Goal: Task Accomplishment & Management: Manage account settings

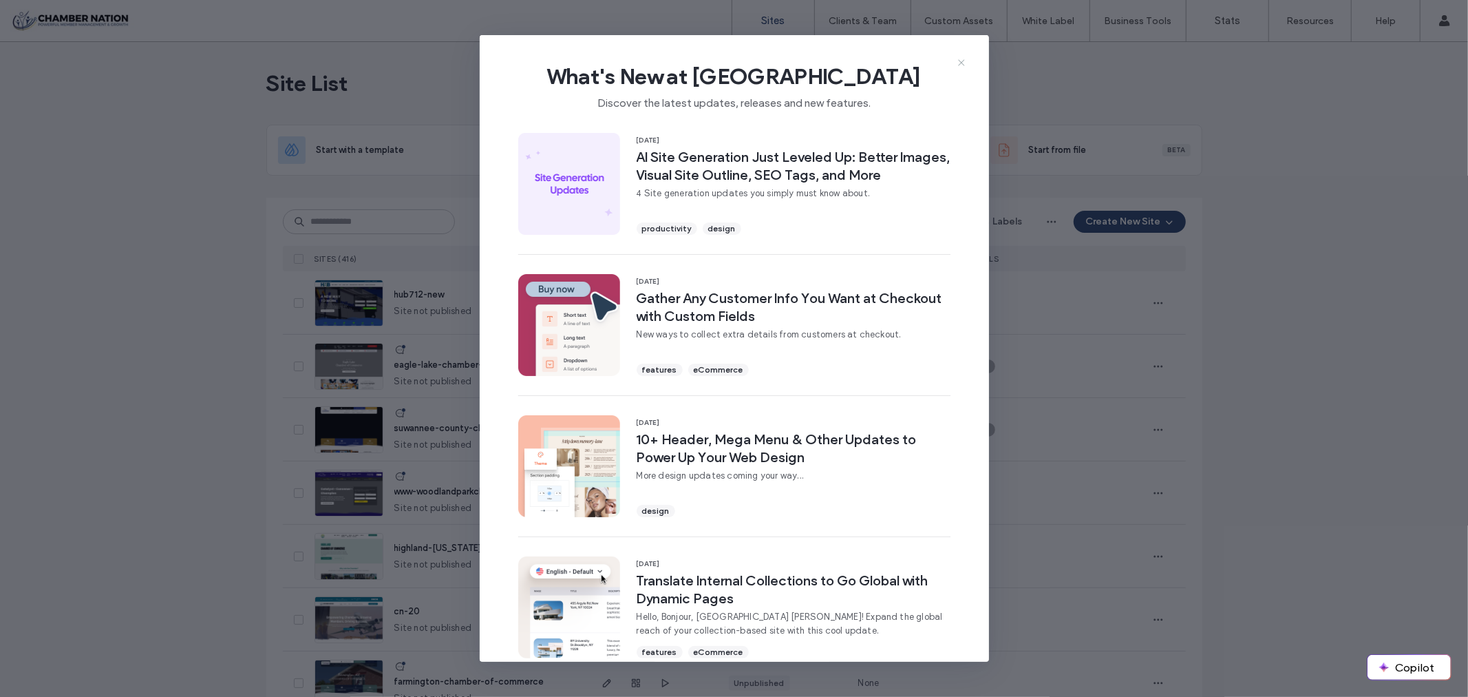
click at [964, 59] on icon at bounding box center [961, 62] width 11 height 11
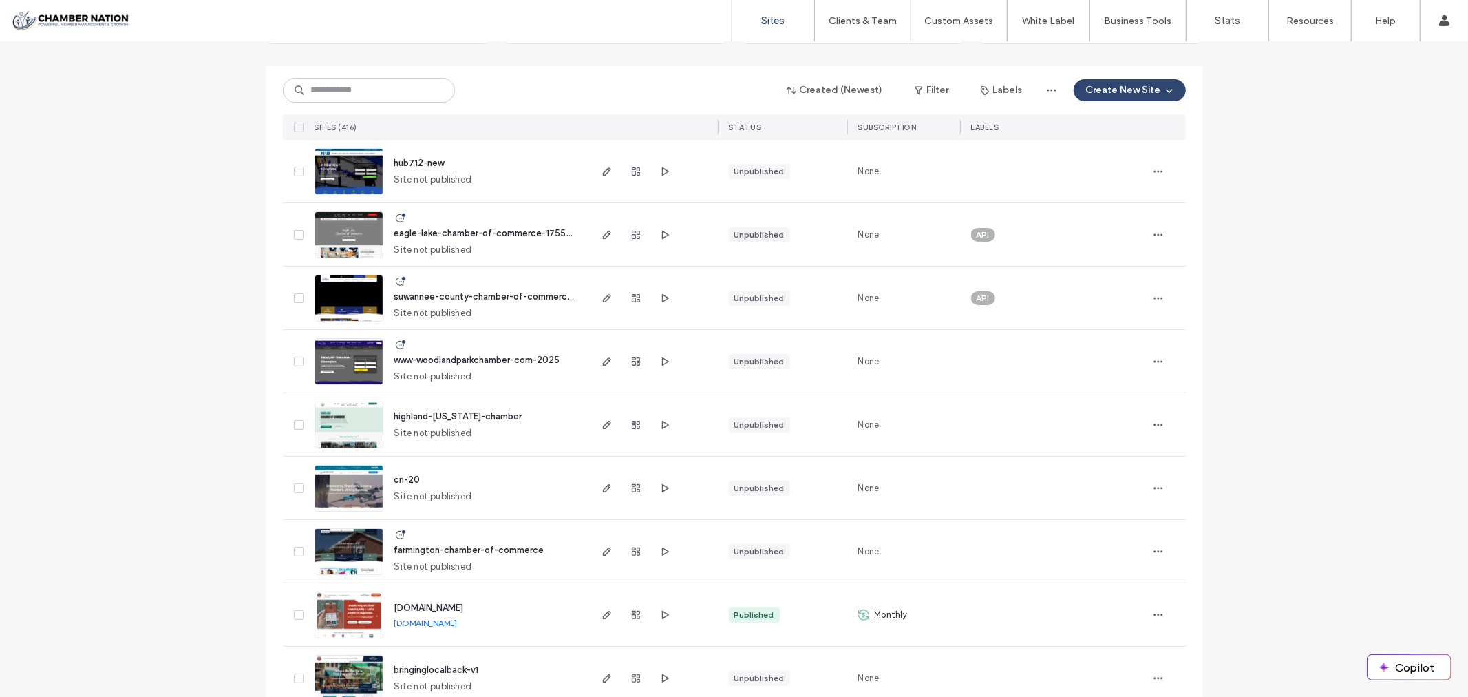
scroll to position [153, 0]
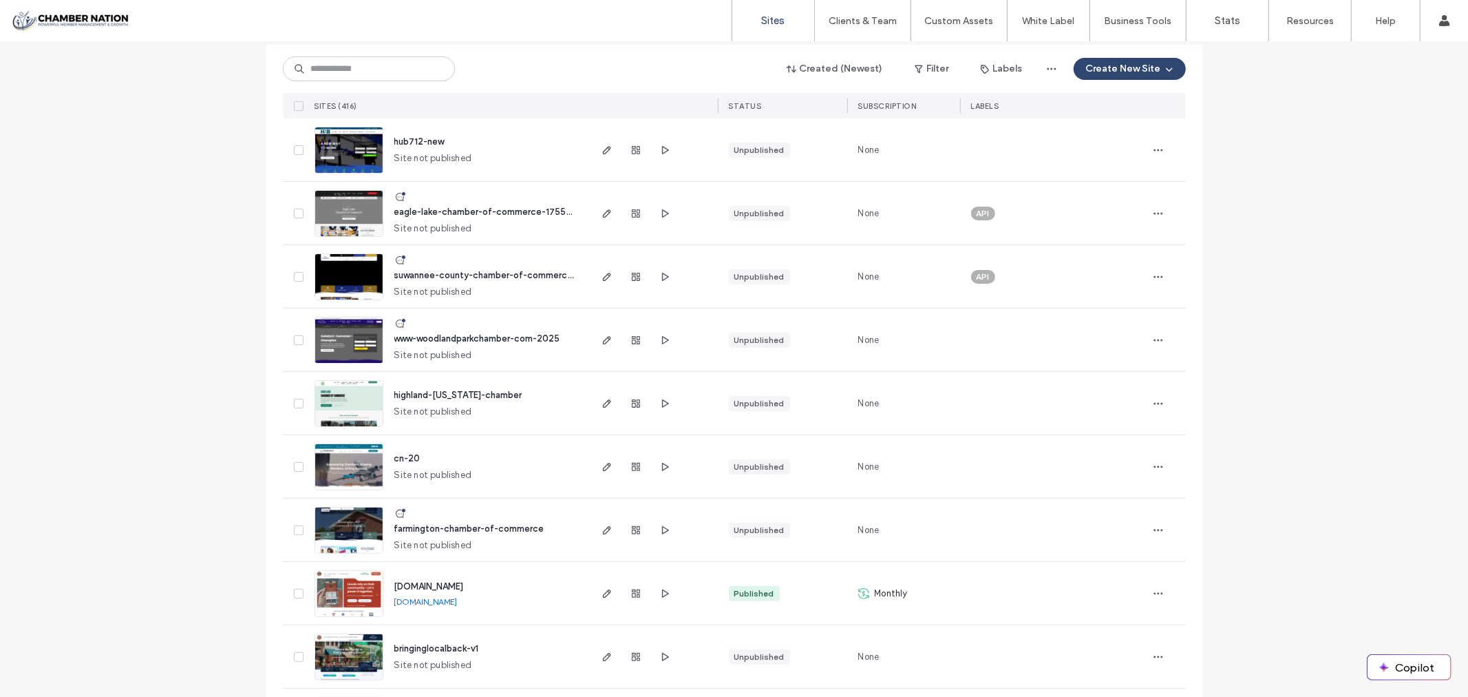
click at [452, 394] on span "highland-illinois-chamber" at bounding box center [458, 395] width 128 height 10
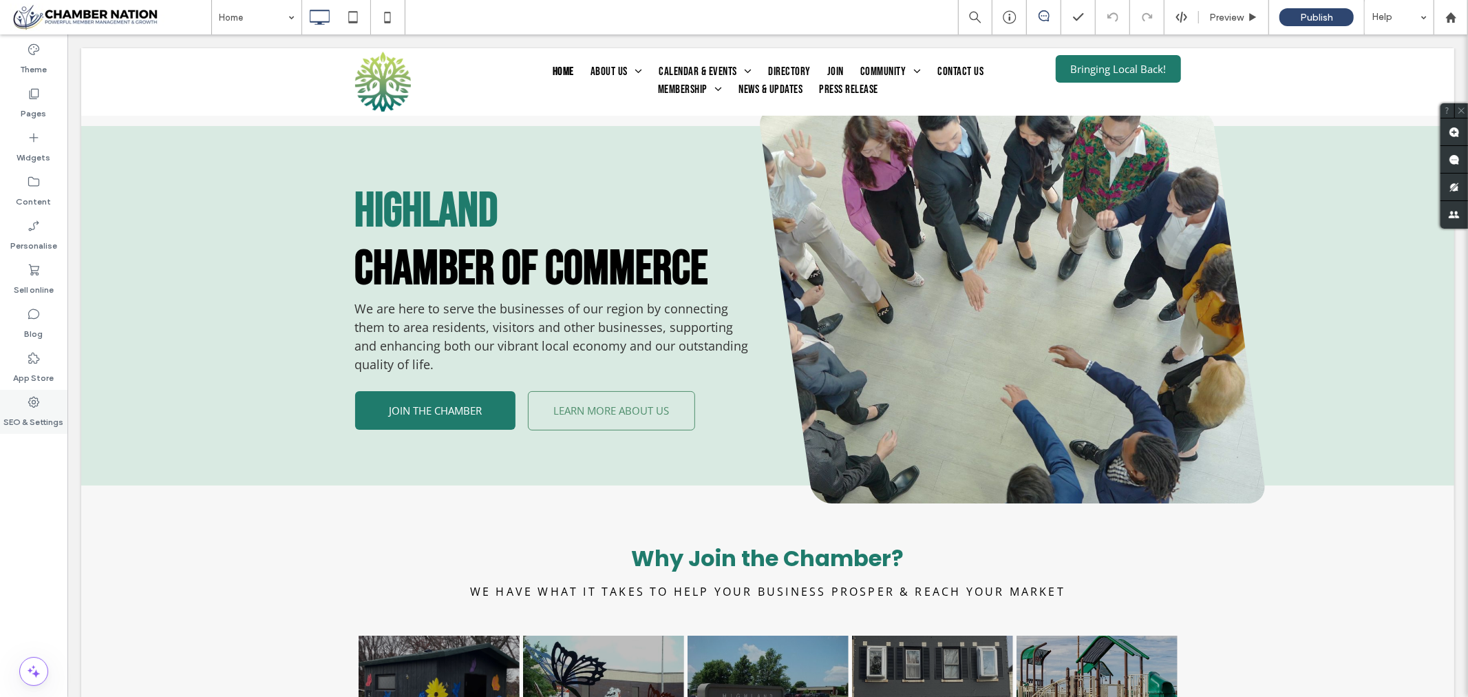
click at [39, 400] on icon at bounding box center [34, 402] width 14 height 14
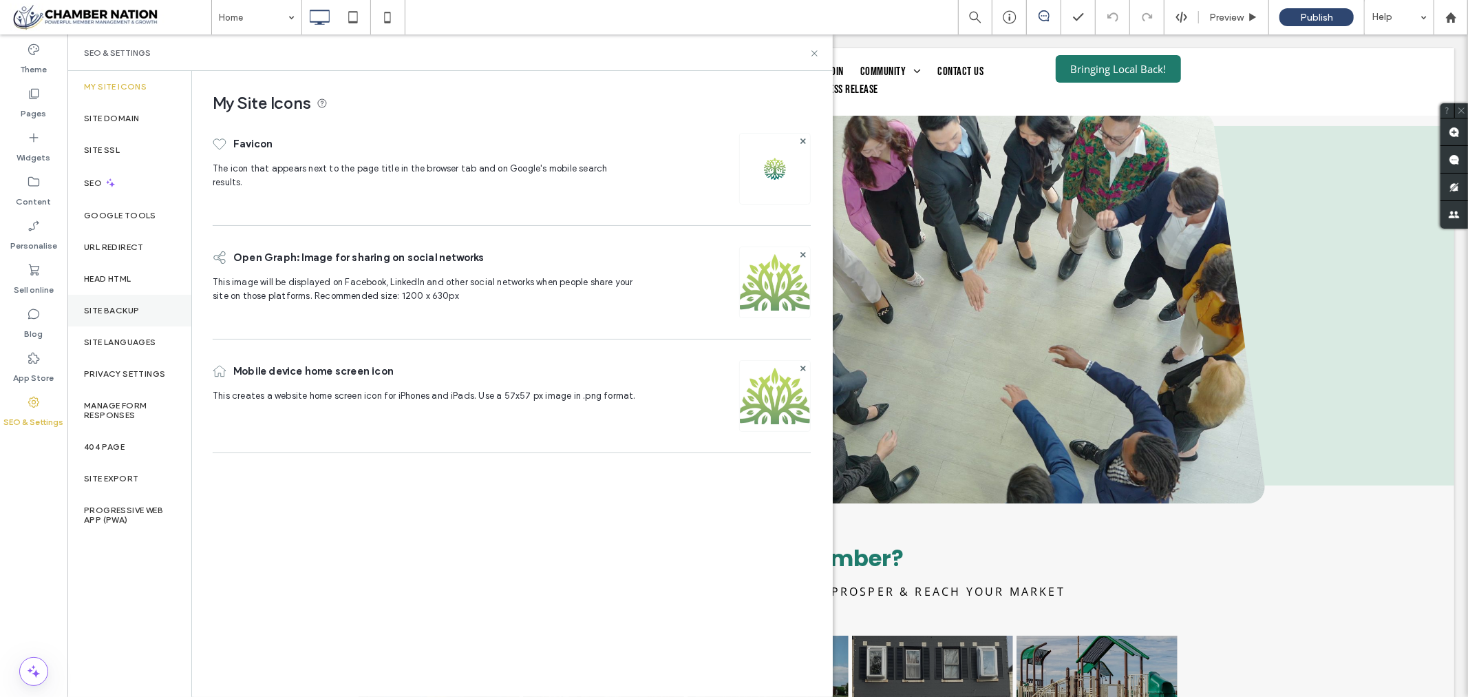
click at [97, 310] on label "Site backup" at bounding box center [111, 311] width 55 height 10
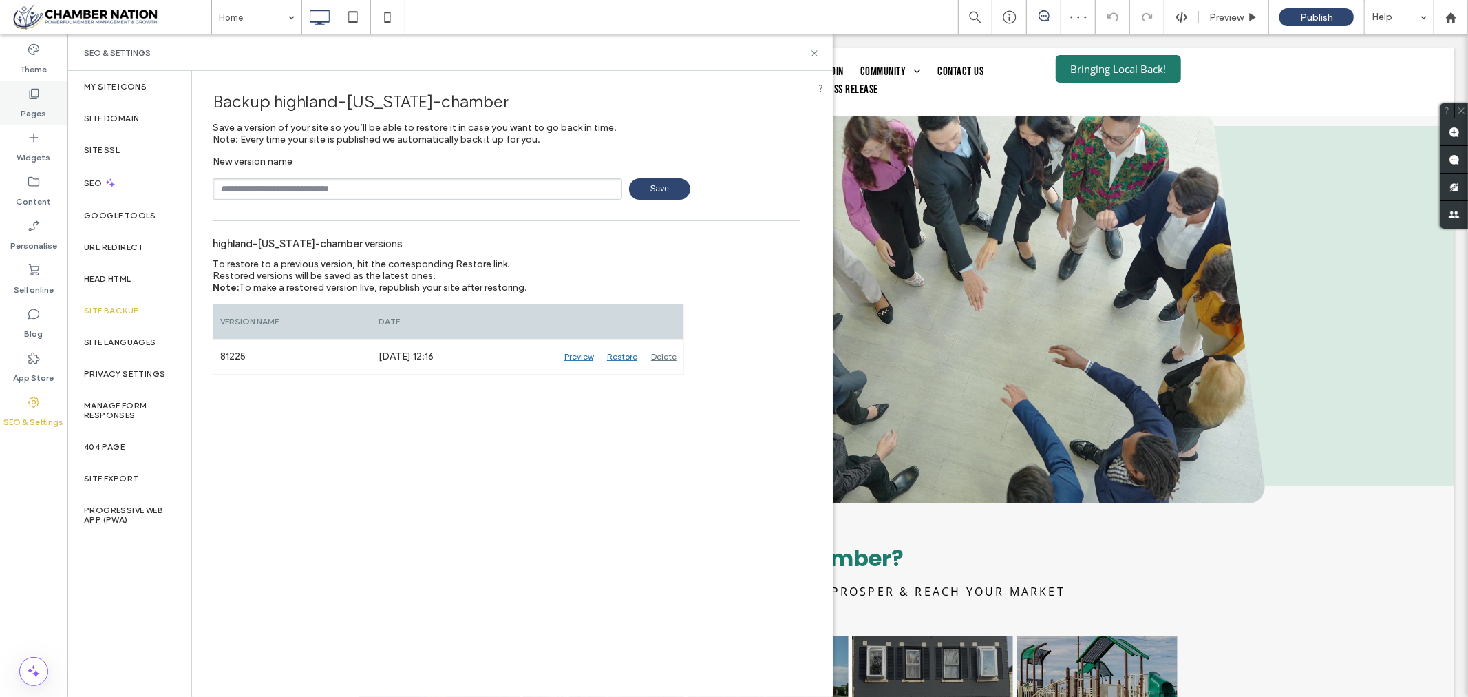
click at [39, 90] on icon at bounding box center [34, 94] width 14 height 14
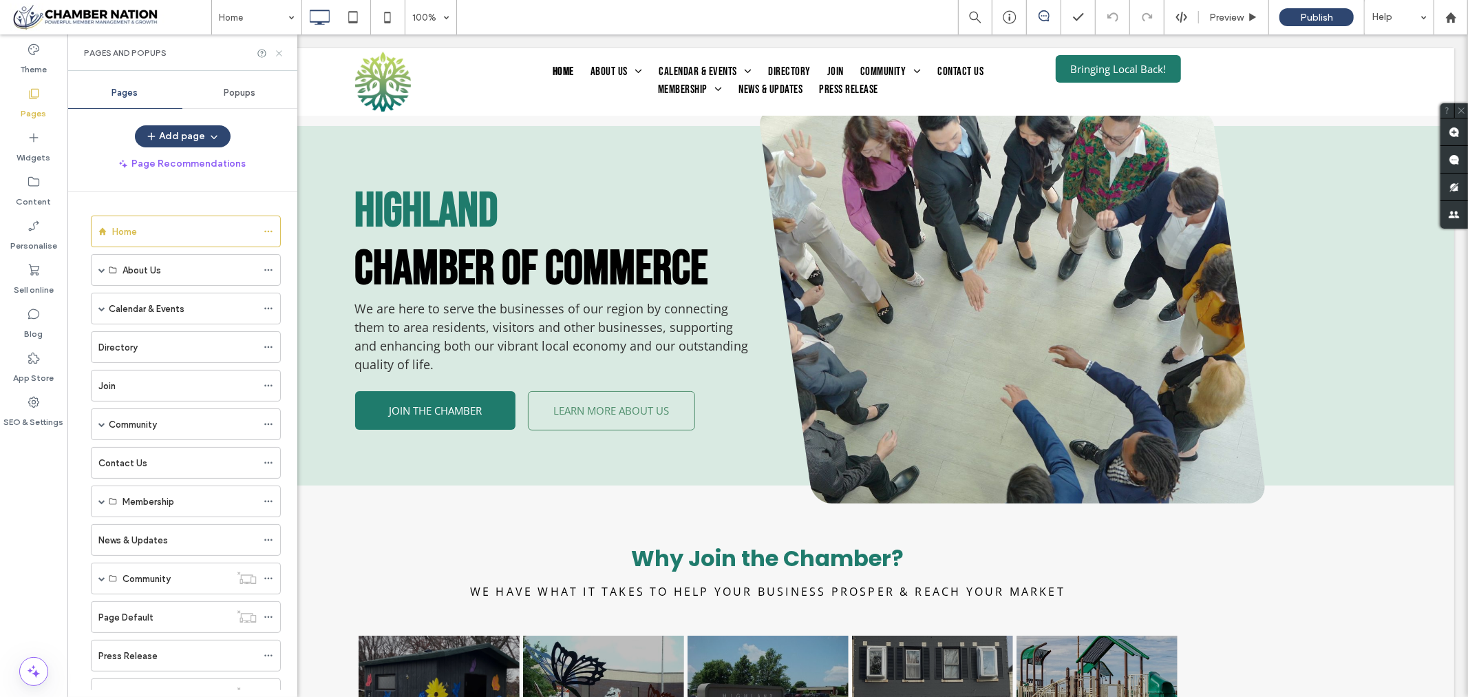
click at [276, 51] on icon at bounding box center [279, 53] width 10 height 10
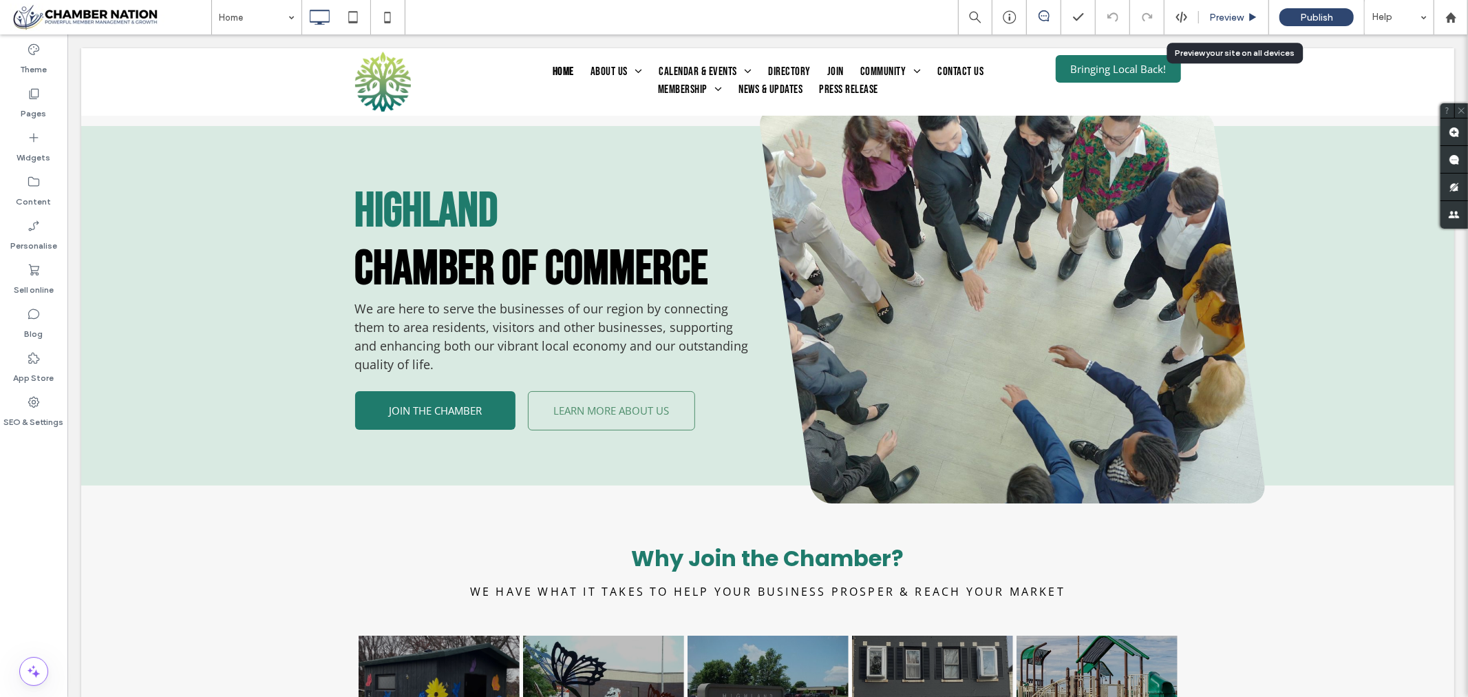
click at [1217, 17] on span "Preview" at bounding box center [1226, 18] width 34 height 12
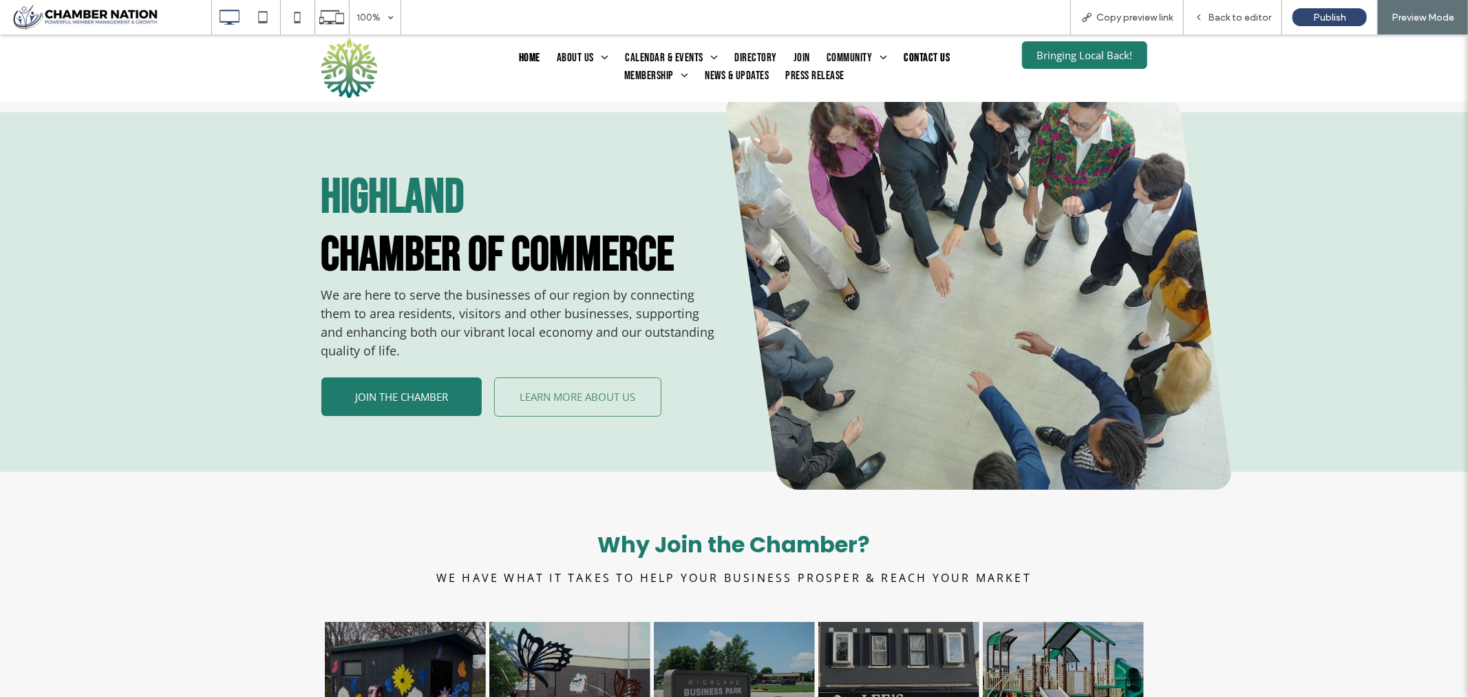
click at [925, 55] on span "Contact Us" at bounding box center [927, 58] width 46 height 18
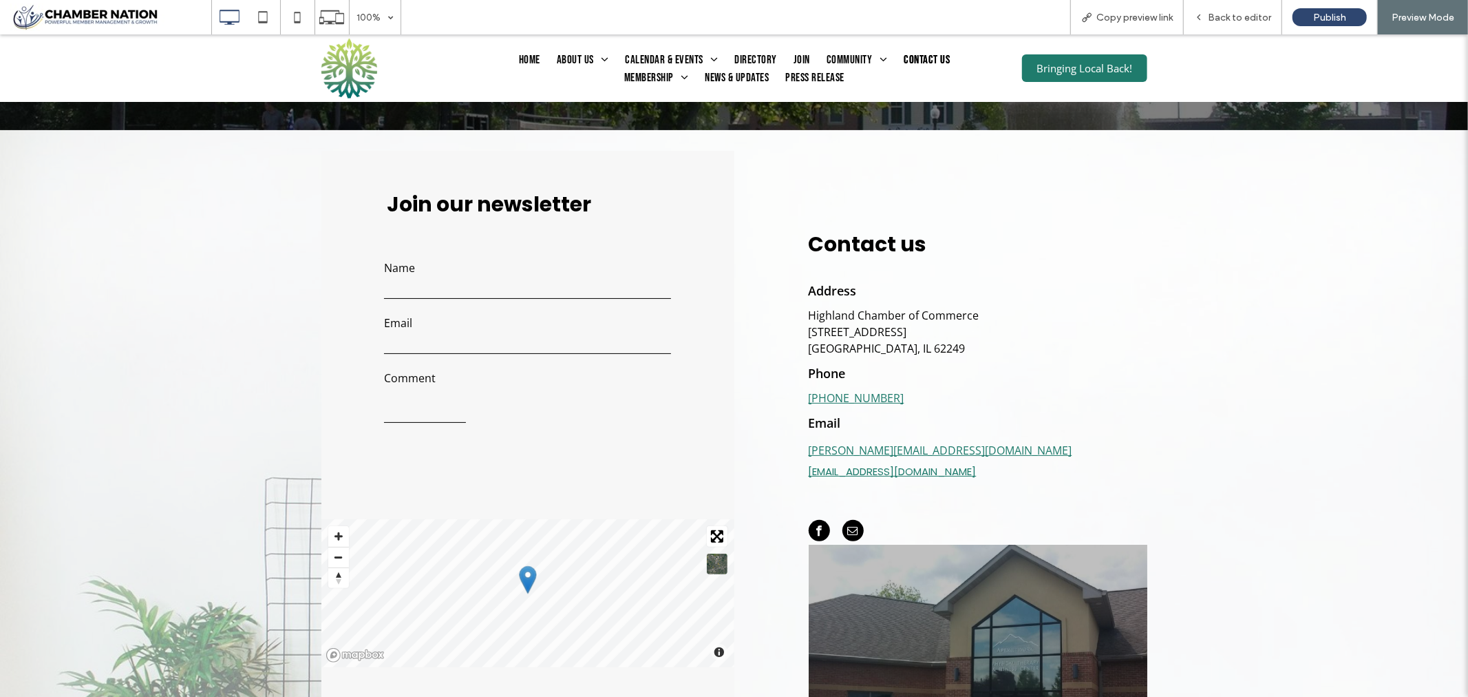
scroll to position [153, 0]
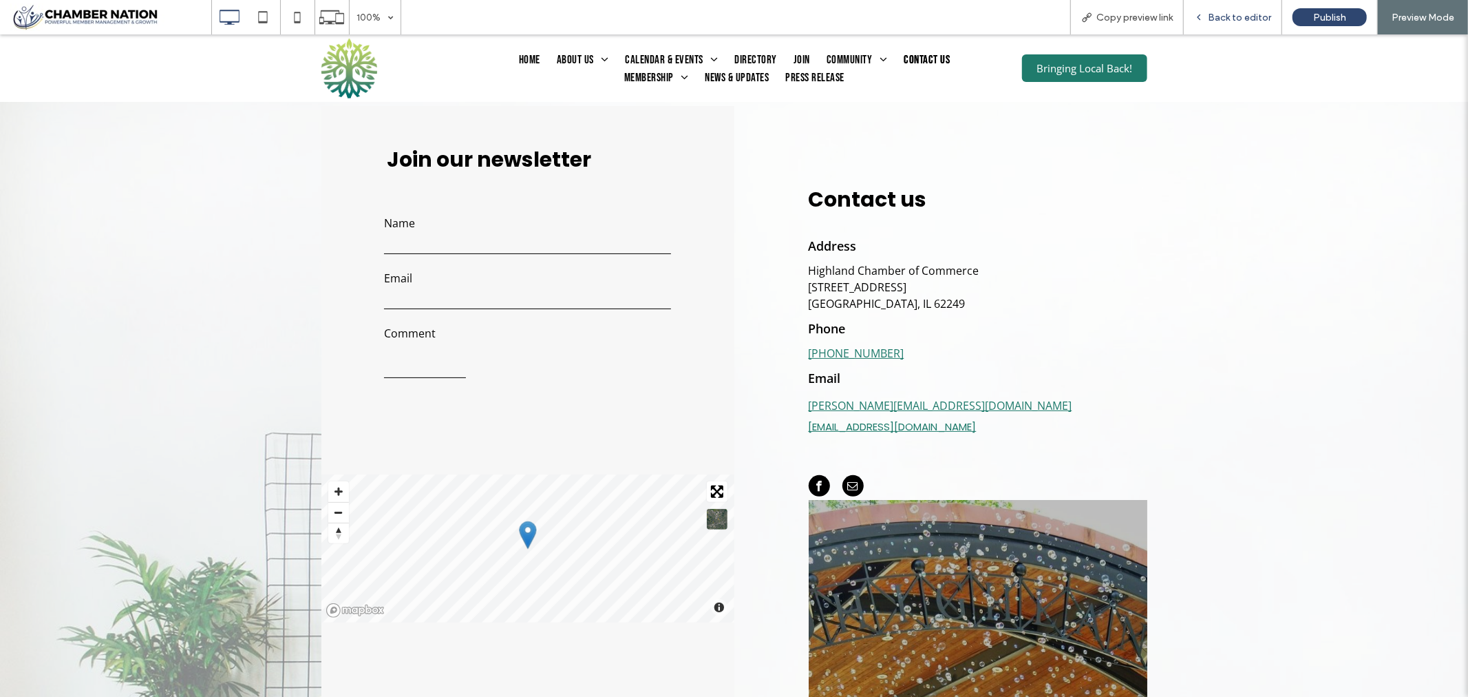
click at [1230, 18] on span "Back to editor" at bounding box center [1239, 18] width 63 height 12
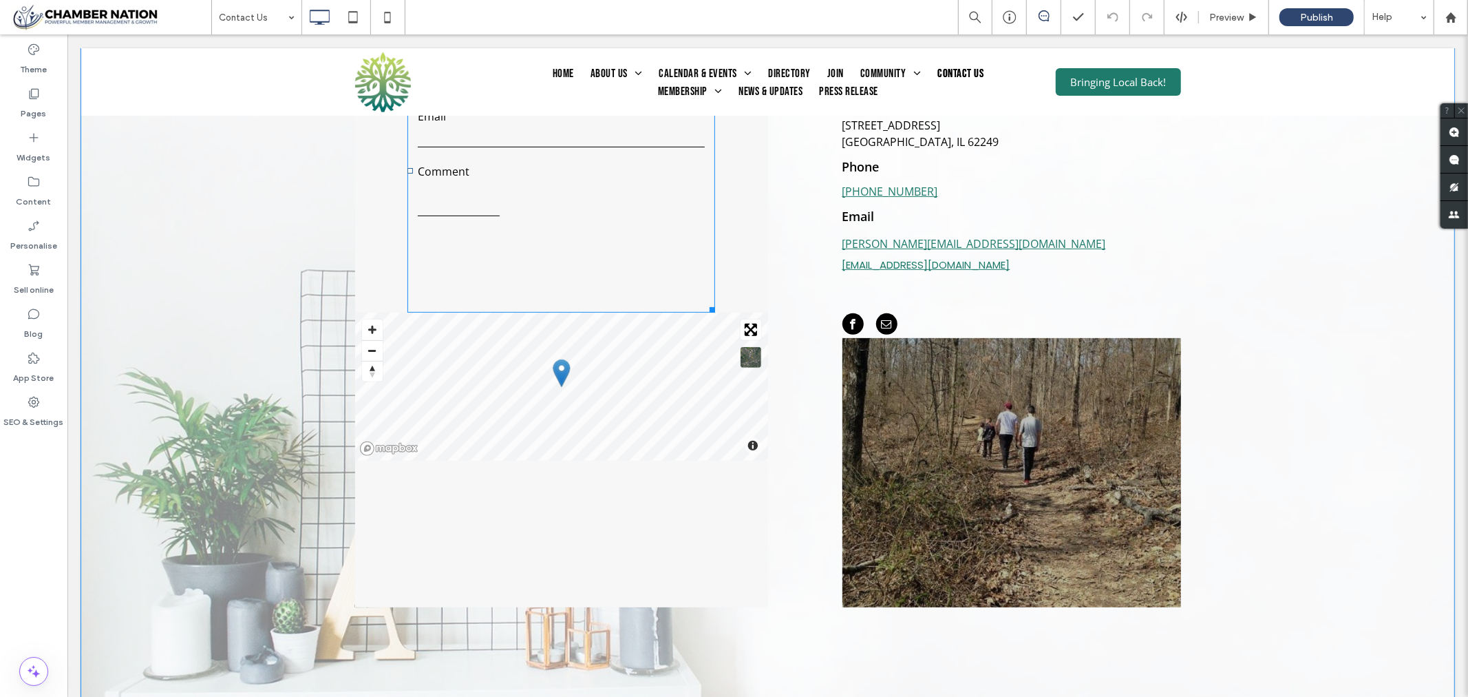
scroll to position [306, 0]
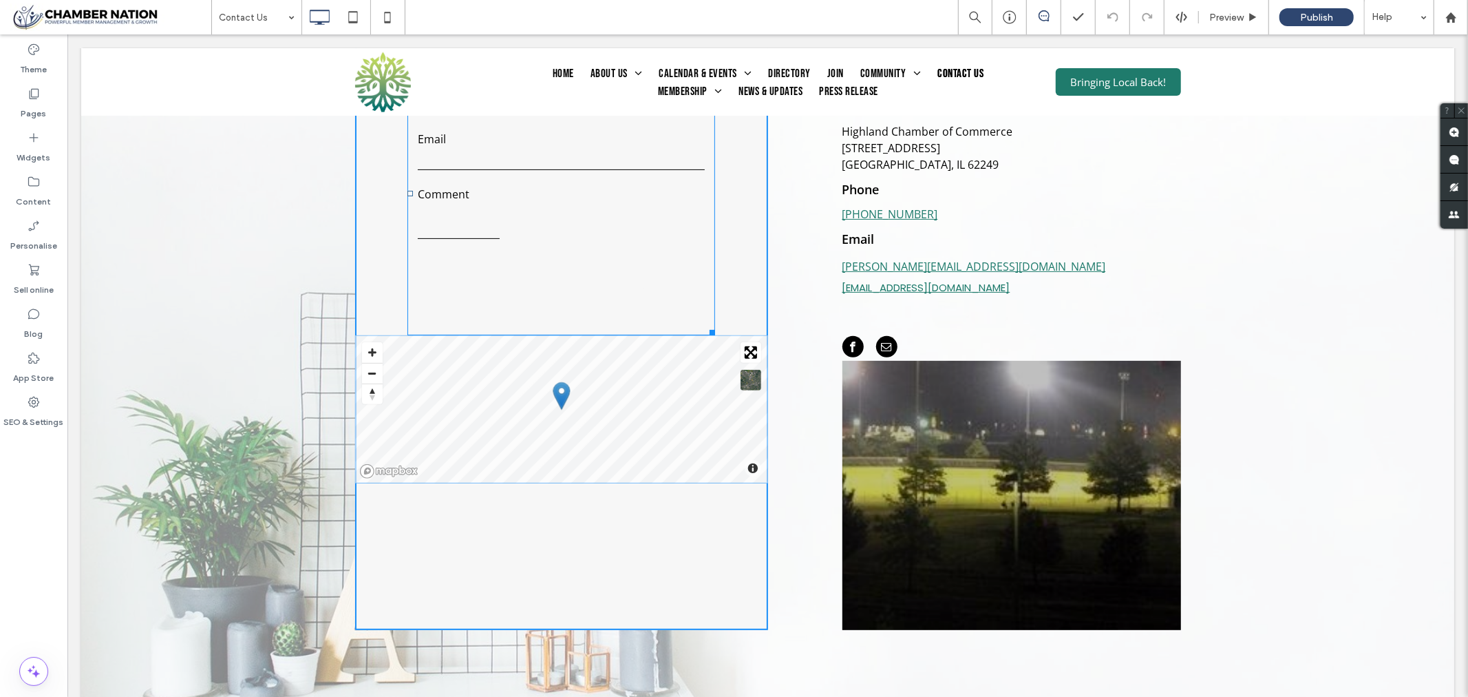
click at [703, 327] on div "Contact Us Name Email Comment ****** Thank you for contacting us. We will get b…" at bounding box center [561, 193] width 308 height 284
drag, startPoint x: 702, startPoint y: 335, endPoint x: 699, endPoint y: 321, distance: 13.4
click at [699, 321] on div "Contact Us Name Email Comment ****** Thank you for contacting us. We will get b…" at bounding box center [560, 193] width 301 height 284
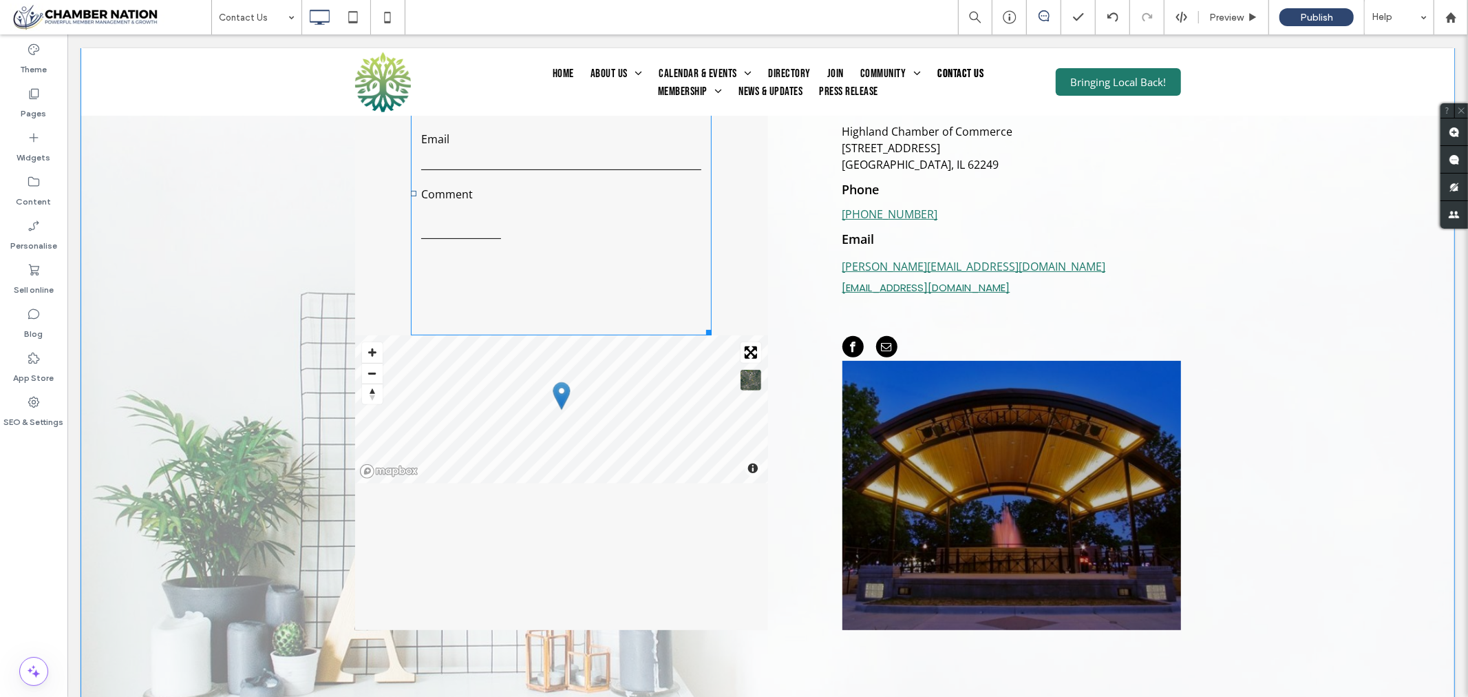
click at [581, 310] on div "******" at bounding box center [628, 291] width 145 height 40
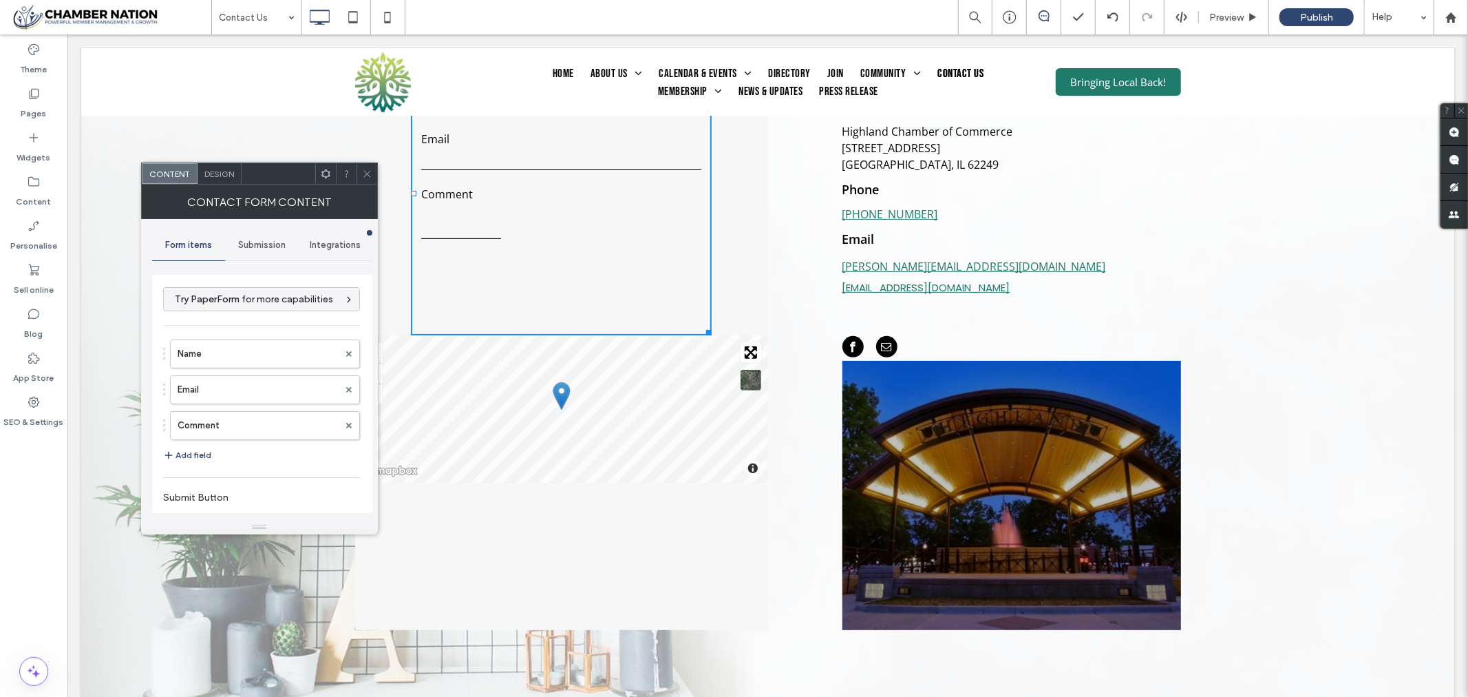
type input "******"
type input "**********"
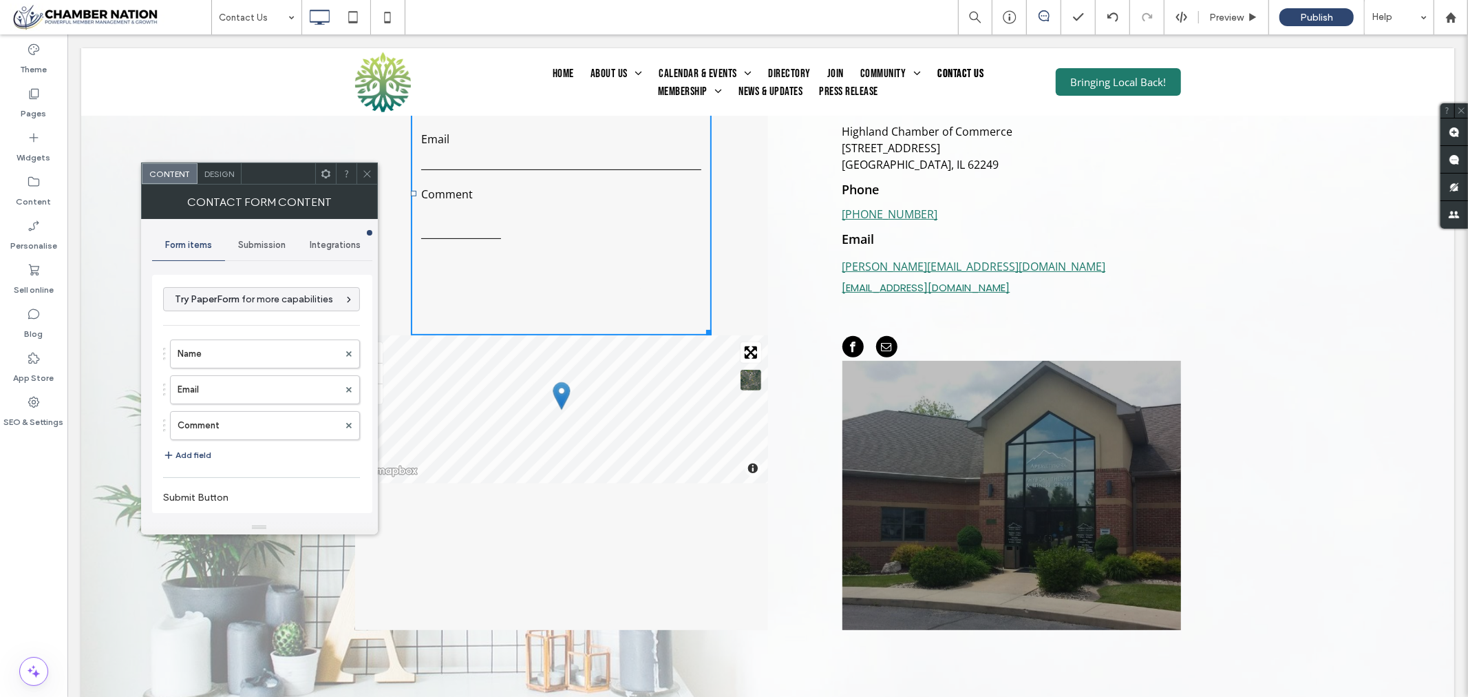
click at [262, 242] on span "Submission" at bounding box center [261, 245] width 47 height 11
click at [233, 310] on label "New submission notification" at bounding box center [263, 310] width 184 height 28
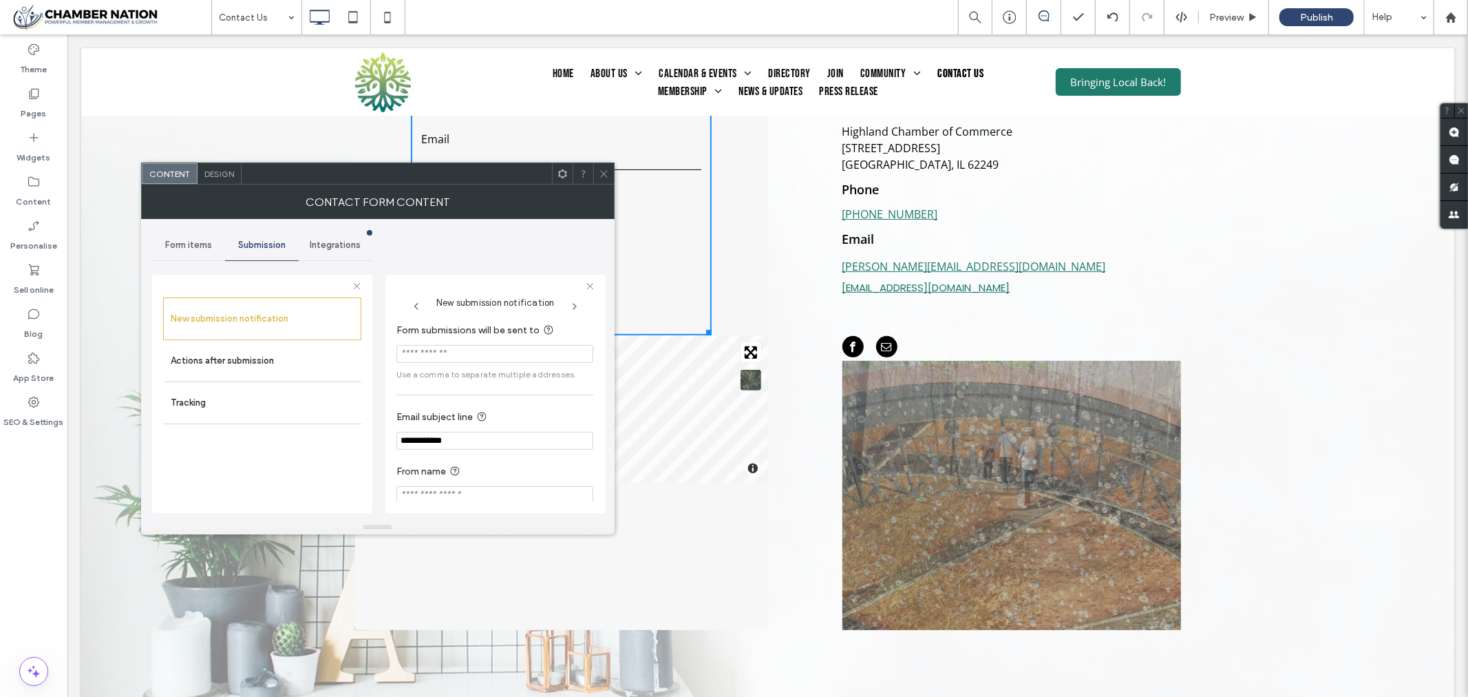
click at [431, 355] on input "Form submissions will be sent to" at bounding box center [494, 354] width 197 height 18
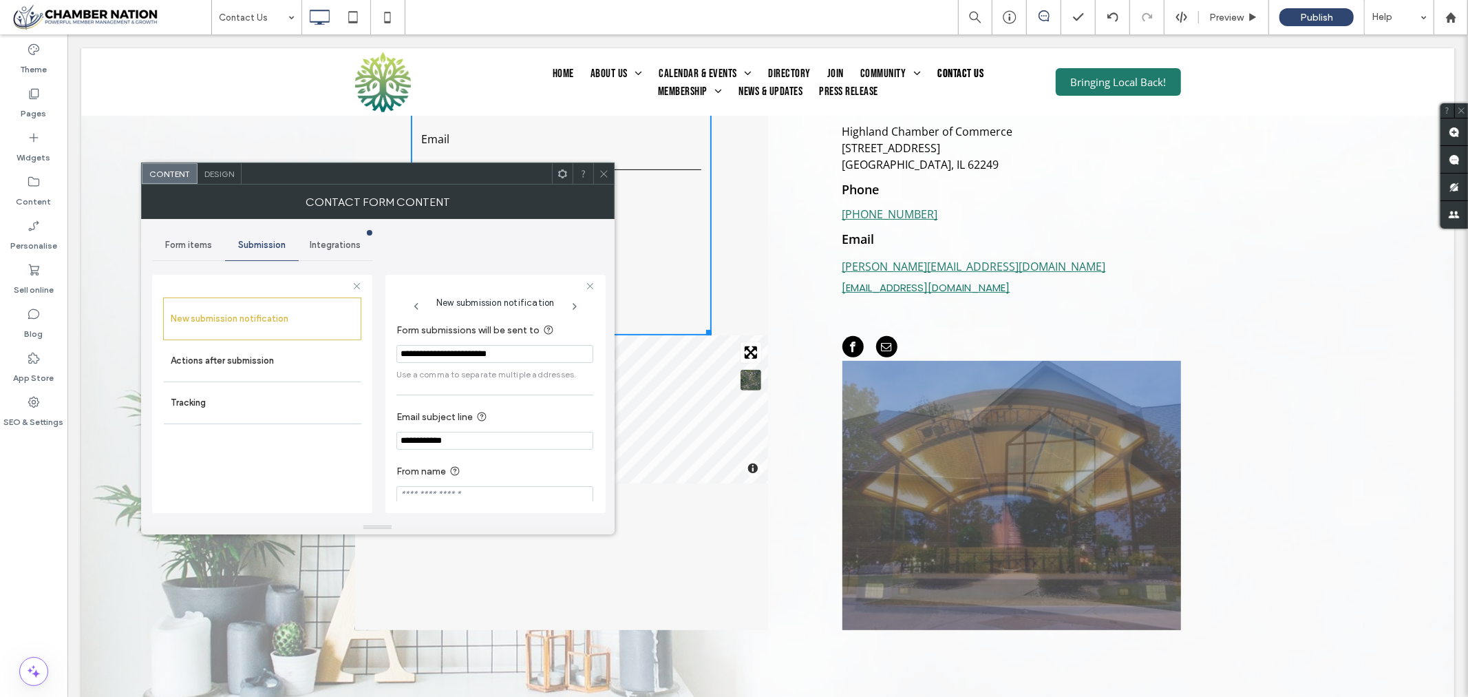
type input "**********"
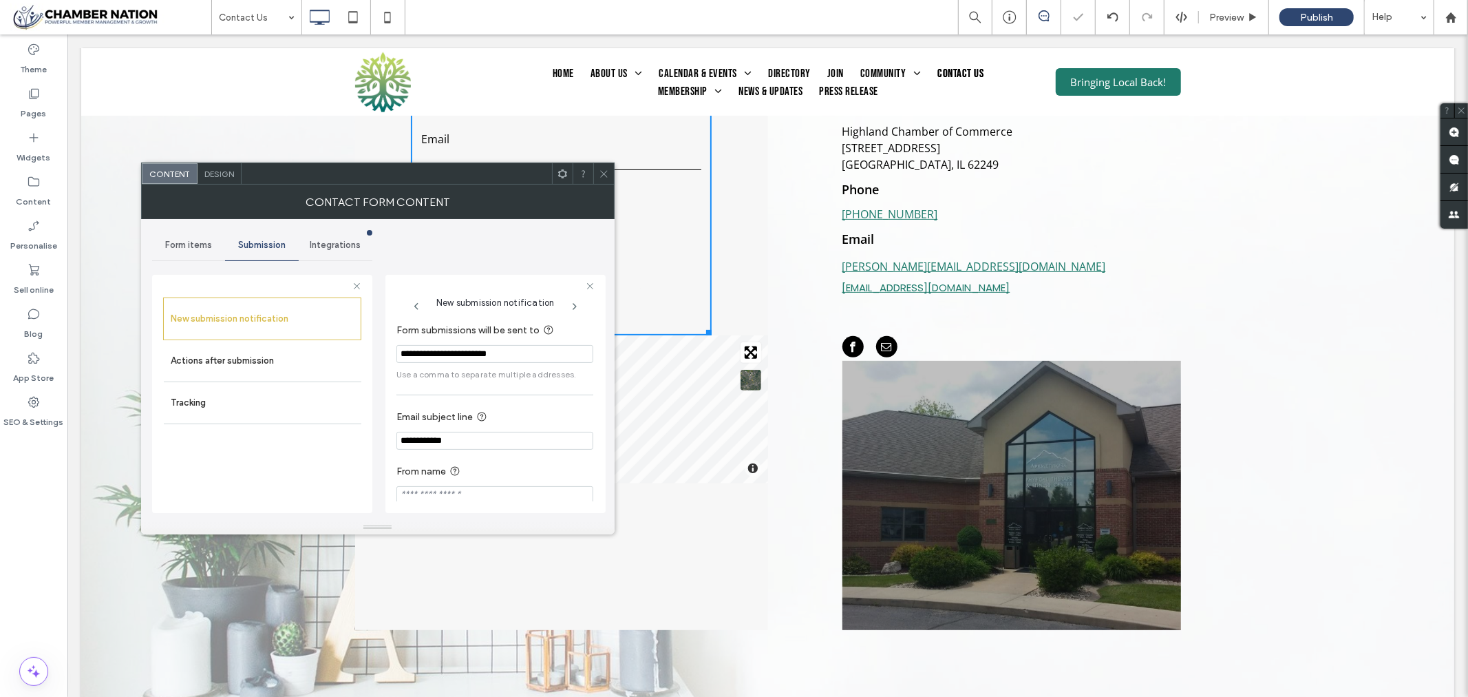
click at [466, 249] on div "**********" at bounding box center [378, 369] width 452 height 301
click at [603, 171] on icon at bounding box center [604, 174] width 10 height 10
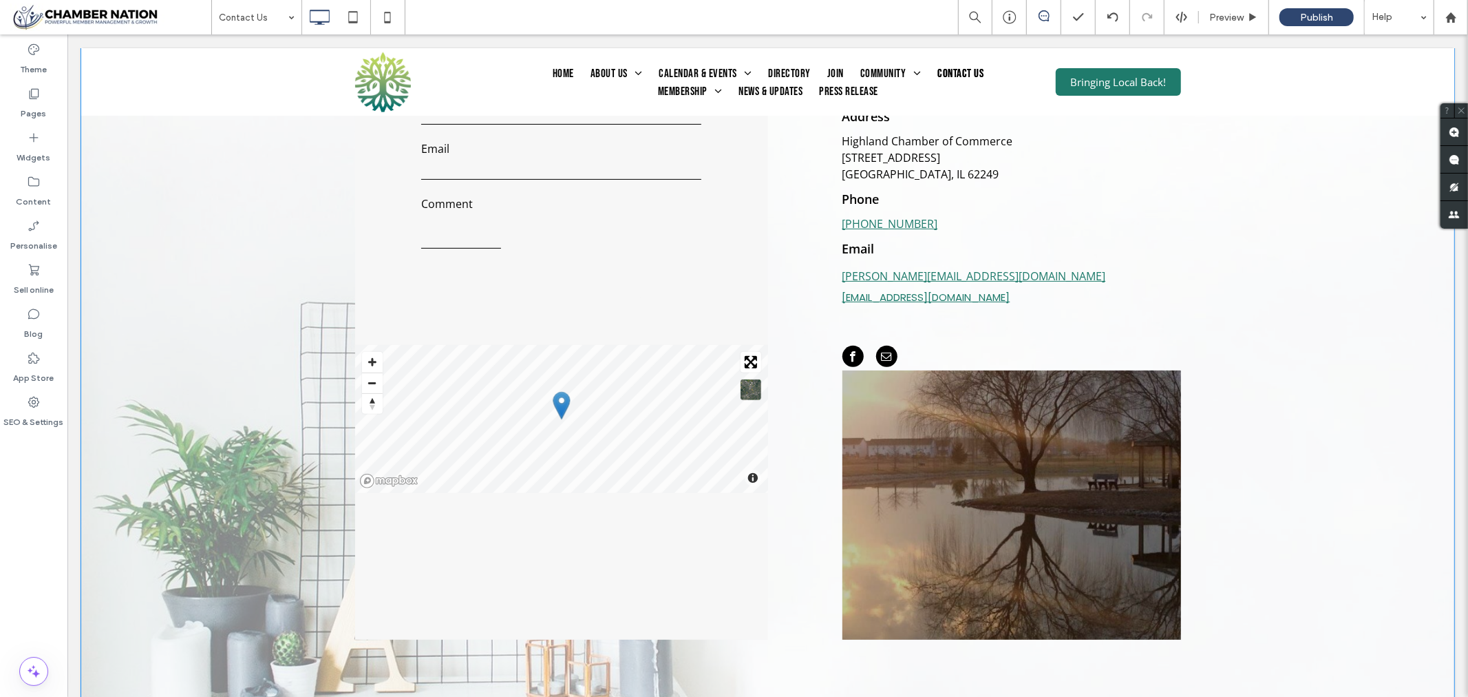
scroll to position [153, 0]
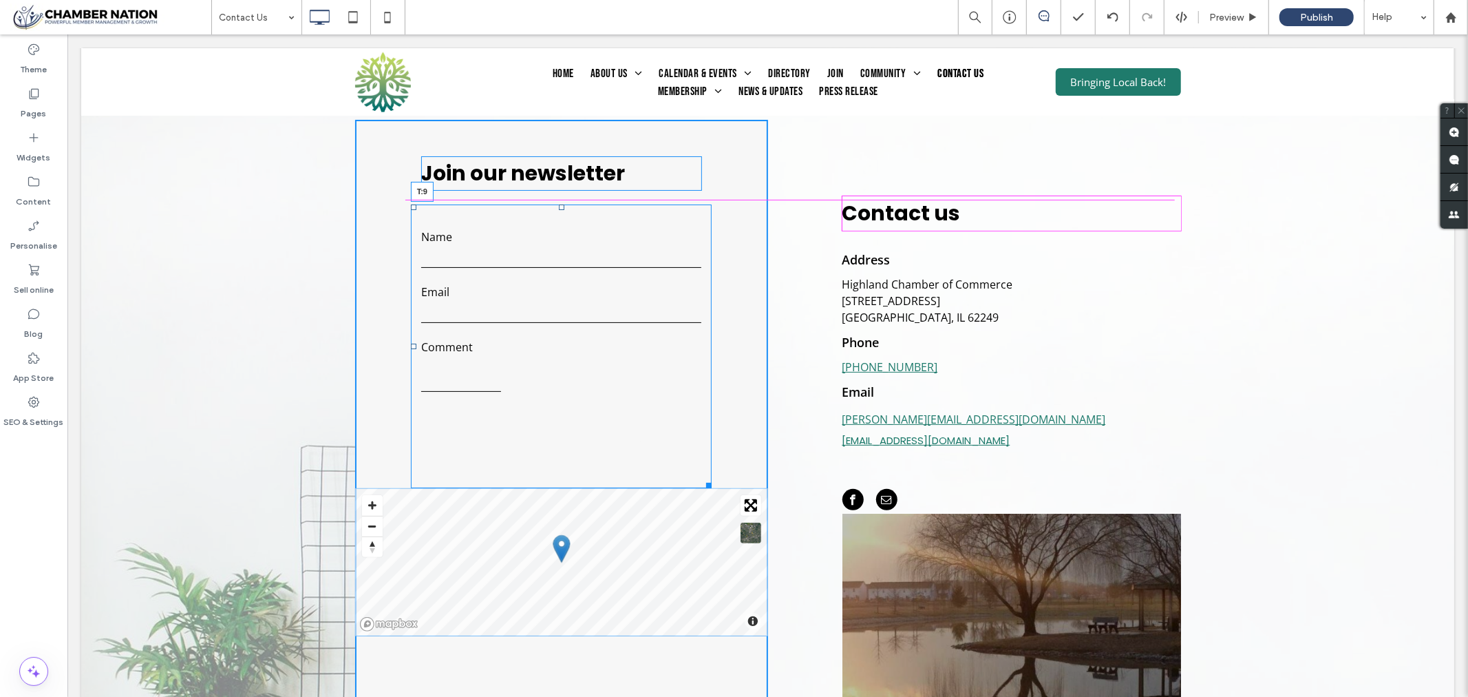
click at [558, 204] on div at bounding box center [561, 207] width 6 height 6
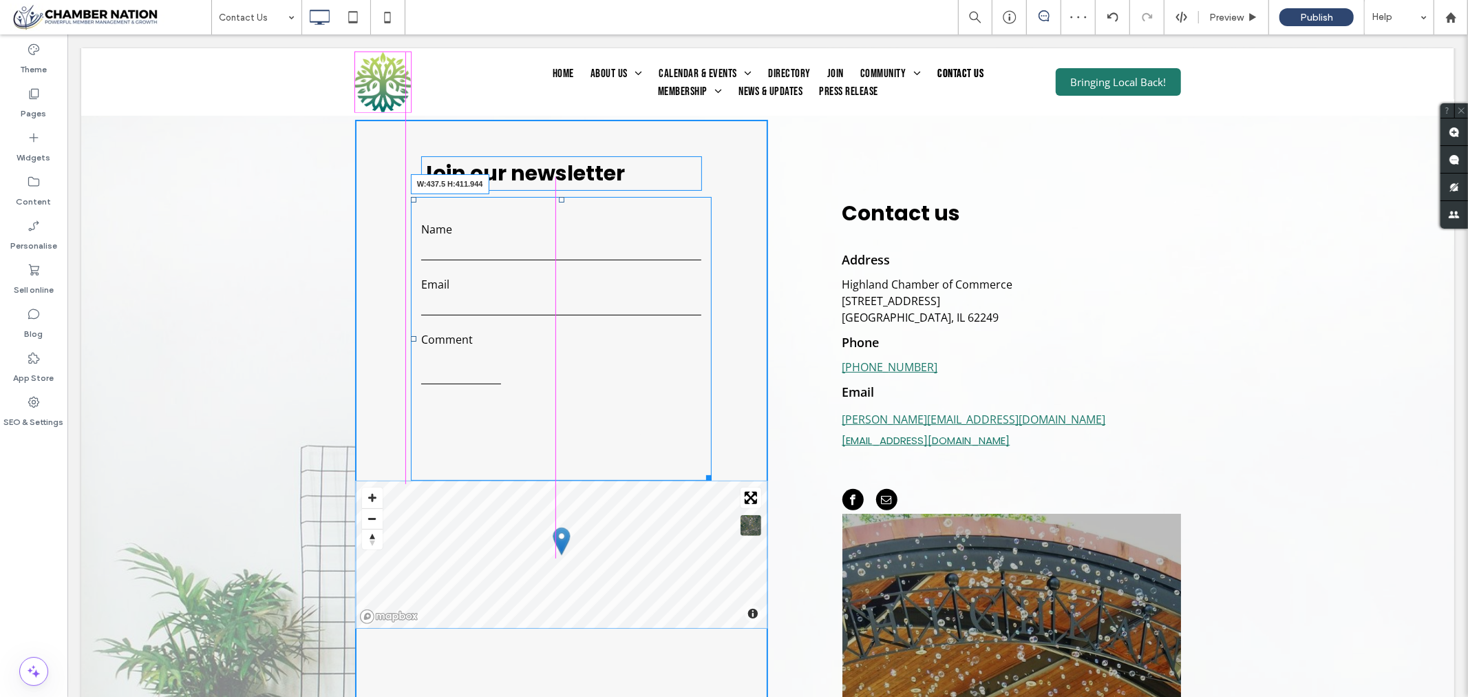
drag, startPoint x: 703, startPoint y: 482, endPoint x: 700, endPoint y: 469, distance: 12.7
click at [700, 469] on div "Contact Us Name Email Comment ****** Thank you for contacting us. We will get b…" at bounding box center [560, 338] width 301 height 284
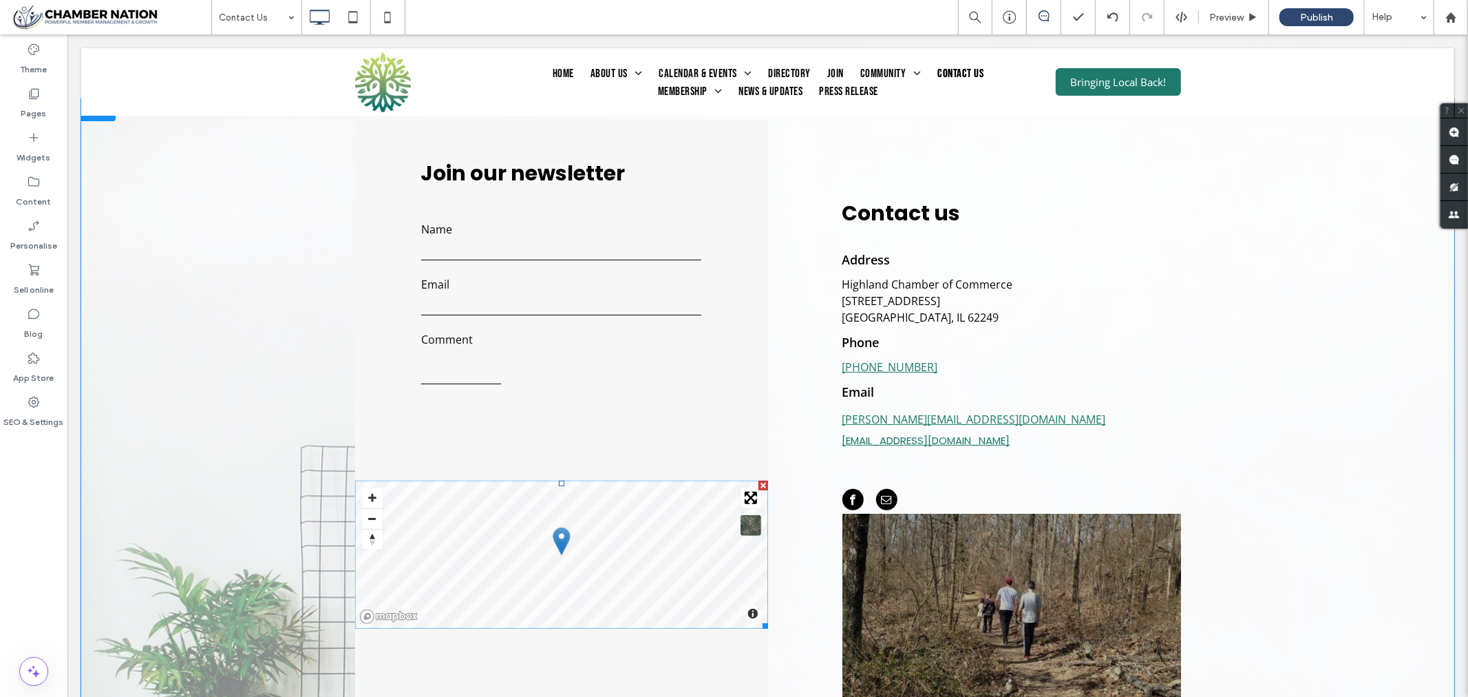
click at [365, 520] on span at bounding box center [560, 554] width 413 height 148
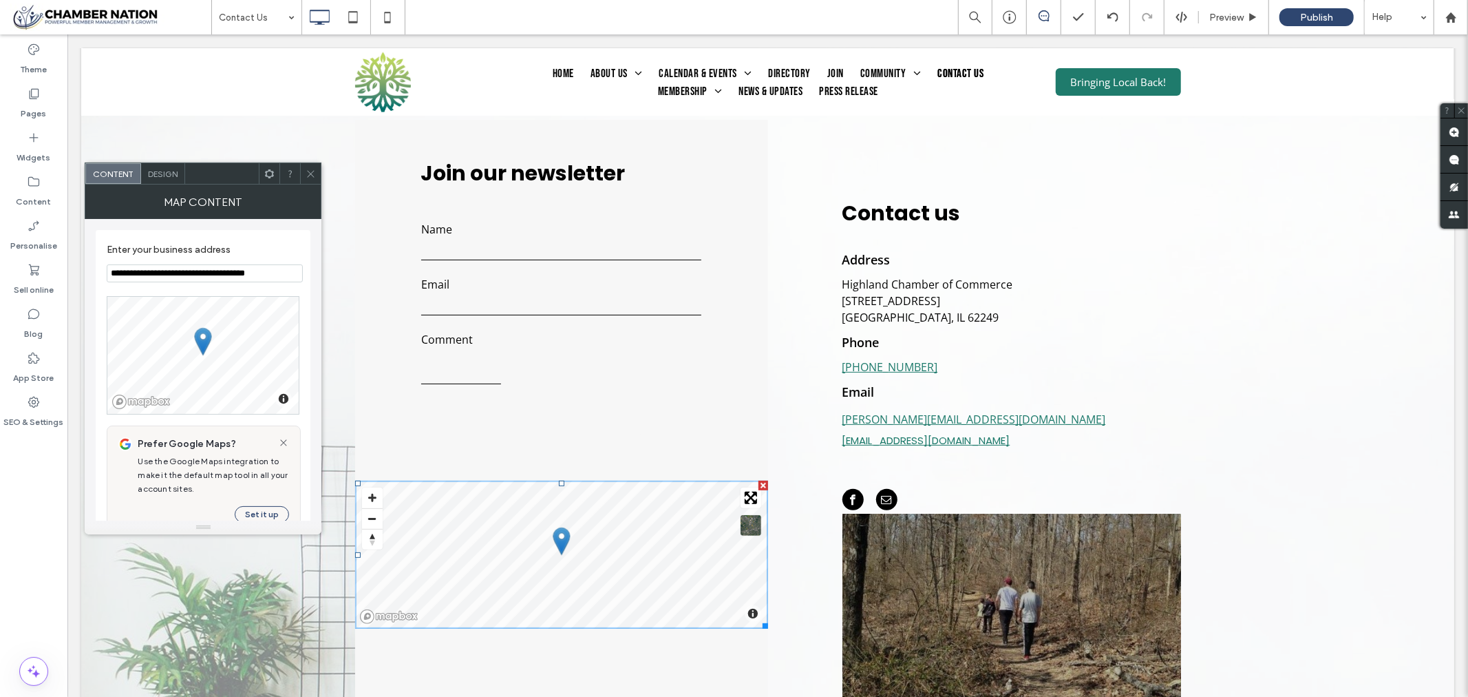
click at [164, 169] on span "Design" at bounding box center [163, 174] width 30 height 10
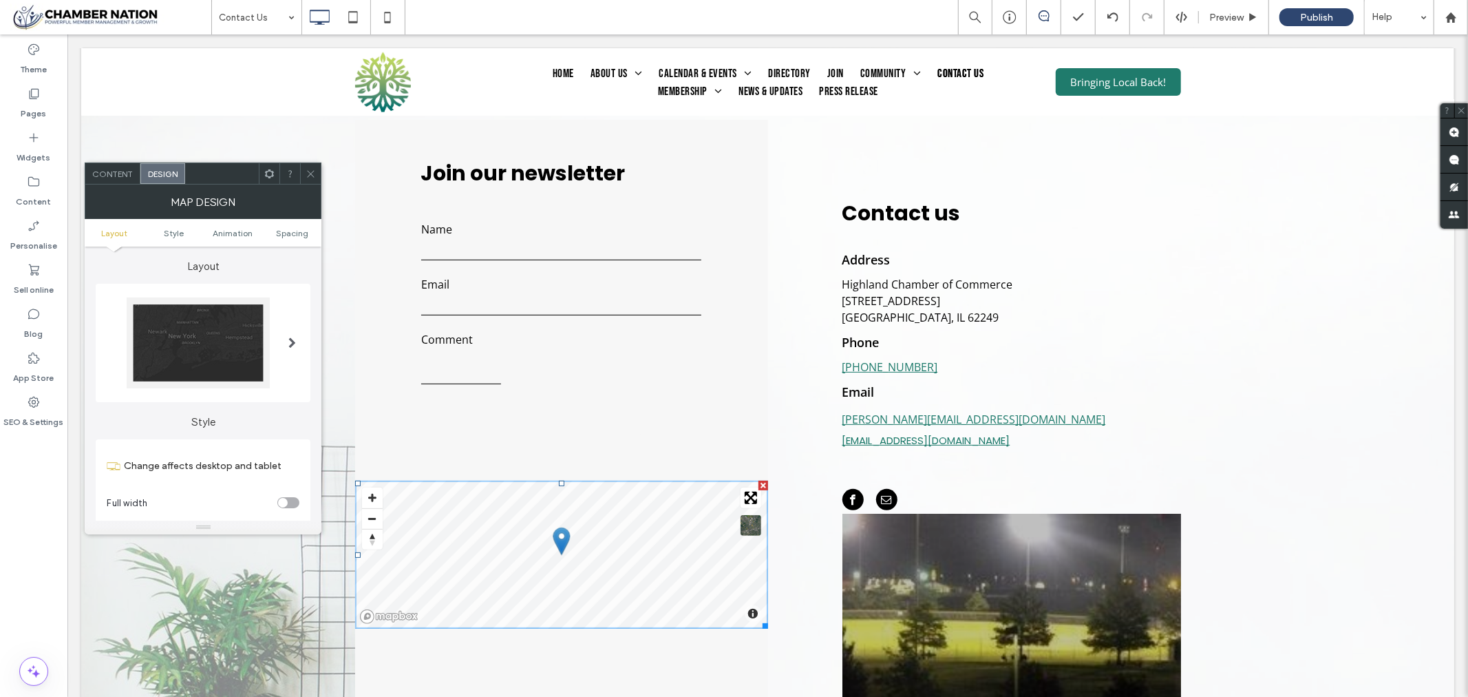
click at [293, 341] on span at bounding box center [292, 342] width 8 height 11
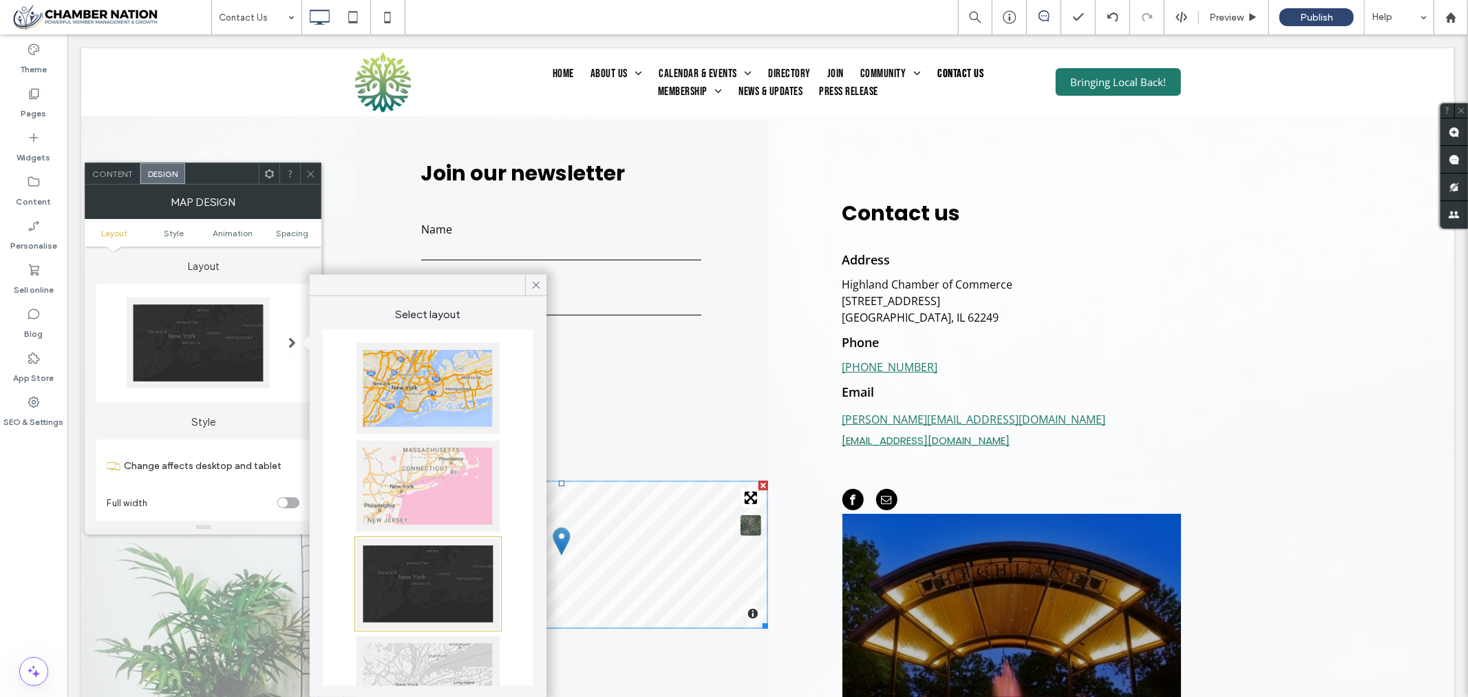
click at [317, 172] on div at bounding box center [310, 173] width 21 height 21
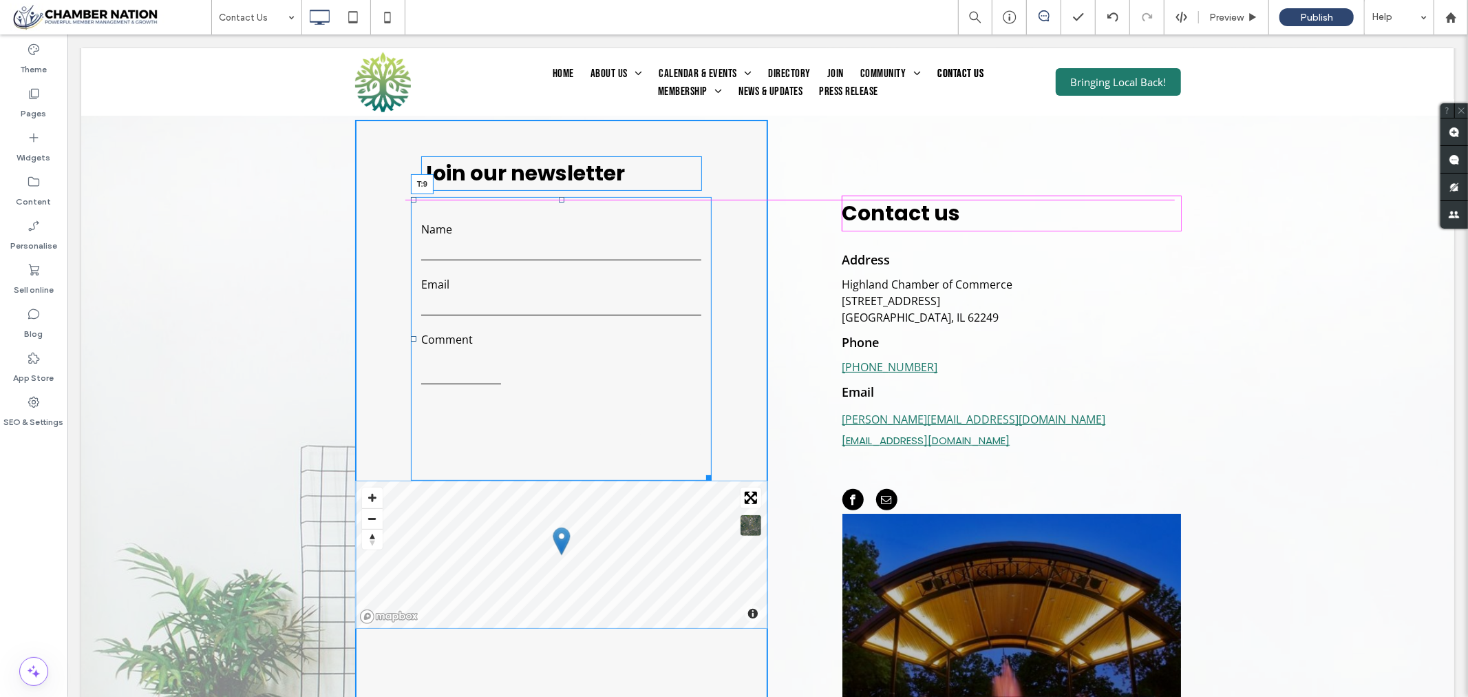
click at [555, 197] on div "Join our newsletter Contact Us Name Email Comment ****** Thank you for contacti…" at bounding box center [560, 450] width 413 height 663
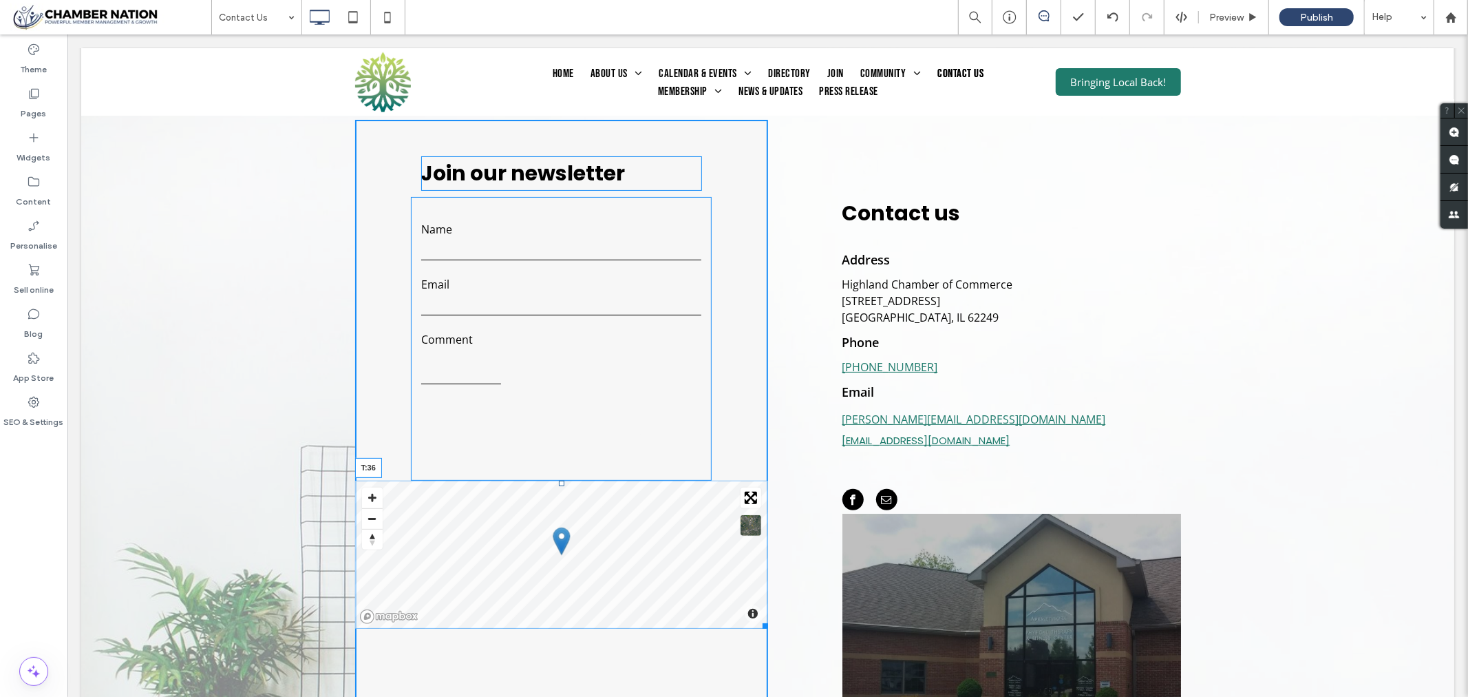
drag, startPoint x: 555, startPoint y: 485, endPoint x: 553, endPoint y: 509, distance: 24.9
click at [558, 485] on div at bounding box center [561, 483] width 6 height 6
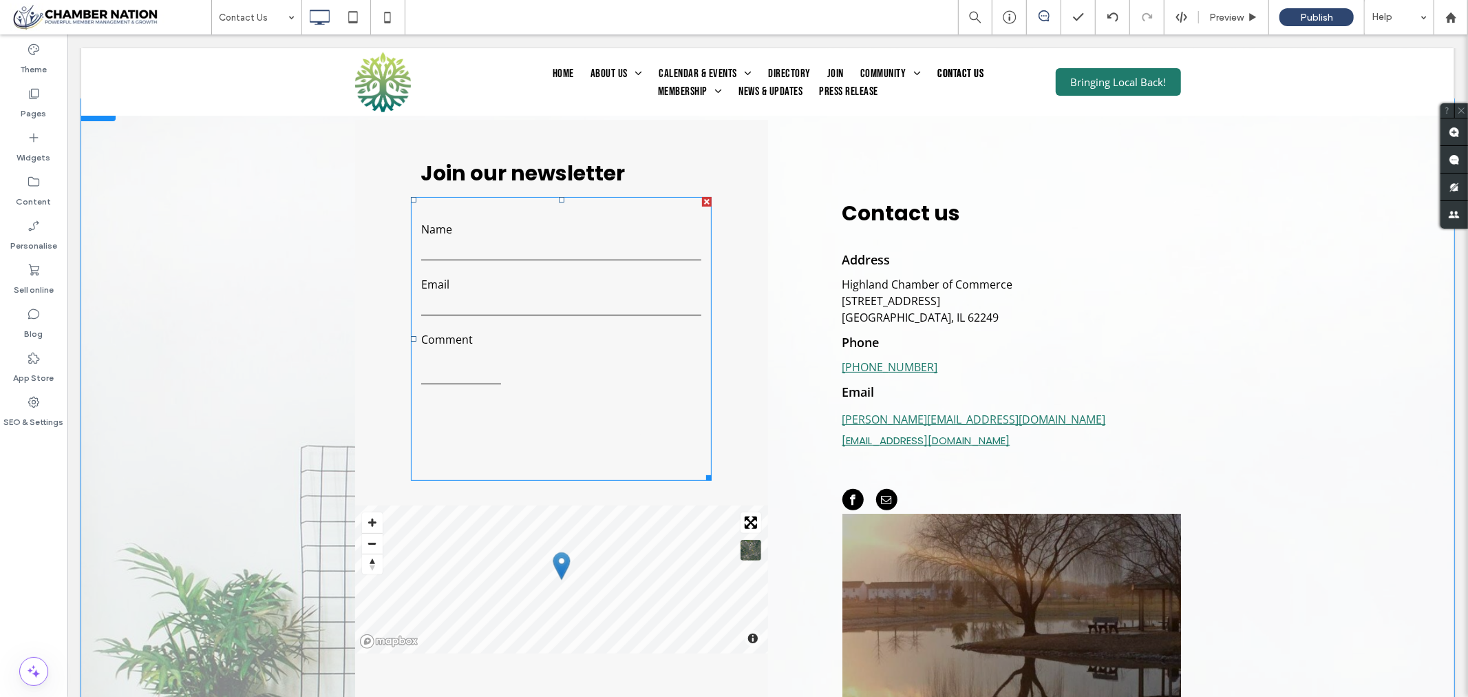
click at [637, 443] on input "******" at bounding box center [630, 436] width 142 height 25
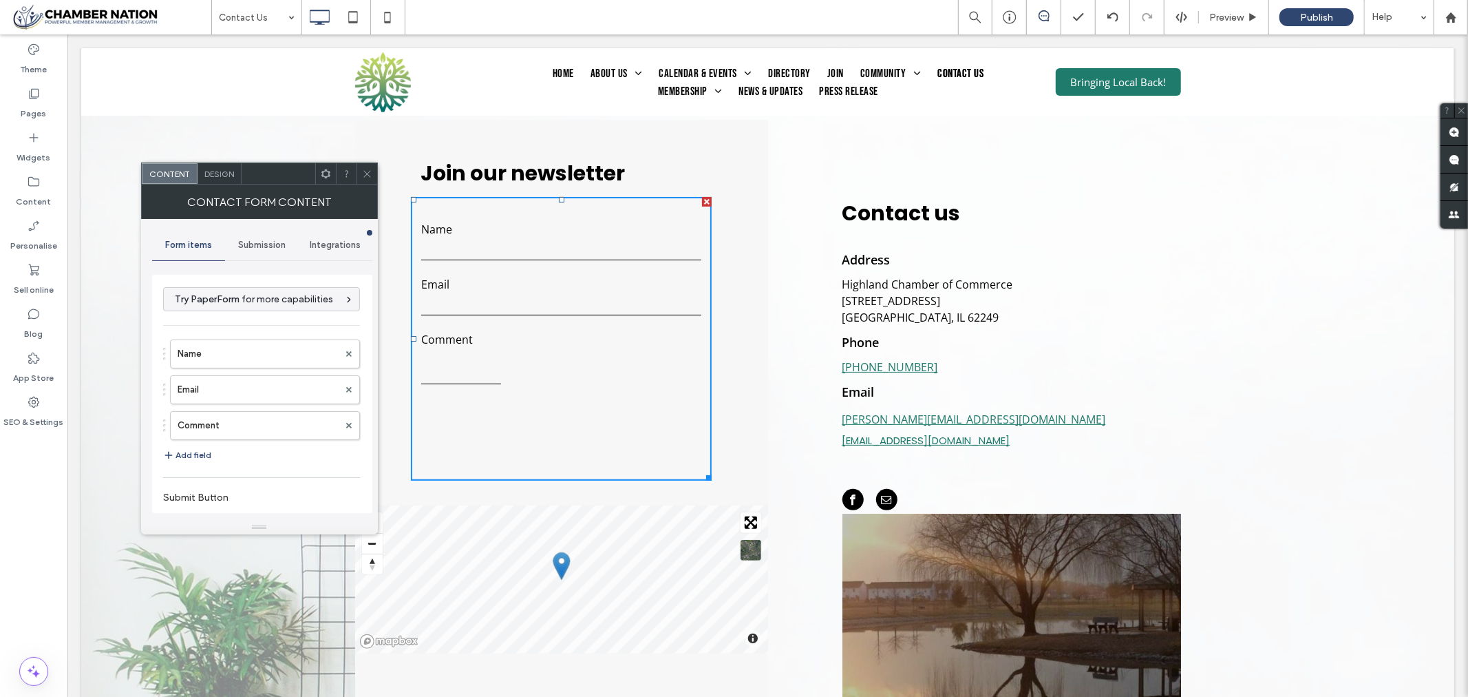
click at [366, 169] on icon at bounding box center [367, 174] width 10 height 10
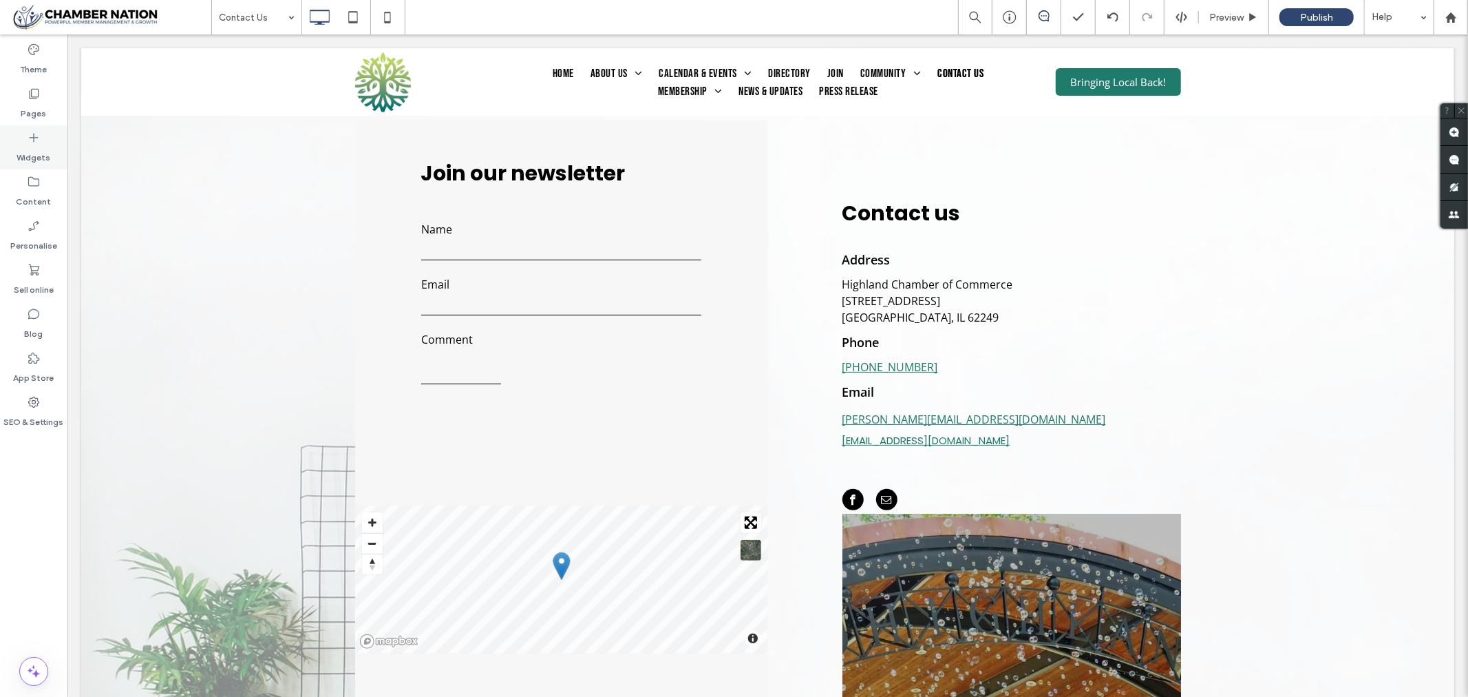
click at [36, 131] on icon at bounding box center [34, 138] width 14 height 14
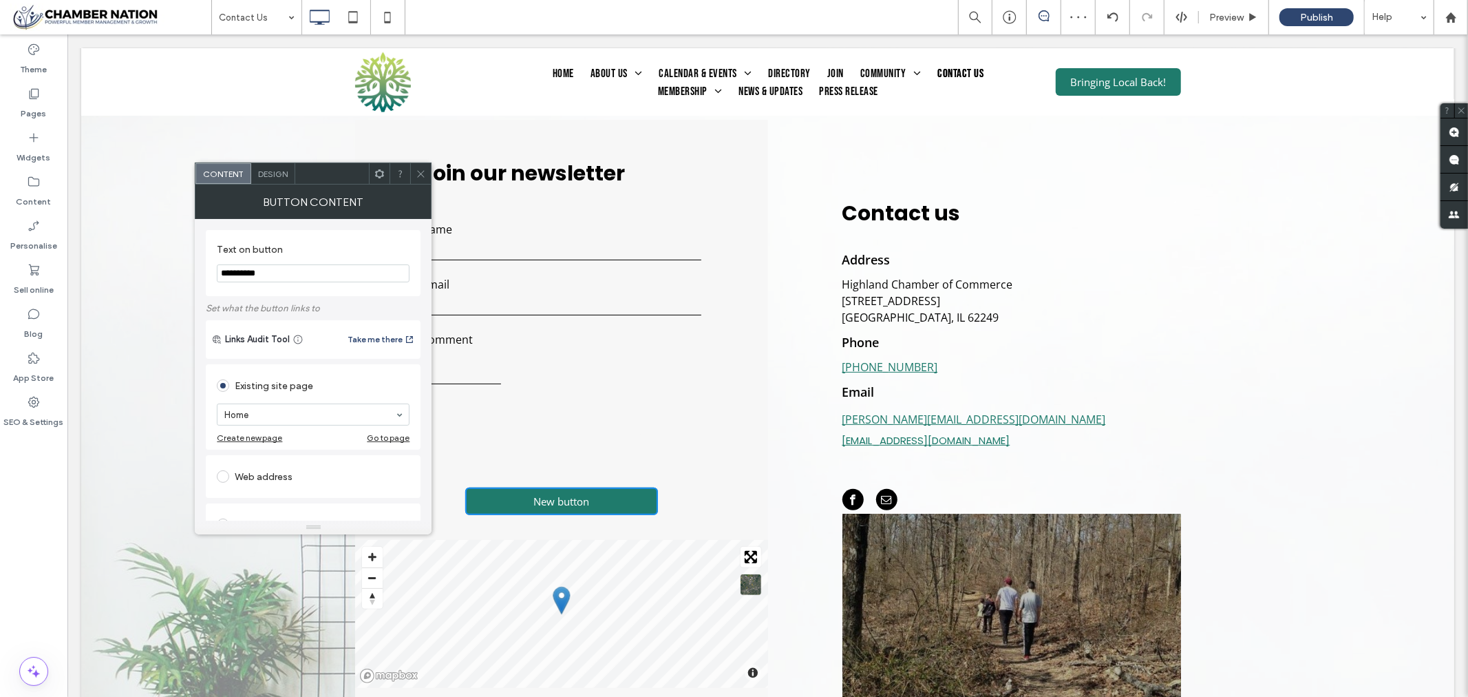
click at [269, 273] on input "**********" at bounding box center [313, 273] width 193 height 18
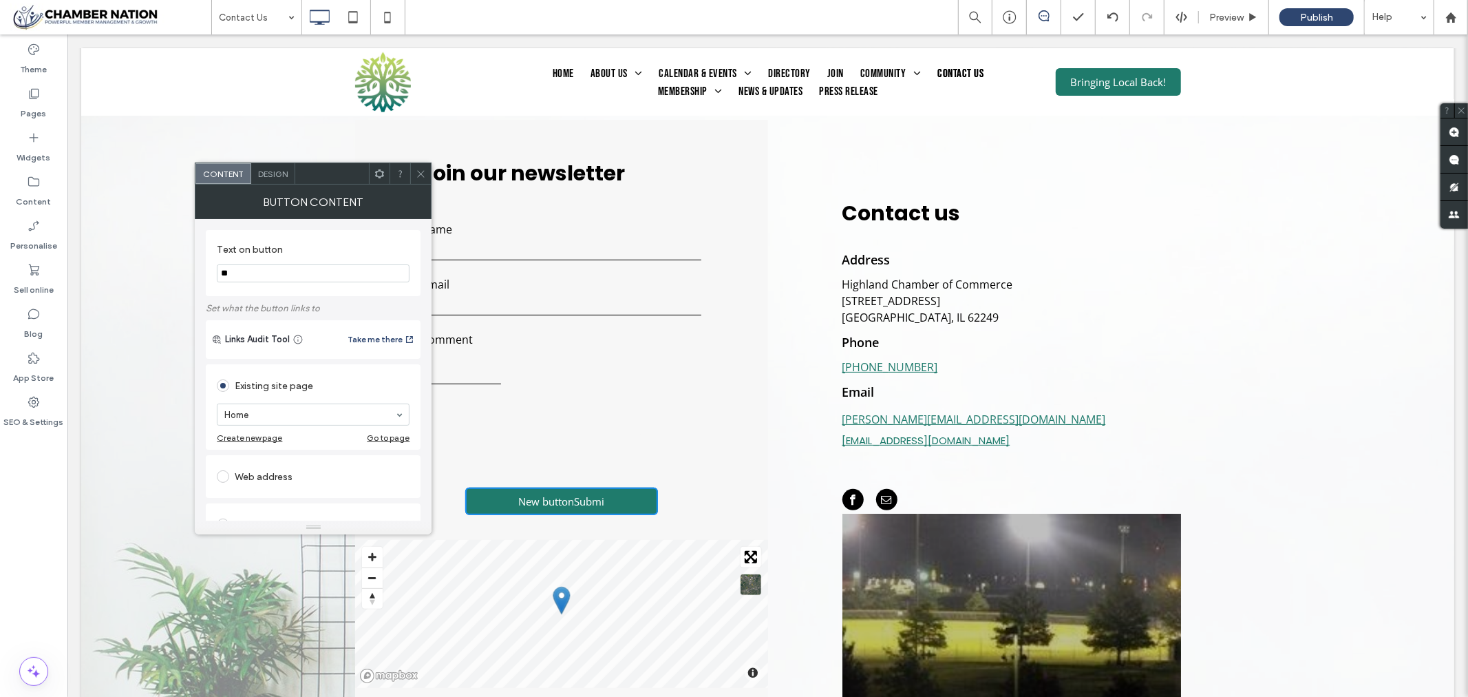
type input "*"
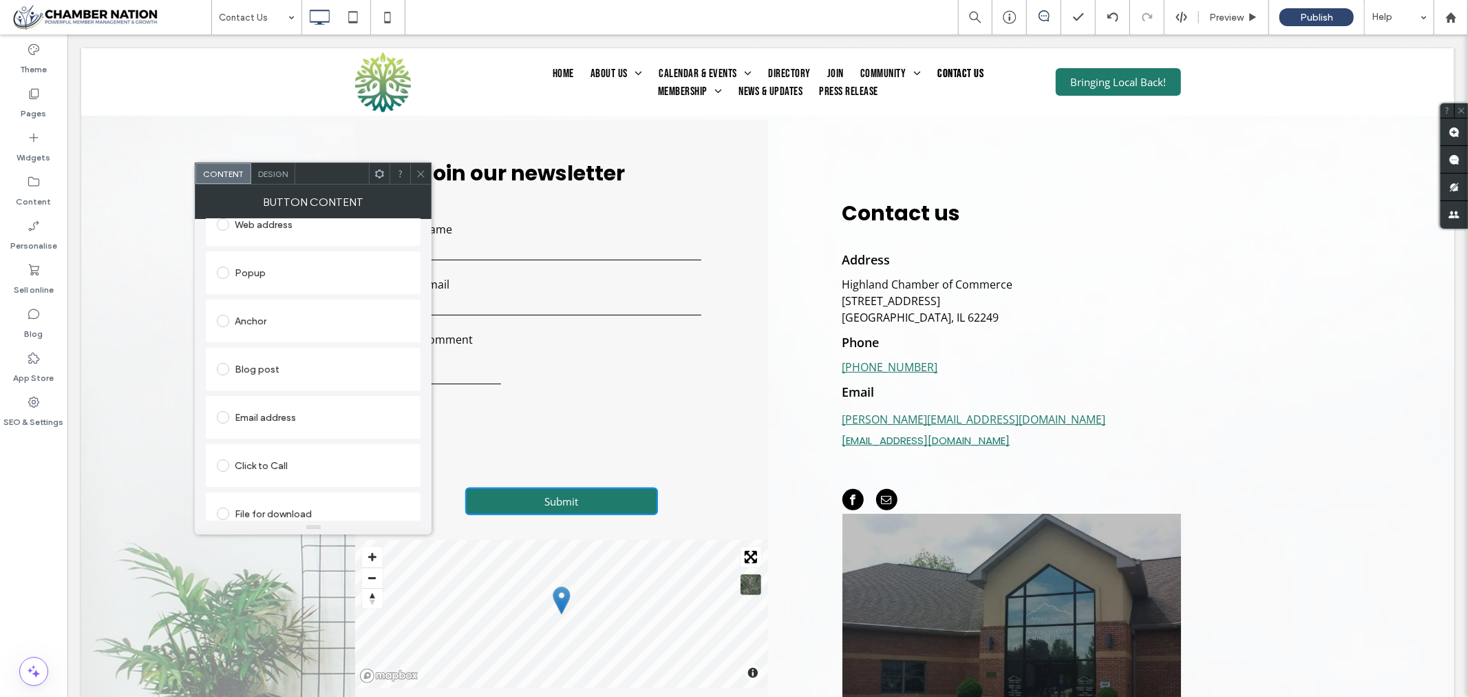
scroll to position [267, 0]
type input "******"
click at [224, 401] on span at bounding box center [223, 402] width 12 height 12
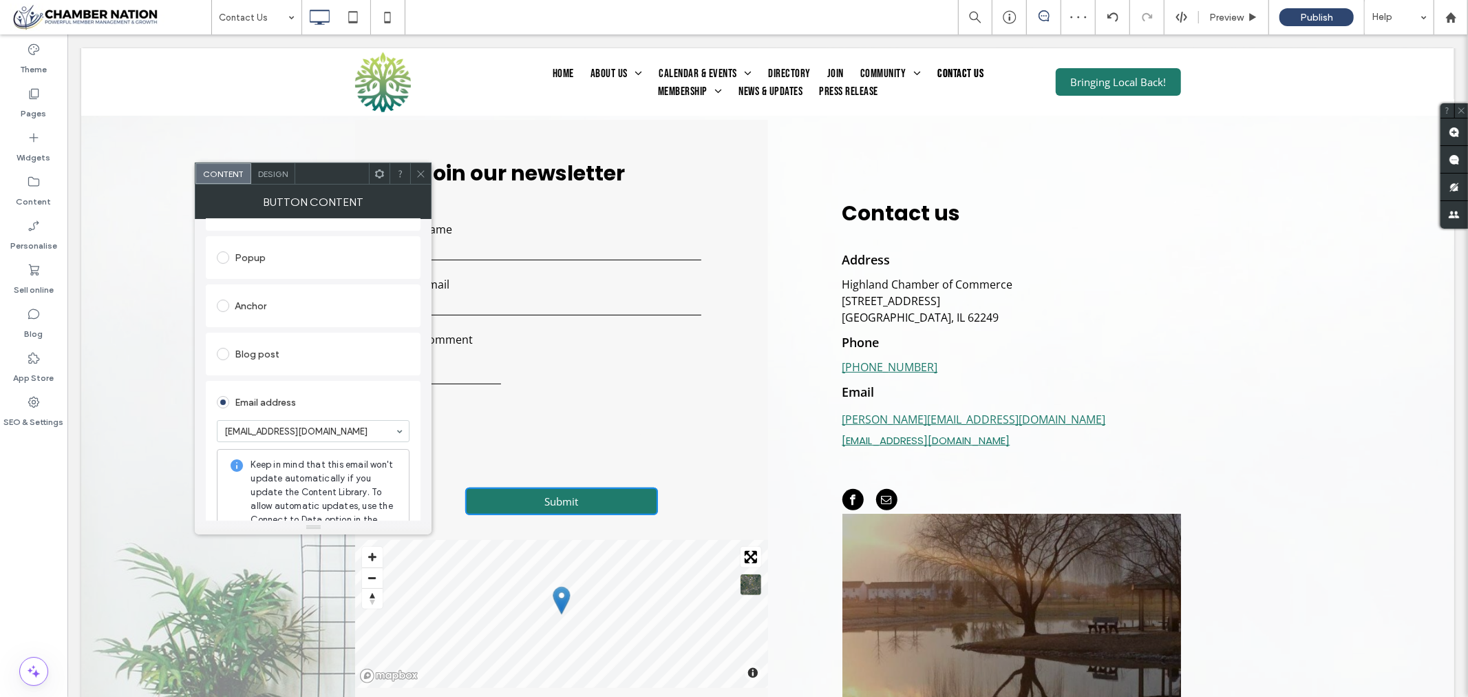
click at [379, 222] on div "Web address" at bounding box center [313, 209] width 193 height 29
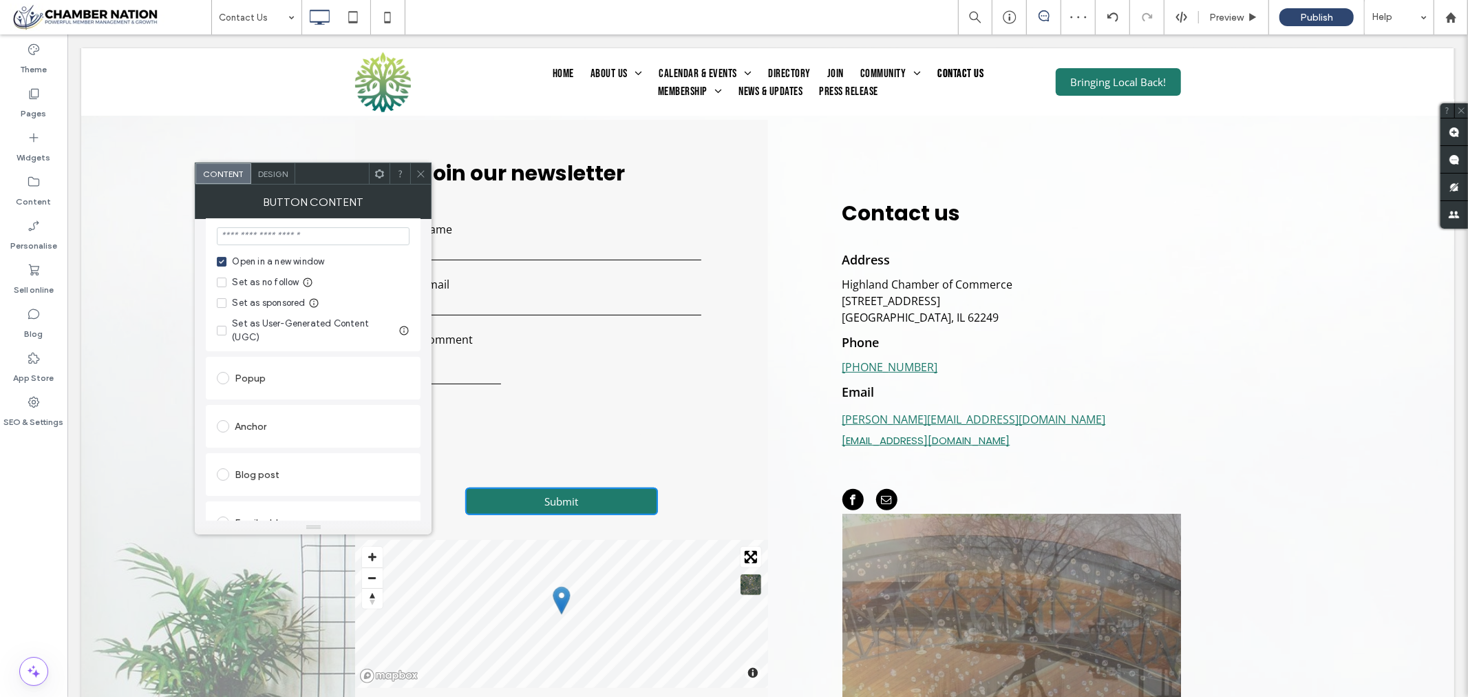
click at [423, 175] on use at bounding box center [421, 173] width 7 height 7
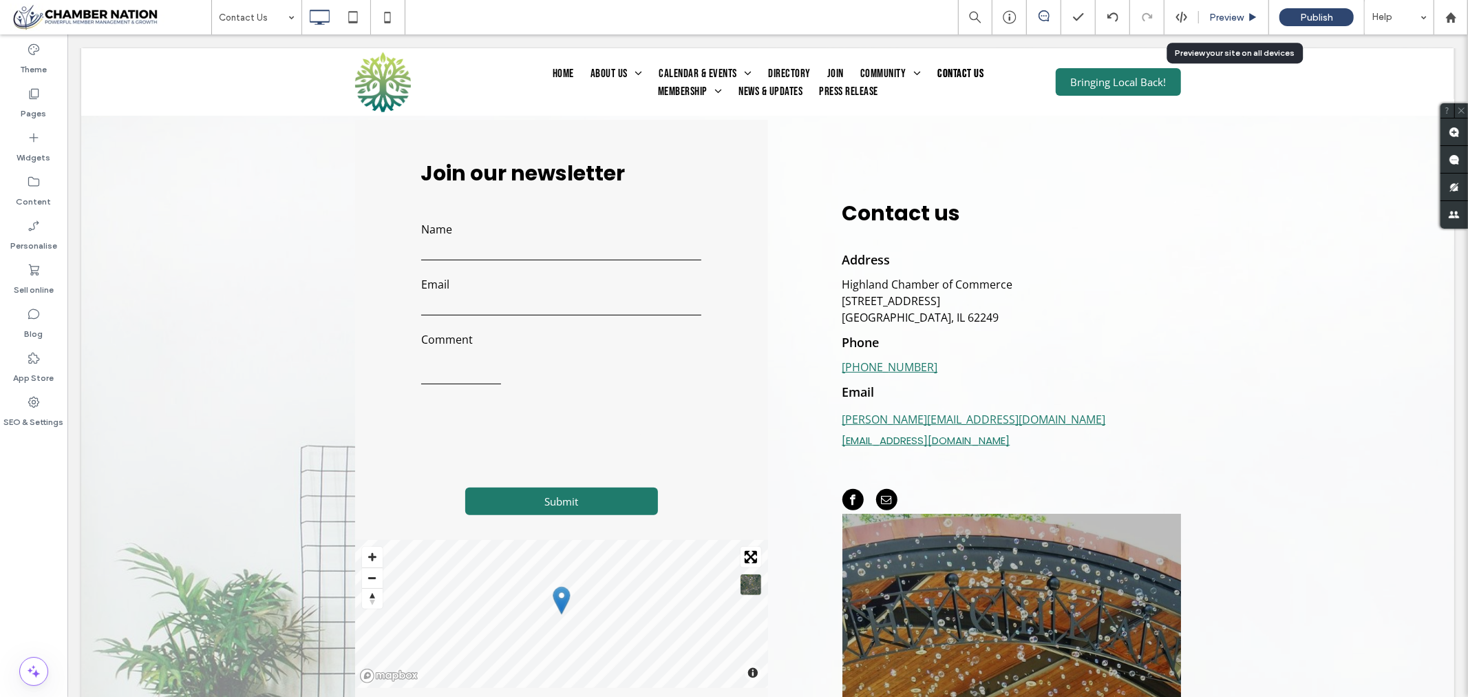
click at [1238, 16] on span "Preview" at bounding box center [1226, 18] width 34 height 12
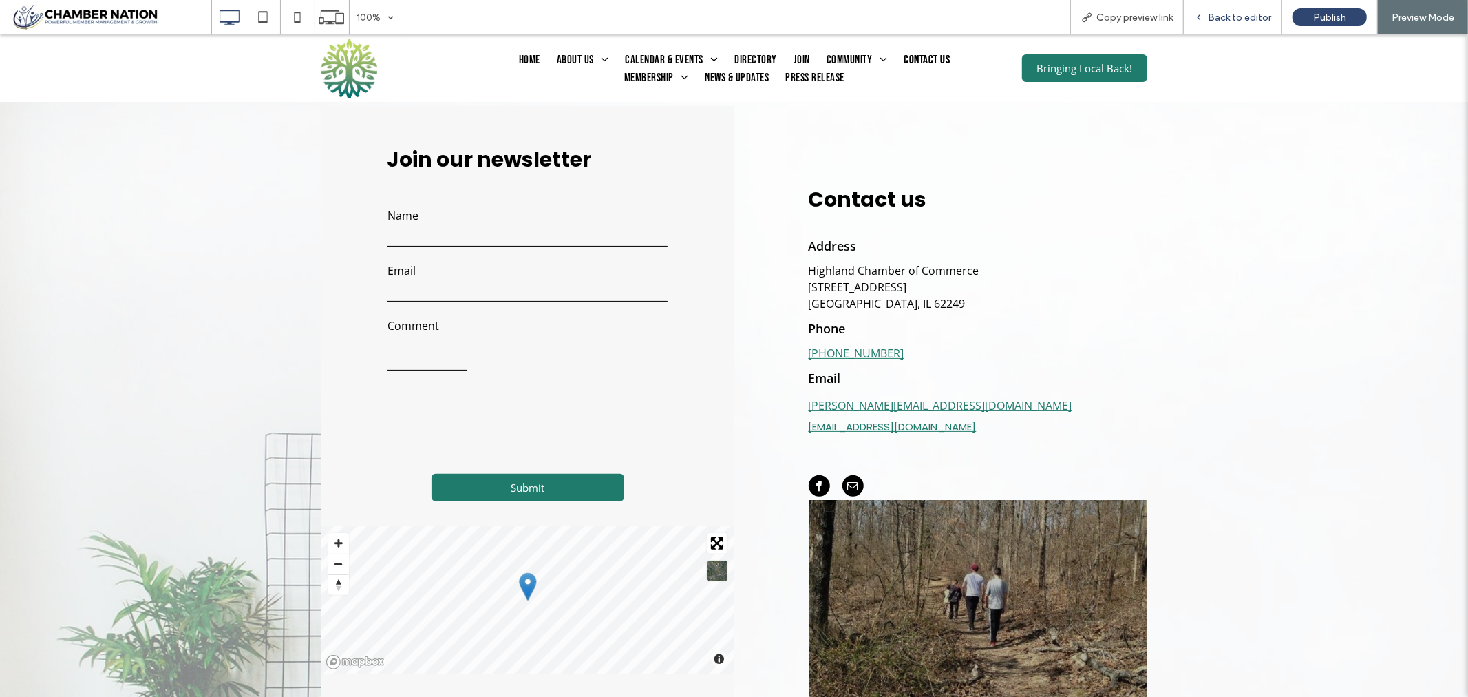
click at [1243, 14] on span "Back to editor" at bounding box center [1239, 18] width 63 height 12
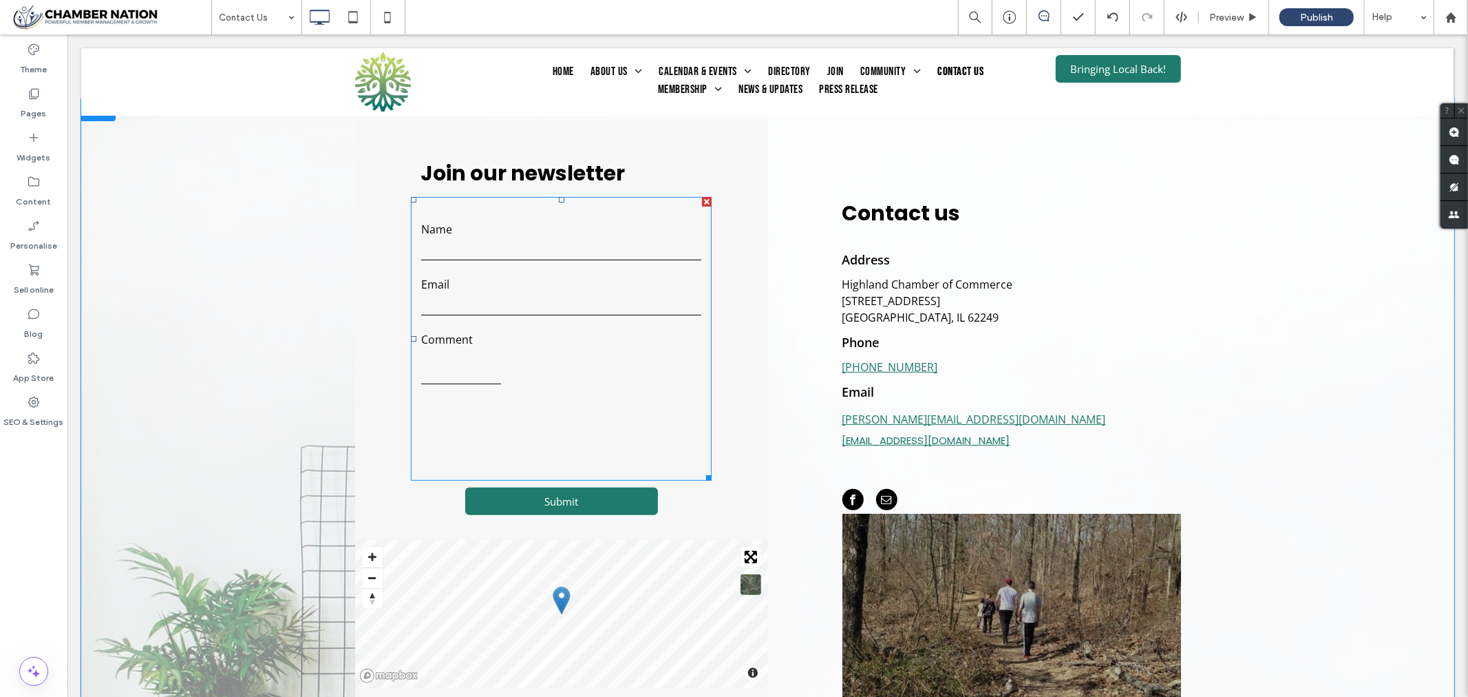
click at [509, 386] on form "Name Email Comment ******" at bounding box center [560, 338] width 301 height 284
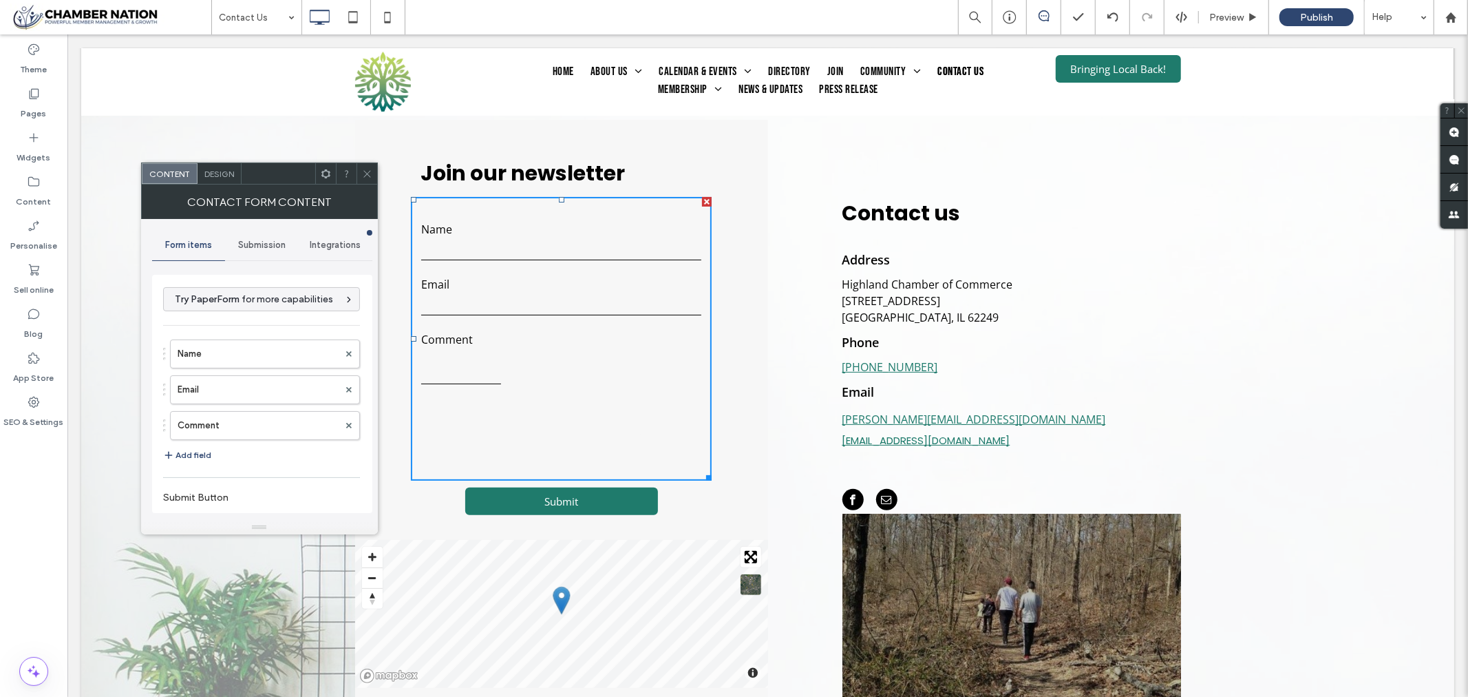
type input "******"
type input "**********"
click at [482, 383] on textarea at bounding box center [461, 366] width 80 height 34
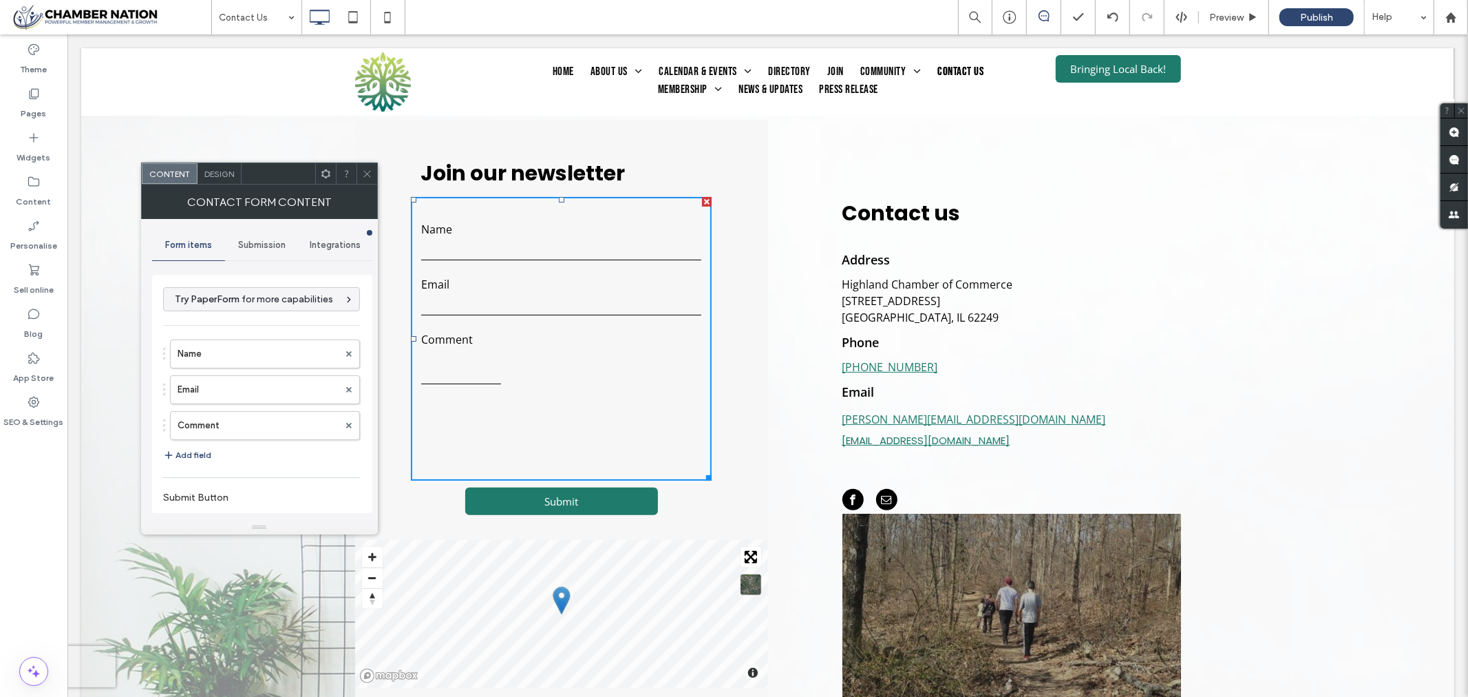
click at [507, 394] on form "Name Email Comment ******" at bounding box center [560, 338] width 301 height 284
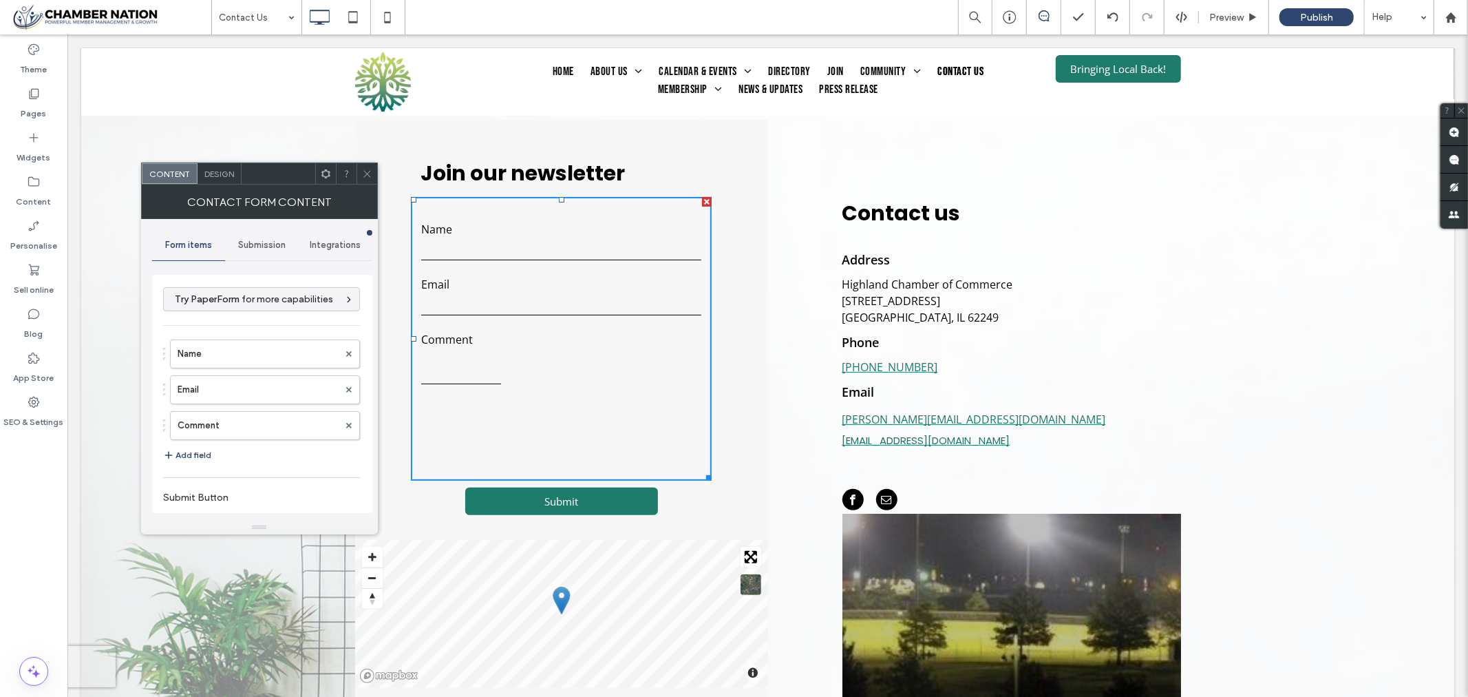
click at [488, 373] on textarea at bounding box center [461, 366] width 80 height 34
click at [218, 167] on div "Design" at bounding box center [220, 173] width 44 height 21
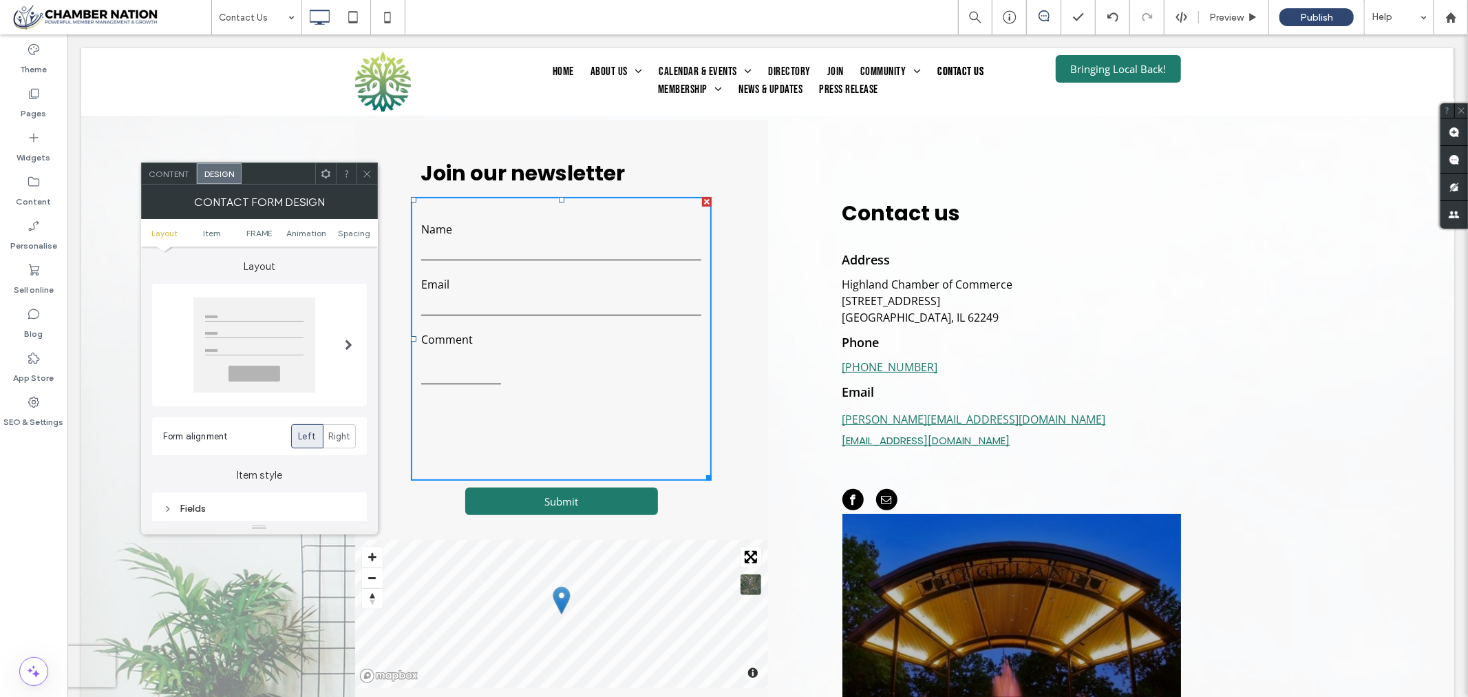
click at [491, 385] on div "Comment" at bounding box center [460, 357] width 100 height 55
click at [491, 383] on textarea at bounding box center [461, 366] width 80 height 34
click at [257, 348] on div at bounding box center [254, 344] width 122 height 95
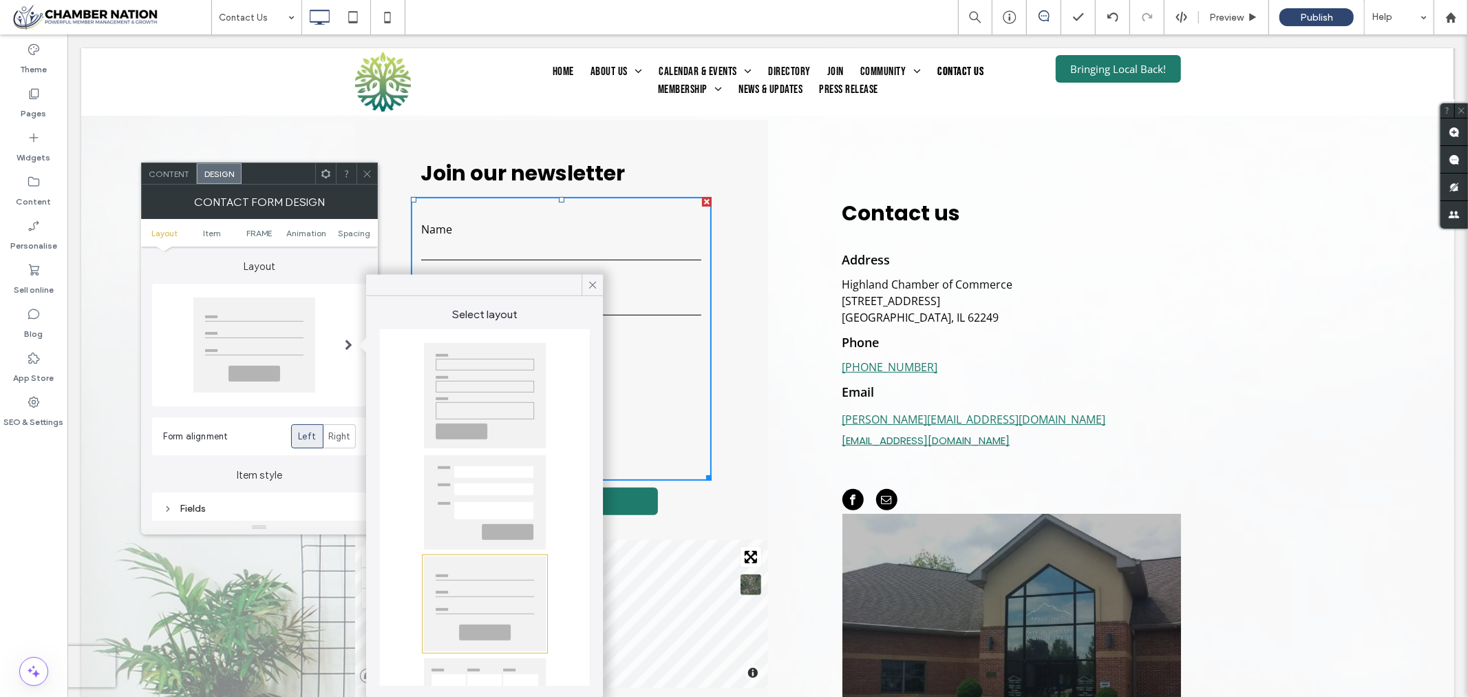
click at [509, 511] on div at bounding box center [485, 502] width 122 height 94
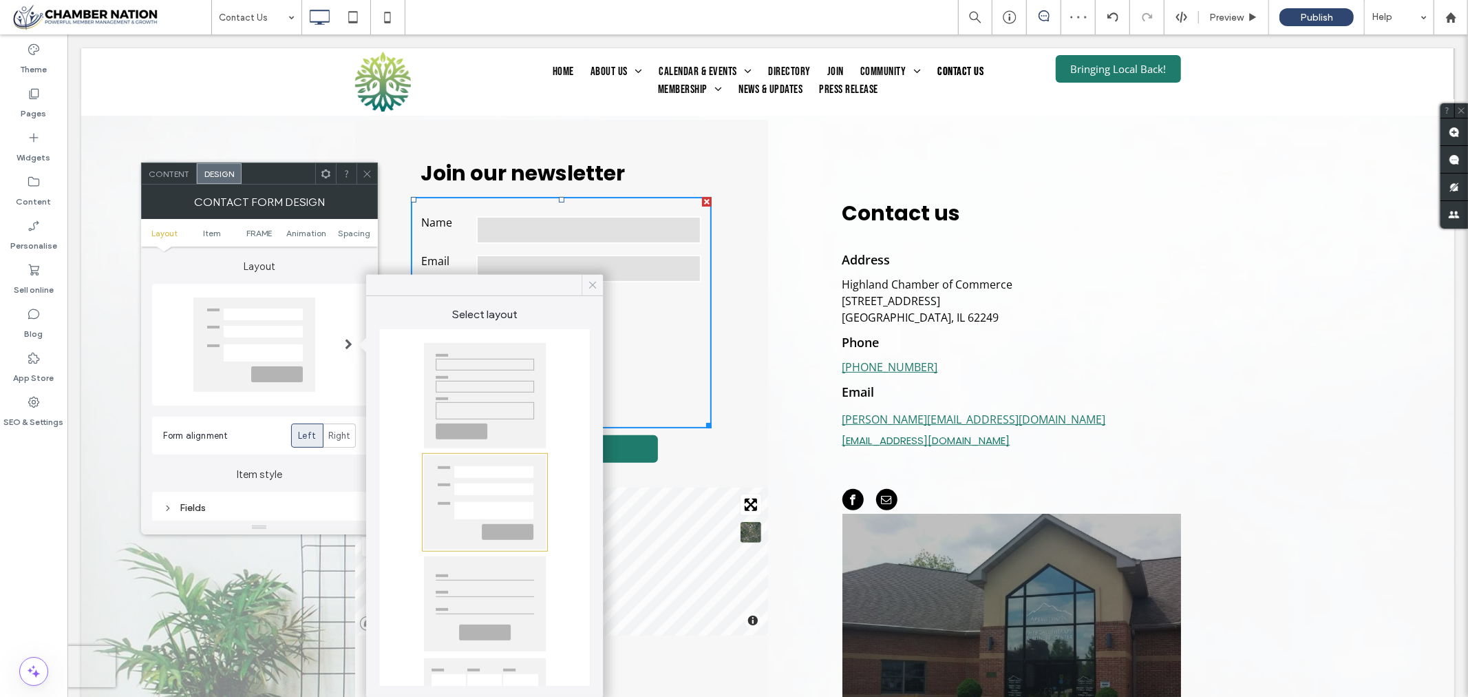
click at [593, 282] on icon at bounding box center [592, 285] width 12 height 12
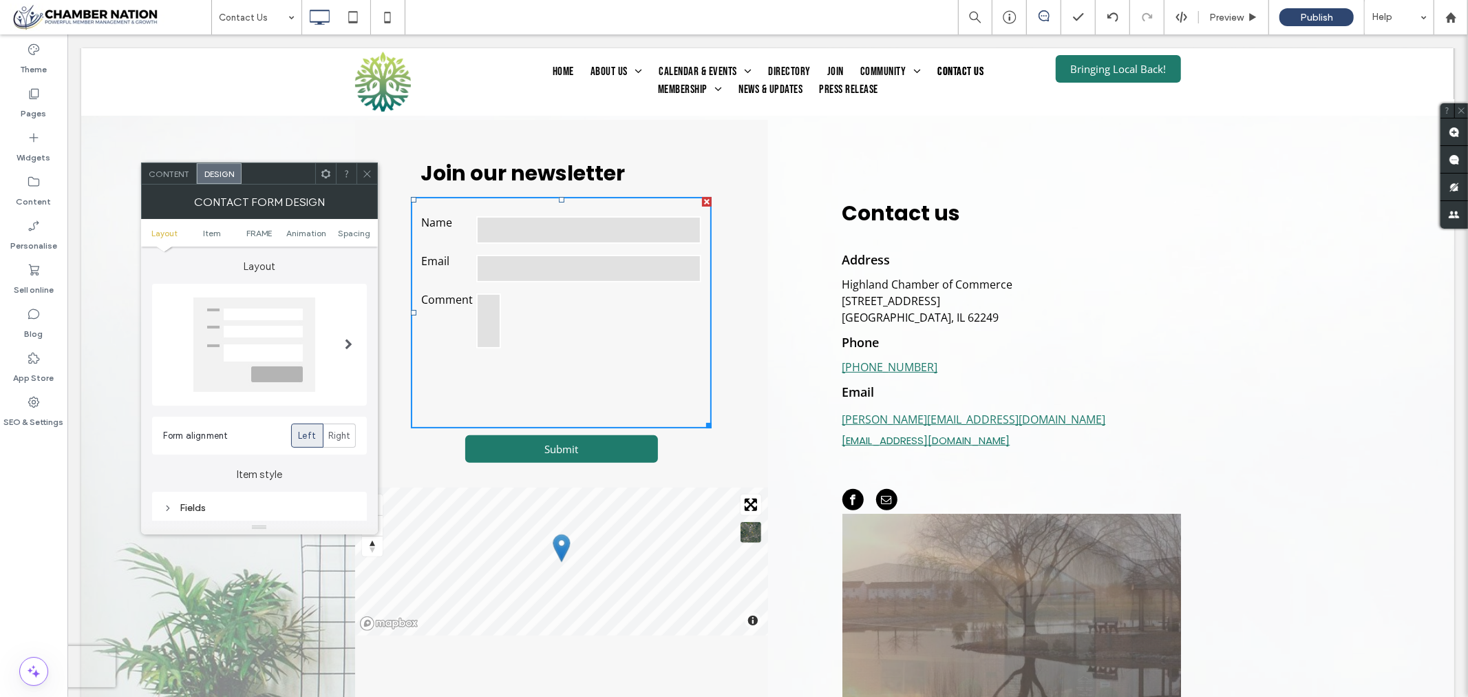
click at [487, 313] on textarea at bounding box center [488, 320] width 25 height 55
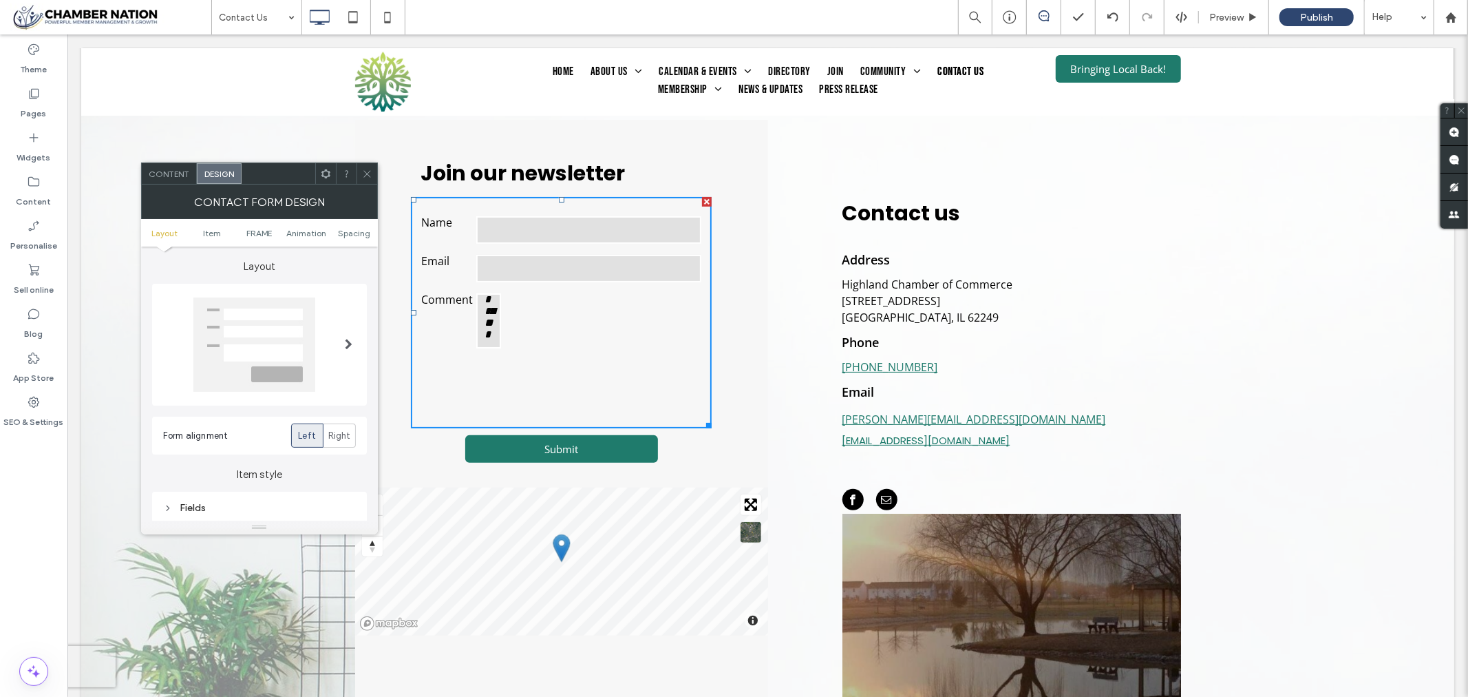
scroll to position [226, 0]
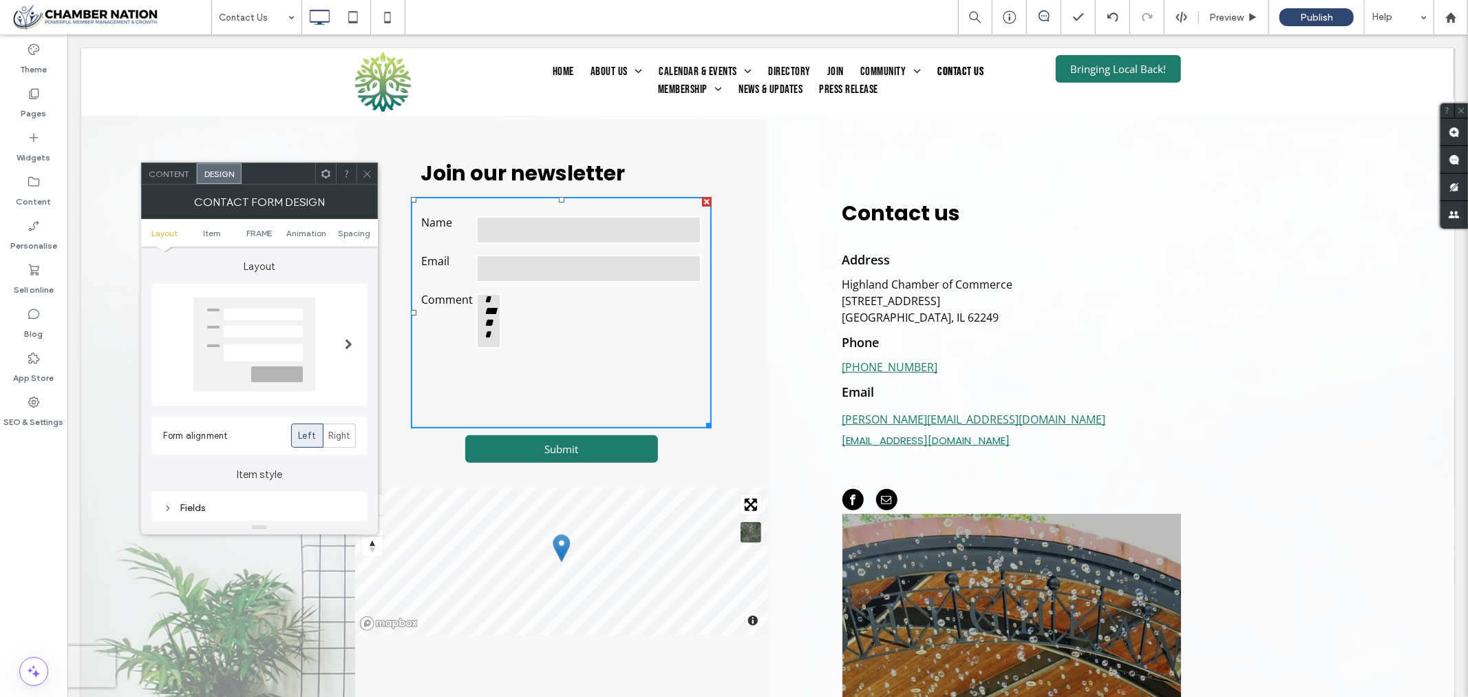
type textarea "**********"
click at [722, 332] on div "**********" at bounding box center [560, 450] width 413 height 663
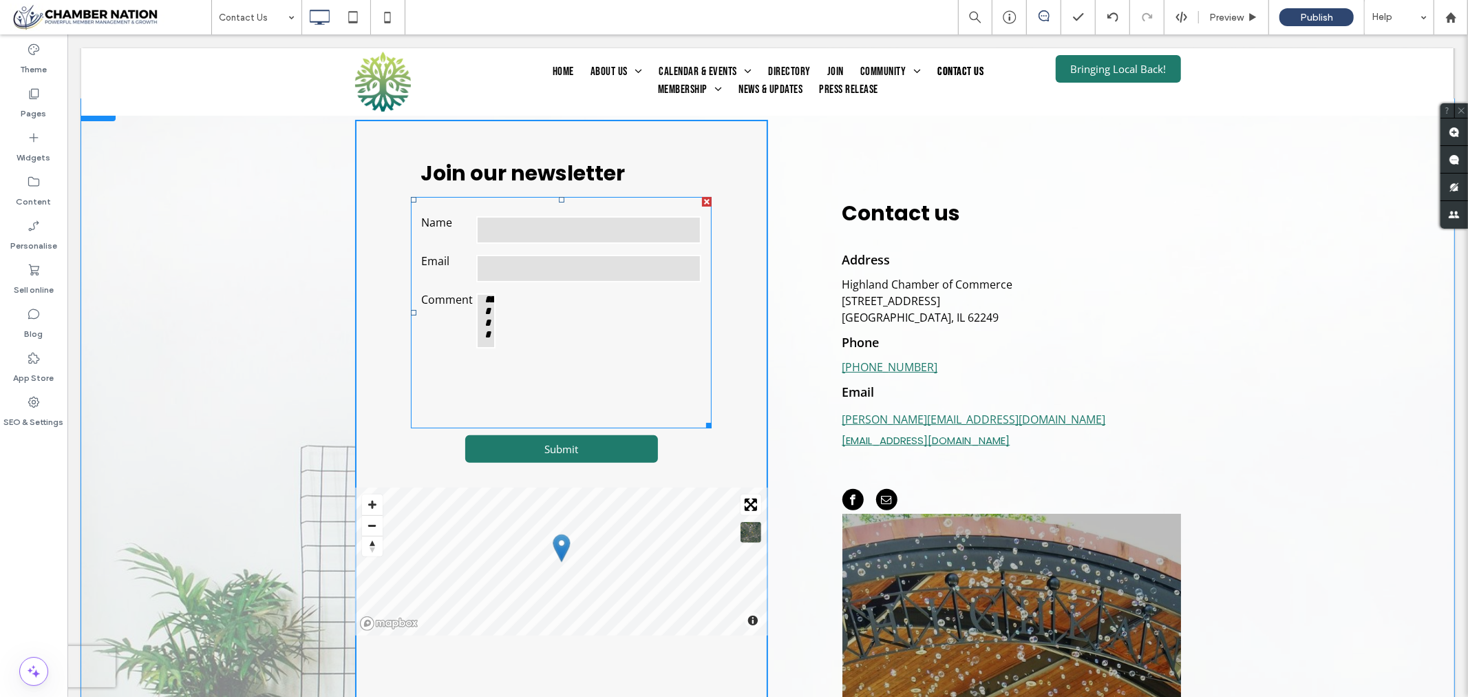
scroll to position [17, 0]
click at [566, 355] on form "**********" at bounding box center [560, 311] width 301 height 231
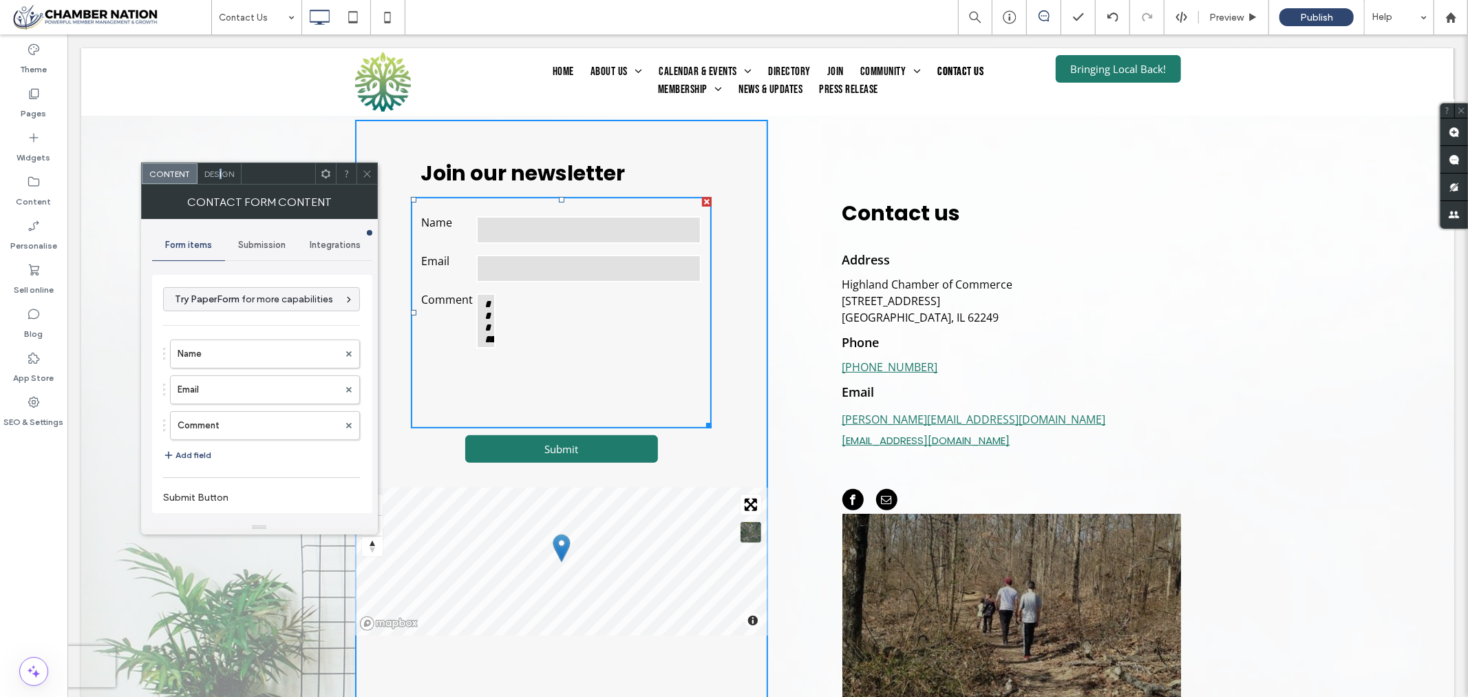
click at [221, 173] on span "Design" at bounding box center [219, 174] width 30 height 10
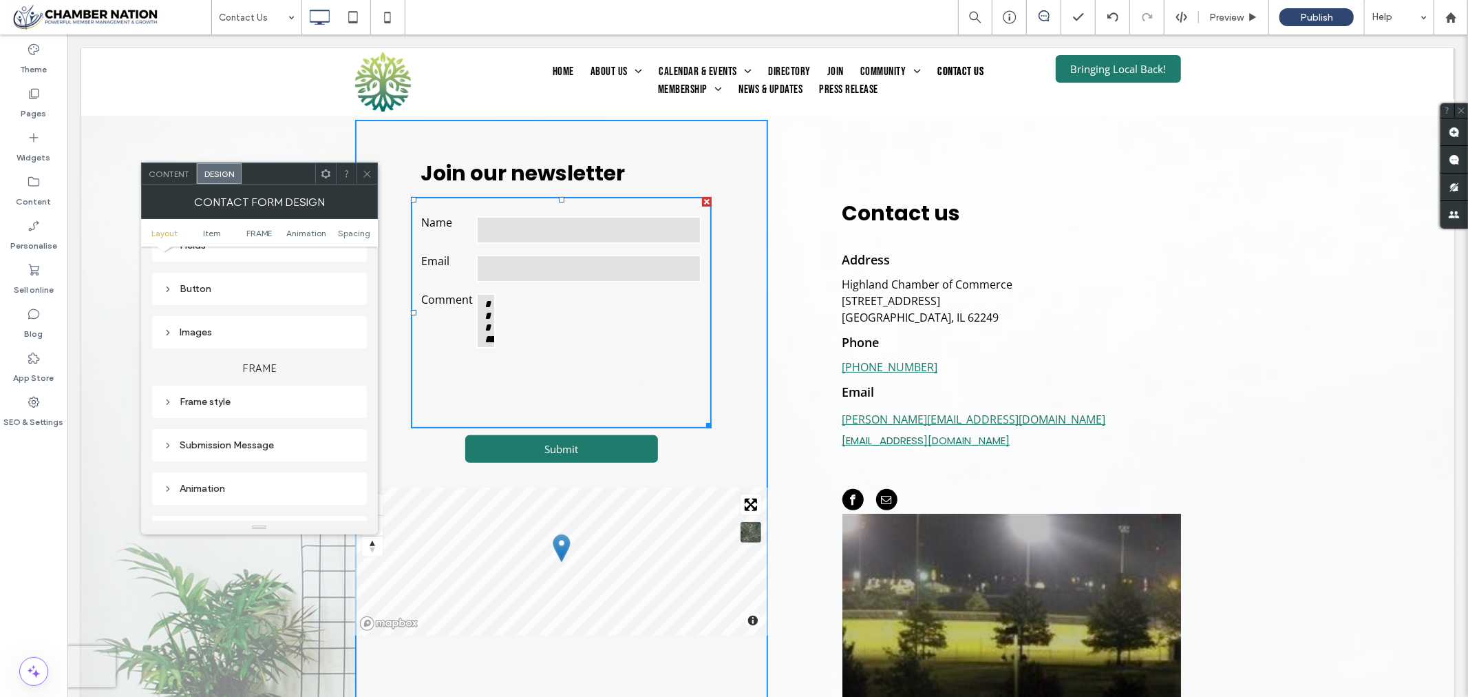
scroll to position [153, 0]
click at [167, 352] on use at bounding box center [168, 354] width 3 height 5
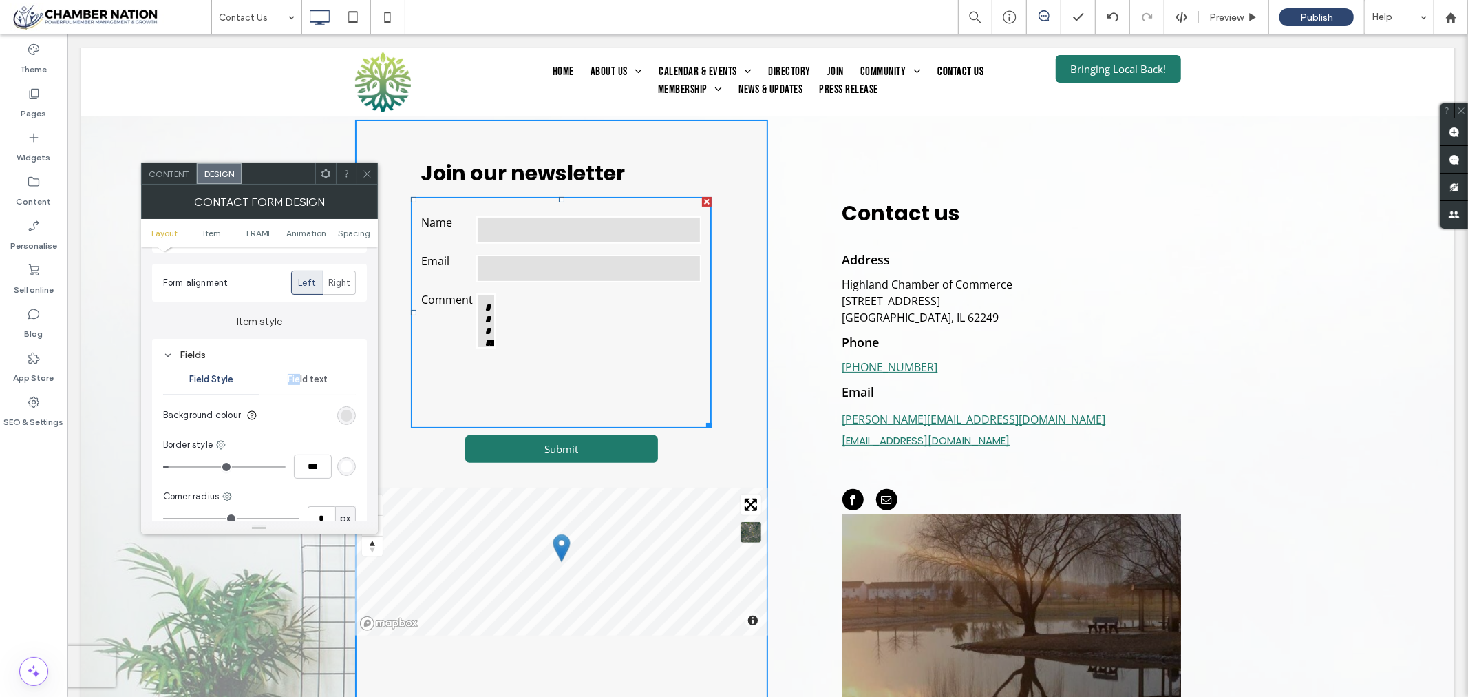
drag, startPoint x: 257, startPoint y: 393, endPoint x: 266, endPoint y: 382, distance: 14.2
click at [297, 389] on div "Field Style Field text" at bounding box center [259, 379] width 193 height 30
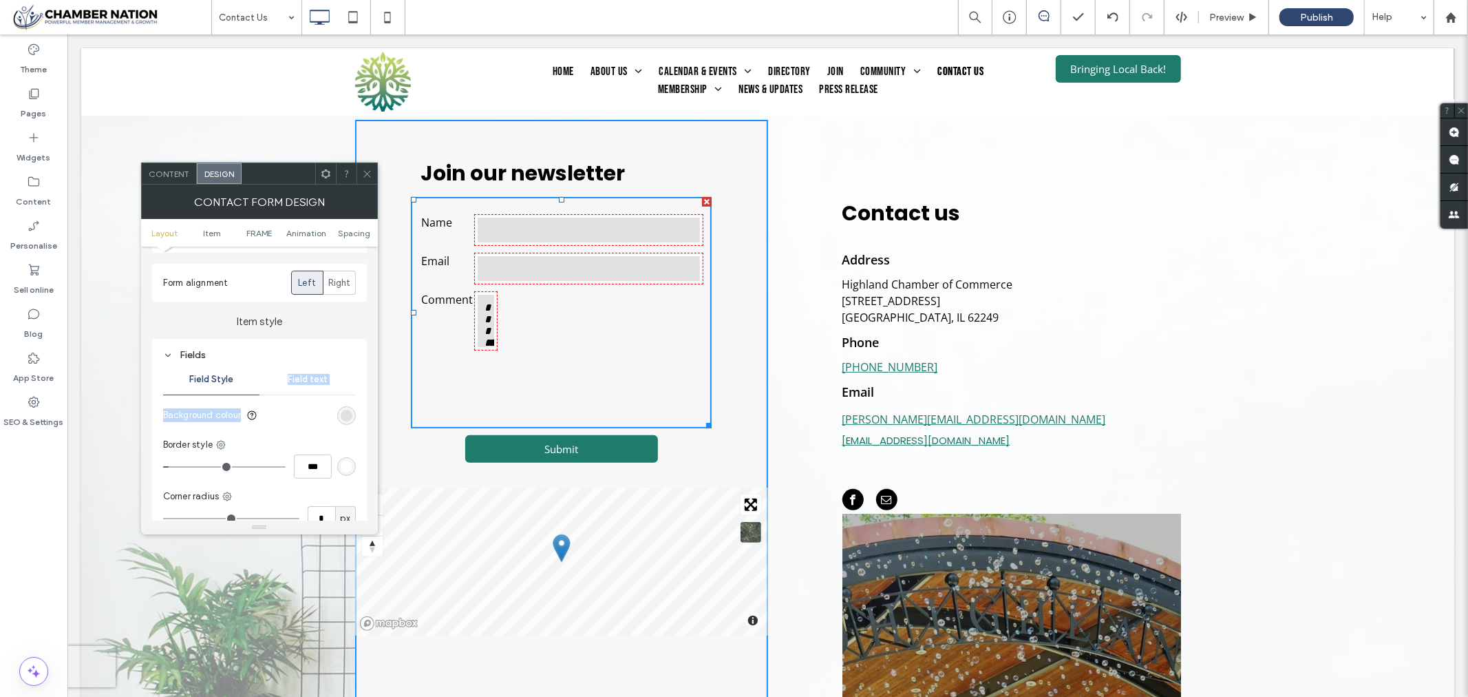
drag, startPoint x: 257, startPoint y: 392, endPoint x: 231, endPoint y: 347, distance: 52.8
click at [296, 397] on div "Field Style Field text Background colour Border style *** Corner radius * px" at bounding box center [259, 449] width 193 height 171
click at [242, 355] on div "Fields" at bounding box center [259, 355] width 193 height 12
click at [214, 228] on span "Item" at bounding box center [212, 233] width 18 height 10
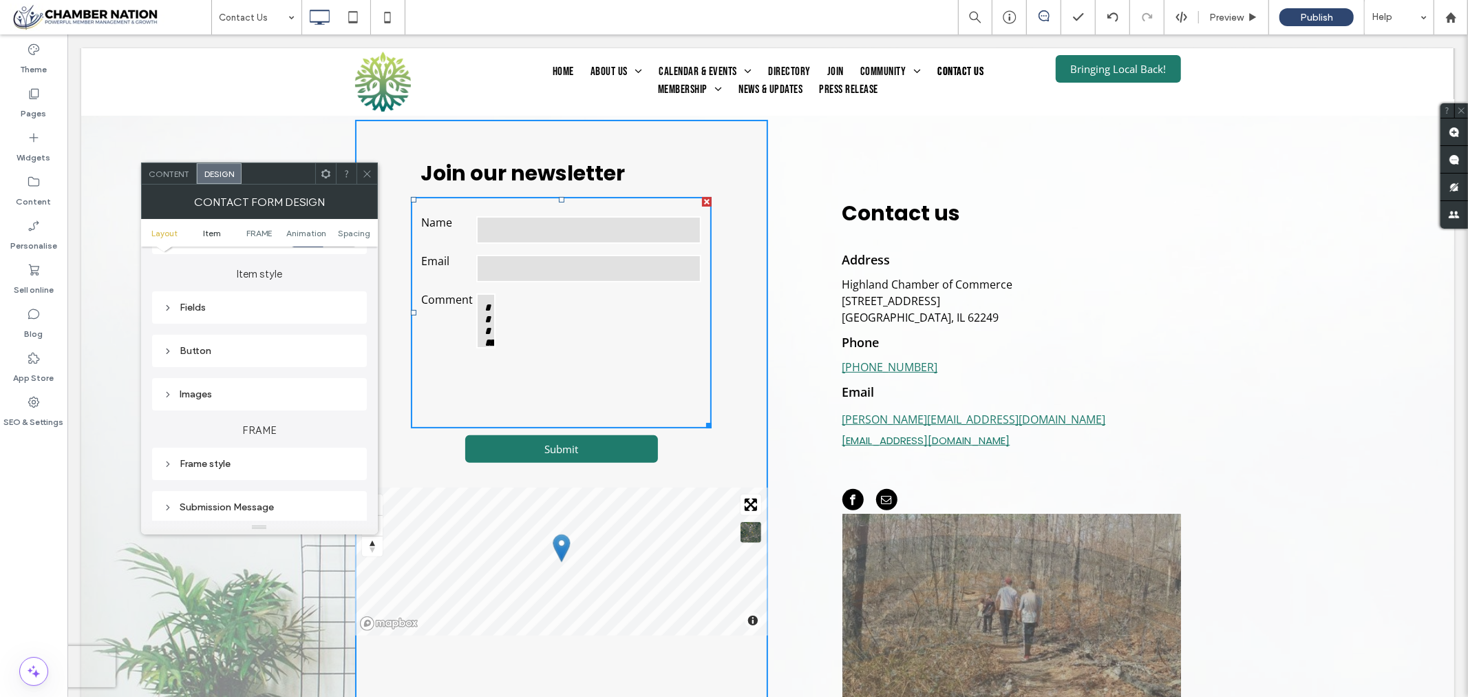
scroll to position [208, 0]
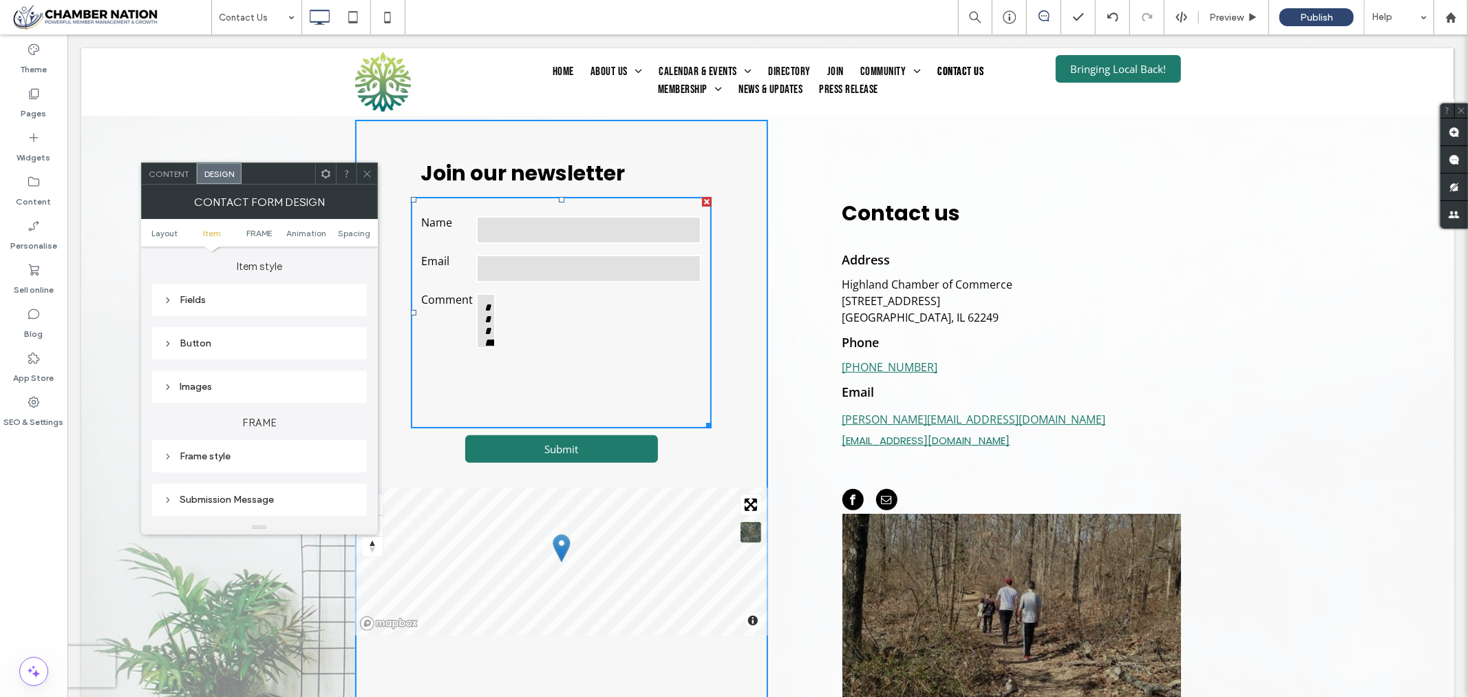
click at [169, 300] on icon at bounding box center [168, 300] width 10 height 10
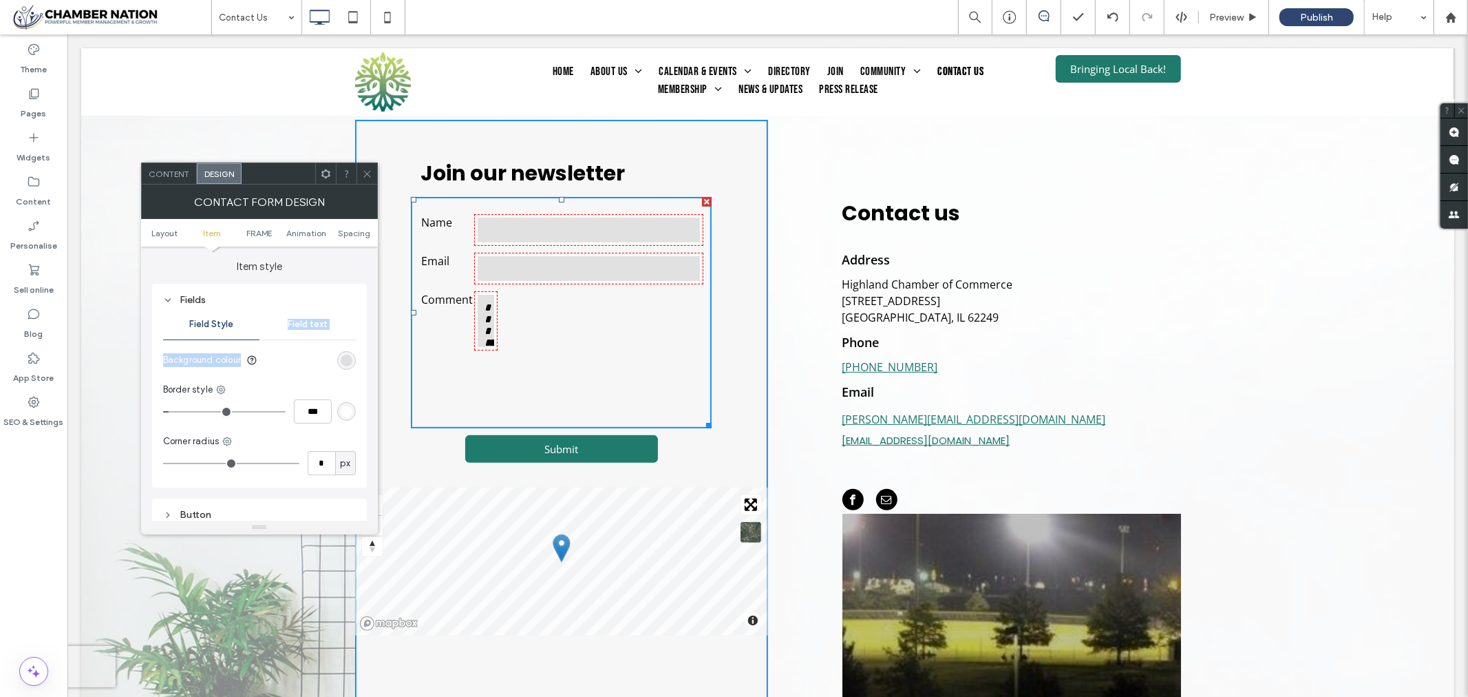
click at [281, 366] on section "Background colour" at bounding box center [259, 360] width 193 height 34
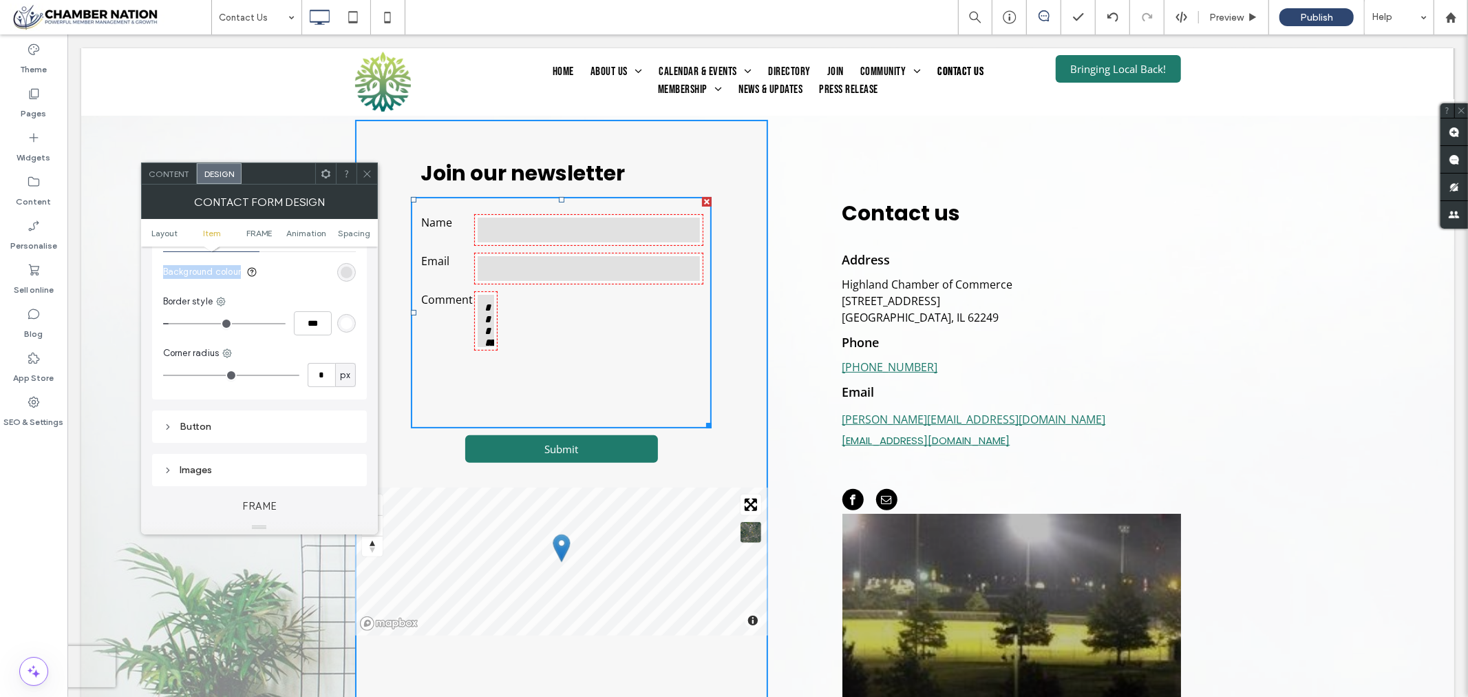
scroll to position [437, 0]
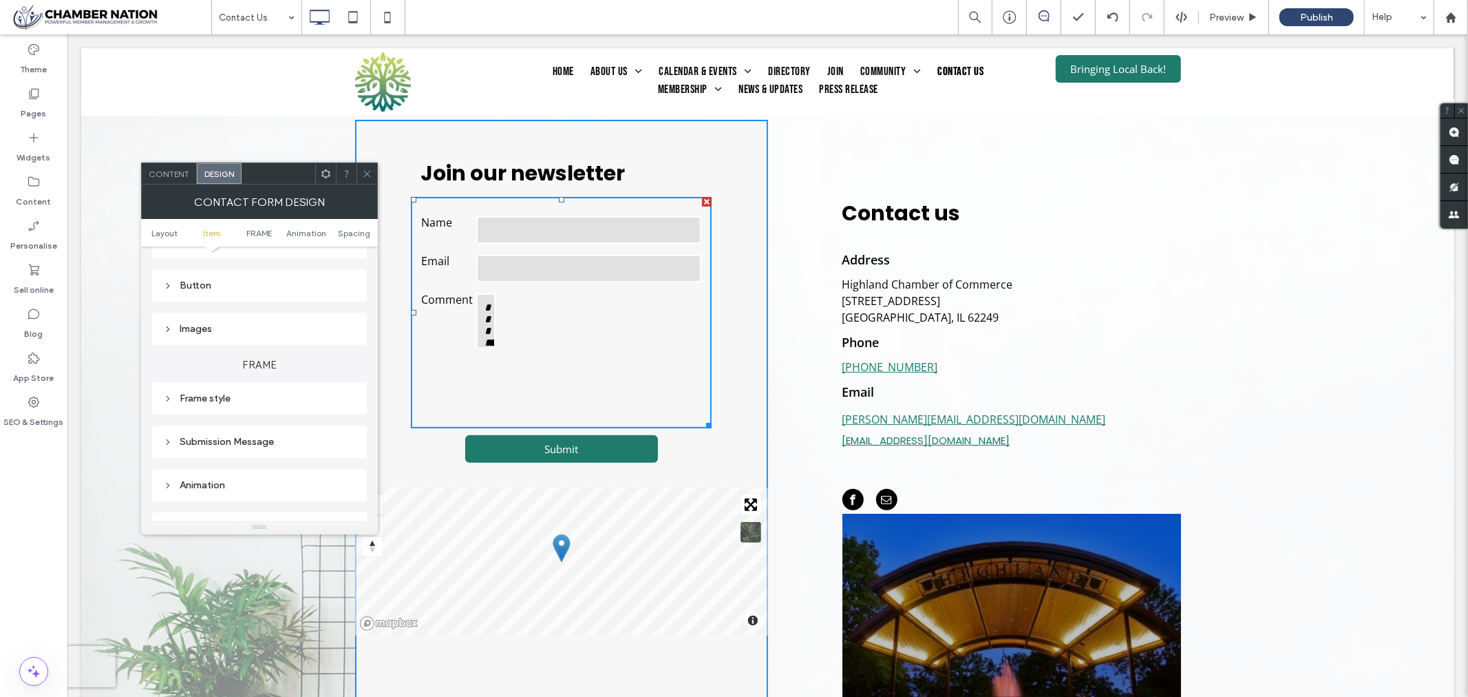
click at [211, 441] on div "Submission Message" at bounding box center [259, 442] width 193 height 12
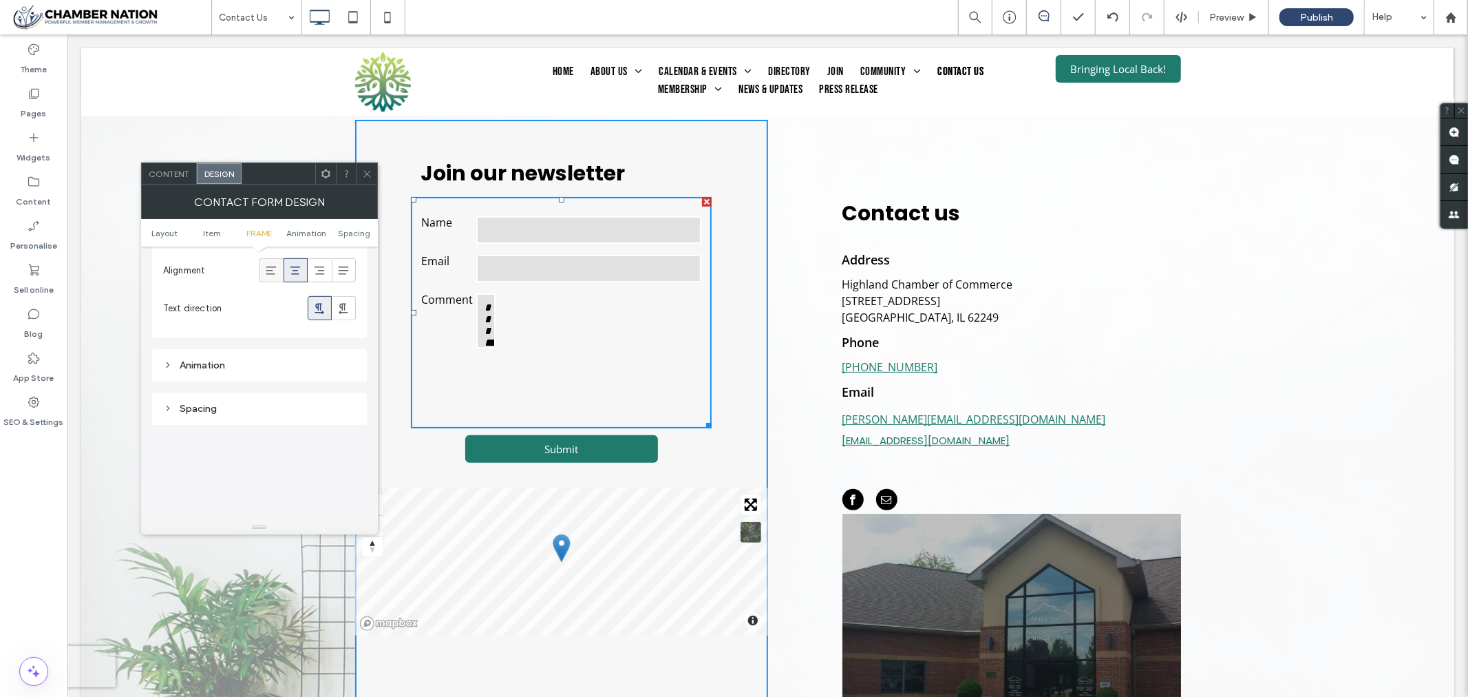
scroll to position [820, 0]
click at [363, 173] on icon at bounding box center [367, 174] width 10 height 10
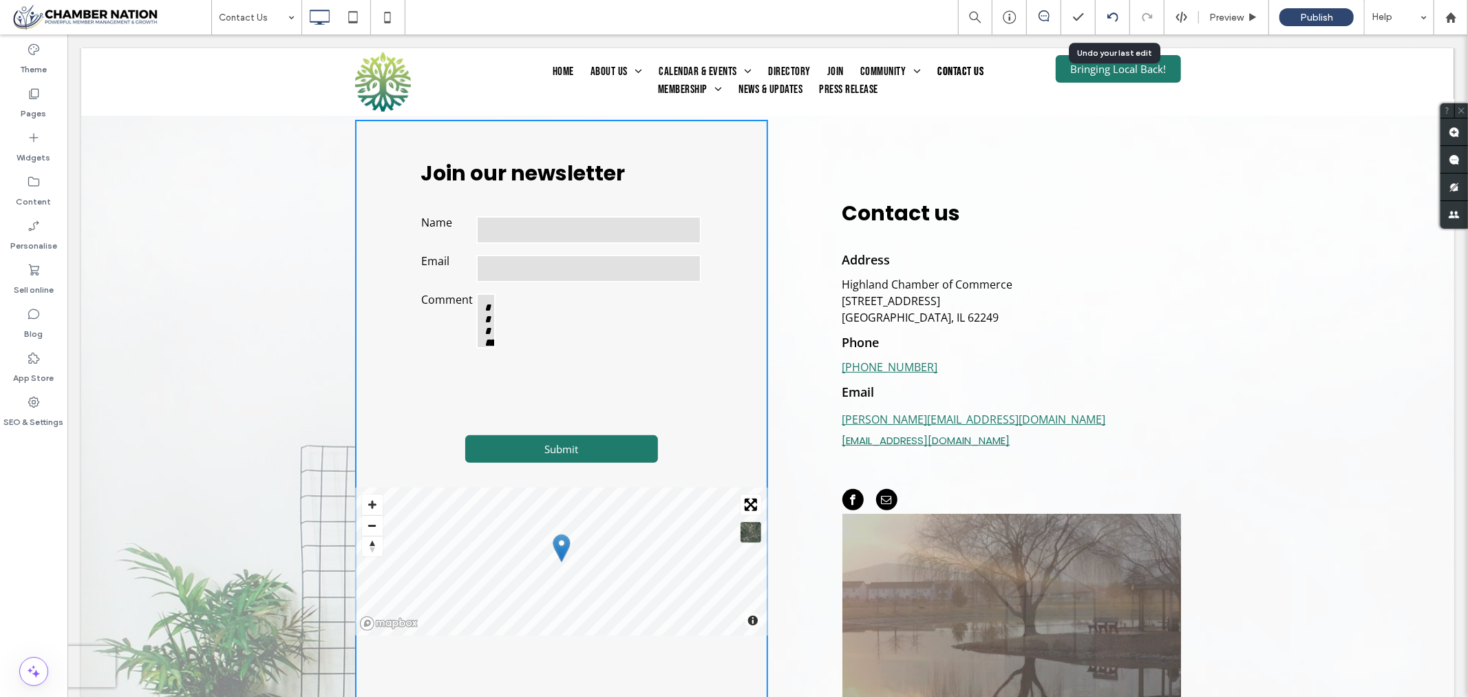
click at [1111, 17] on icon at bounding box center [1113, 17] width 11 height 11
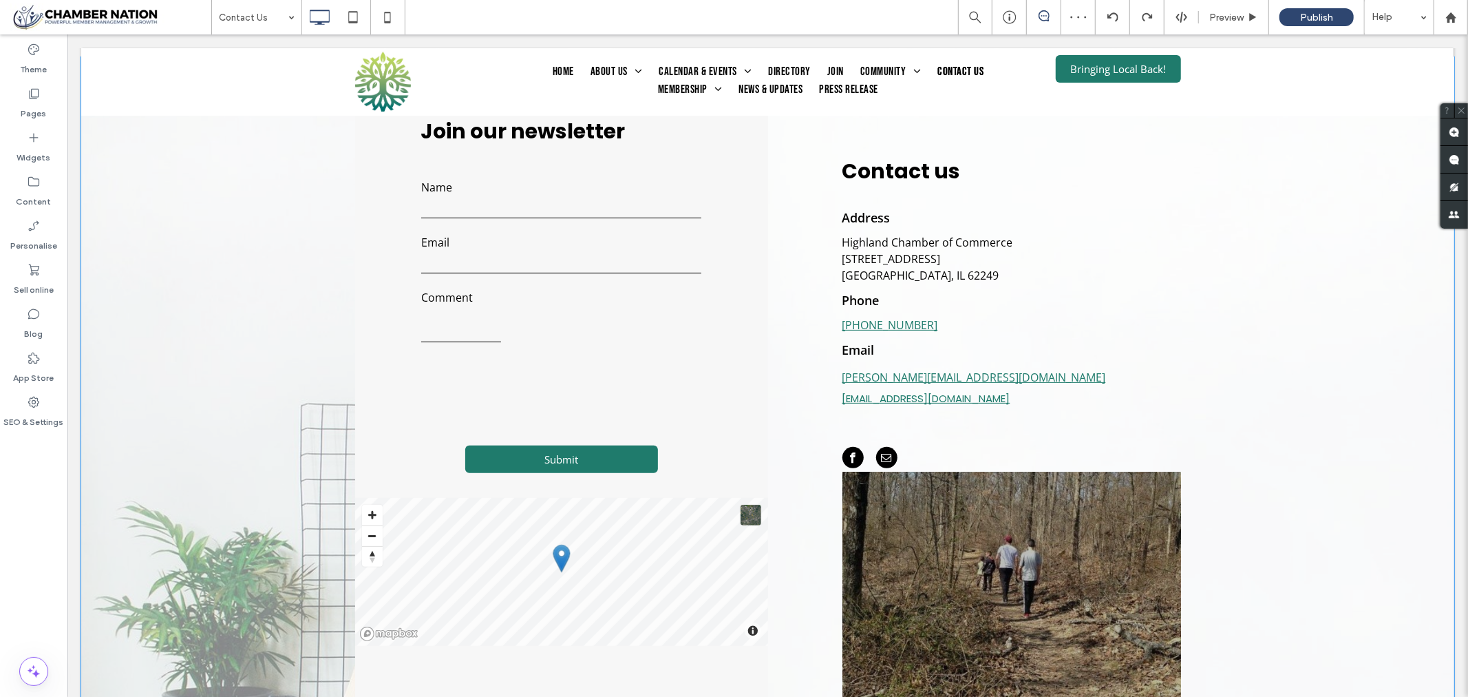
scroll to position [229, 0]
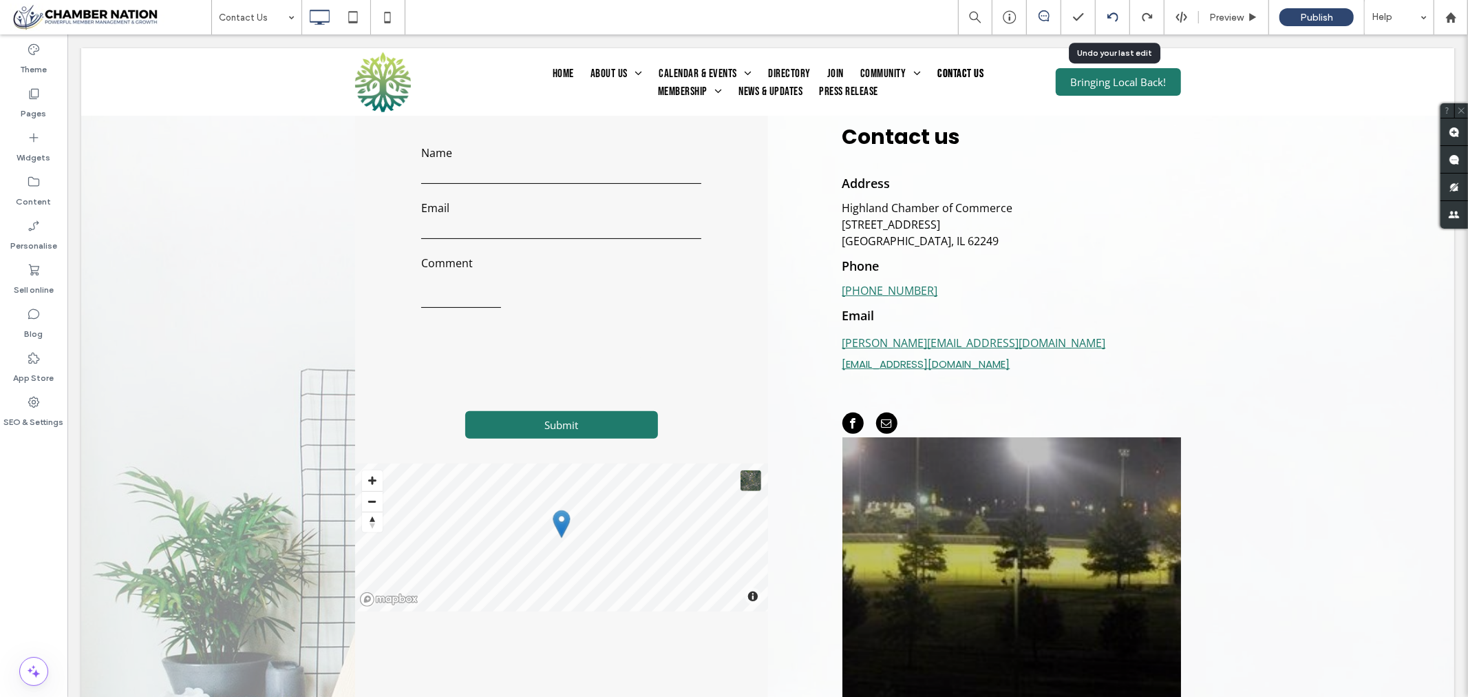
click at [1113, 12] on use at bounding box center [1112, 16] width 11 height 9
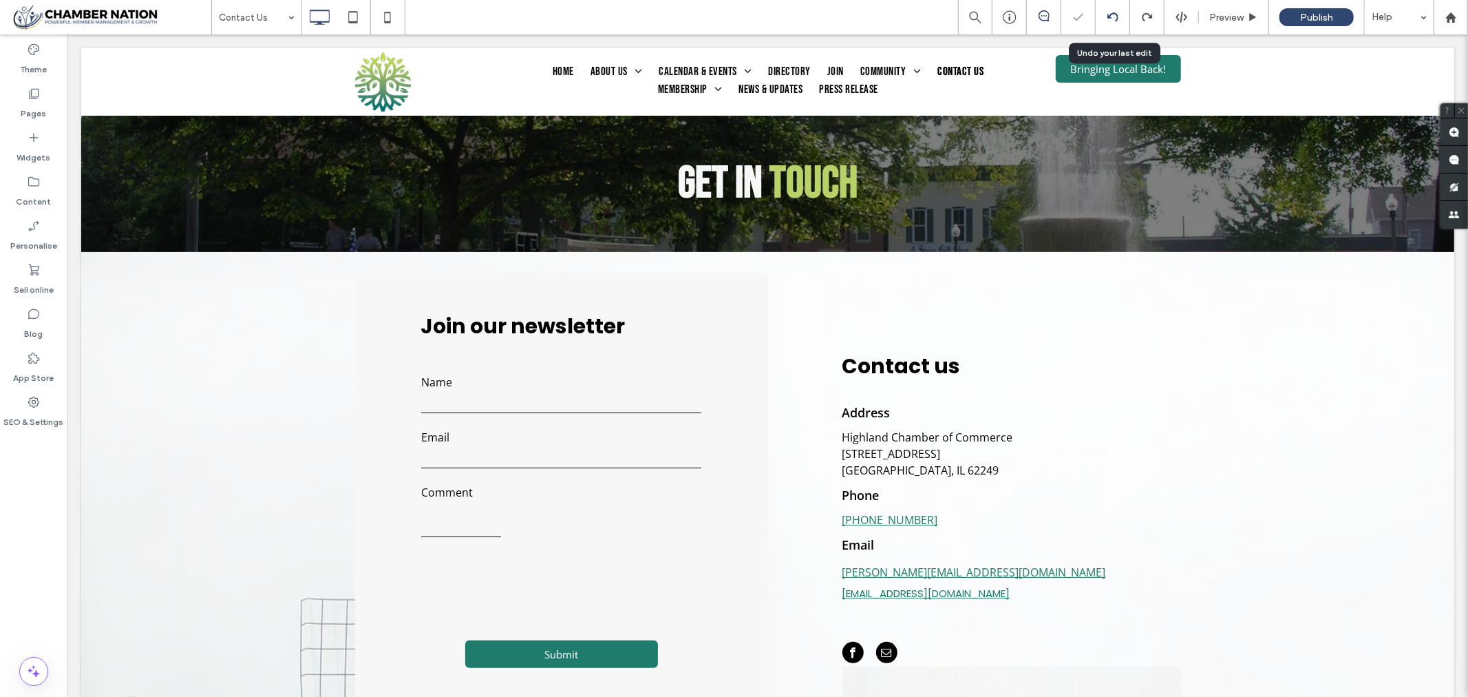
scroll to position [0, 0]
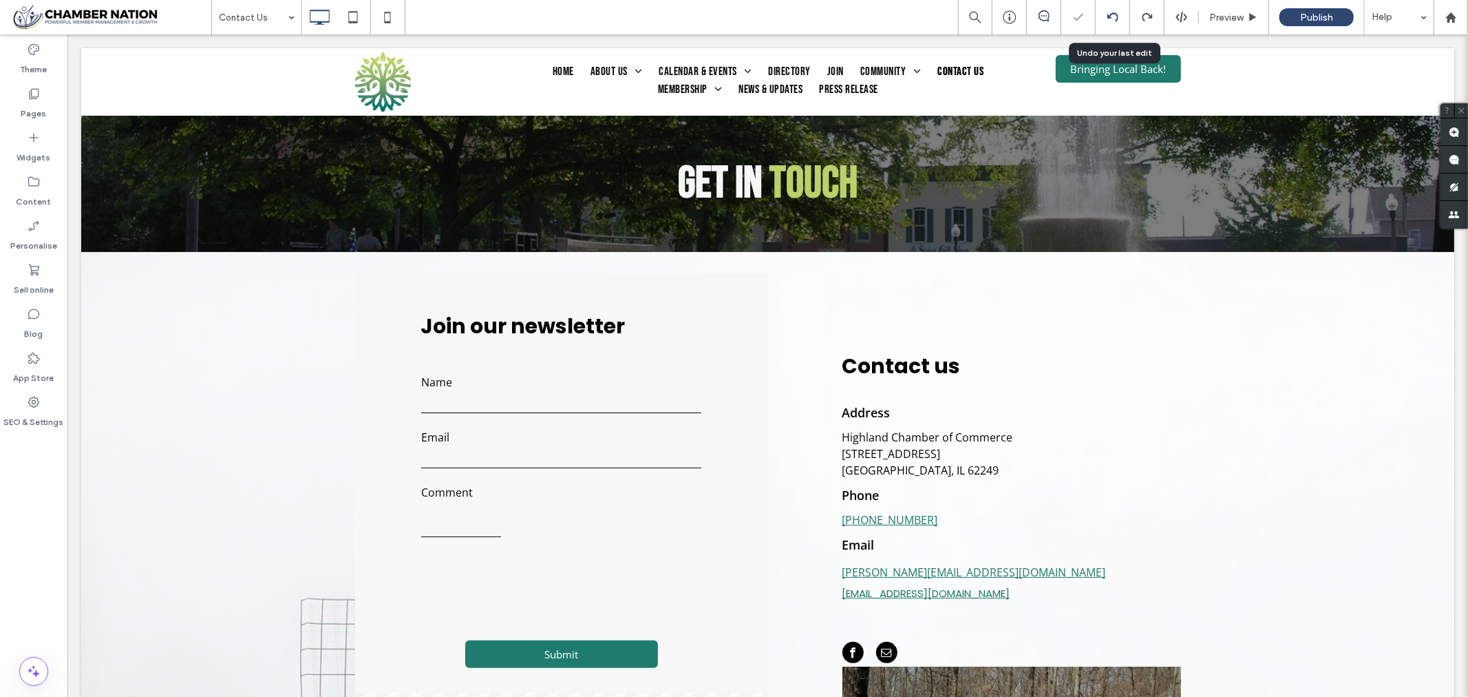
click at [1113, 14] on use at bounding box center [1112, 16] width 11 height 9
click at [500, 538] on div "Comment" at bounding box center [460, 510] width 100 height 55
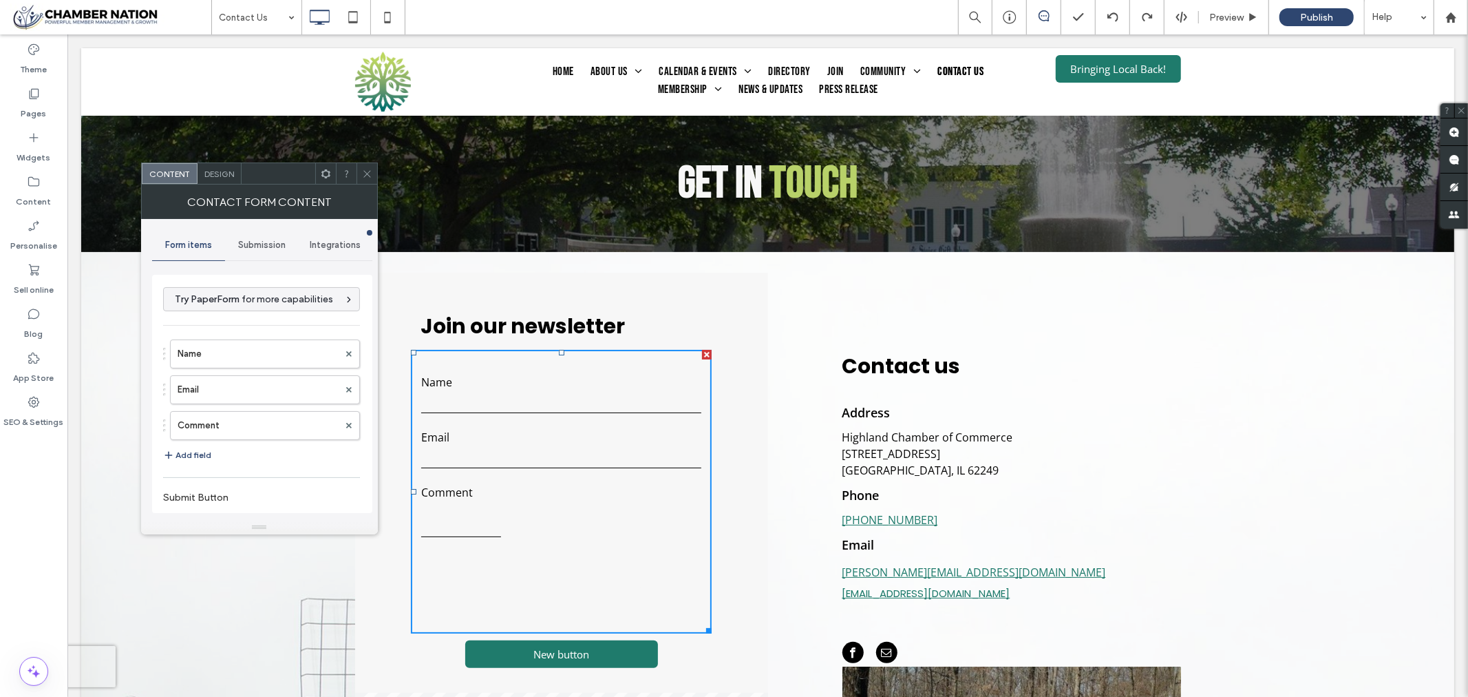
click at [491, 536] on textarea at bounding box center [461, 519] width 80 height 34
click at [552, 461] on input "email" at bounding box center [561, 457] width 281 height 21
click at [432, 531] on textarea at bounding box center [461, 519] width 80 height 34
click at [430, 550] on form "Name Email Comment ******" at bounding box center [560, 491] width 301 height 284
drag, startPoint x: 465, startPoint y: 547, endPoint x: 478, endPoint y: 554, distance: 14.2
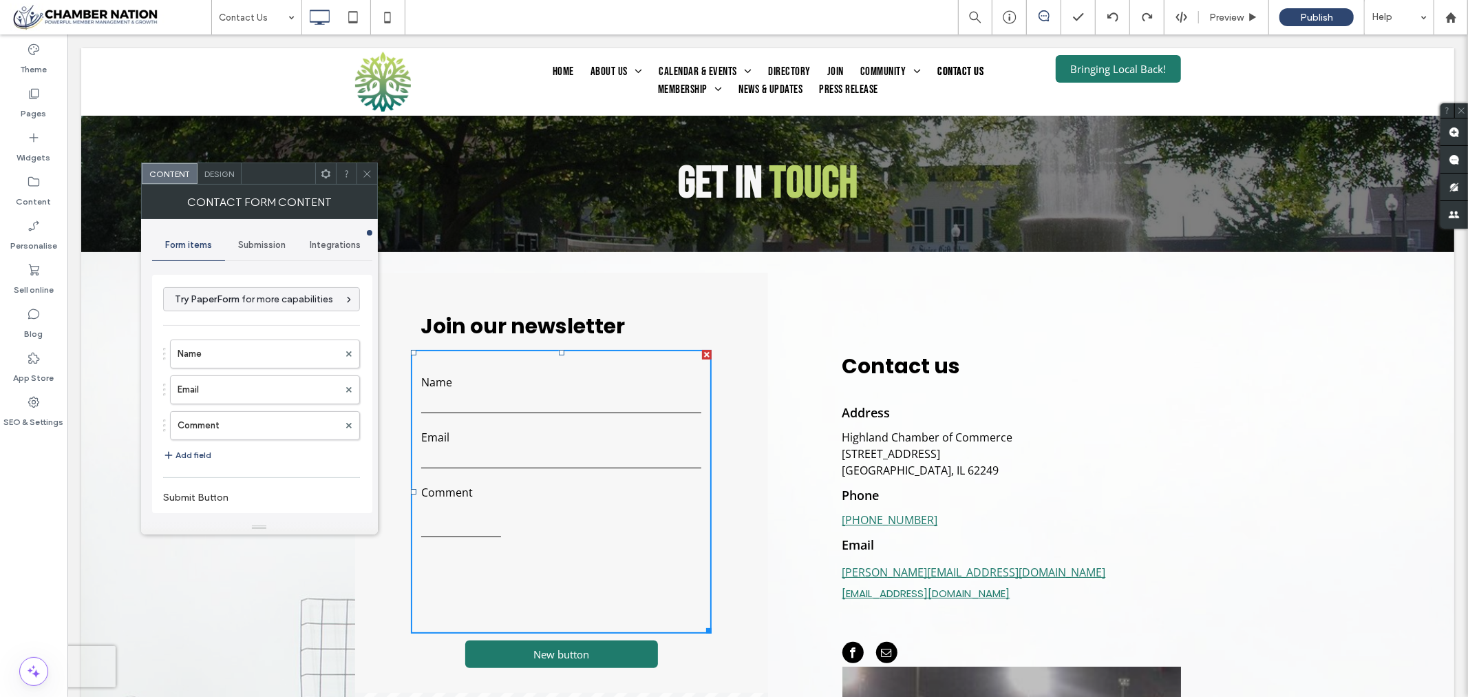
click at [478, 554] on form "Name Email Comment ******" at bounding box center [560, 491] width 301 height 284
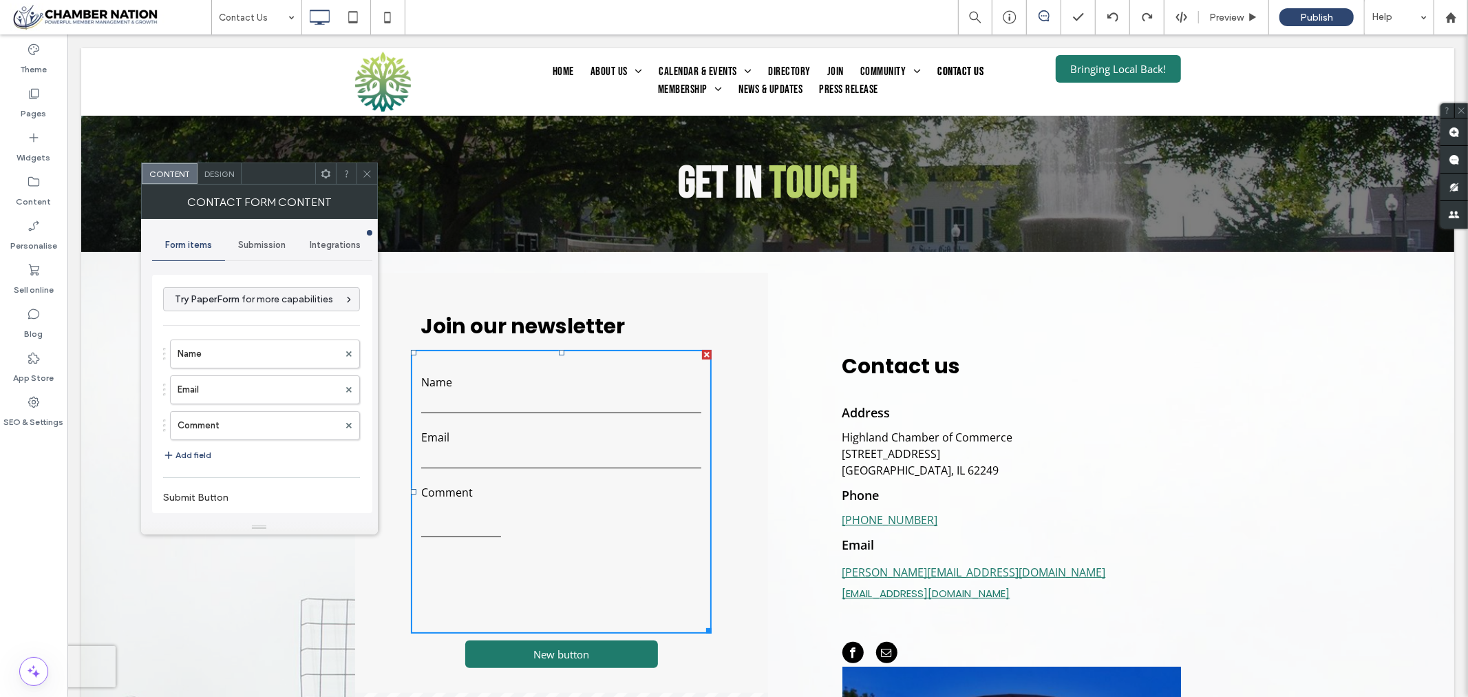
click at [492, 538] on div "Comment" at bounding box center [460, 510] width 100 height 55
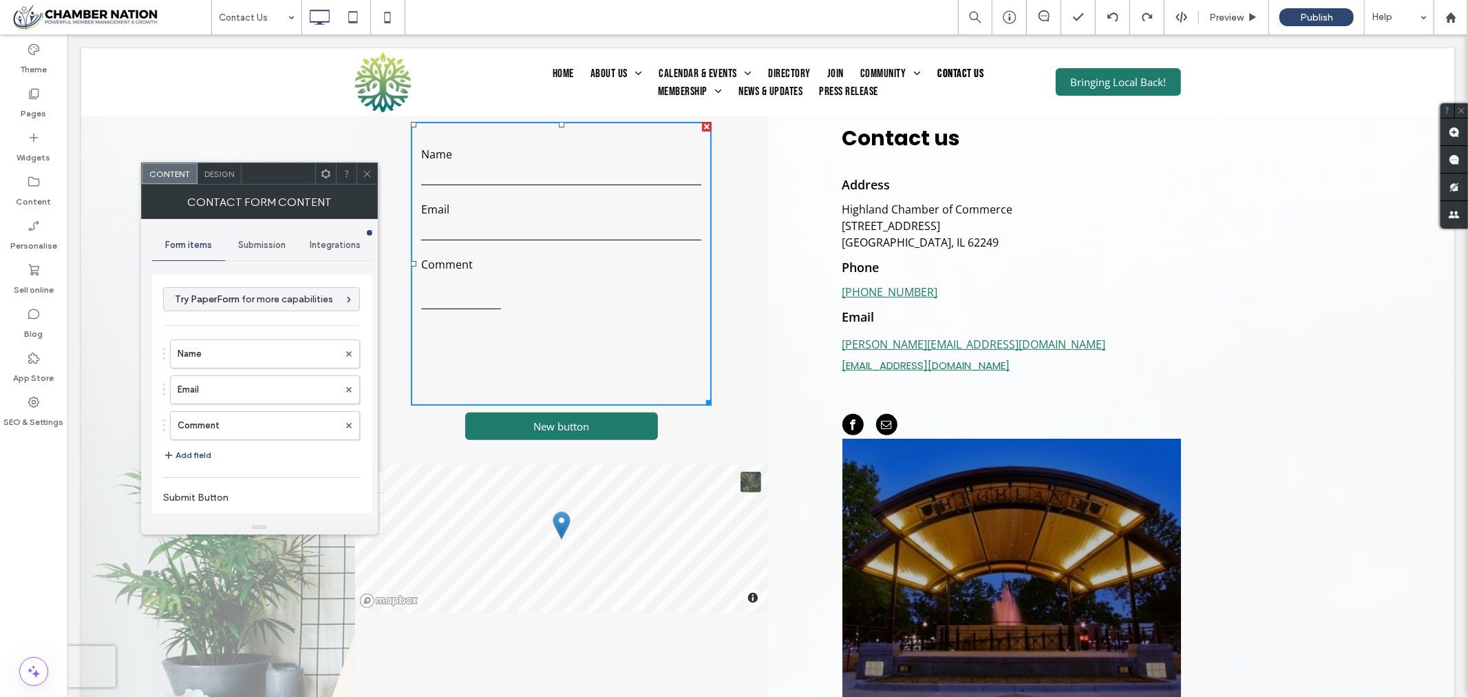
scroll to position [229, 0]
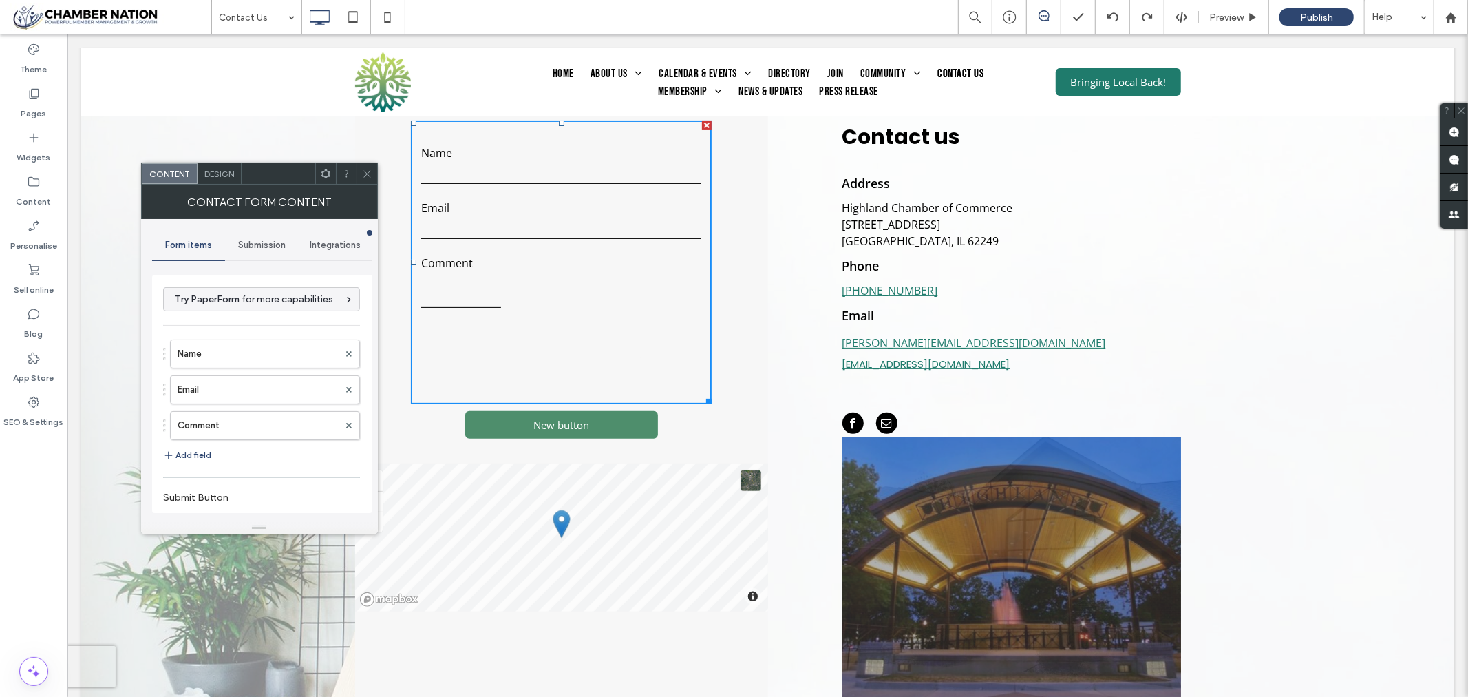
click at [569, 421] on span "New button" at bounding box center [561, 424] width 56 height 14
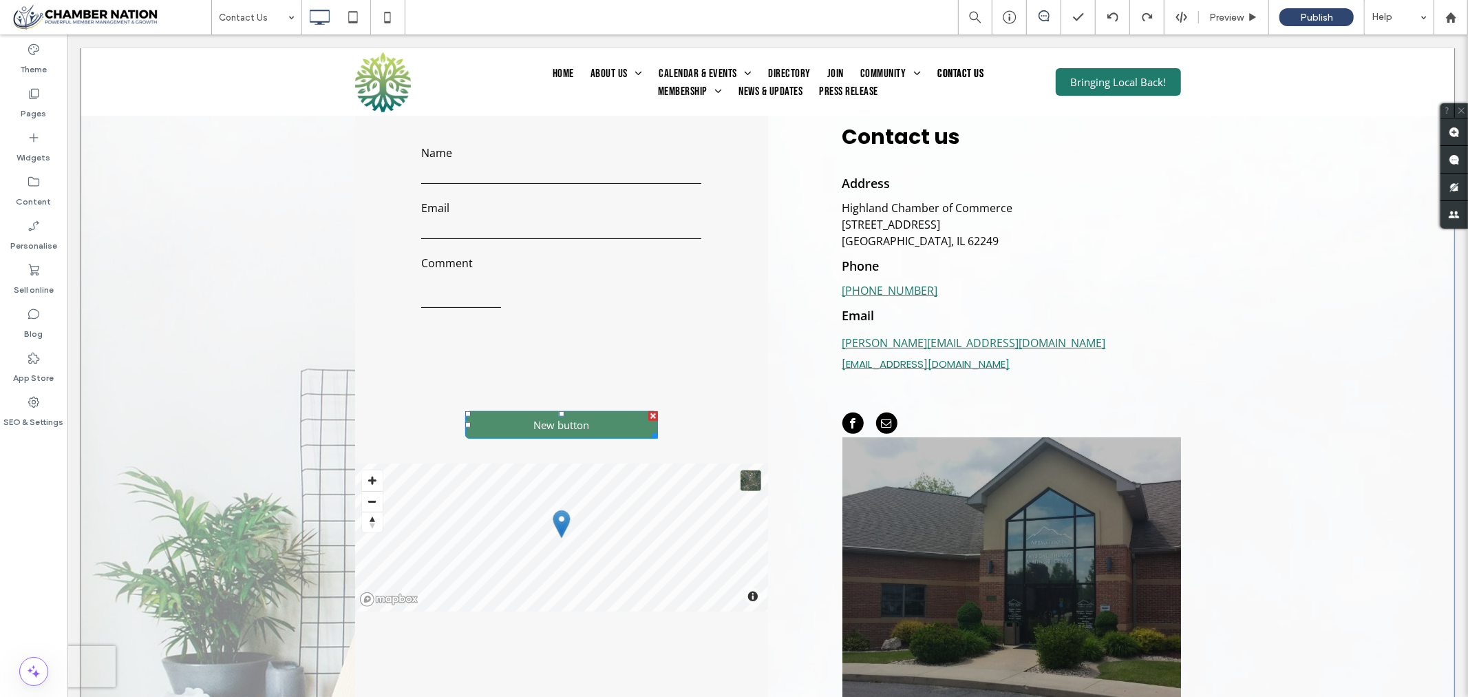
click at [572, 422] on span "New button" at bounding box center [561, 424] width 56 height 14
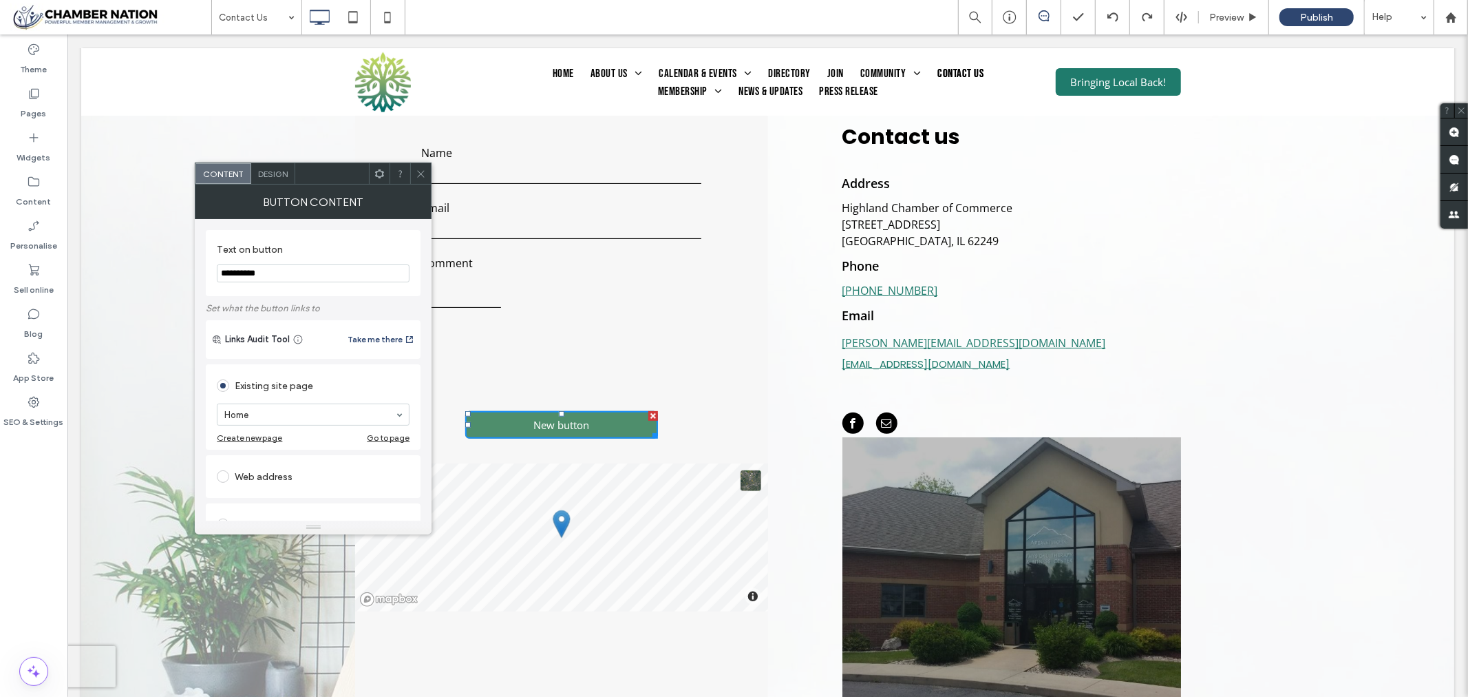
click at [572, 422] on span "New button" at bounding box center [561, 424] width 56 height 14
drag, startPoint x: 373, startPoint y: 303, endPoint x: 105, endPoint y: 223, distance: 280.1
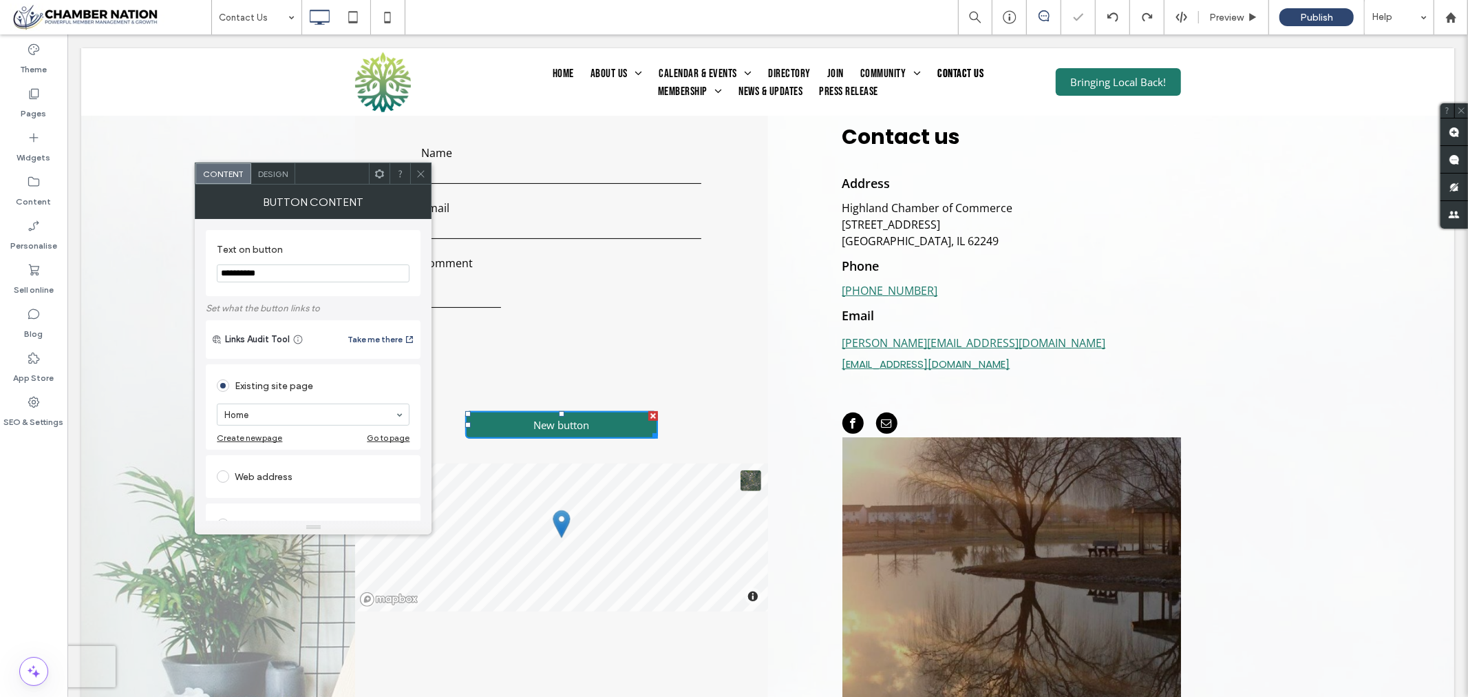
drag, startPoint x: 425, startPoint y: 173, endPoint x: 408, endPoint y: 141, distance: 36.3
click at [425, 173] on icon at bounding box center [421, 174] width 10 height 10
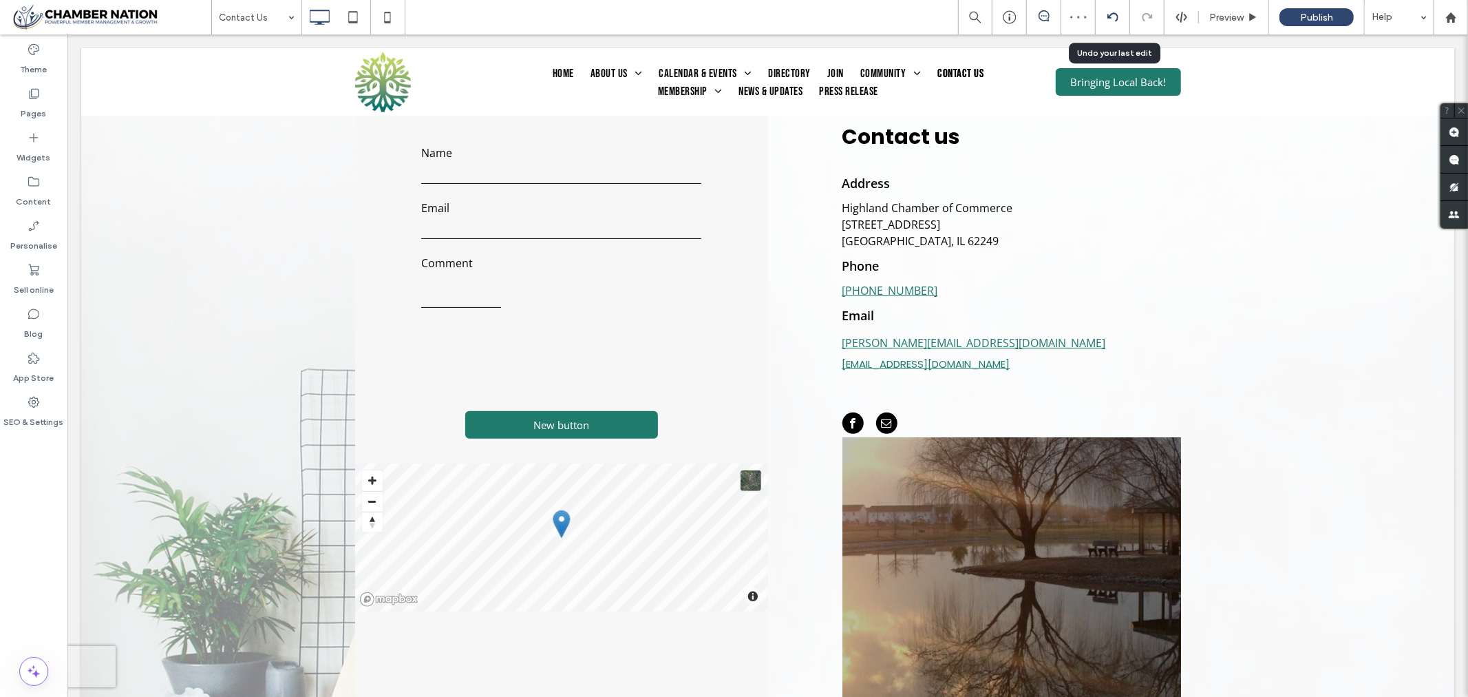
click at [1115, 12] on icon at bounding box center [1113, 17] width 11 height 11
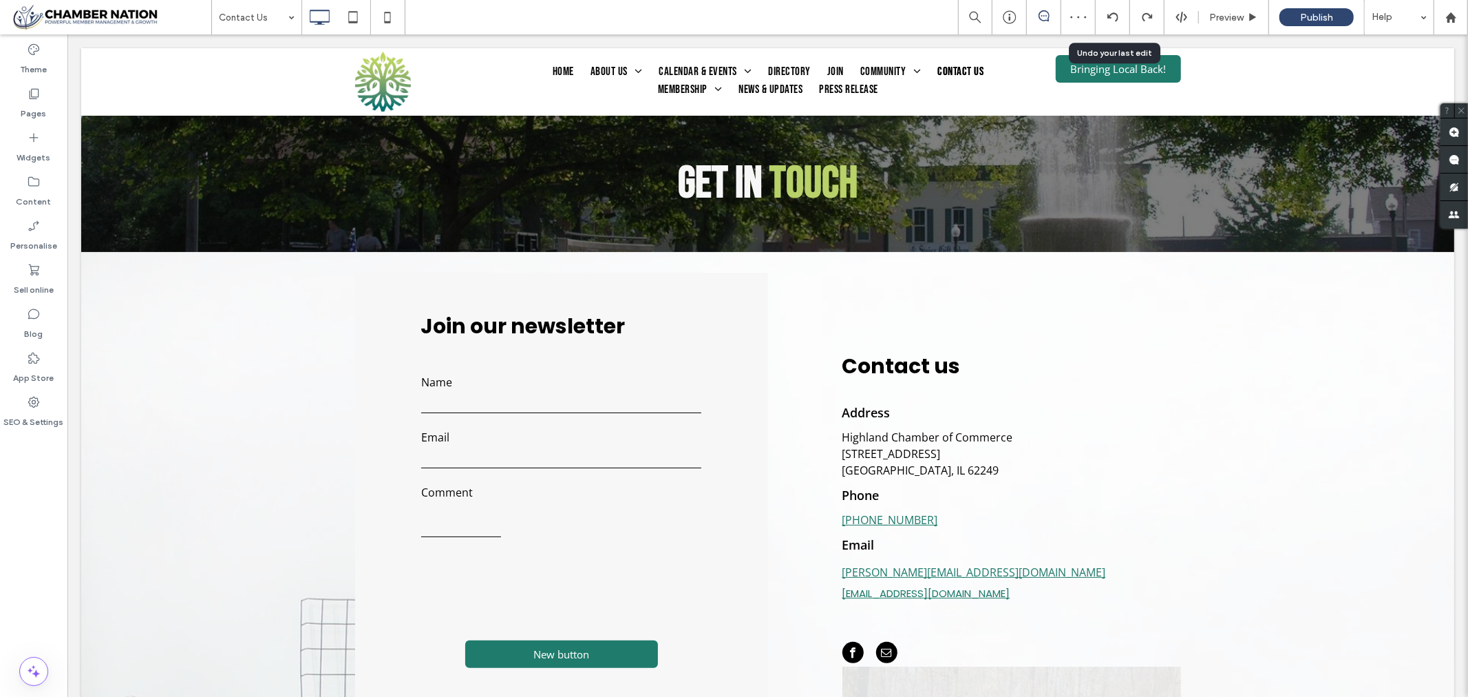
scroll to position [0, 0]
click at [1115, 12] on icon at bounding box center [1113, 17] width 11 height 11
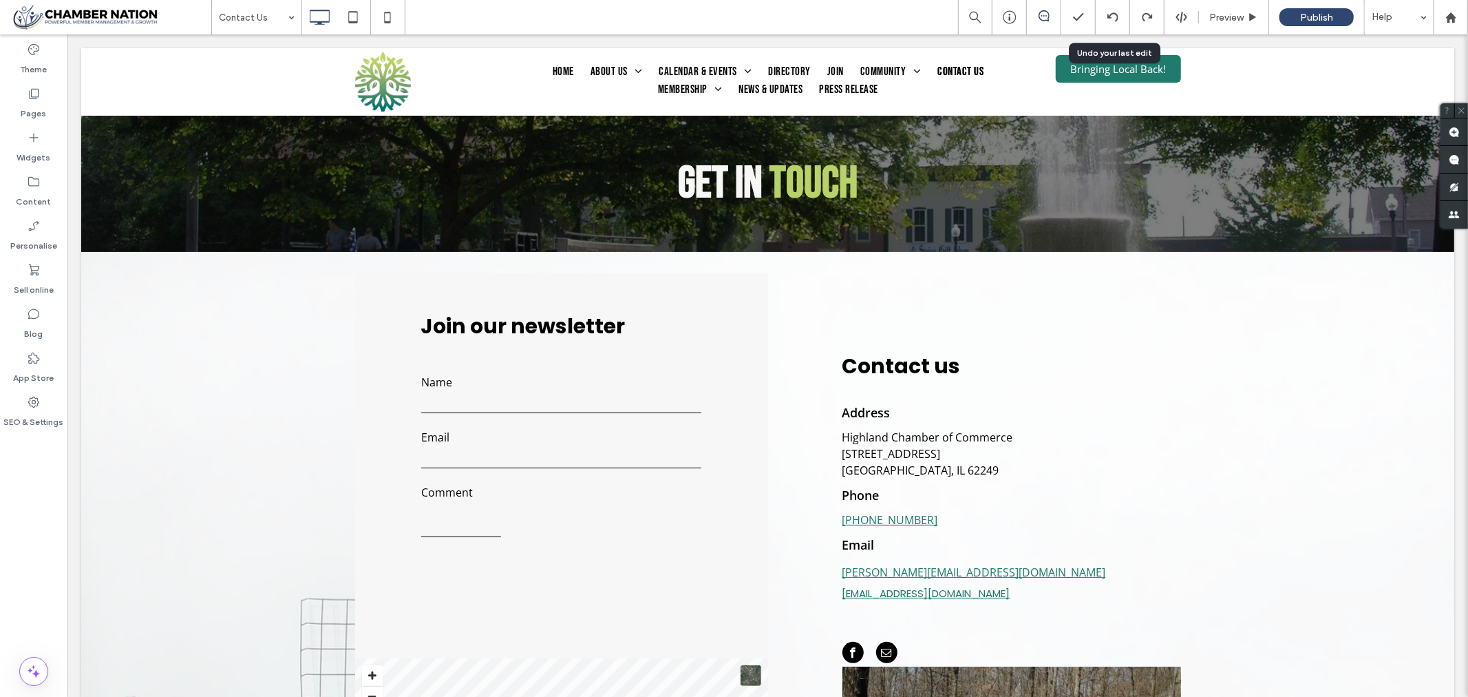
click at [1115, 12] on icon at bounding box center [1113, 17] width 11 height 11
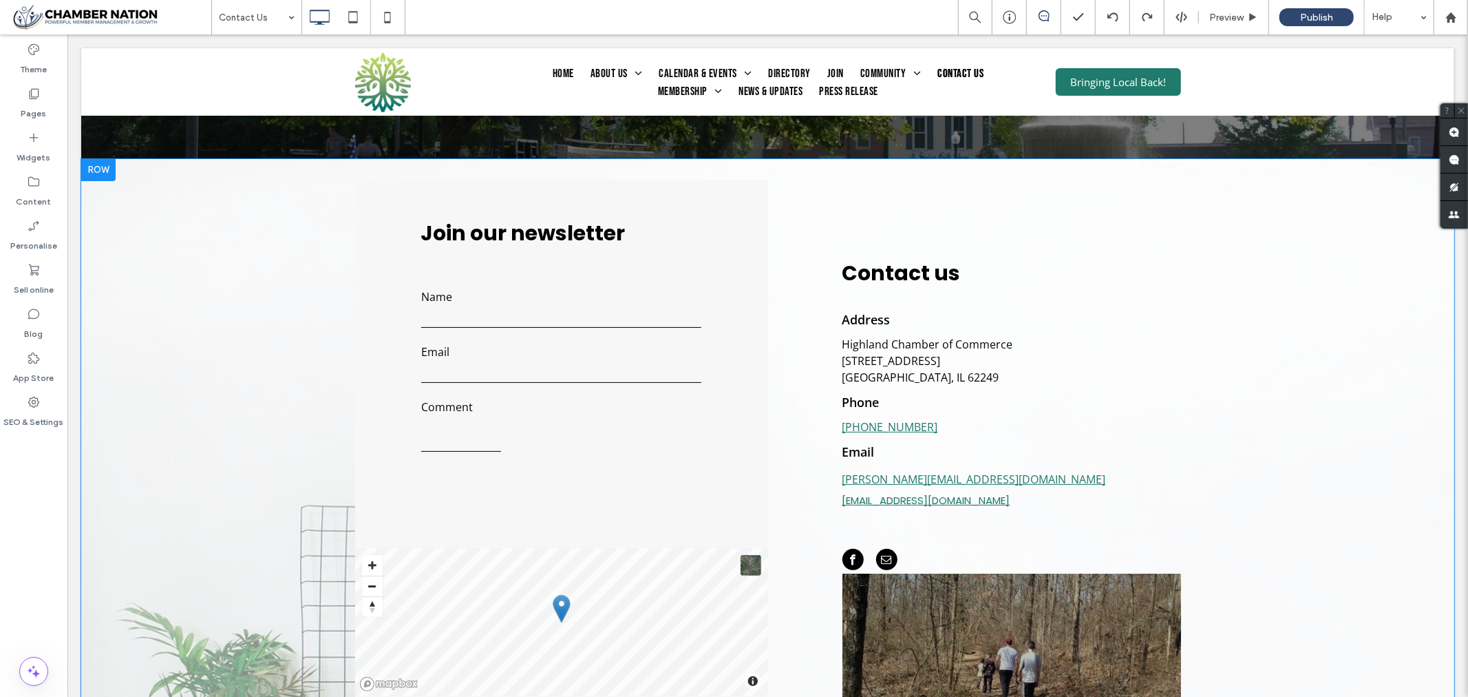
scroll to position [76, 0]
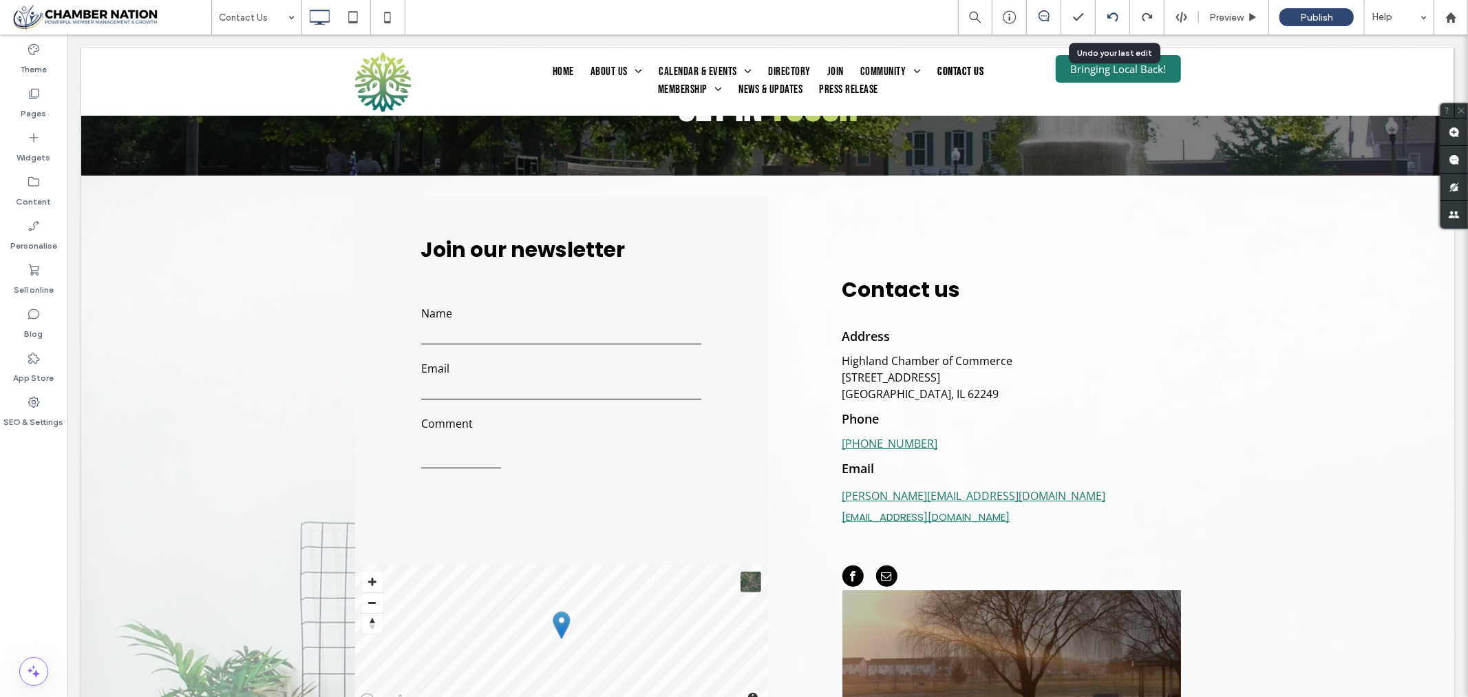
click at [1114, 15] on icon at bounding box center [1113, 17] width 11 height 11
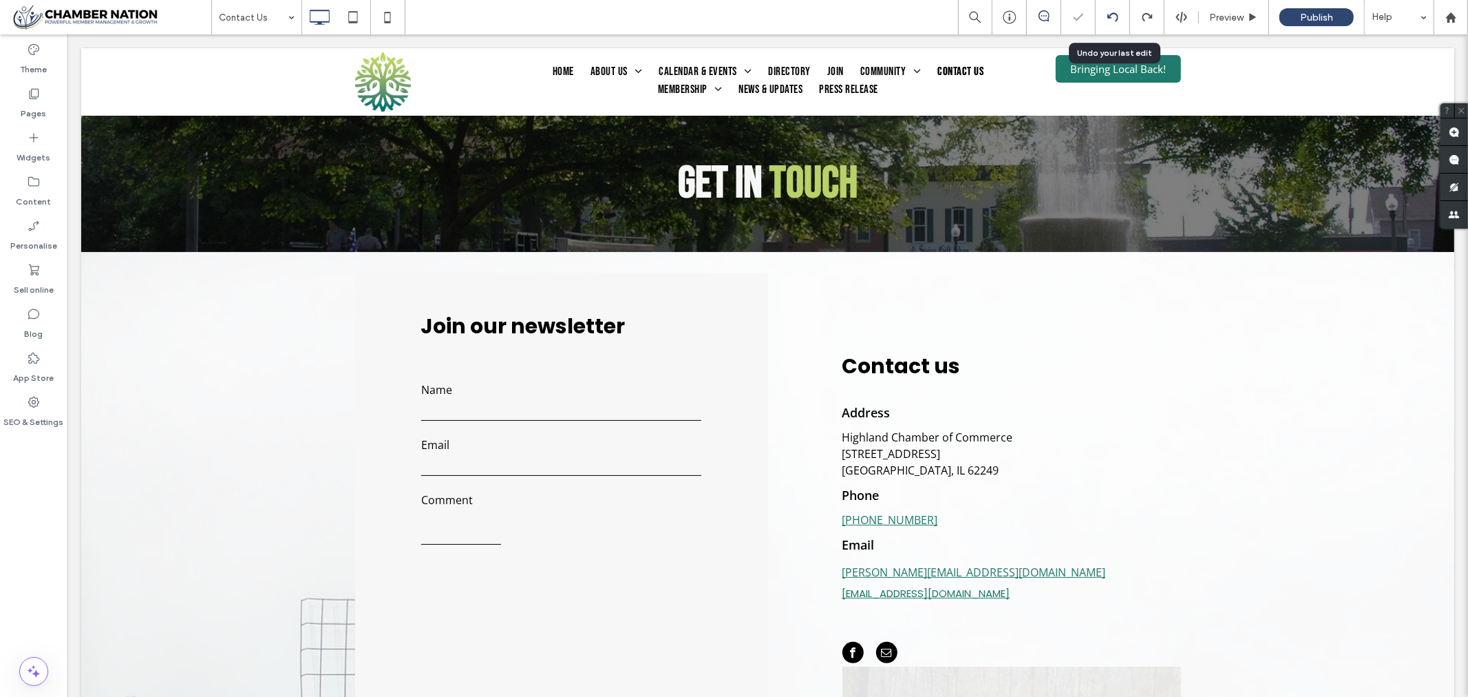
scroll to position [0, 0]
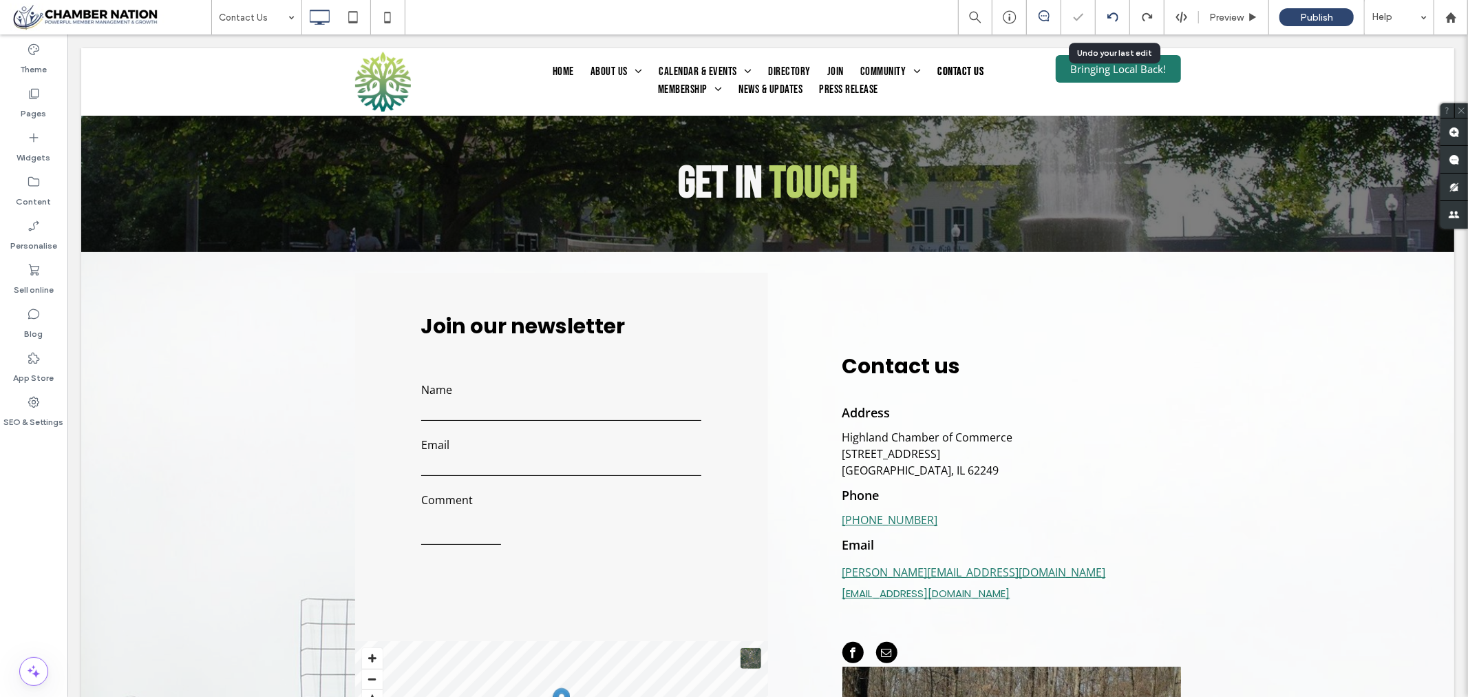
click at [1114, 15] on icon at bounding box center [1113, 17] width 11 height 11
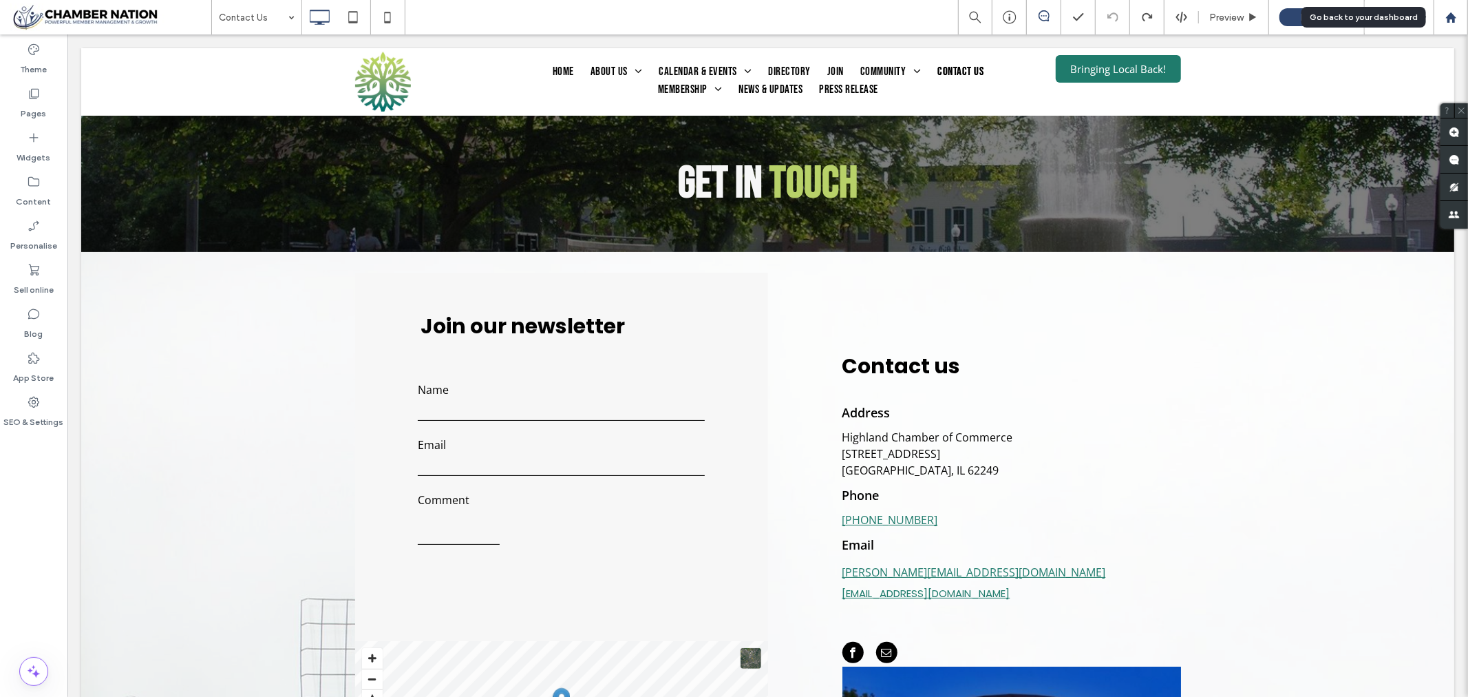
click at [1456, 17] on icon at bounding box center [1452, 18] width 12 height 12
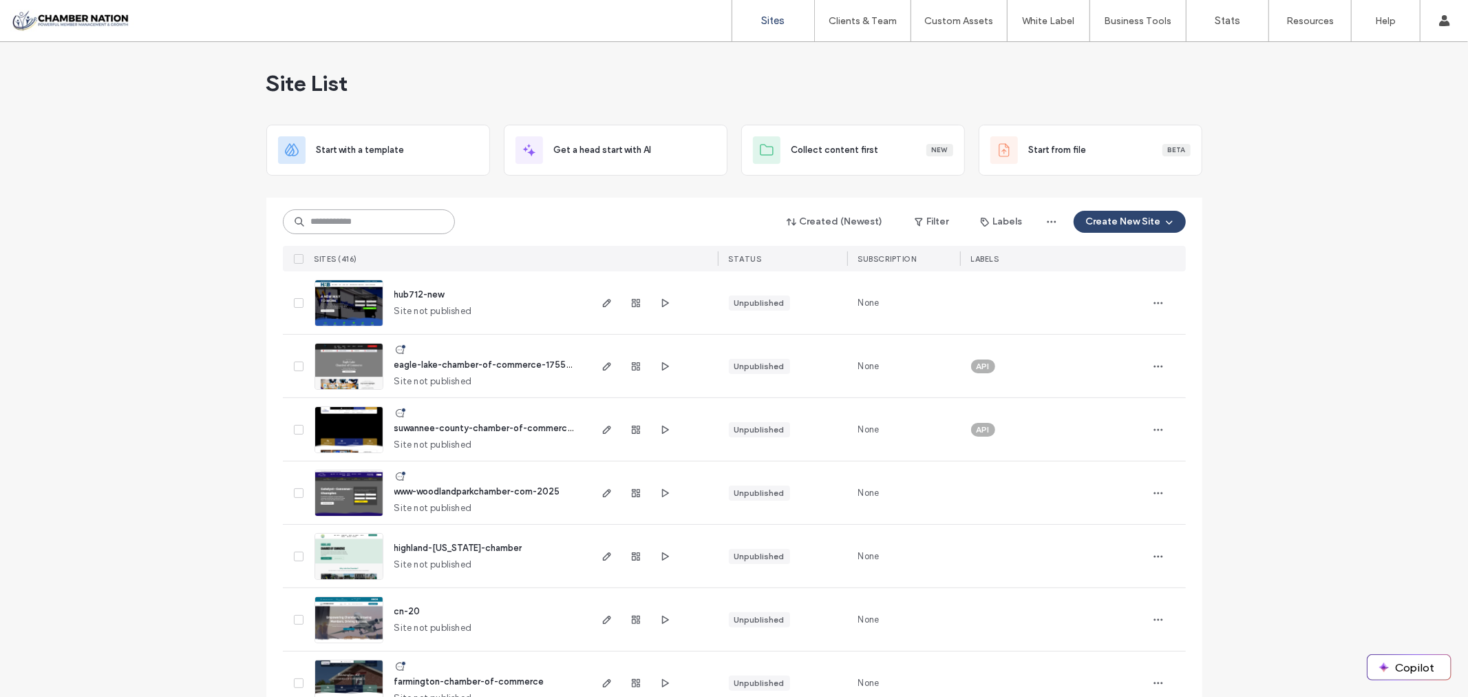
click at [390, 225] on input at bounding box center [369, 221] width 172 height 25
click at [425, 549] on span "highland-illinois-chamber" at bounding box center [458, 547] width 128 height 10
click at [421, 292] on span "hub712-new" at bounding box center [419, 294] width 50 height 10
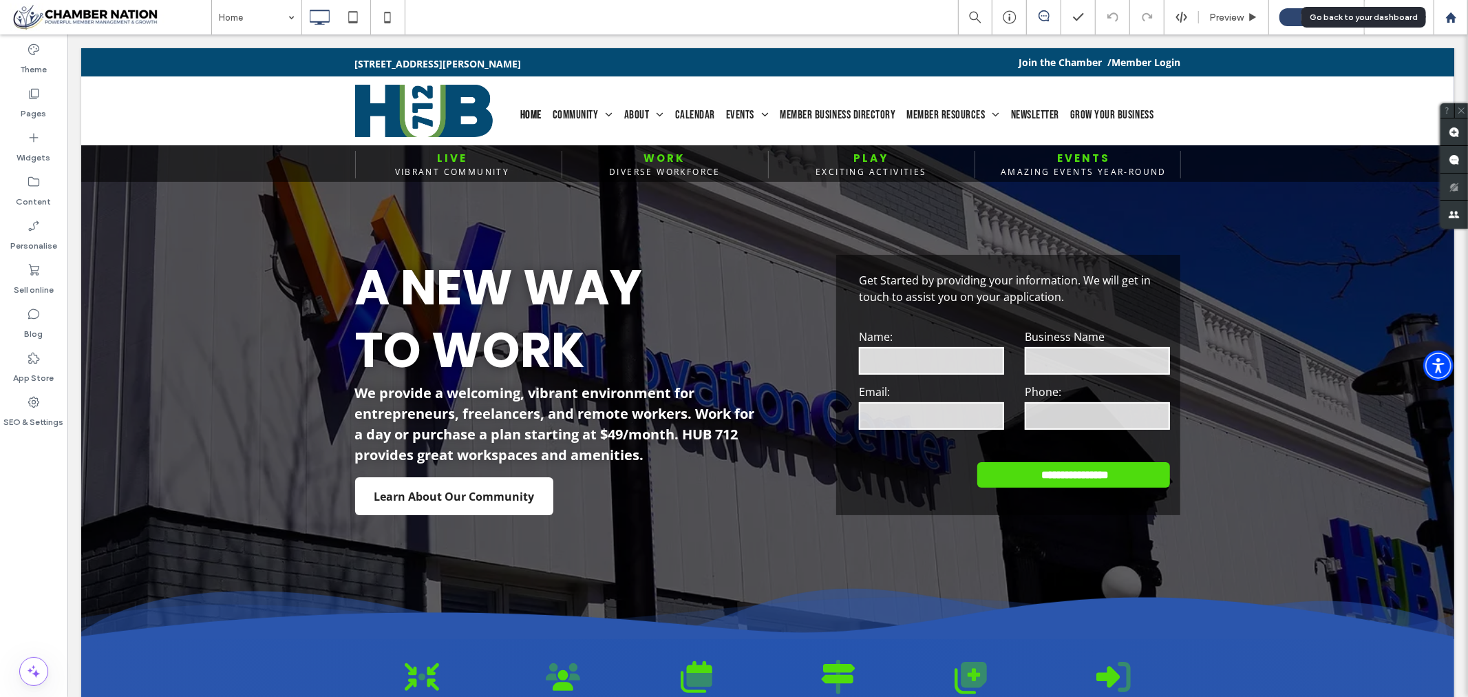
click at [1449, 16] on use at bounding box center [1451, 17] width 10 height 10
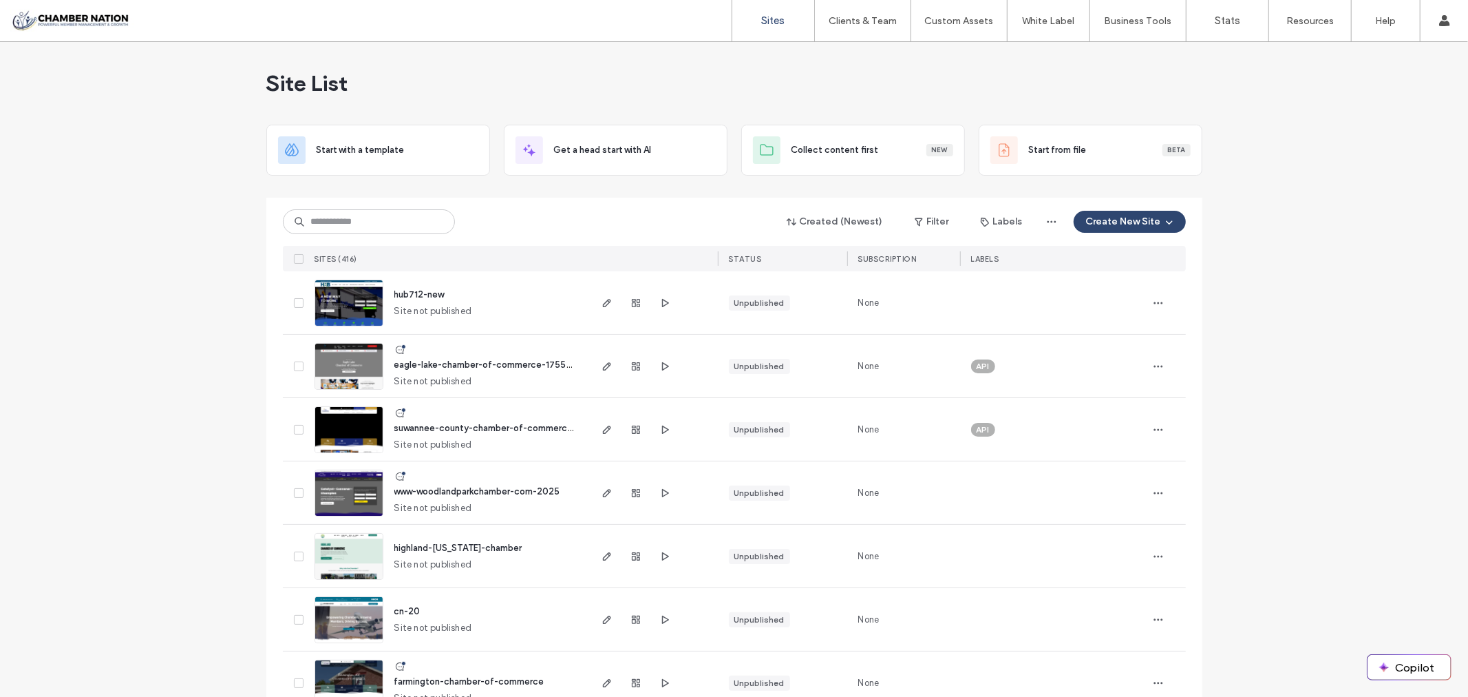
click at [457, 547] on span "highland-[US_STATE]-chamber" at bounding box center [458, 547] width 128 height 10
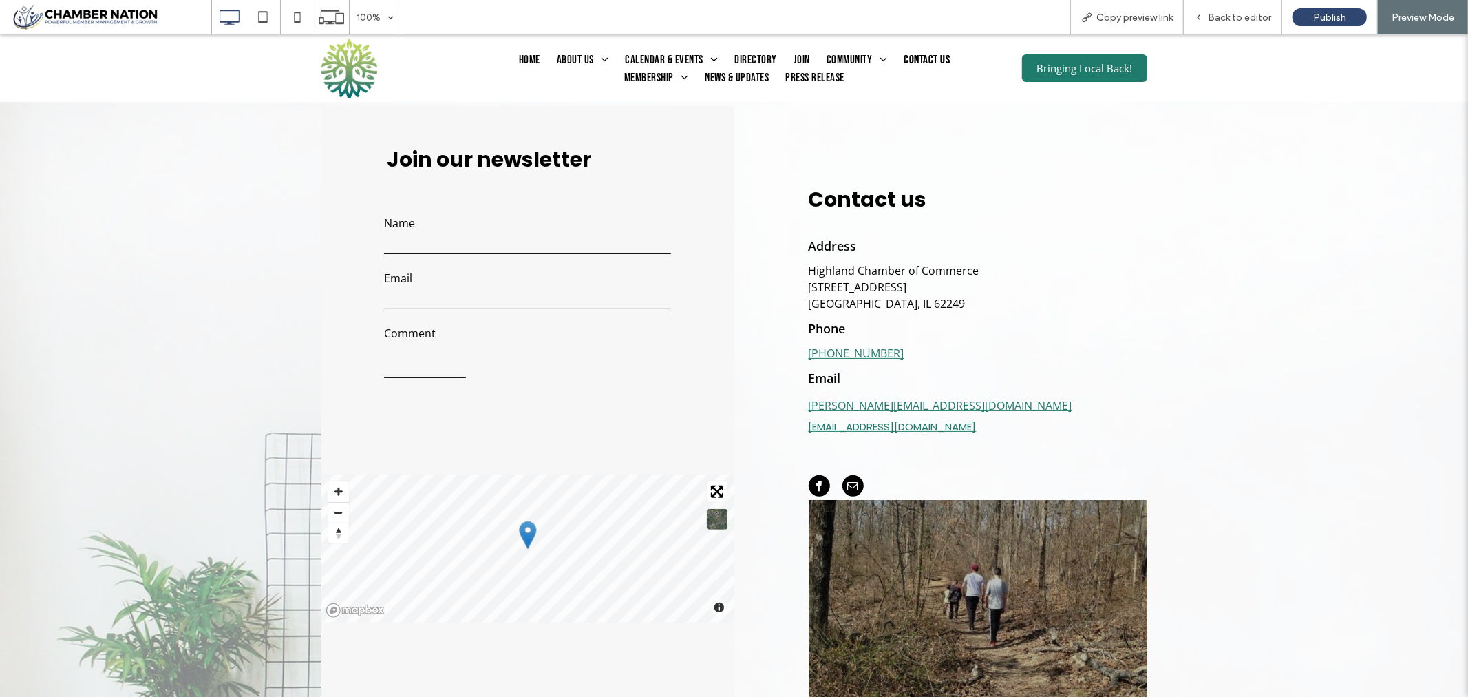
scroll to position [76, 0]
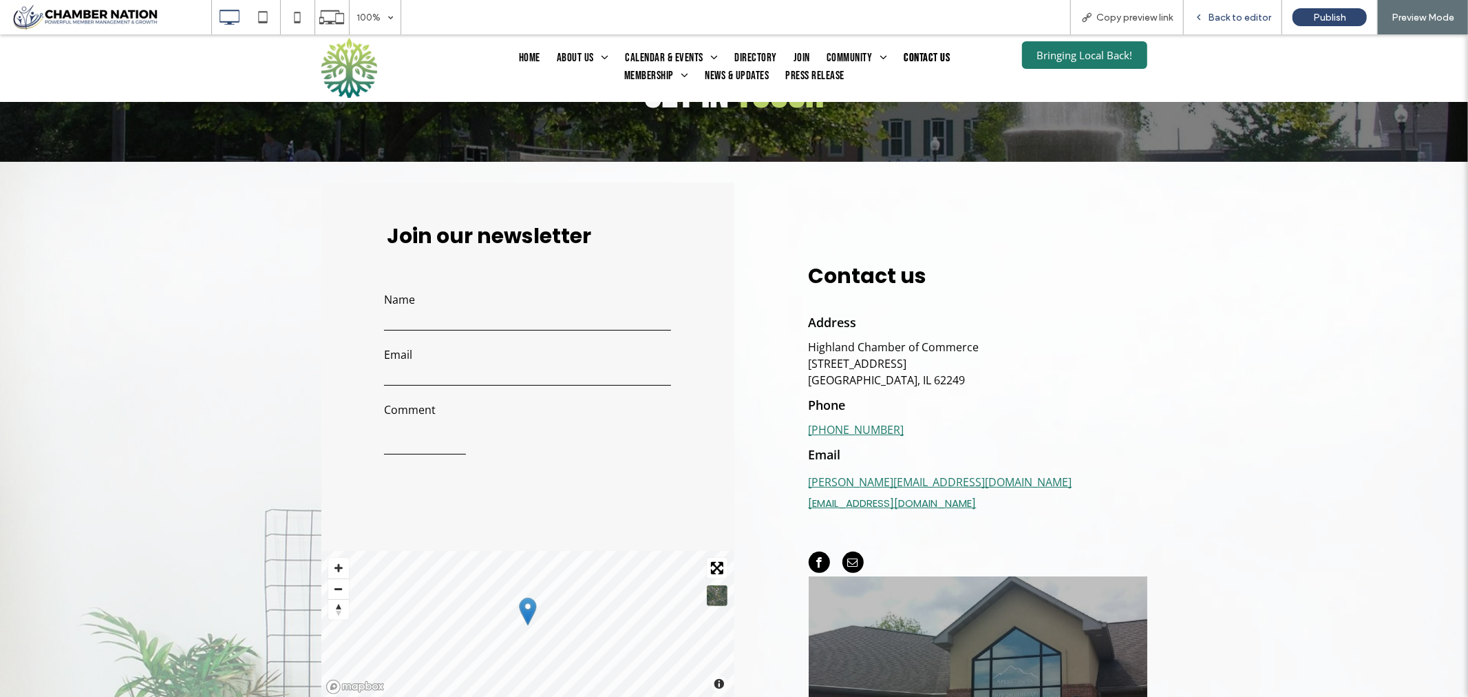
click at [1235, 17] on span "Back to editor" at bounding box center [1239, 18] width 63 height 12
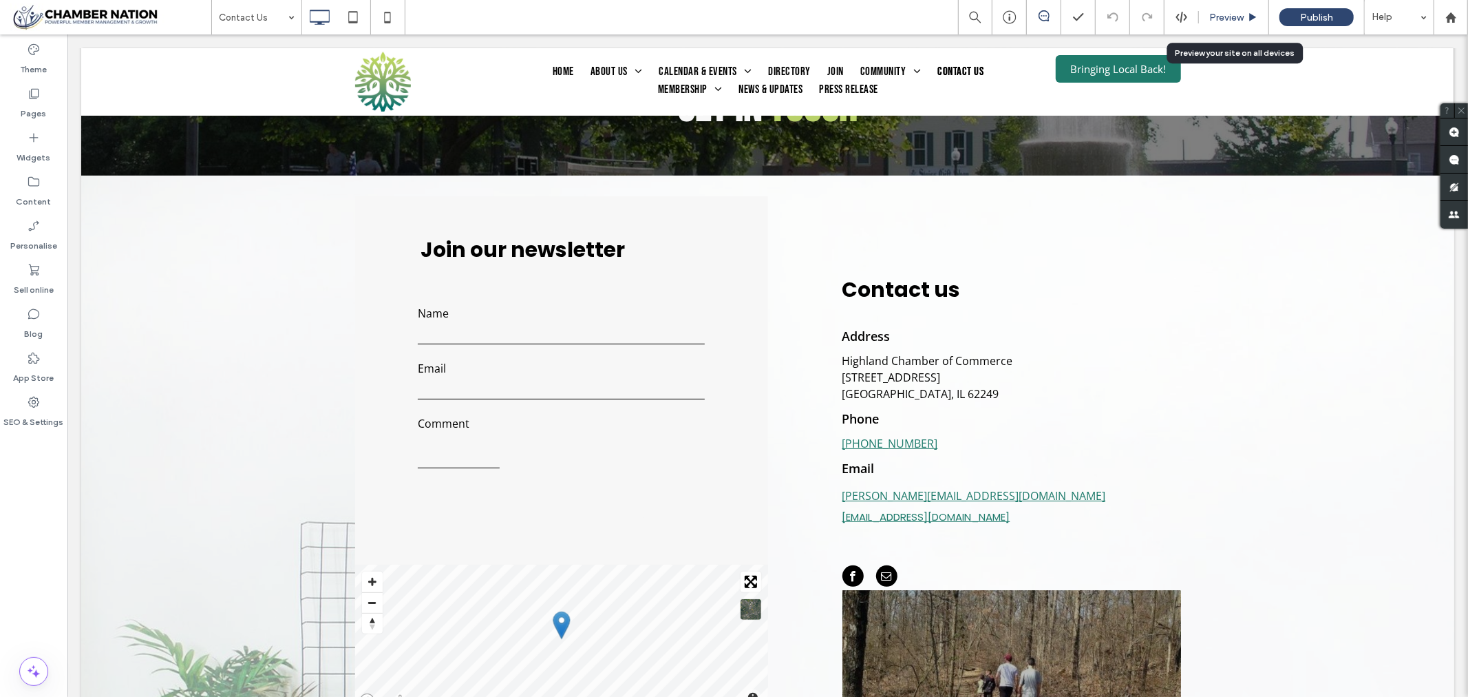
click at [1233, 14] on span "Preview" at bounding box center [1226, 18] width 34 height 12
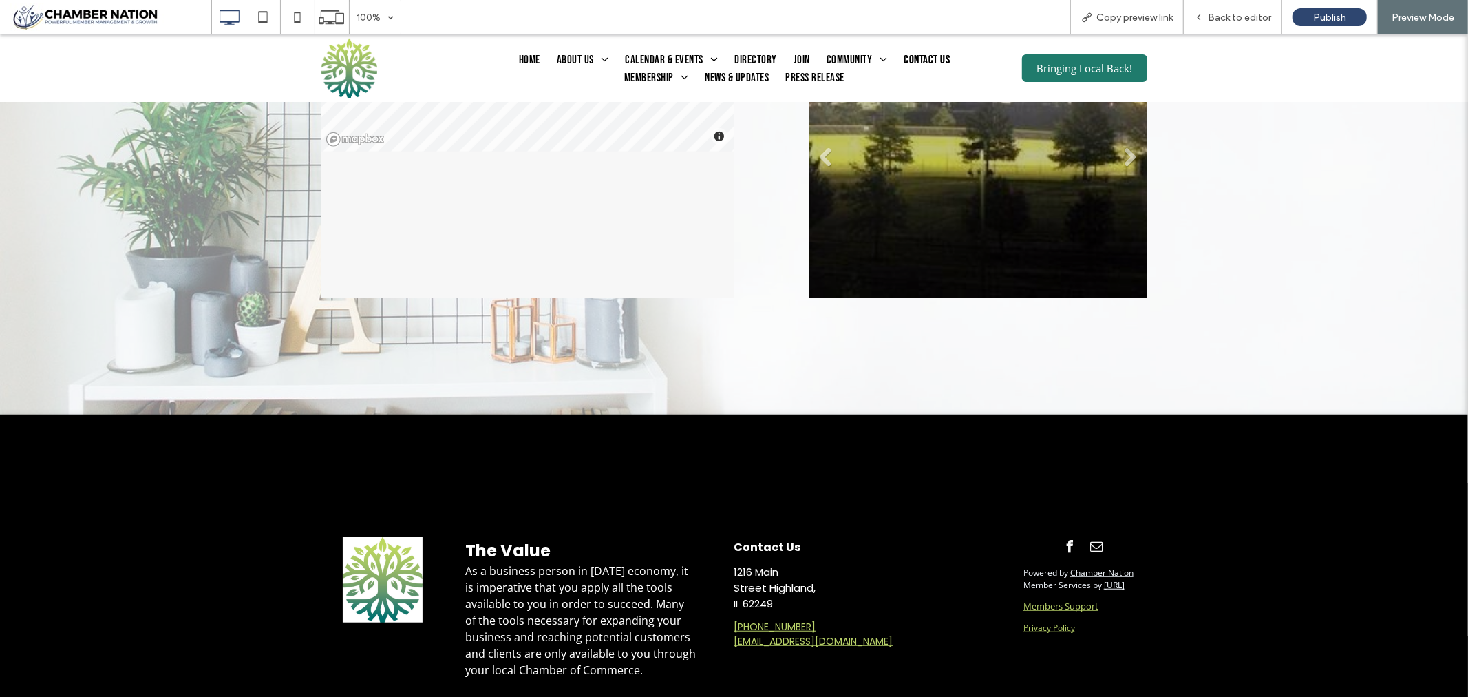
scroll to position [651, 0]
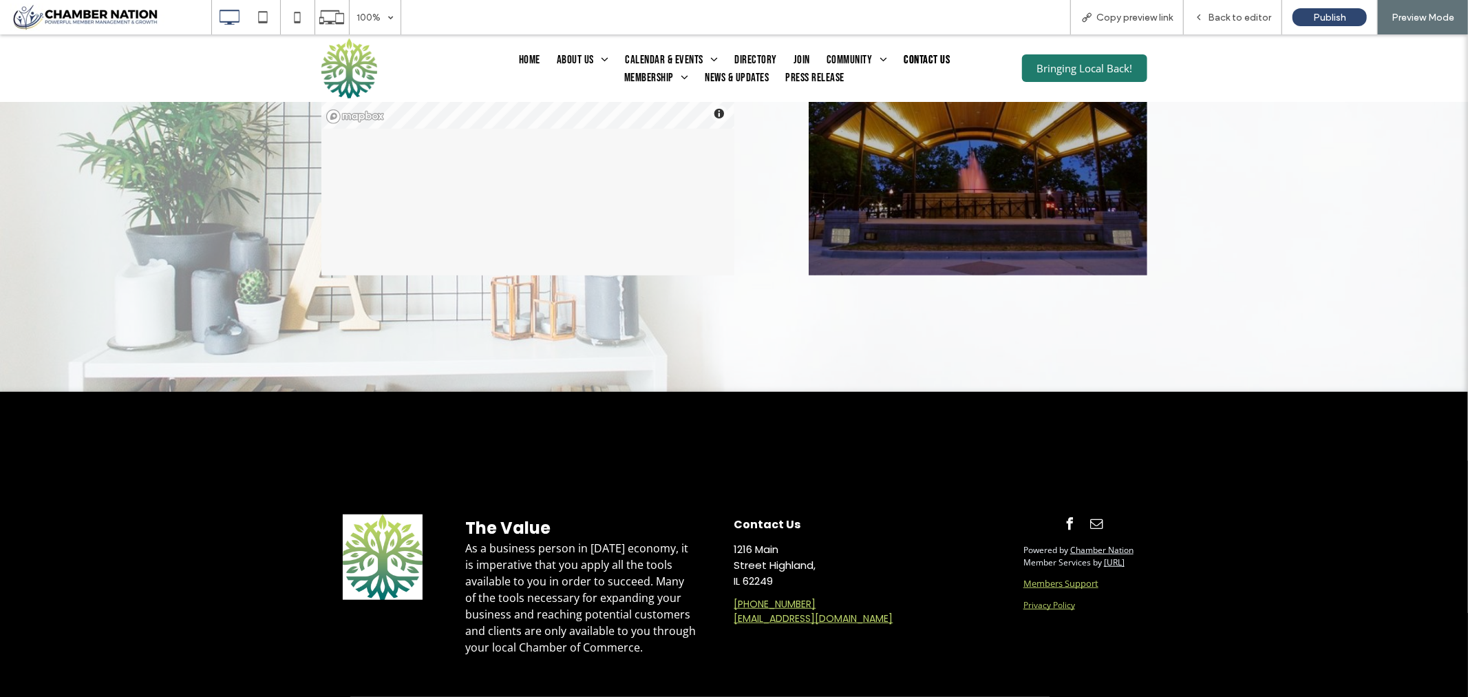
click at [1039, 605] on link "Privacy Policy" at bounding box center [1050, 604] width 52 height 12
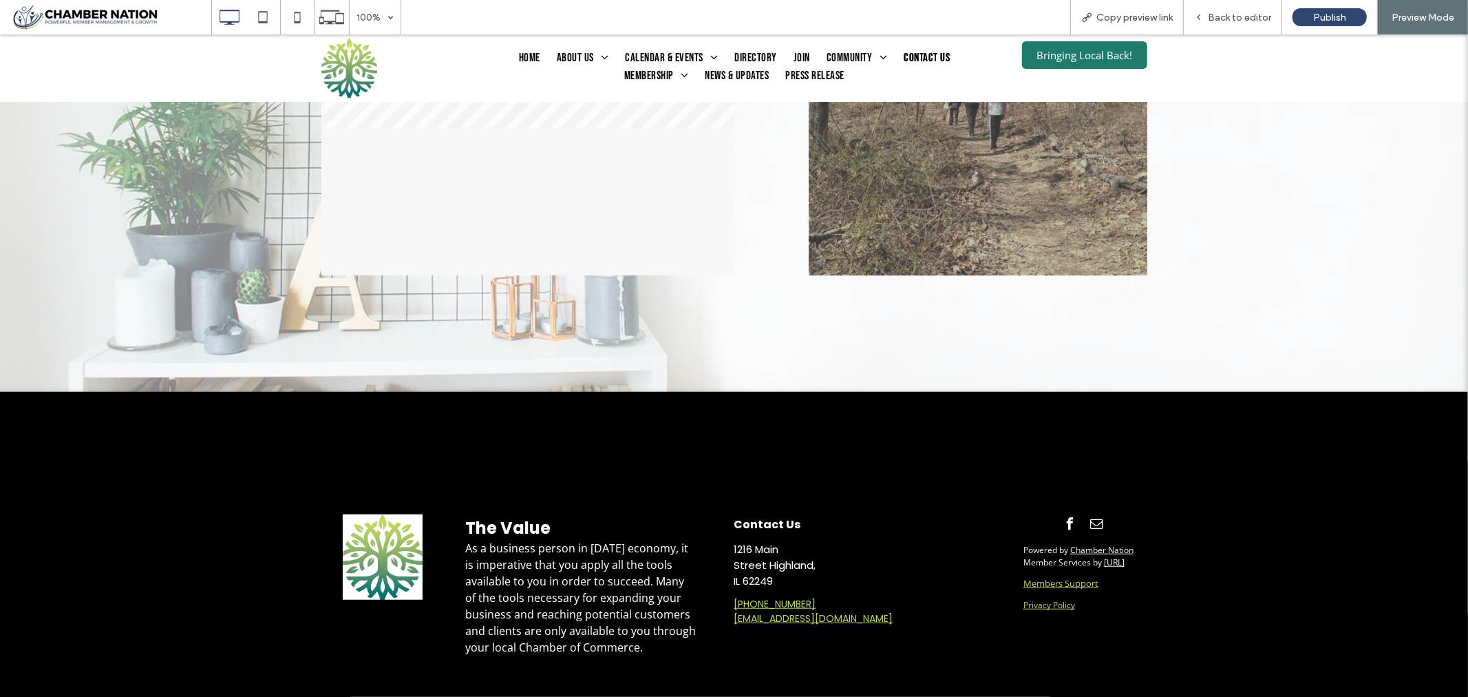
scroll to position [651, 0]
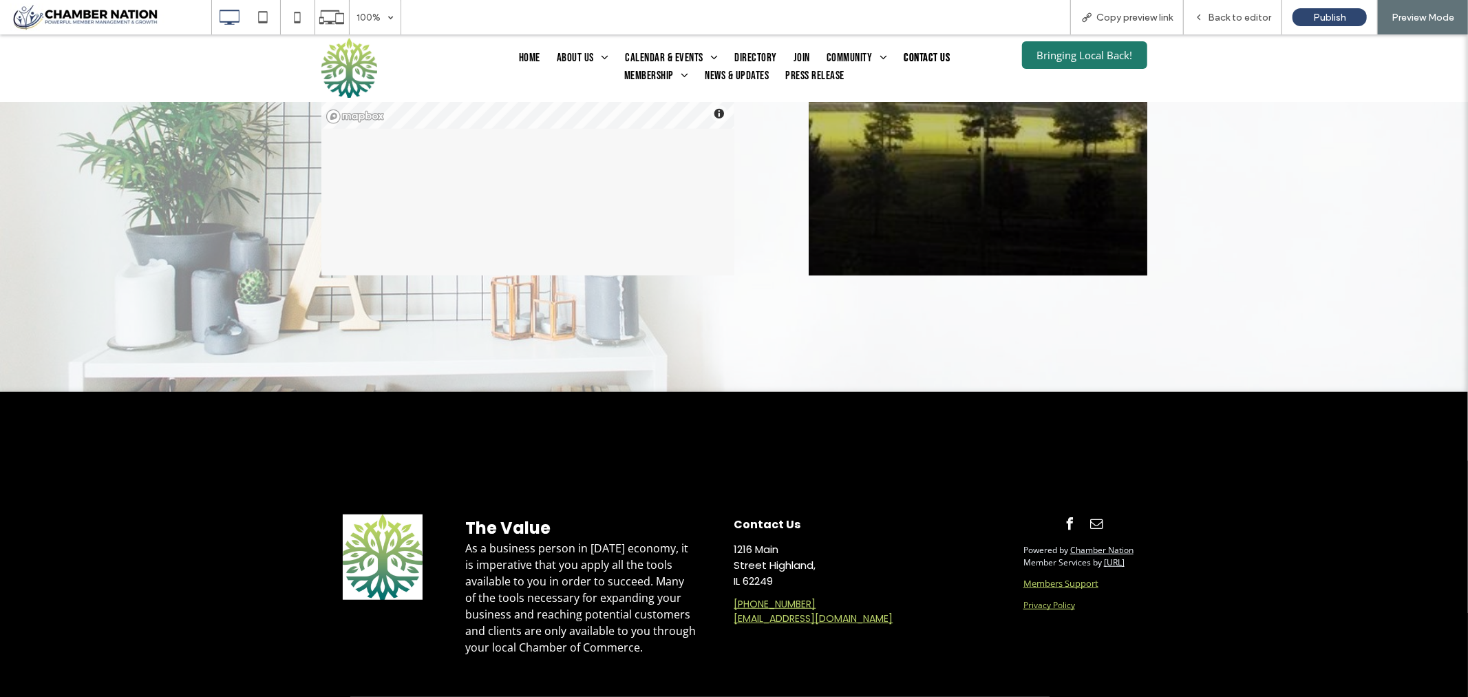
click at [1122, 560] on link "Pippily.Ai" at bounding box center [1114, 561] width 21 height 12
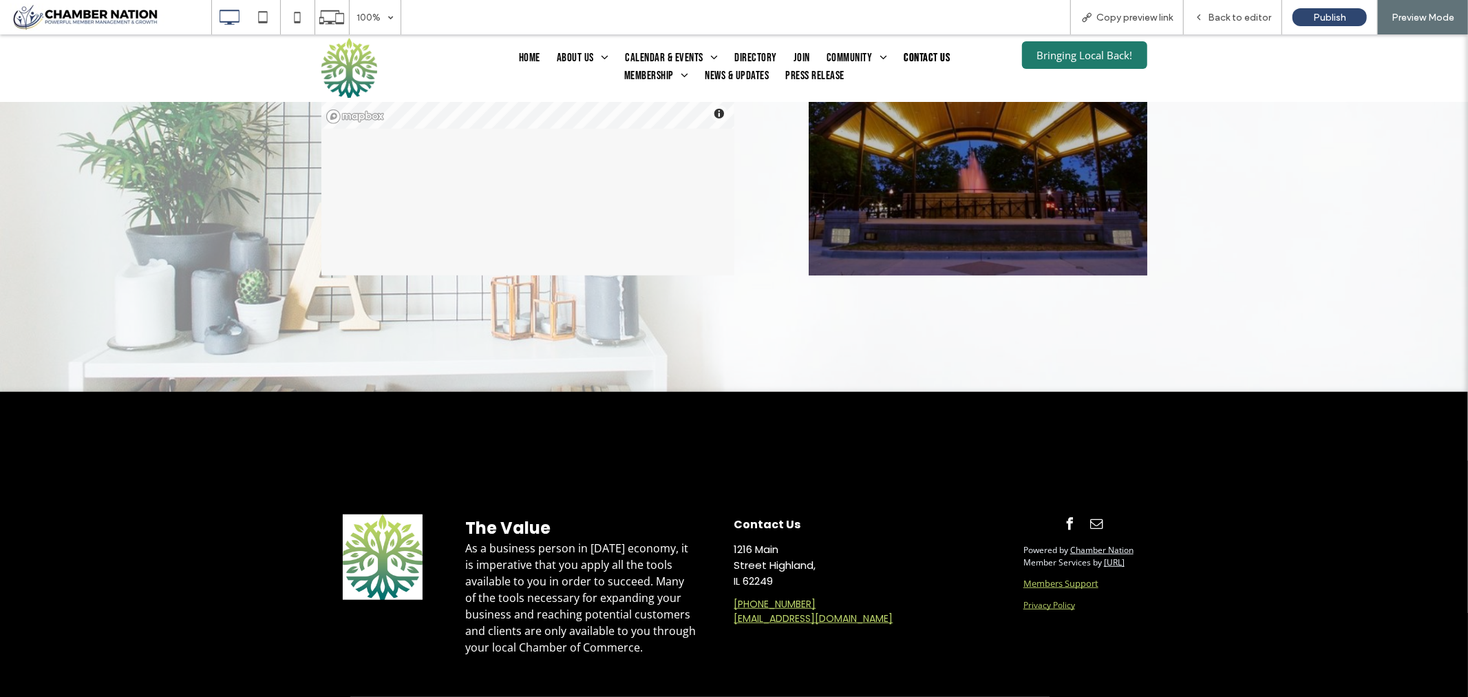
click at [1114, 555] on link "Pippily.Ai" at bounding box center [1114, 561] width 21 height 12
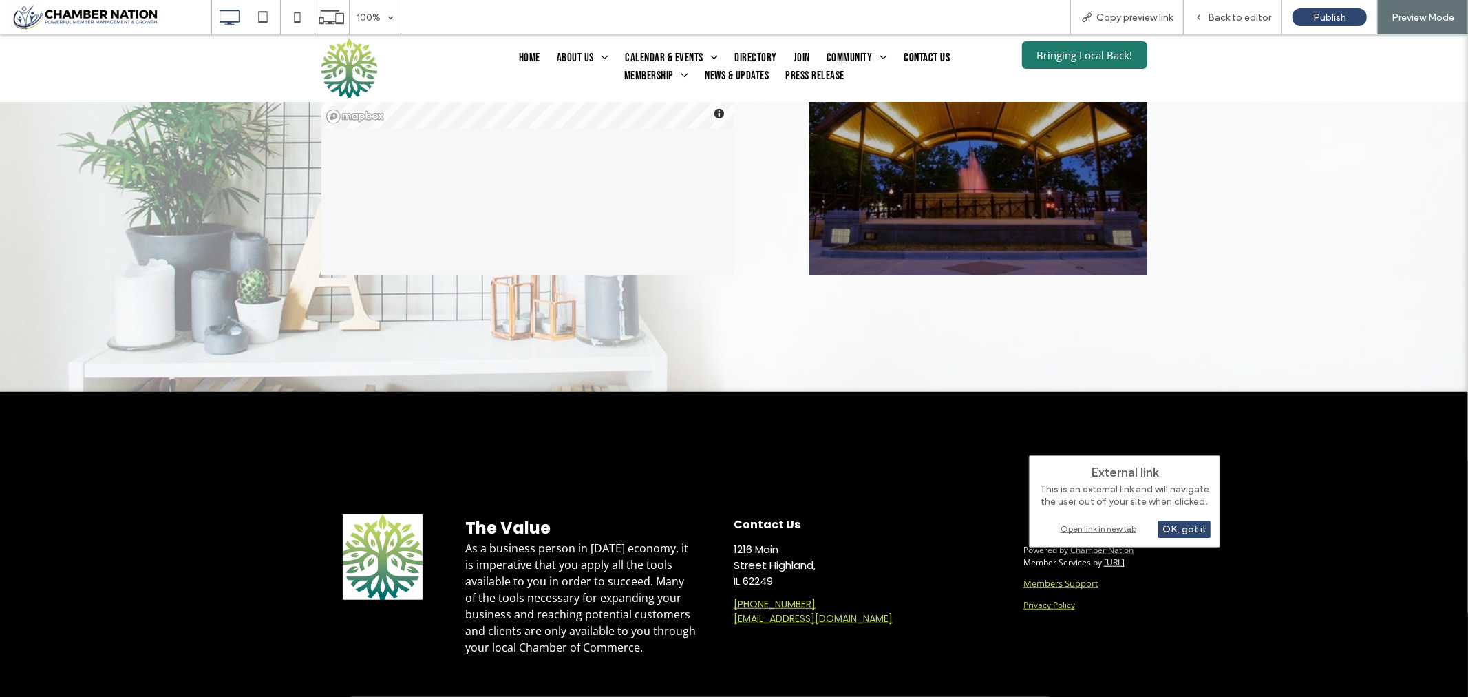
click at [1105, 527] on div "Open link in new tab" at bounding box center [1125, 528] width 172 height 14
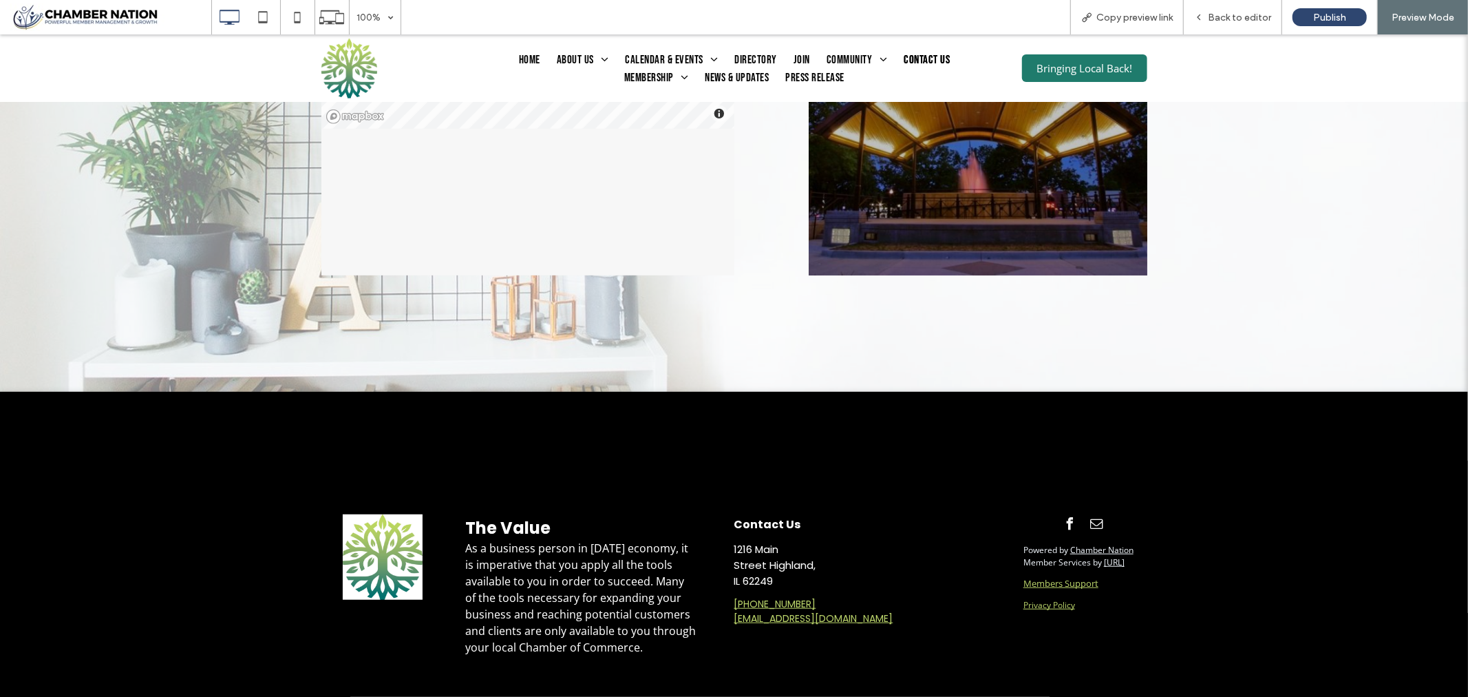
click at [1125, 558] on link "Pippily.Ai" at bounding box center [1114, 561] width 21 height 12
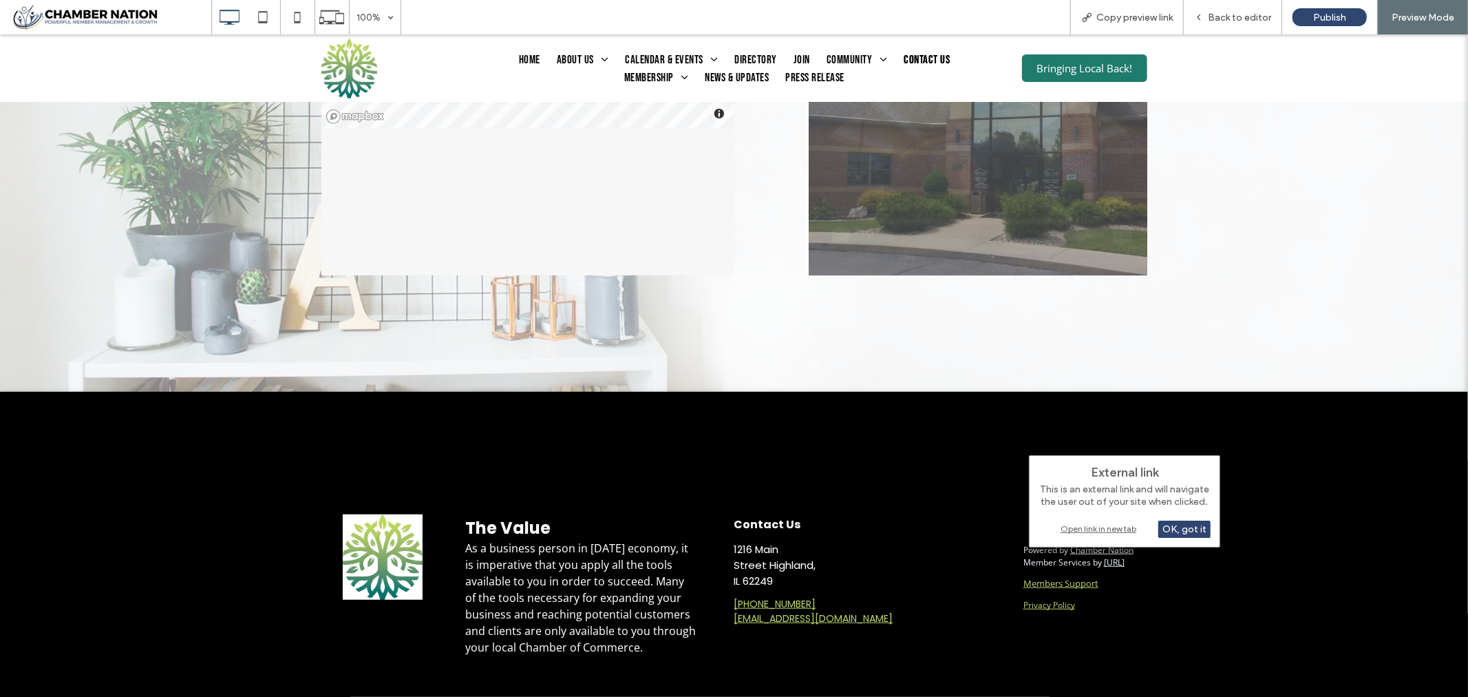
click at [1106, 530] on div "Open link in new tab" at bounding box center [1125, 528] width 172 height 14
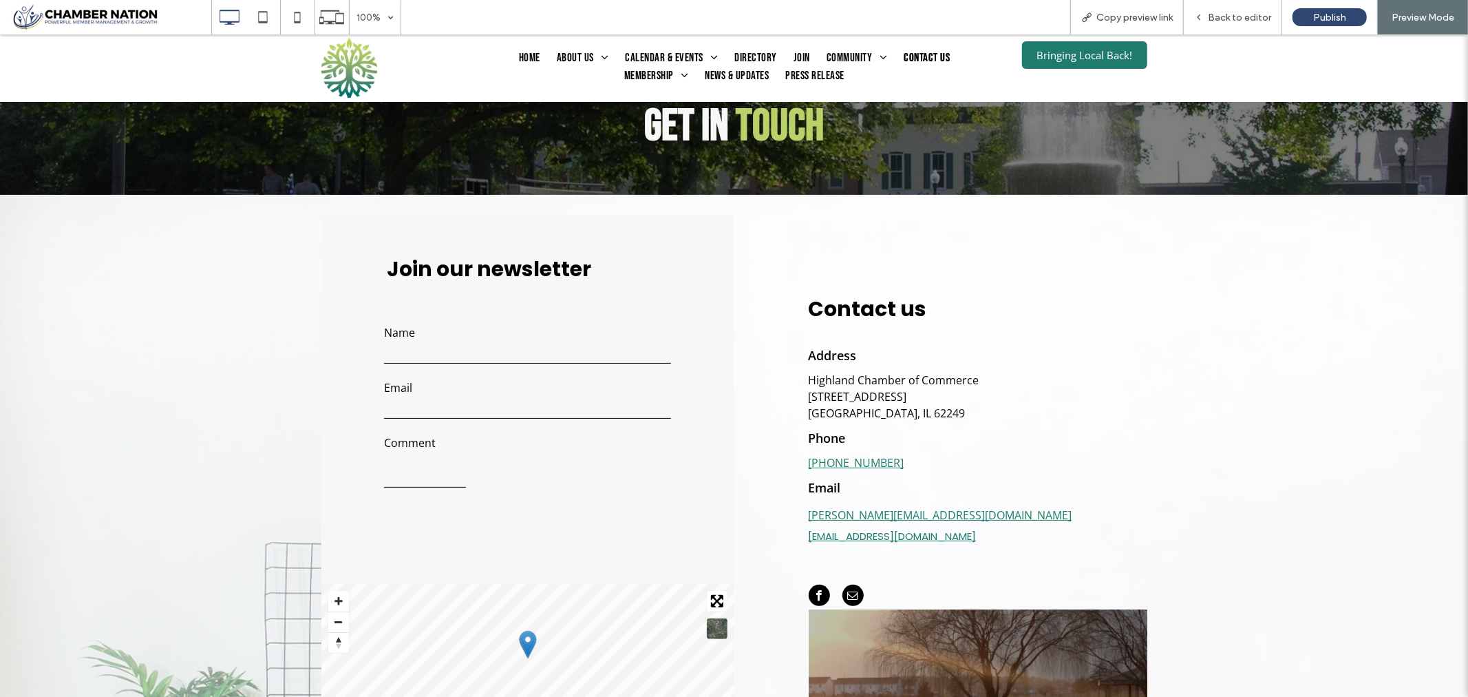
scroll to position [39, 0]
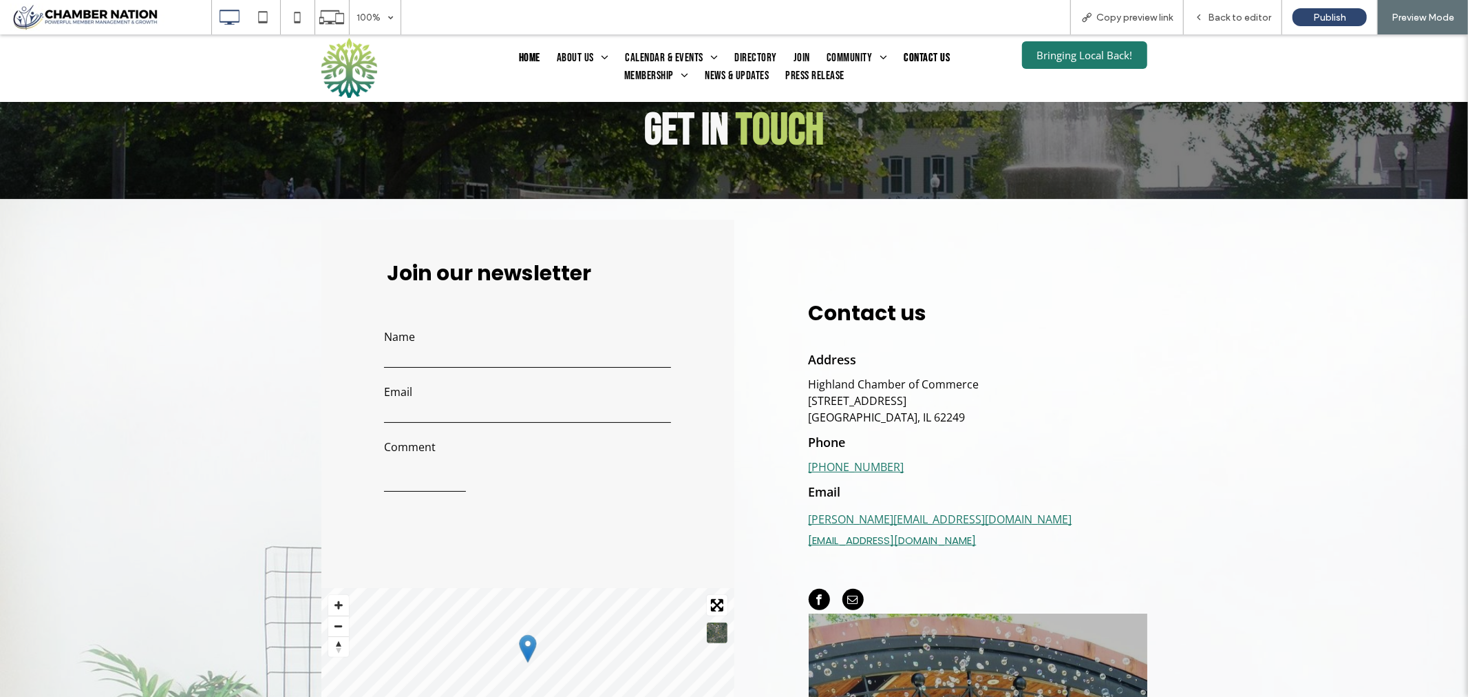
click at [521, 53] on span "Home" at bounding box center [529, 58] width 21 height 18
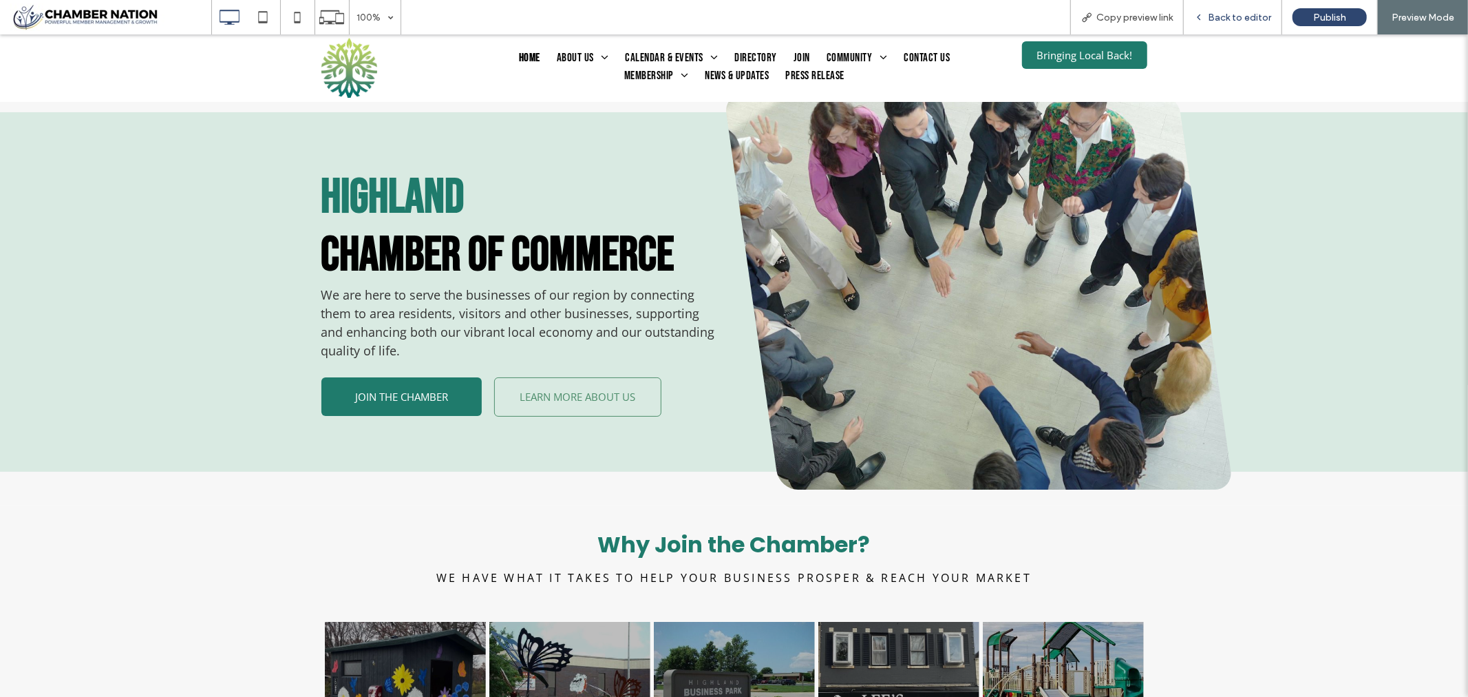
click at [1236, 18] on span "Back to editor" at bounding box center [1239, 18] width 63 height 12
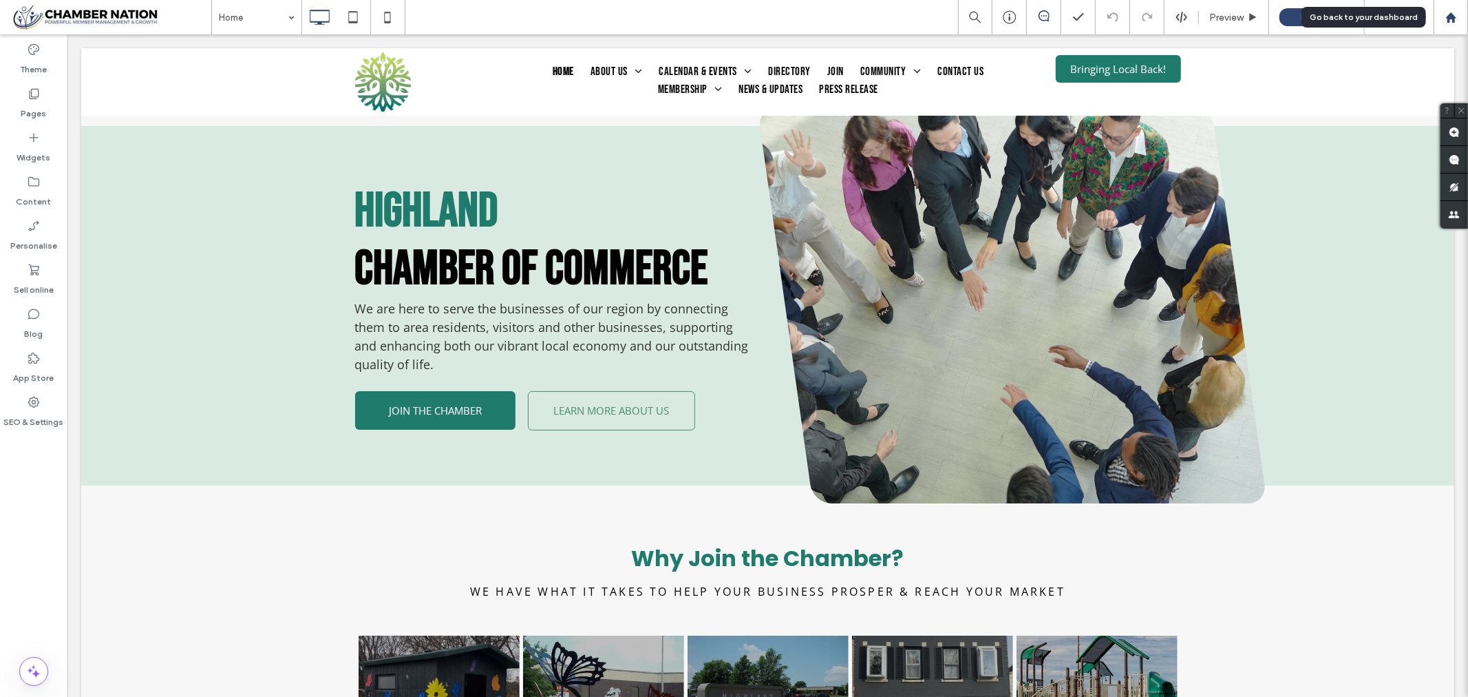
click at [1456, 12] on icon at bounding box center [1452, 18] width 12 height 12
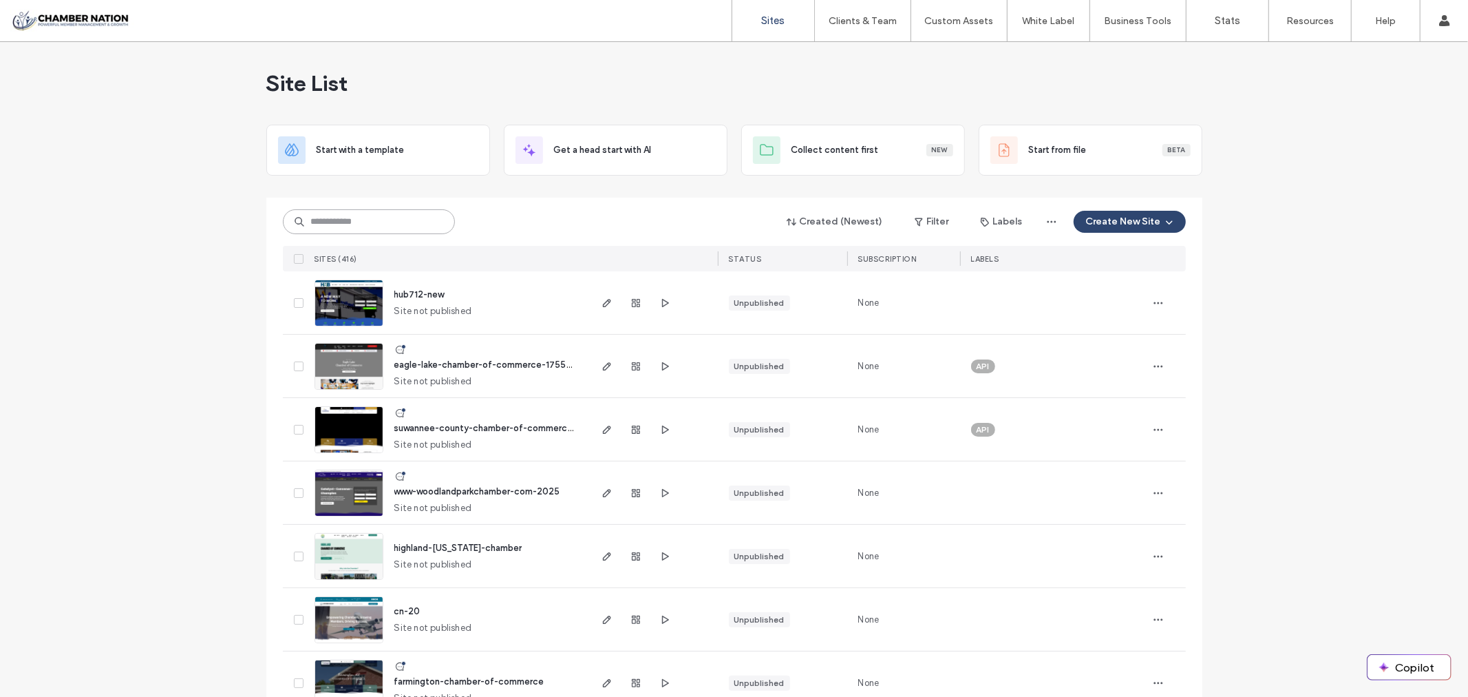
click at [370, 221] on input at bounding box center [369, 221] width 172 height 25
drag, startPoint x: 370, startPoint y: 221, endPoint x: 348, endPoint y: 220, distance: 22.0
click at [348, 220] on input at bounding box center [369, 221] width 172 height 25
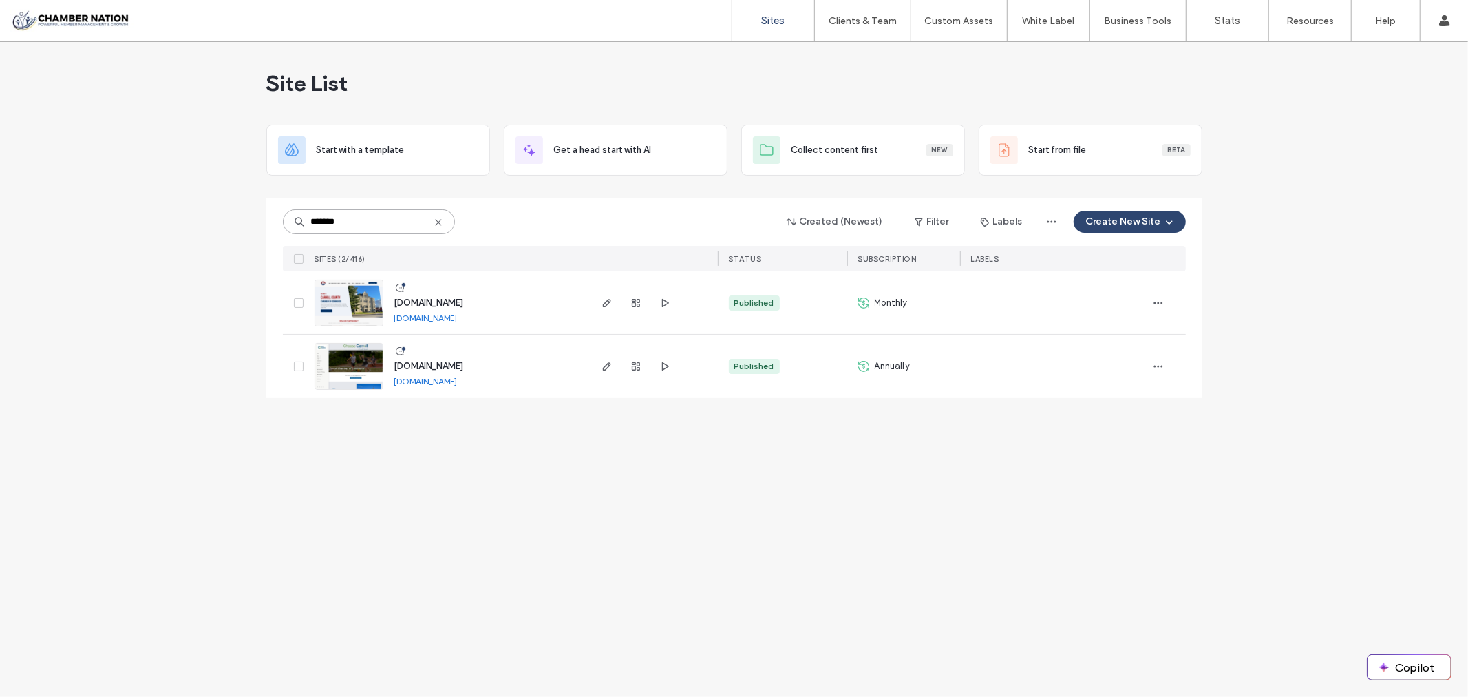
type input "*******"
click at [439, 303] on span "www.cccoc.org" at bounding box center [429, 302] width 70 height 10
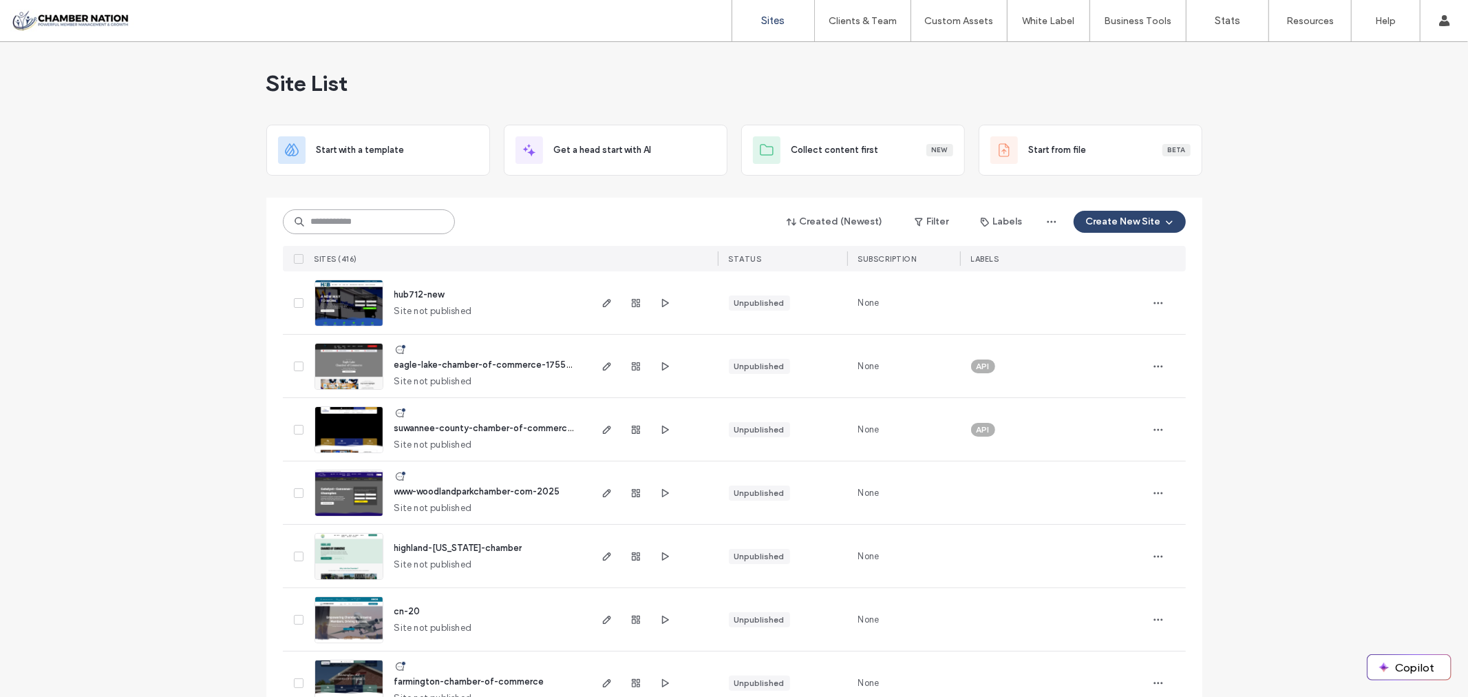
click at [401, 218] on input at bounding box center [369, 221] width 172 height 25
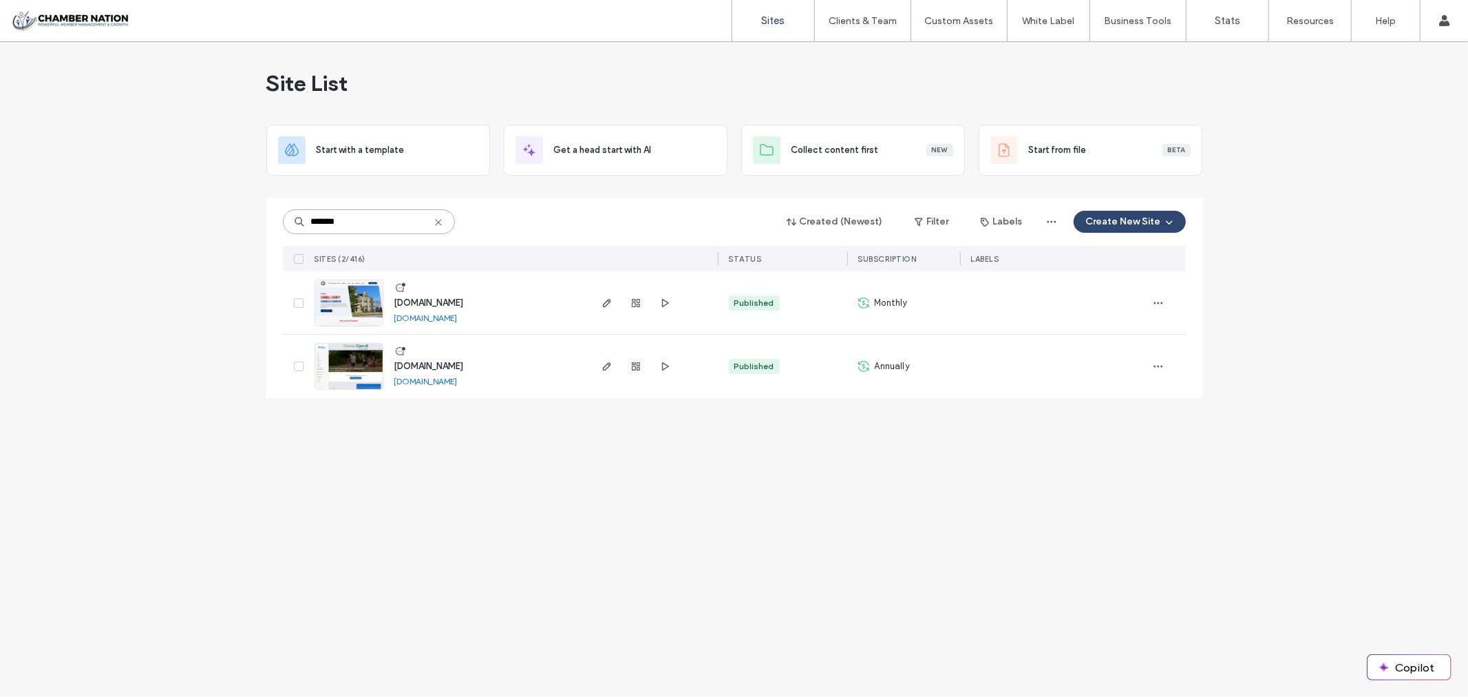
type input "*******"
click at [438, 224] on icon at bounding box center [438, 222] width 11 height 11
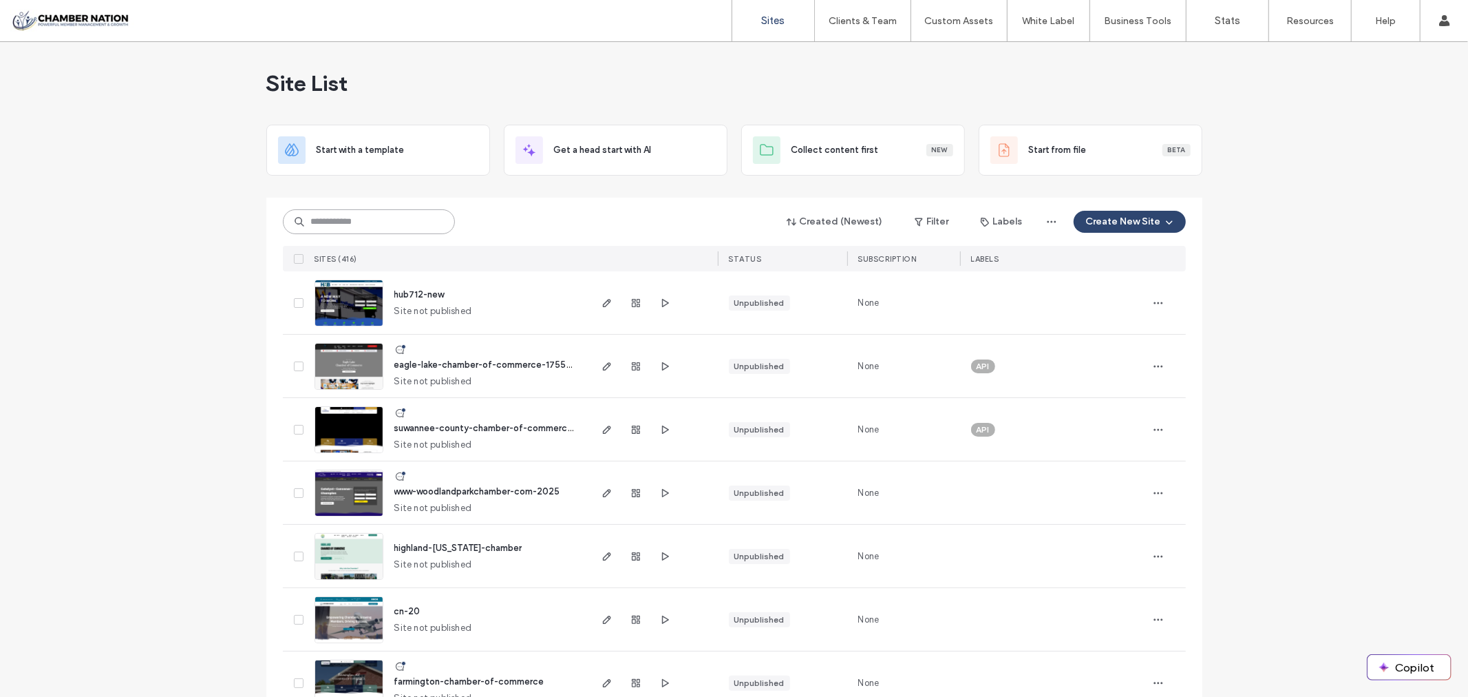
click at [382, 224] on input at bounding box center [369, 221] width 172 height 25
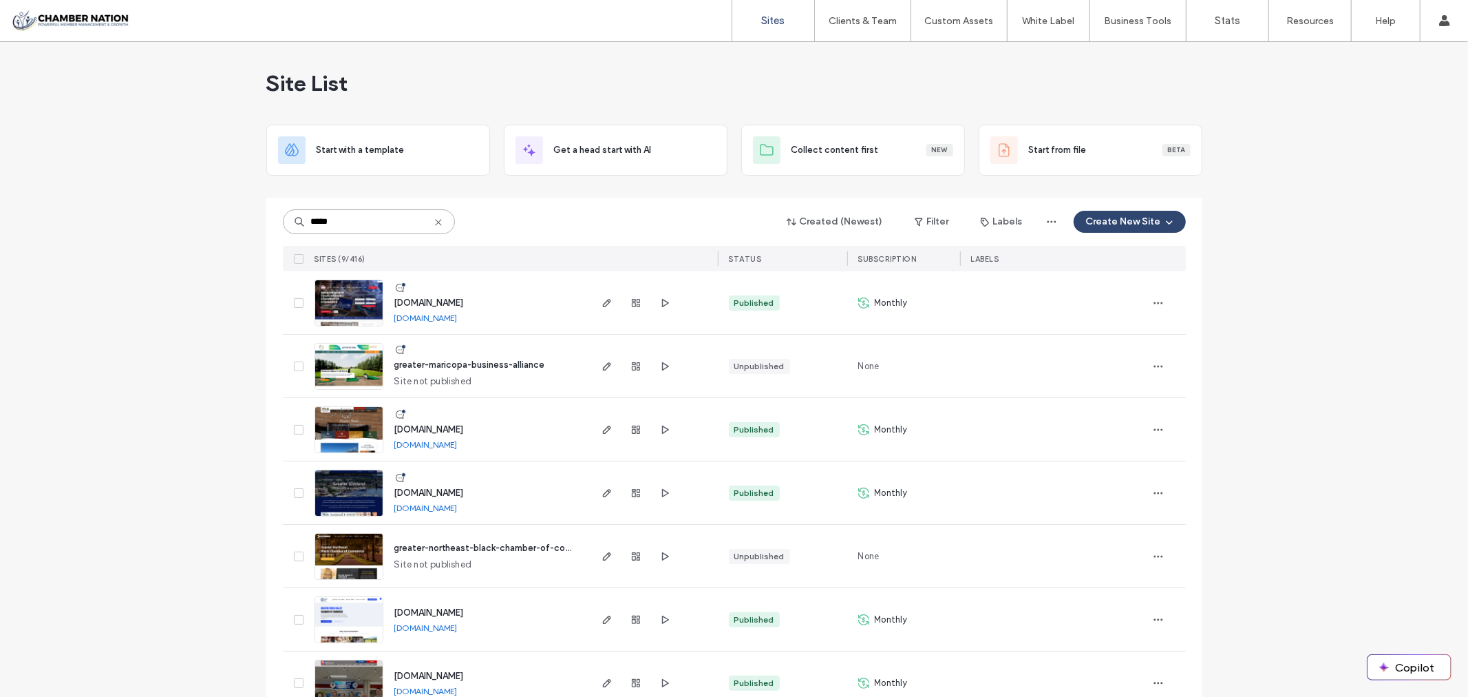
drag, startPoint x: 361, startPoint y: 213, endPoint x: 235, endPoint y: 189, distance: 128.2
click at [235, 189] on div "Site List Start with a template Get a head start with AI Collect content first …" at bounding box center [734, 450] width 1468 height 816
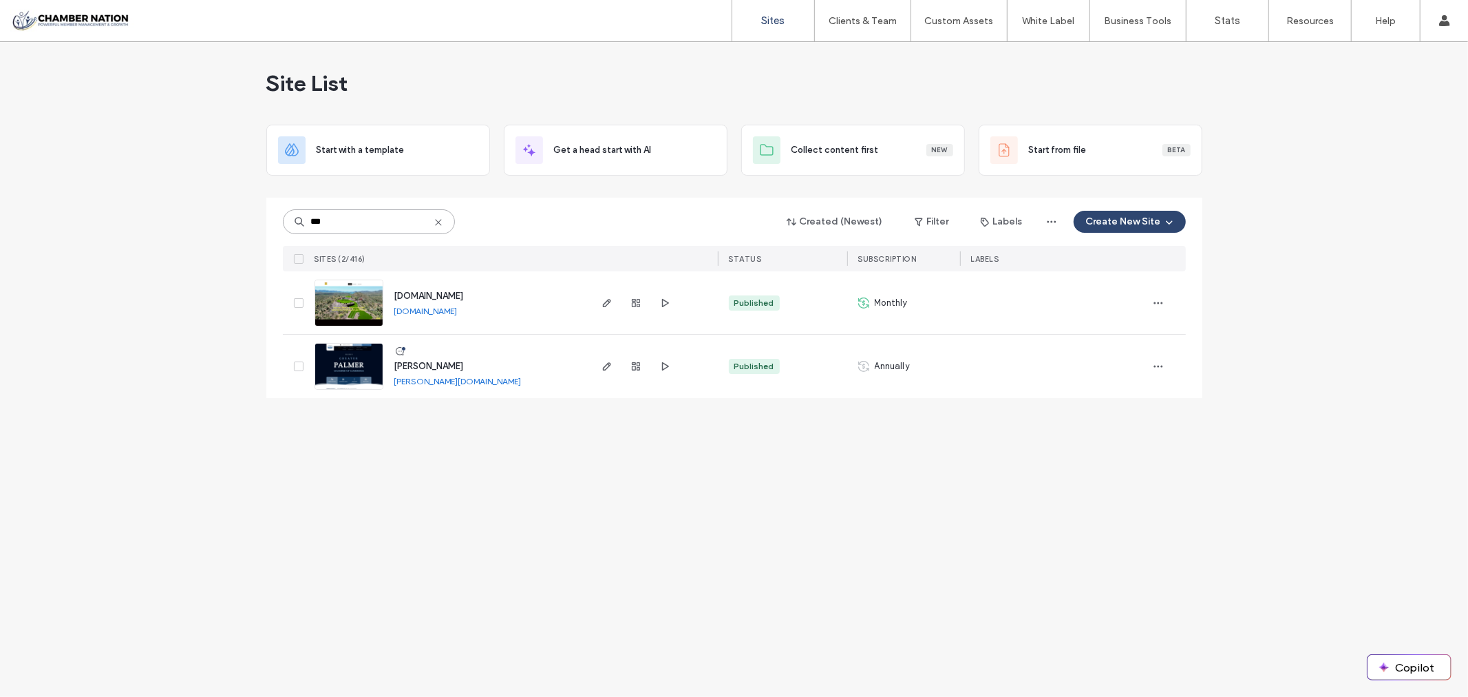
type input "***"
click at [414, 366] on span "palmer" at bounding box center [429, 366] width 70 height 10
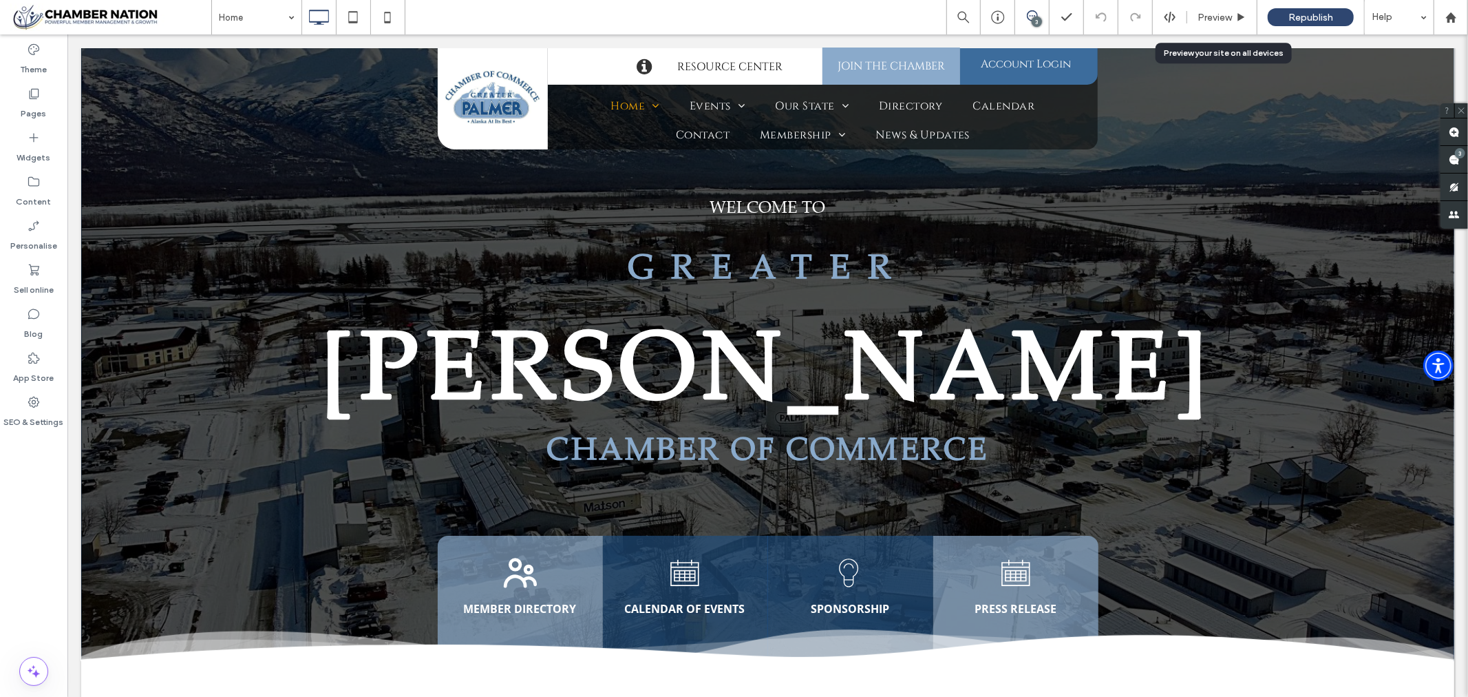
click at [1219, 16] on span "Preview" at bounding box center [1215, 18] width 34 height 12
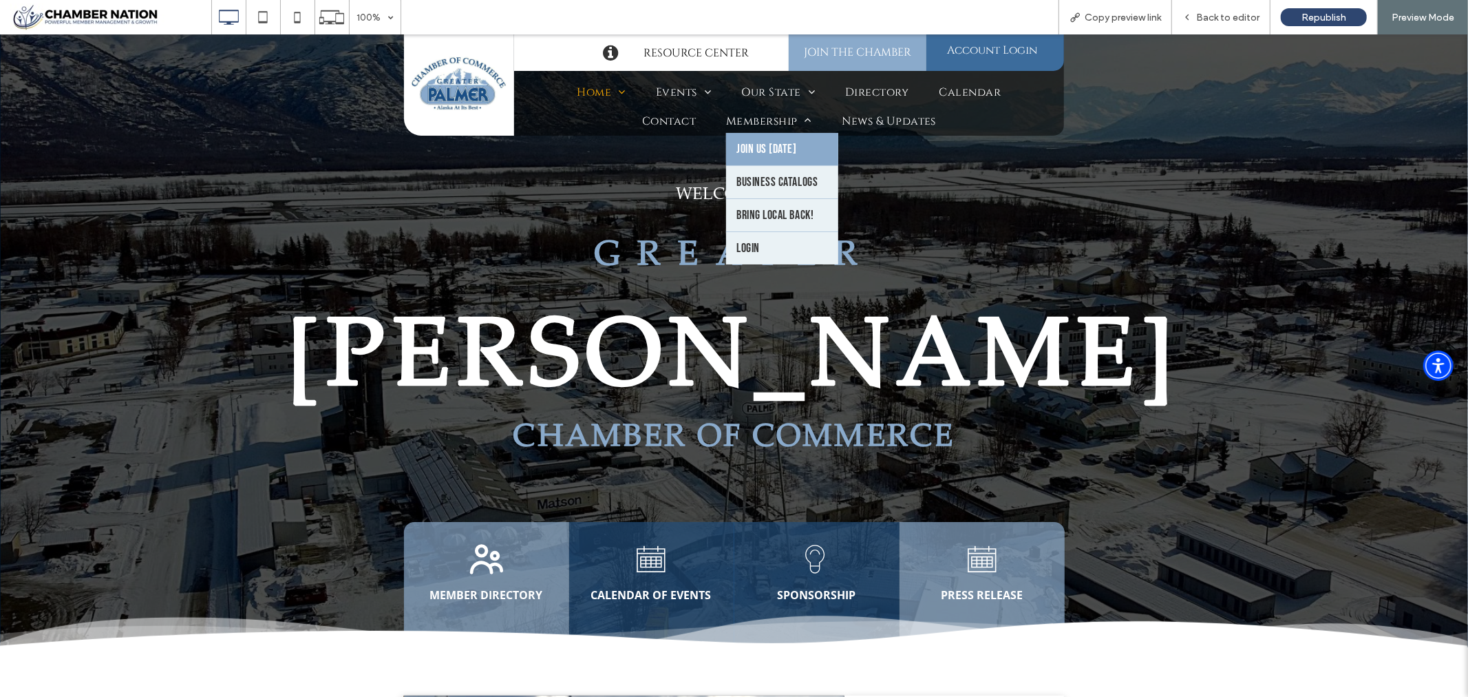
click at [756, 141] on span "Join Us Today" at bounding box center [767, 148] width 61 height 14
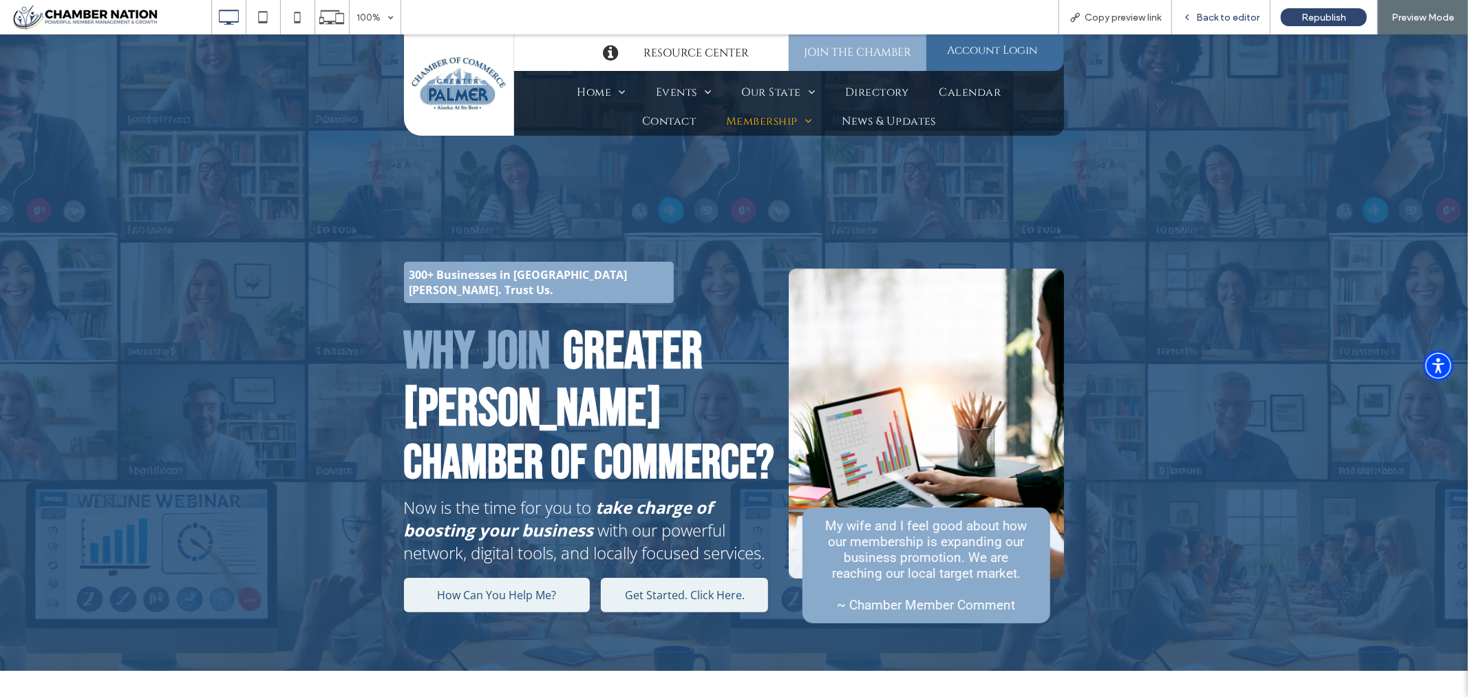
click at [1216, 12] on span "Back to editor" at bounding box center [1227, 18] width 63 height 12
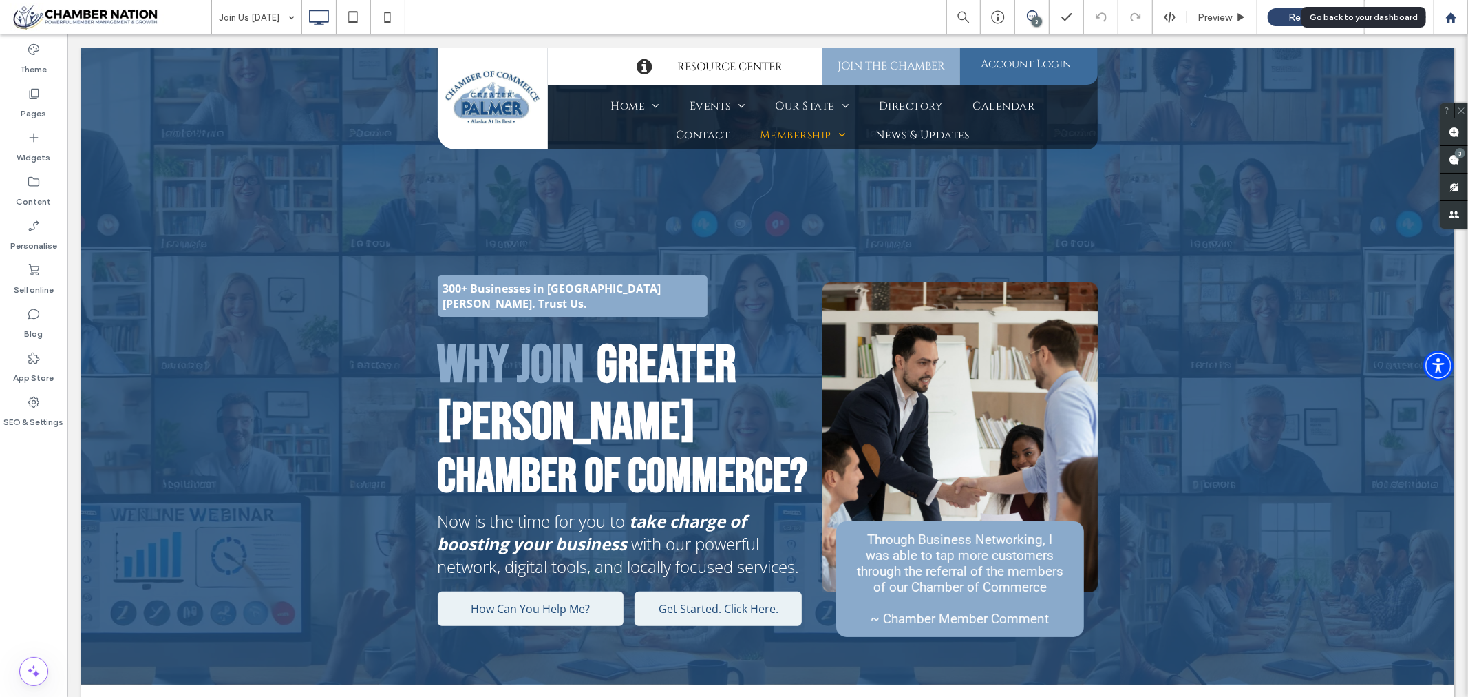
click at [1453, 14] on use at bounding box center [1451, 17] width 10 height 10
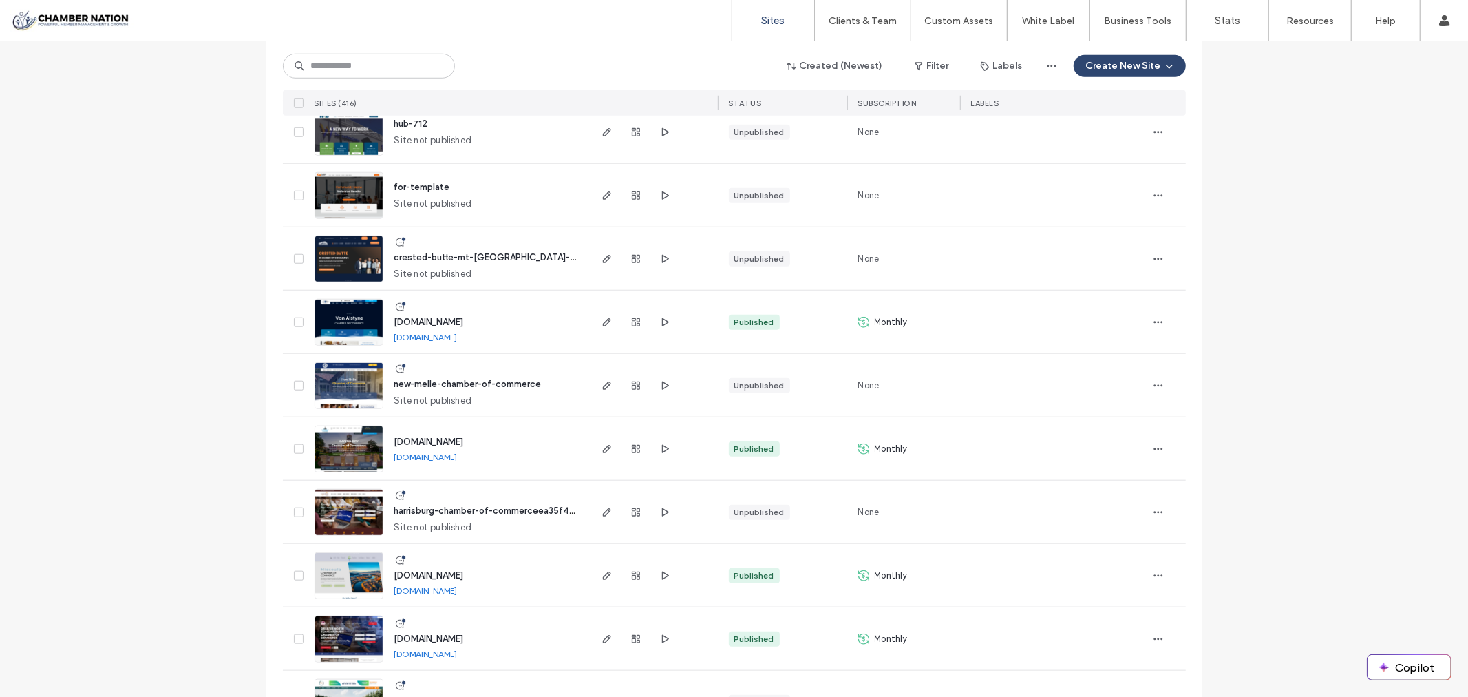
scroll to position [1070, 0]
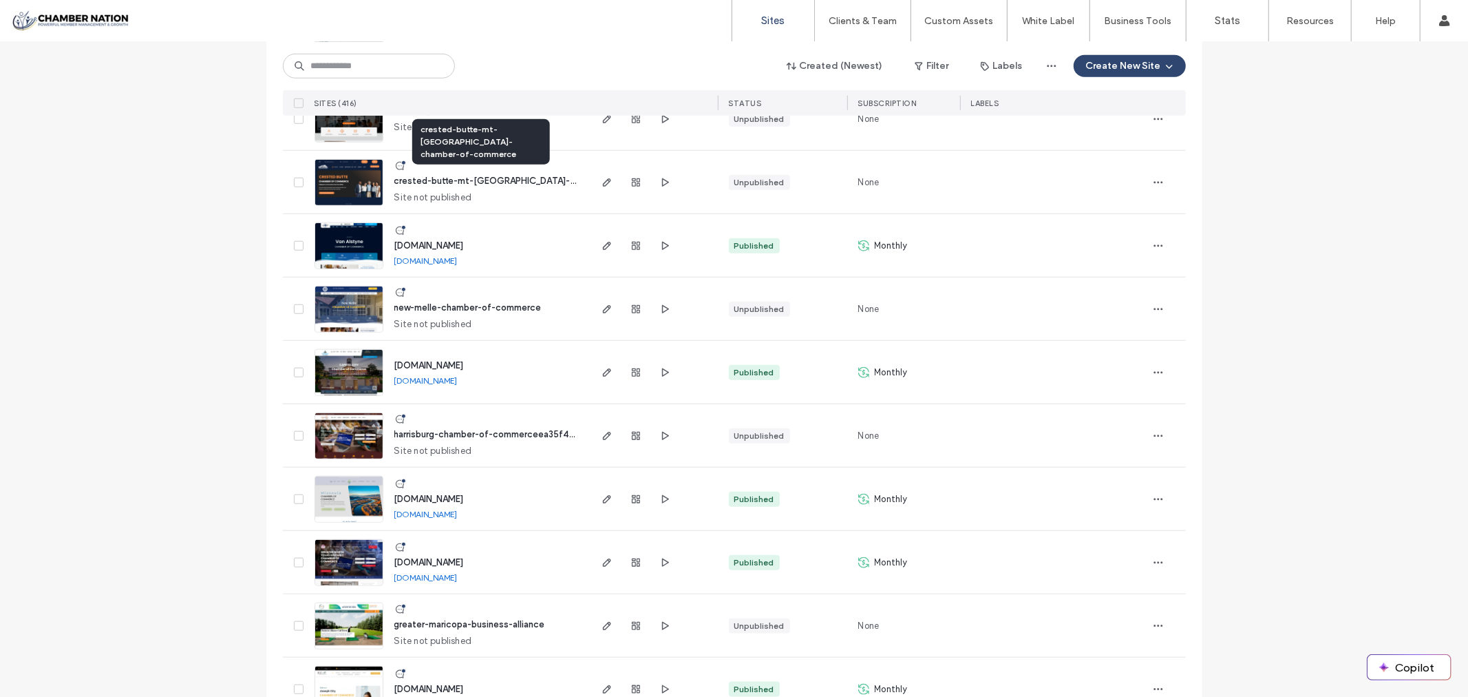
click at [509, 181] on span "crested-butte-mt-crested-butte-chamber-of-commerce" at bounding box center [532, 181] width 276 height 10
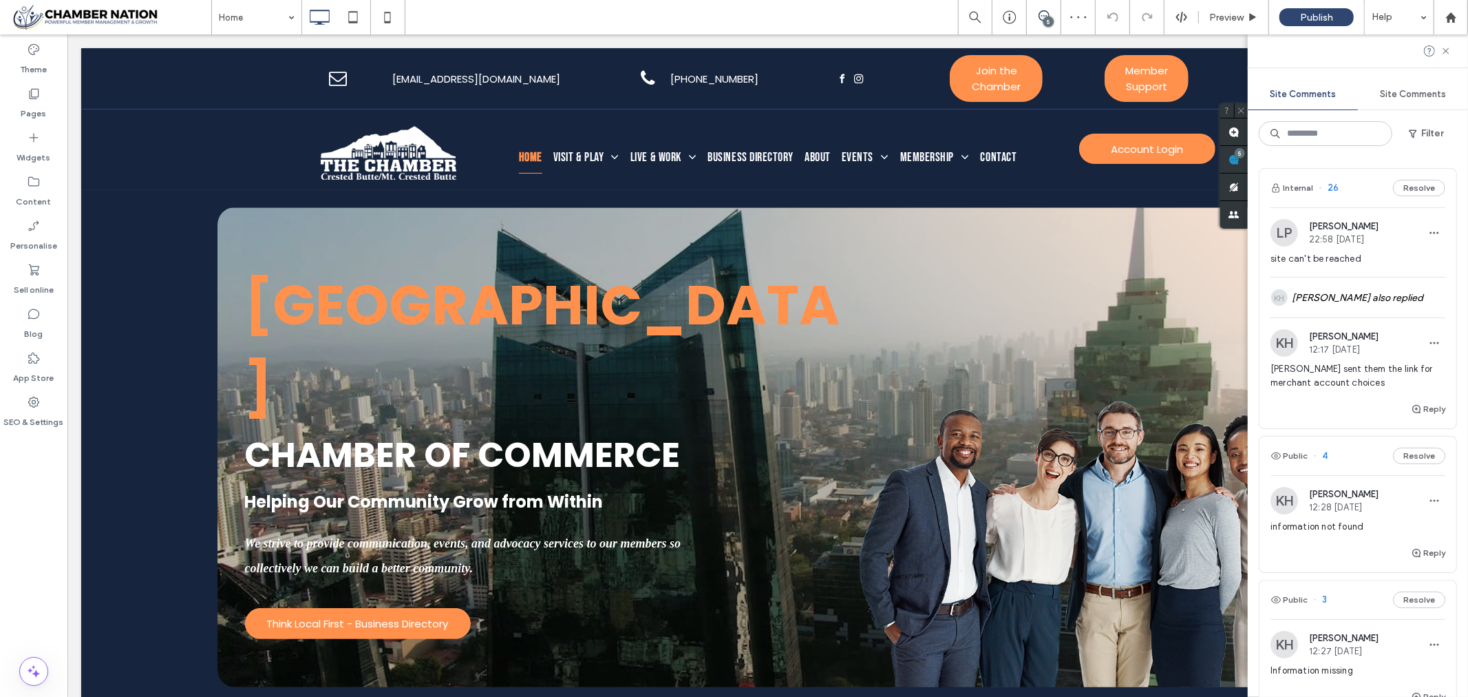
click at [1460, 151] on div "Site Comments Site Comments Filter Internal 26 Resolve LP [PERSON_NAME] 22:58 […" at bounding box center [1358, 365] width 220 height 662
click at [1360, 296] on div "KH [PERSON_NAME] also replied" at bounding box center [1358, 297] width 175 height 40
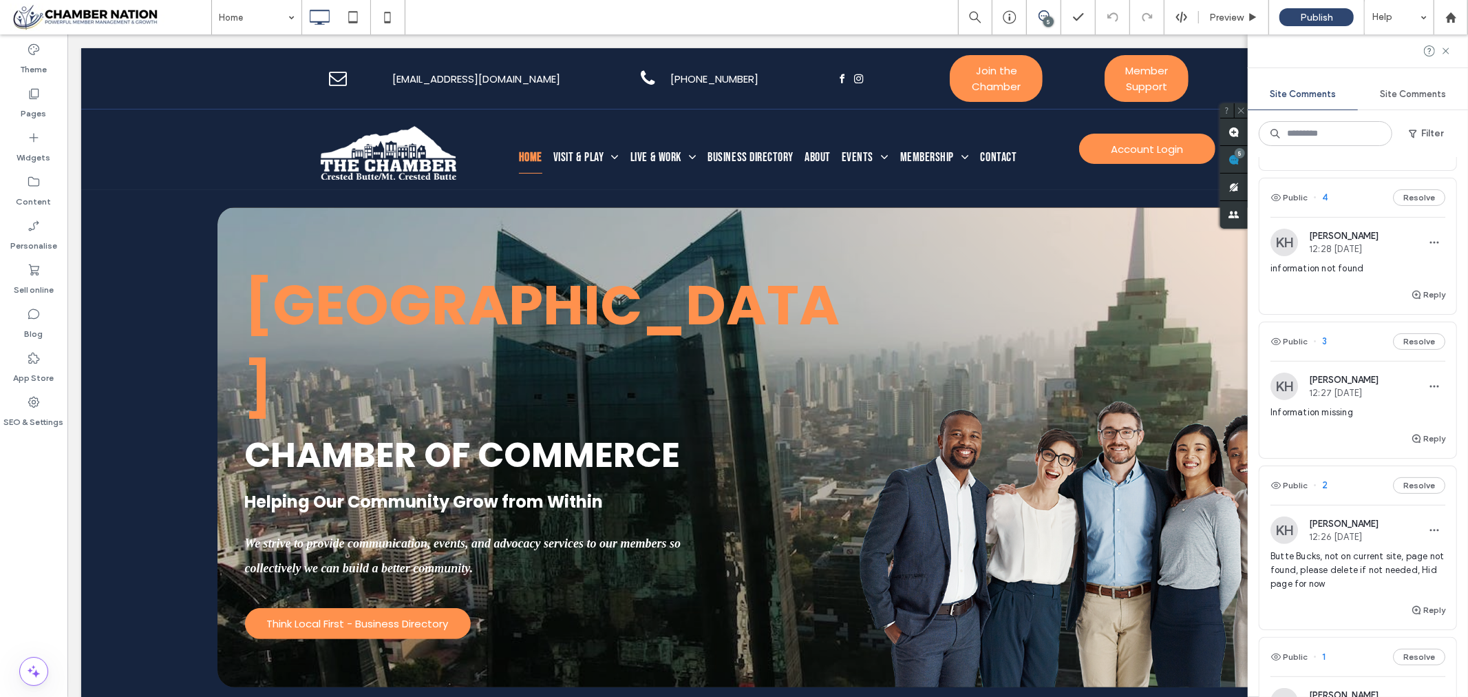
scroll to position [306, 0]
click at [1325, 266] on span "information not found" at bounding box center [1358, 267] width 175 height 14
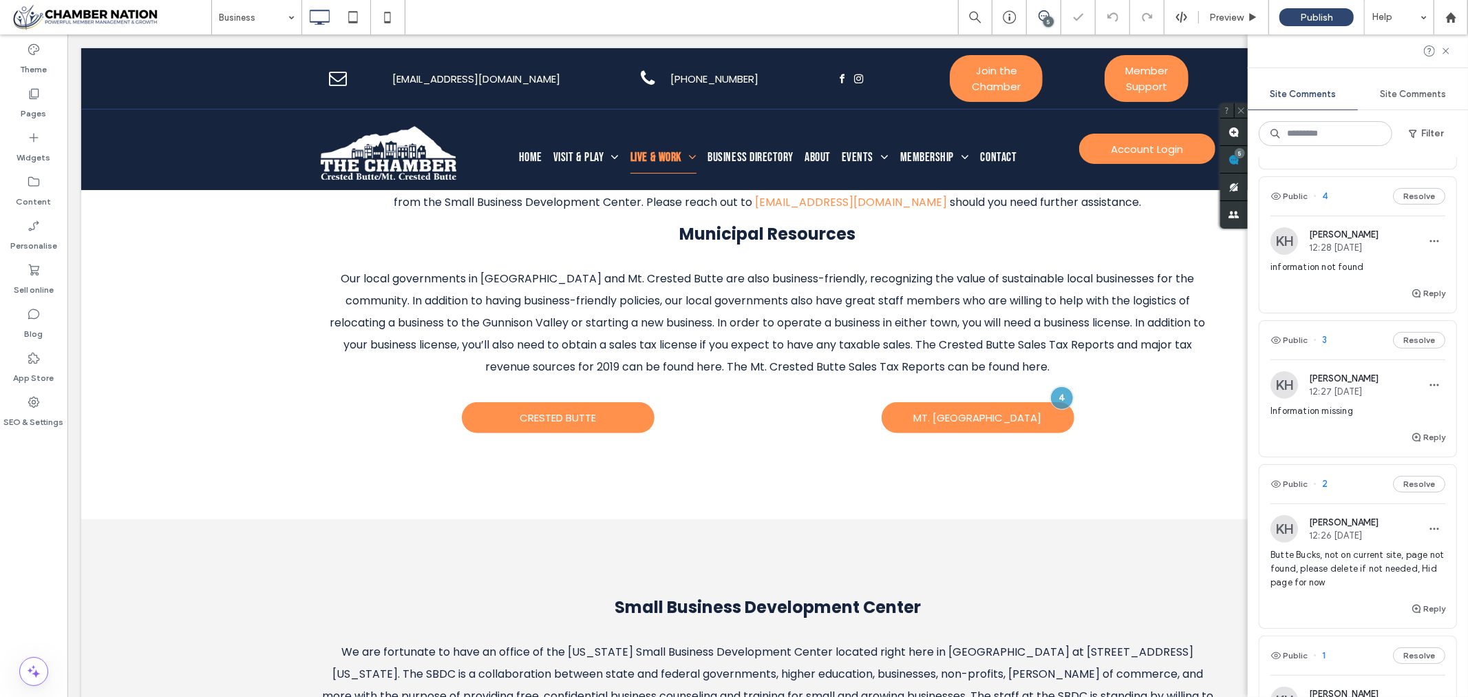
scroll to position [389, 0]
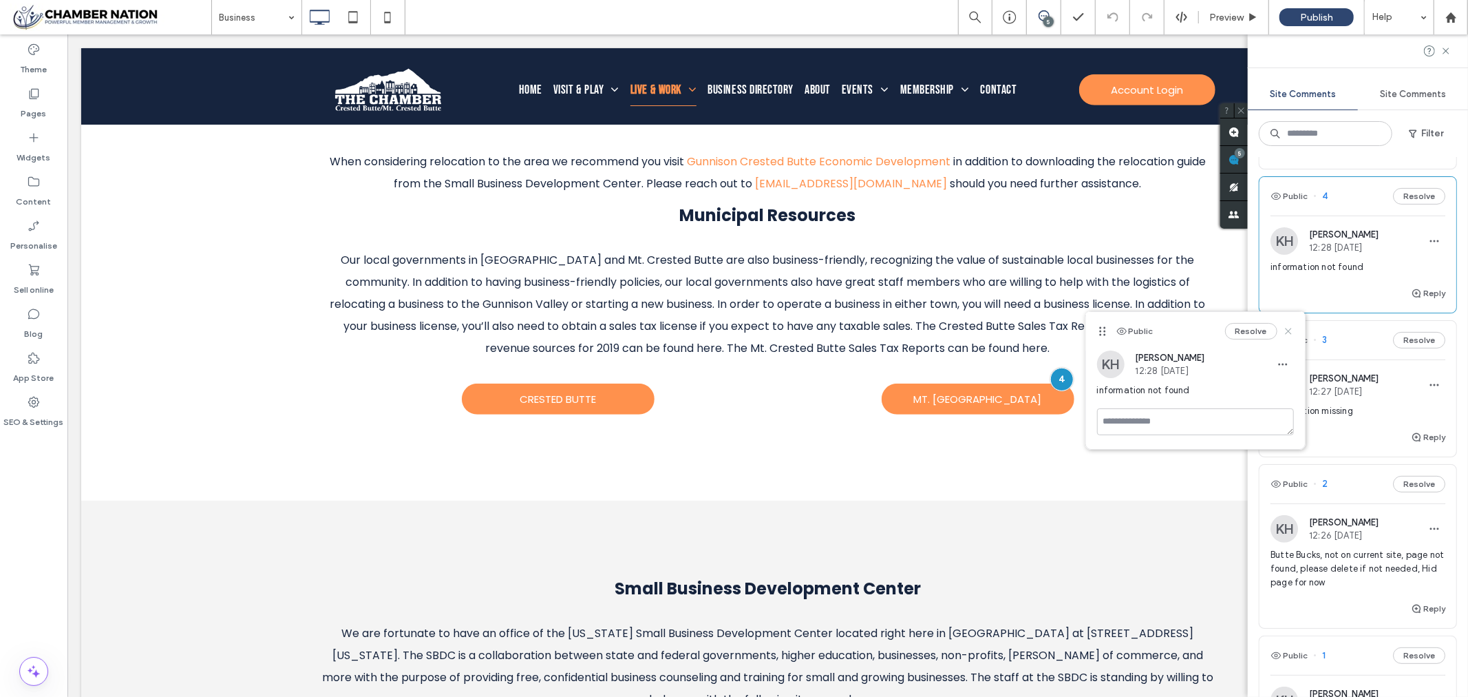
click at [1289, 331] on icon at bounding box center [1288, 331] width 11 height 11
click at [1323, 393] on span "12:27 Jul 1 2025" at bounding box center [1344, 391] width 70 height 10
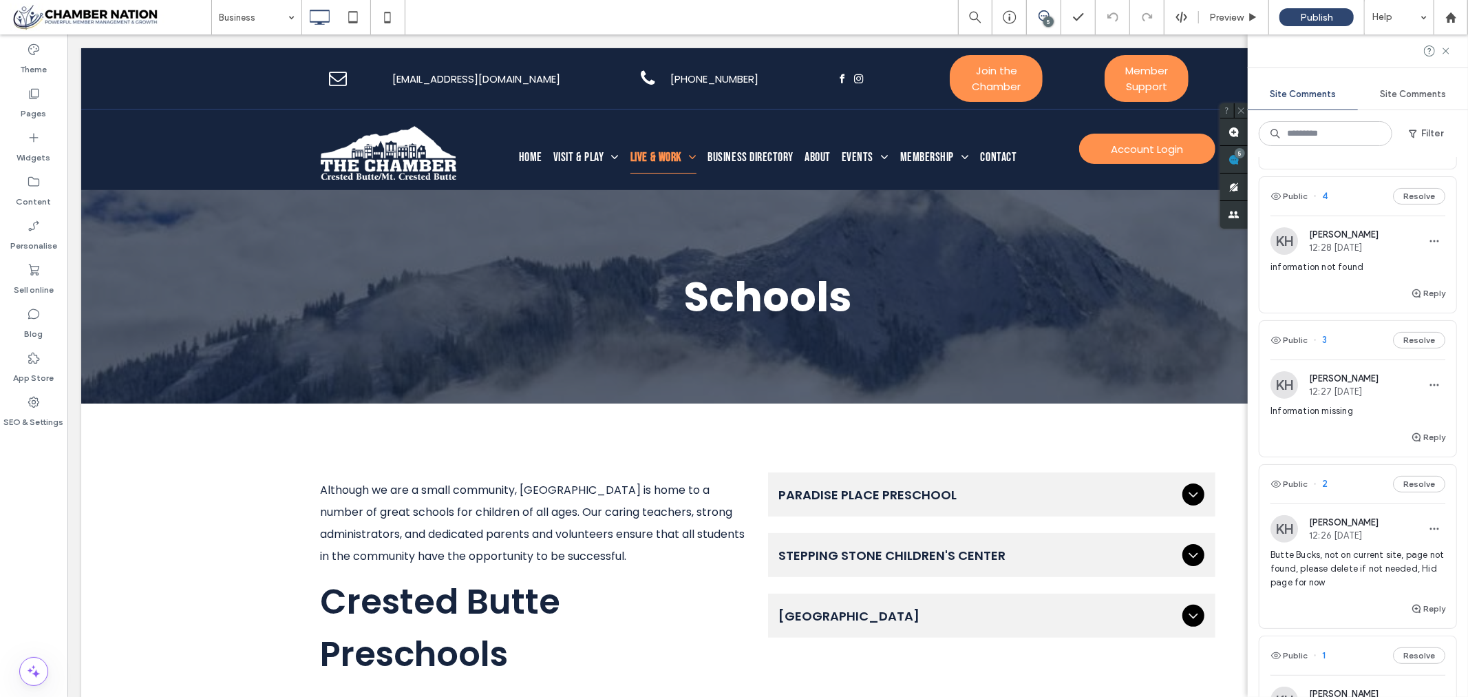
scroll to position [0, 0]
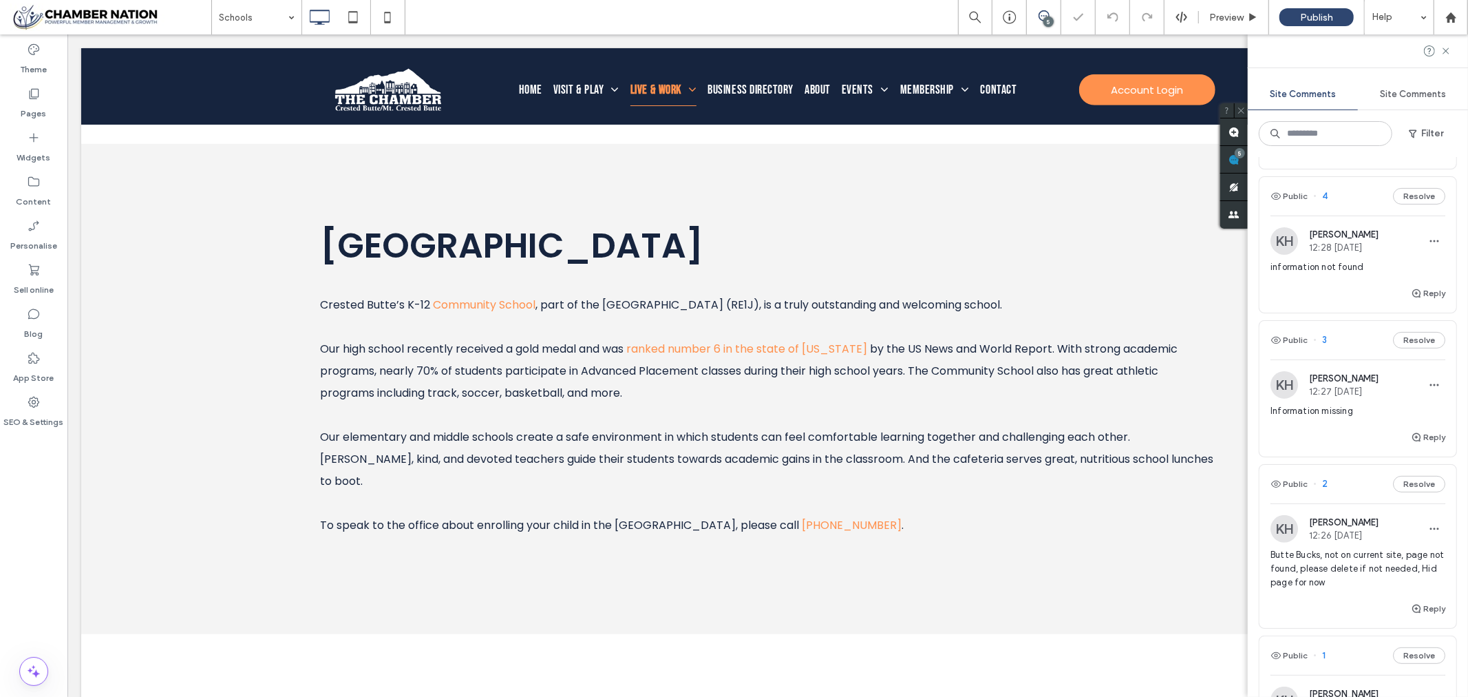
scroll to position [1105, 0]
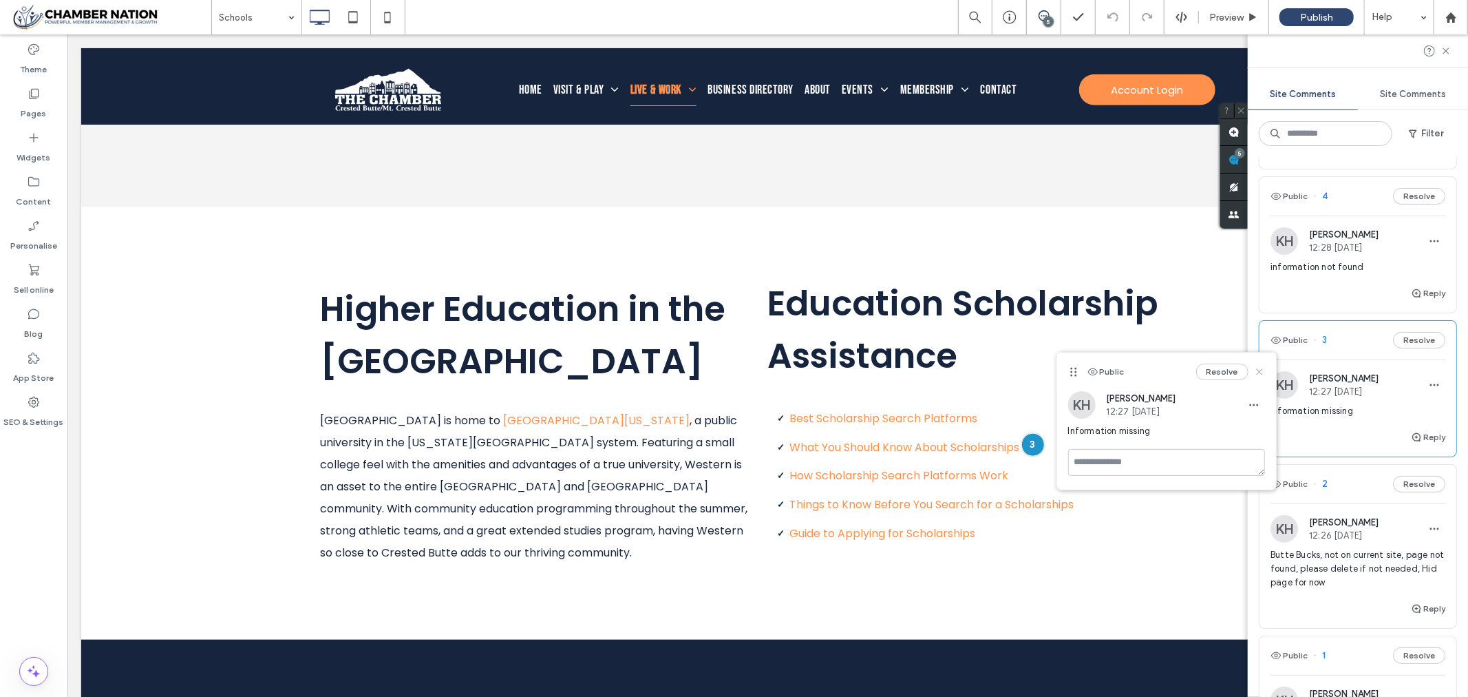
click at [1258, 372] on use at bounding box center [1259, 372] width 6 height 6
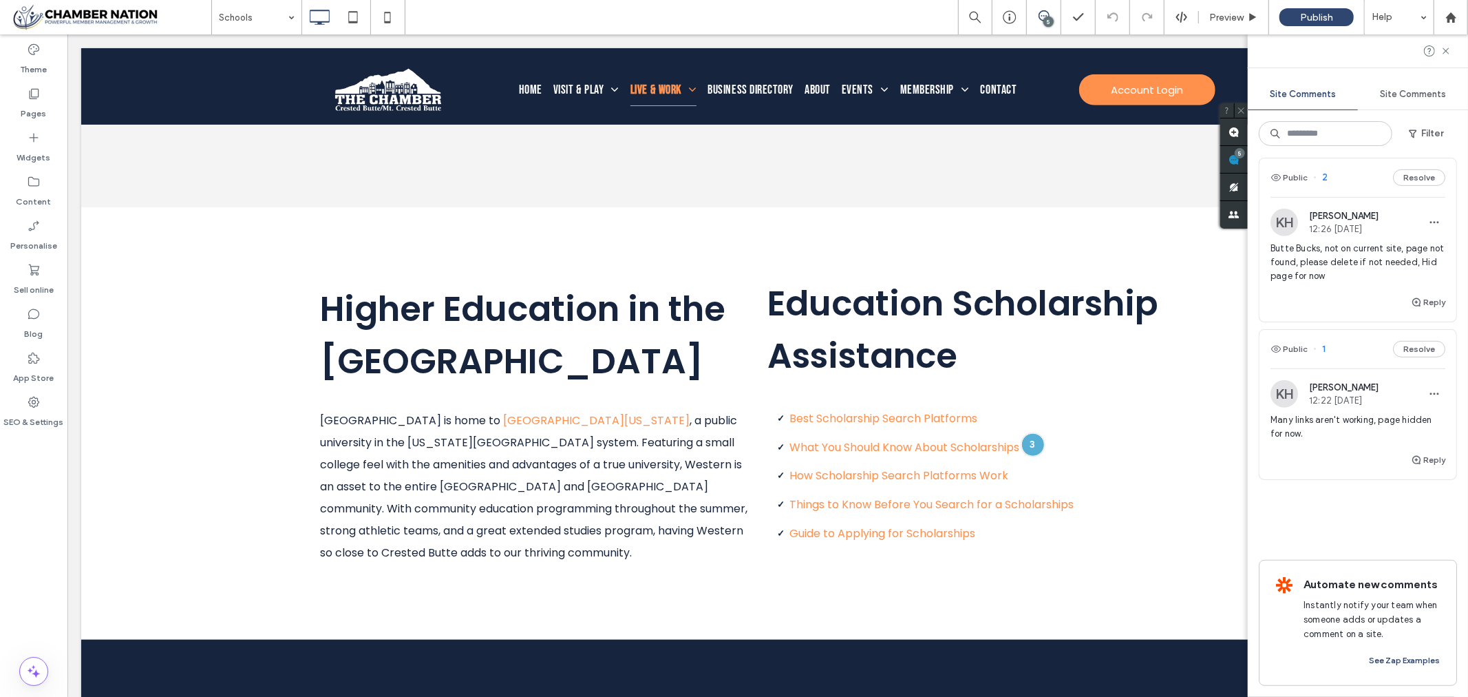
scroll to position [635, 0]
click at [1327, 413] on span "Many links aren't working, page hidden for now." at bounding box center [1358, 427] width 175 height 28
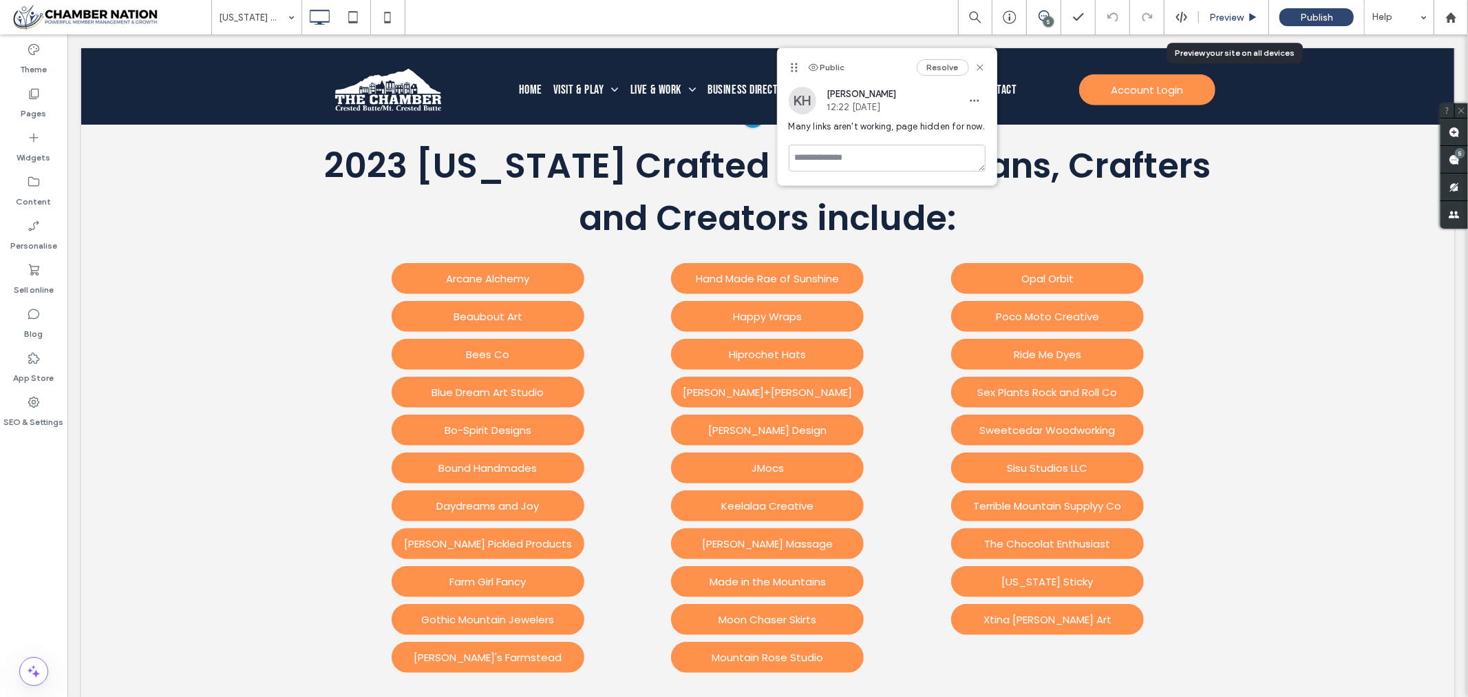
click at [1234, 15] on span "Preview" at bounding box center [1226, 18] width 34 height 12
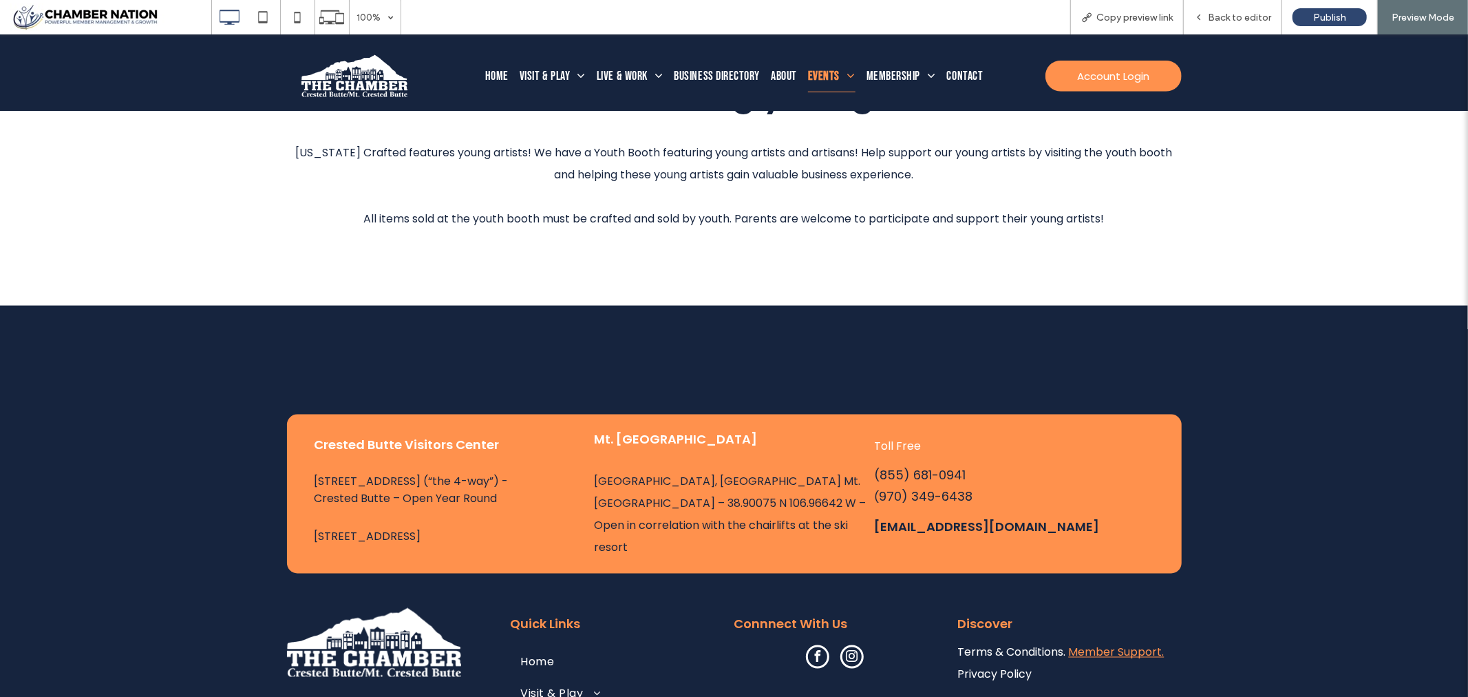
scroll to position [1794, 0]
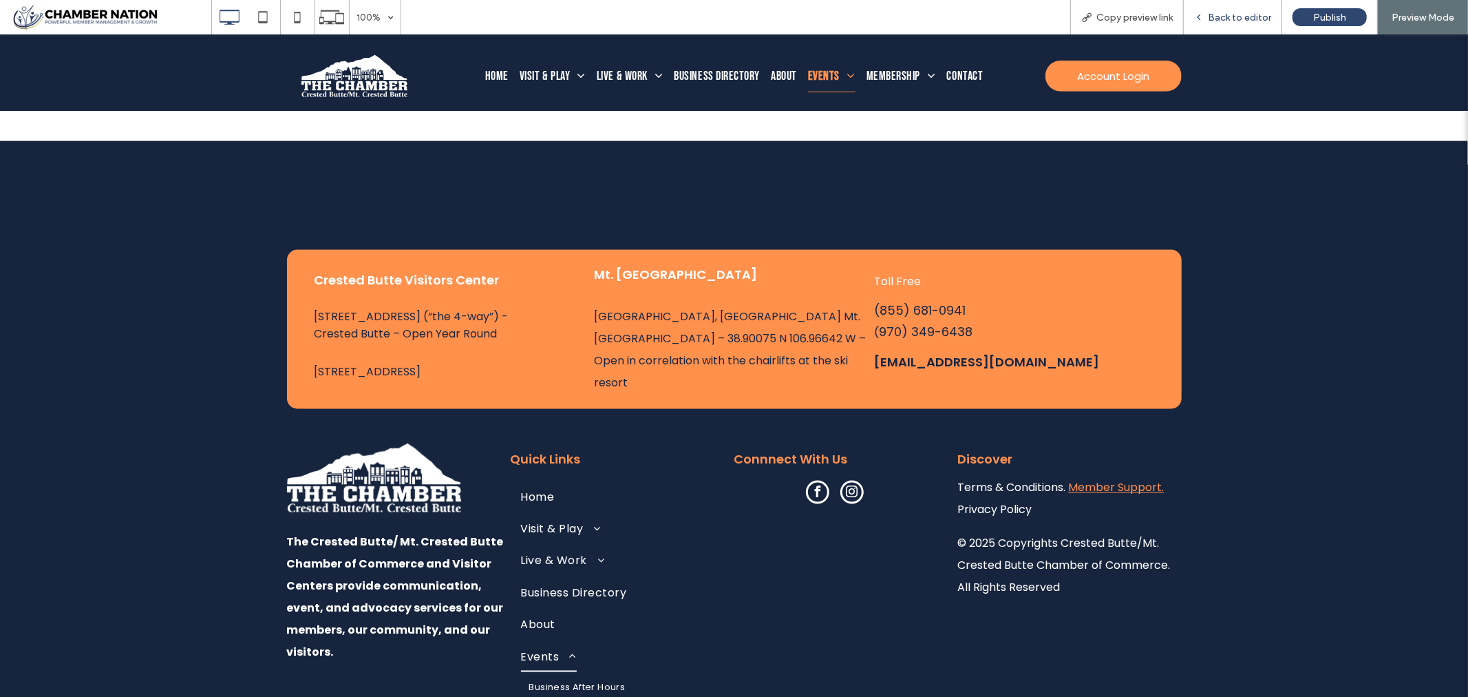
click at [1245, 14] on span "Back to editor" at bounding box center [1239, 18] width 63 height 12
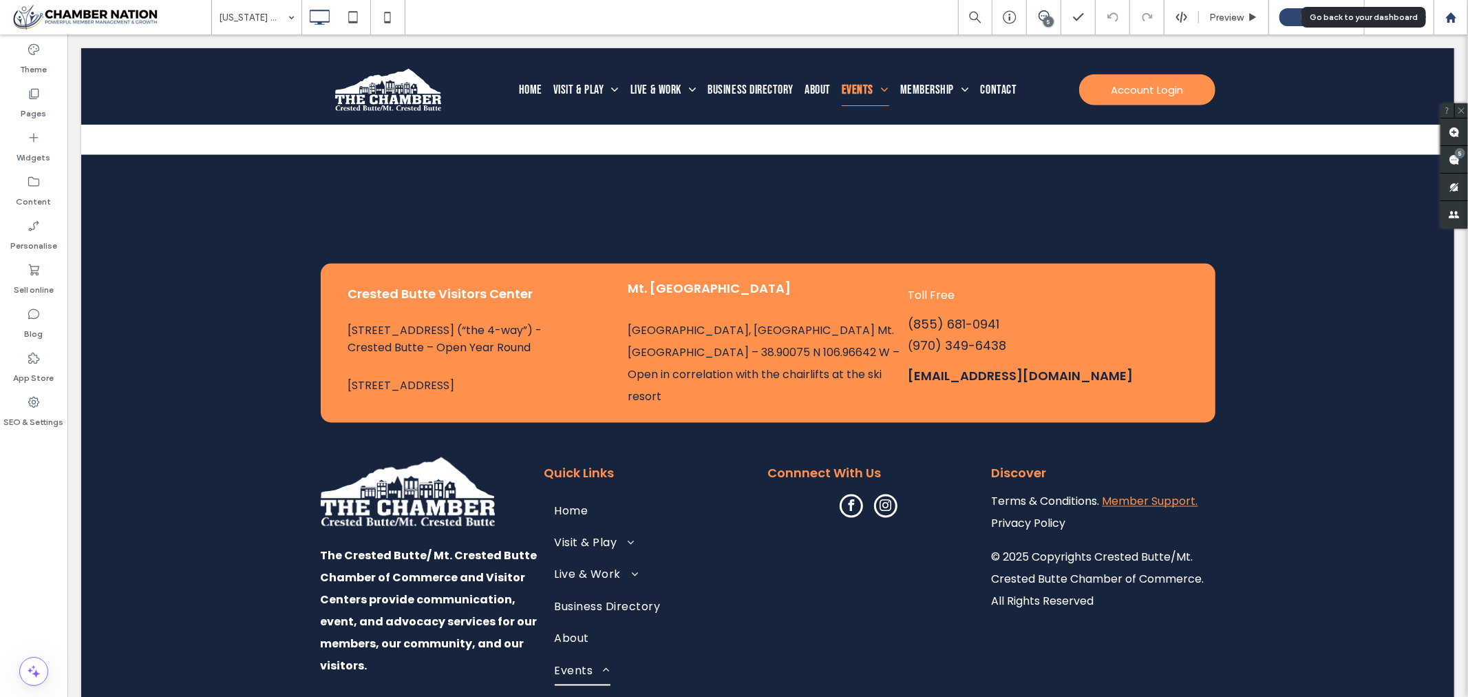
click at [1451, 14] on use at bounding box center [1451, 17] width 10 height 10
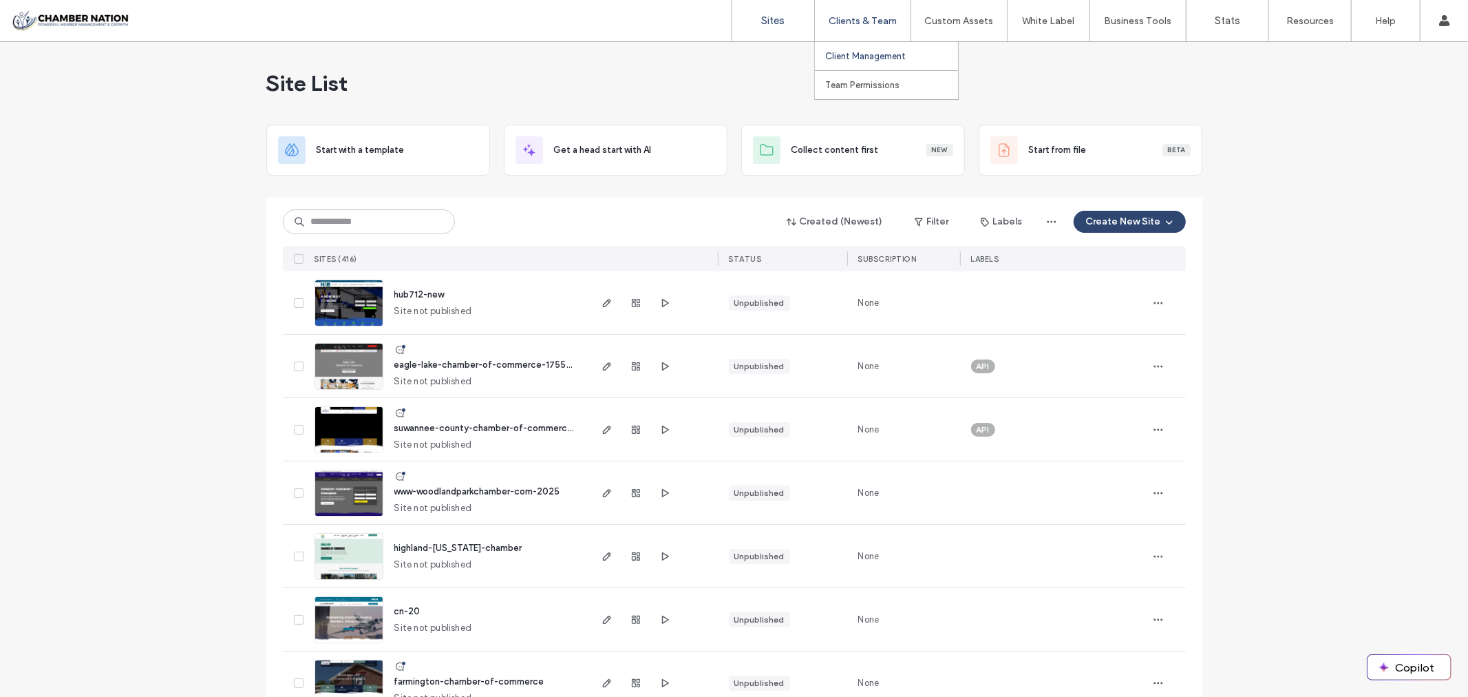
click at [872, 52] on label "Client Management" at bounding box center [865, 56] width 81 height 10
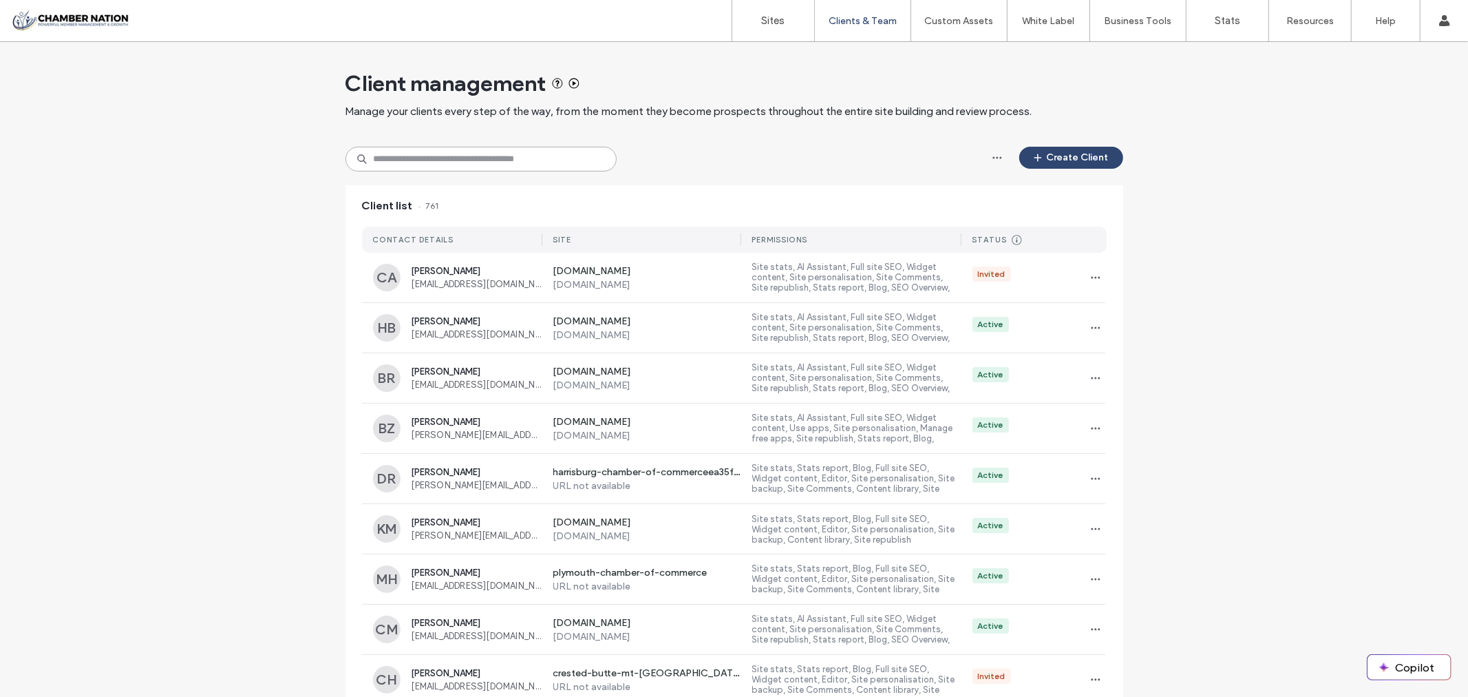
click at [477, 156] on input at bounding box center [481, 159] width 271 height 25
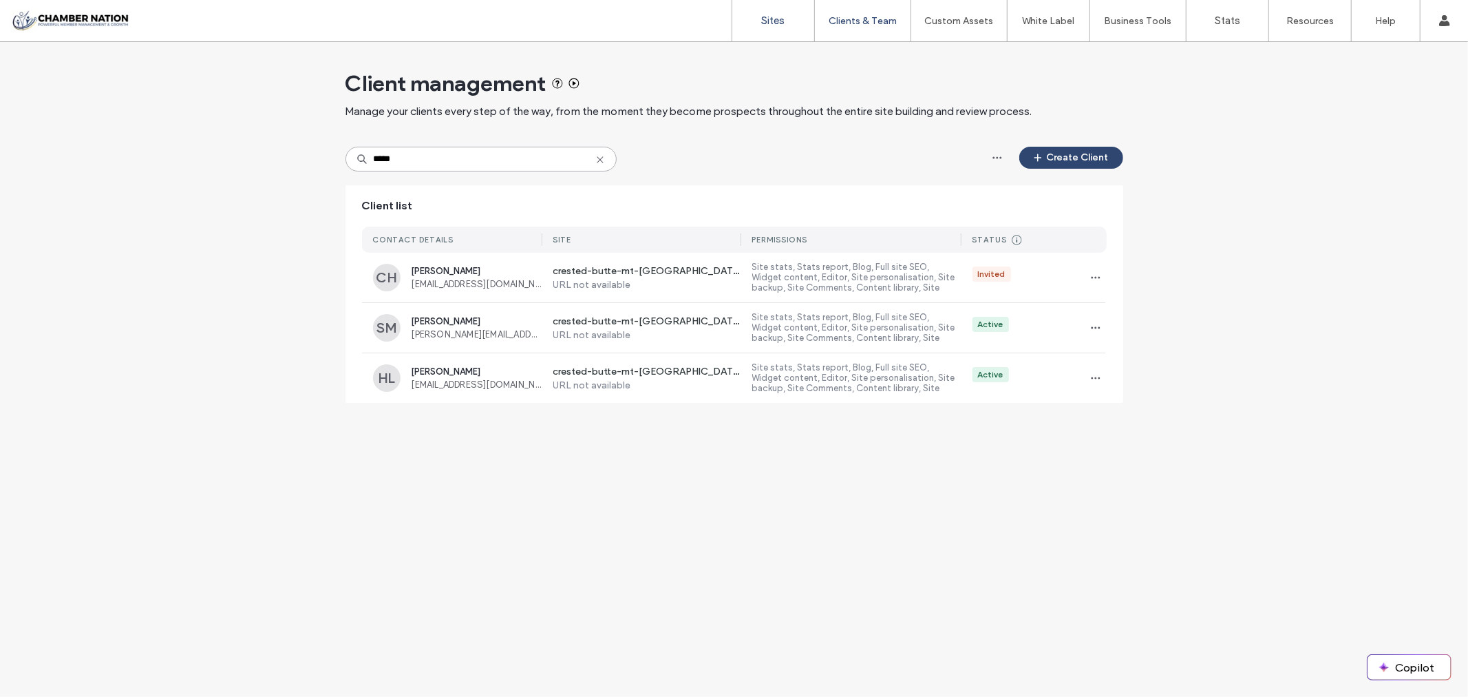
type input "*****"
click at [779, 21] on label "Sites" at bounding box center [773, 20] width 23 height 12
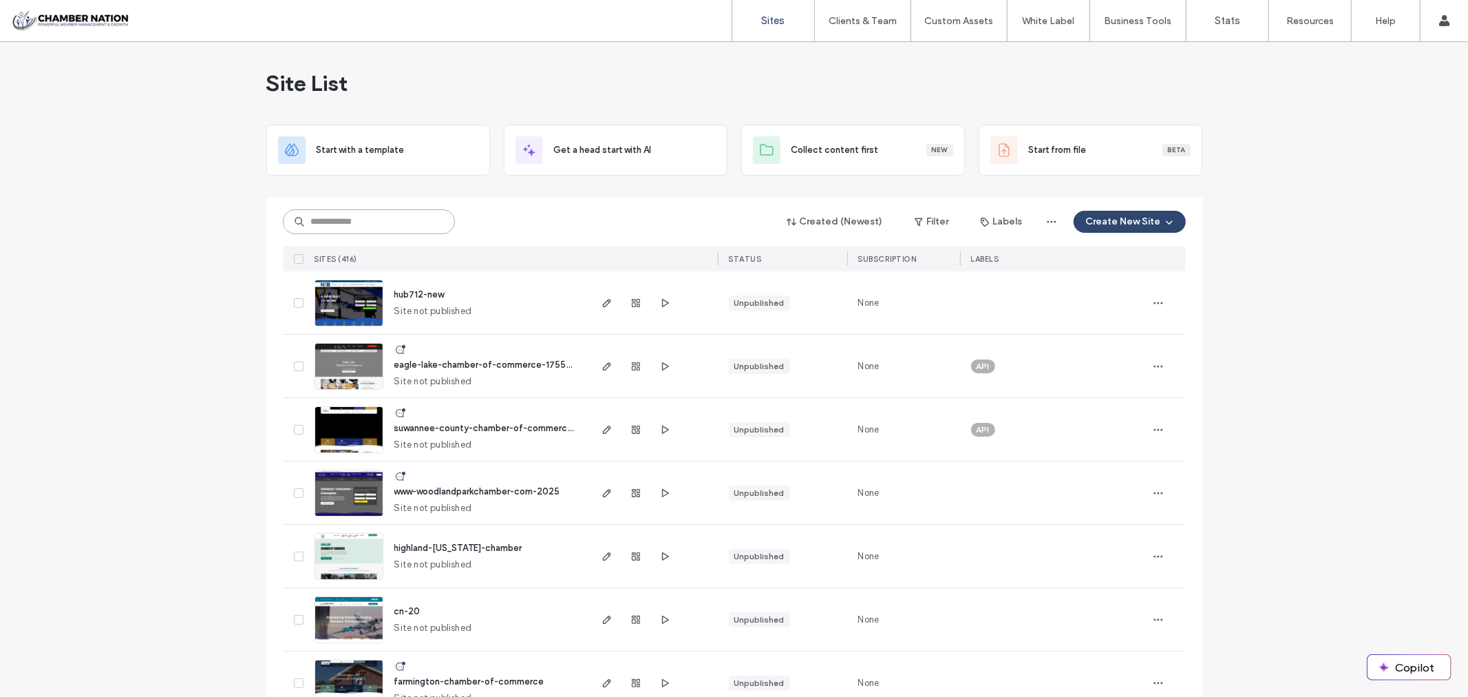
click at [342, 223] on input at bounding box center [369, 221] width 172 height 25
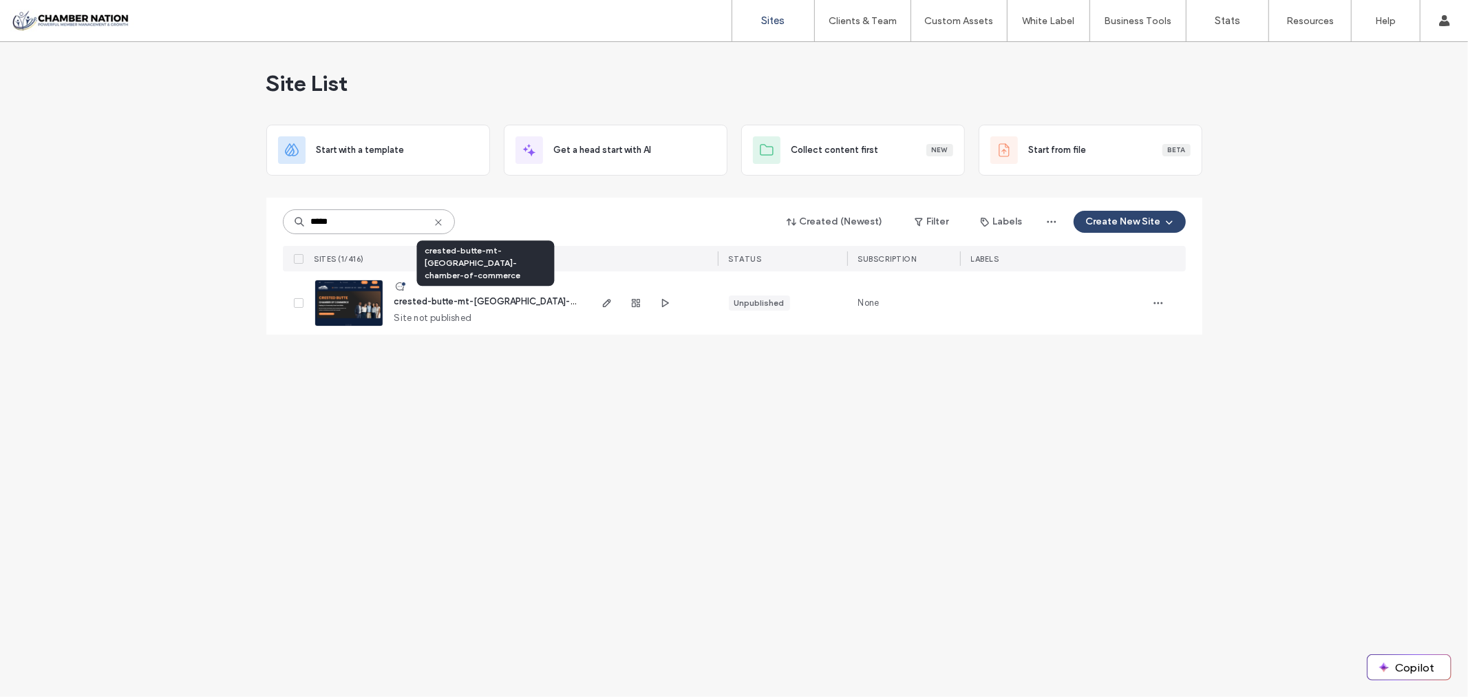
type input "*****"
click at [453, 301] on span "crested-butte-mt-[GEOGRAPHIC_DATA]-chamber-of-commerce" at bounding box center [532, 301] width 276 height 10
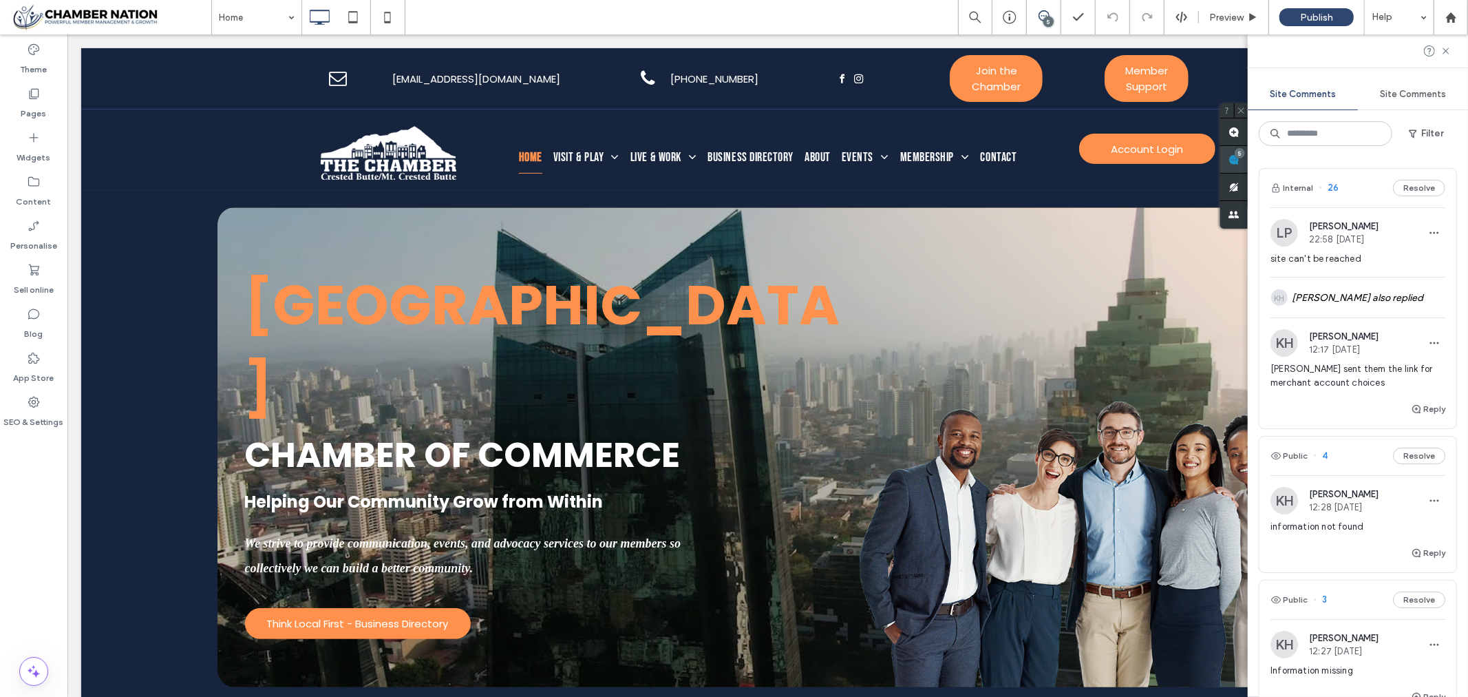
click at [1460, 151] on div "Site Comments Site Comments Filter Internal 26 Resolve LP Lea Patricia 22:58 Ma…" at bounding box center [1358, 365] width 220 height 662
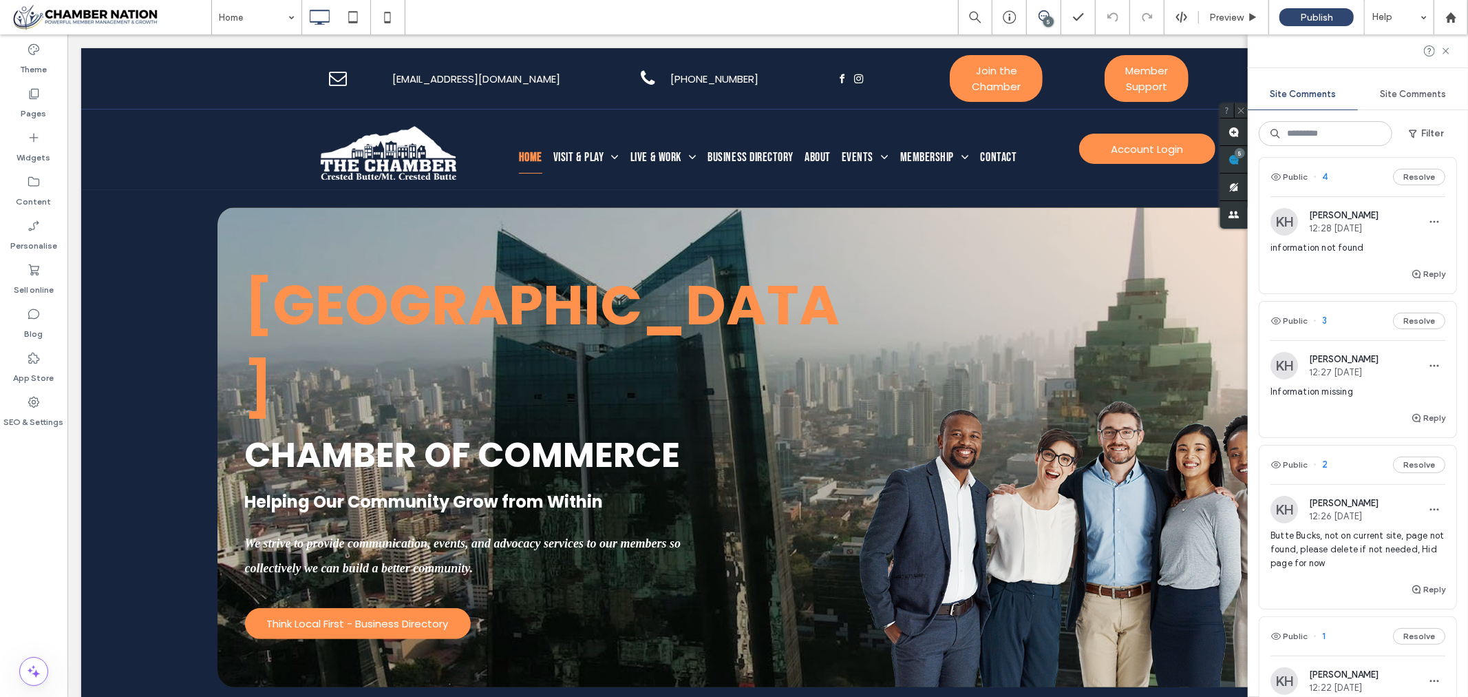
scroll to position [382, 0]
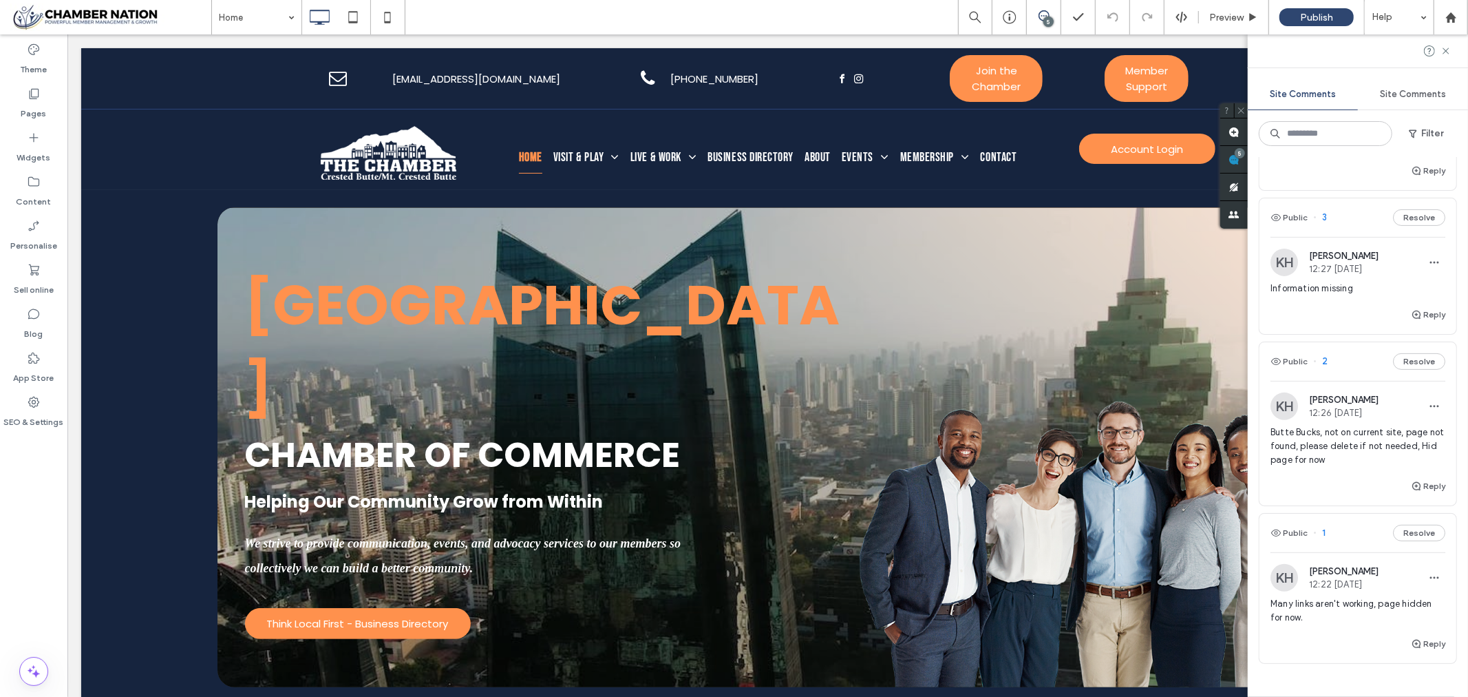
click at [1330, 581] on span "12:22 Jul 1 2025" at bounding box center [1344, 584] width 70 height 10
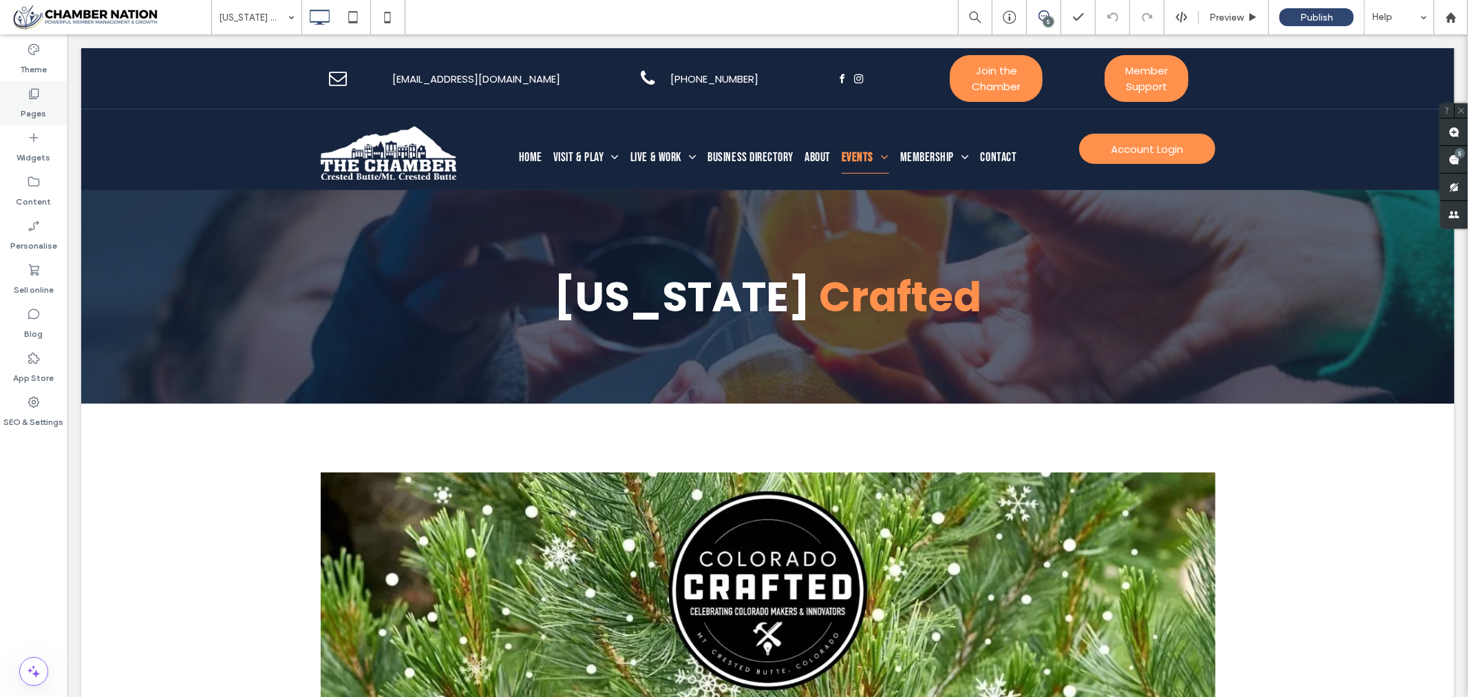
click at [32, 91] on icon at bounding box center [34, 94] width 14 height 14
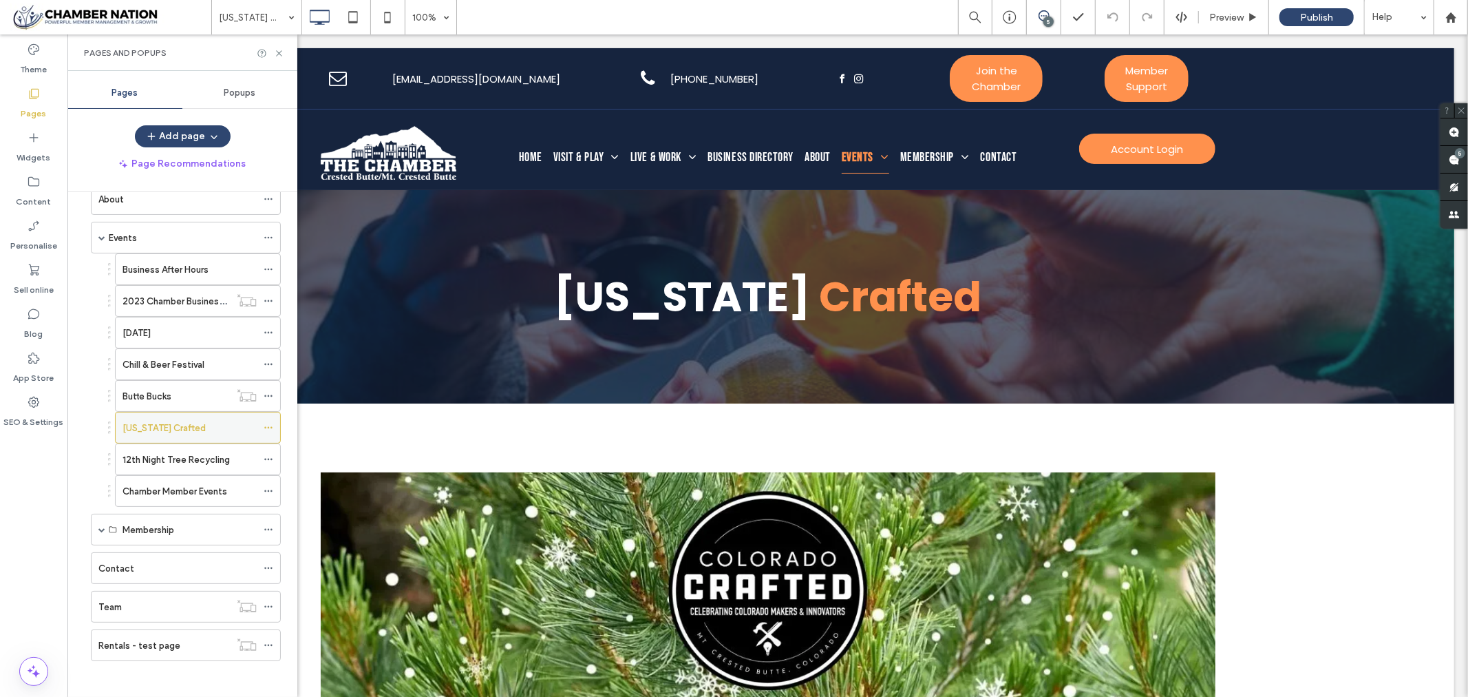
scroll to position [194, 0]
click at [270, 421] on icon at bounding box center [269, 422] width 10 height 10
click at [45, 464] on div "Theme Pages Widgets Content Personalise Sell online Blog App Store SEO & Settin…" at bounding box center [33, 365] width 67 height 662
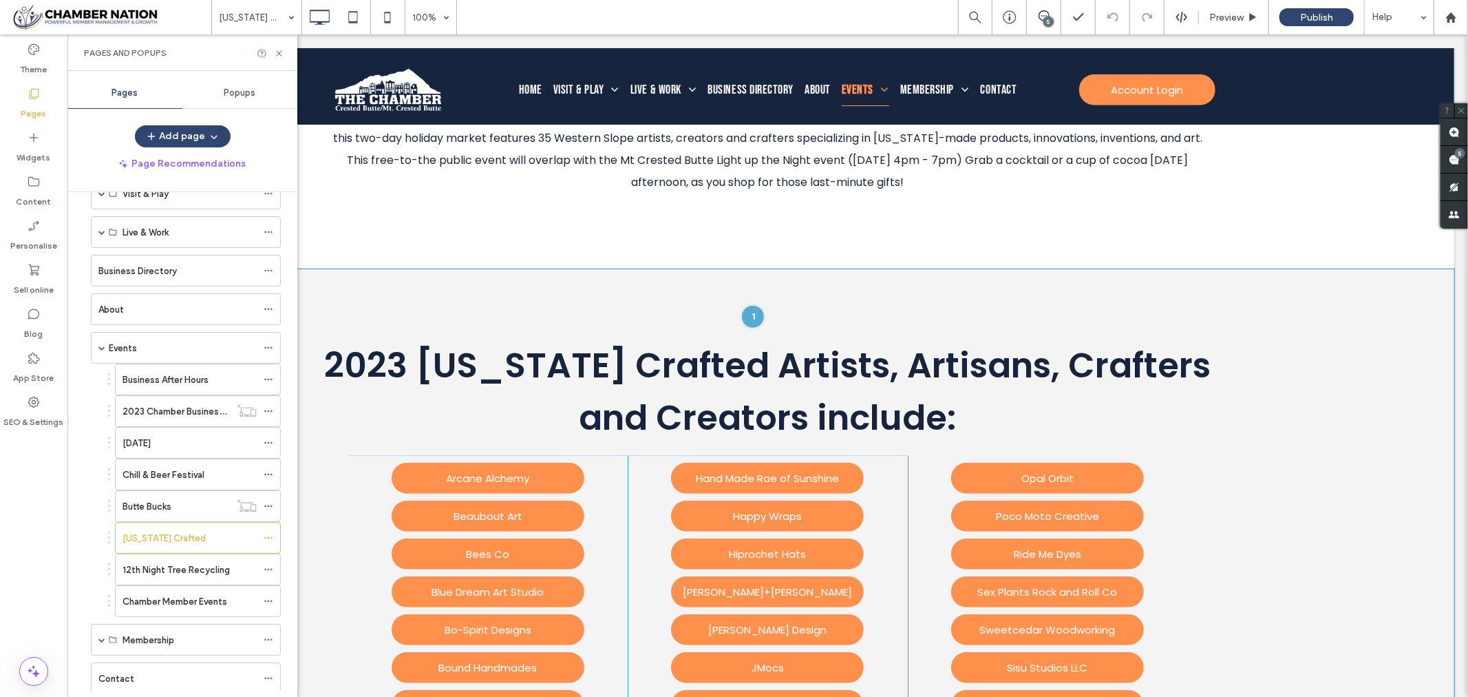
scroll to position [765, 0]
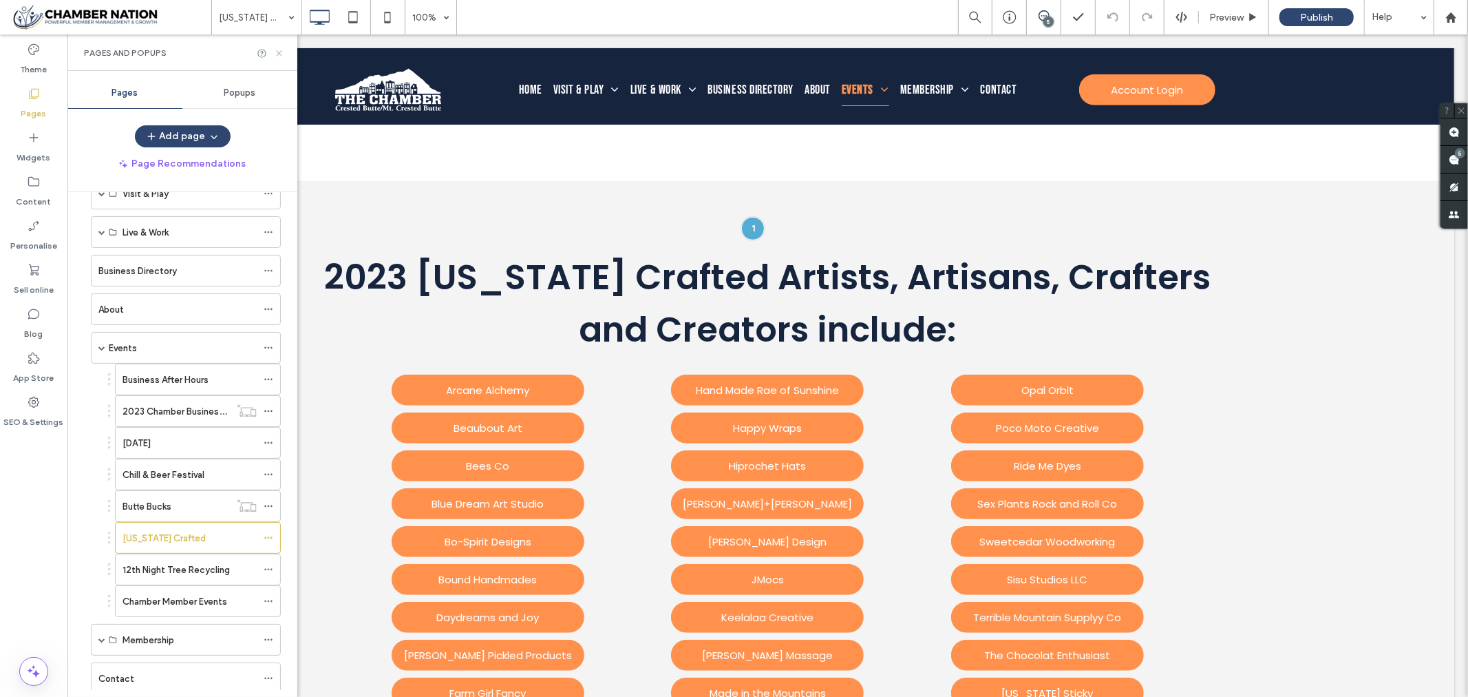
click at [275, 50] on icon at bounding box center [279, 53] width 10 height 10
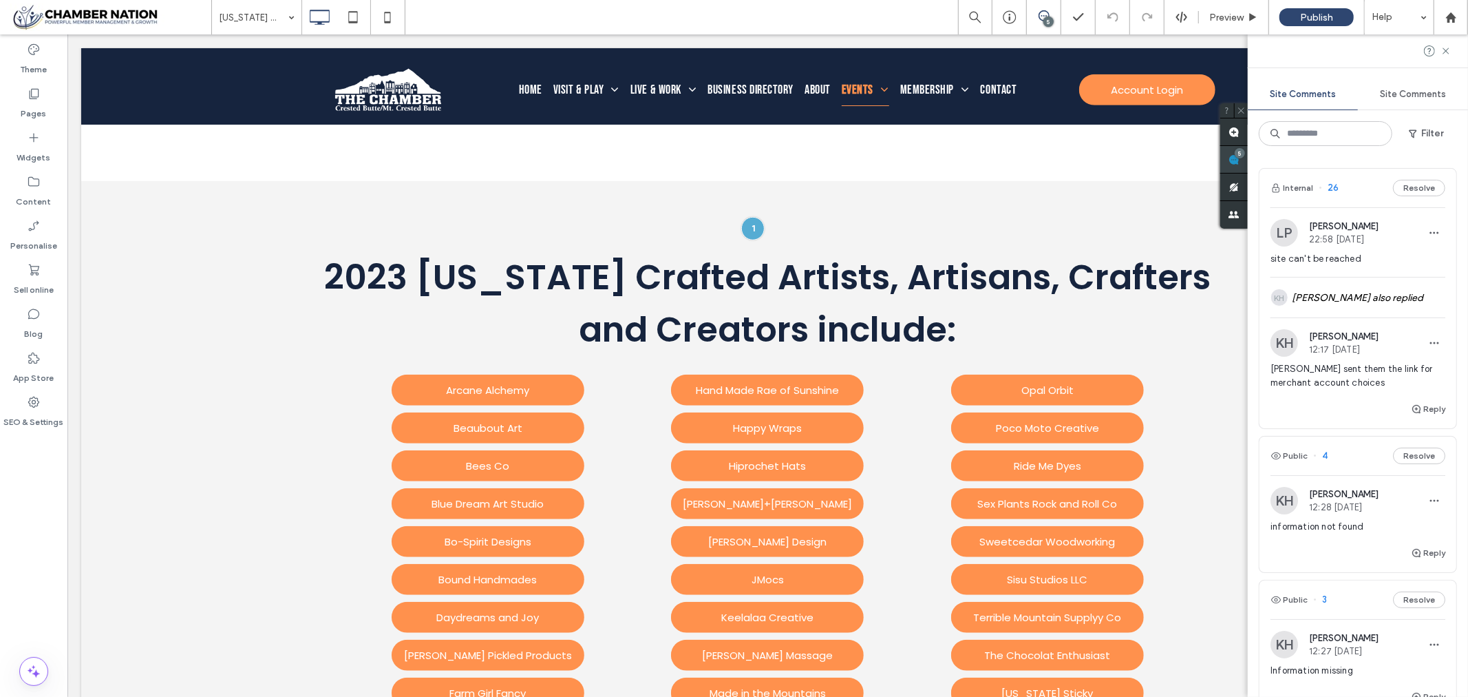
click at [1457, 154] on div "Site Comments Site Comments Filter Internal 26 Resolve LP Lea Patricia 22:58 Ma…" at bounding box center [1358, 365] width 220 height 662
click at [1341, 293] on div "KH Kathleen Holton also replied" at bounding box center [1358, 297] width 175 height 40
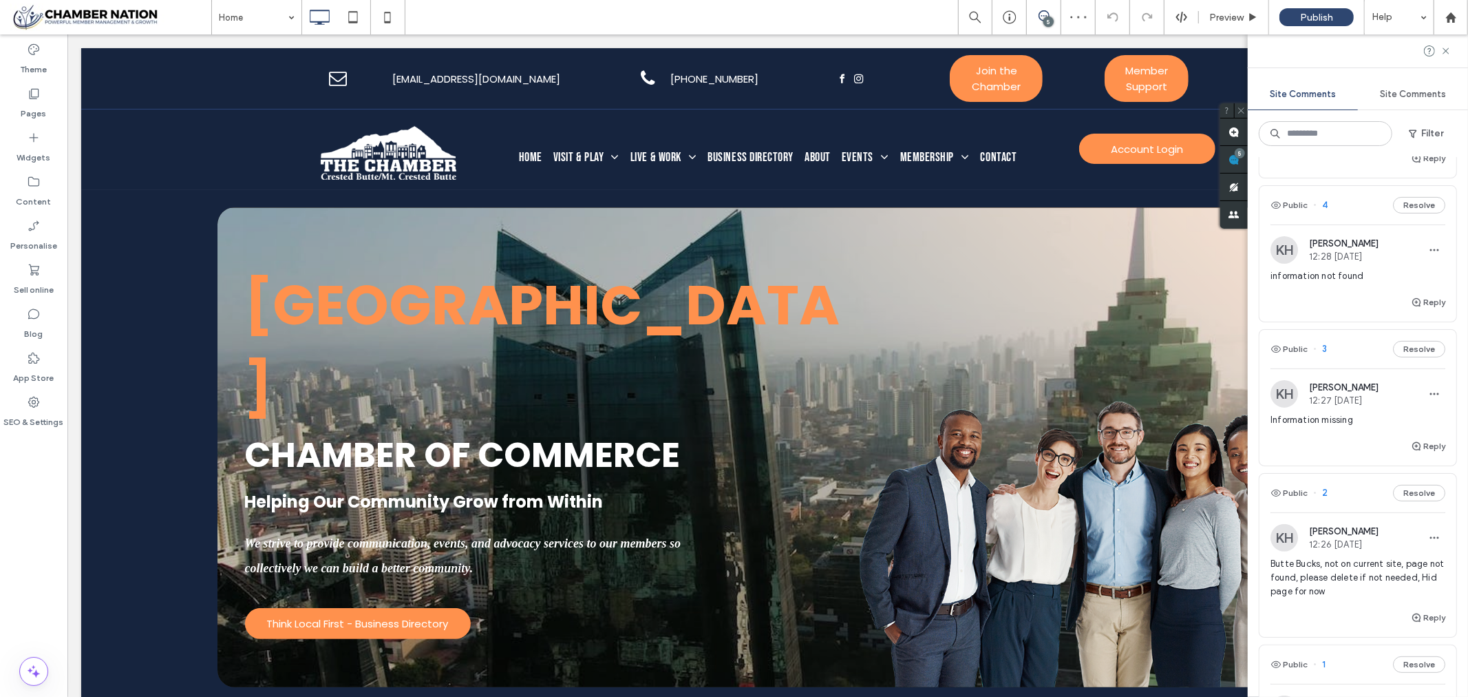
scroll to position [306, 0]
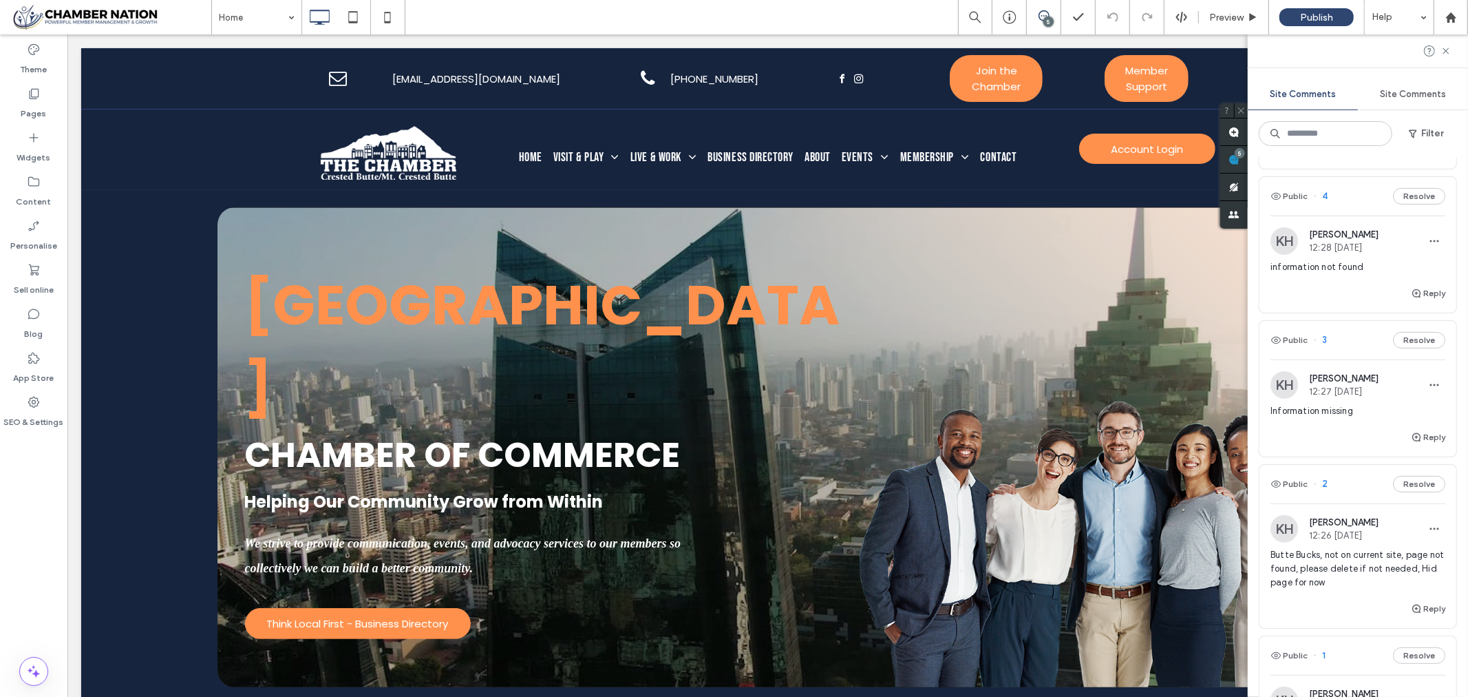
click at [1325, 269] on span "information not found" at bounding box center [1358, 267] width 175 height 14
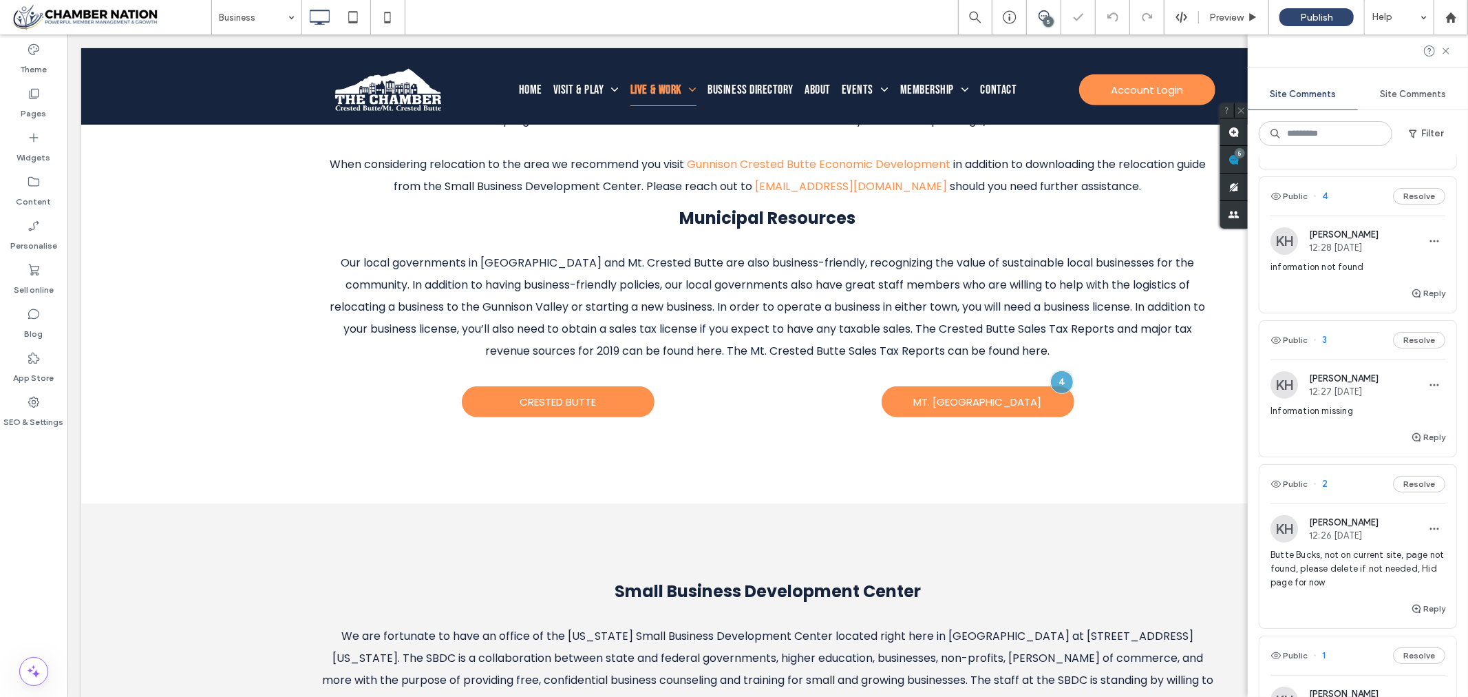
scroll to position [389, 0]
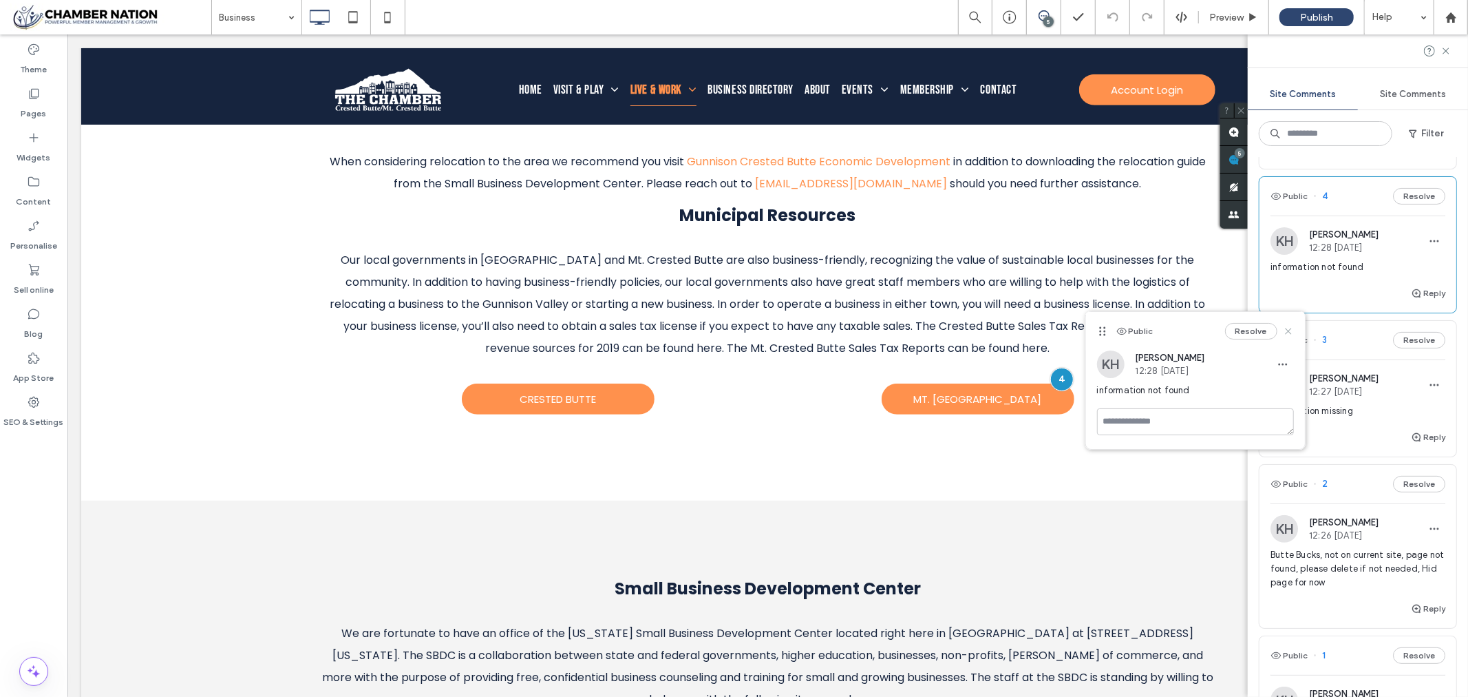
click at [1287, 328] on icon at bounding box center [1288, 331] width 11 height 11
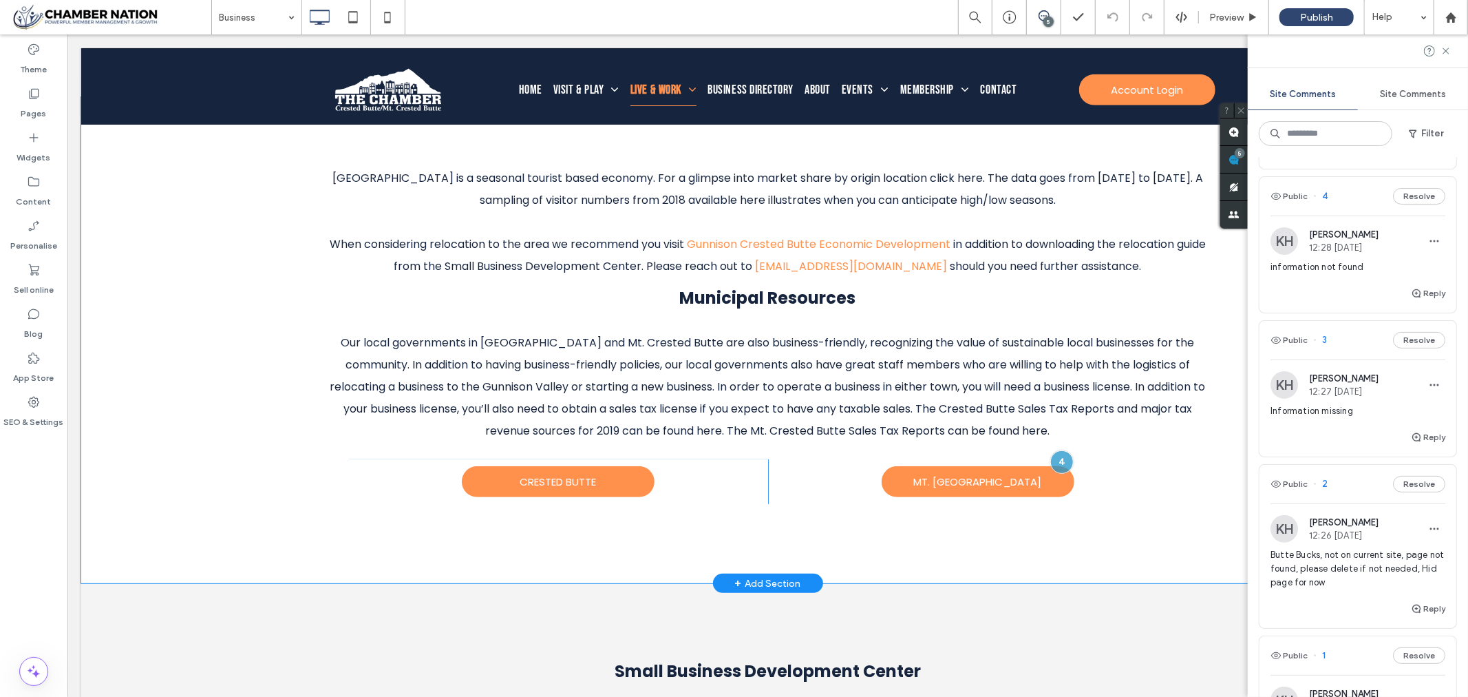
scroll to position [313, 0]
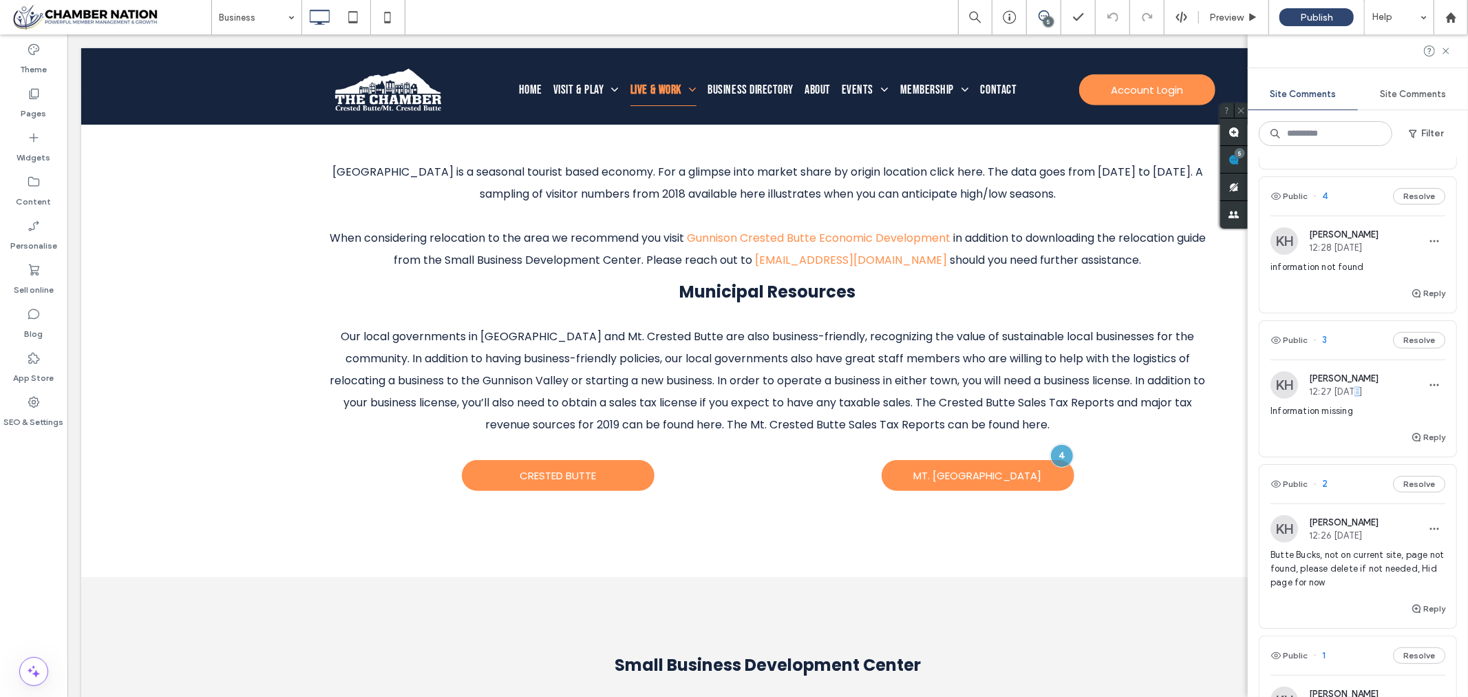
click at [1349, 396] on div "KH Kathleen Holton 12:27 Jul 1 2025" at bounding box center [1325, 385] width 108 height 28
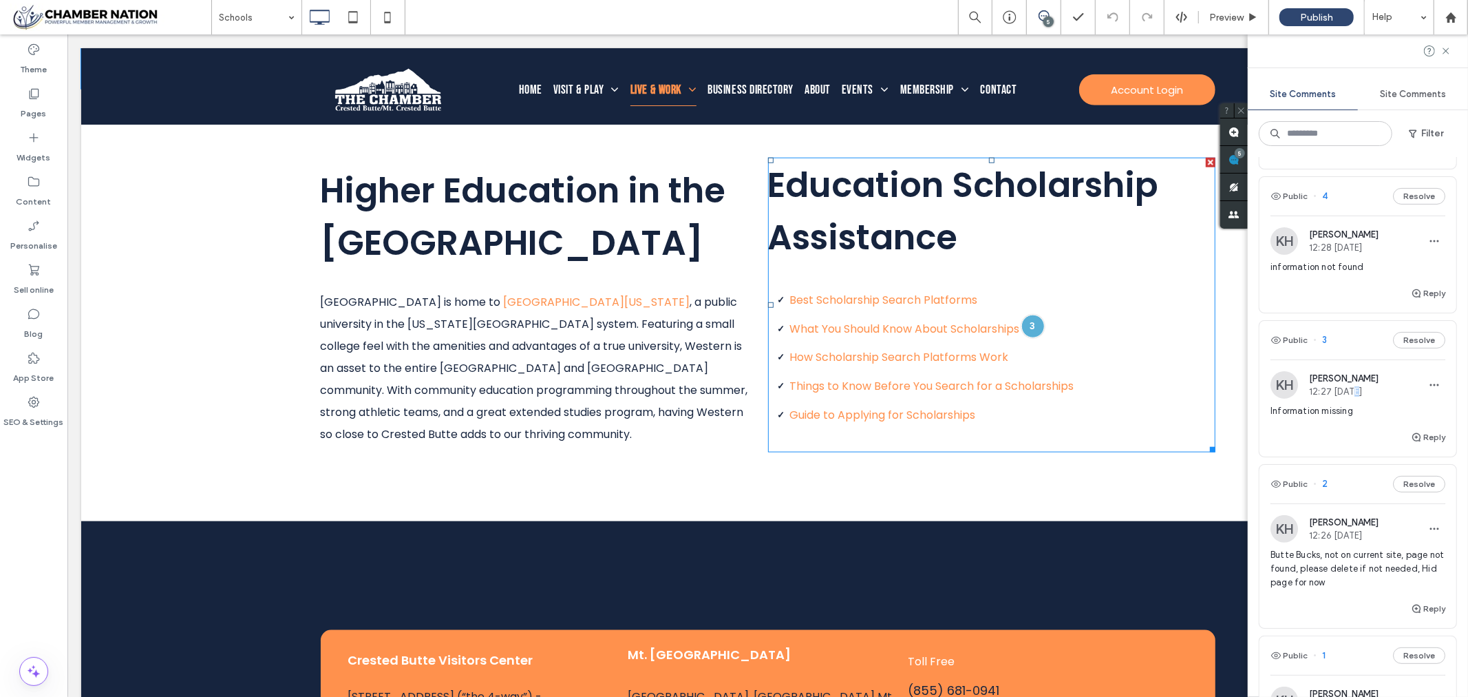
scroll to position [1147, 0]
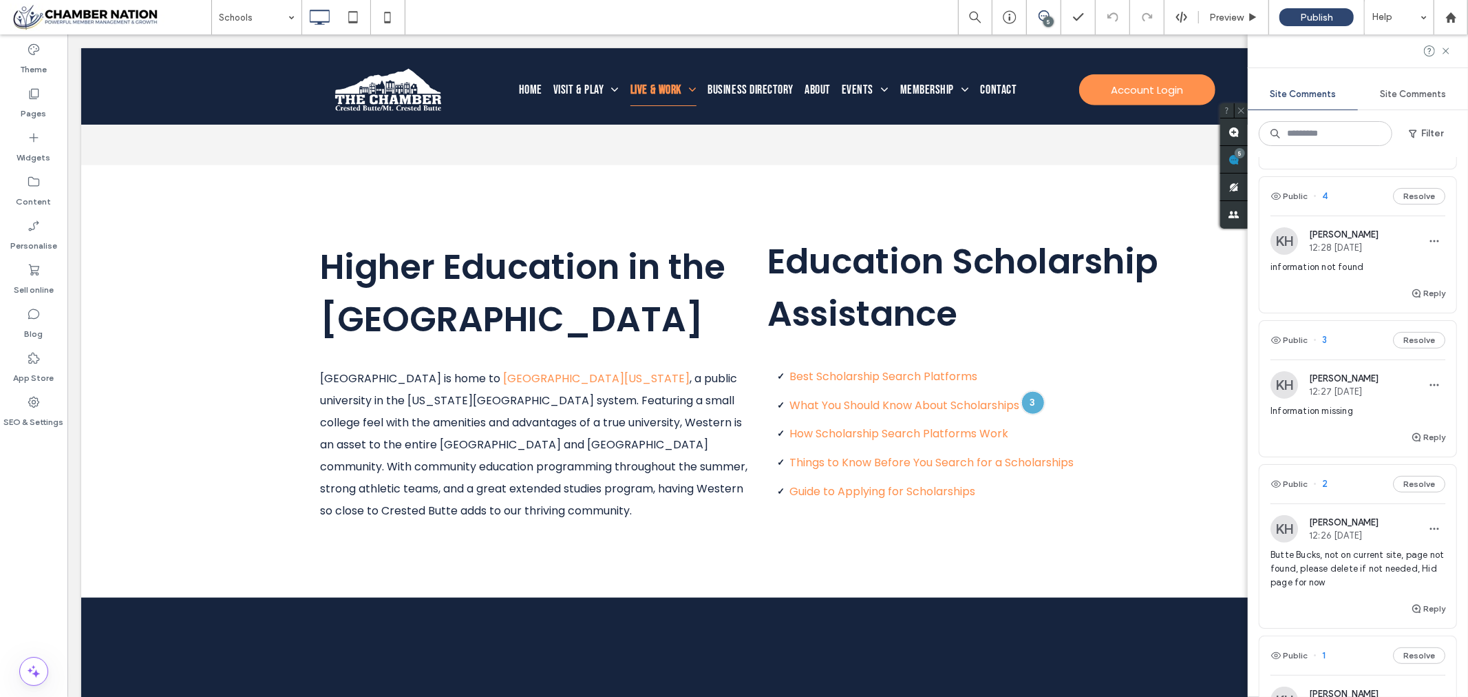
click at [1354, 544] on div "KH Kathleen Holton 12:26 Jul 1 2025 Butte Bucks, not on current site, page not …" at bounding box center [1358, 557] width 175 height 85
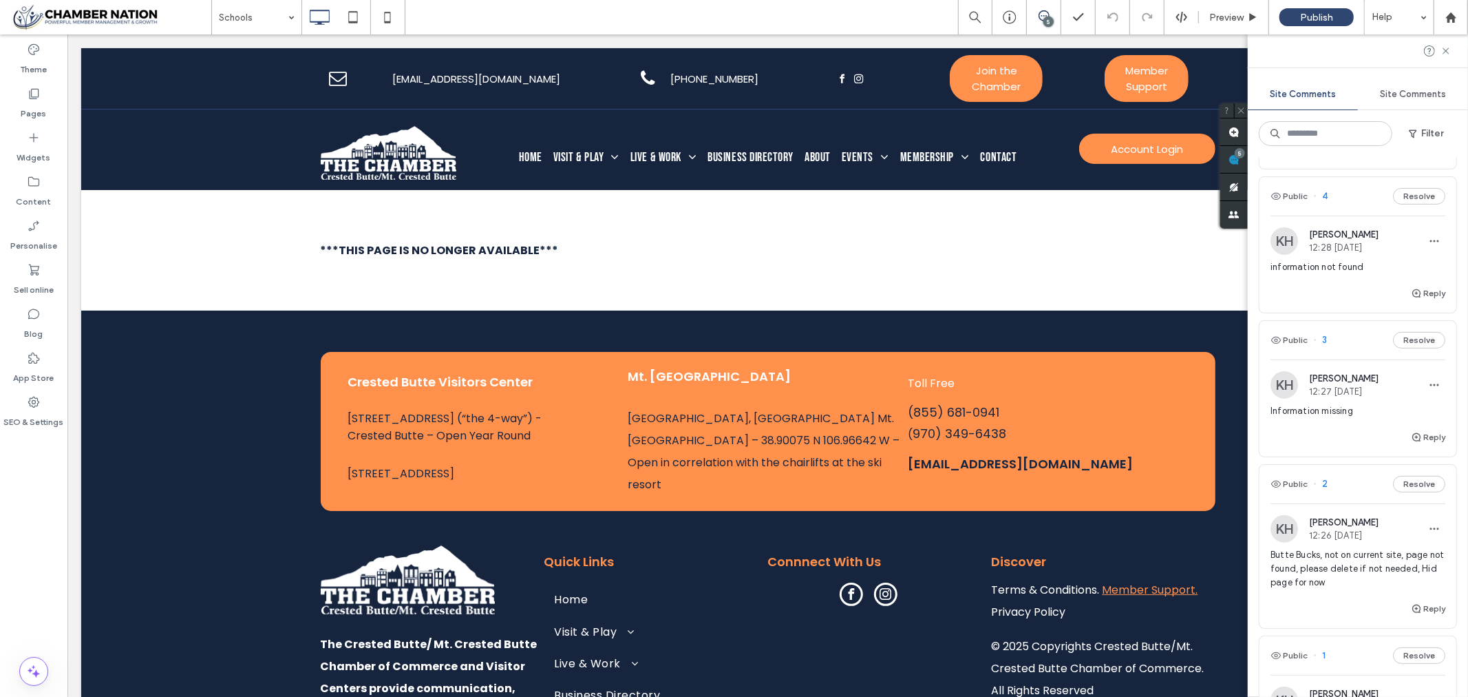
scroll to position [0, 0]
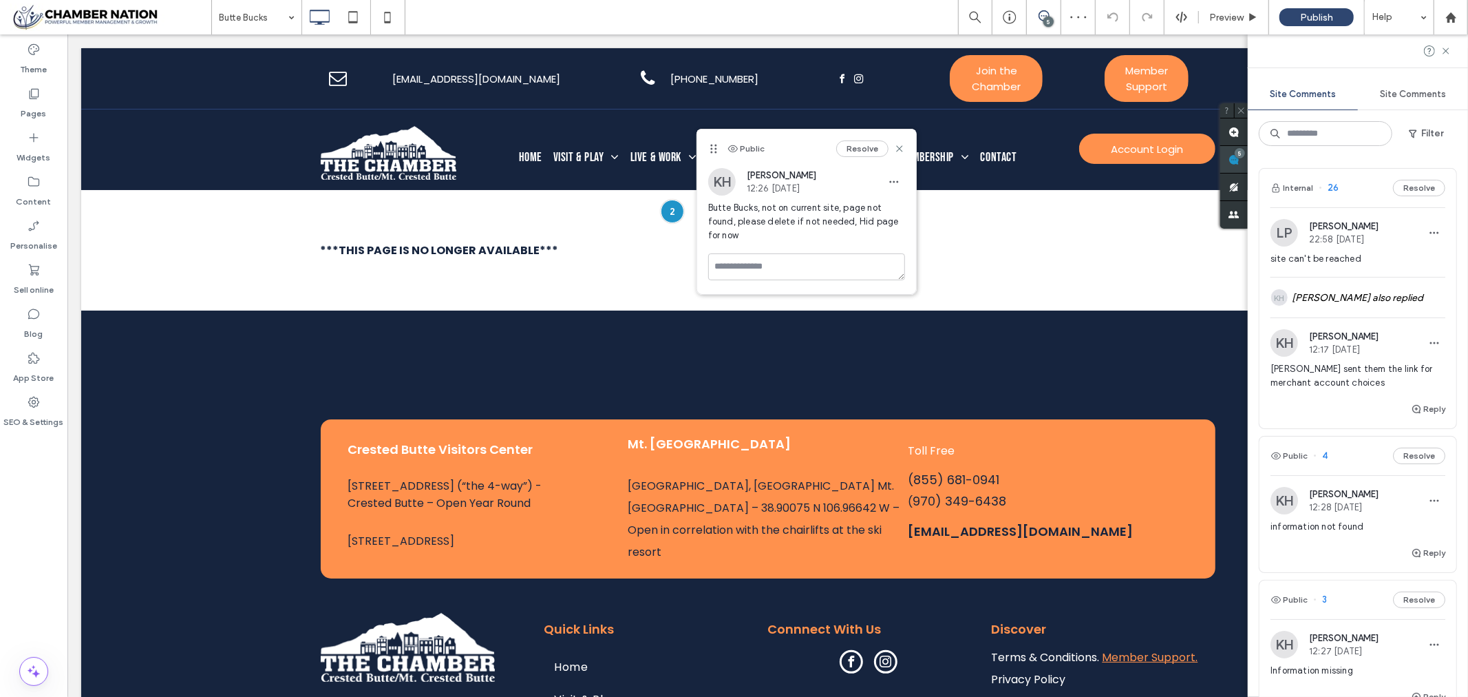
click at [1452, 156] on div "Site Comments Site Comments Filter Internal 26 Resolve LP Lea Patricia 22:58 Ma…" at bounding box center [1358, 365] width 220 height 662
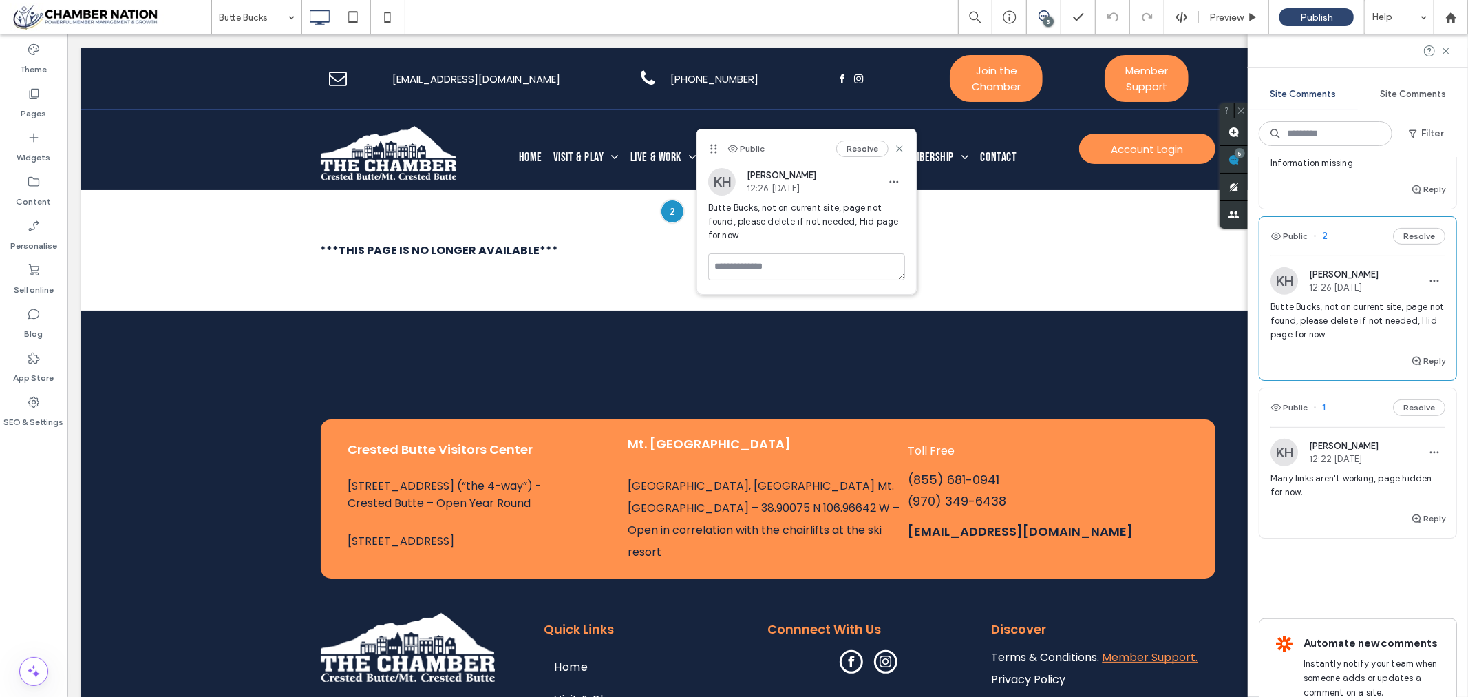
scroll to position [535, 0]
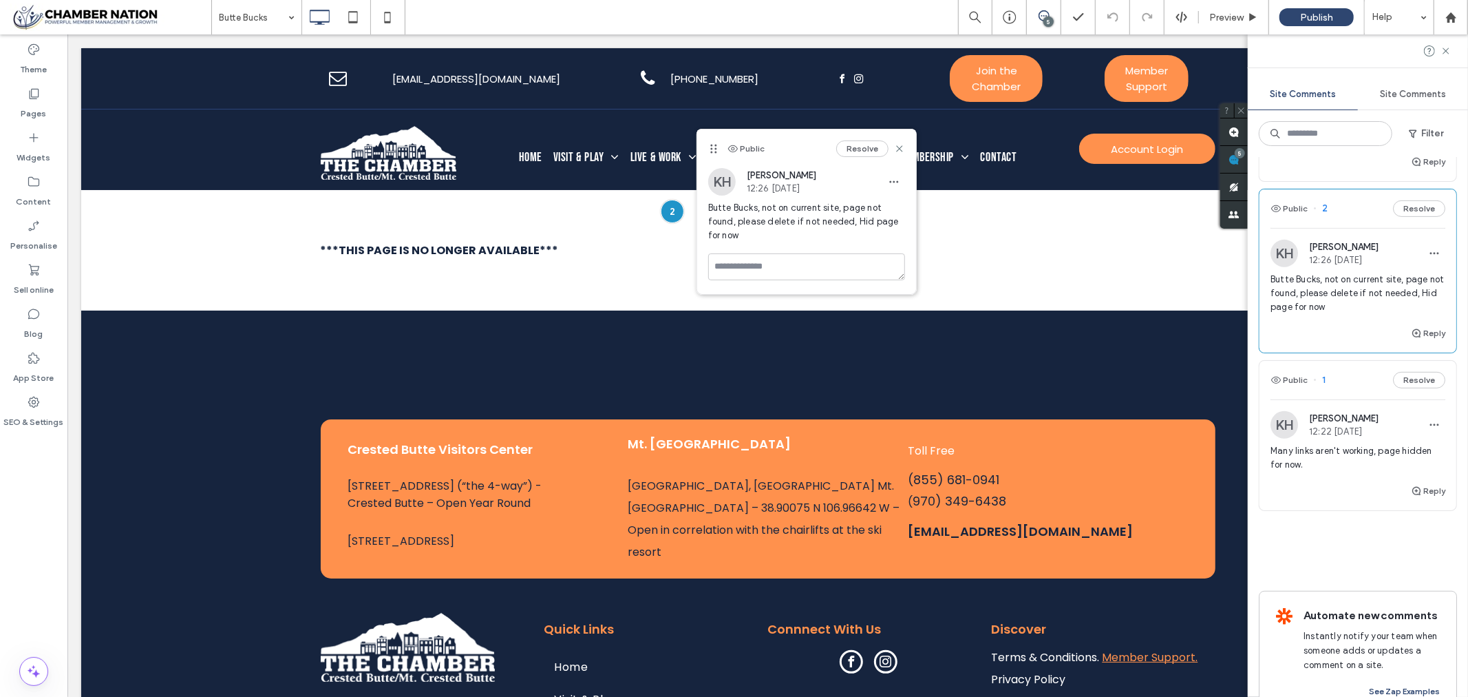
click at [1340, 443] on div "KH Kathleen Holton 12:22 Jul 1 2025 Many links aren't working, page hidden for …" at bounding box center [1358, 447] width 175 height 72
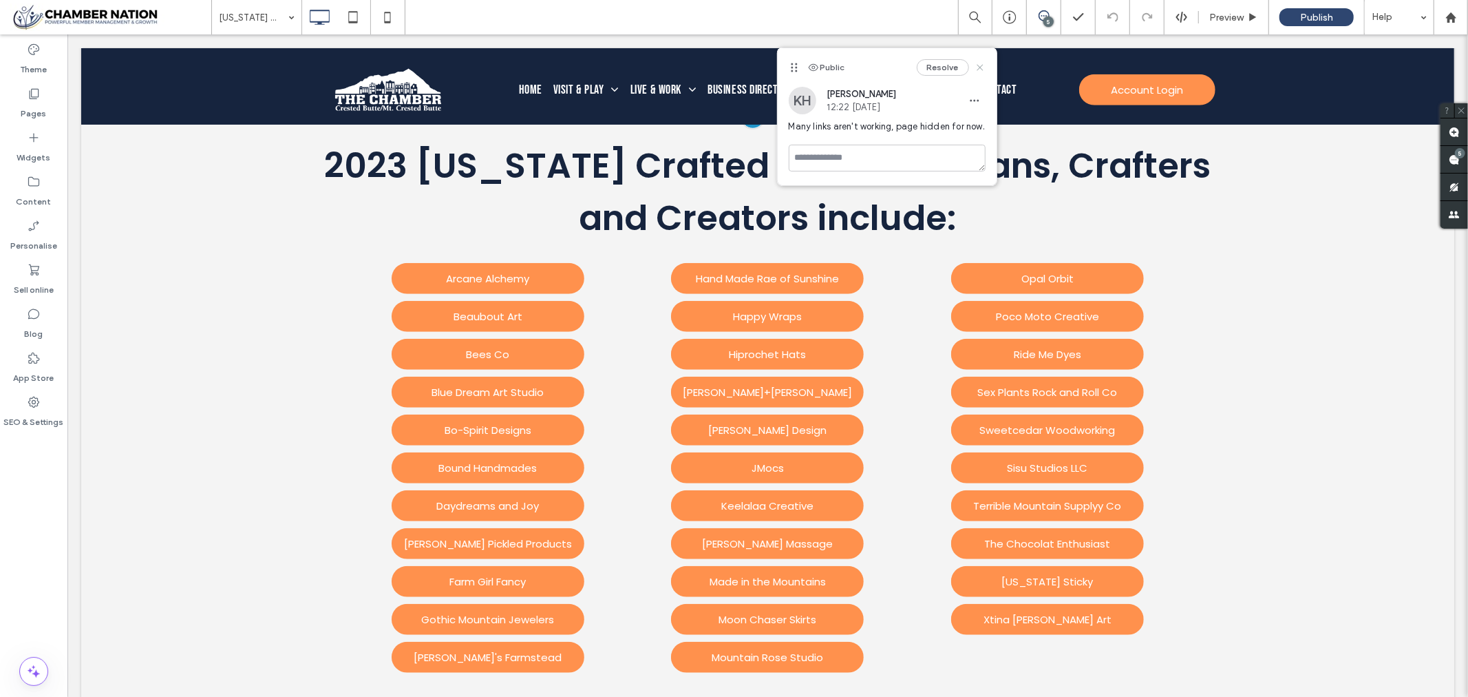
click at [982, 63] on icon at bounding box center [980, 67] width 11 height 11
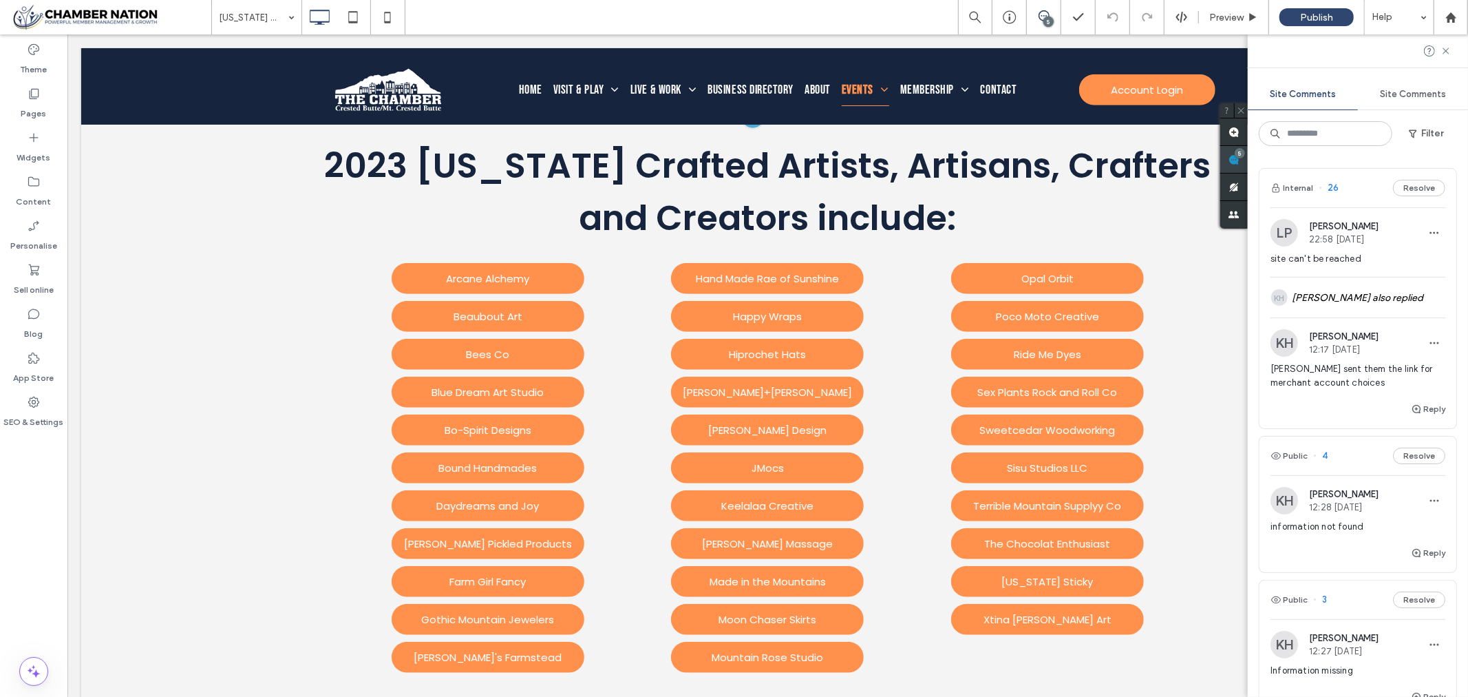
click at [1463, 152] on div "Site Comments Site Comments Filter Internal 26 Resolve LP Lea Patricia 22:58 Ma…" at bounding box center [1358, 365] width 220 height 662
click at [1325, 514] on div "KH Kathleen Holton 12:28 Jul 1 2025 information not found" at bounding box center [1358, 516] width 175 height 58
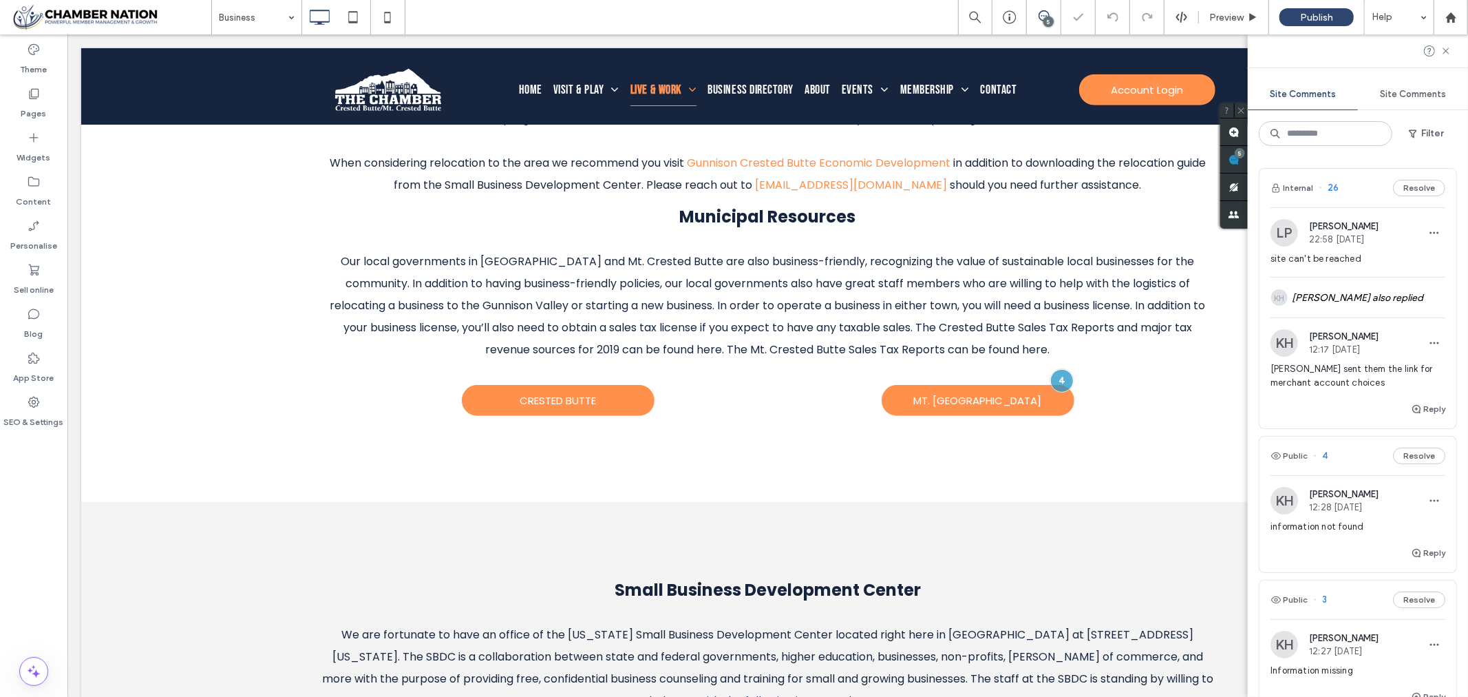
scroll to position [389, 0]
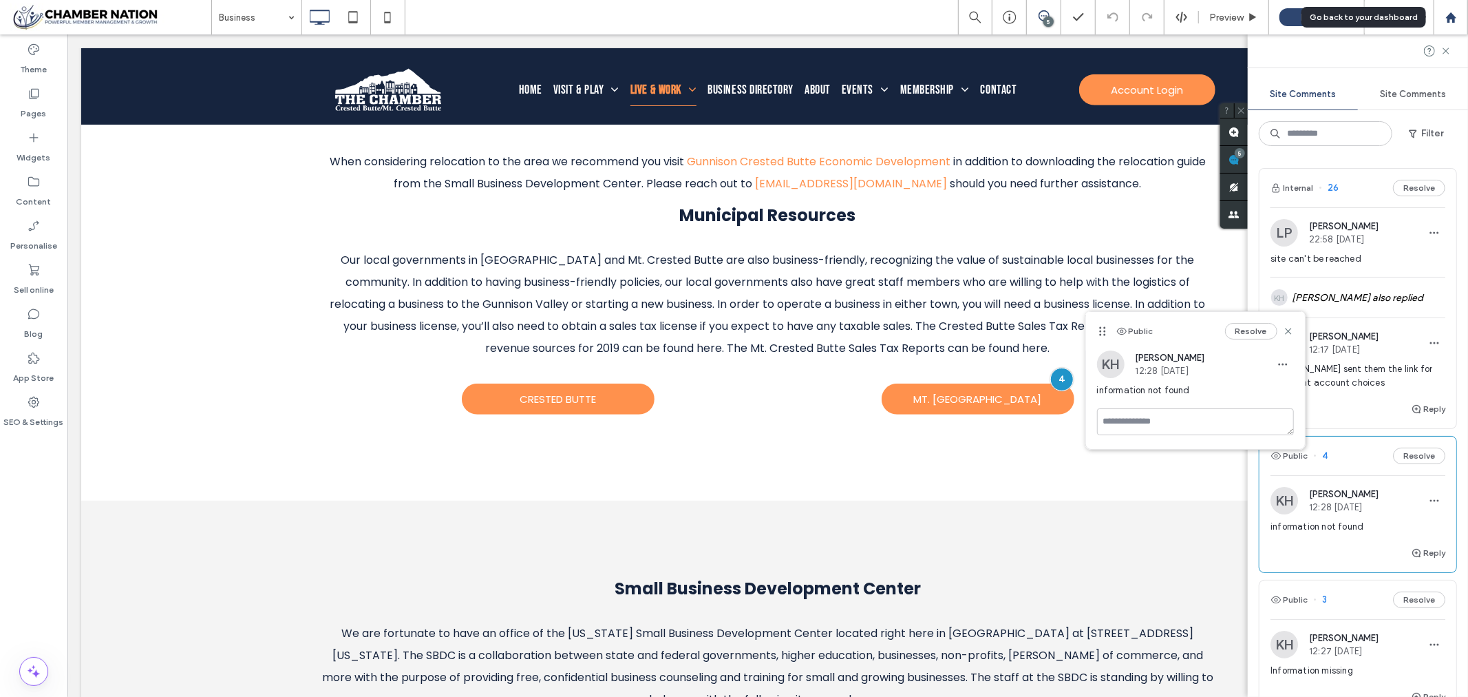
click at [1454, 17] on use at bounding box center [1451, 17] width 10 height 10
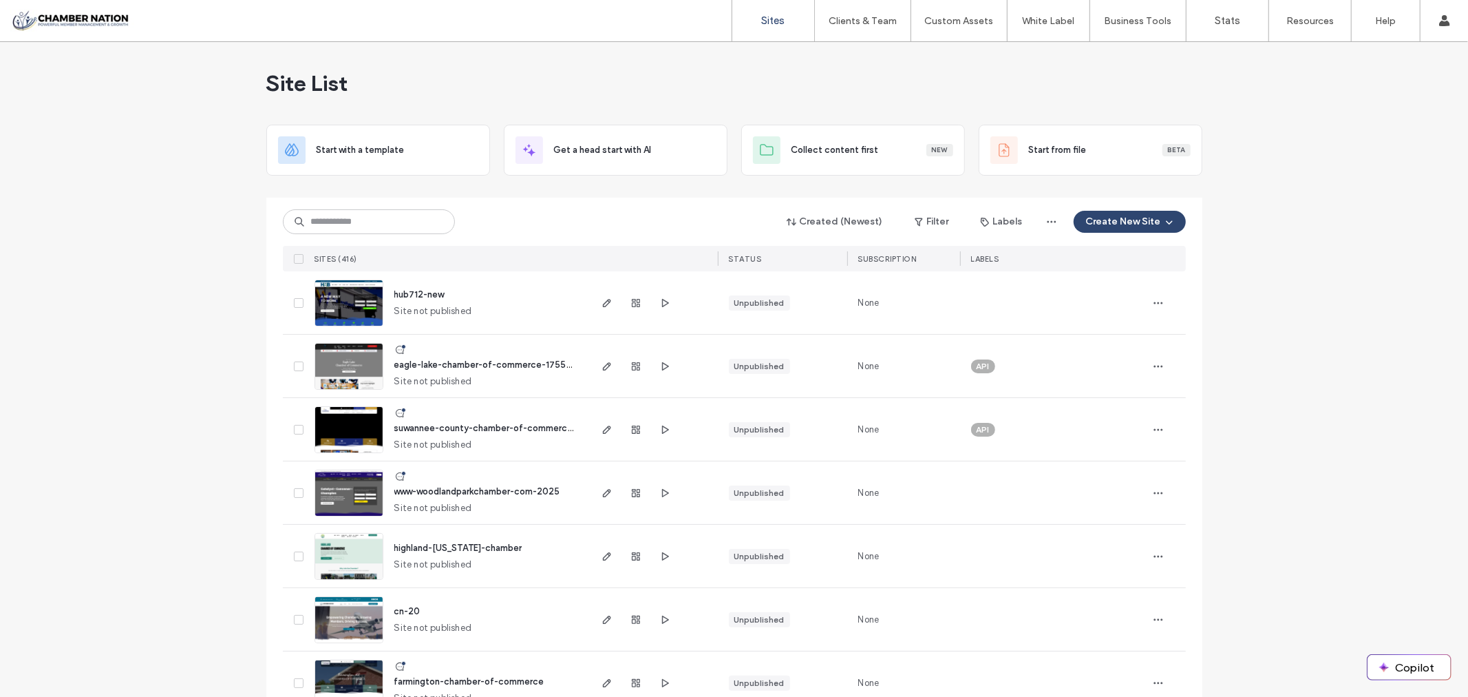
click at [443, 547] on span "highland-illinois-chamber" at bounding box center [458, 547] width 128 height 10
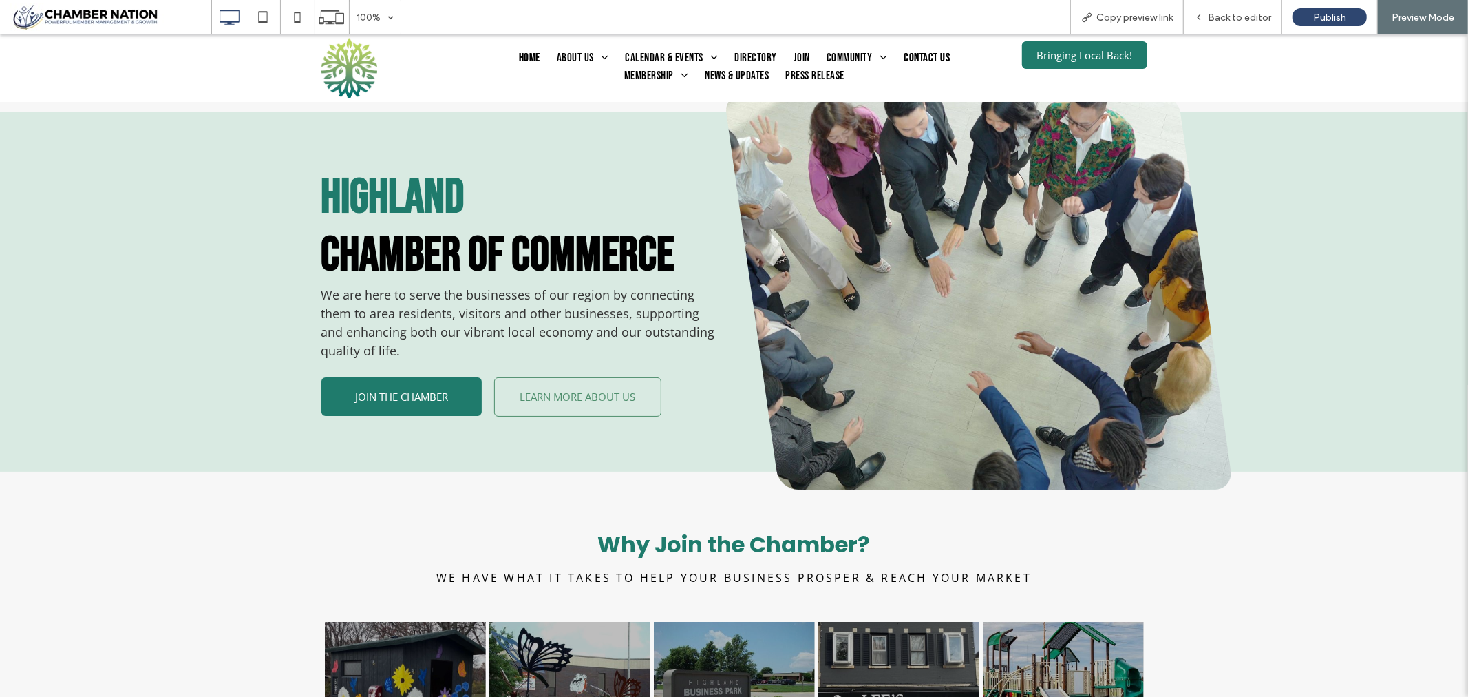
drag, startPoint x: 0, startPoint y: 34, endPoint x: 920, endPoint y: 52, distance: 920.5
click at [920, 52] on span "Contact Us" at bounding box center [927, 58] width 46 height 18
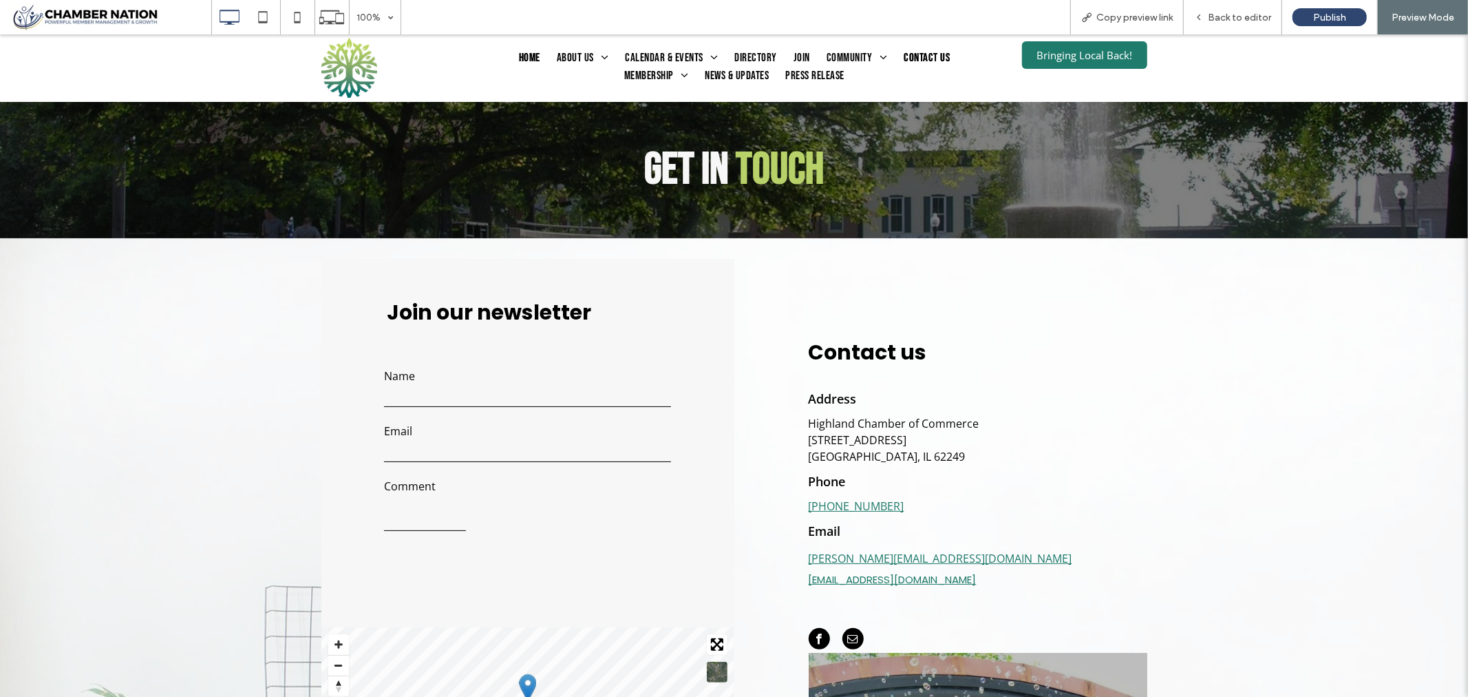
click at [523, 59] on span "Home" at bounding box center [529, 58] width 21 height 18
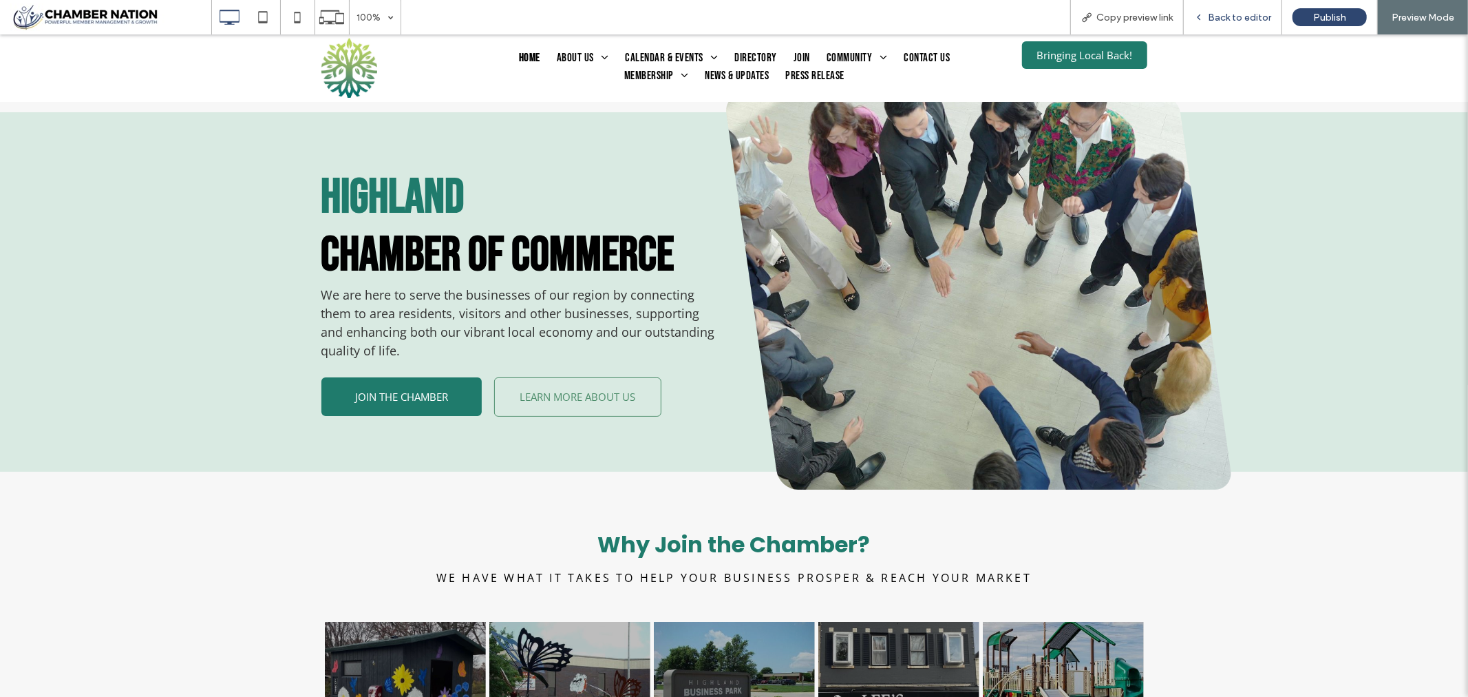
click at [1249, 15] on span "Back to editor" at bounding box center [1239, 18] width 63 height 12
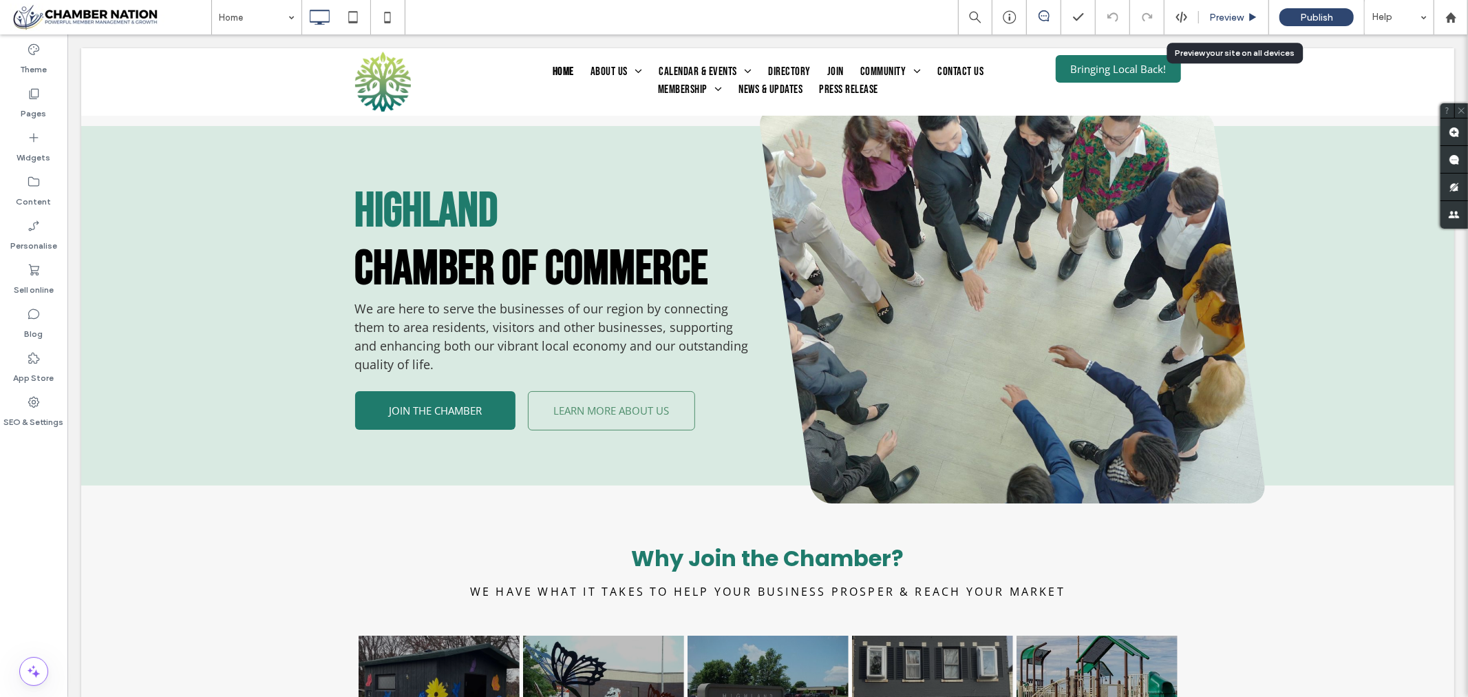
click at [1231, 14] on span "Preview" at bounding box center [1226, 18] width 34 height 12
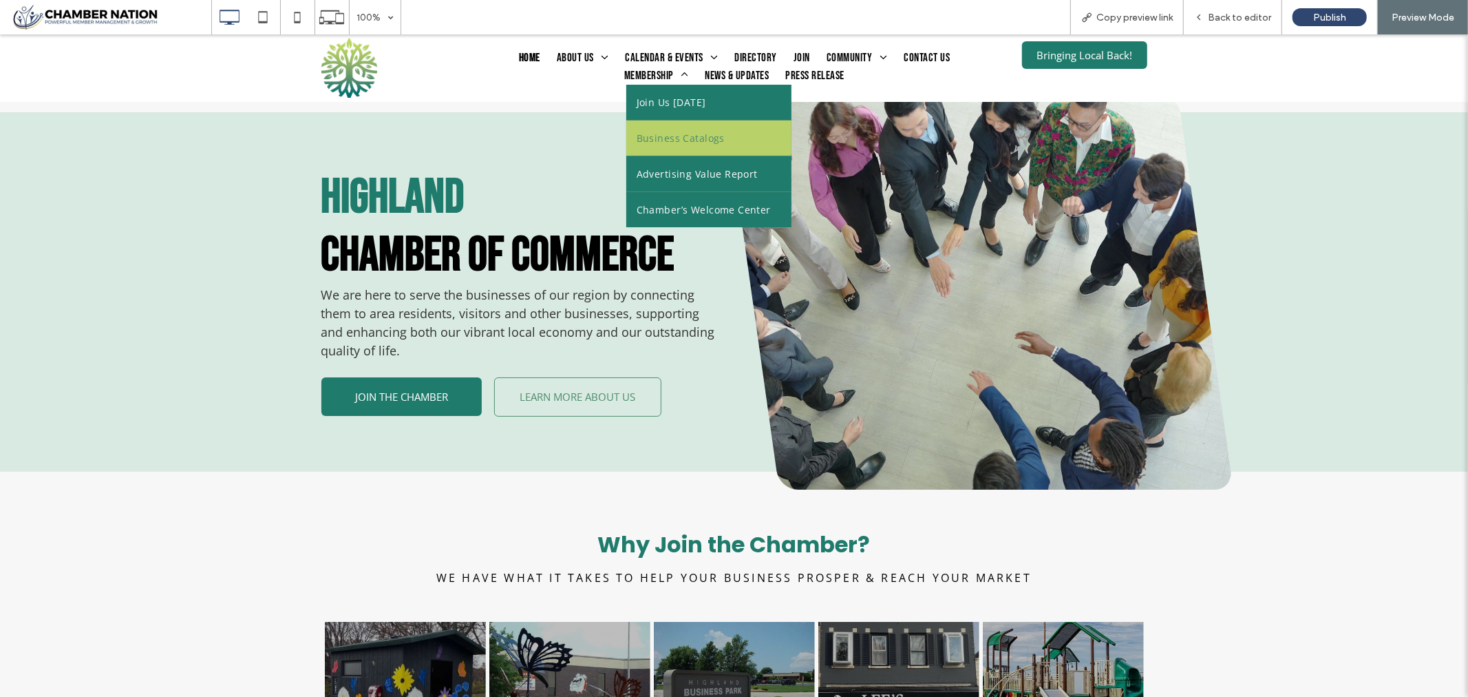
click at [657, 127] on link "Business Catalogs" at bounding box center [708, 137] width 165 height 35
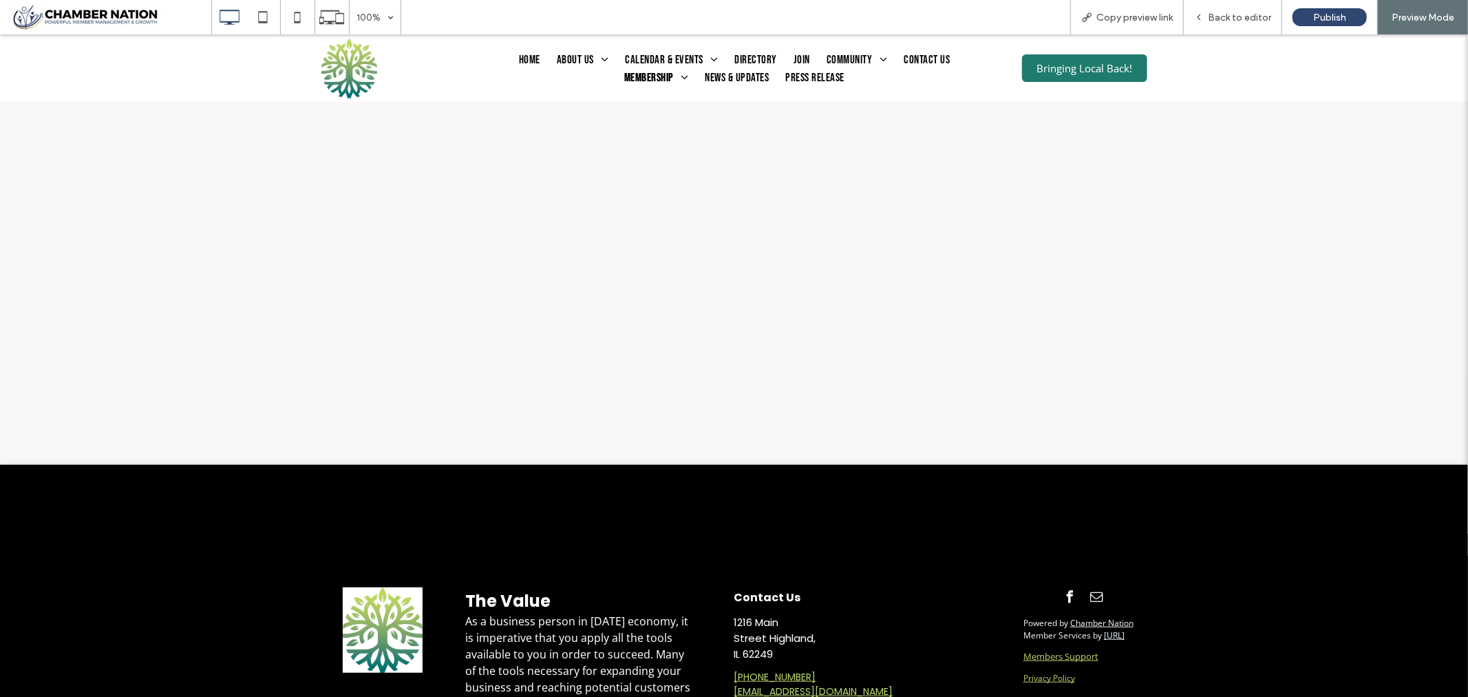
scroll to position [535, 0]
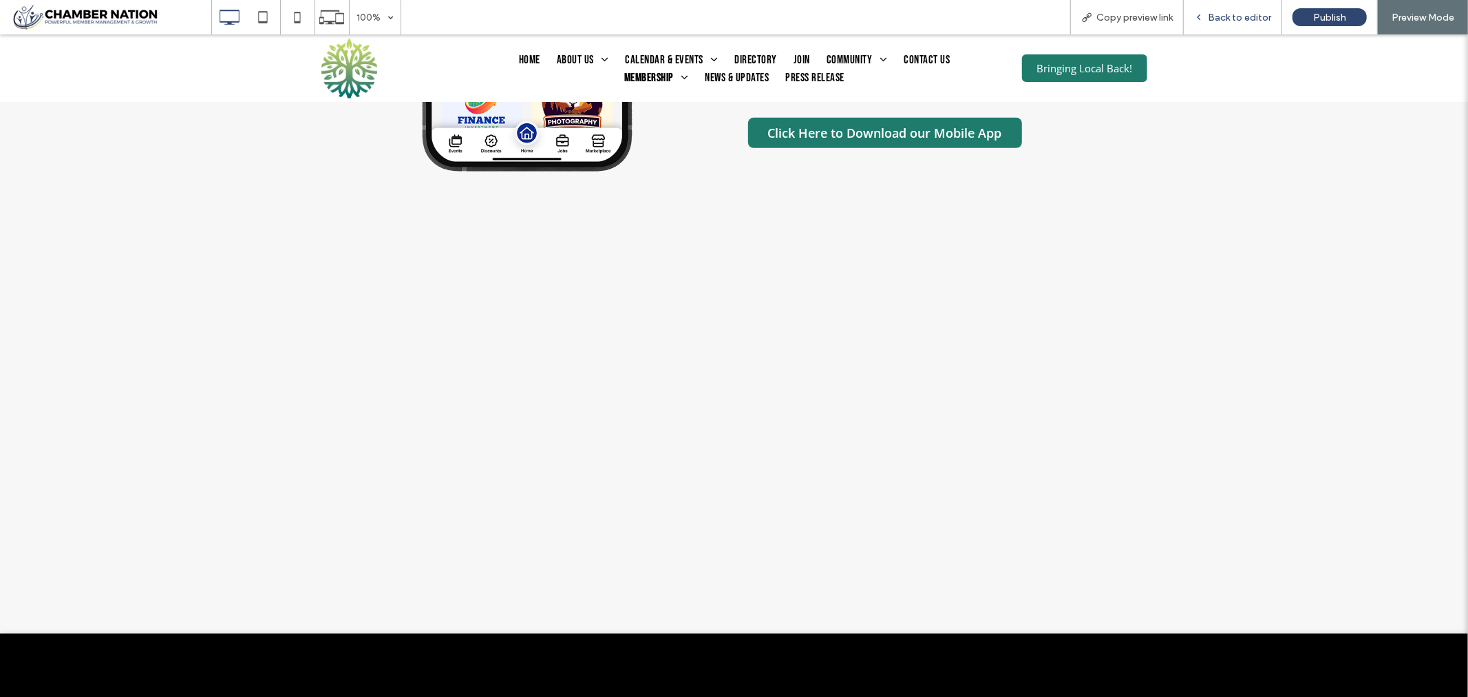
click at [1253, 18] on span "Back to editor" at bounding box center [1239, 18] width 63 height 12
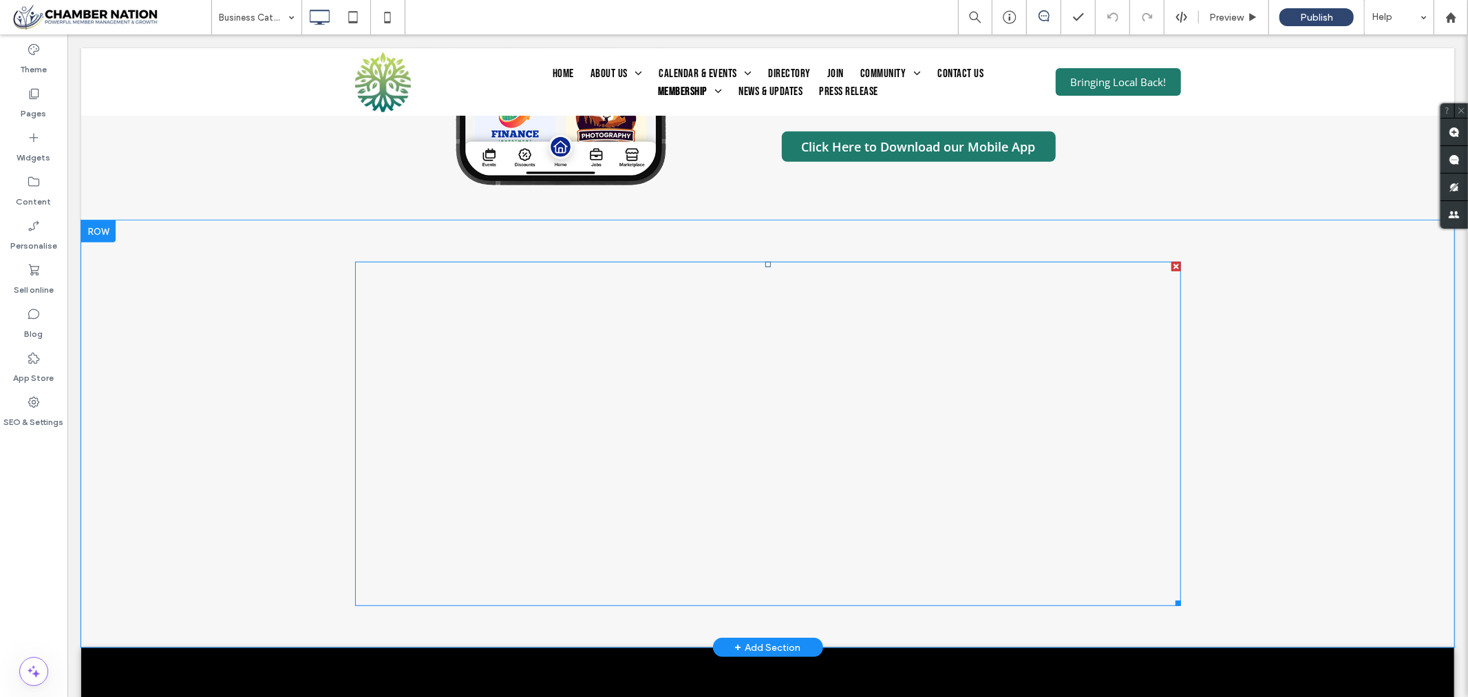
click at [762, 422] on span at bounding box center [767, 433] width 826 height 344
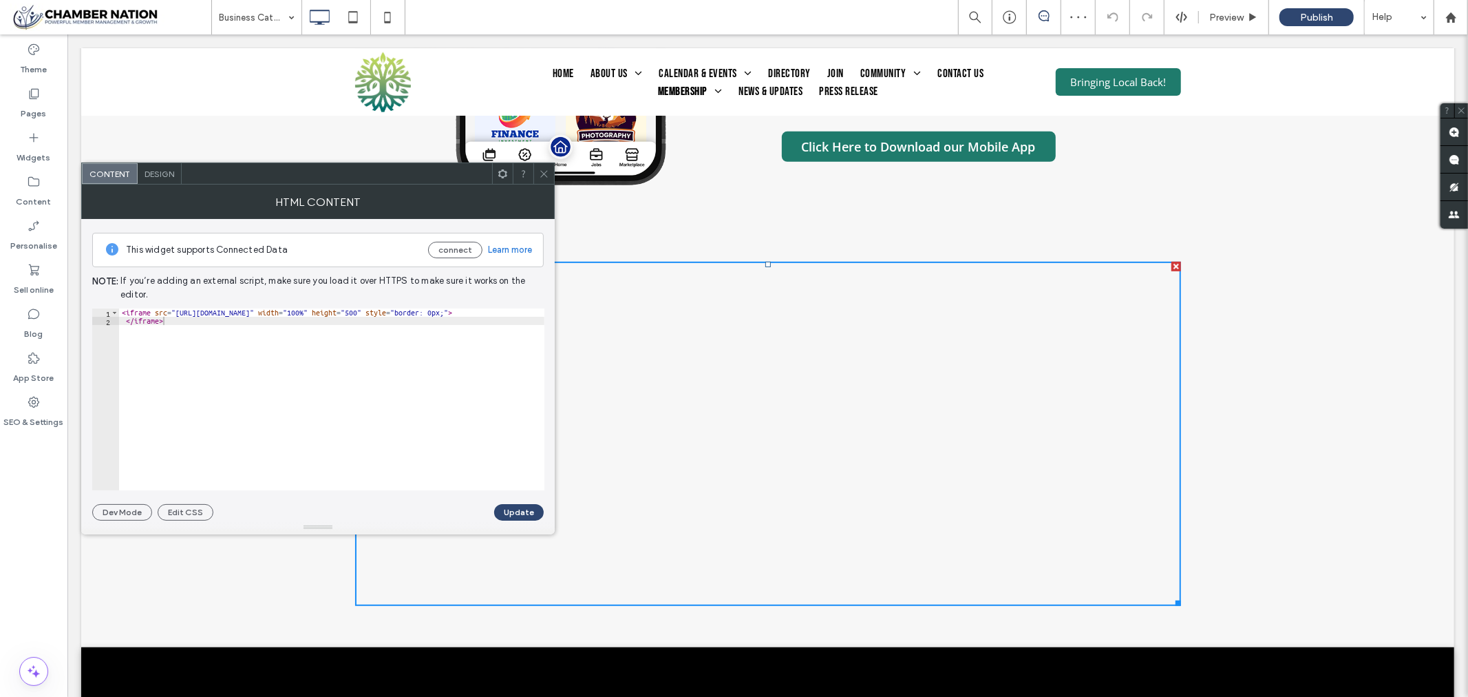
click at [544, 171] on icon at bounding box center [544, 174] width 10 height 10
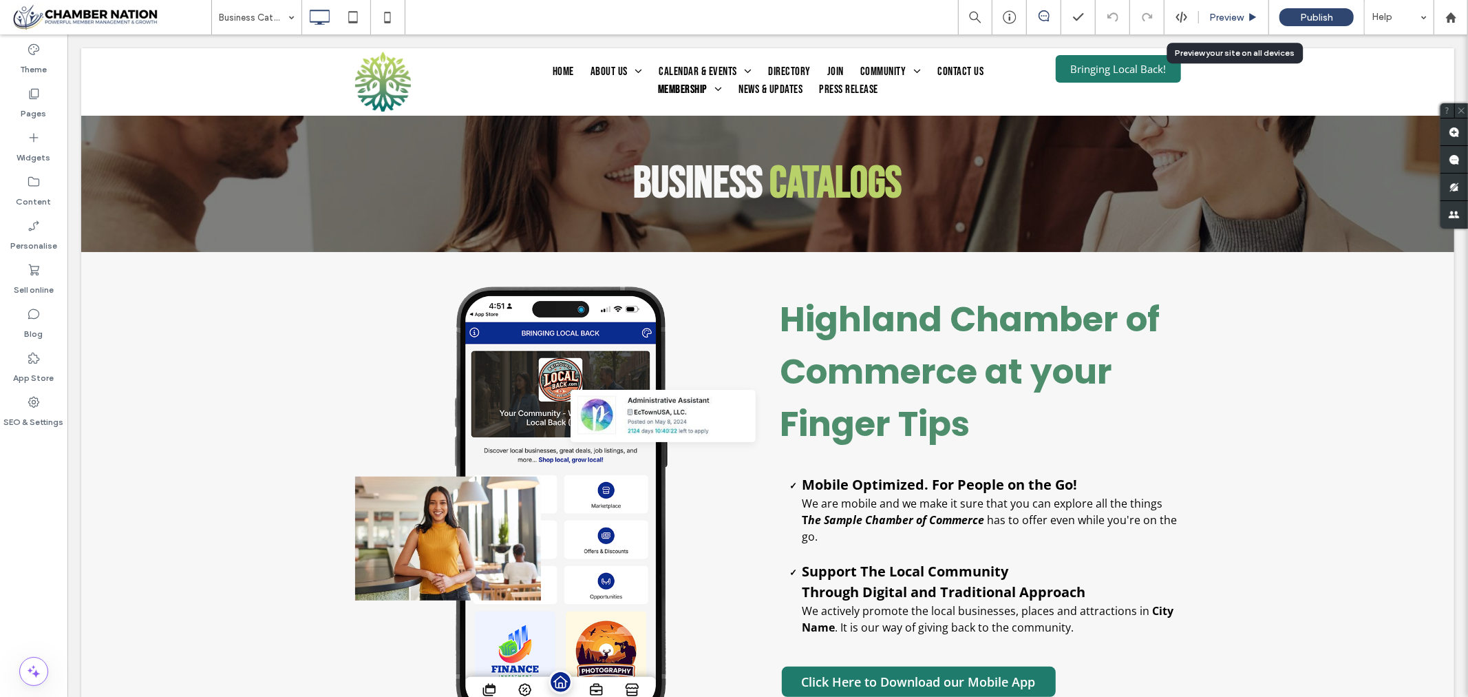
click at [1234, 16] on span "Preview" at bounding box center [1226, 18] width 34 height 12
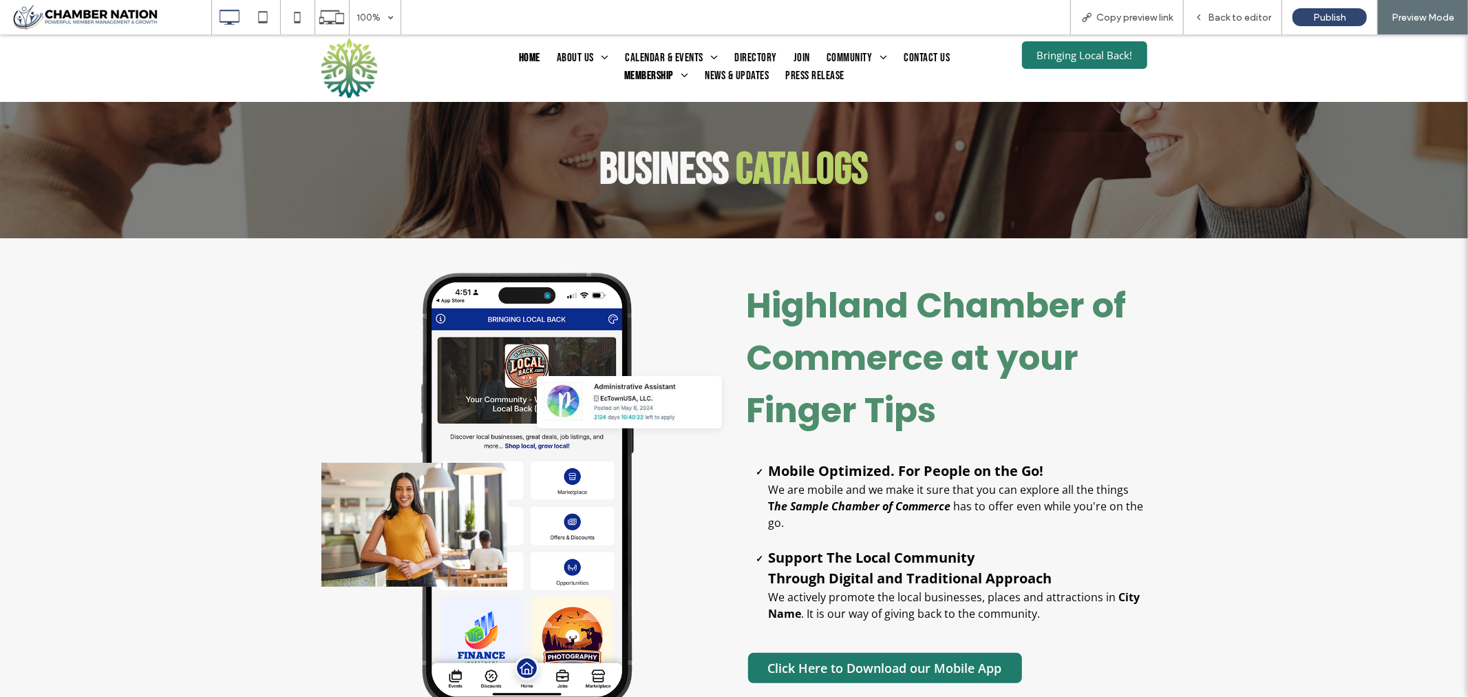
click at [524, 59] on span "Home" at bounding box center [529, 58] width 21 height 18
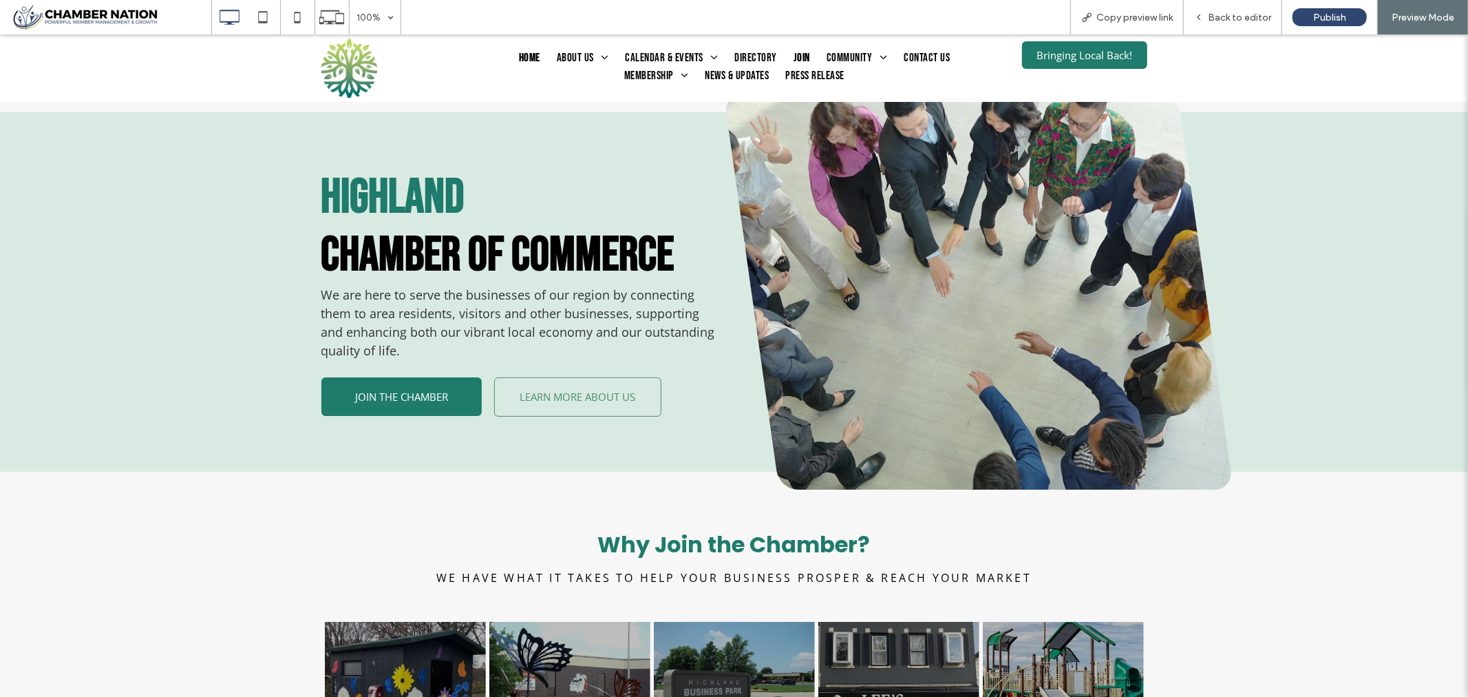
click at [794, 52] on span "Join" at bounding box center [802, 58] width 17 height 18
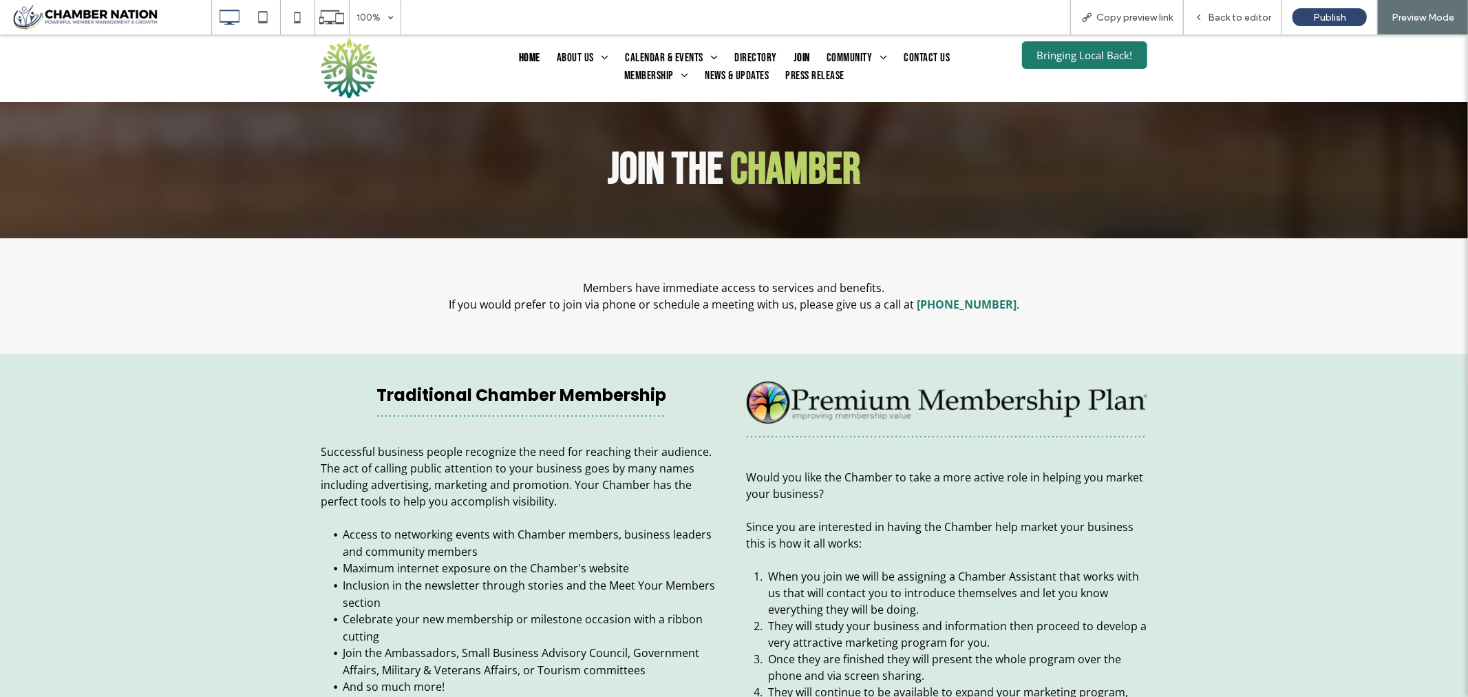
click at [524, 56] on span "Home" at bounding box center [529, 58] width 21 height 18
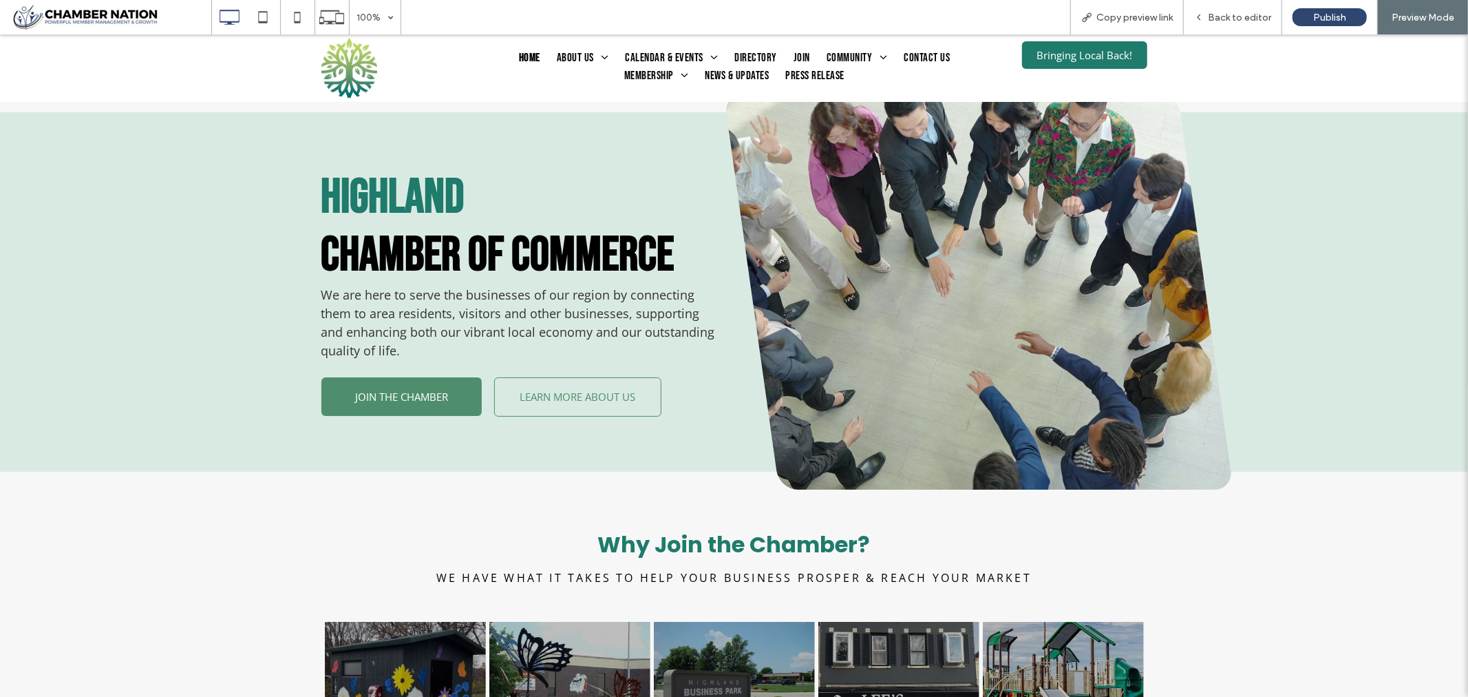
click at [414, 399] on span "JOIN THE CHAMBER" at bounding box center [401, 396] width 103 height 28
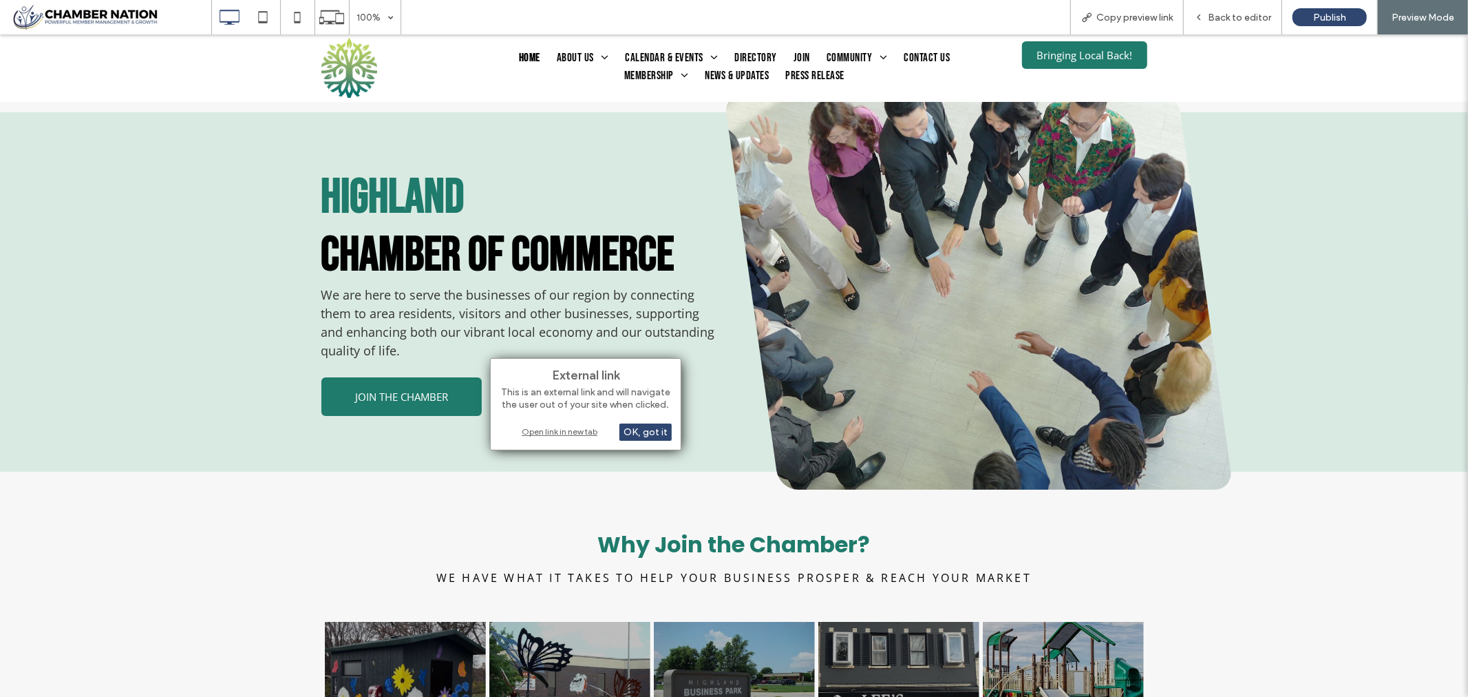
click at [549, 430] on div "Open link in new tab" at bounding box center [586, 431] width 172 height 14
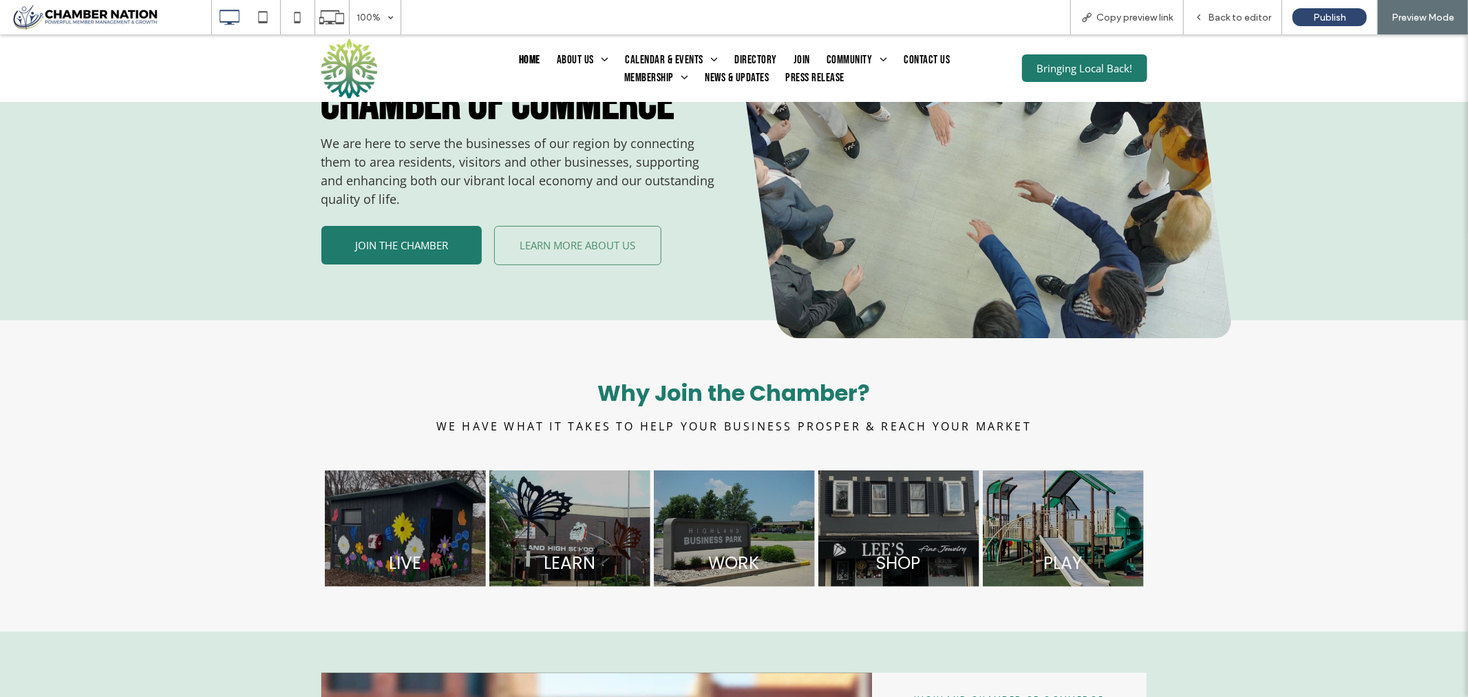
scroll to position [153, 0]
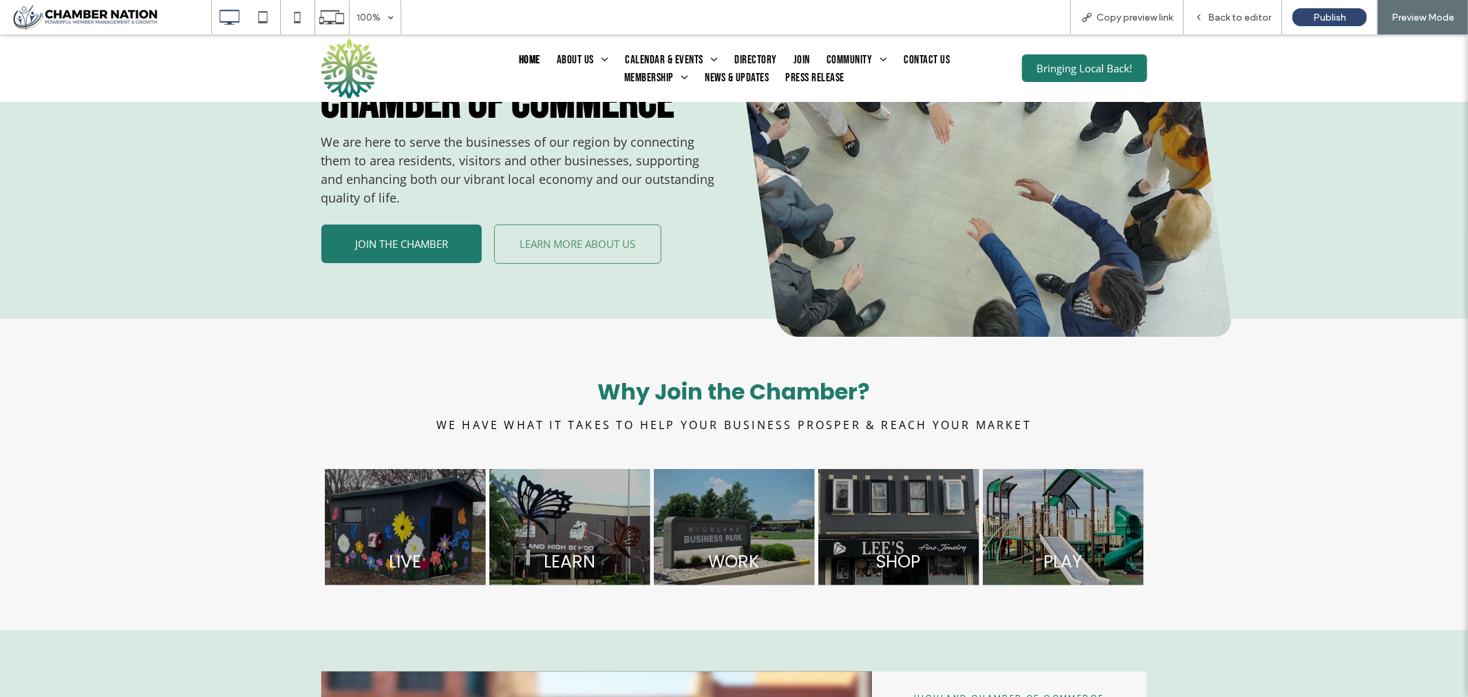
click at [666, 395] on span "Why Join the Chamber?" at bounding box center [734, 390] width 273 height 31
click at [668, 432] on span "We have what it takes to help your business prosper & reach your market" at bounding box center [733, 423] width 595 height 15
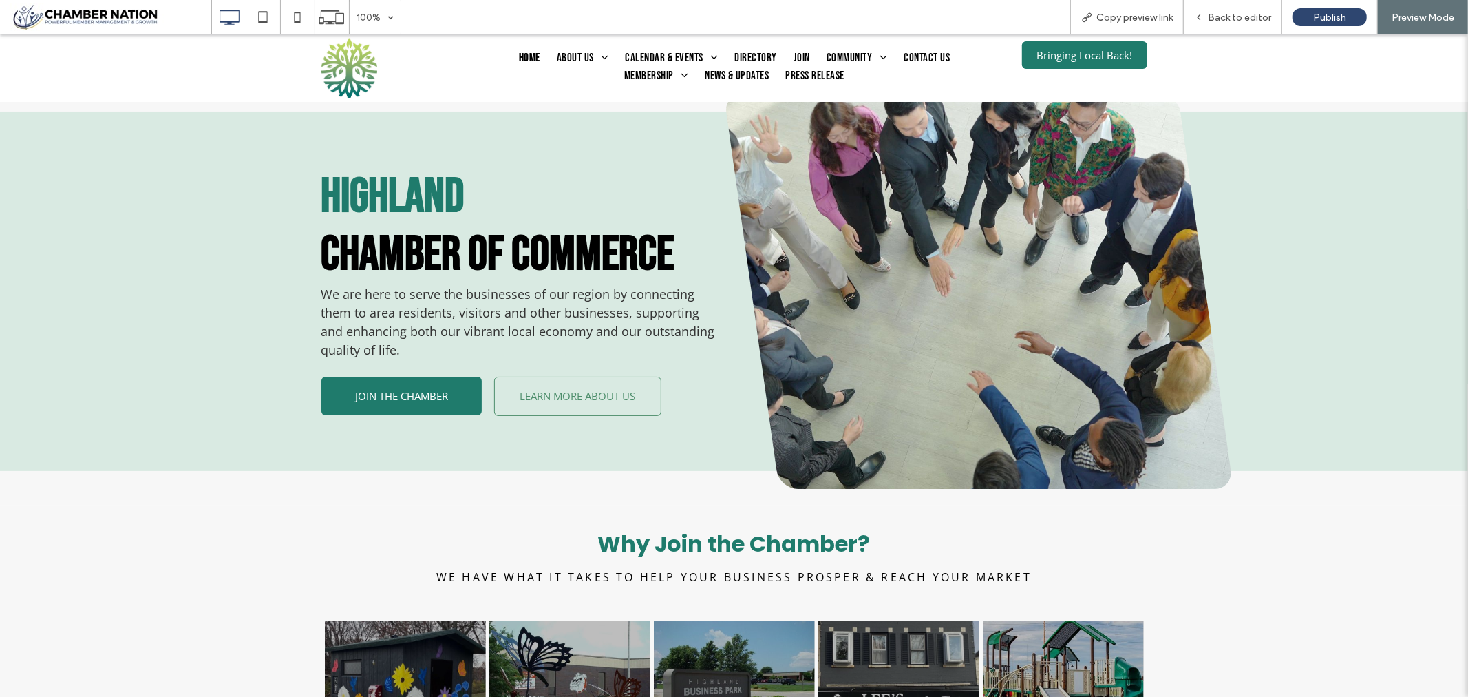
scroll to position [0, 0]
click at [396, 401] on span "JOIN THE CHAMBER" at bounding box center [401, 396] width 103 height 28
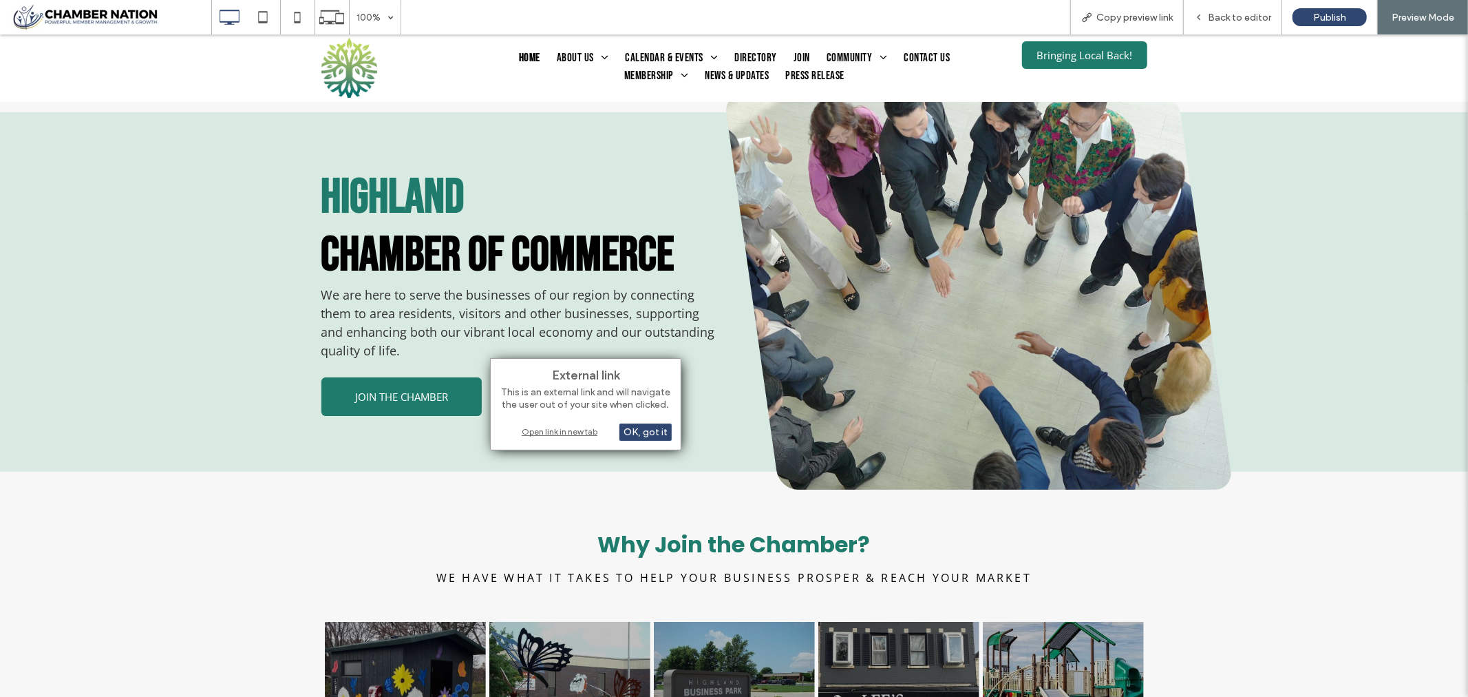
click at [549, 430] on div "Open link in new tab" at bounding box center [586, 431] width 172 height 14
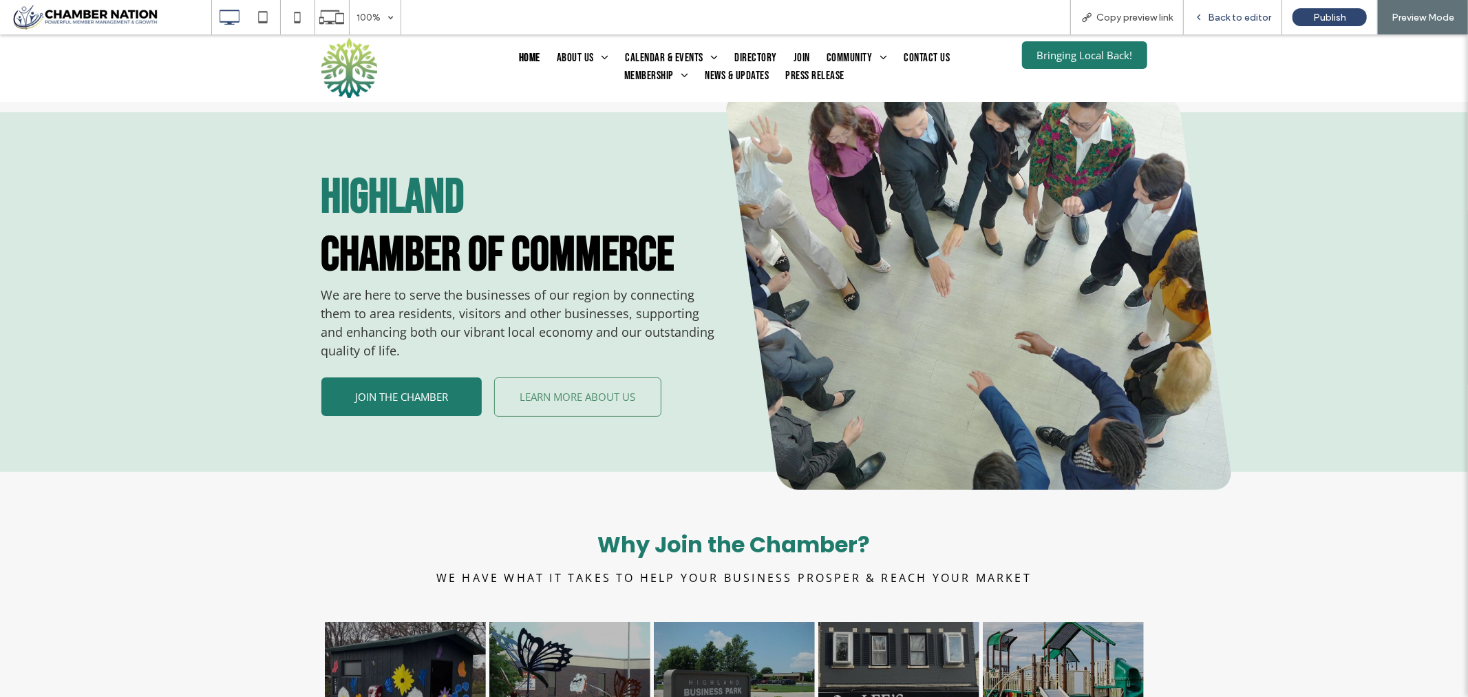
click at [1240, 16] on span "Back to editor" at bounding box center [1239, 18] width 63 height 12
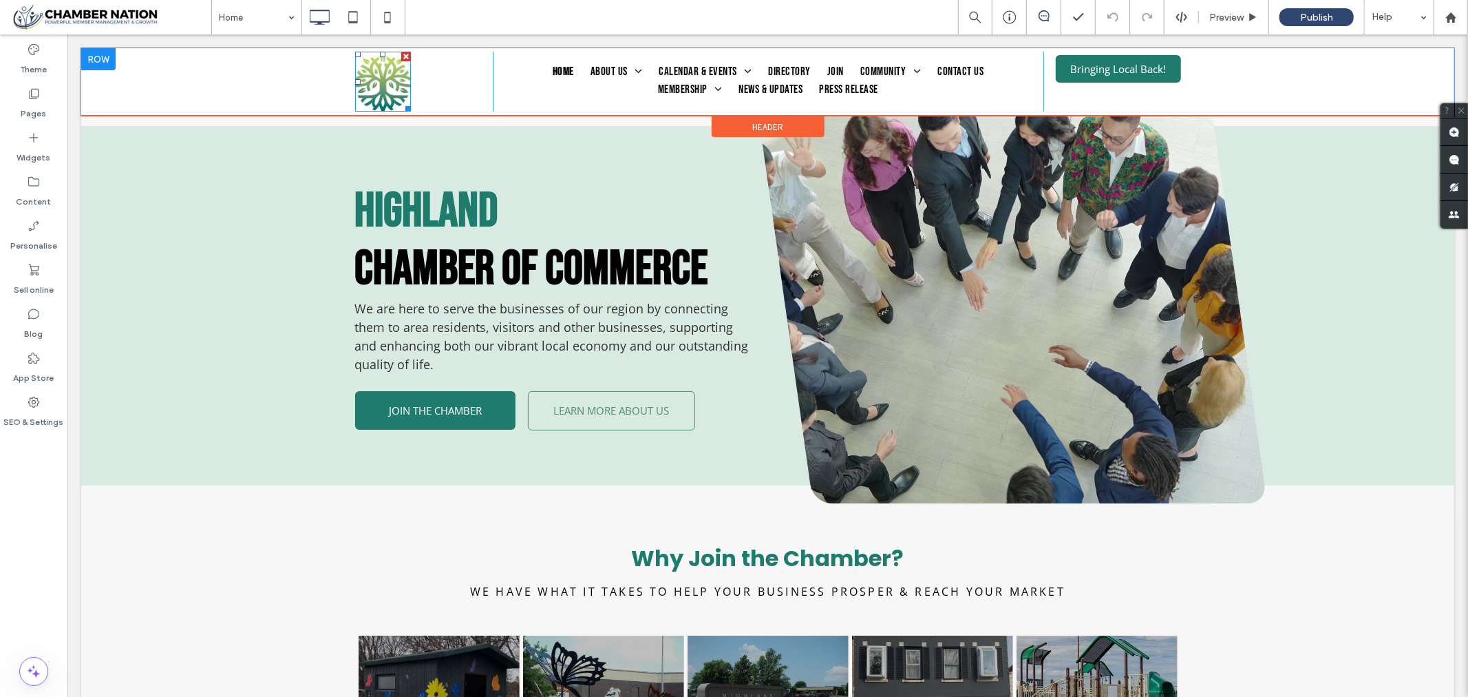
click at [381, 70] on img at bounding box center [382, 81] width 56 height 60
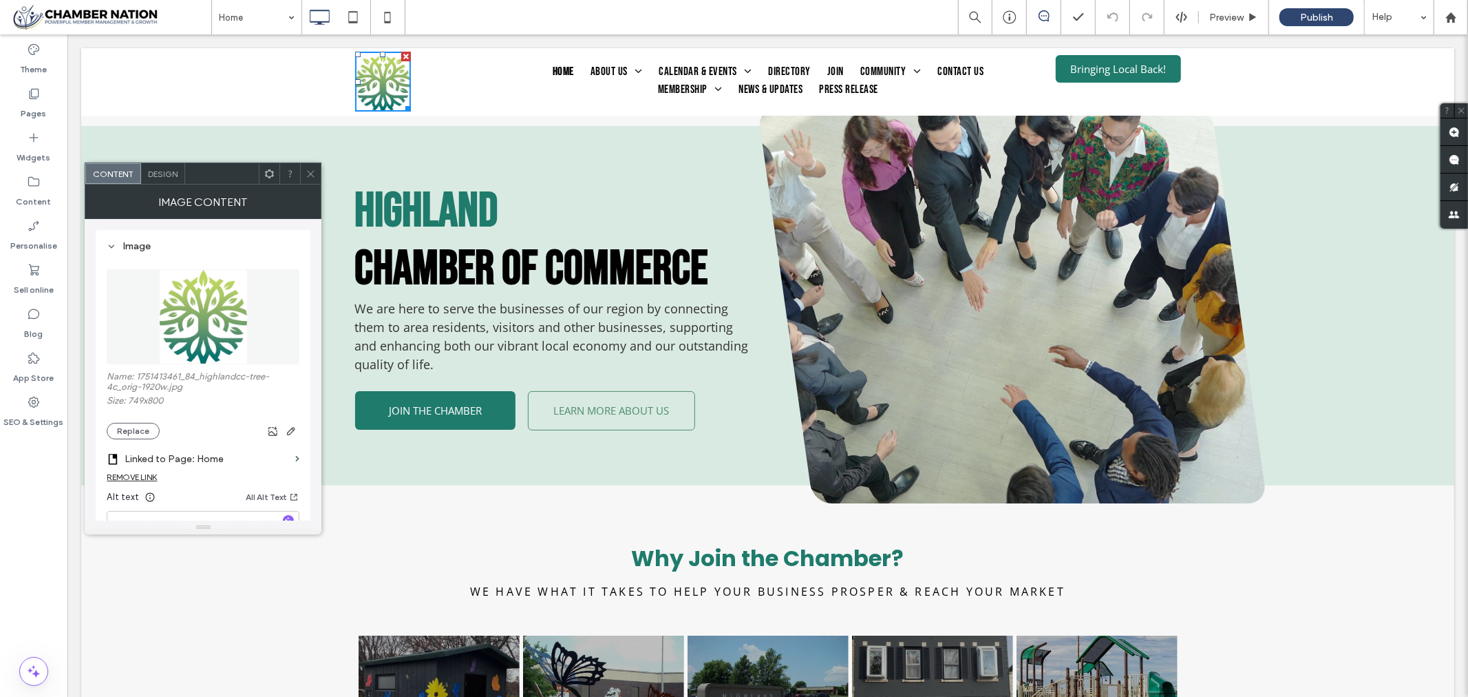
click at [313, 169] on icon at bounding box center [311, 174] width 10 height 10
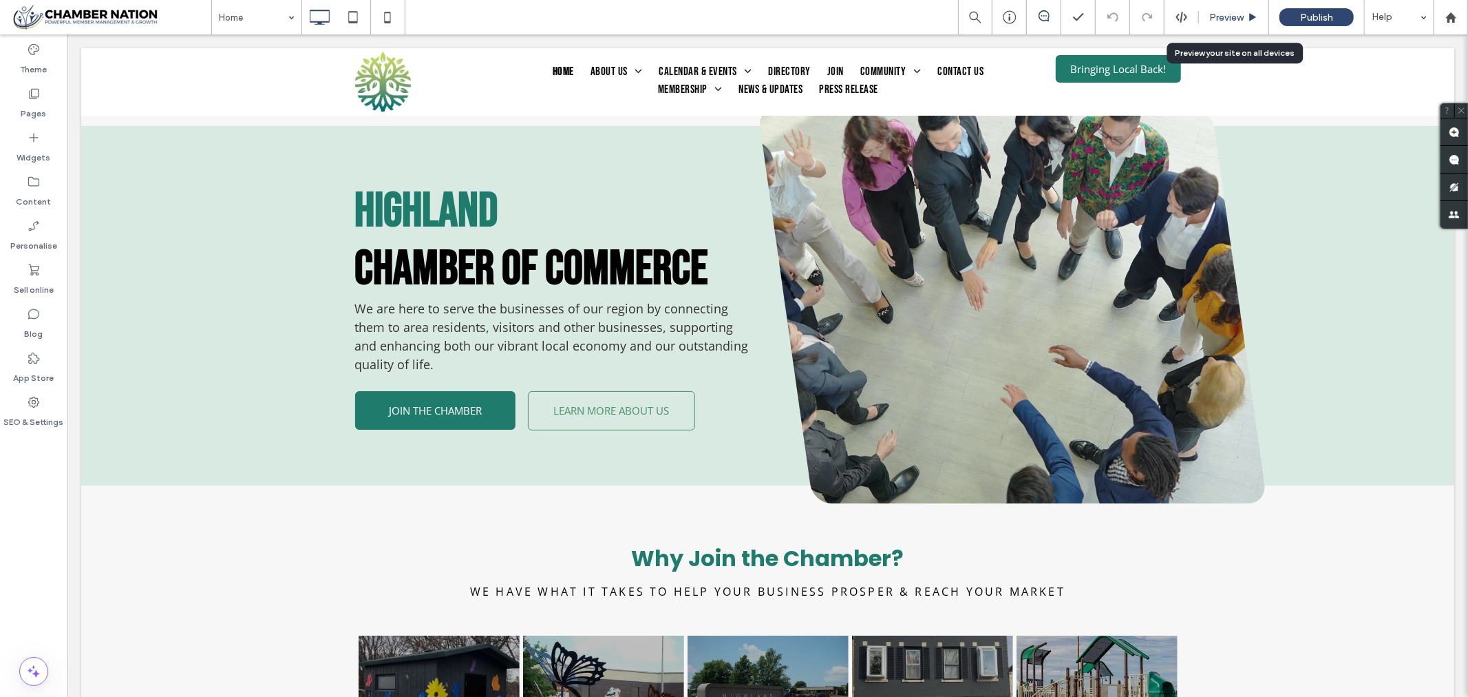
click at [1220, 17] on span "Preview" at bounding box center [1226, 18] width 34 height 12
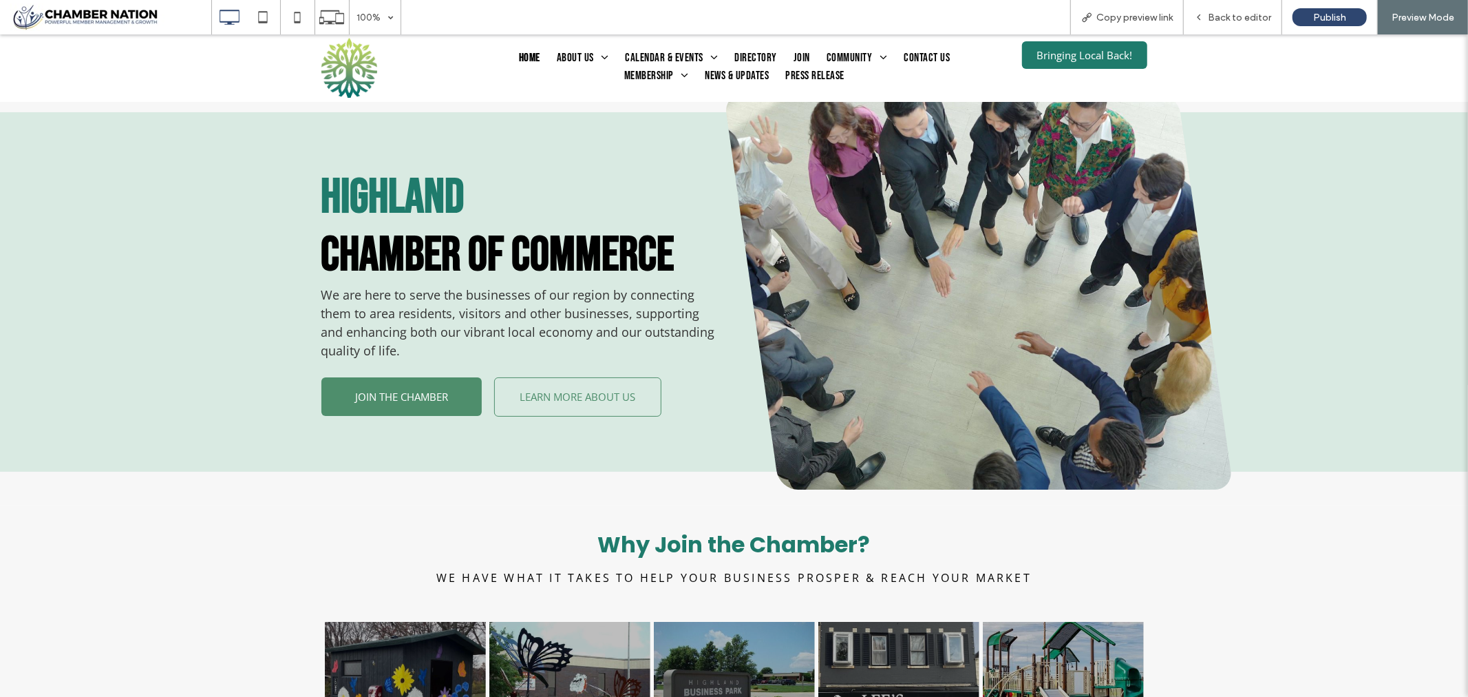
click at [394, 403] on span "JOIN THE CHAMBER" at bounding box center [401, 396] width 103 height 28
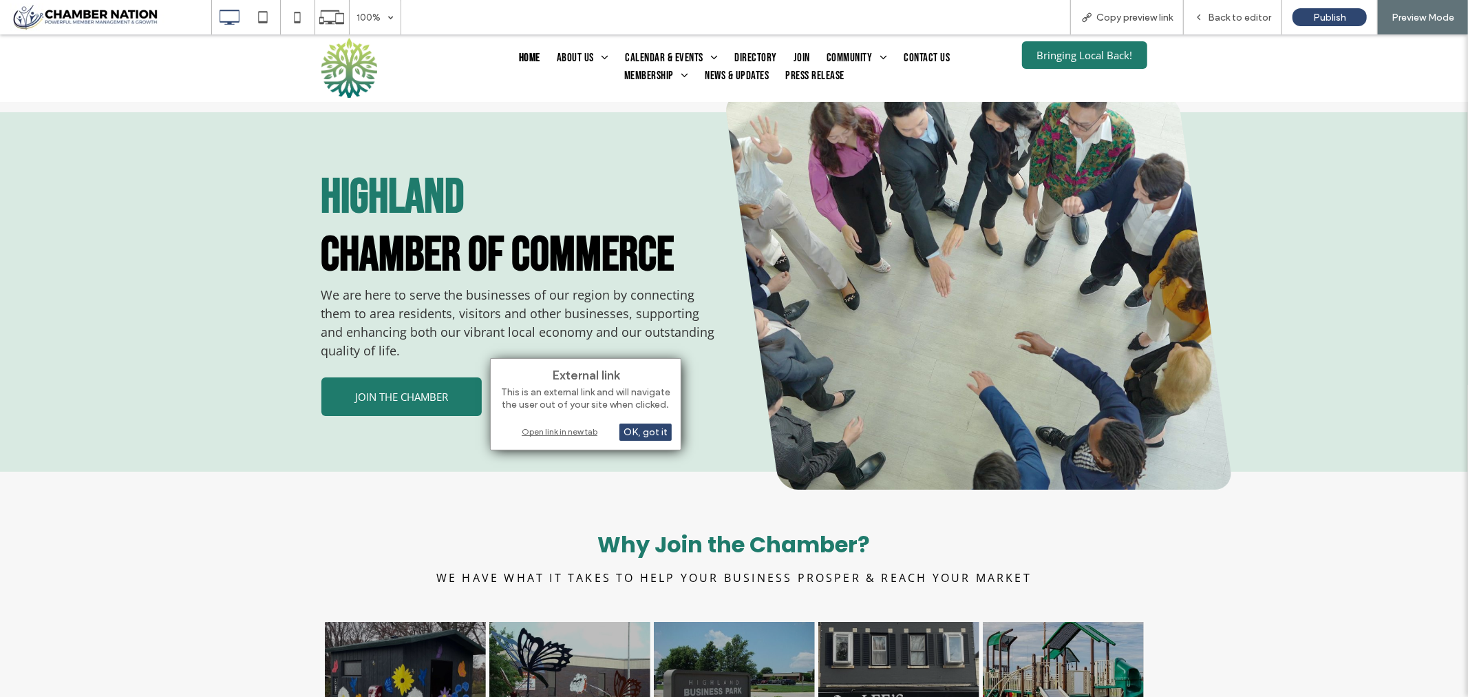
click at [542, 428] on div "Open link in new tab" at bounding box center [586, 431] width 172 height 14
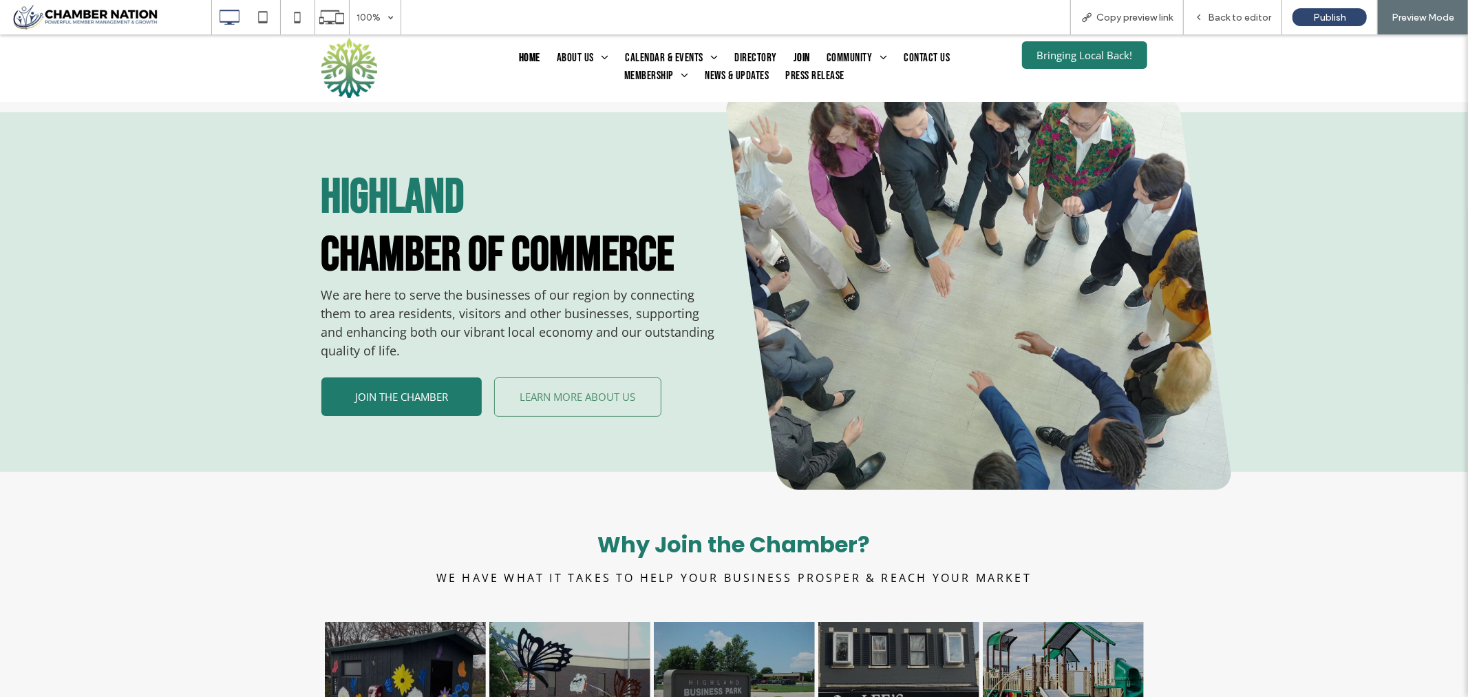
click at [794, 52] on span "Join" at bounding box center [802, 58] width 17 height 18
click at [1244, 14] on span "Back to editor" at bounding box center [1239, 18] width 63 height 12
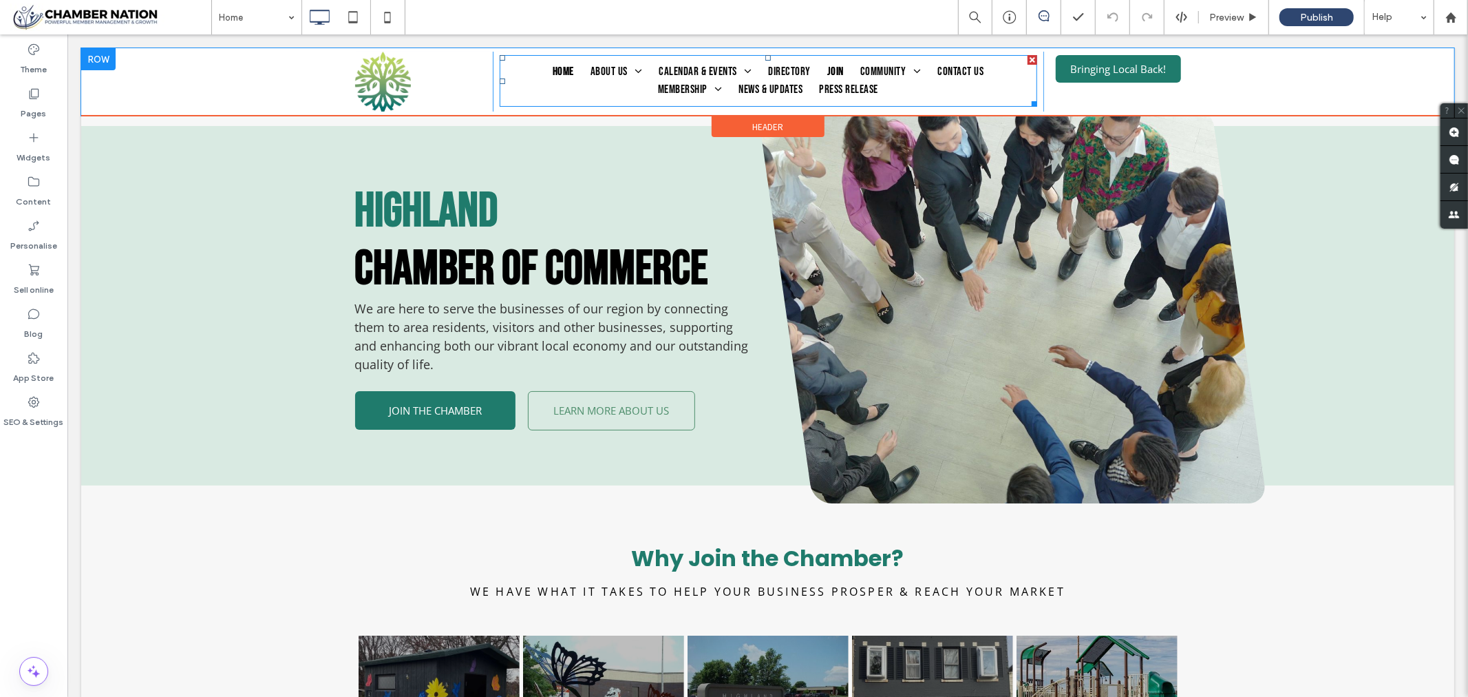
click at [827, 66] on span "Join" at bounding box center [835, 72] width 17 height 18
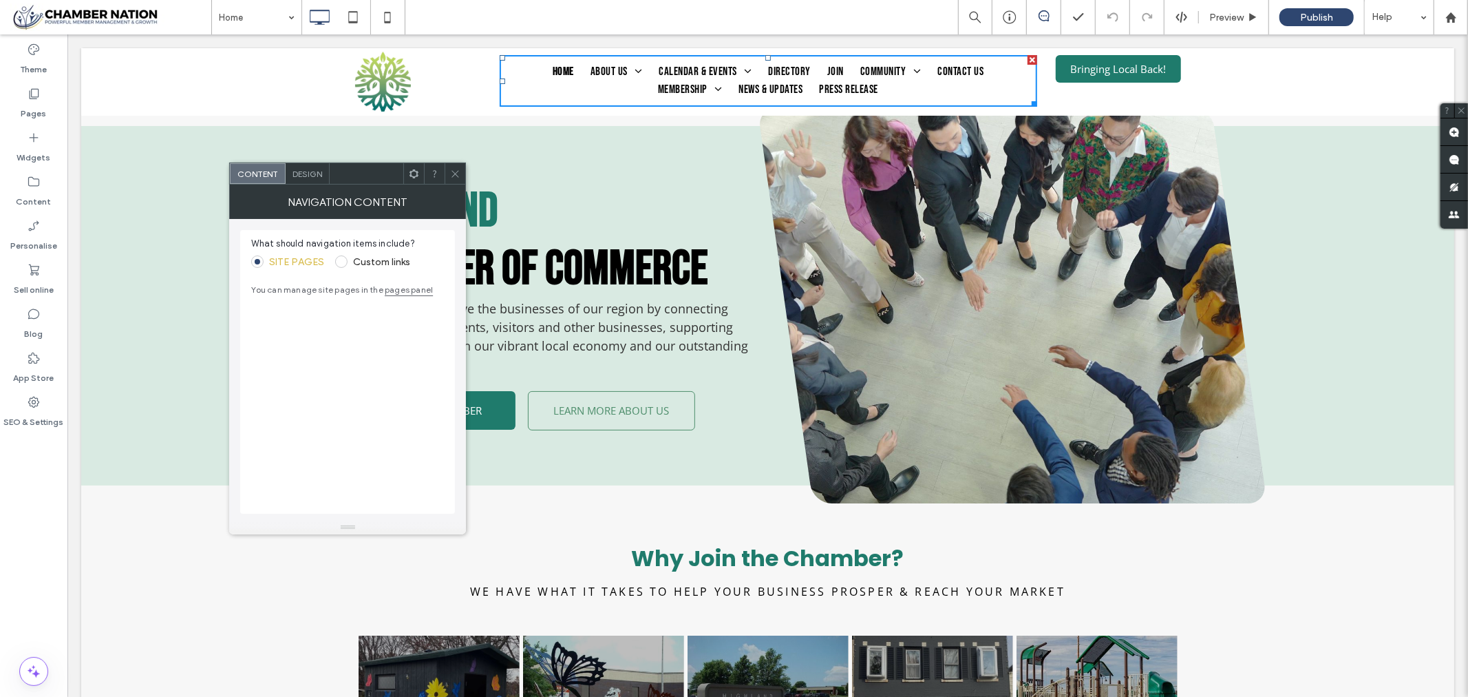
click at [456, 179] on span at bounding box center [455, 173] width 10 height 21
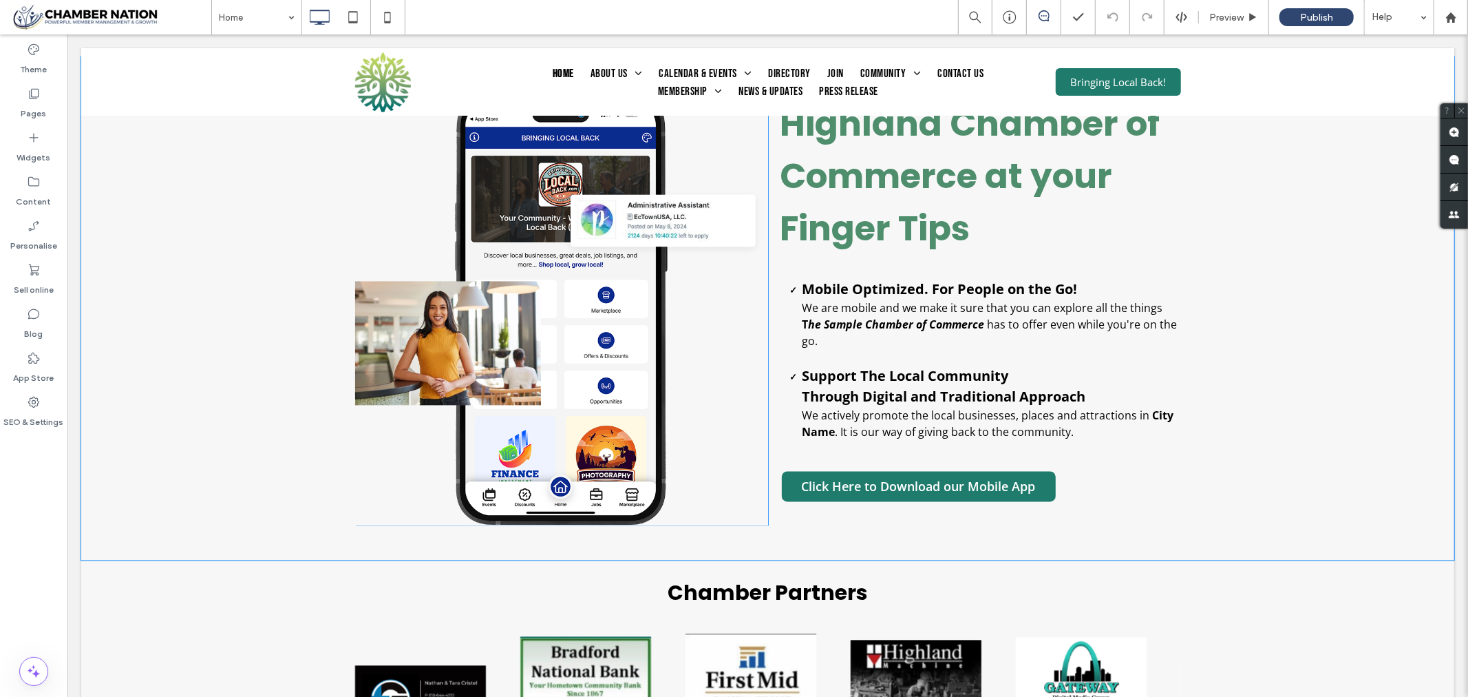
scroll to position [2294, 0]
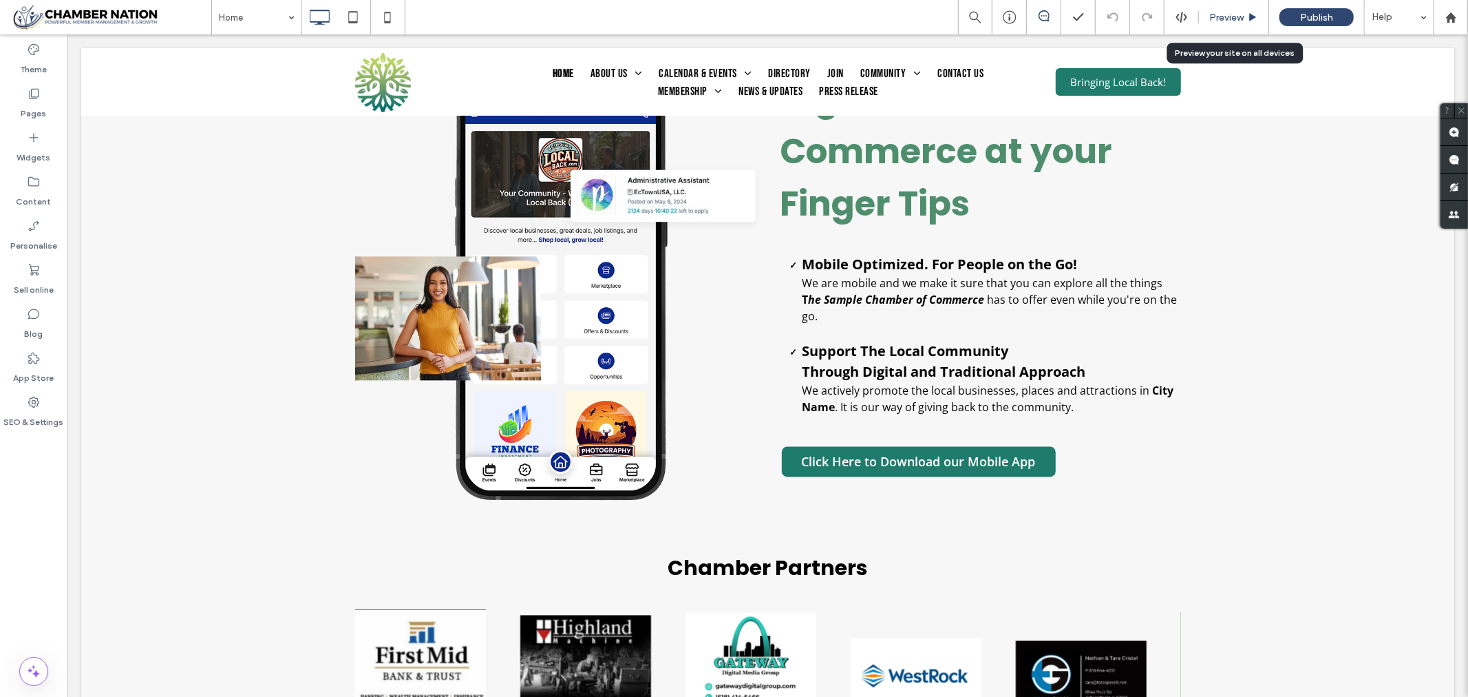
click at [1215, 18] on span "Preview" at bounding box center [1226, 18] width 34 height 12
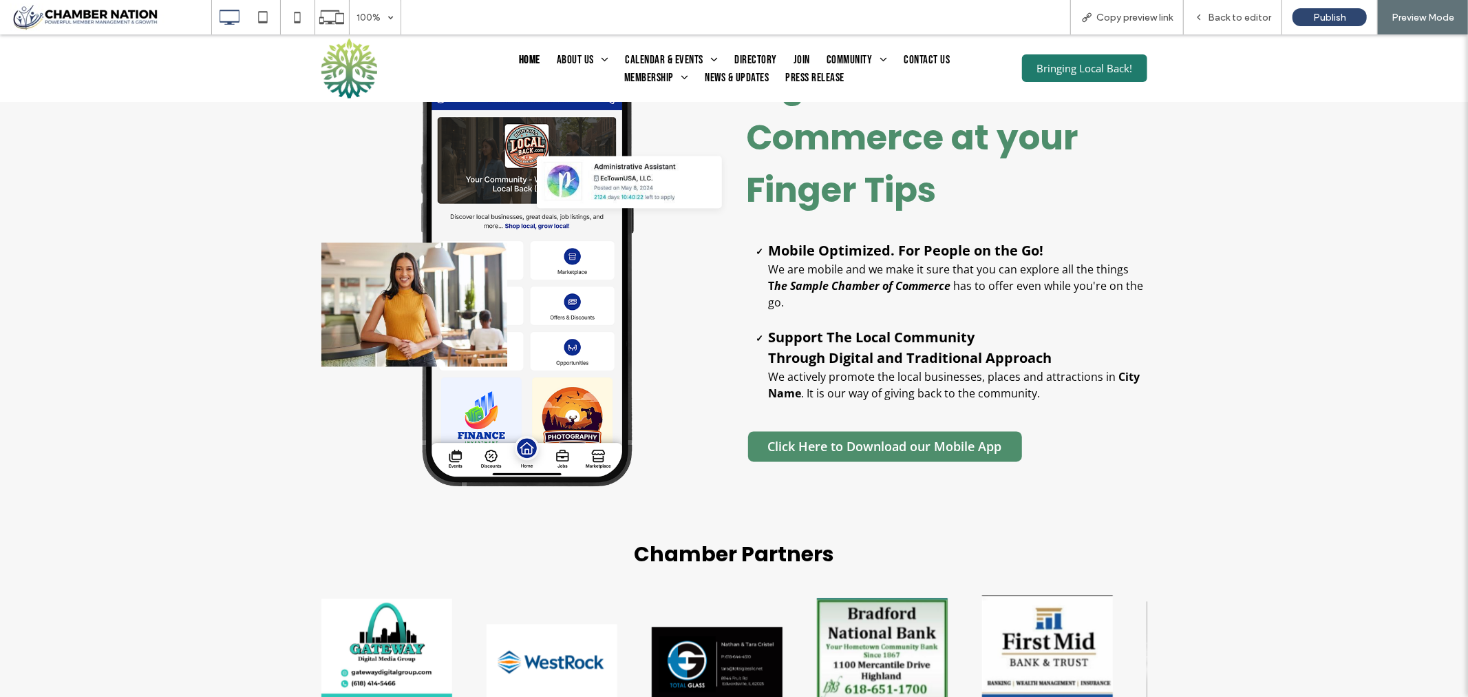
click at [904, 456] on span "Click Here to Download our Mobile App" at bounding box center [885, 445] width 244 height 30
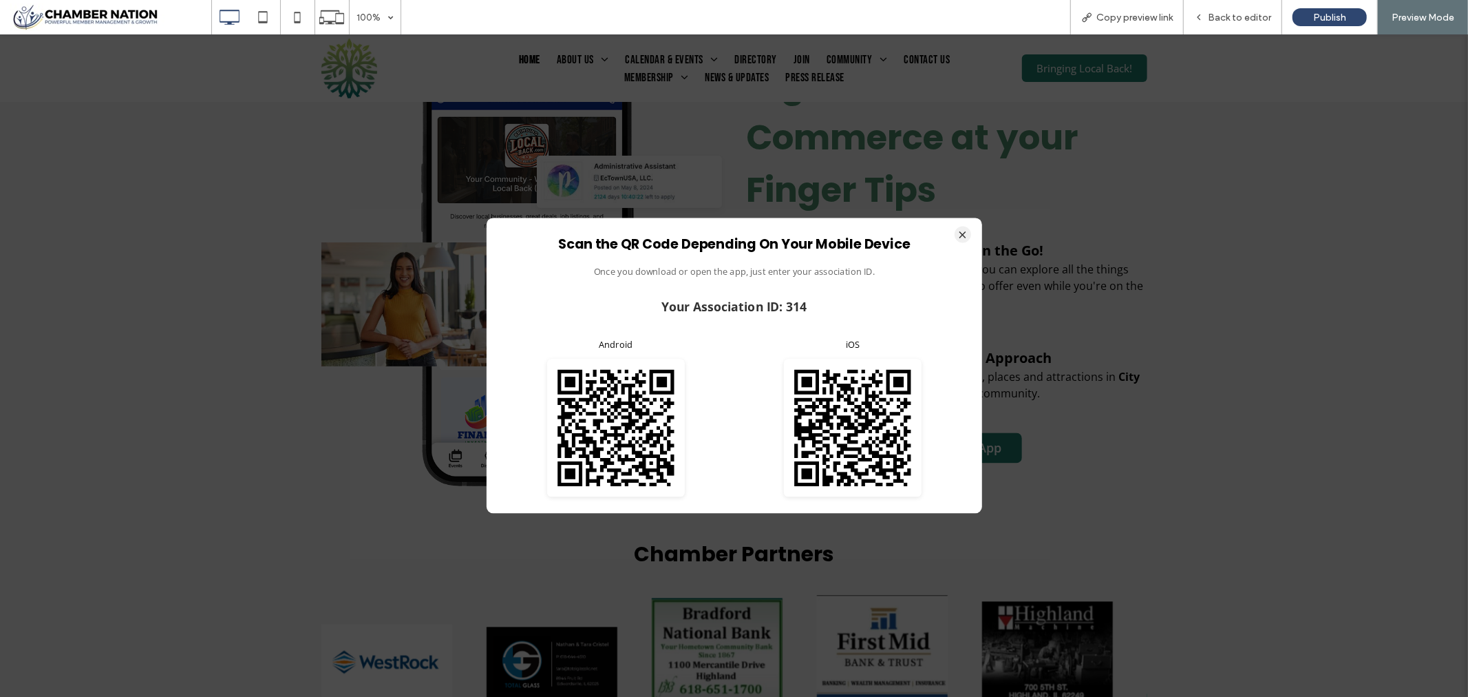
click at [962, 231] on button "×" at bounding box center [963, 234] width 17 height 17
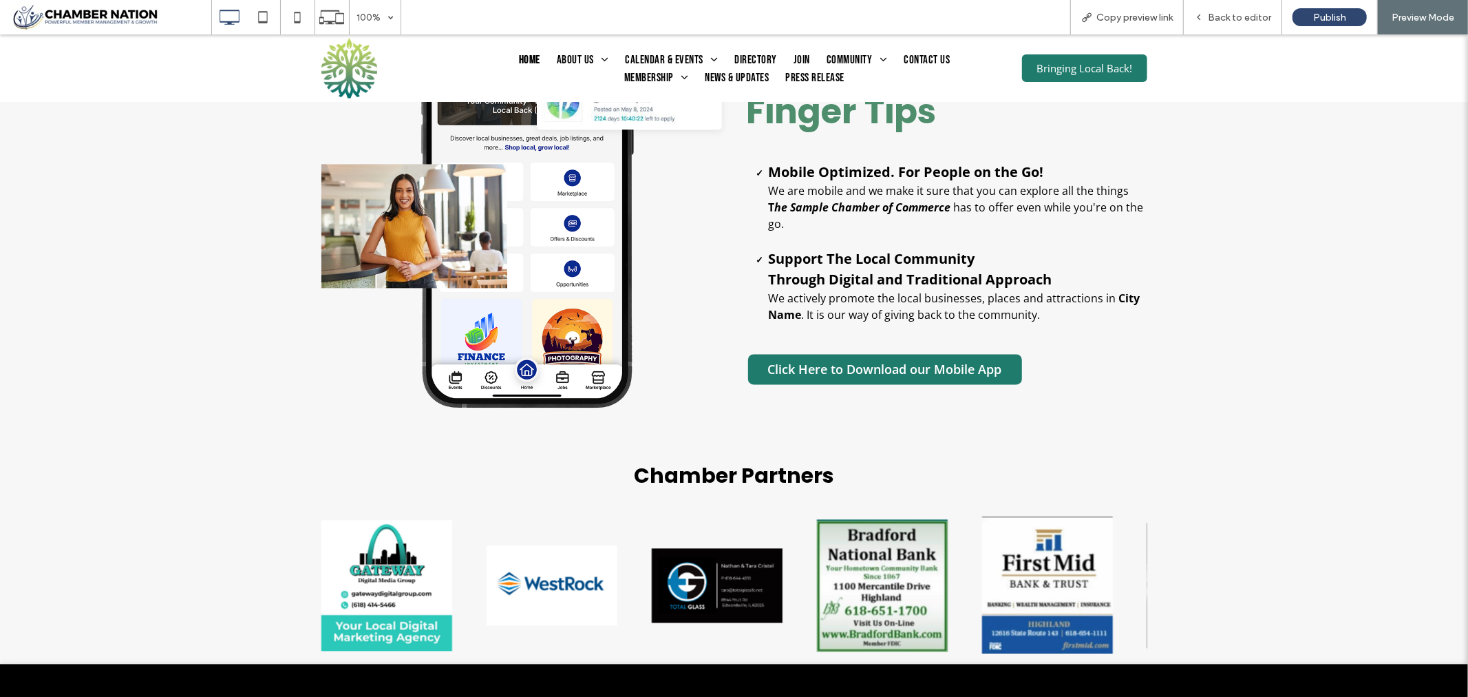
scroll to position [2349, 0]
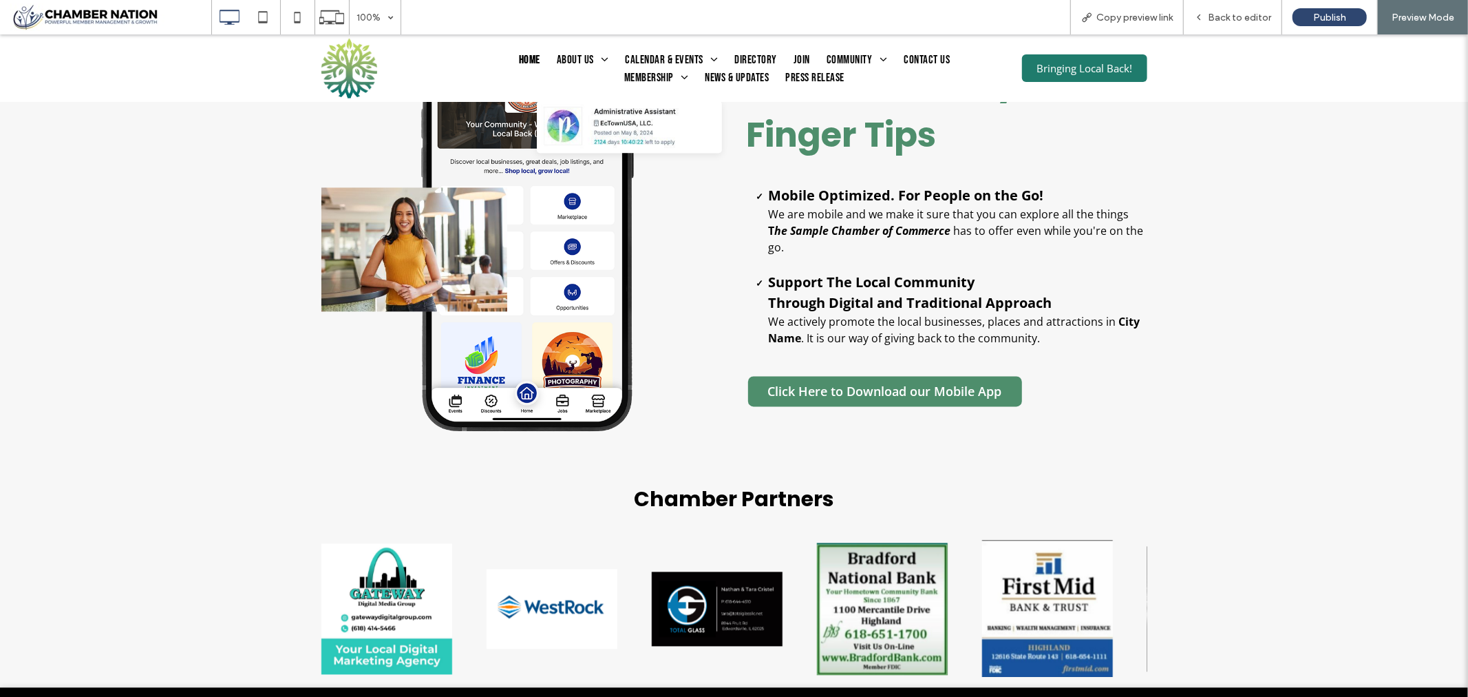
click at [876, 395] on span "Click Here to Download our Mobile App" at bounding box center [885, 390] width 244 height 30
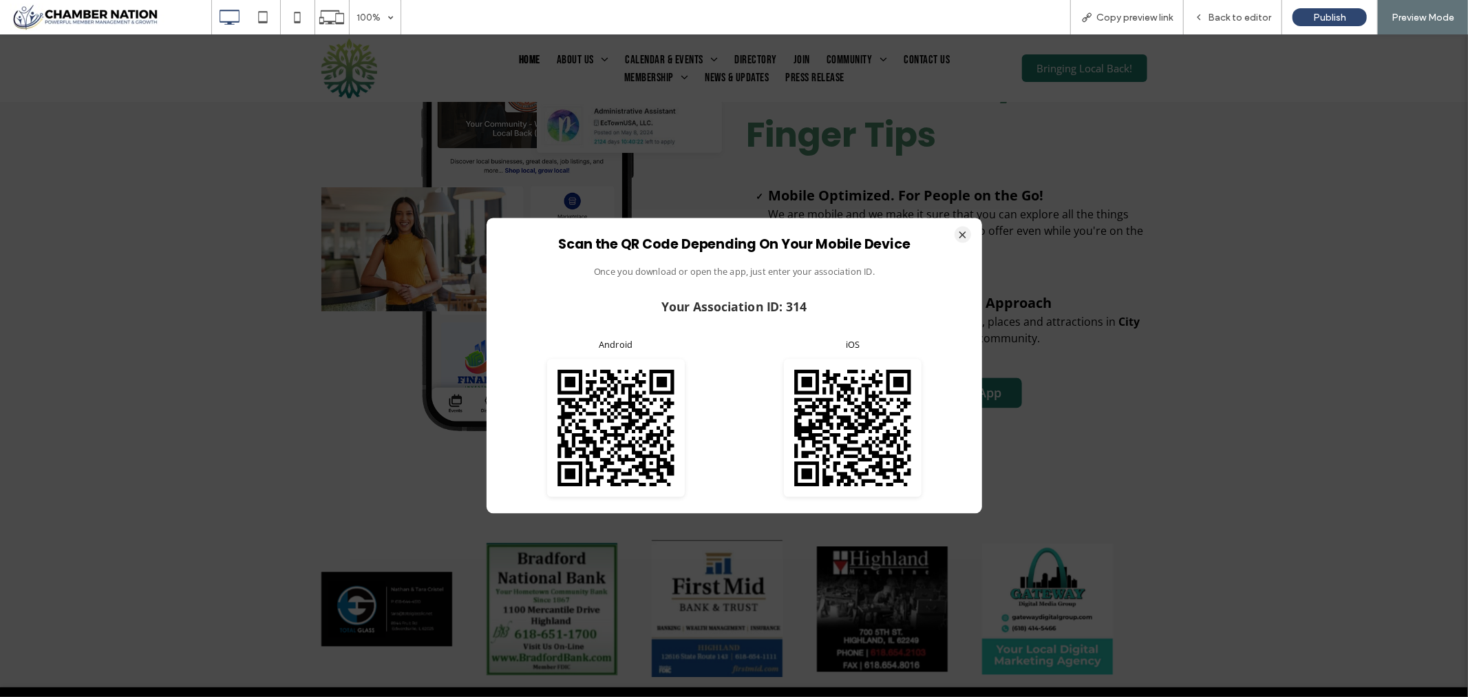
click at [962, 234] on button "×" at bounding box center [963, 234] width 17 height 17
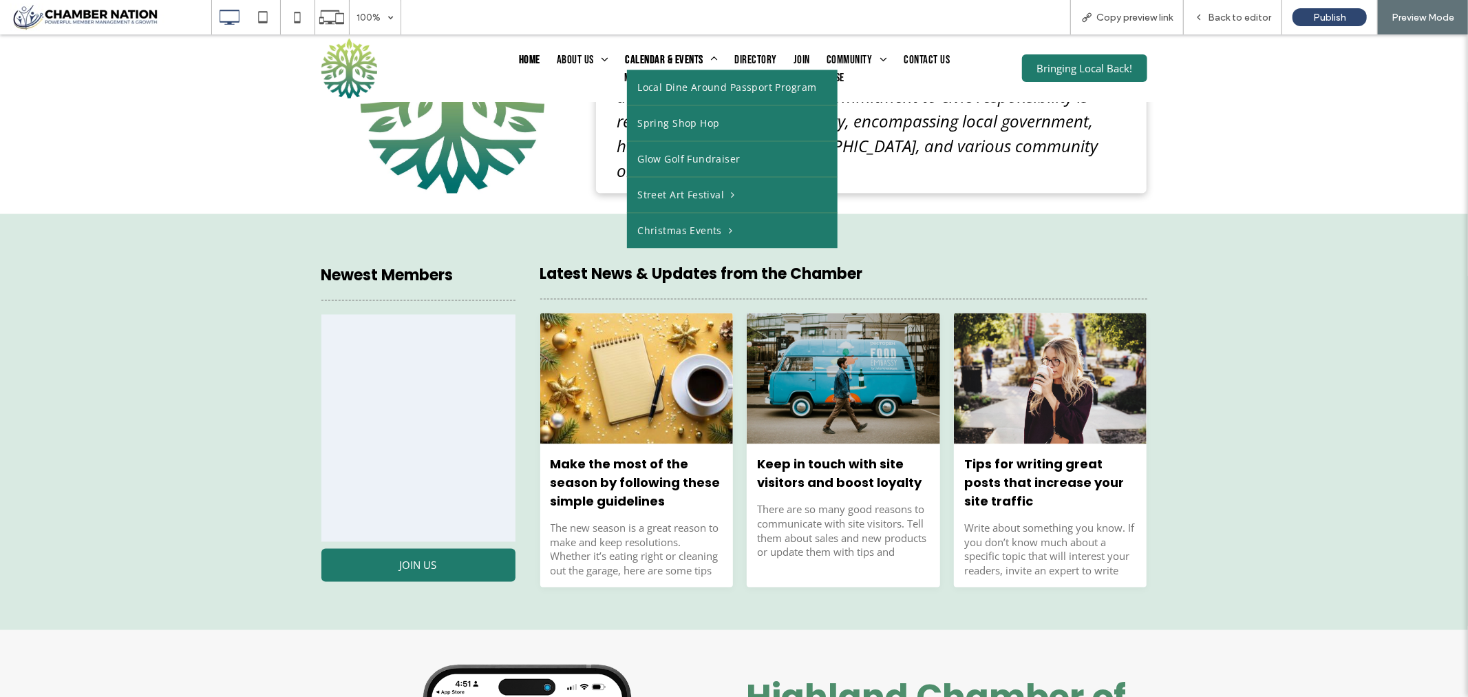
scroll to position [1661, 0]
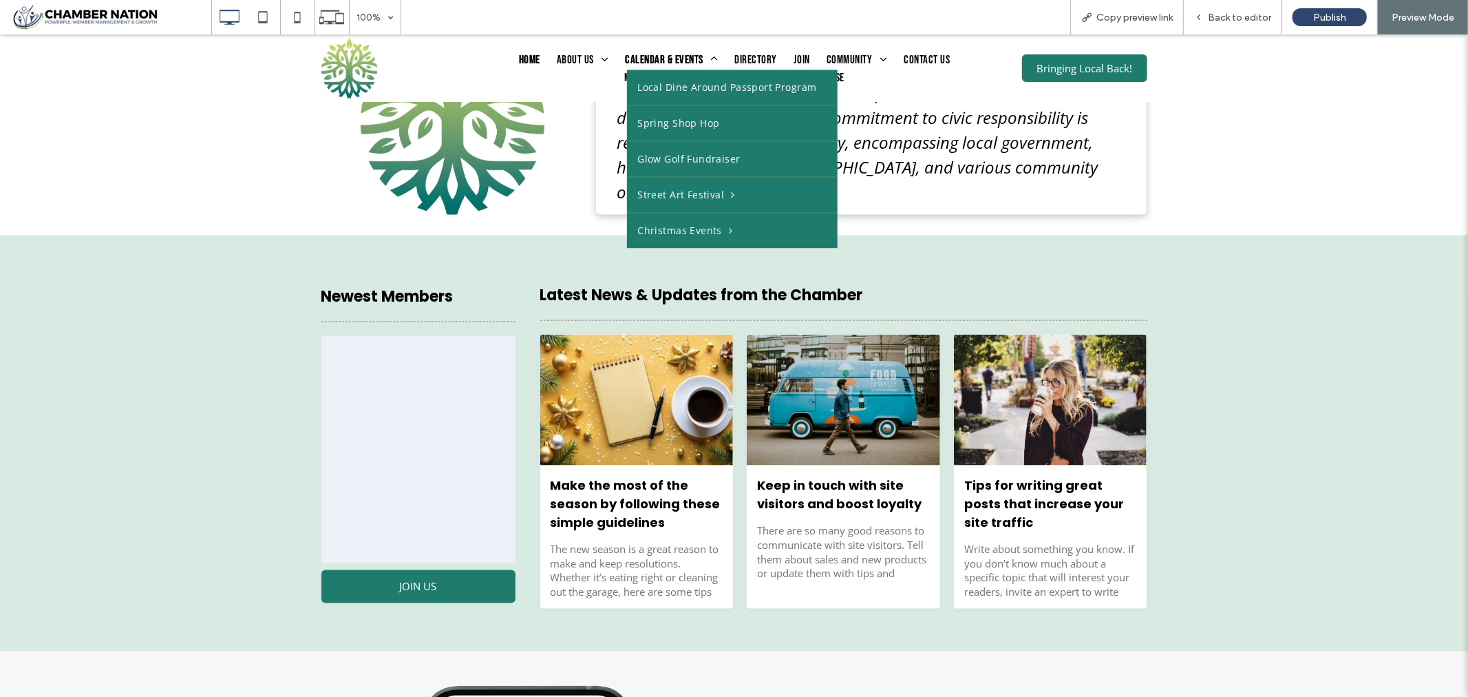
click at [670, 55] on span "Calendar & Events" at bounding box center [671, 61] width 93 height 18
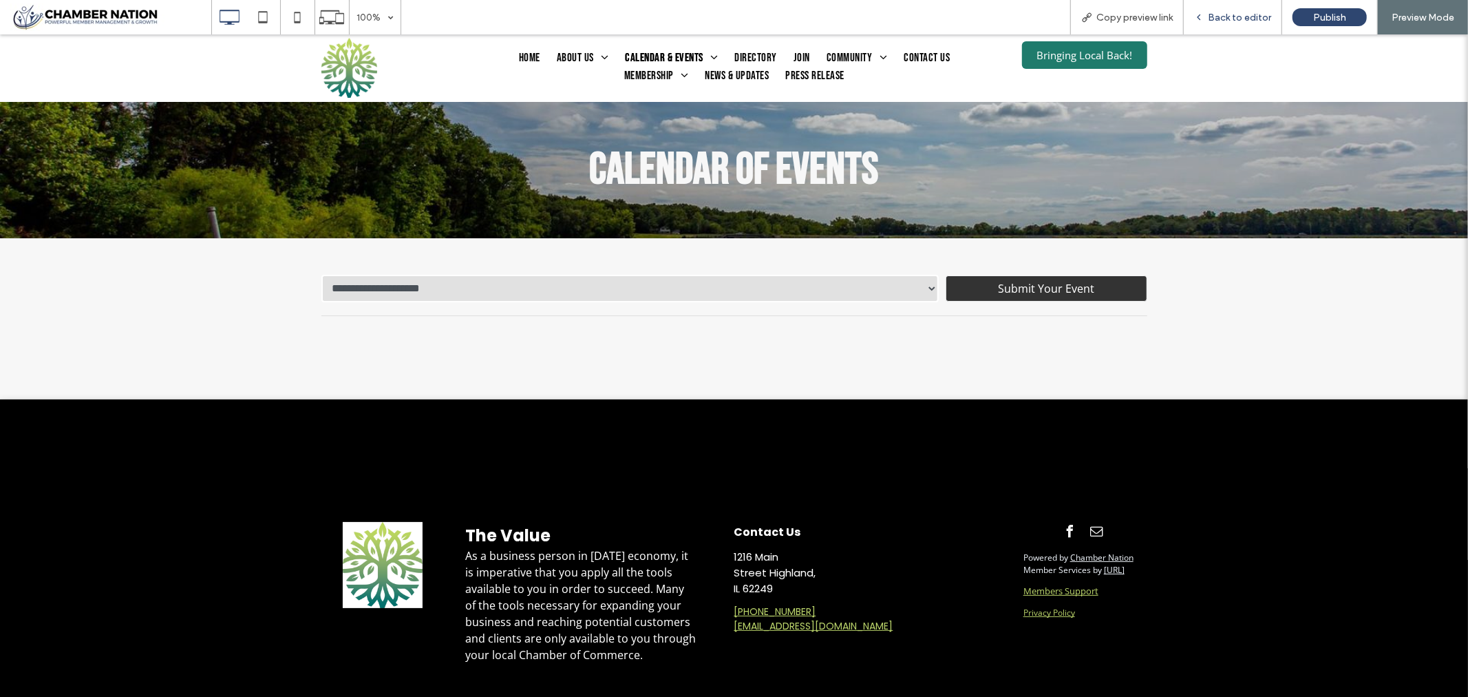
click at [1255, 16] on span "Back to editor" at bounding box center [1239, 18] width 63 height 12
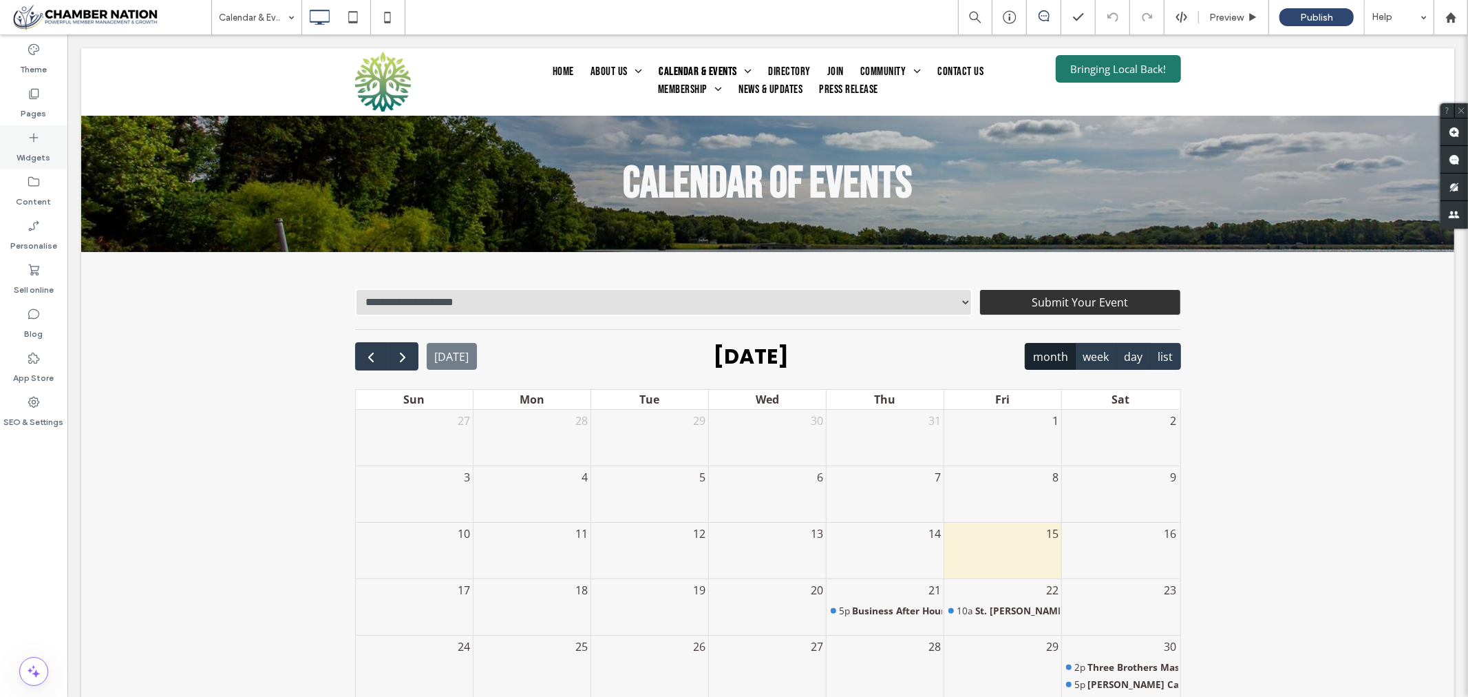
click at [29, 140] on icon at bounding box center [34, 138] width 14 height 14
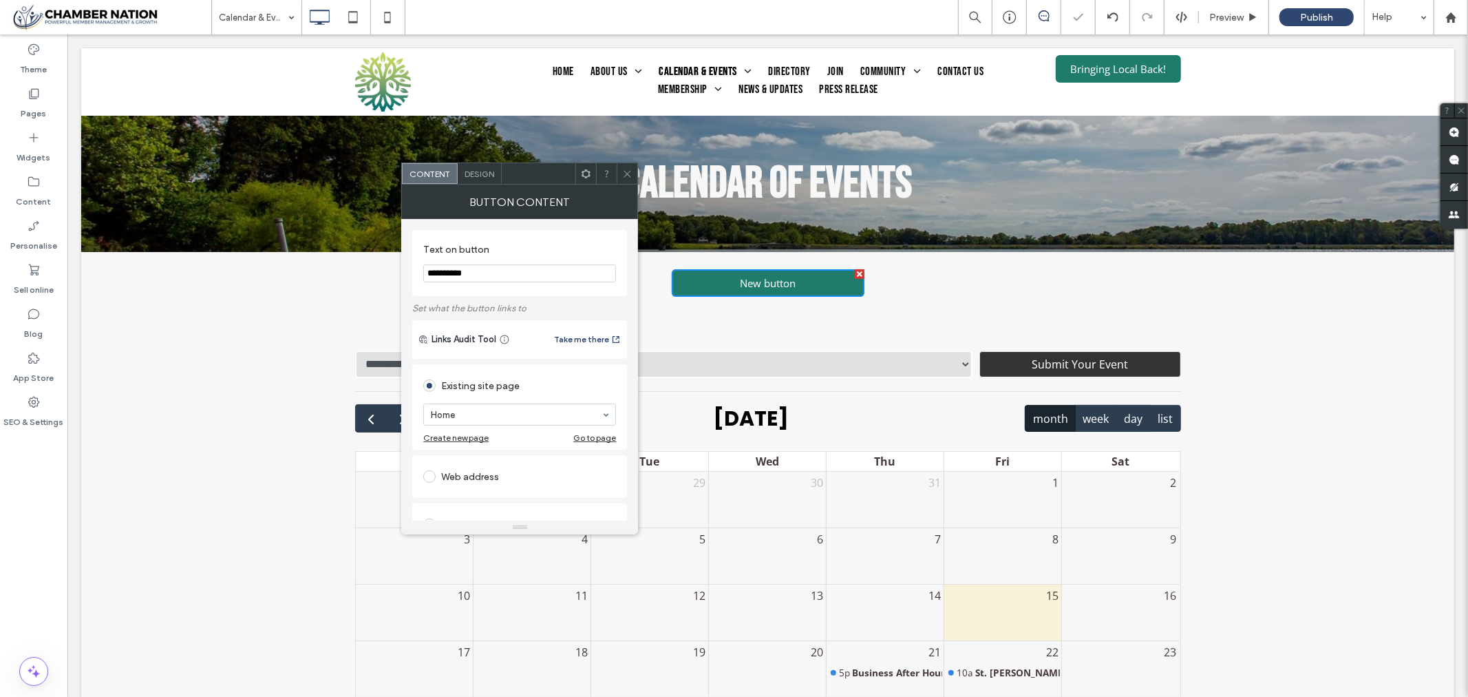
drag, startPoint x: 580, startPoint y: 307, endPoint x: 394, endPoint y: 273, distance: 188.9
type input "**********"
drag, startPoint x: 607, startPoint y: 416, endPoint x: 600, endPoint y: 405, distance: 13.6
click at [607, 414] on div "Home" at bounding box center [519, 414] width 193 height 22
click at [432, 473] on span at bounding box center [429, 476] width 12 height 12
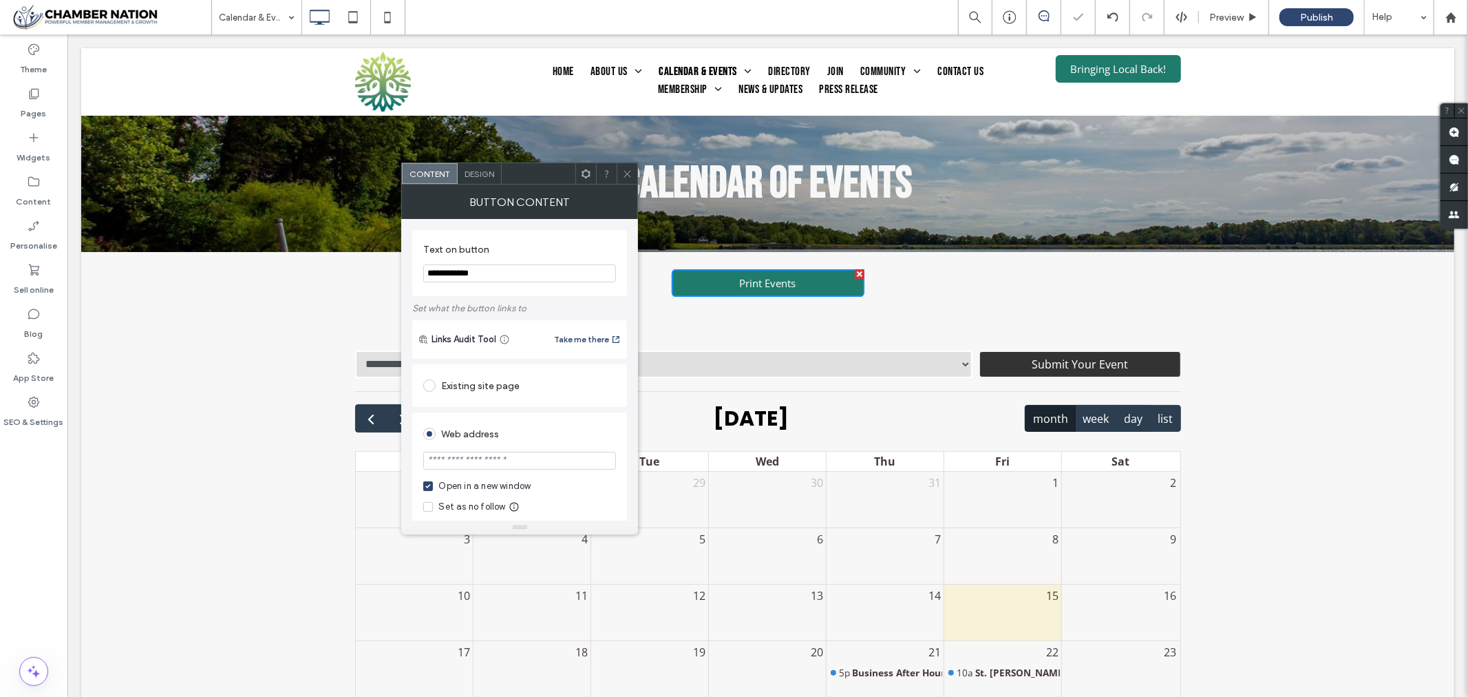
click at [477, 465] on input "url" at bounding box center [519, 461] width 193 height 18
paste input "**********"
type input "**********"
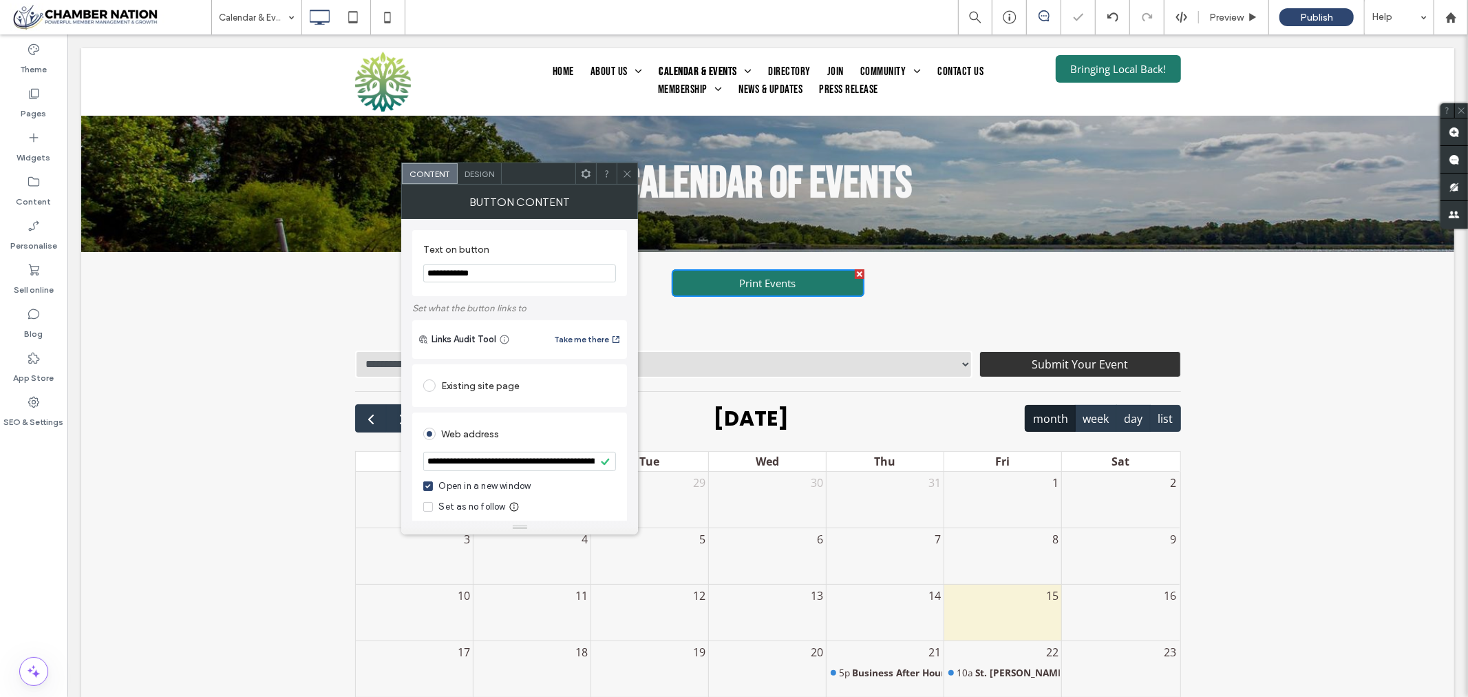
click at [594, 248] on label "Text on button" at bounding box center [516, 251] width 187 height 15
click at [632, 174] on icon at bounding box center [627, 174] width 10 height 10
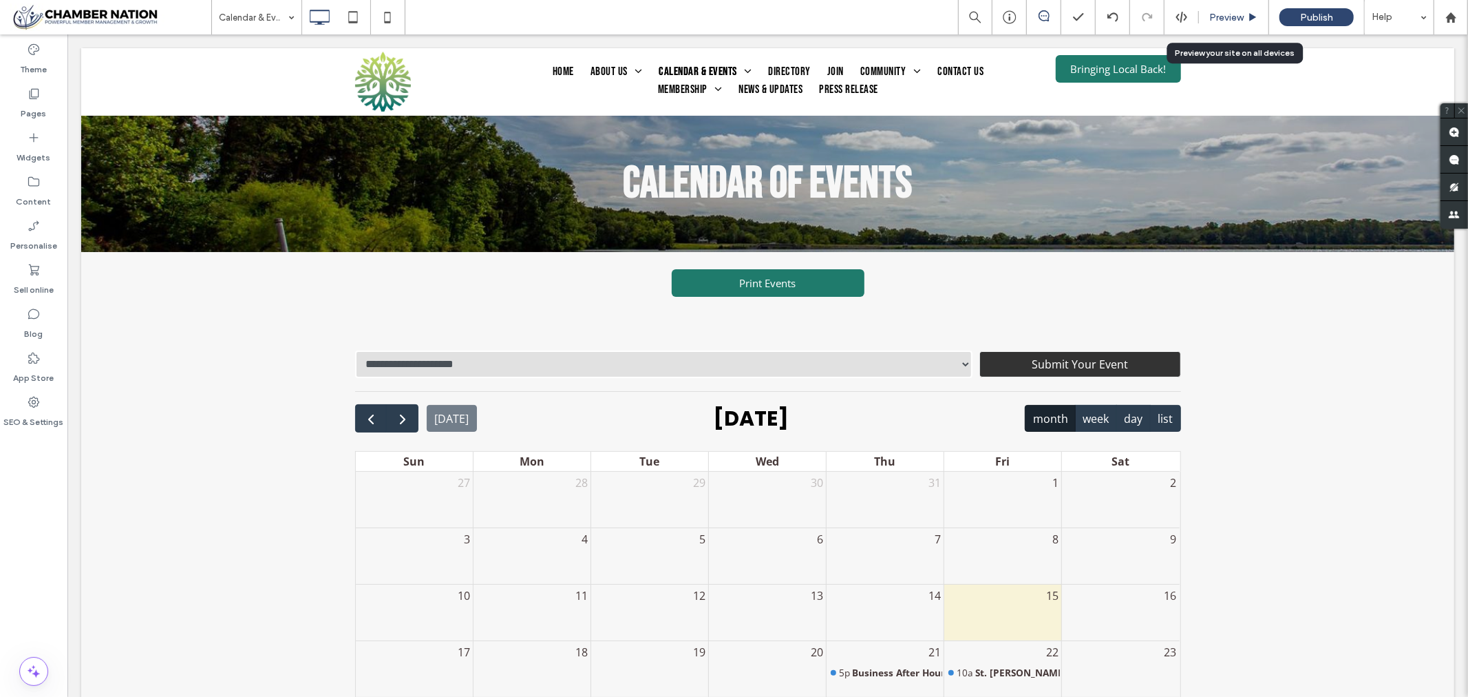
click at [1232, 19] on span "Preview" at bounding box center [1226, 18] width 34 height 12
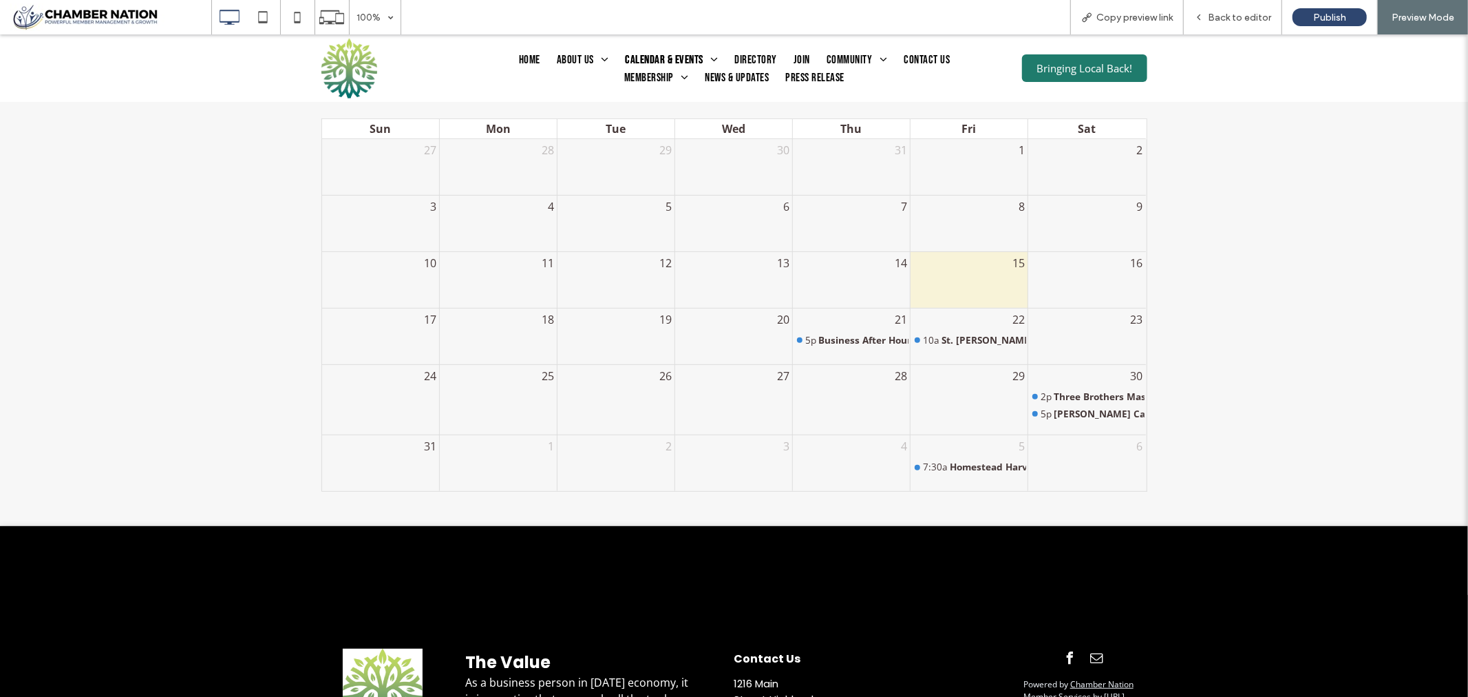
scroll to position [465, 0]
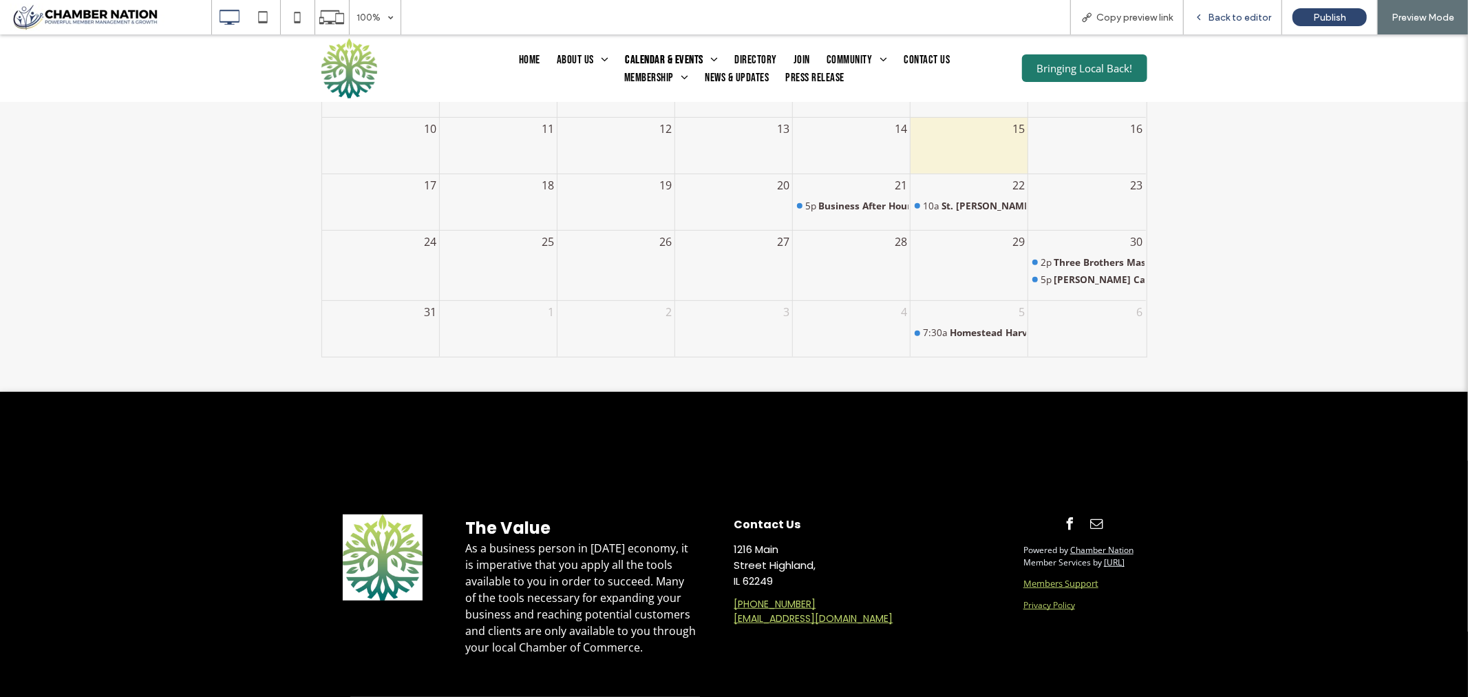
click at [1247, 18] on span "Back to editor" at bounding box center [1239, 18] width 63 height 12
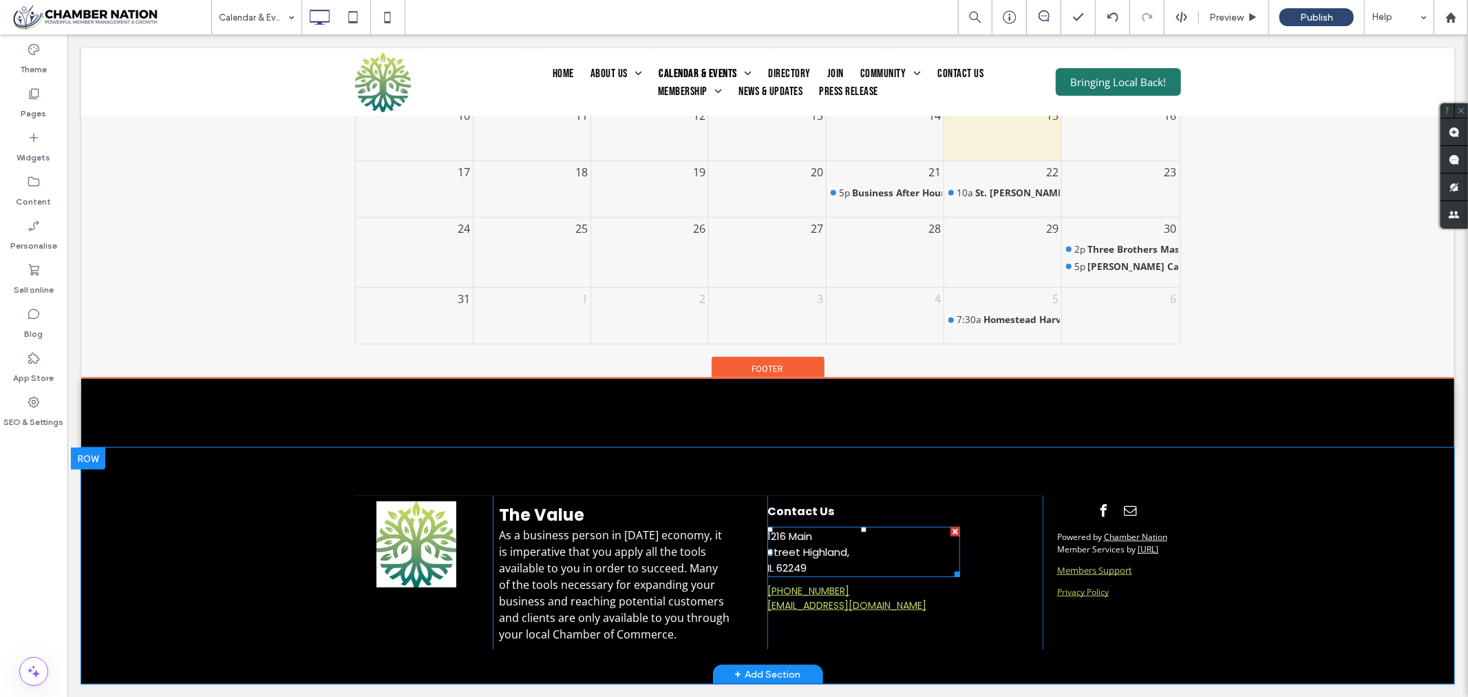
scroll to position [492, 0]
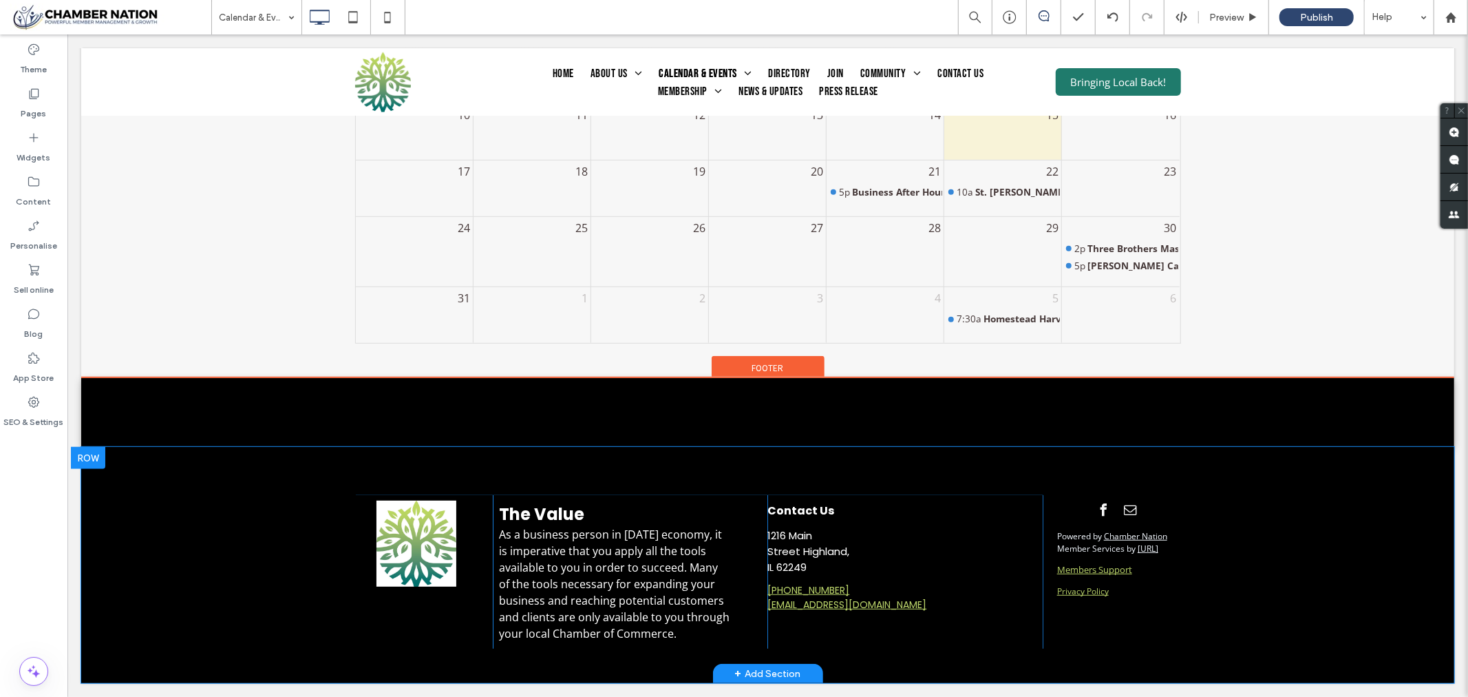
click at [813, 626] on div "Contact Us 1216 Main Street Highland, ﻿ IL 62249 618-654-3721 info@highlandilli…" at bounding box center [904, 571] width 275 height 154
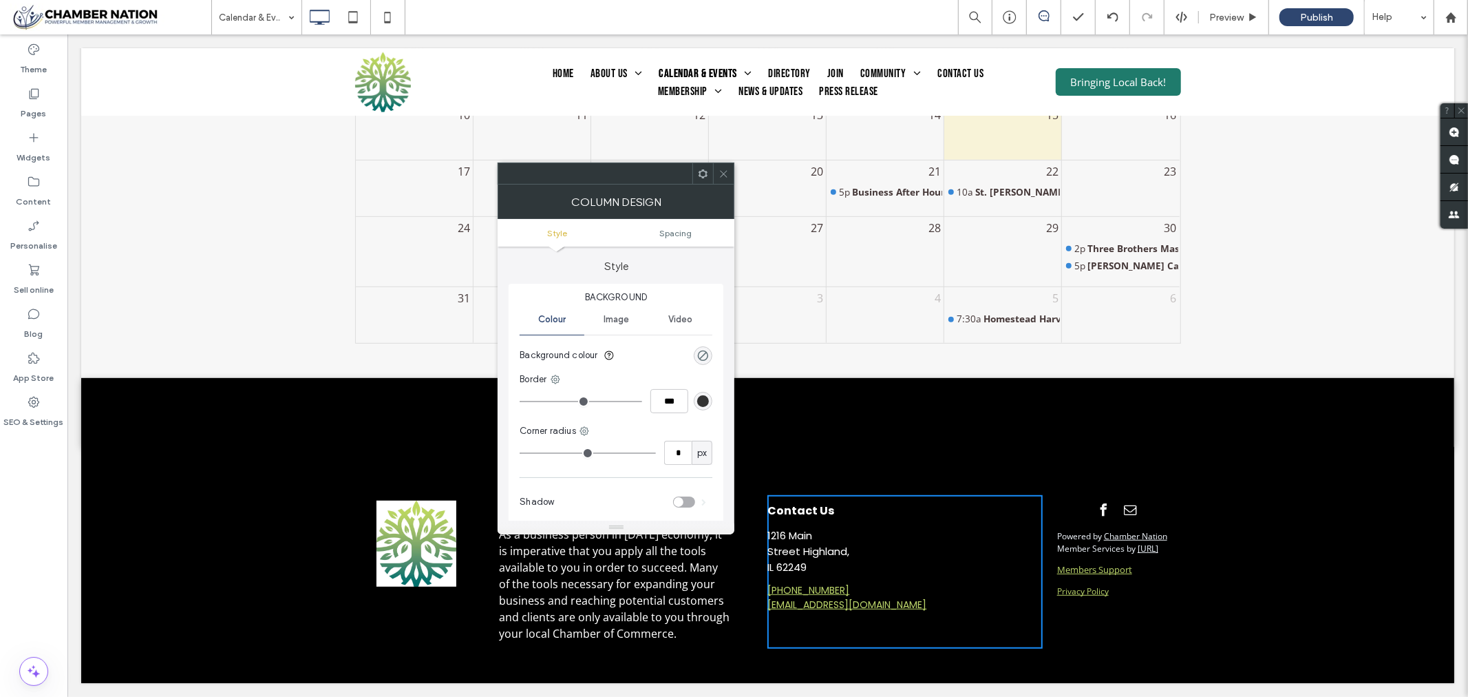
click at [721, 165] on span at bounding box center [724, 173] width 10 height 21
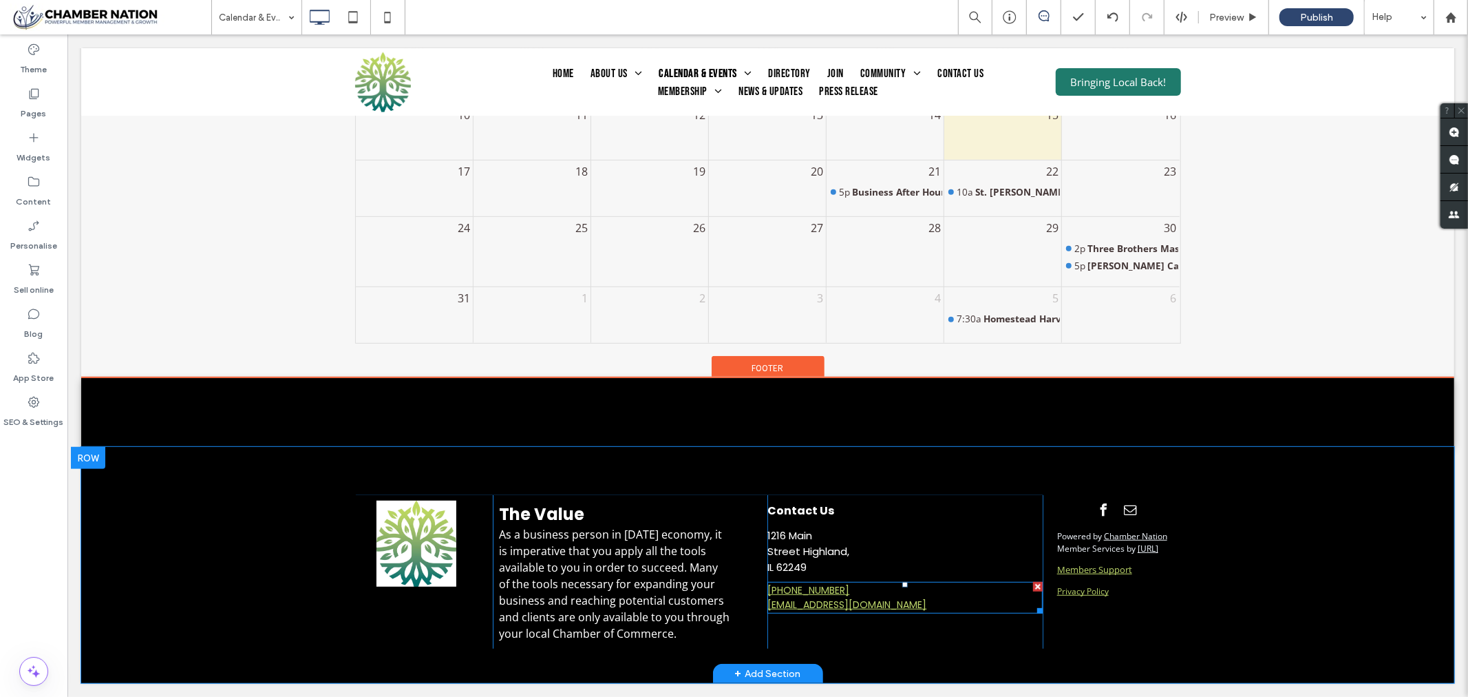
click at [916, 597] on h5 "[EMAIL_ADDRESS][DOMAIN_NAME]" at bounding box center [904, 604] width 275 height 14
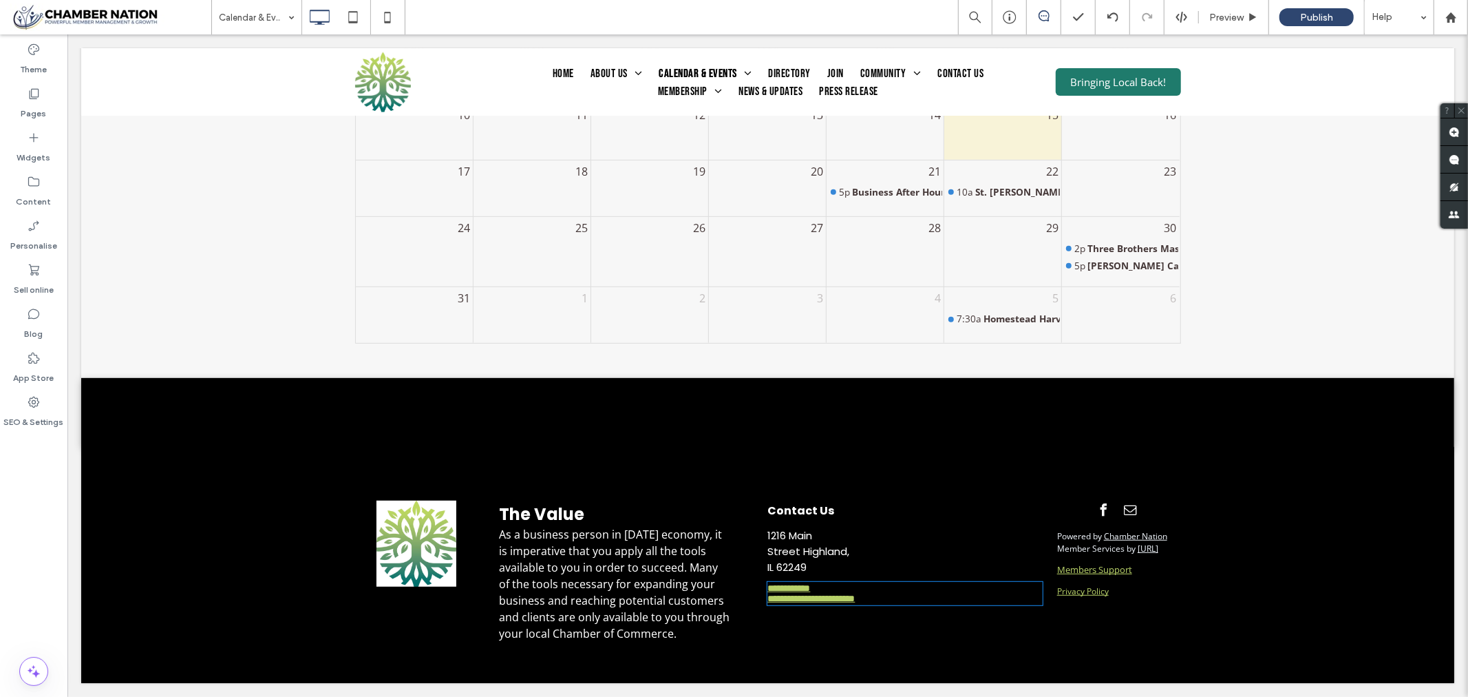
type input "*******"
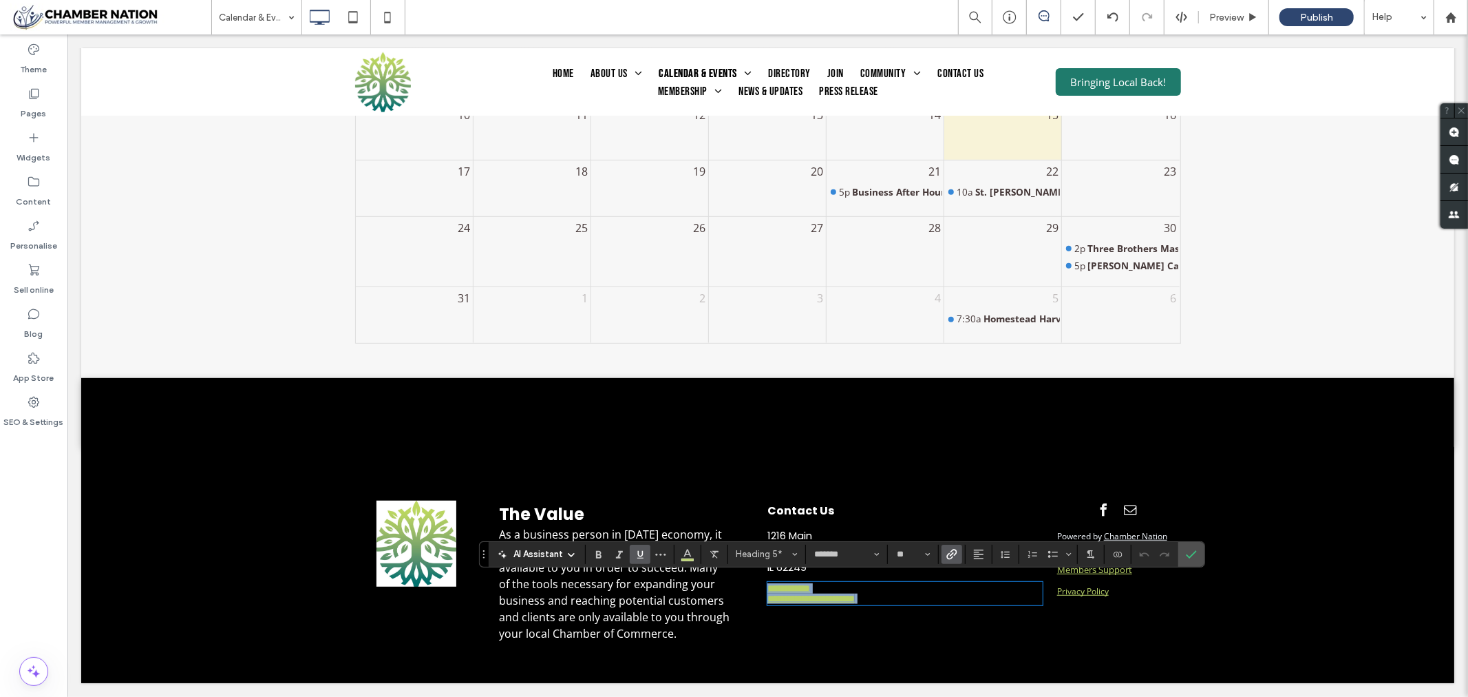
click at [917, 595] on h5 "**********" at bounding box center [904, 598] width 275 height 10
click at [916, 598] on h5 "**********" at bounding box center [904, 598] width 275 height 10
type input "**"
click at [816, 502] on strong "Contact Us" at bounding box center [800, 510] width 67 height 16
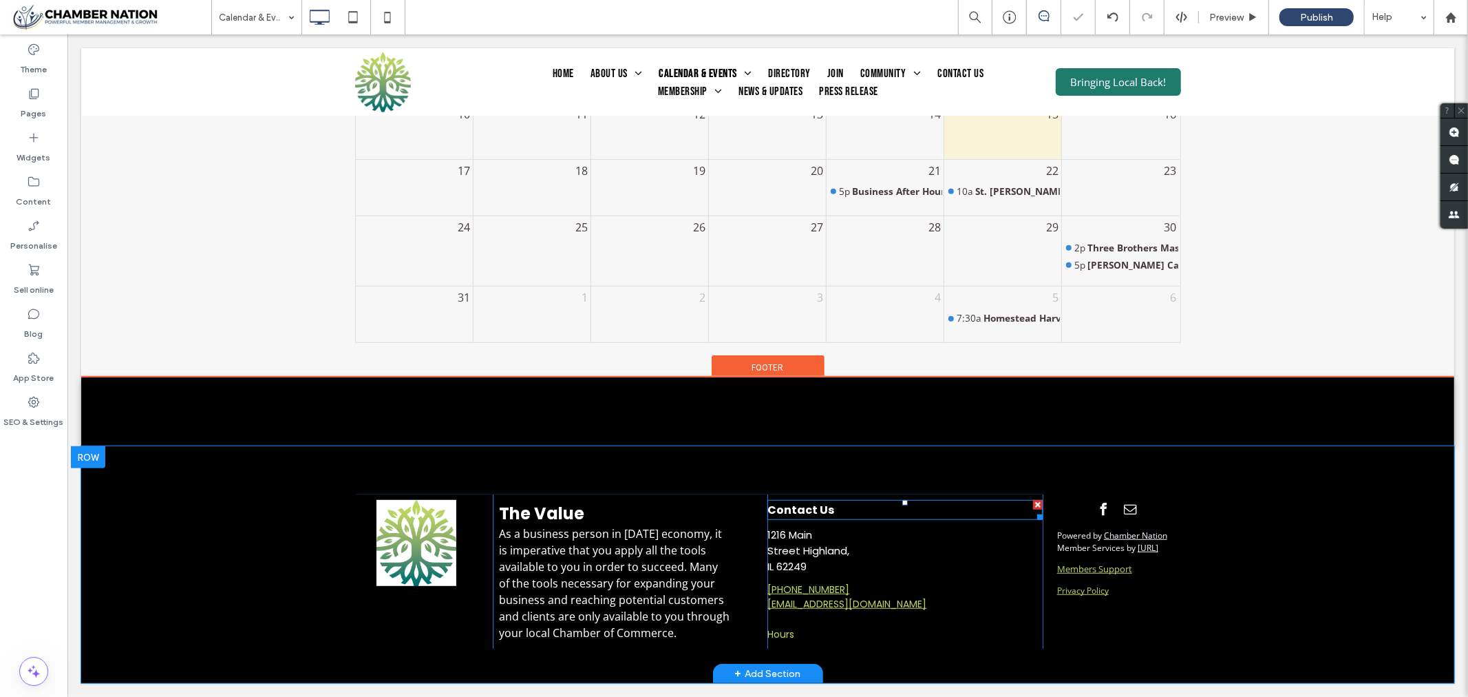
click at [814, 502] on strong "Contact Us" at bounding box center [800, 509] width 67 height 16
type input "*******"
type input "**"
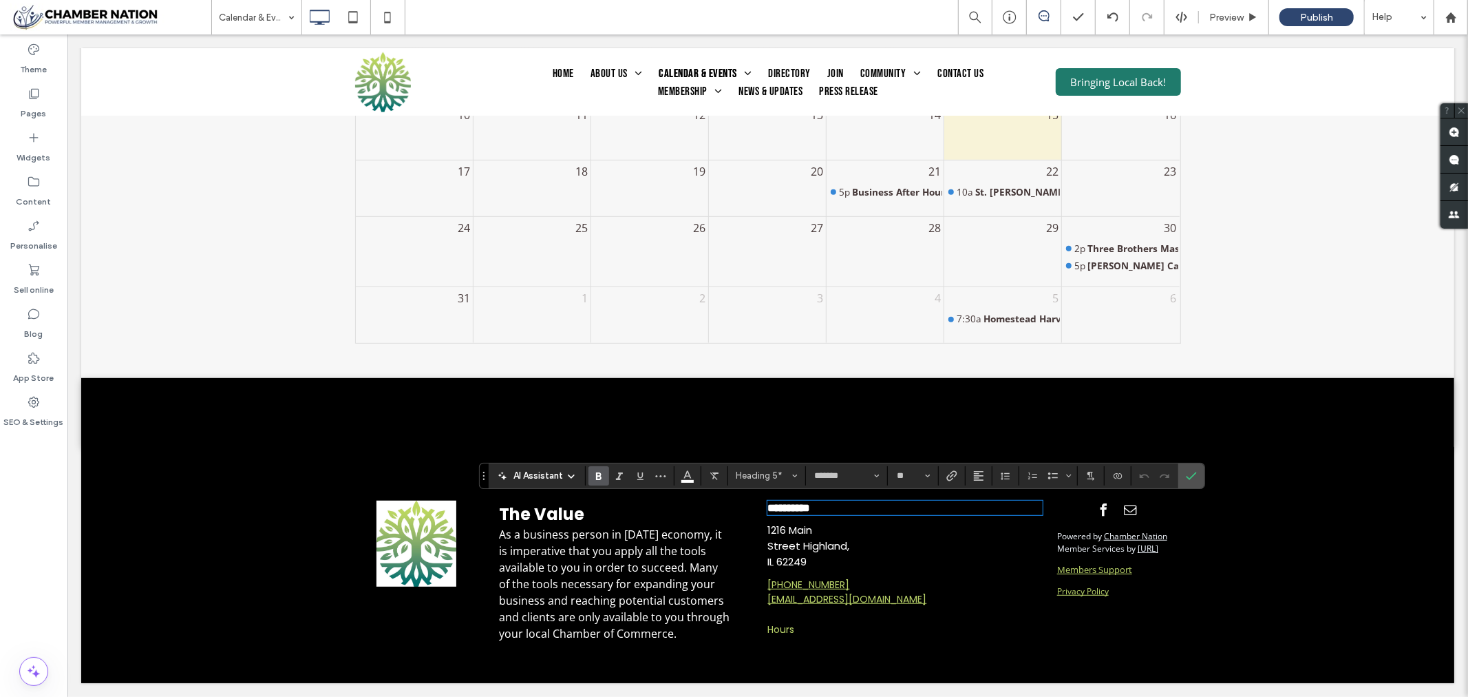
click at [780, 623] on span "Hours" at bounding box center [780, 629] width 27 height 14
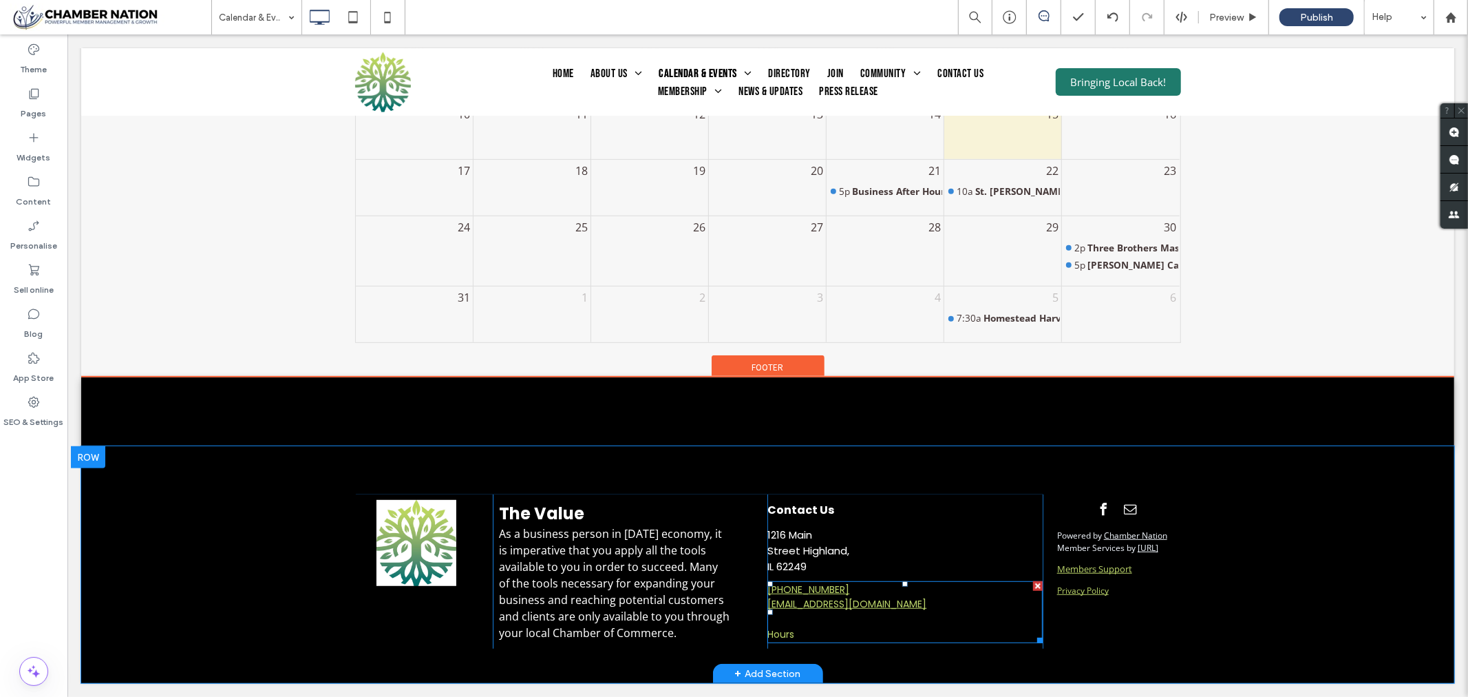
click at [780, 626] on span "Hours" at bounding box center [780, 633] width 27 height 14
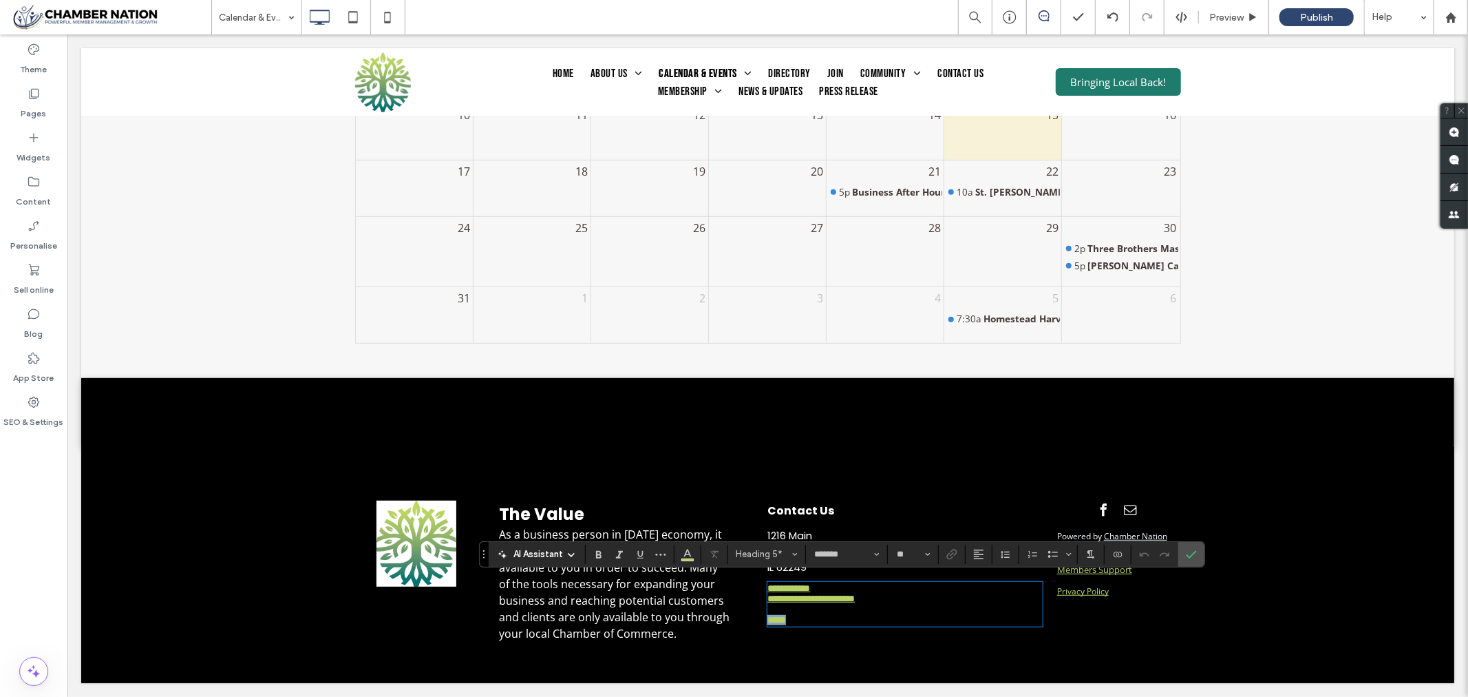
click at [780, 624] on span "*****" at bounding box center [776, 619] width 19 height 10
click at [931, 553] on icon "Size" at bounding box center [928, 554] width 6 height 6
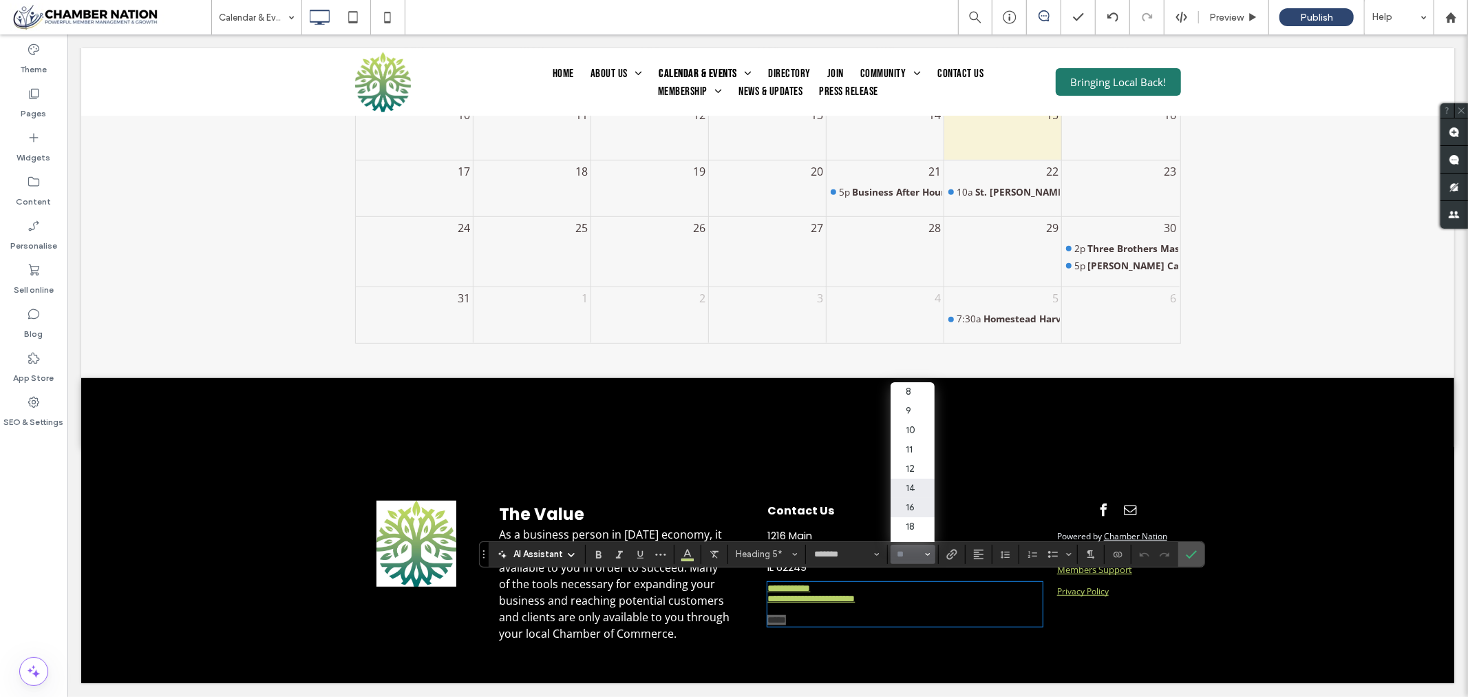
click at [935, 514] on label "16" at bounding box center [913, 507] width 44 height 19
type input "**"
click at [687, 549] on icon "Colour" at bounding box center [687, 552] width 11 height 11
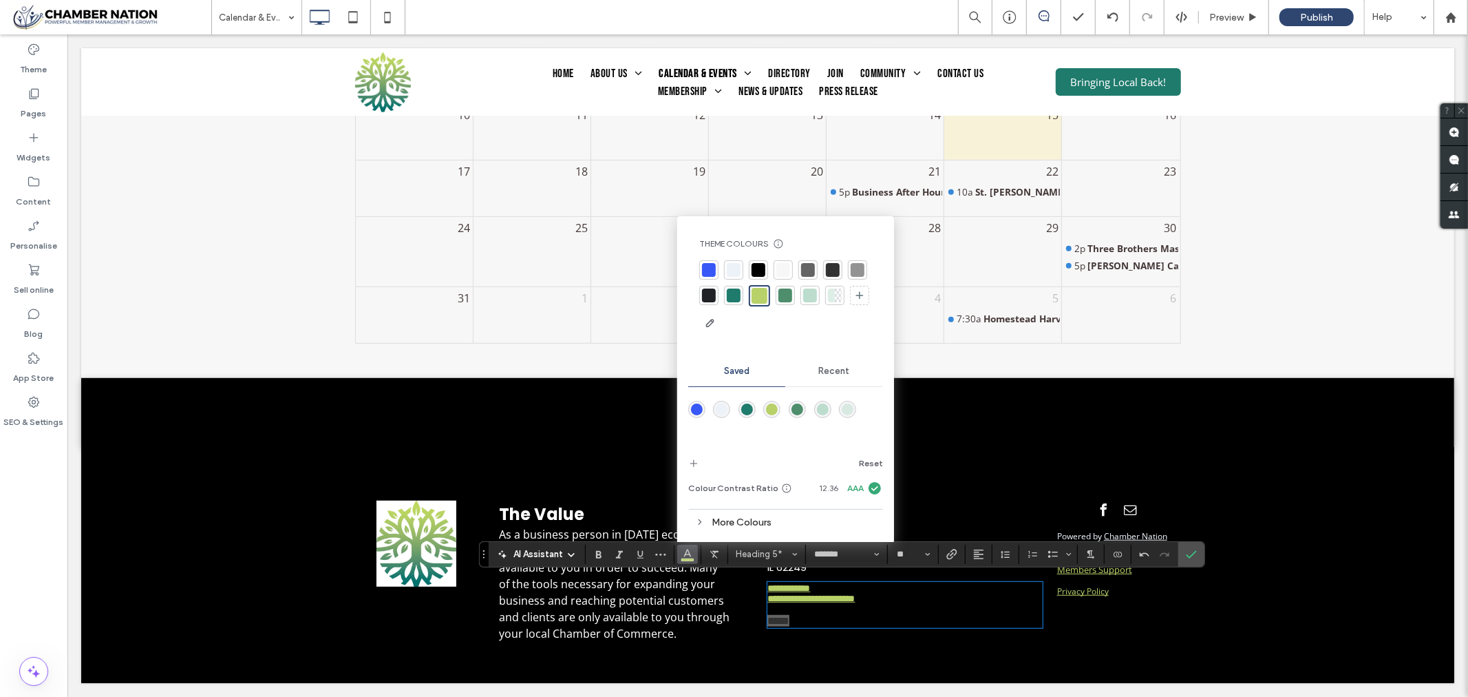
click at [720, 409] on div "rgba(237,242,248,1)" at bounding box center [722, 409] width 12 height 12
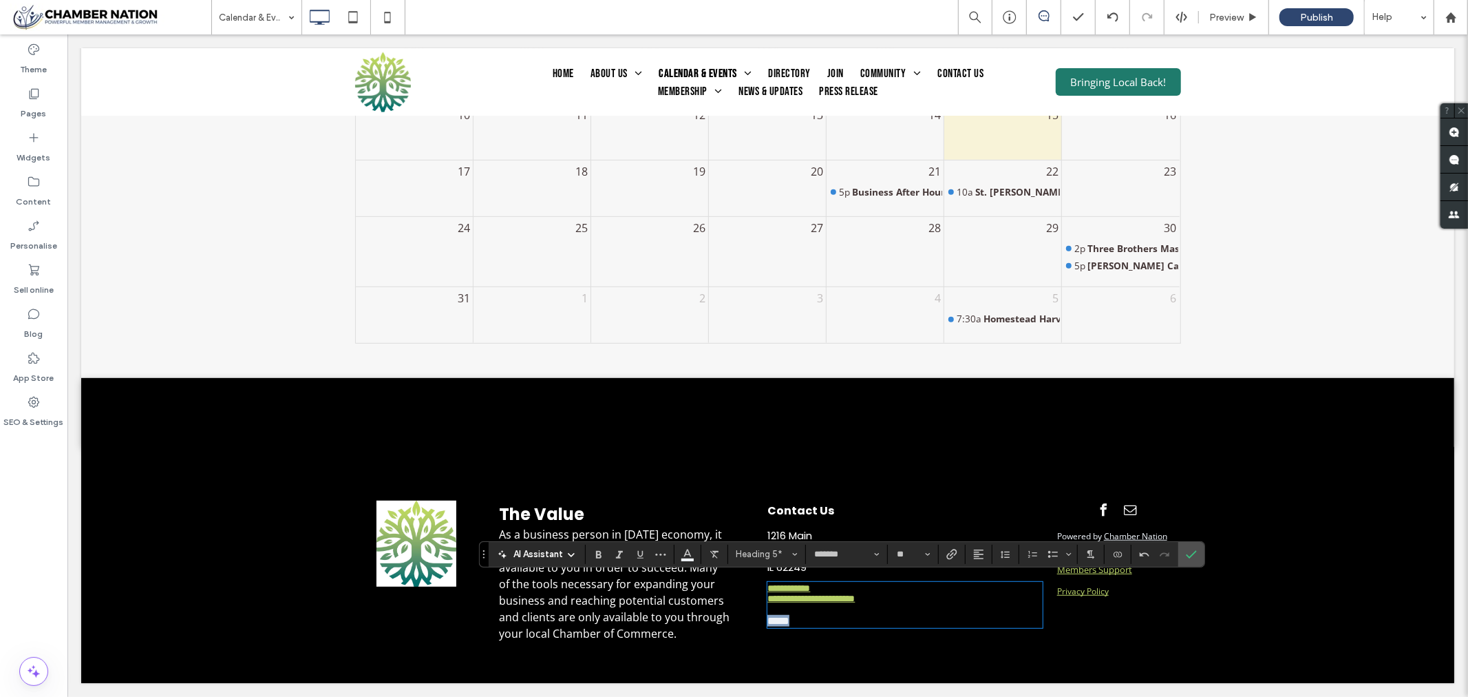
click at [833, 626] on h5 "*****" at bounding box center [904, 620] width 275 height 12
click at [809, 502] on strong "Contact Us" at bounding box center [800, 510] width 67 height 16
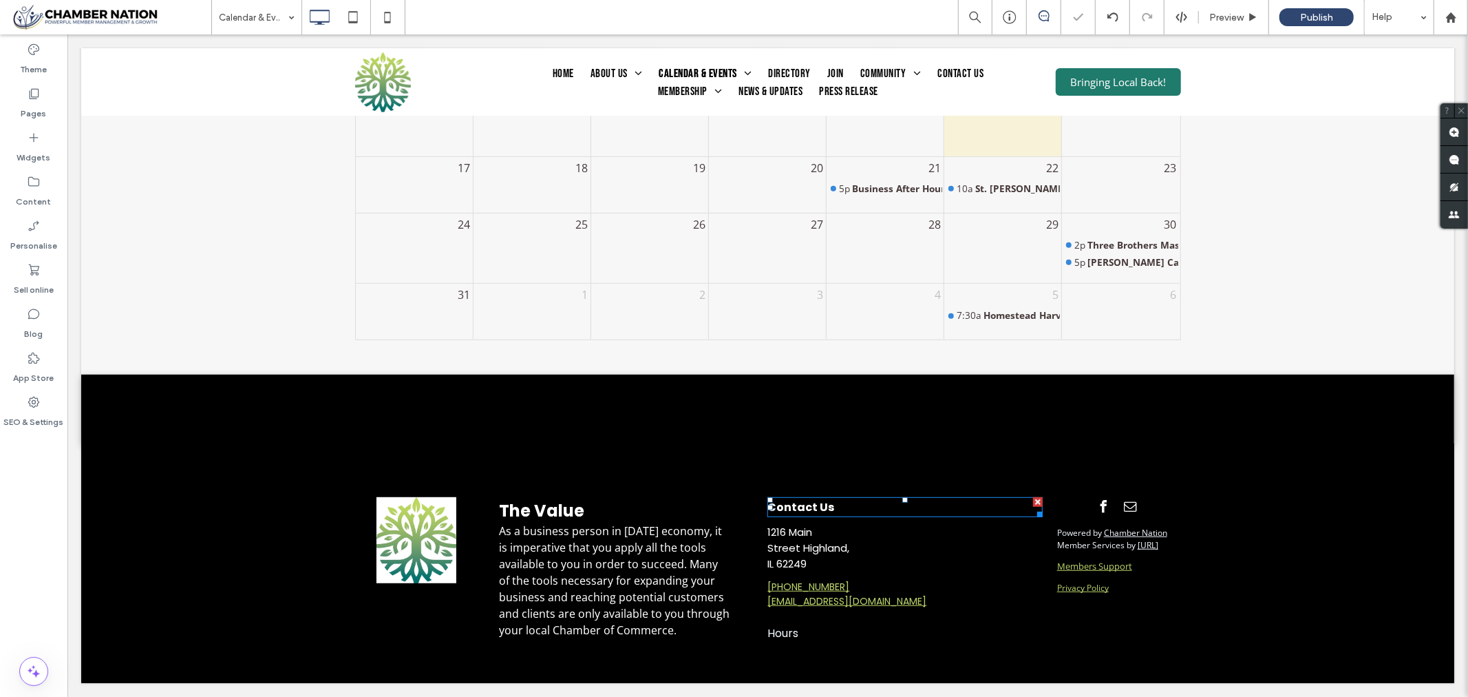
click at [809, 502] on strong "Contact Us" at bounding box center [800, 506] width 67 height 16
type input "*******"
type input "**"
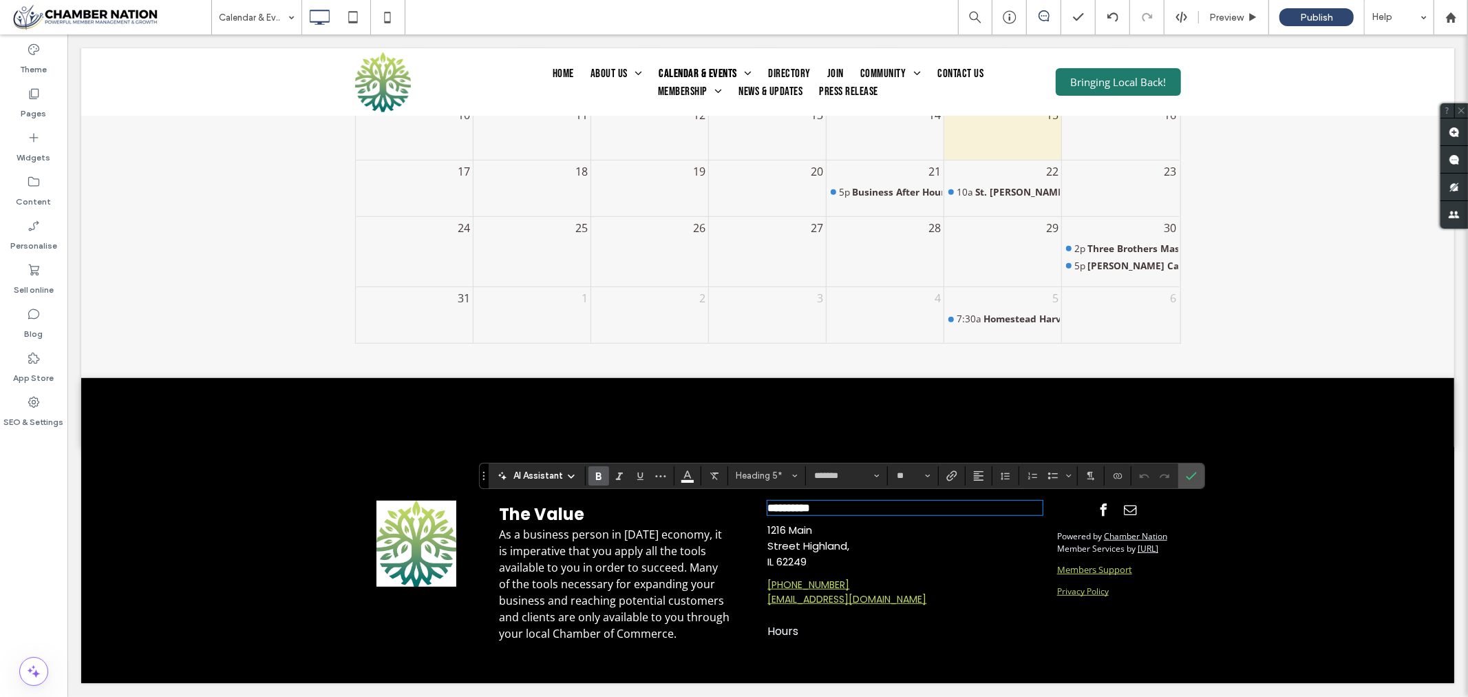
click at [787, 627] on span "Hours" at bounding box center [782, 630] width 31 height 16
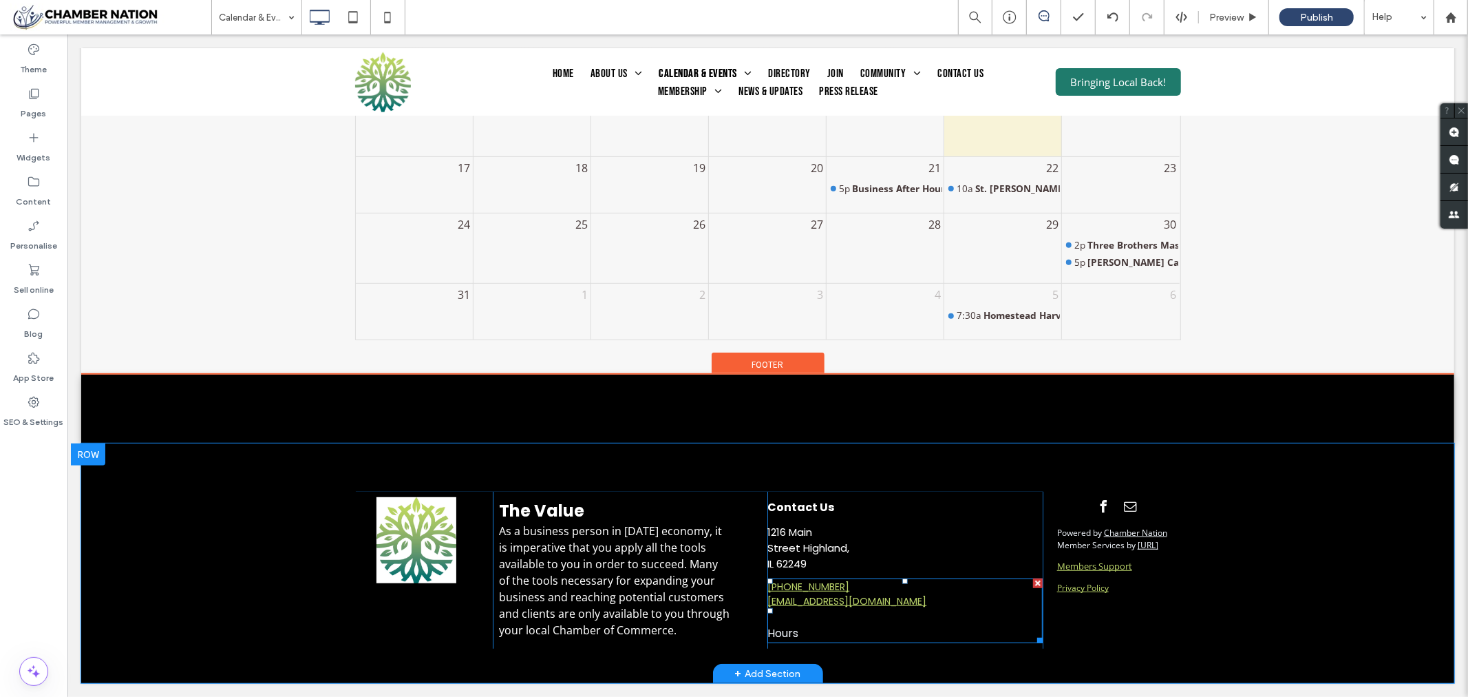
click at [787, 627] on span "Hours" at bounding box center [782, 632] width 31 height 16
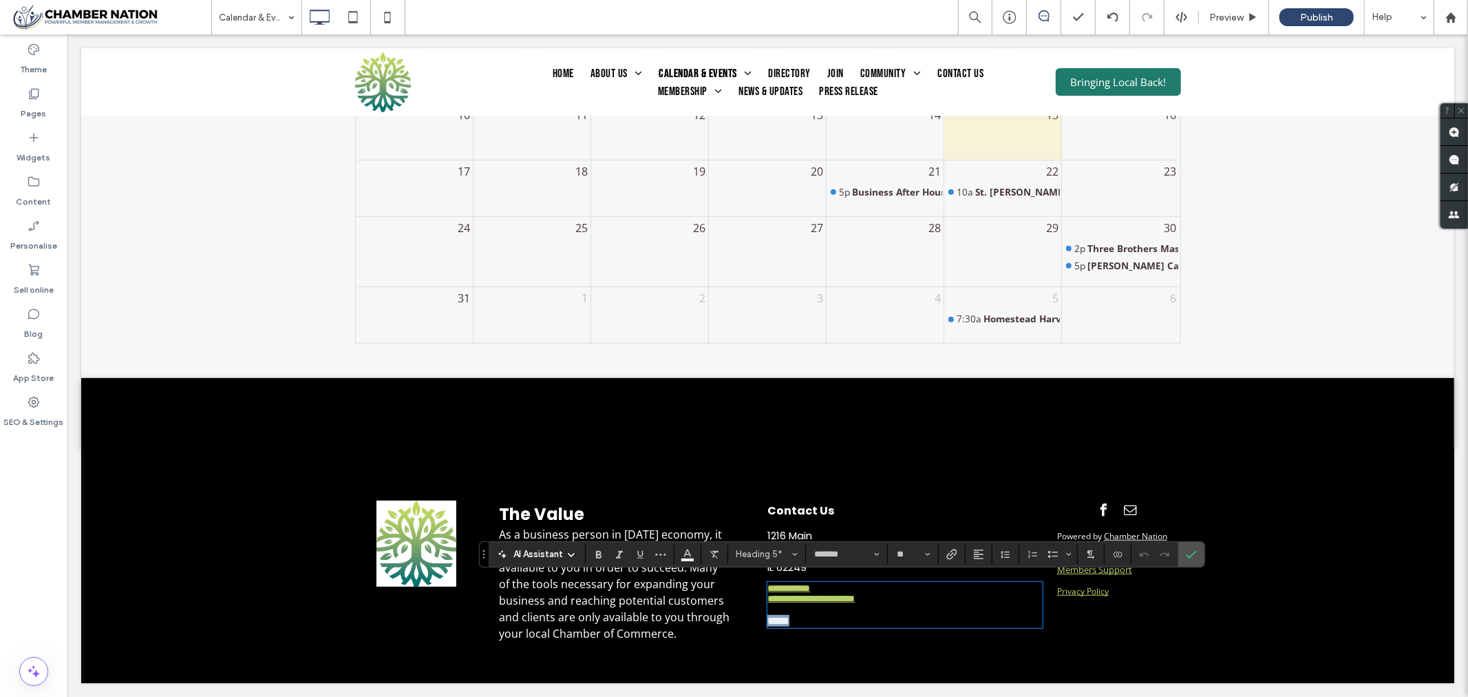
drag, startPoint x: 796, startPoint y: 628, endPoint x: 752, endPoint y: 624, distance: 43.6
click at [752, 624] on div "**********" at bounding box center [767, 571] width 826 height 154
click at [596, 555] on use "Bold" at bounding box center [599, 555] width 6 height 8
click at [939, 626] on h5 "*****" at bounding box center [904, 620] width 275 height 12
drag, startPoint x: 809, startPoint y: 633, endPoint x: 741, endPoint y: 631, distance: 68.2
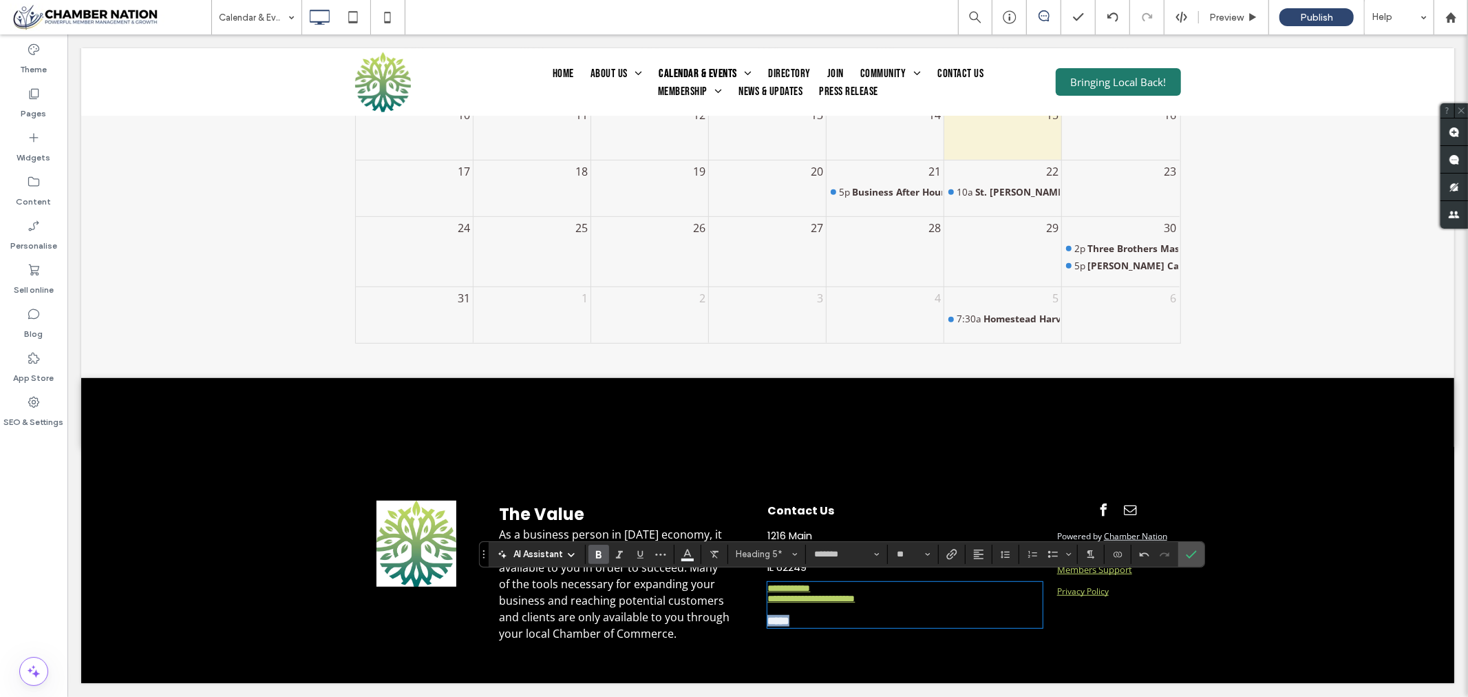
click at [741, 631] on div "**********" at bounding box center [767, 571] width 826 height 154
click at [593, 547] on span "Bold" at bounding box center [596, 553] width 6 height 19
click at [817, 626] on h5 "*****" at bounding box center [904, 620] width 275 height 12
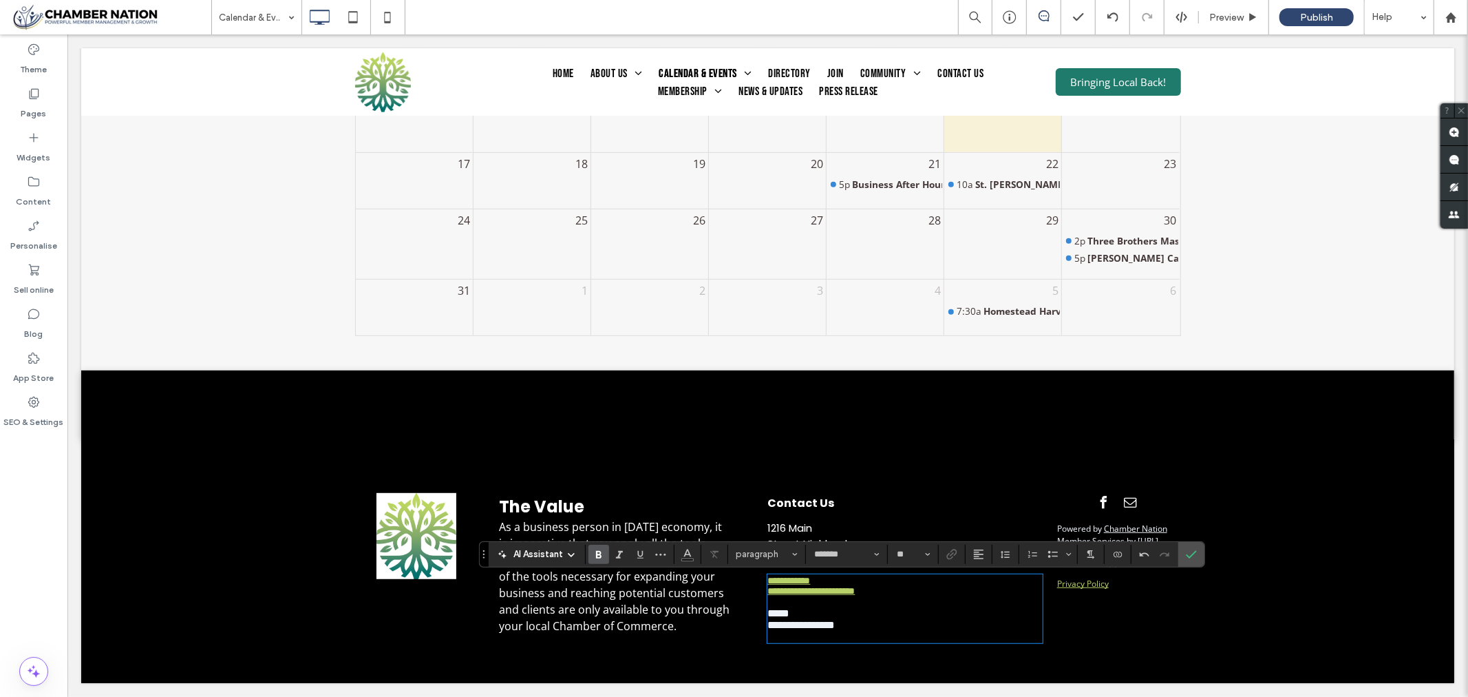
click at [768, 641] on h5 at bounding box center [904, 635] width 275 height 11
drag, startPoint x: 880, startPoint y: 646, endPoint x: 871, endPoint y: 637, distance: 12.7
click at [880, 630] on h5 "**********" at bounding box center [904, 624] width 275 height 12
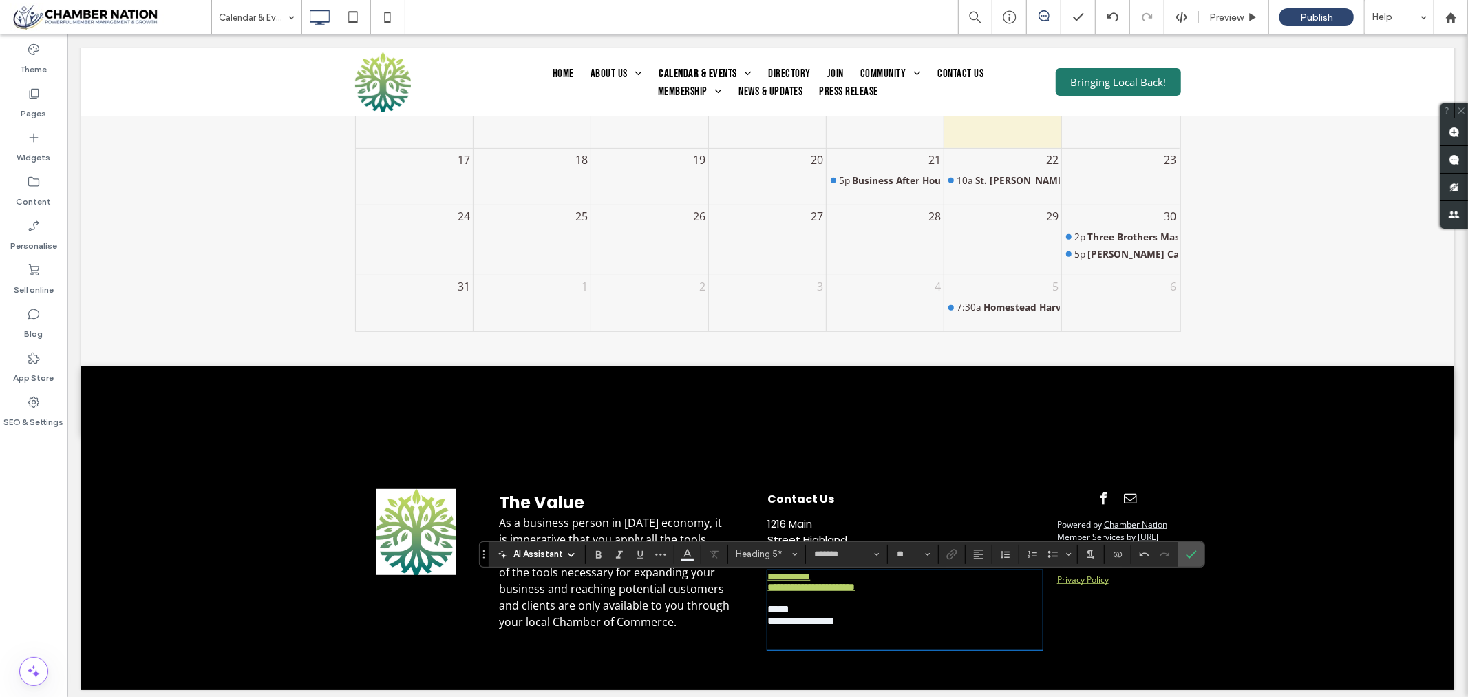
click at [807, 625] on span "**********" at bounding box center [800, 620] width 67 height 10
click at [871, 637] on h5 "﻿" at bounding box center [904, 631] width 275 height 11
click at [867, 637] on h5 "﻿" at bounding box center [904, 631] width 275 height 11
click at [863, 626] on h5 "**********" at bounding box center [904, 620] width 275 height 12
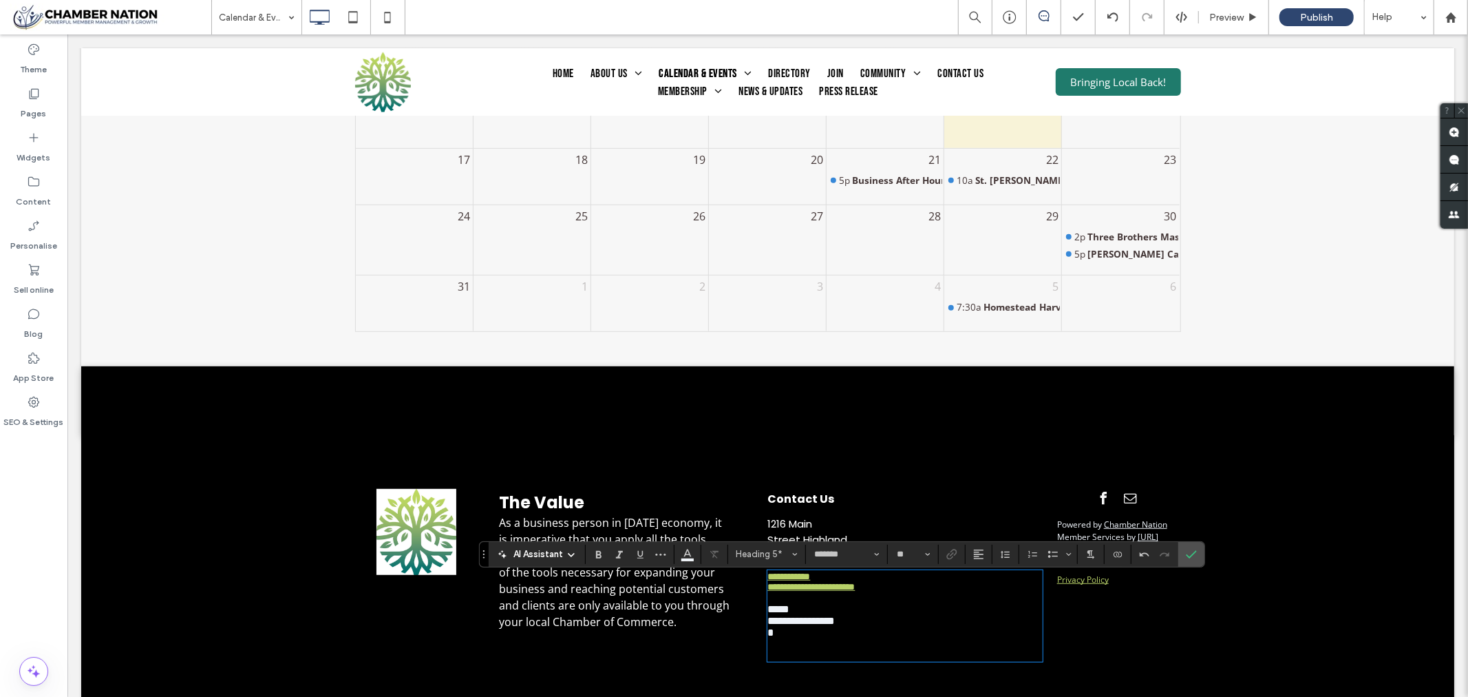
type input "**"
click at [931, 552] on icon "Size" at bounding box center [928, 554] width 6 height 6
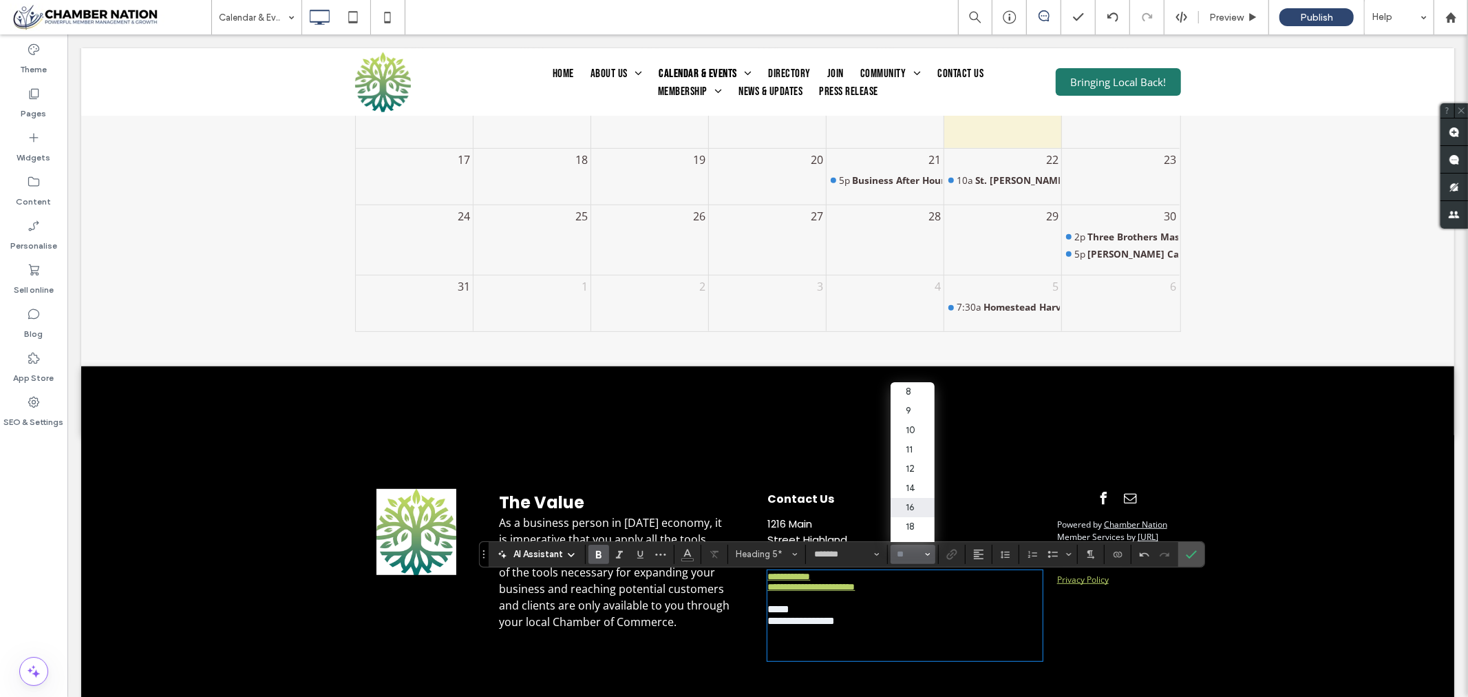
click at [935, 512] on label "16" at bounding box center [913, 507] width 44 height 19
type input "**"
click at [768, 637] on h5 "﻿" at bounding box center [904, 632] width 275 height 12
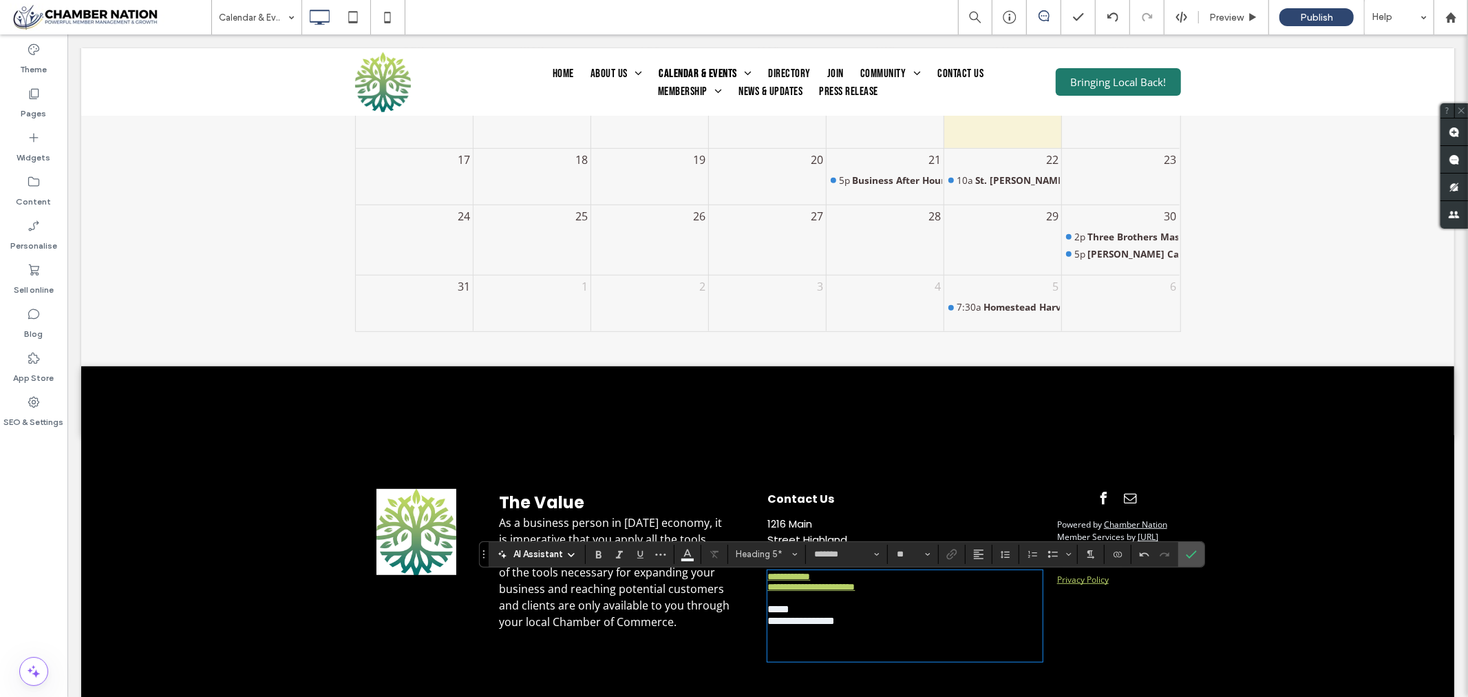
click at [834, 625] on span "**********" at bounding box center [800, 620] width 67 height 10
click at [767, 637] on span "******" at bounding box center [780, 631] width 26 height 10
click at [821, 637] on h5 "*******" at bounding box center [904, 632] width 275 height 12
click at [951, 637] on h5 "**********" at bounding box center [904, 632] width 275 height 12
click at [1197, 556] on icon "Confirm" at bounding box center [1191, 554] width 11 height 11
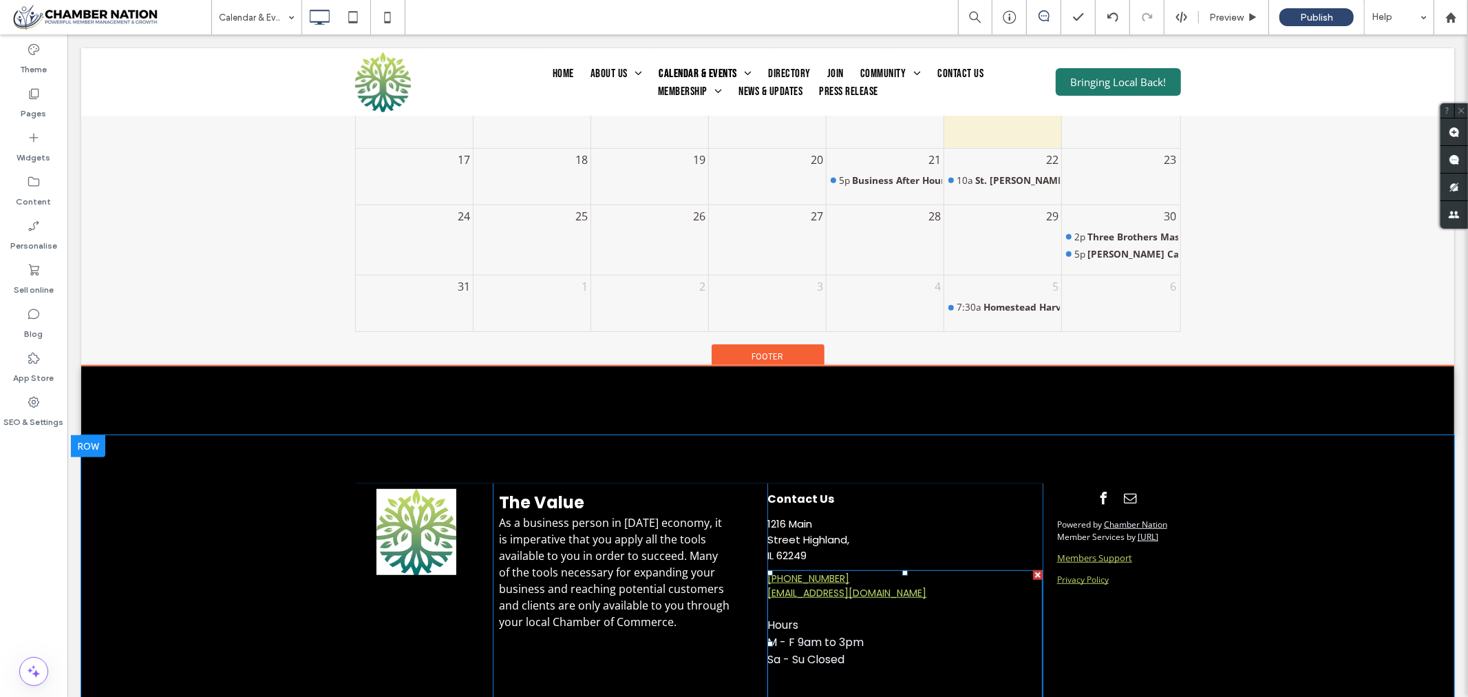
click at [788, 644] on span "M - F 9am to 3pm" at bounding box center [815, 641] width 96 height 16
type input "*******"
type input "**"
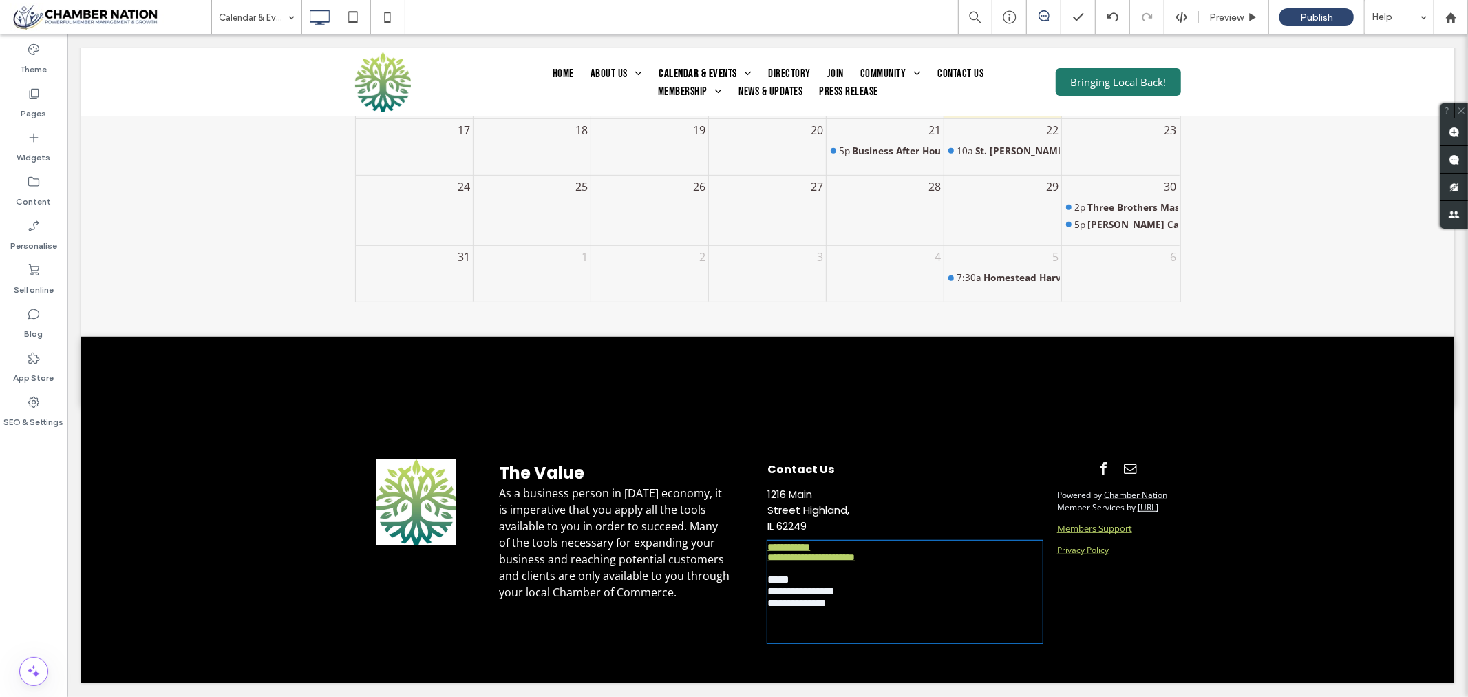
scroll to position [3, 0]
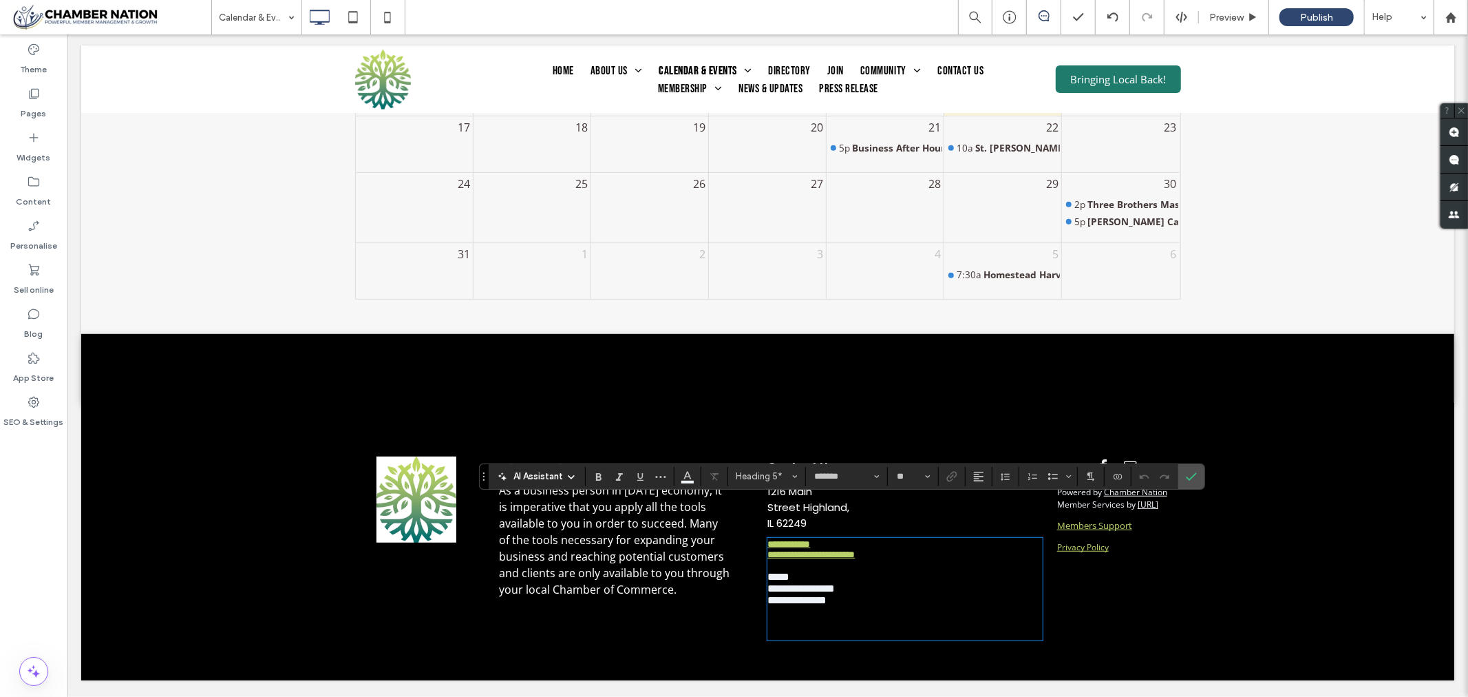
click at [794, 583] on span "**********" at bounding box center [800, 588] width 67 height 10
click at [1197, 480] on icon "Confirm" at bounding box center [1191, 476] width 11 height 11
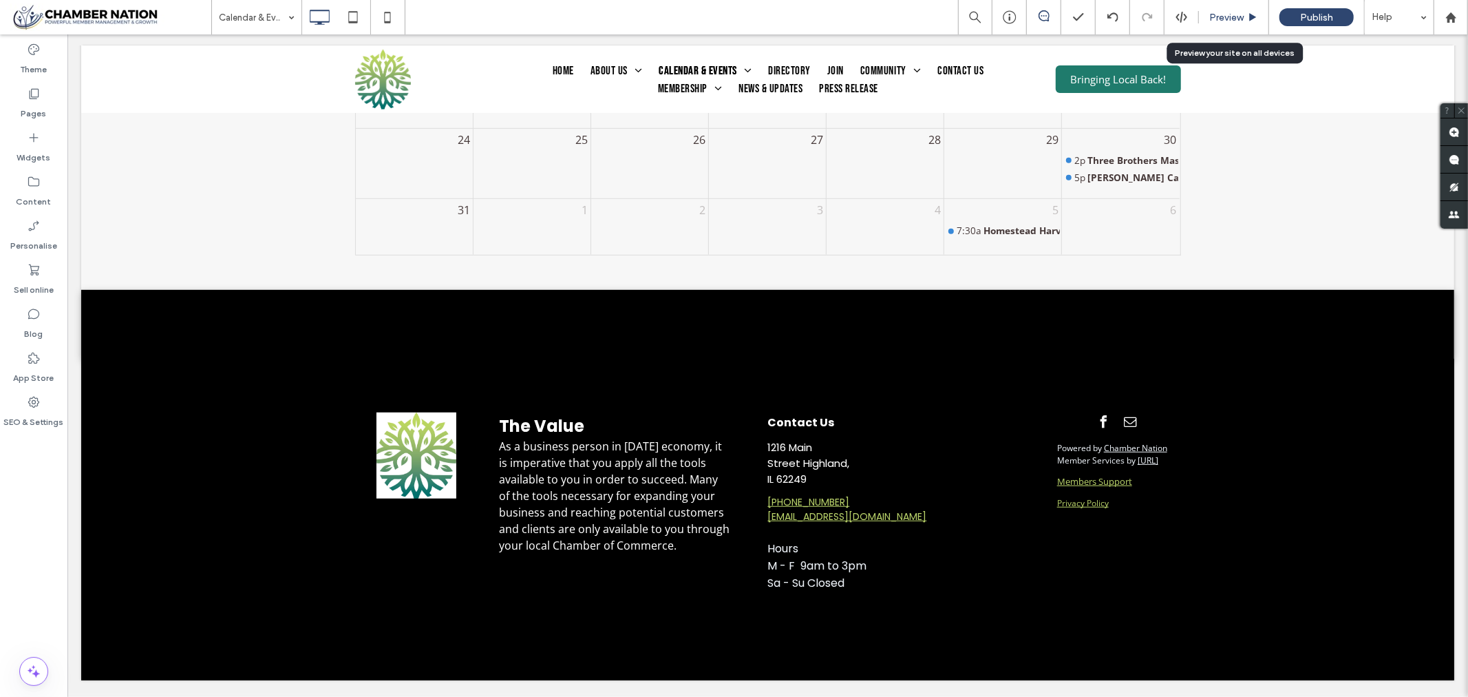
drag, startPoint x: 1220, startPoint y: 17, endPoint x: 1050, endPoint y: 87, distance: 184.2
click at [1220, 17] on span "Preview" at bounding box center [1226, 18] width 34 height 12
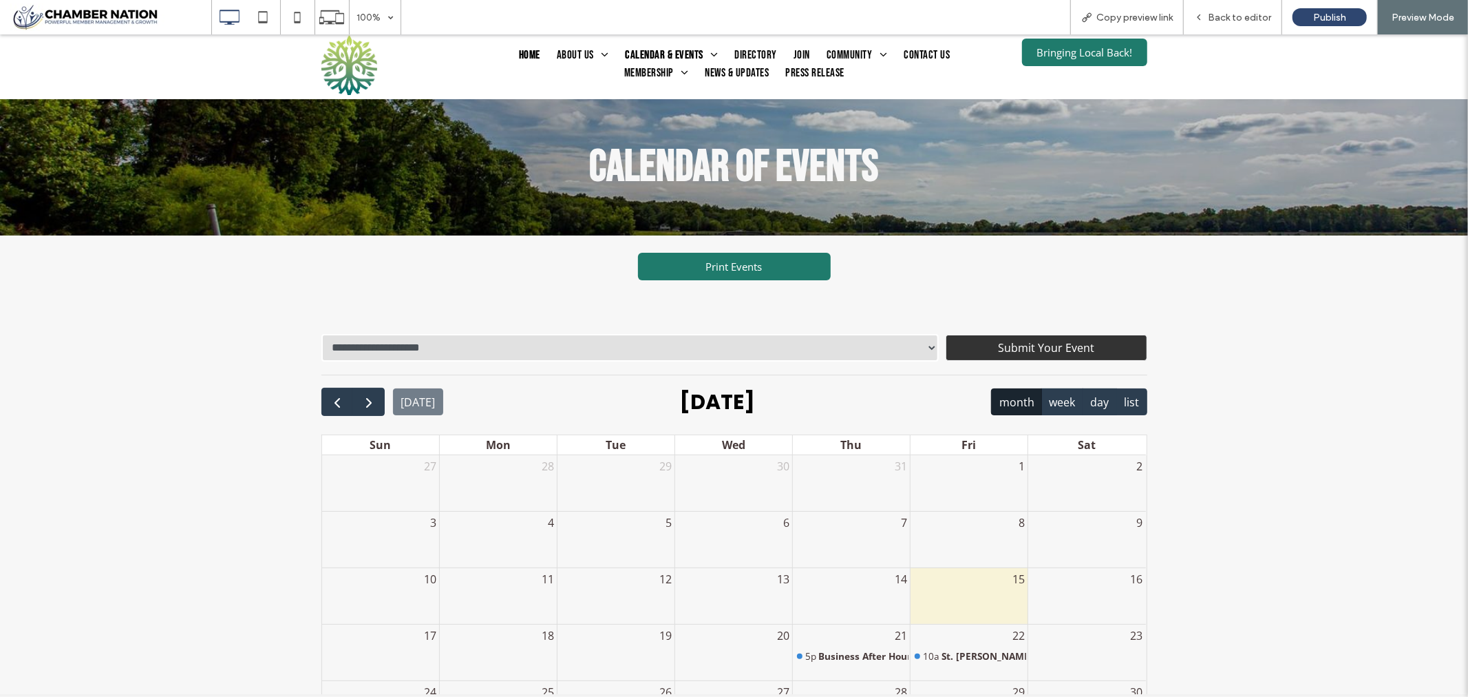
click at [527, 52] on span "Home" at bounding box center [529, 56] width 21 height 18
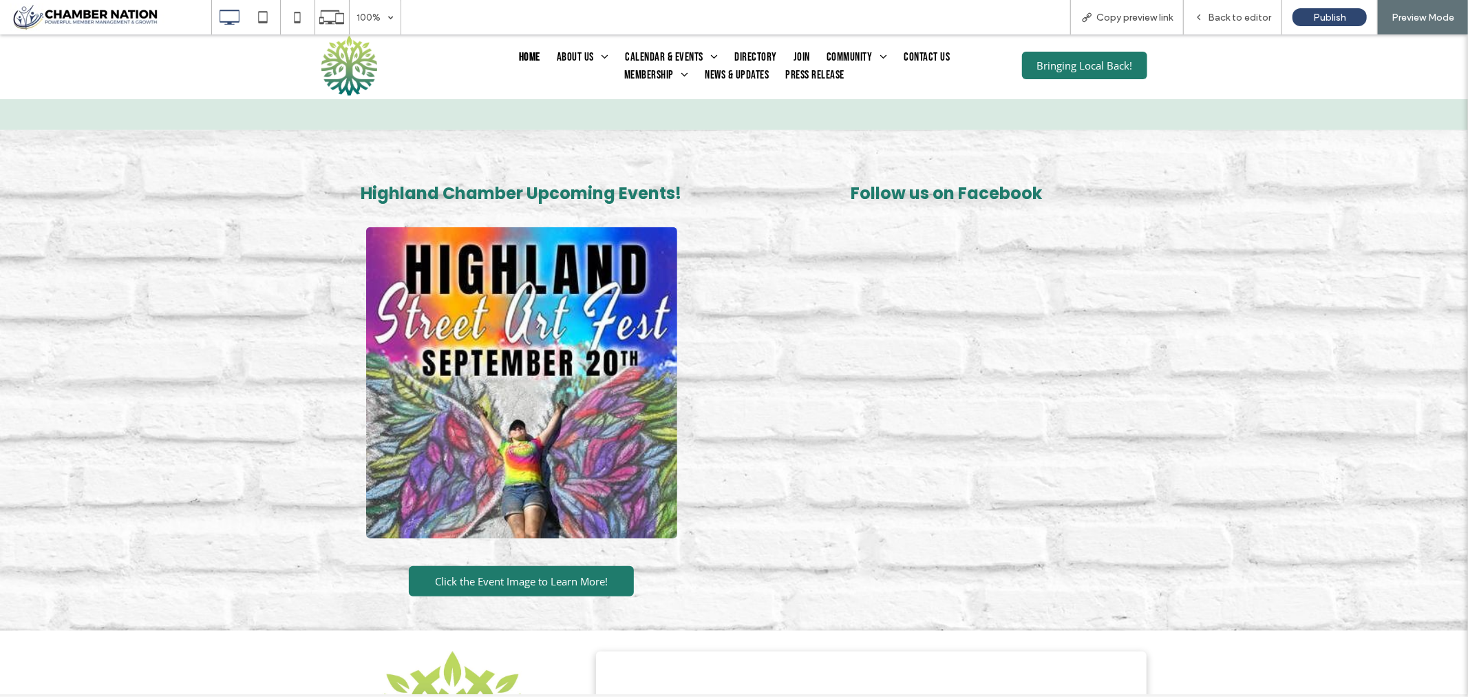
scroll to position [1070, 0]
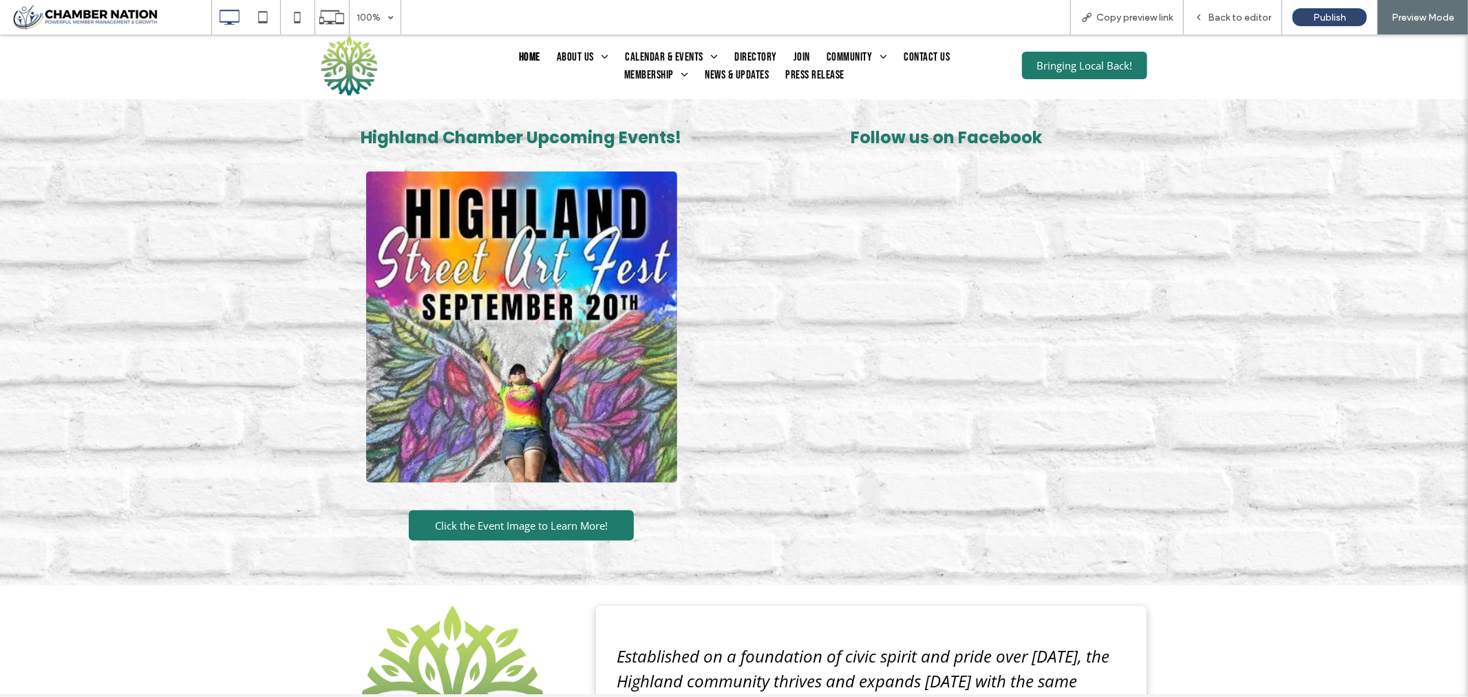
click at [525, 369] on img at bounding box center [521, 326] width 311 height 311
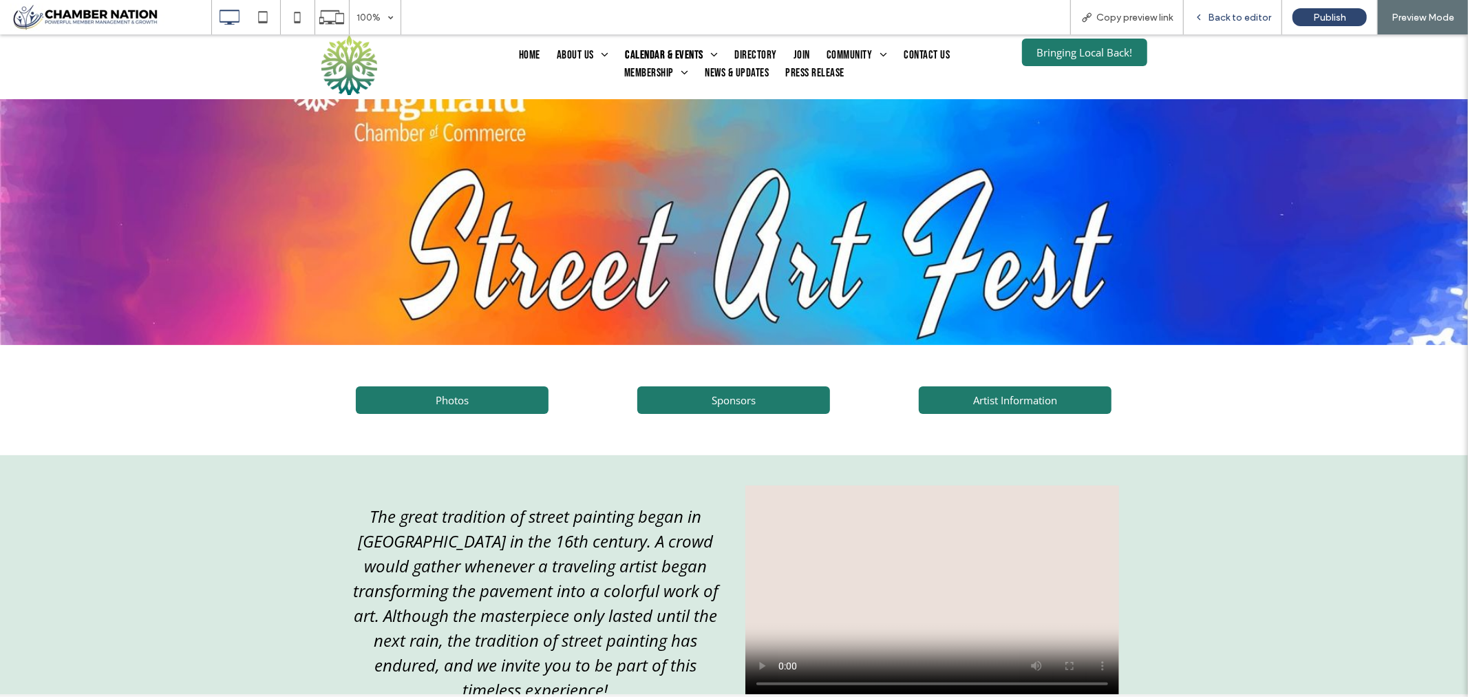
click at [1234, 17] on span "Back to editor" at bounding box center [1239, 18] width 63 height 12
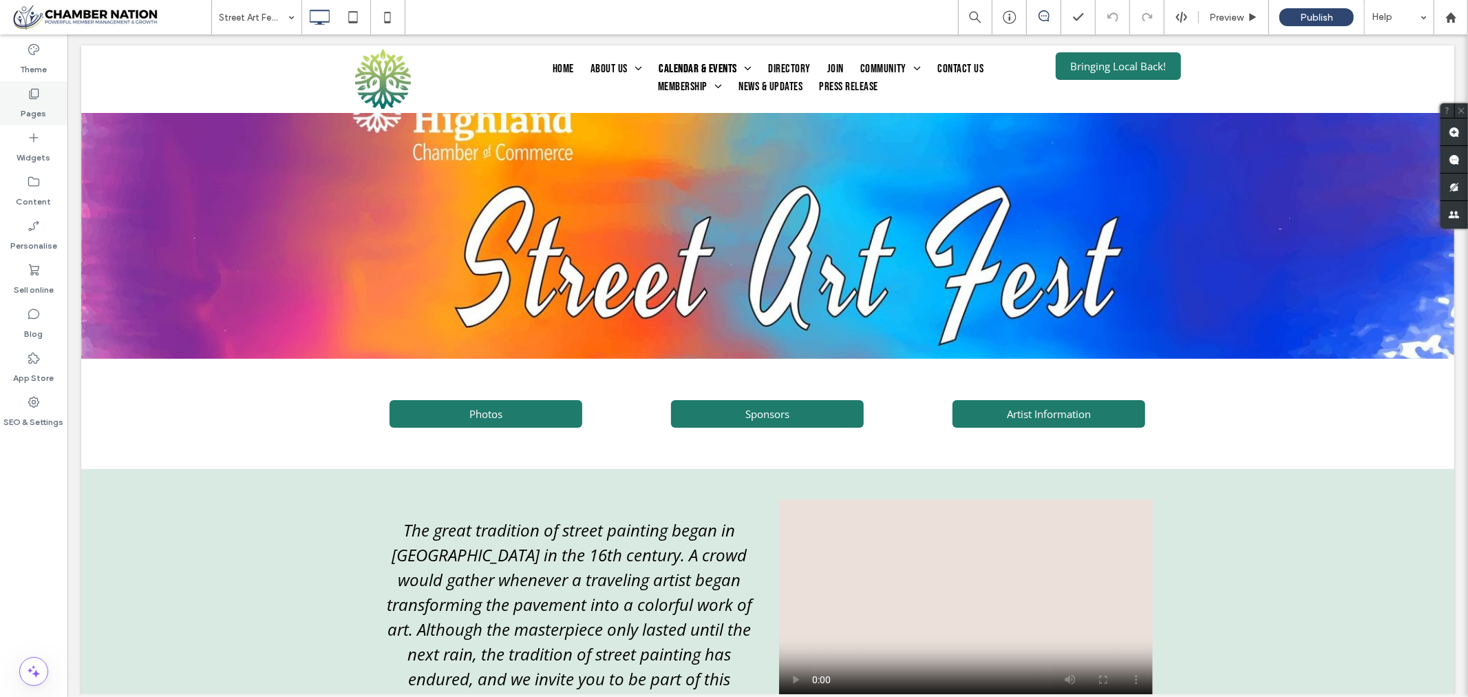
click at [31, 94] on use at bounding box center [35, 94] width 10 height 10
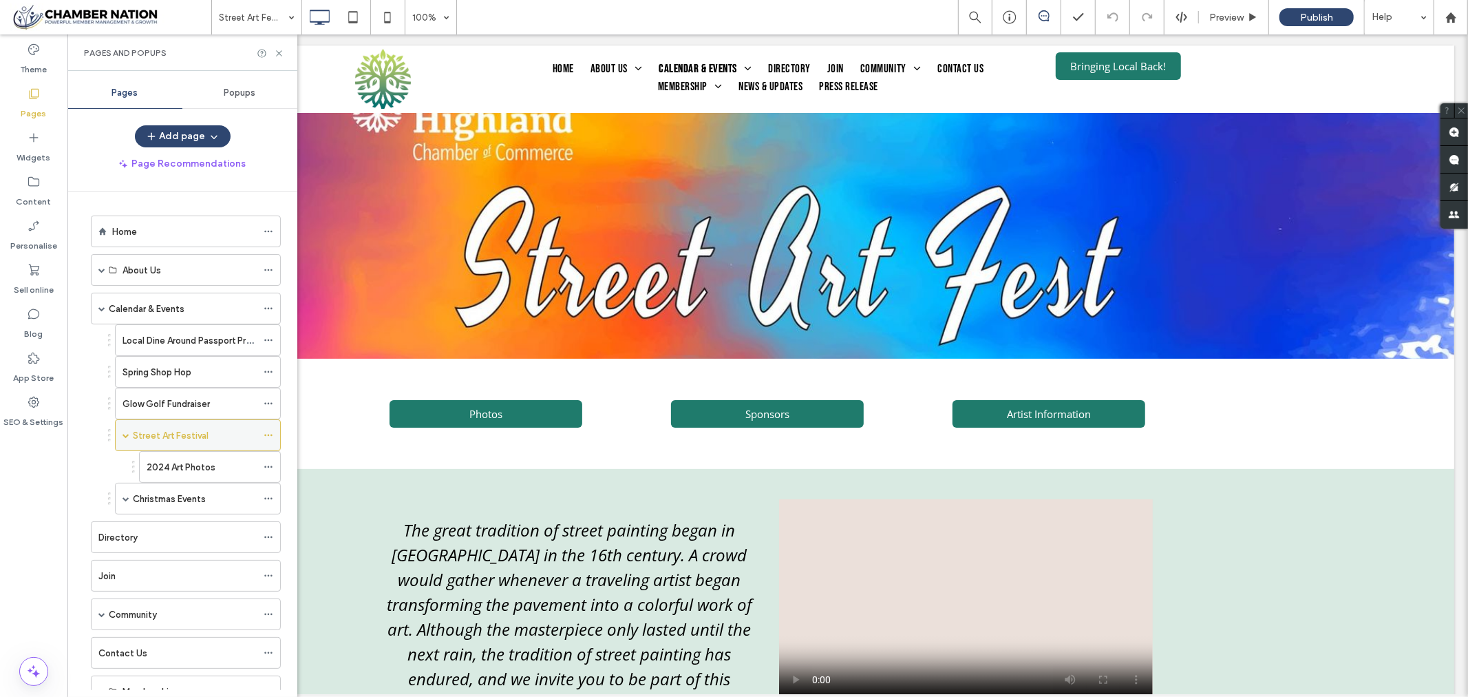
click at [179, 439] on label "Street Art Festival" at bounding box center [171, 435] width 76 height 24
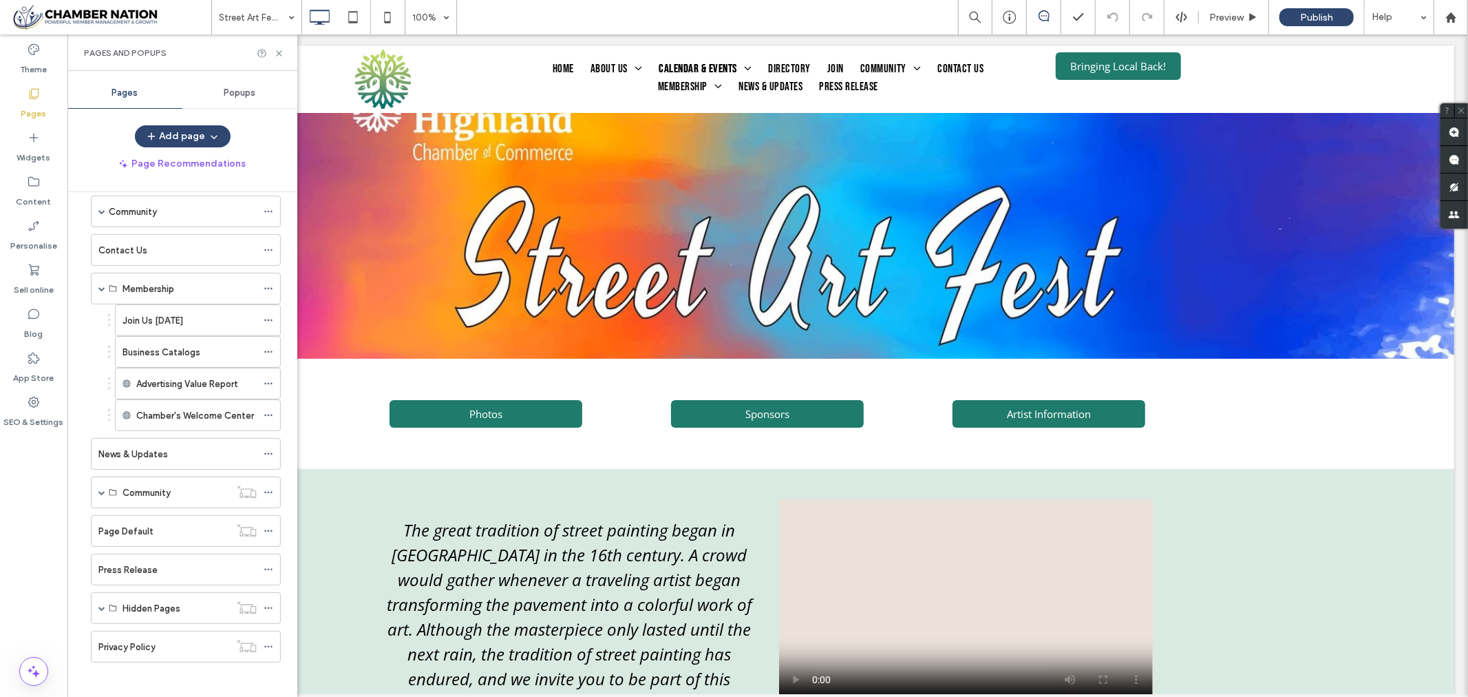
scroll to position [413, 0]
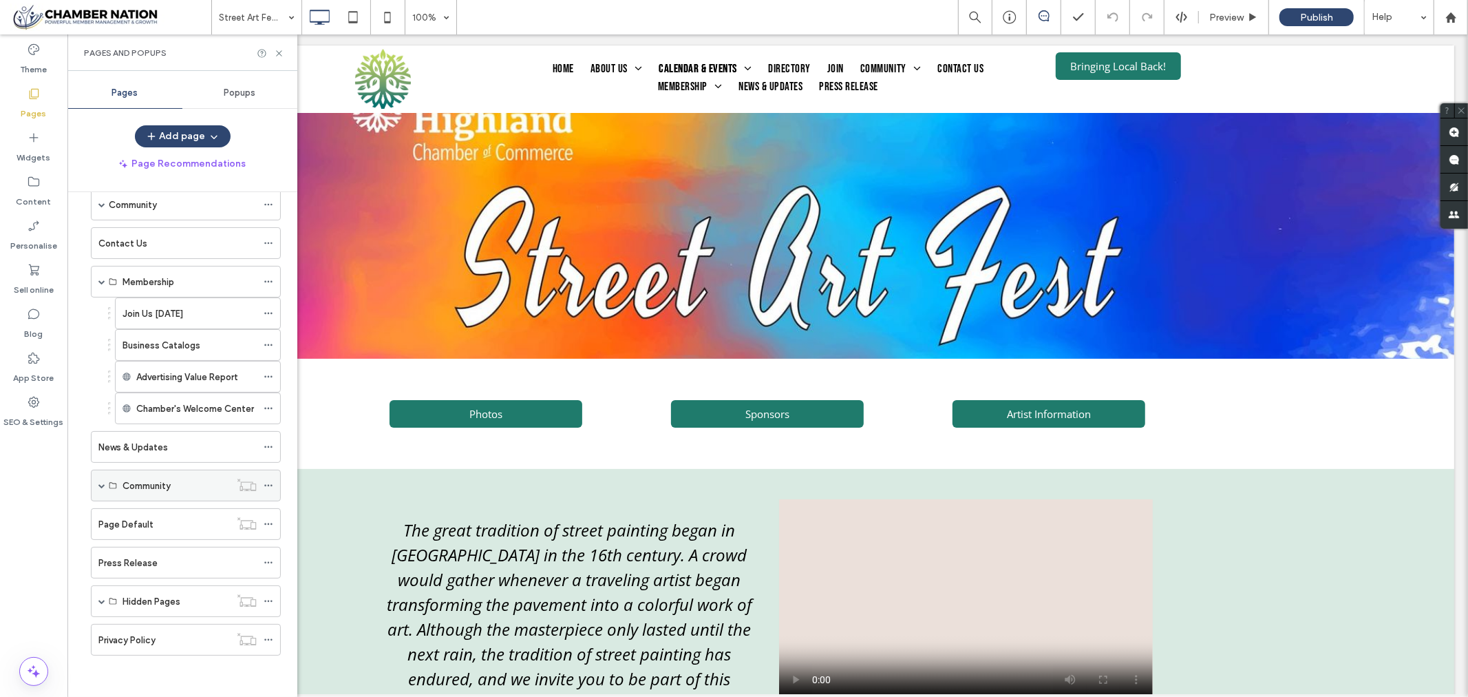
click at [100, 483] on span at bounding box center [101, 485] width 7 height 7
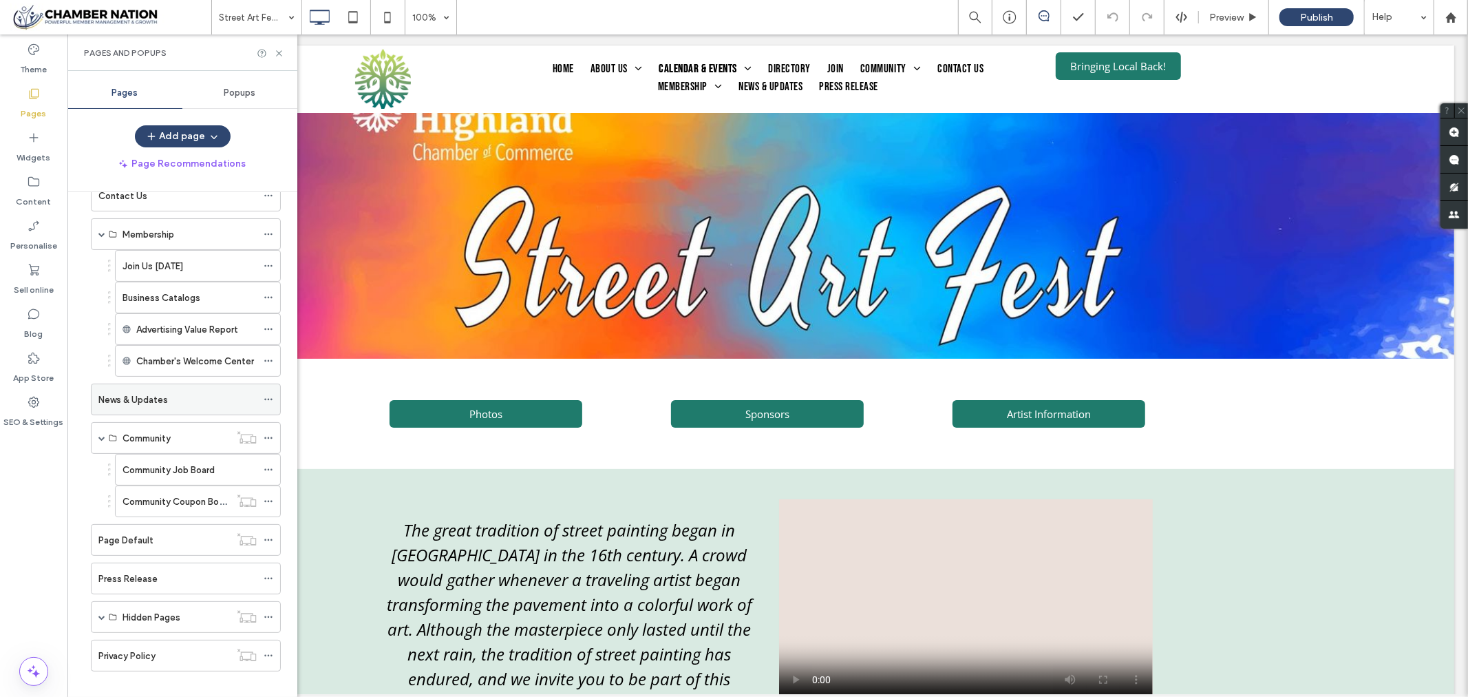
scroll to position [476, 0]
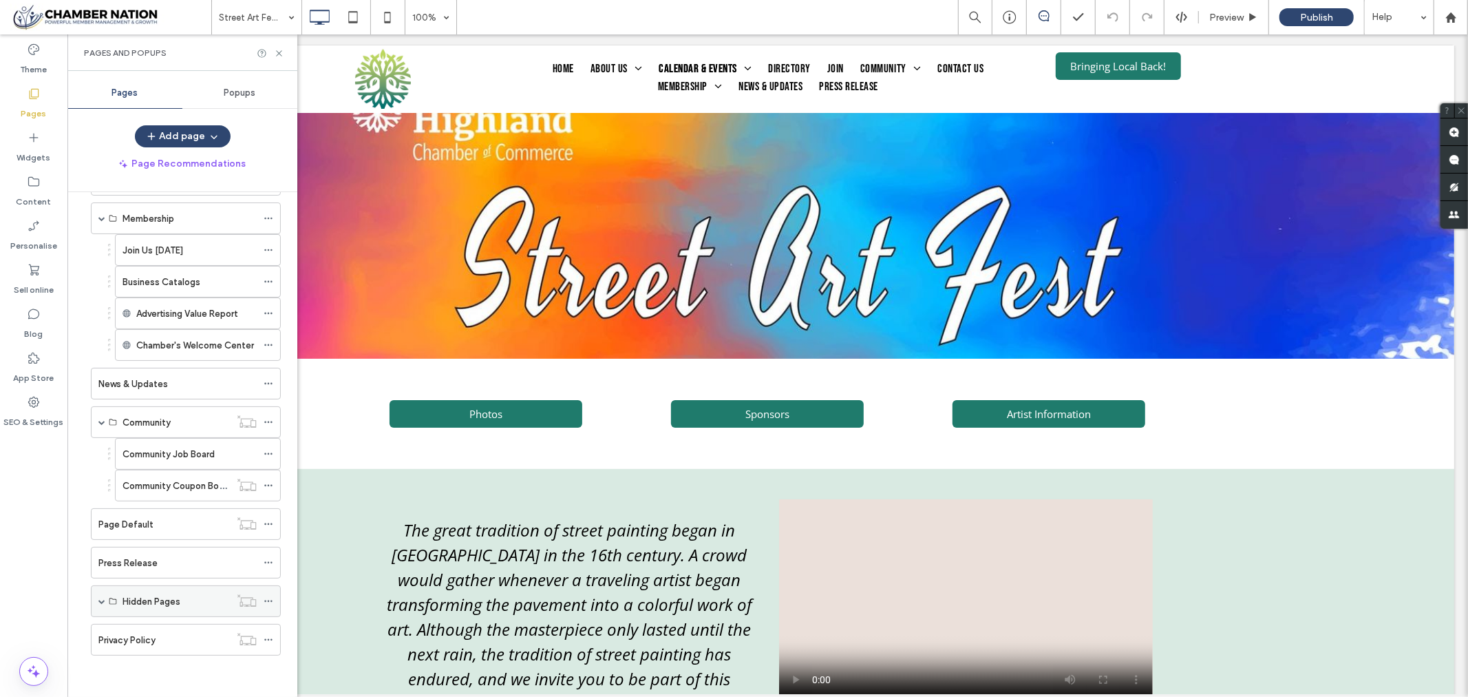
click at [100, 600] on span at bounding box center [101, 600] width 7 height 7
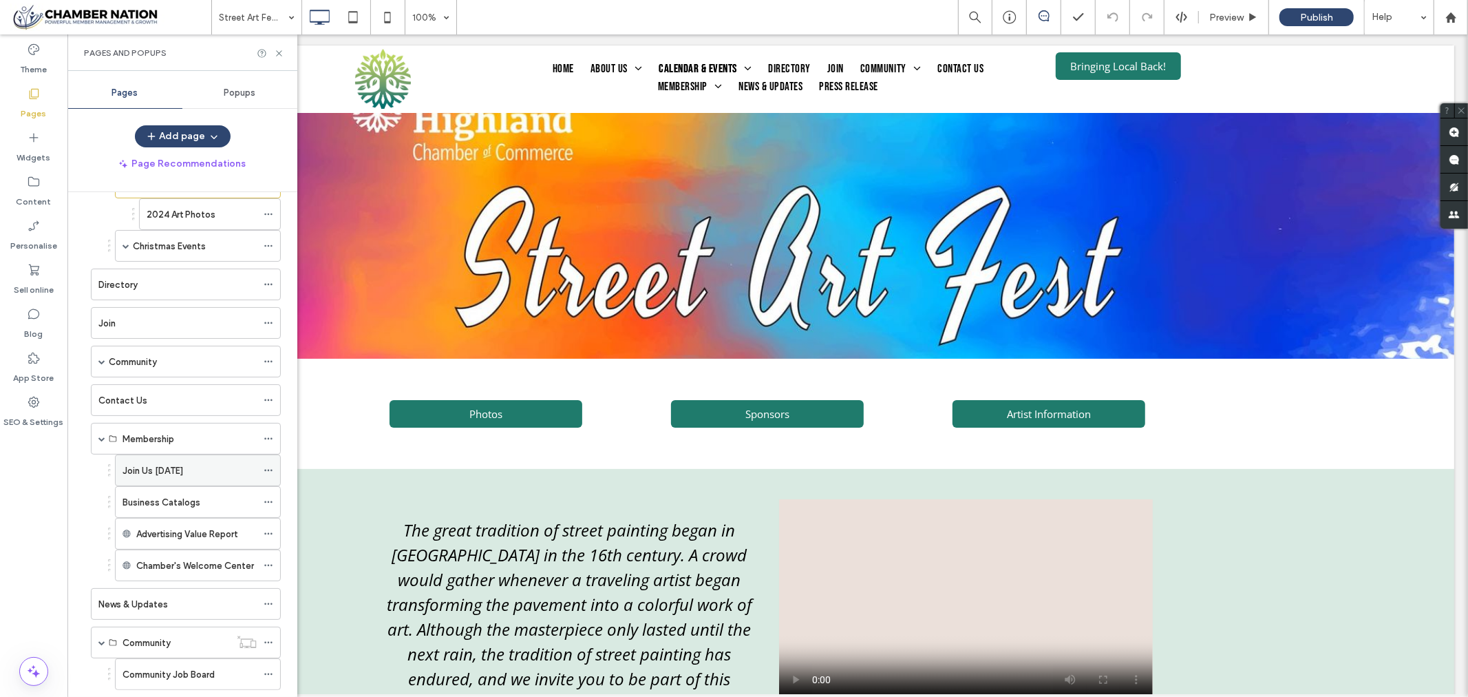
scroll to position [176, 0]
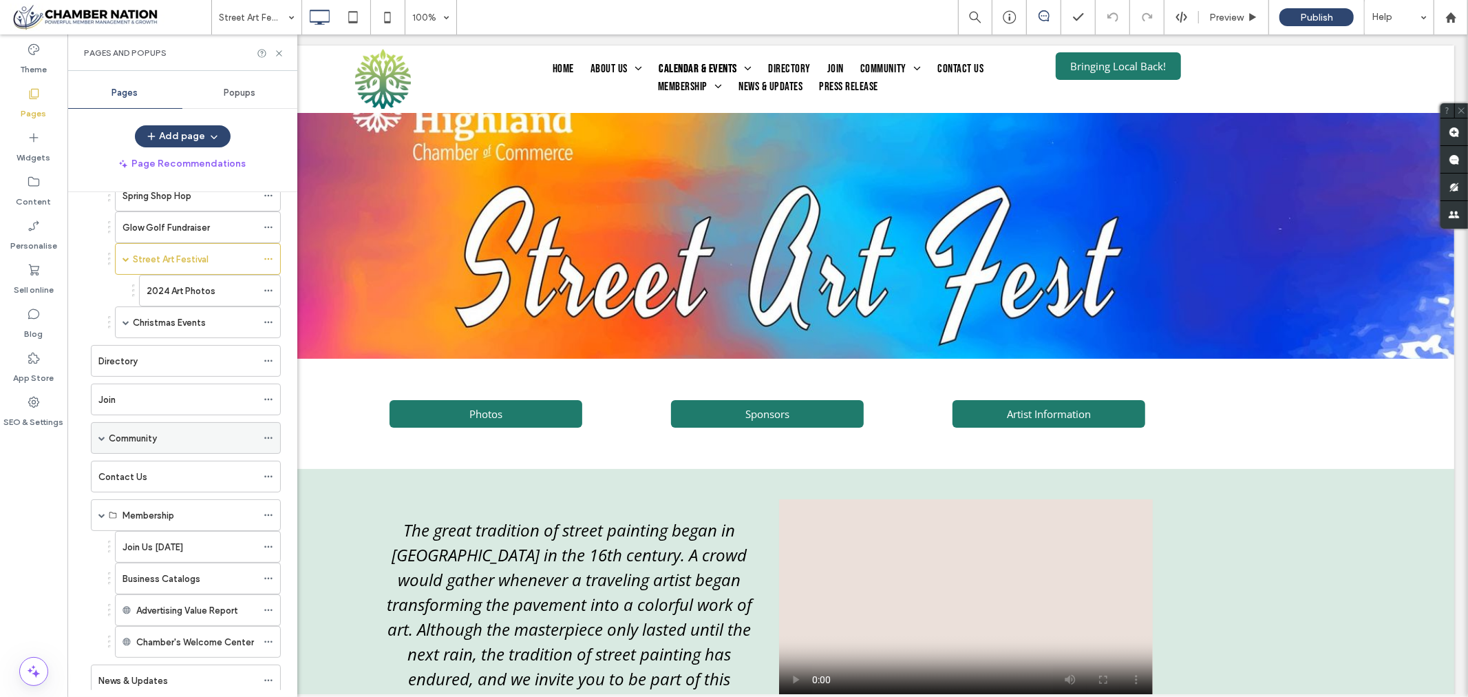
click at [101, 437] on span at bounding box center [101, 437] width 7 height 7
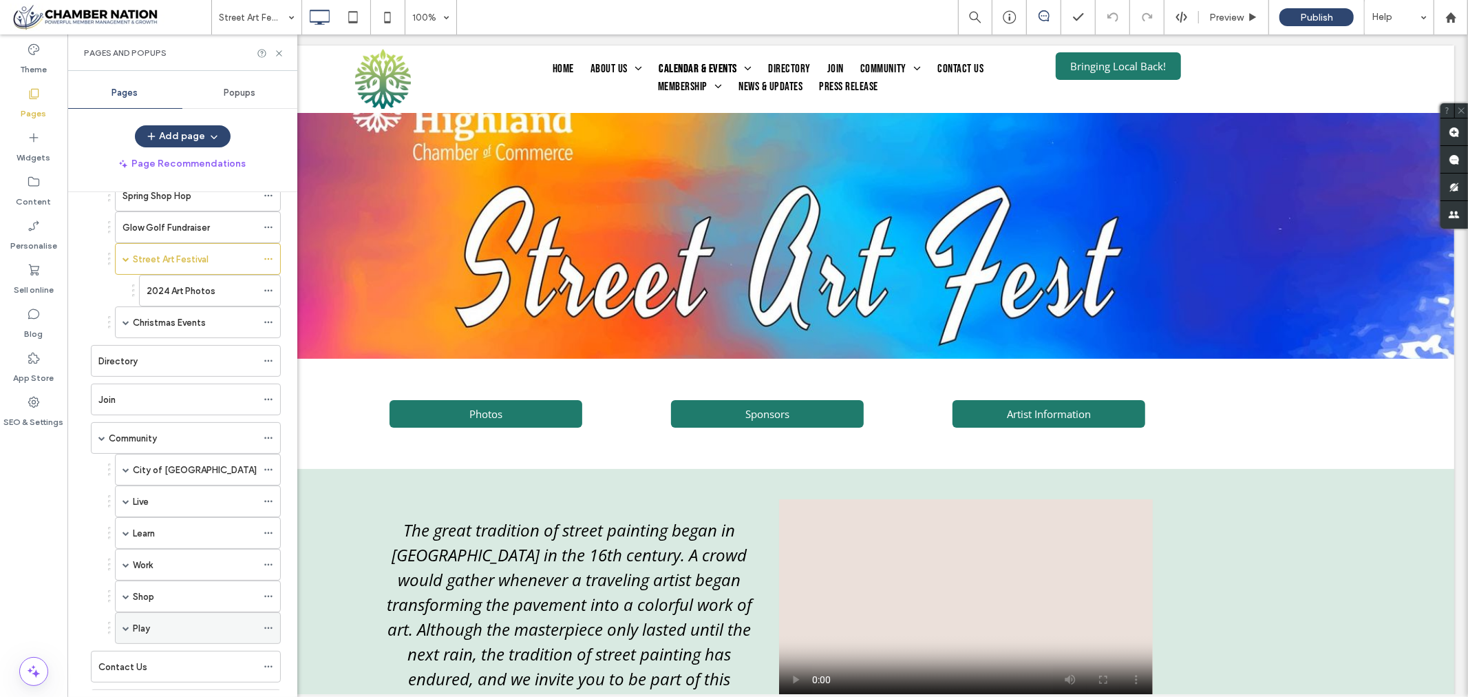
click at [126, 631] on span at bounding box center [126, 627] width 7 height 7
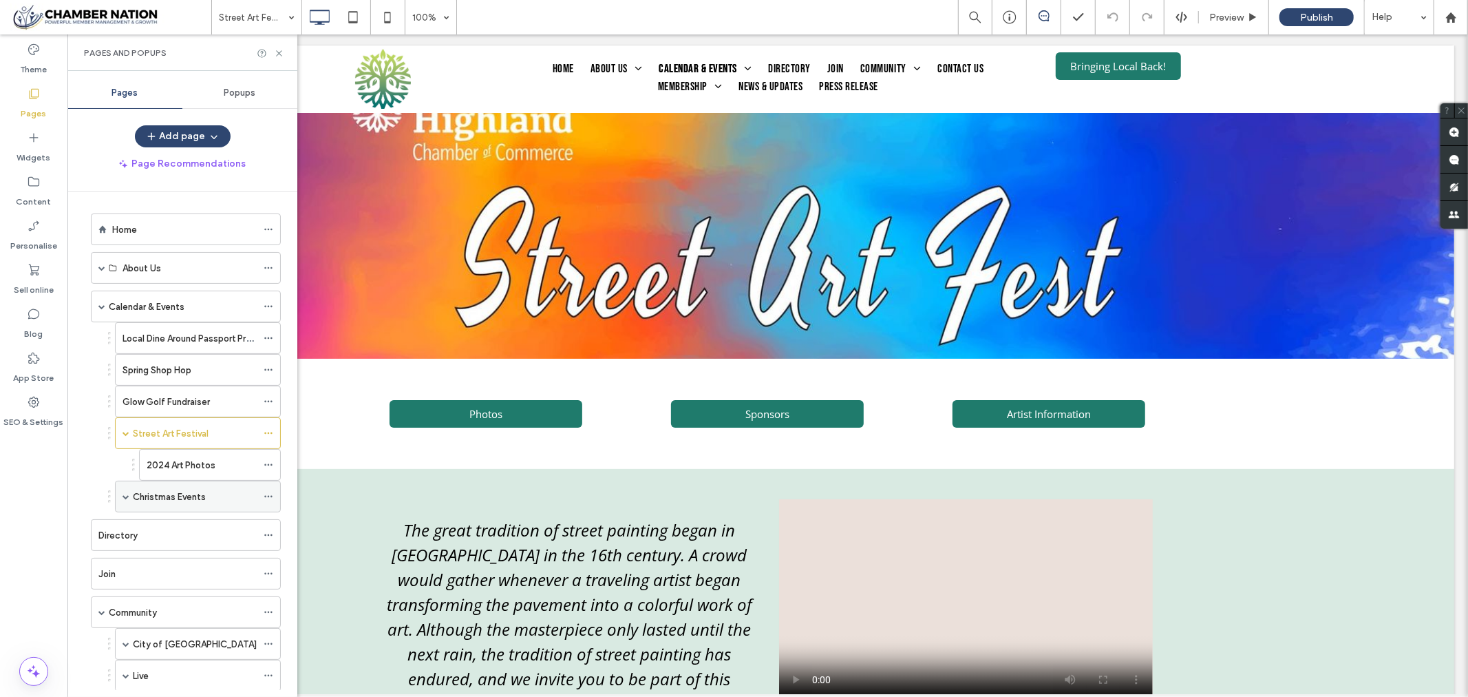
scroll to position [0, 0]
click at [286, 45] on div "Pages and Popups" at bounding box center [182, 52] width 230 height 36
click at [281, 51] on icon at bounding box center [279, 53] width 10 height 10
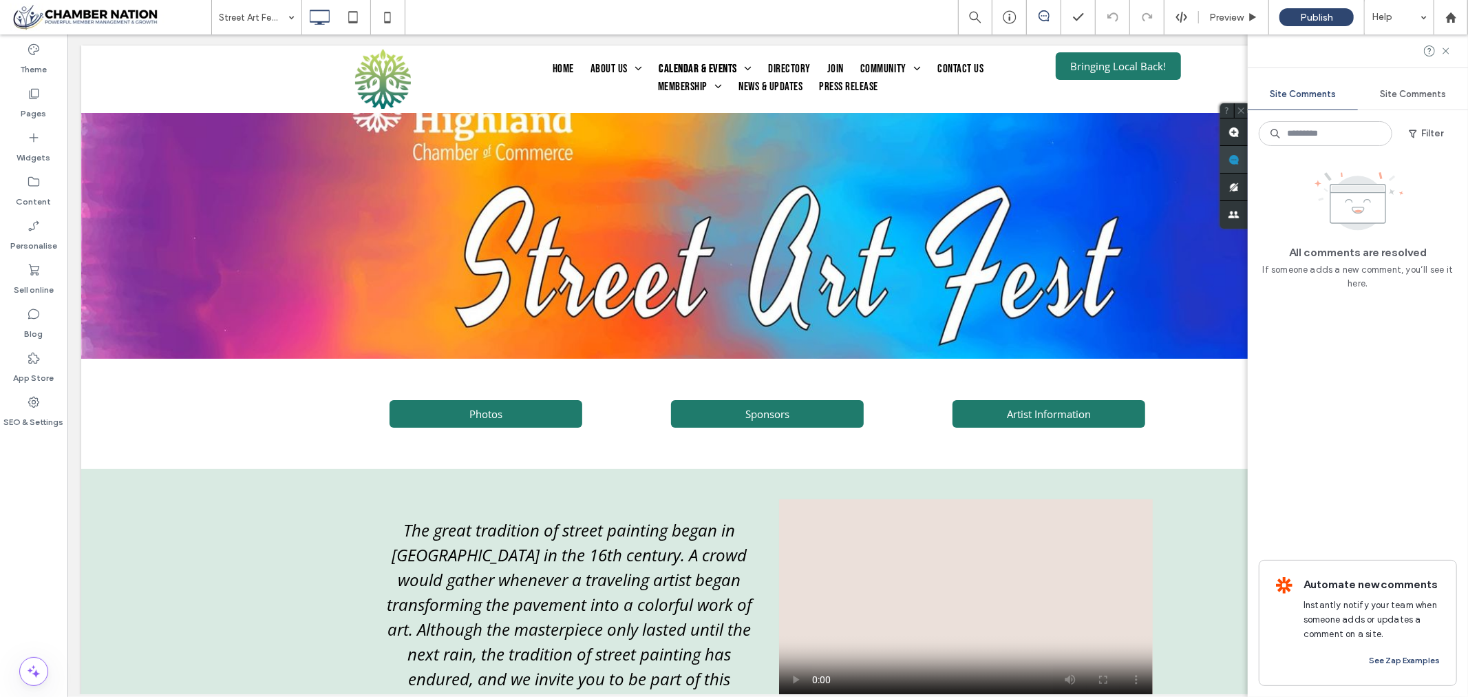
click at [1456, 156] on div "Site Comments Site Comments Filter All comments are resolved If someone adds a …" at bounding box center [1358, 365] width 220 height 662
click at [1448, 50] on use at bounding box center [1446, 50] width 6 height 6
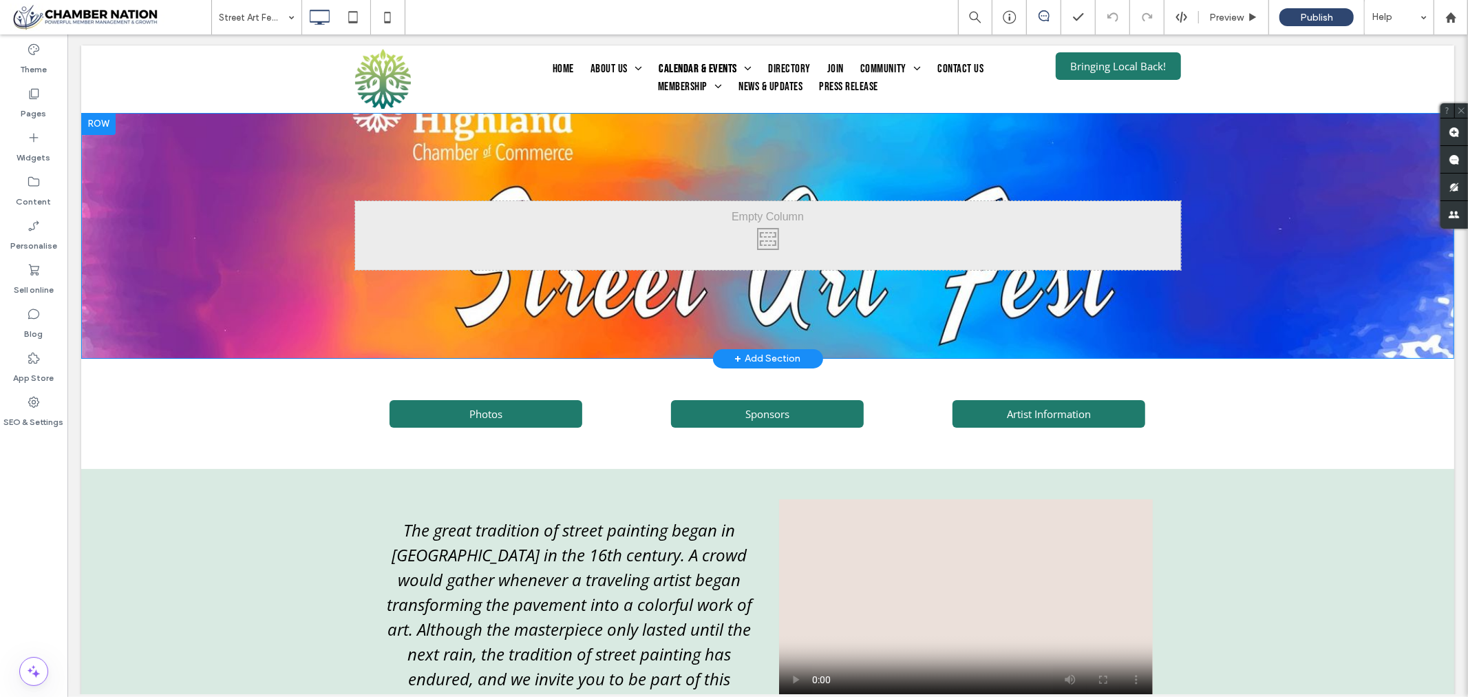
click at [752, 233] on div "Click To Paste" at bounding box center [767, 235] width 826 height 69
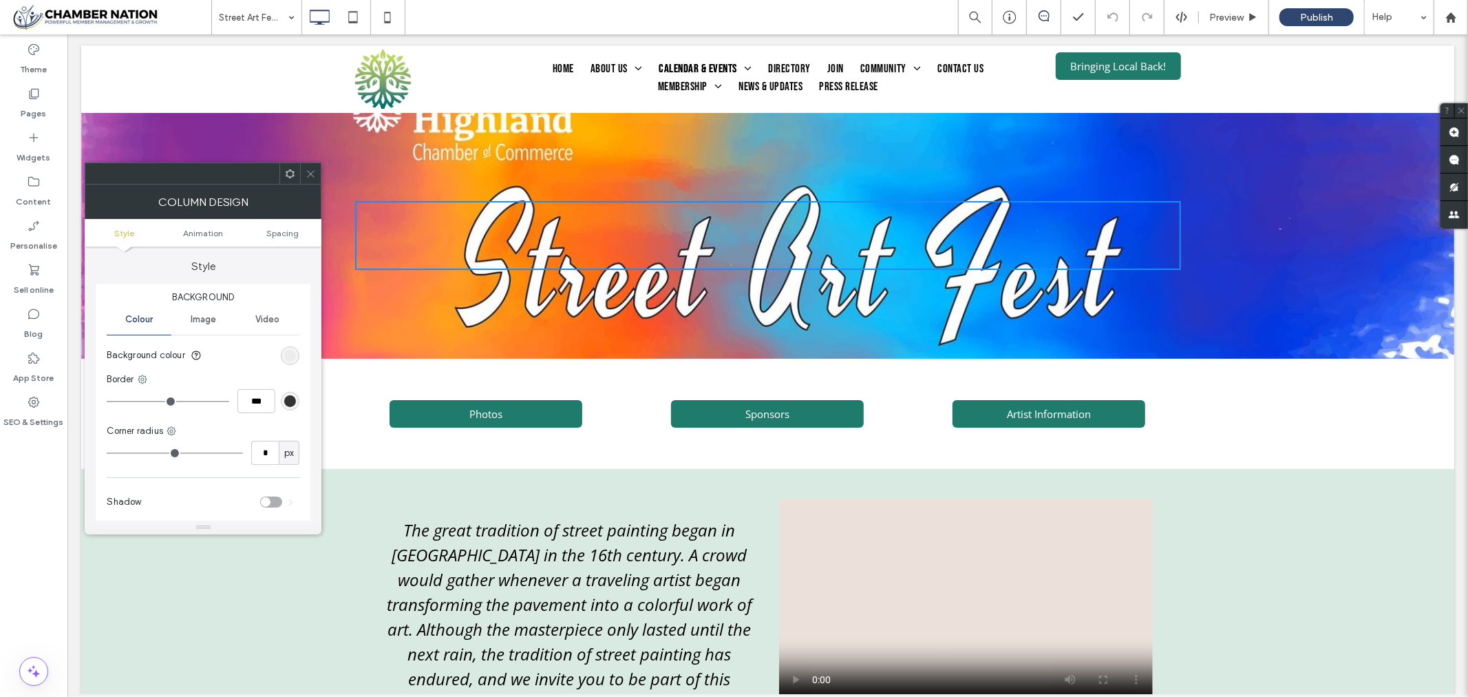
click at [308, 172] on icon at bounding box center [311, 174] width 10 height 10
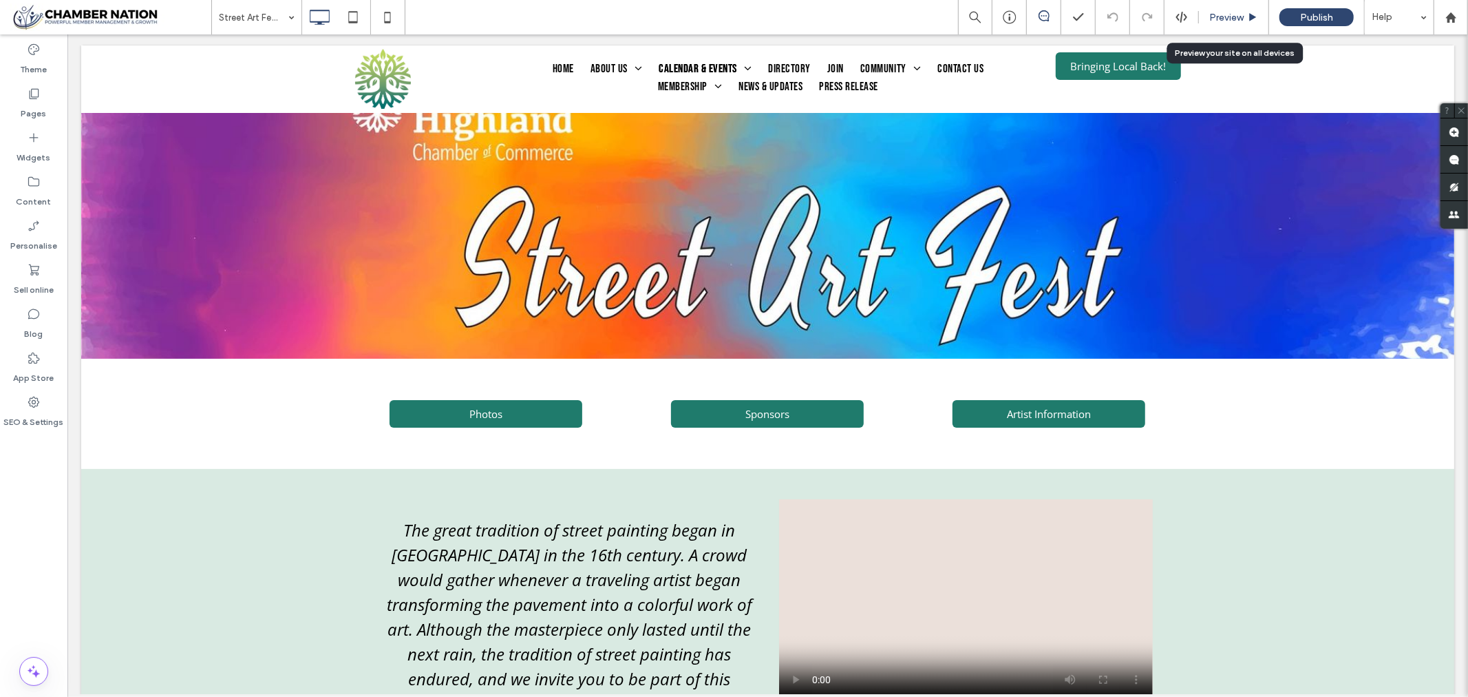
click at [1216, 19] on span "Preview" at bounding box center [1226, 18] width 34 height 12
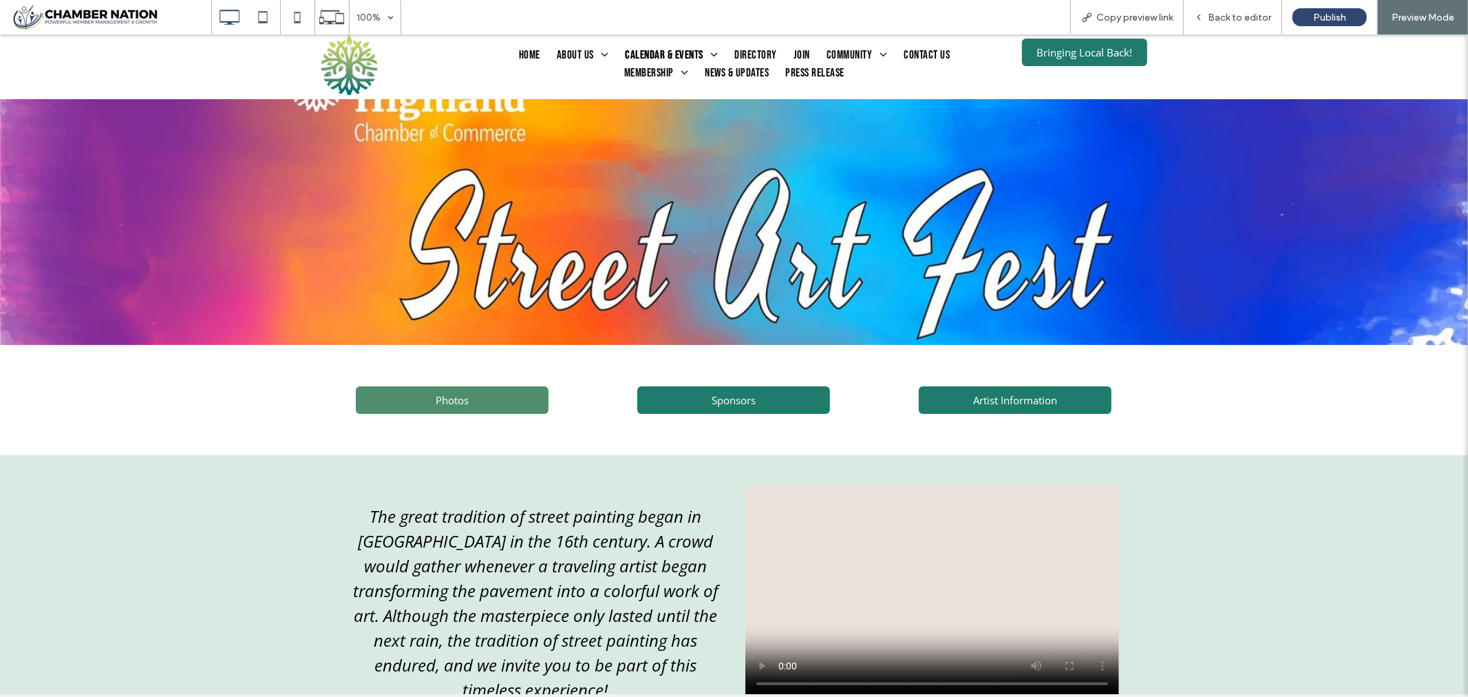
click at [455, 401] on span "Photos" at bounding box center [452, 400] width 33 height 14
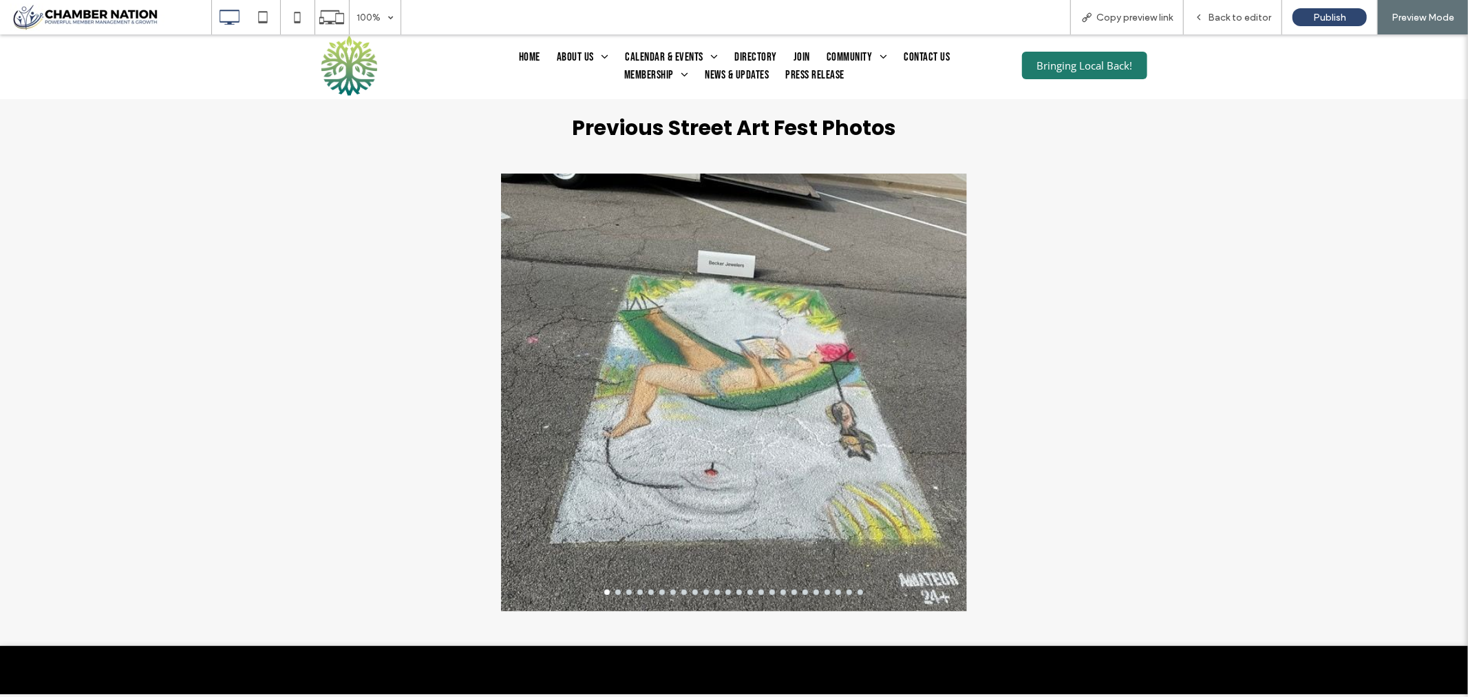
scroll to position [382, 0]
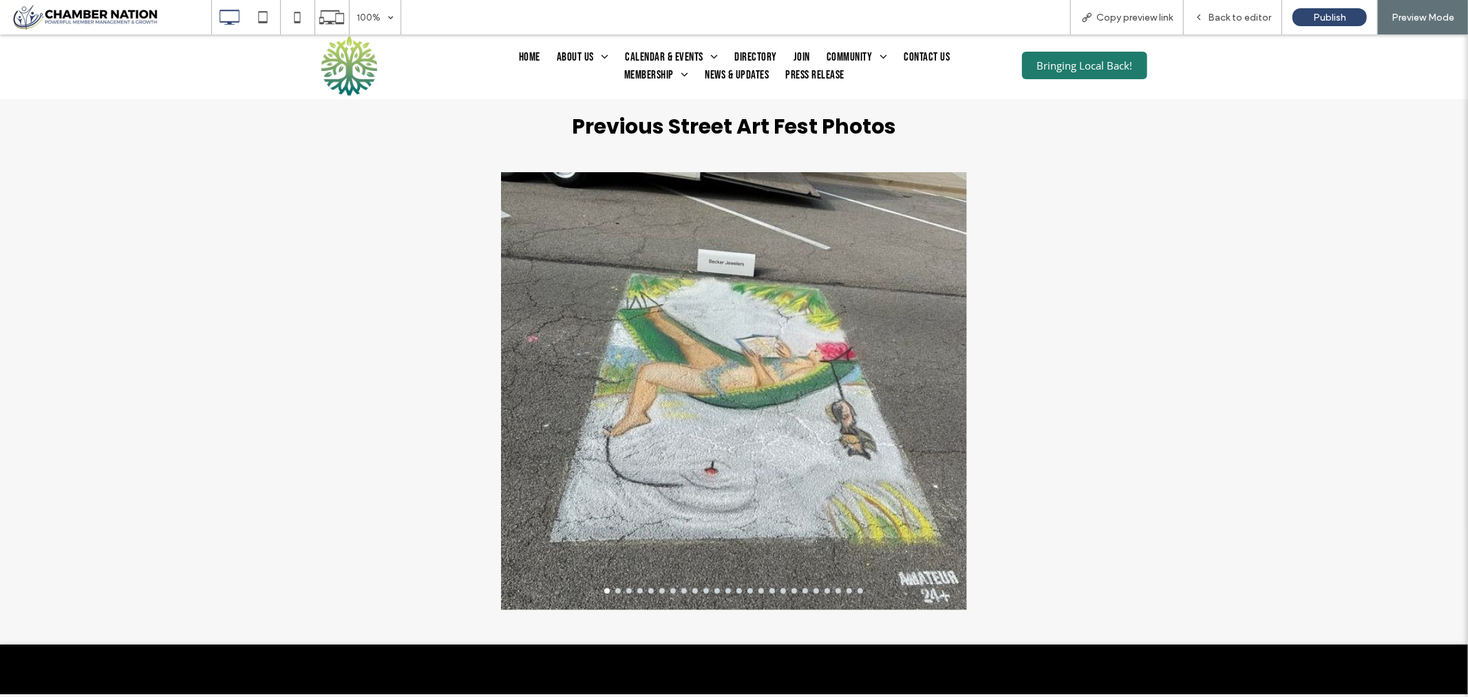
click at [939, 359] on div at bounding box center [734, 399] width 467 height 372
click at [718, 405] on div at bounding box center [734, 399] width 467 height 372
click at [719, 402] on div at bounding box center [734, 399] width 467 height 372
click at [681, 408] on div at bounding box center [734, 399] width 467 height 372
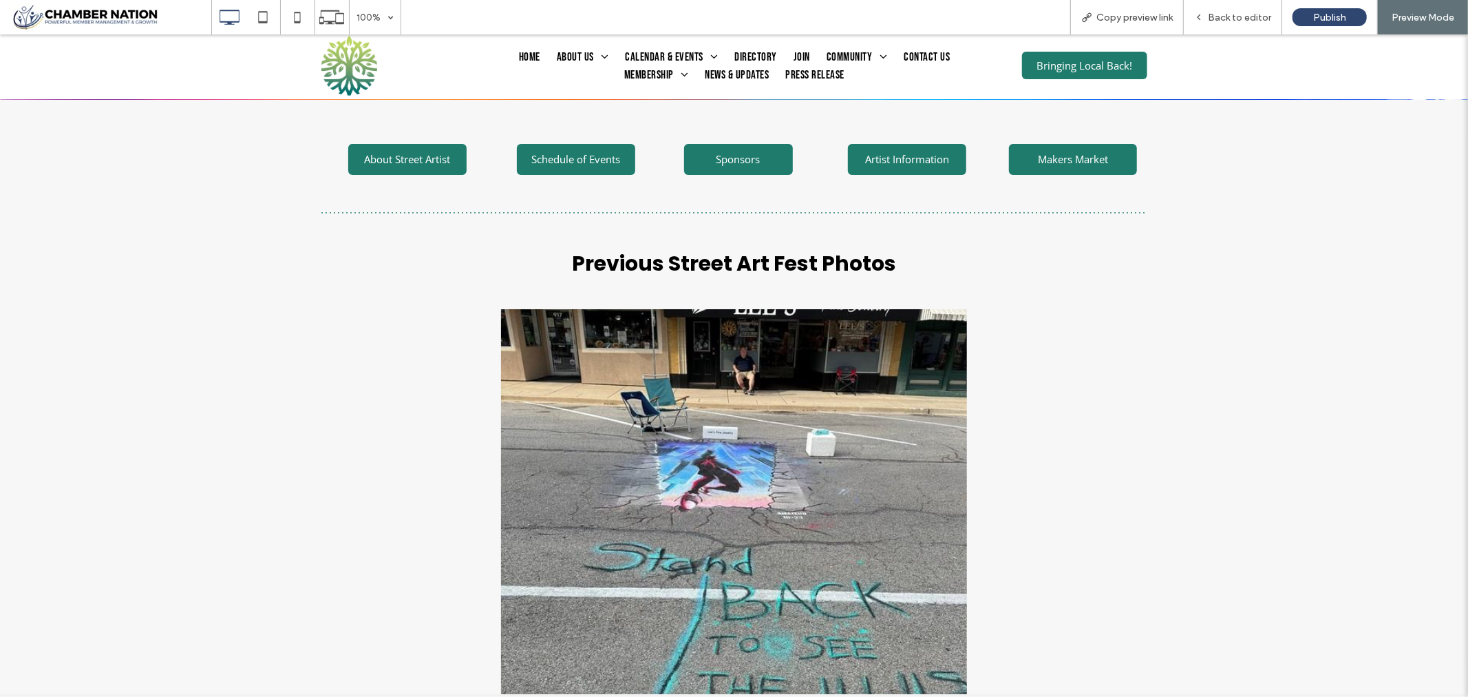
scroll to position [153, 0]
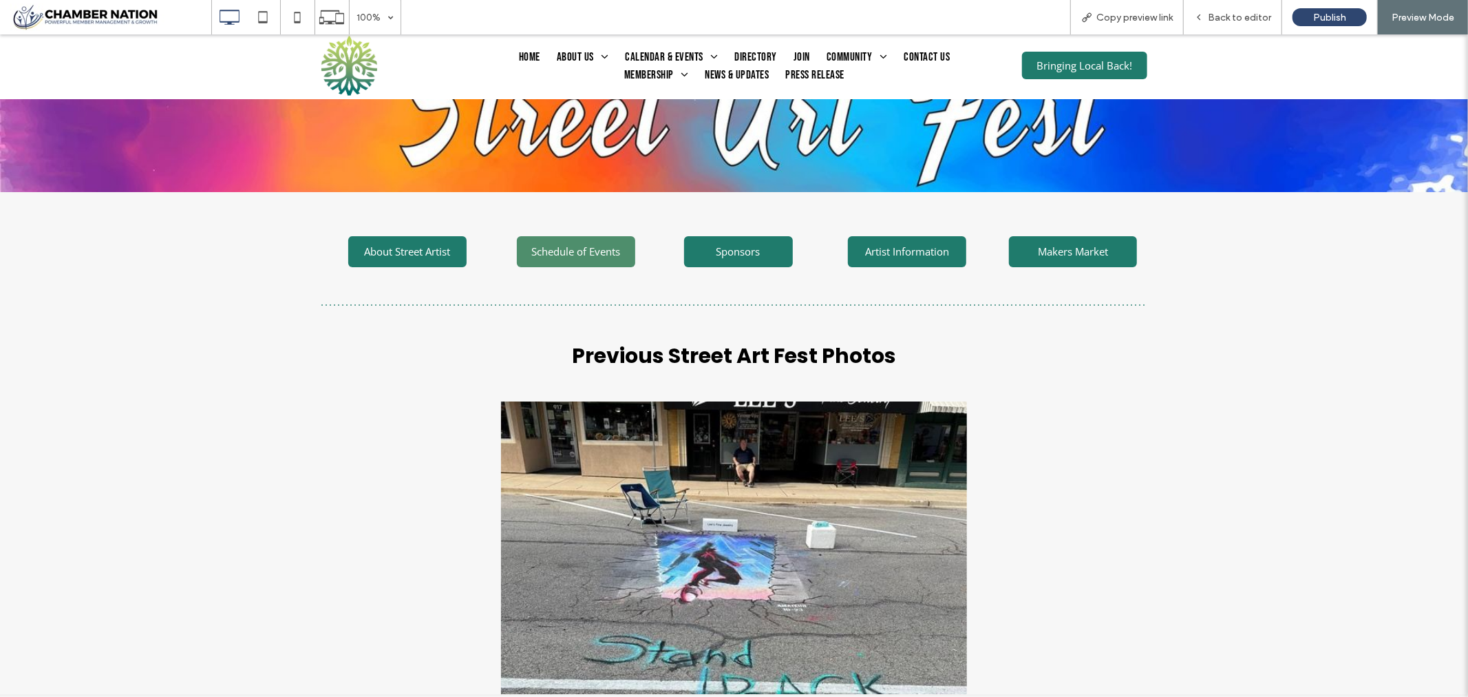
click at [573, 246] on span "Schedule of Events" at bounding box center [575, 251] width 89 height 14
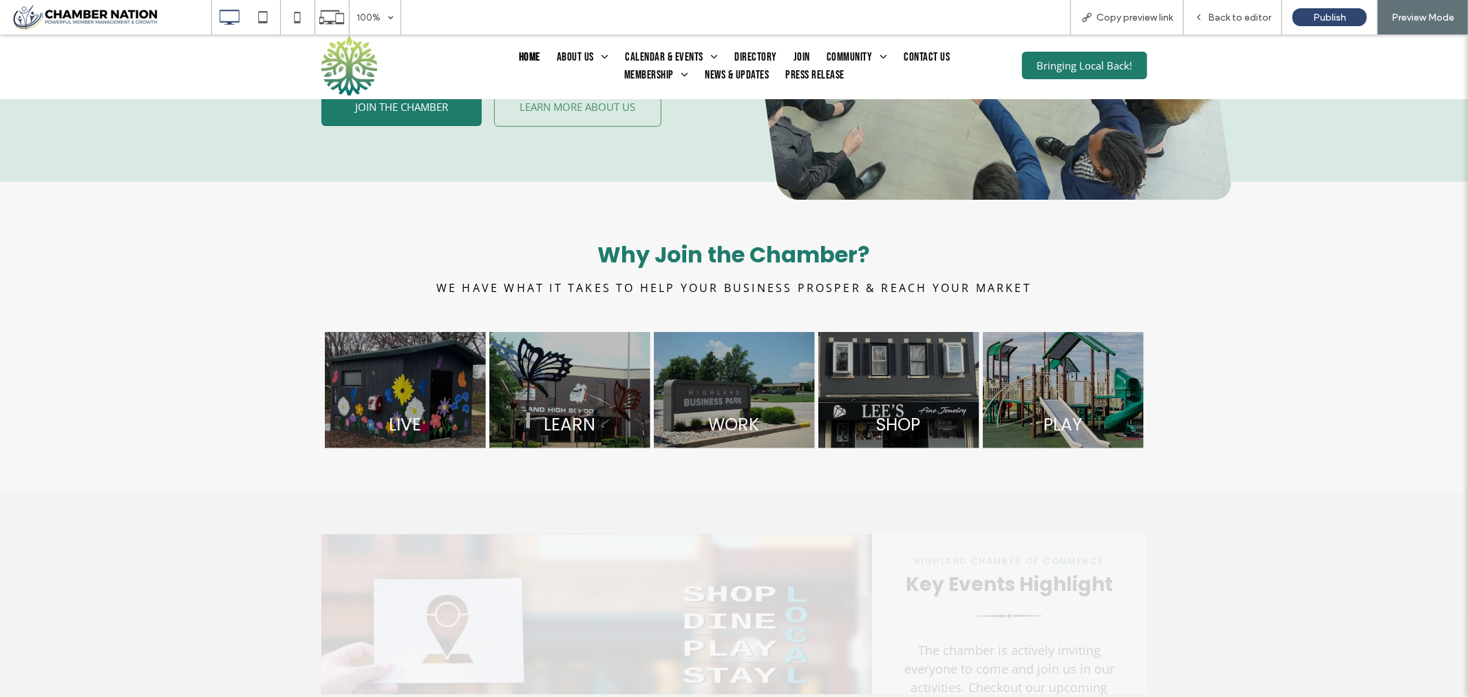
scroll to position [306, 0]
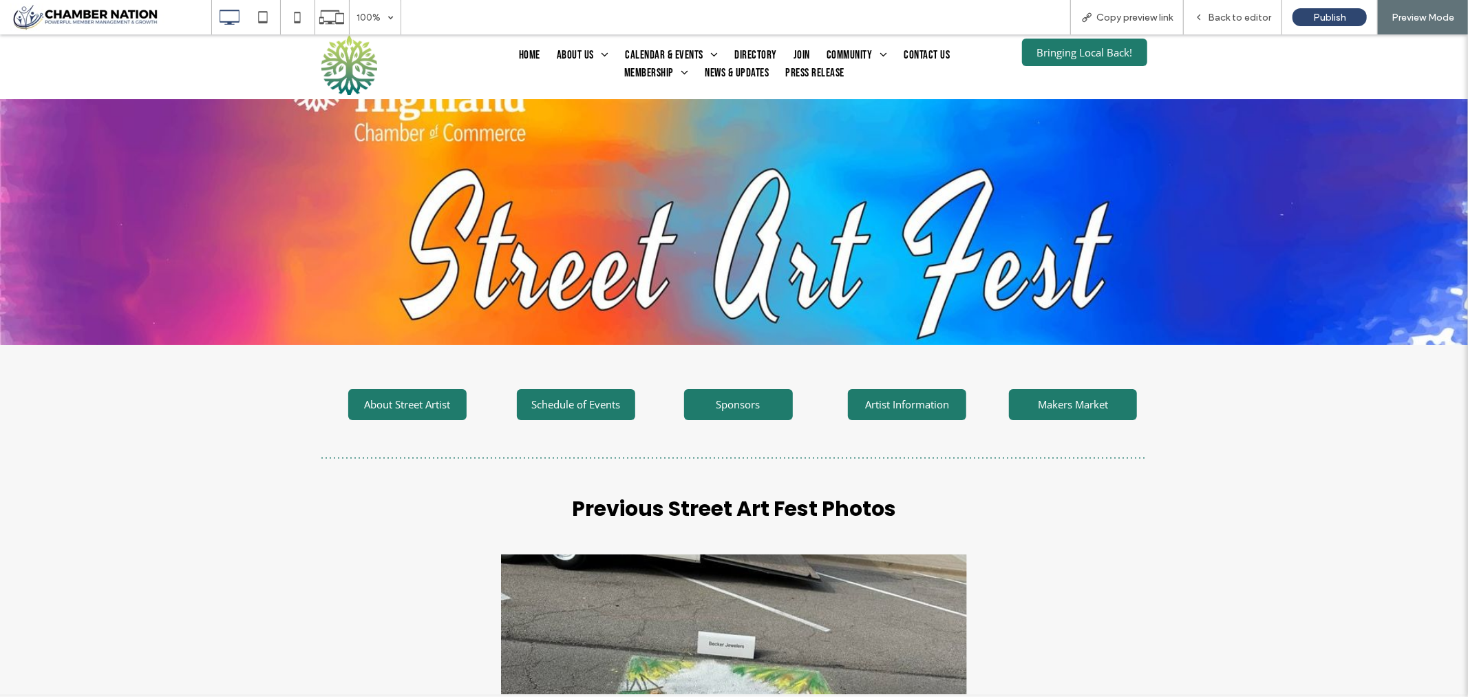
scroll to position [153, 0]
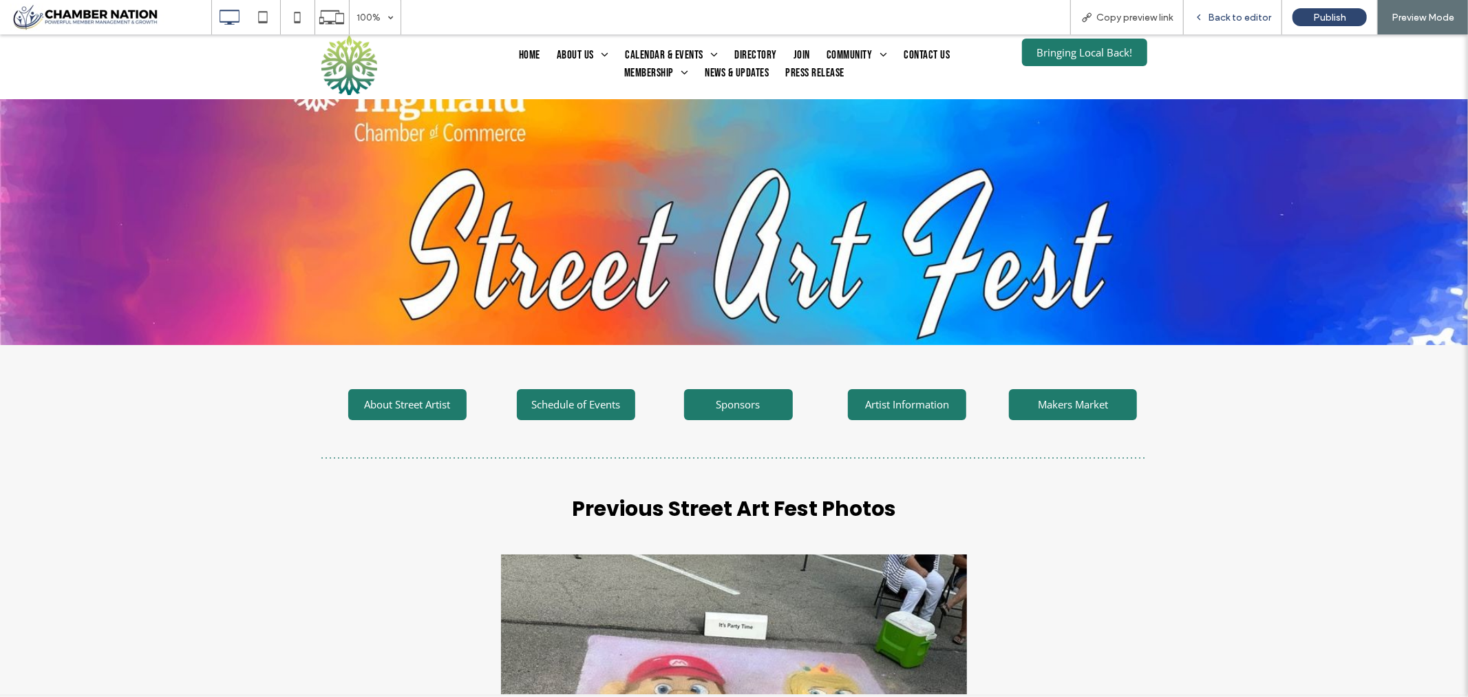
click at [1220, 17] on span "Back to editor" at bounding box center [1239, 18] width 63 height 12
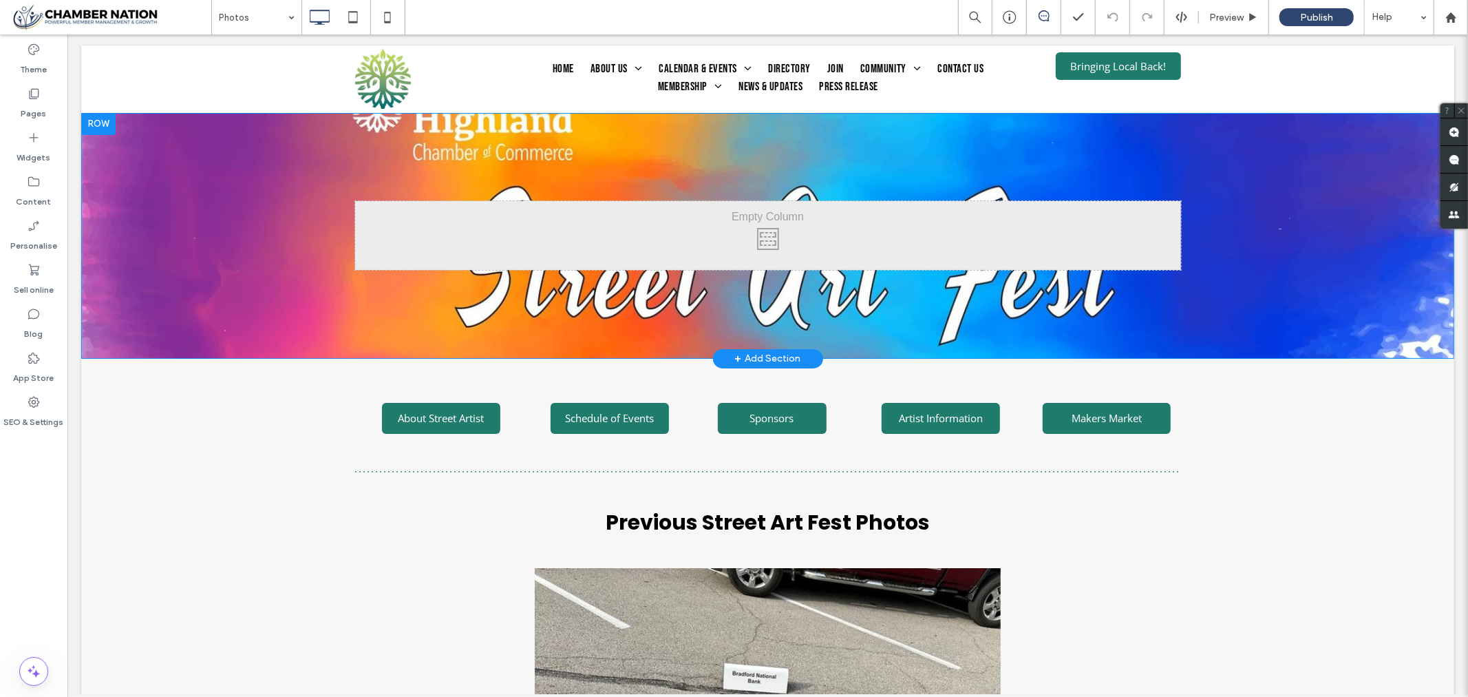
click at [609, 149] on div "Click To Paste Row + Add Section" at bounding box center [767, 236] width 1373 height 246
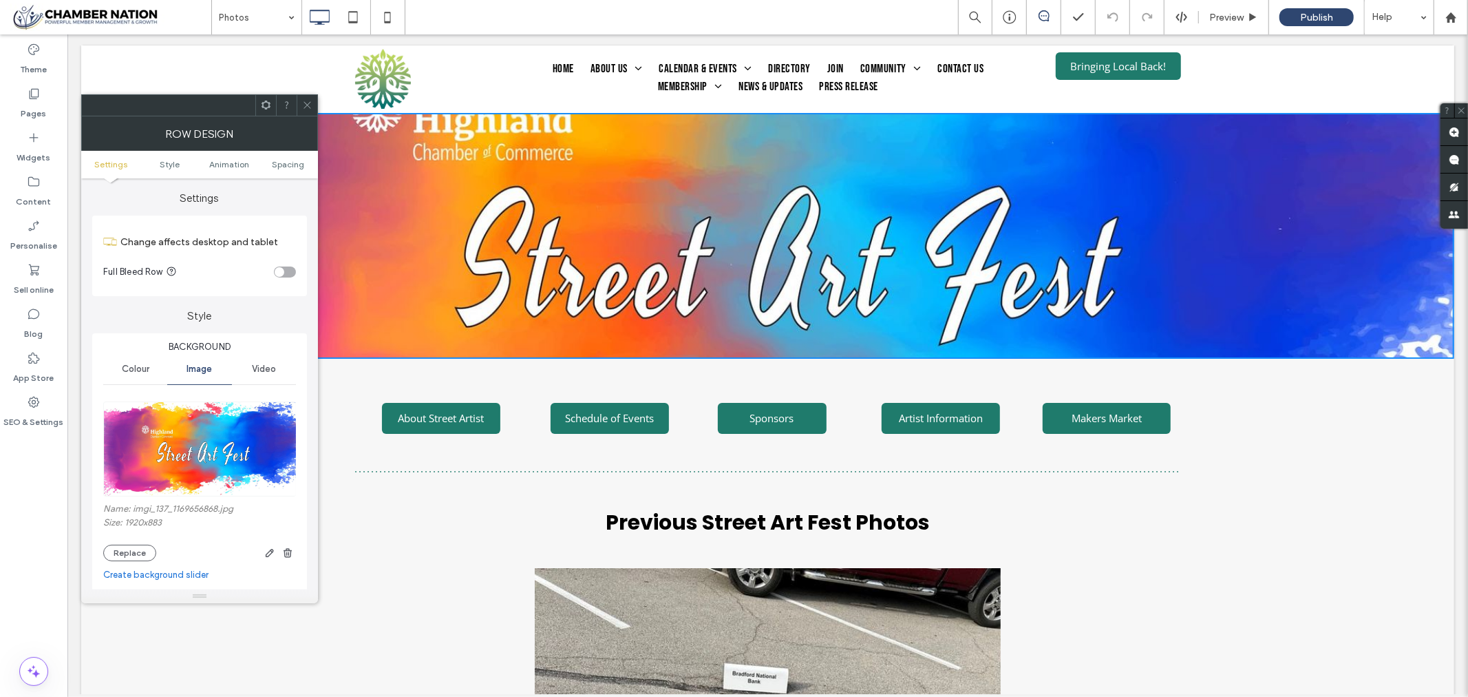
click at [308, 101] on icon at bounding box center [307, 105] width 10 height 10
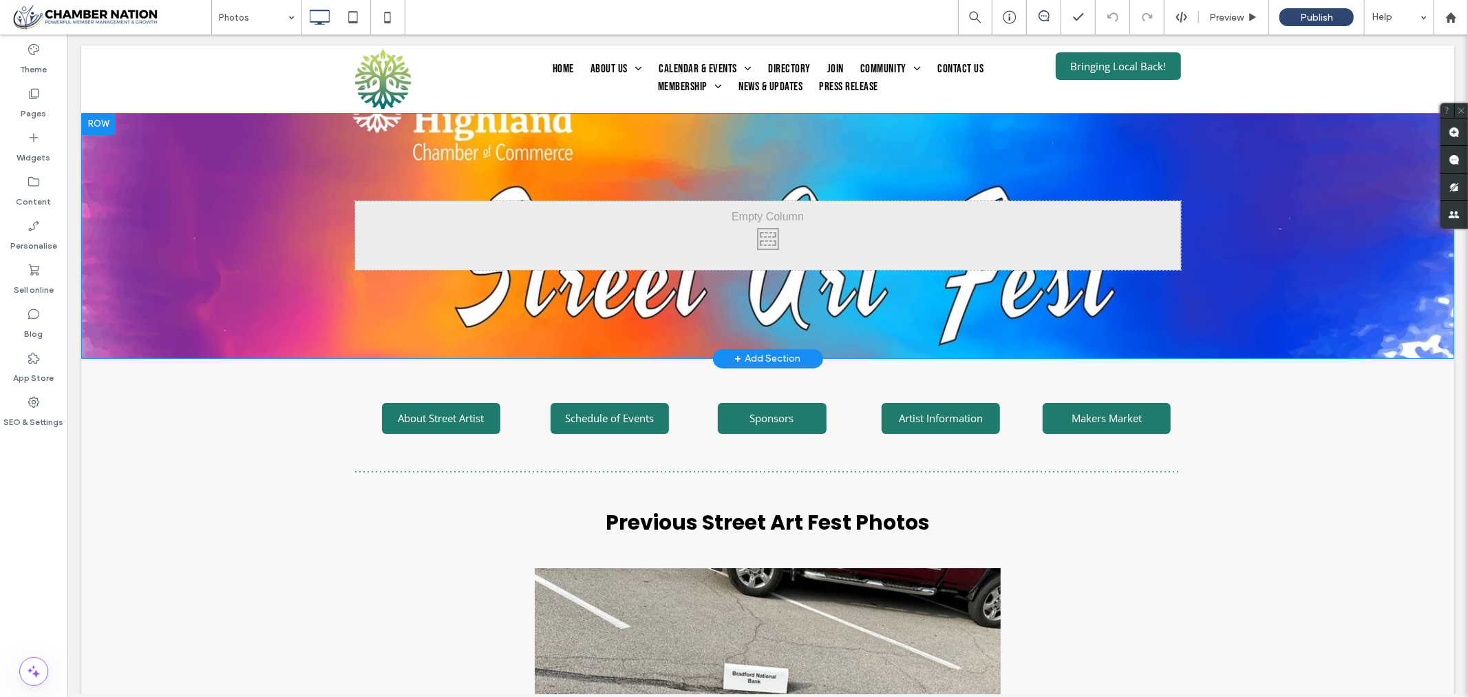
click at [428, 136] on div "Click To Paste Row + Add Section" at bounding box center [767, 236] width 1373 height 246
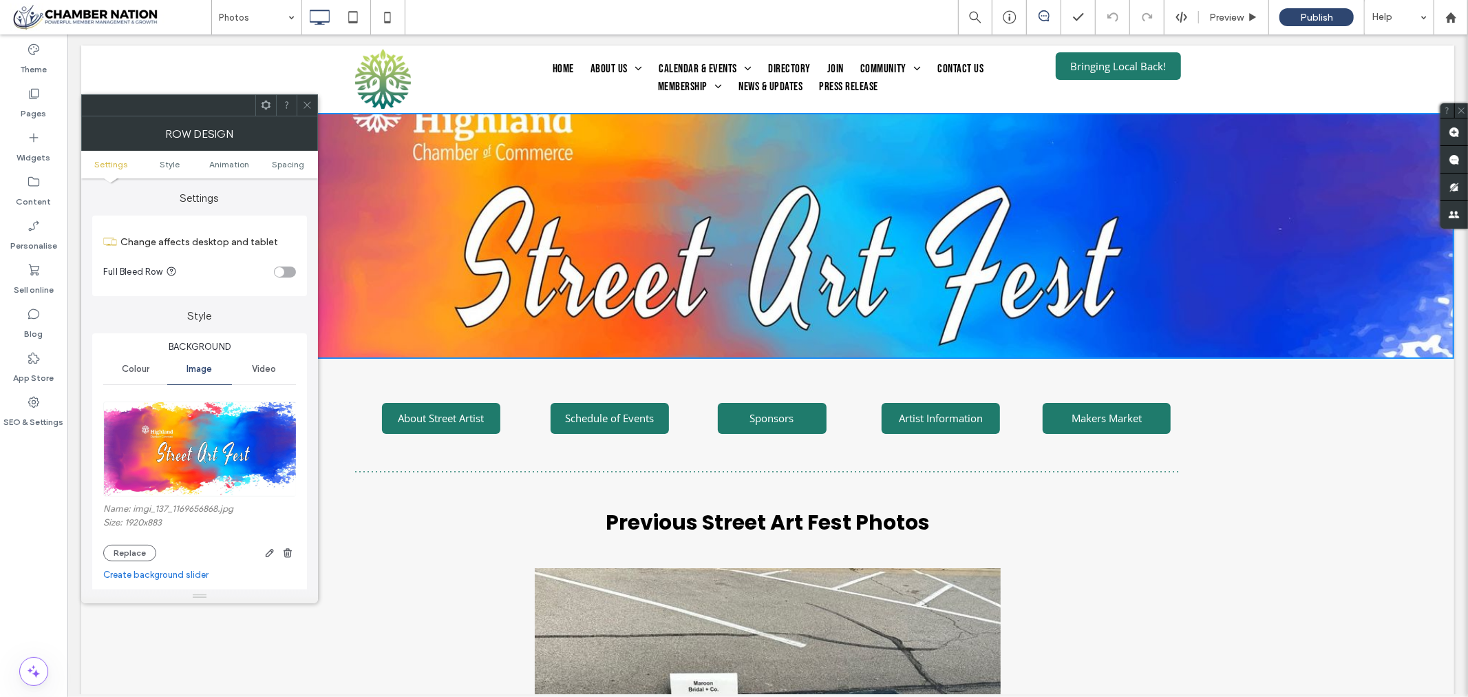
click at [305, 105] on icon at bounding box center [307, 105] width 10 height 10
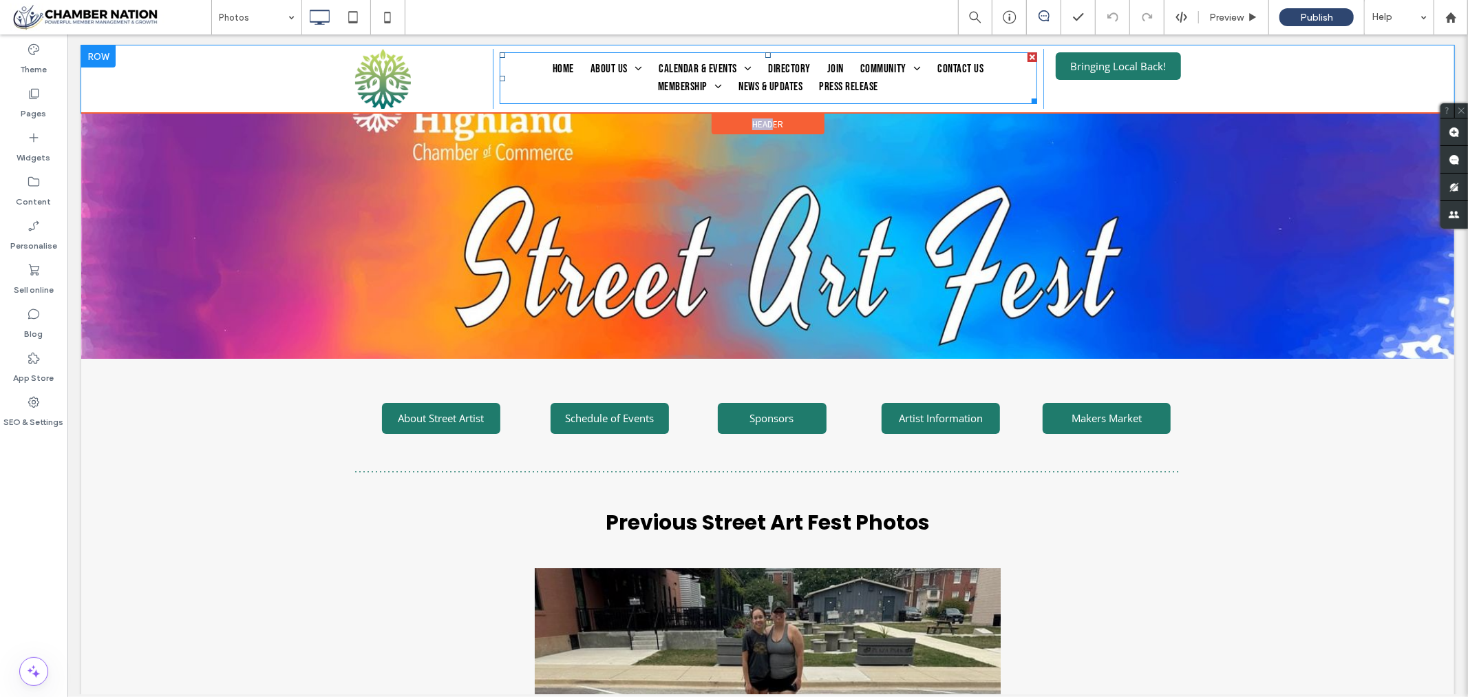
drag, startPoint x: 765, startPoint y: 120, endPoint x: 768, endPoint y: 101, distance: 18.7
click at [768, 101] on div "Click To Paste Home About Us Weekly Newsletter What is a Chamber? Board of Dire…" at bounding box center [767, 78] width 1373 height 67
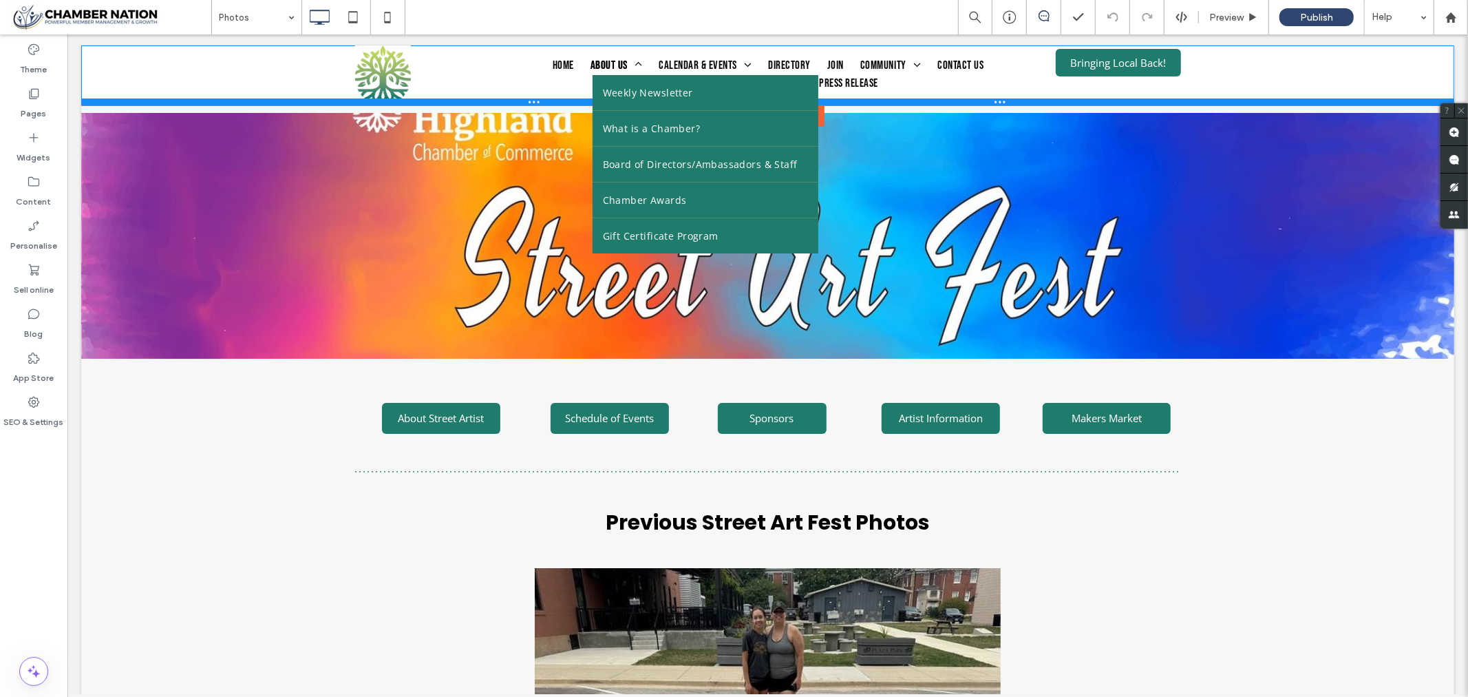
drag, startPoint x: 597, startPoint y: 107, endPoint x: 623, endPoint y: 61, distance: 53.0
click at [623, 61] on div "Click To Paste Home About Us Weekly Newsletter What is a Chamber? Board of Dire…" at bounding box center [767, 75] width 1373 height 60
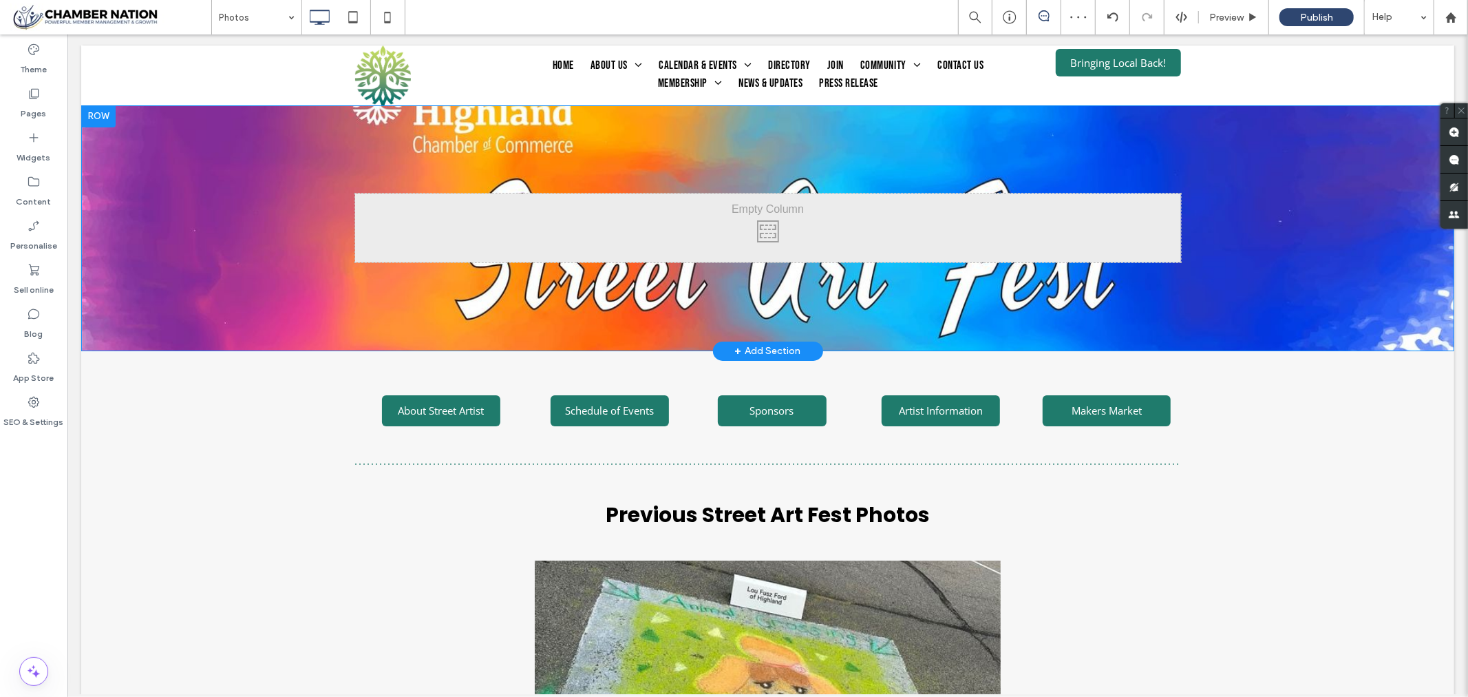
click at [768, 348] on div "+ Add Section" at bounding box center [767, 350] width 66 height 15
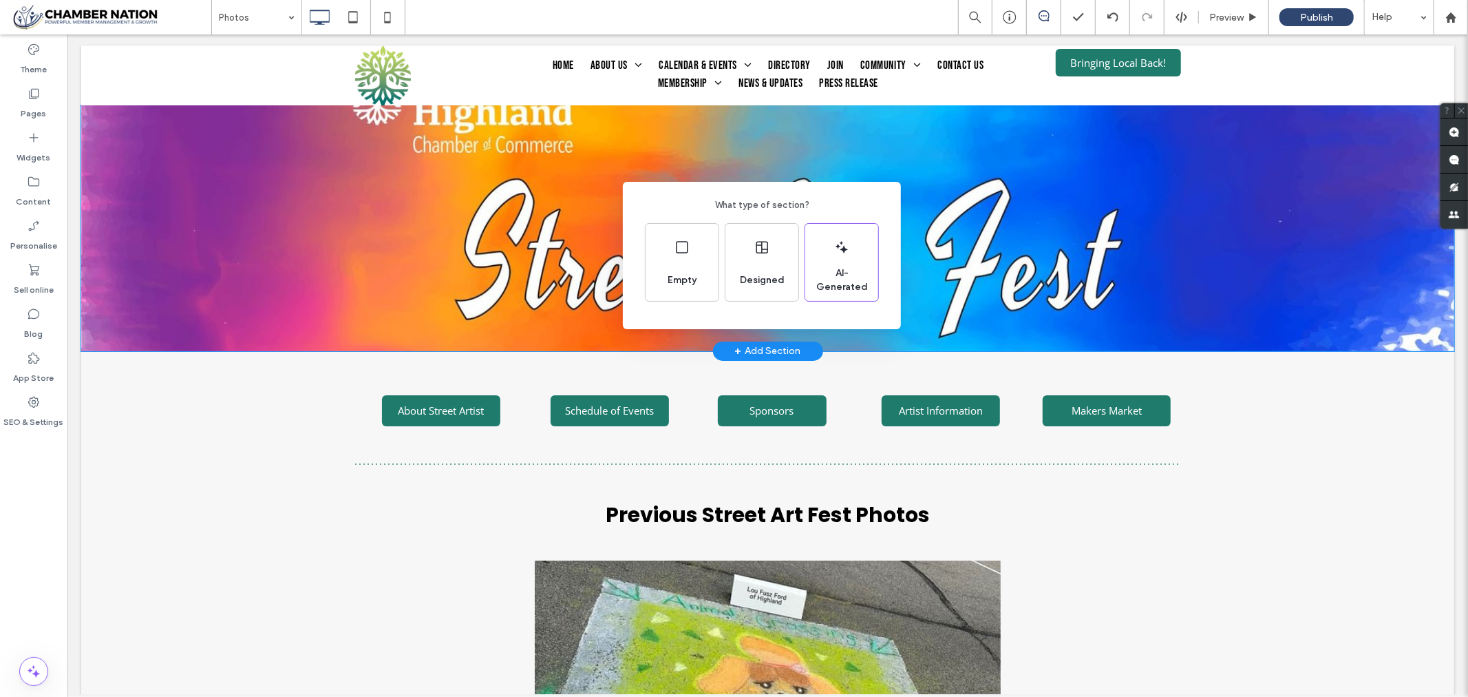
drag, startPoint x: 354, startPoint y: 299, endPoint x: 286, endPoint y: 263, distance: 76.7
click at [354, 299] on div "What type of section? Empty Designed AI-Generated" at bounding box center [734, 382] width 1468 height 764
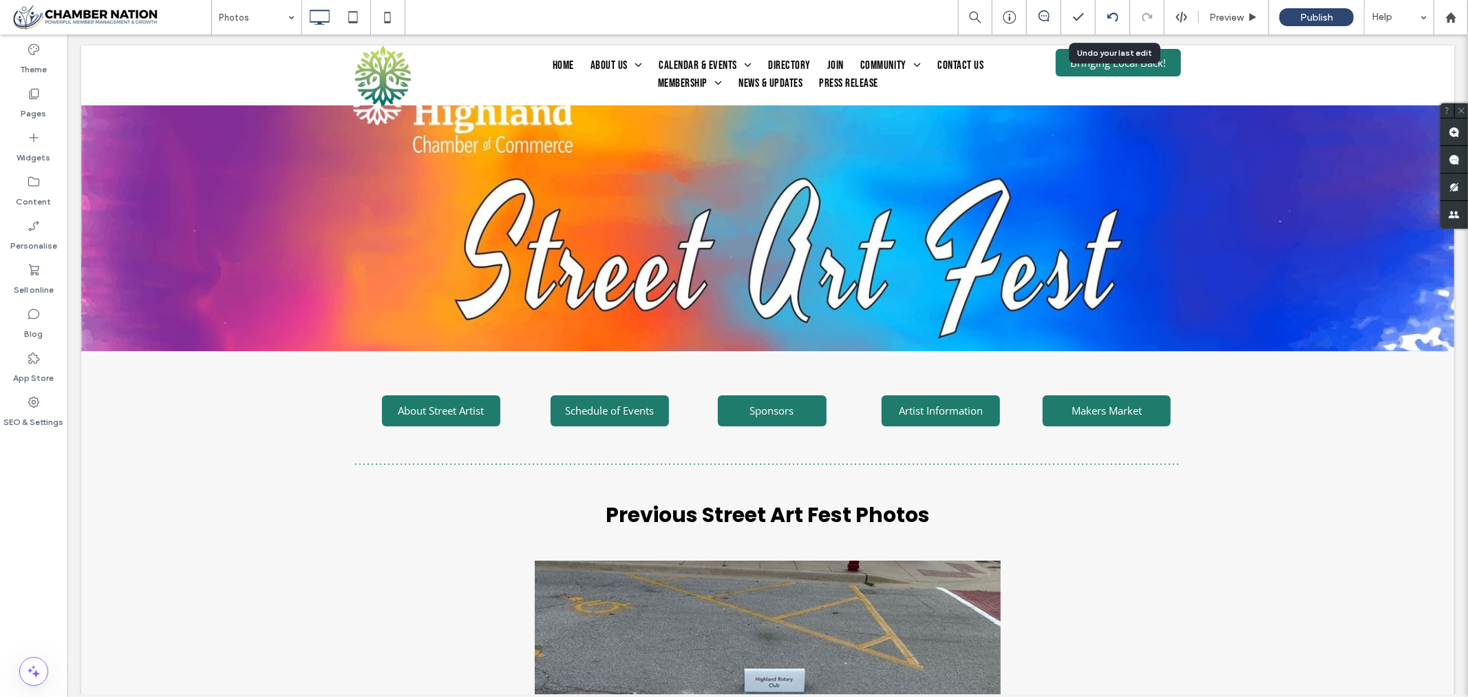
click at [1112, 10] on div at bounding box center [1113, 17] width 34 height 34
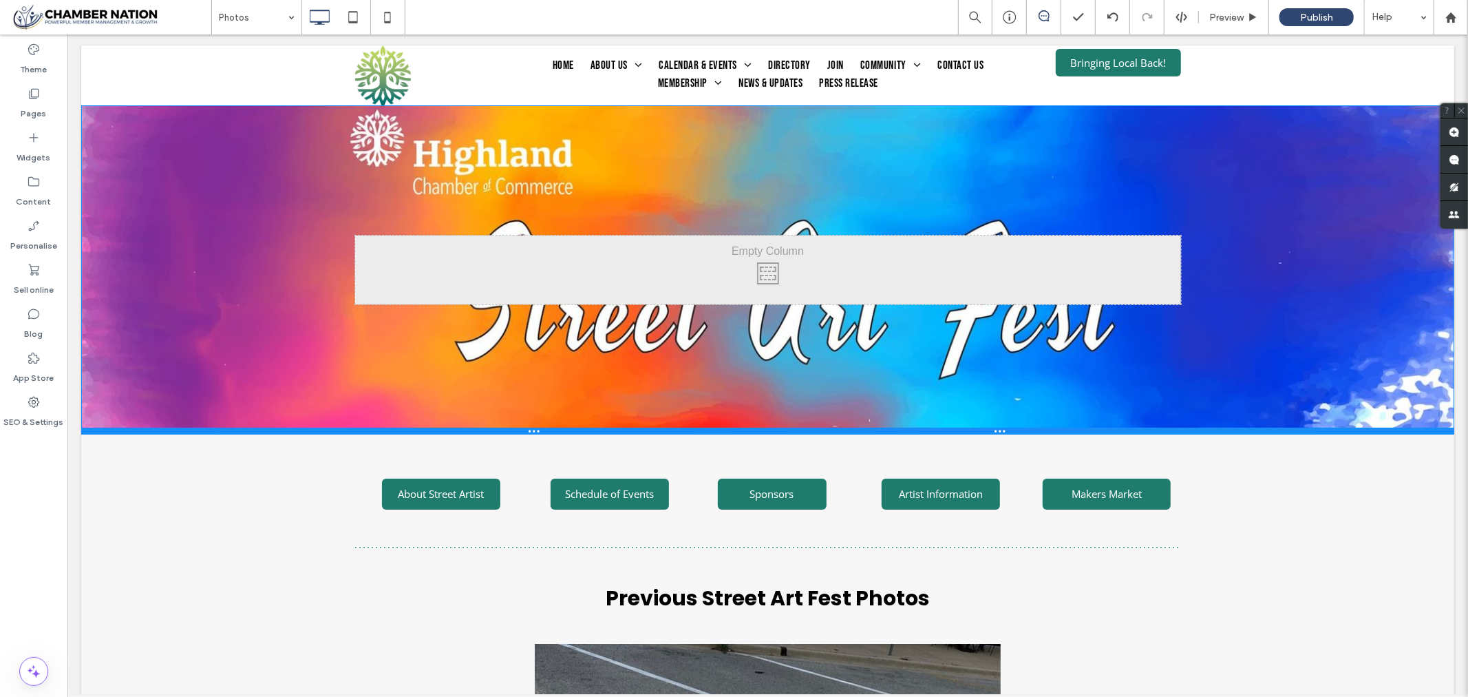
drag, startPoint x: 430, startPoint y: 348, endPoint x: 440, endPoint y: 431, distance: 83.2
click at [440, 431] on div at bounding box center [767, 430] width 1373 height 7
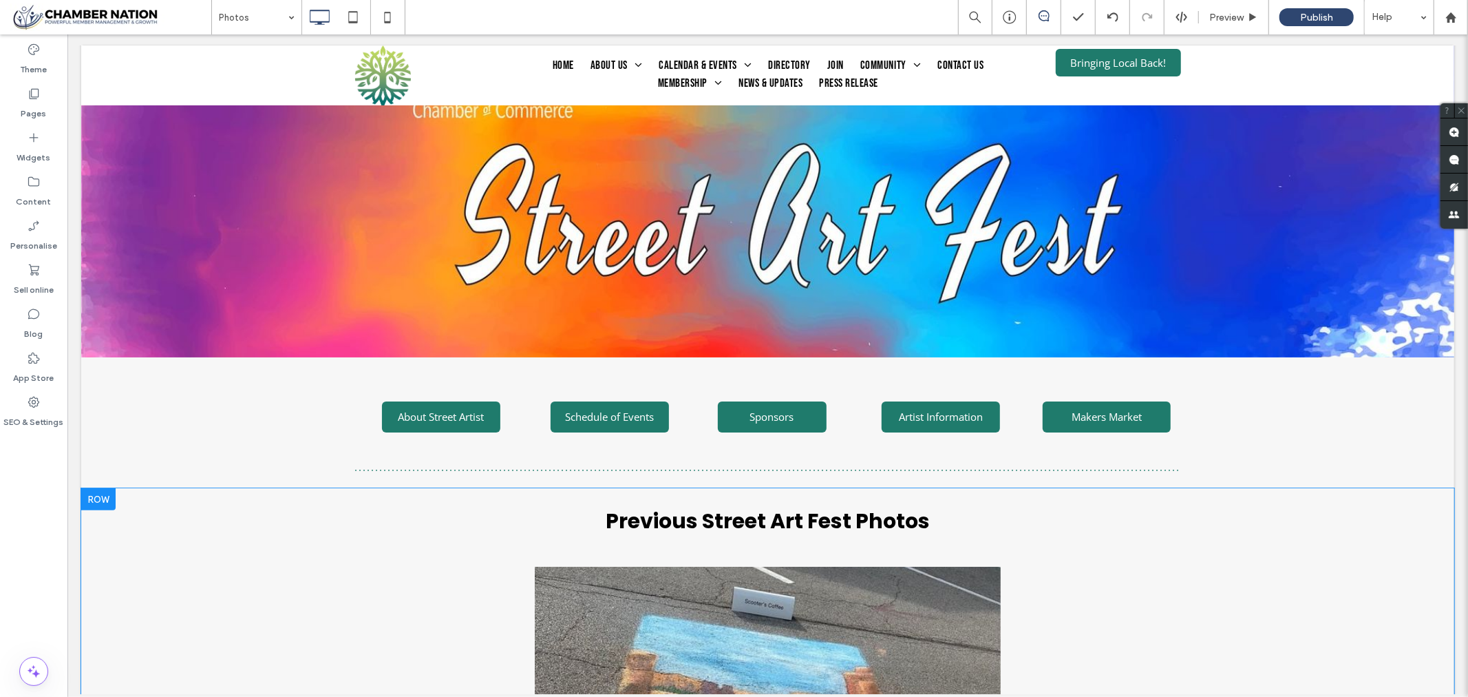
scroll to position [49, 0]
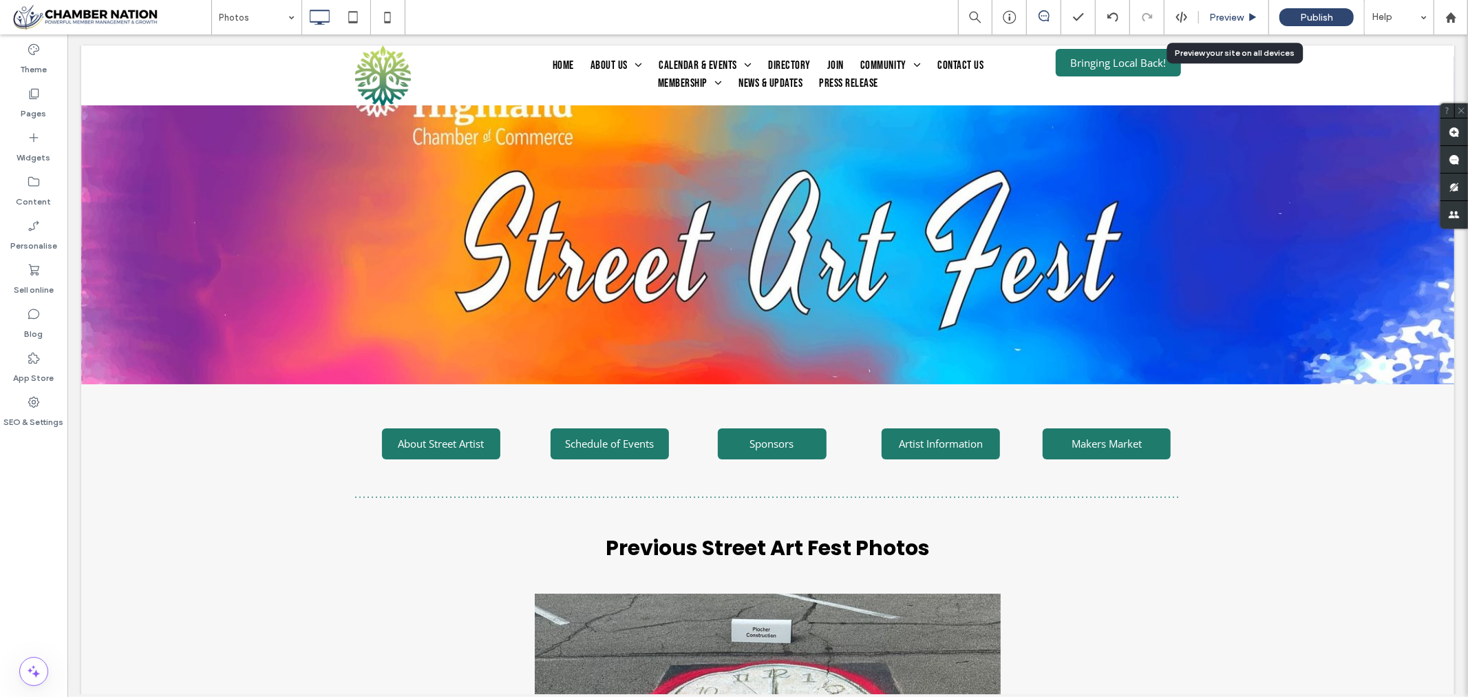
click at [1216, 12] on span "Preview" at bounding box center [1226, 18] width 34 height 12
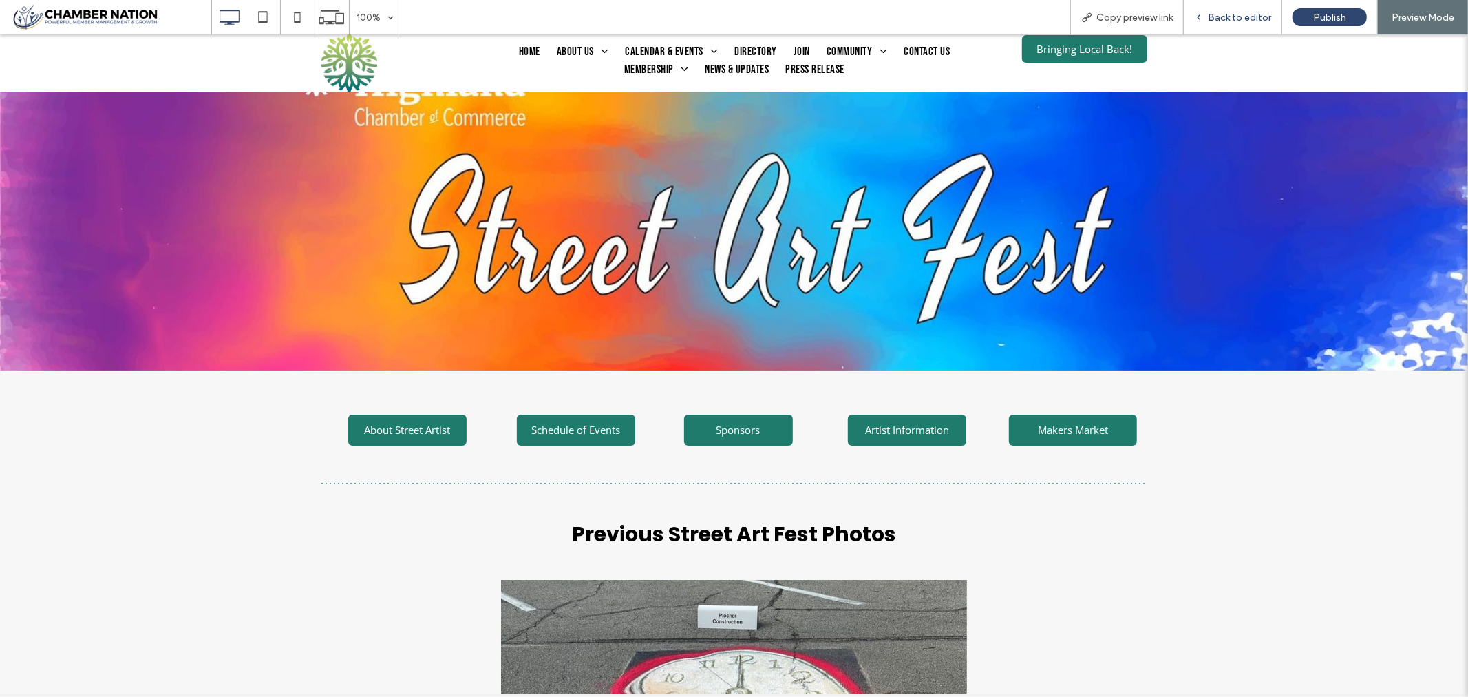
click at [1243, 17] on span "Back to editor" at bounding box center [1239, 18] width 63 height 12
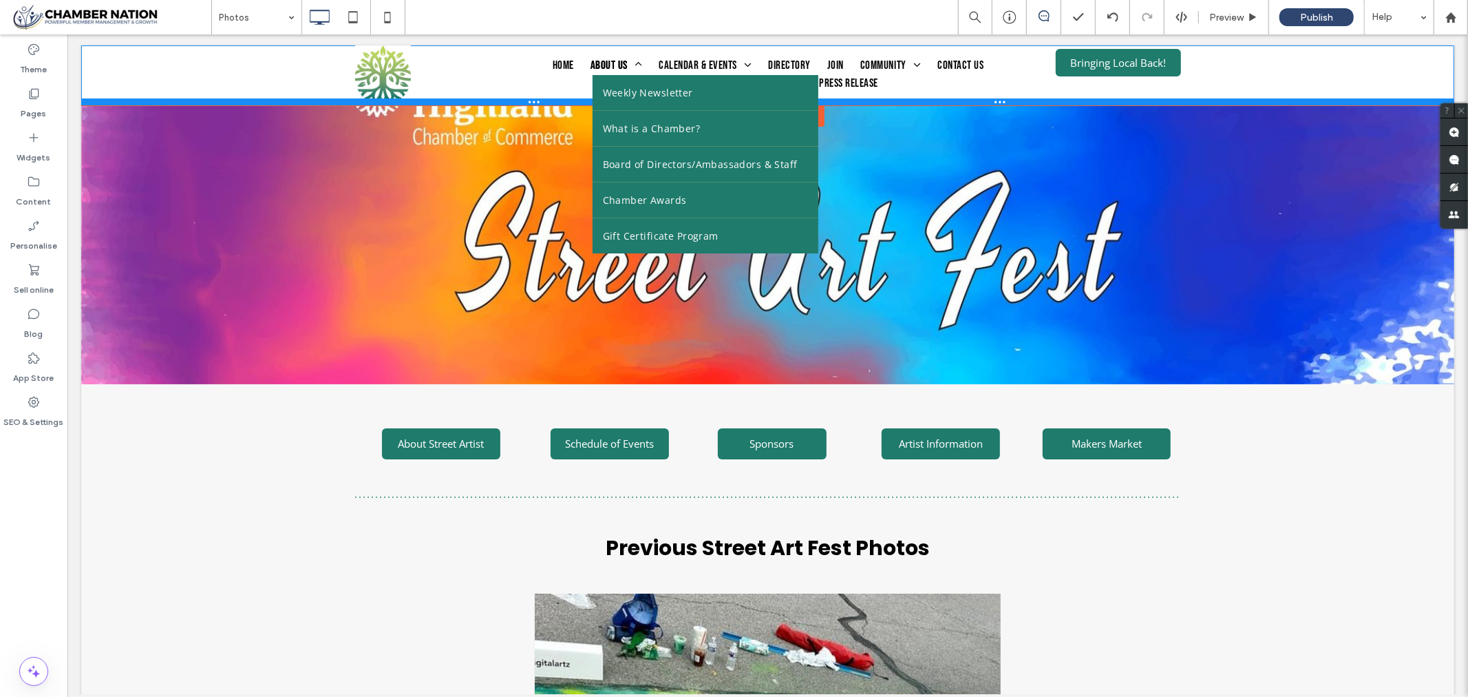
drag, startPoint x: 606, startPoint y: 99, endPoint x: 633, endPoint y: 58, distance: 49.3
click at [633, 58] on div "Click To Paste Home About Us Weekly Newsletter What is a Chamber? Board of Dire…" at bounding box center [767, 75] width 1373 height 60
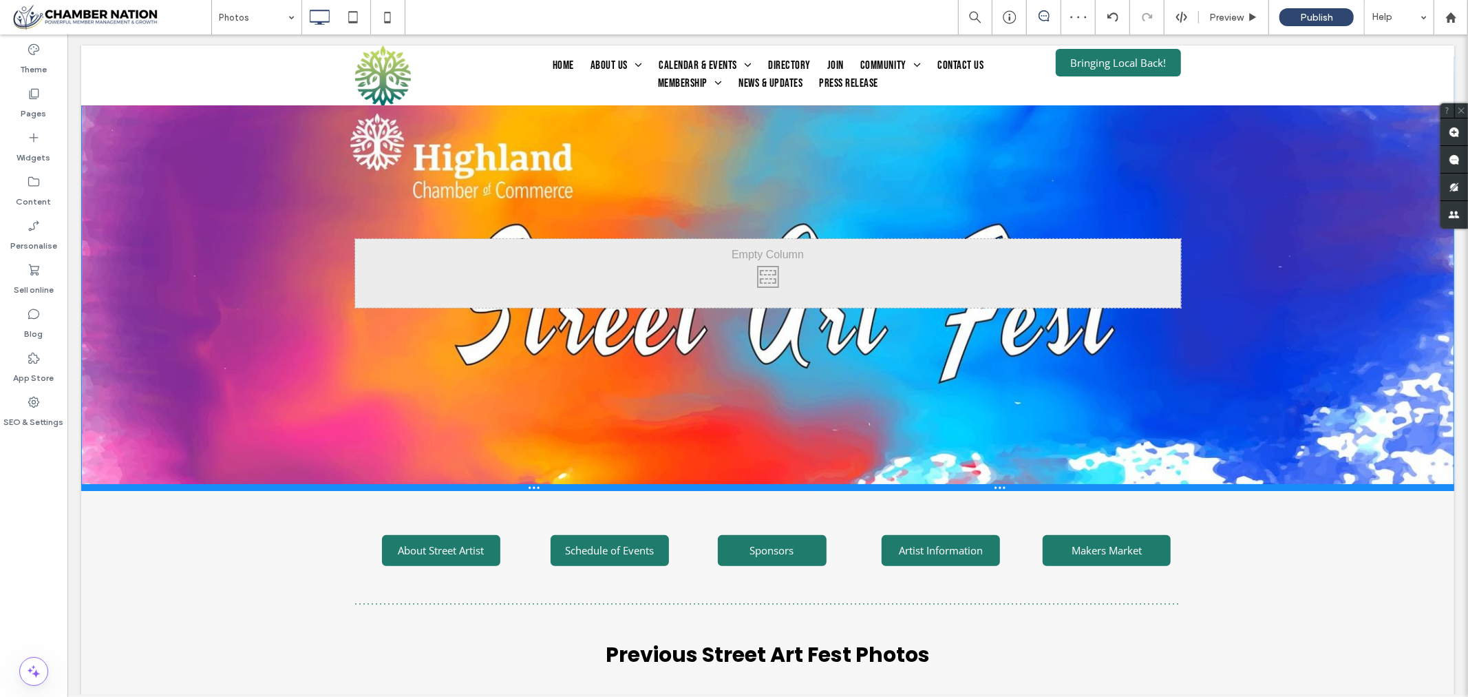
drag, startPoint x: 477, startPoint y: 377, endPoint x: 459, endPoint y: 483, distance: 107.5
click at [459, 484] on div at bounding box center [767, 487] width 1373 height 7
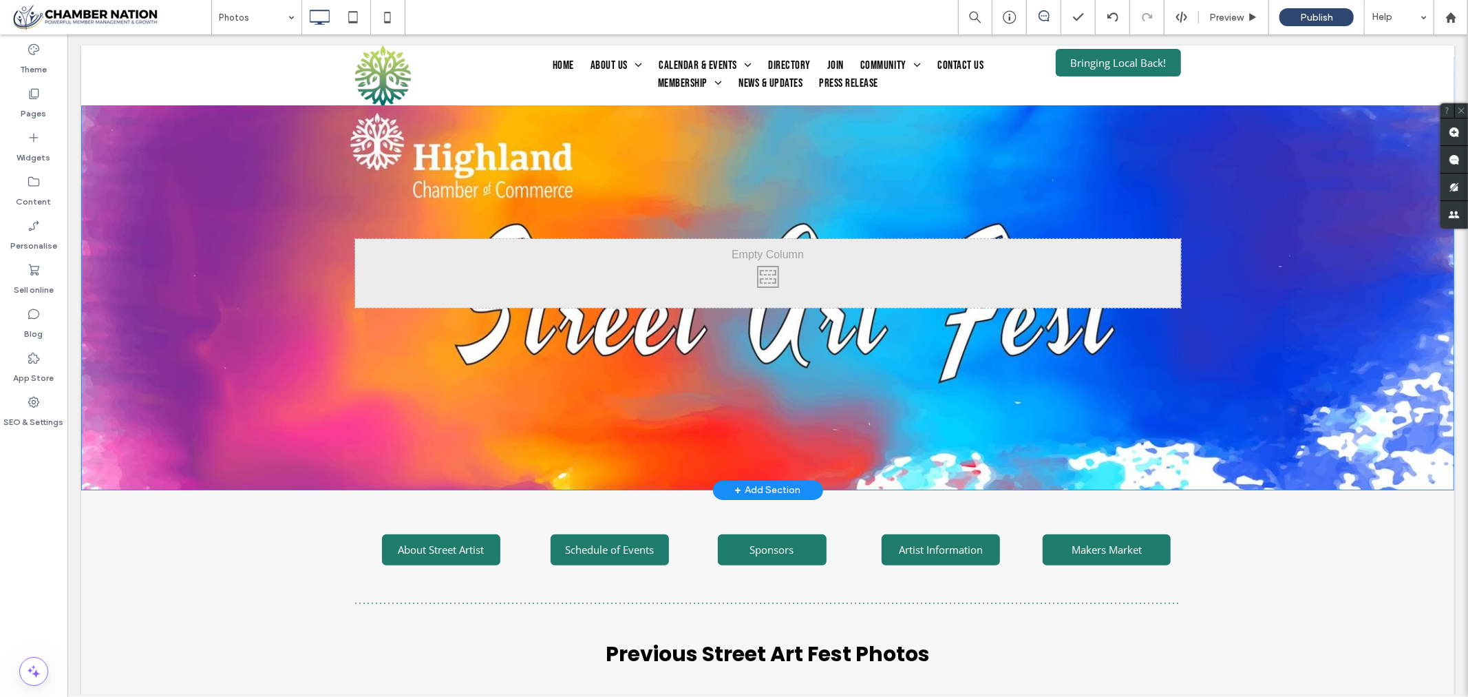
click at [1128, 257] on div "Click To Paste" at bounding box center [767, 273] width 826 height 69
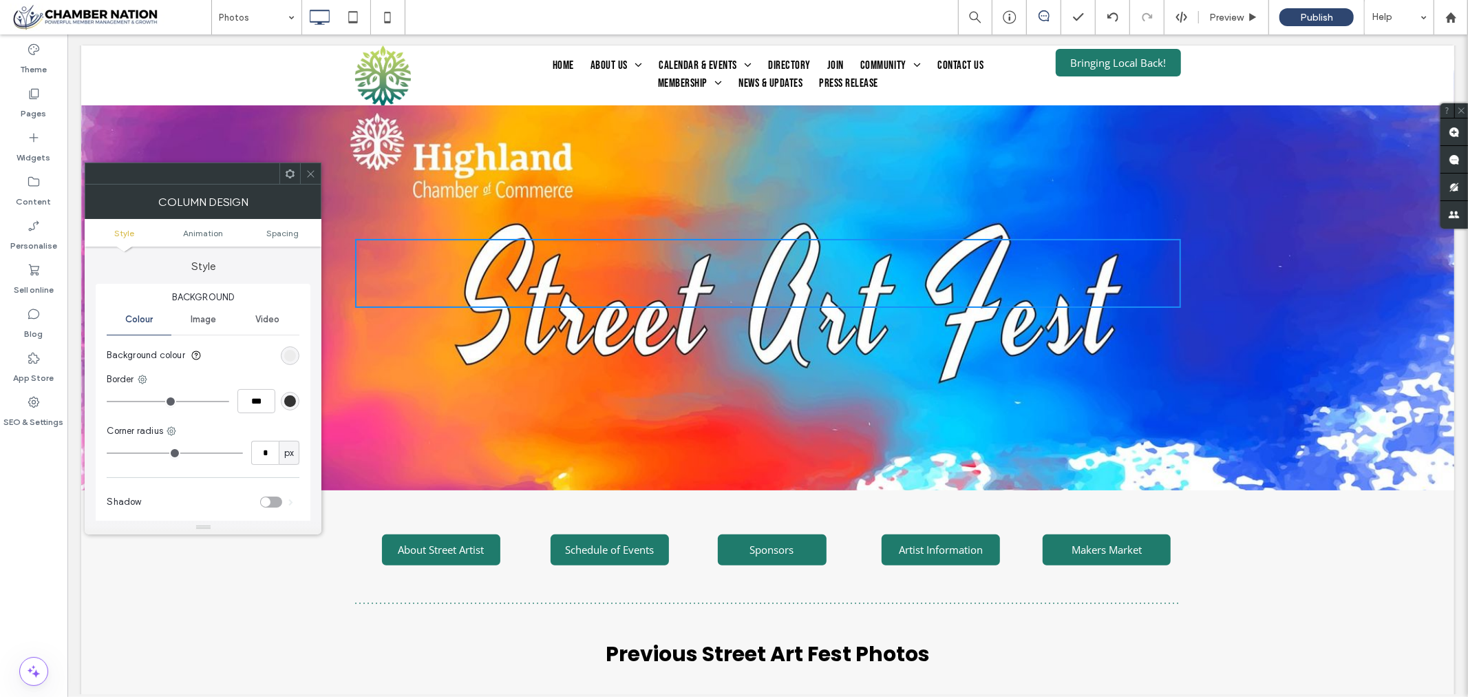
click at [310, 169] on icon at bounding box center [311, 174] width 10 height 10
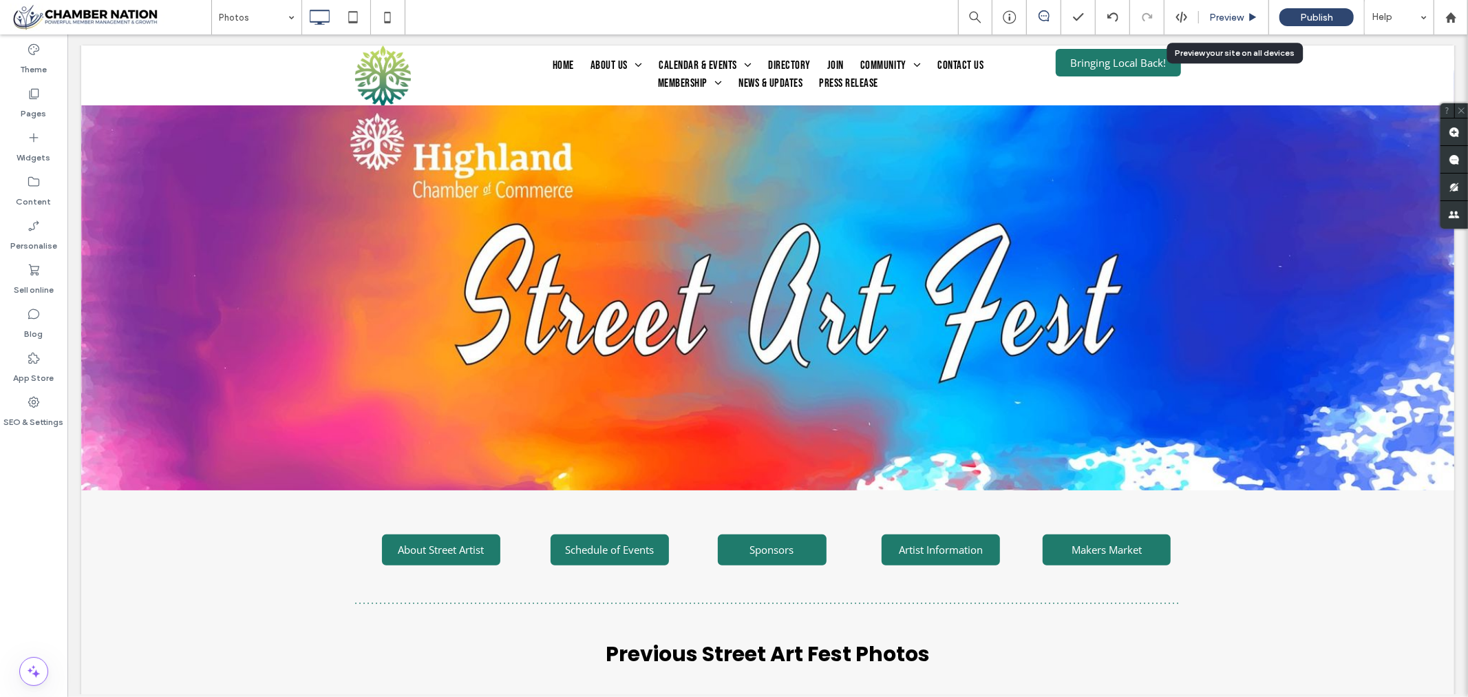
click at [1229, 19] on span "Preview" at bounding box center [1226, 18] width 34 height 12
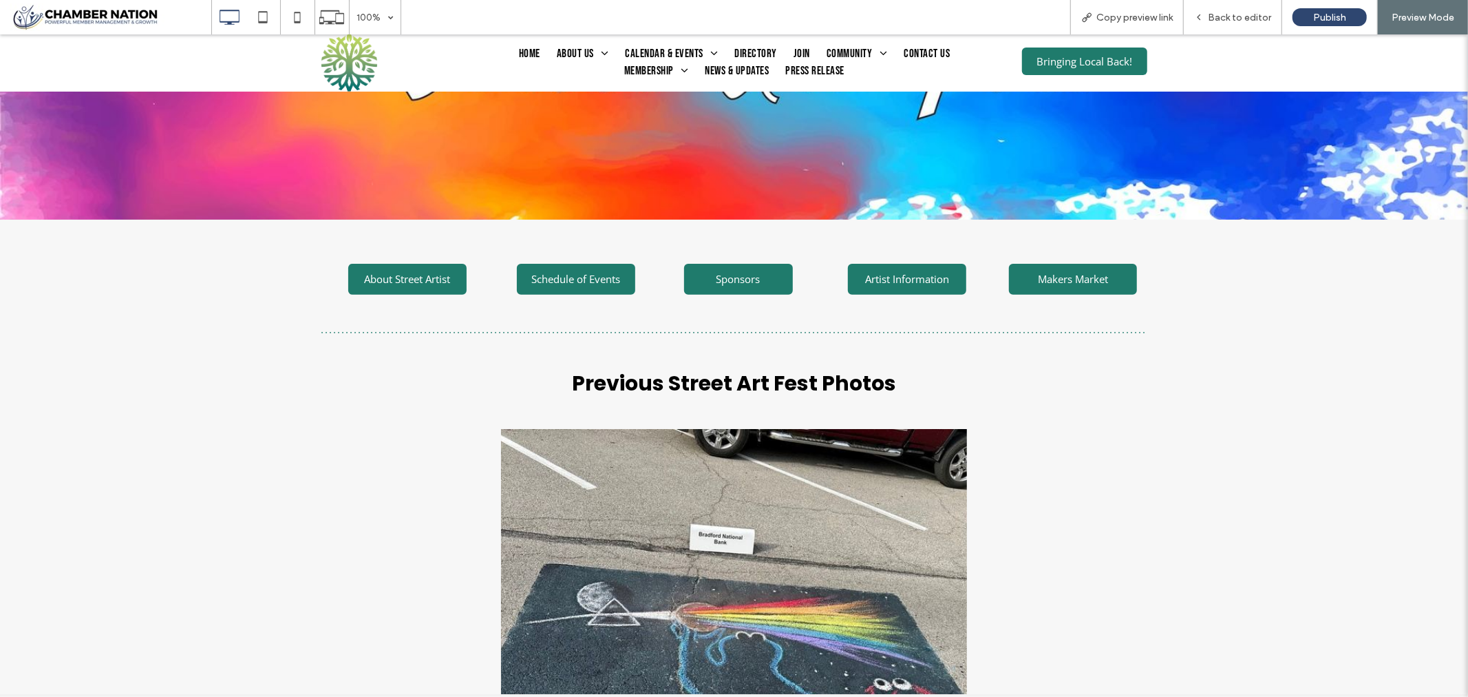
scroll to position [229, 0]
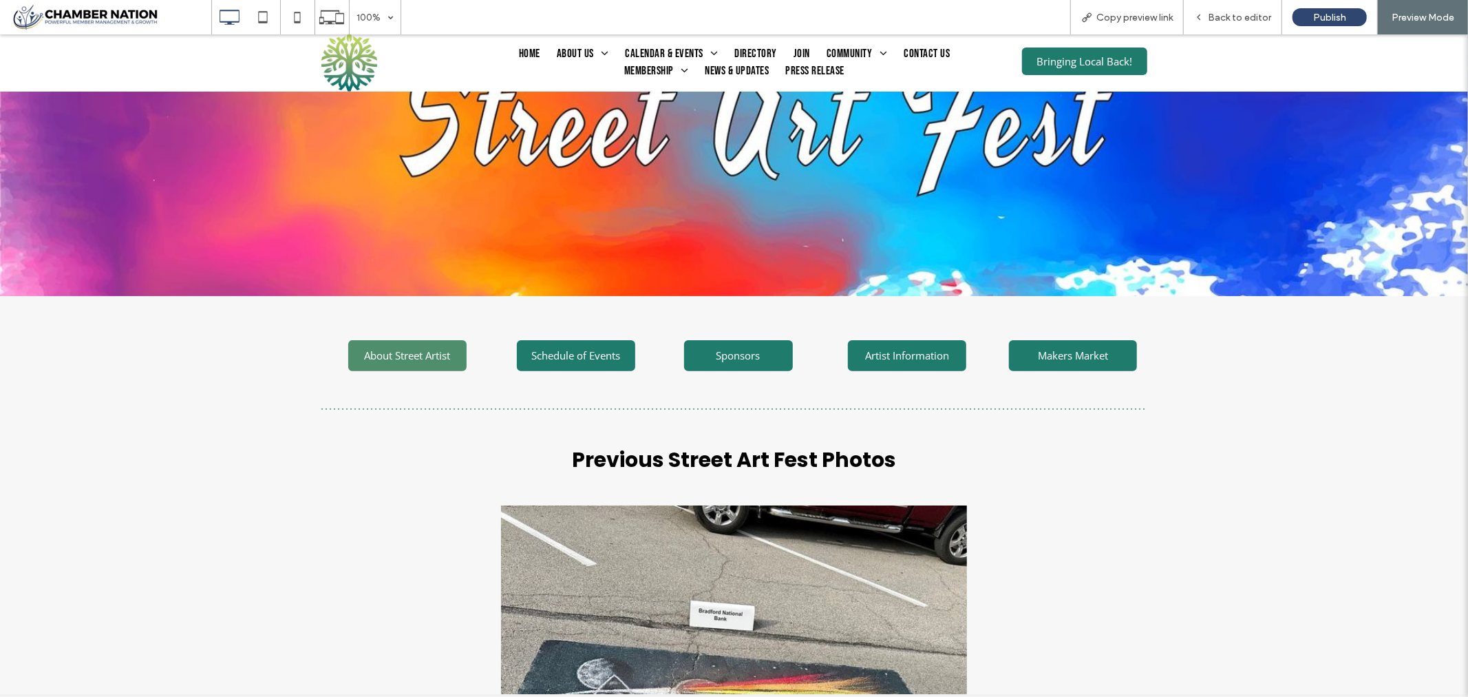
click at [390, 354] on span "About Street Artist" at bounding box center [407, 355] width 86 height 14
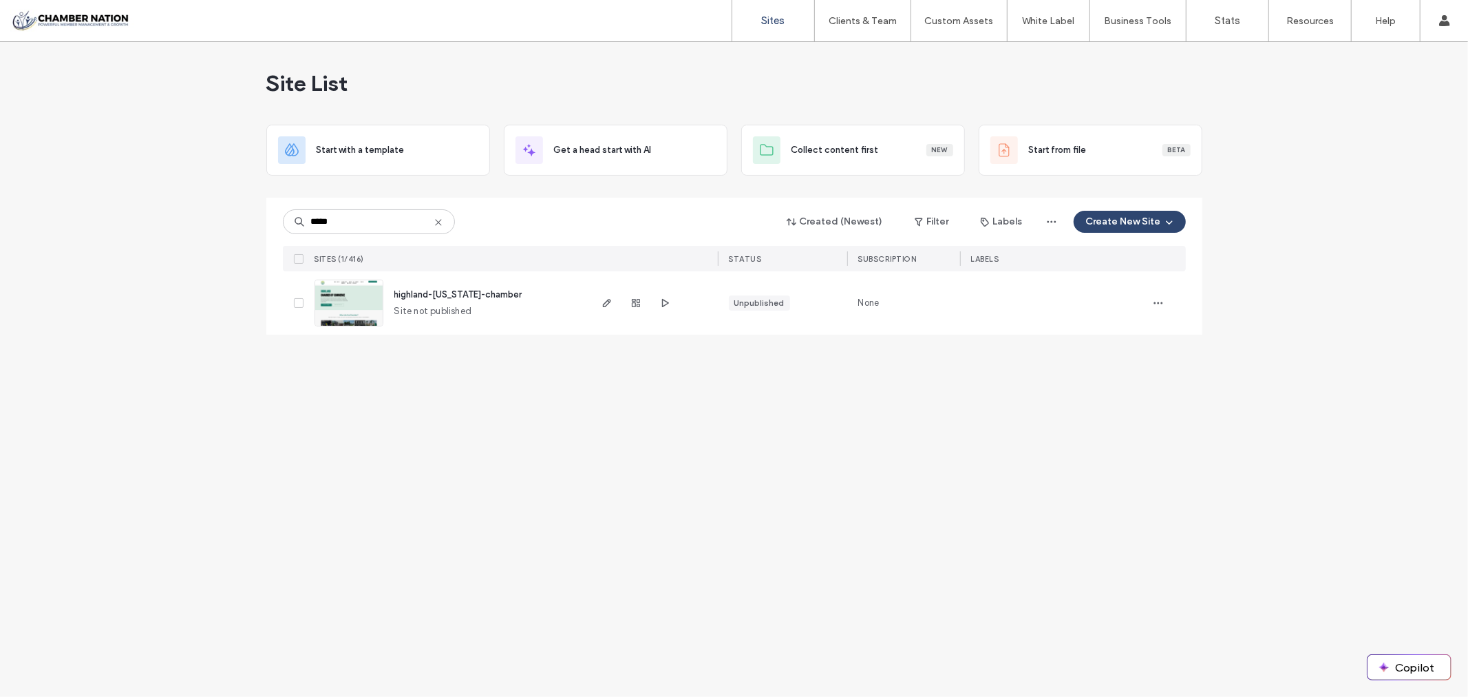
type input "*****"
click at [469, 293] on span "highland-[US_STATE]-chamber" at bounding box center [458, 294] width 128 height 10
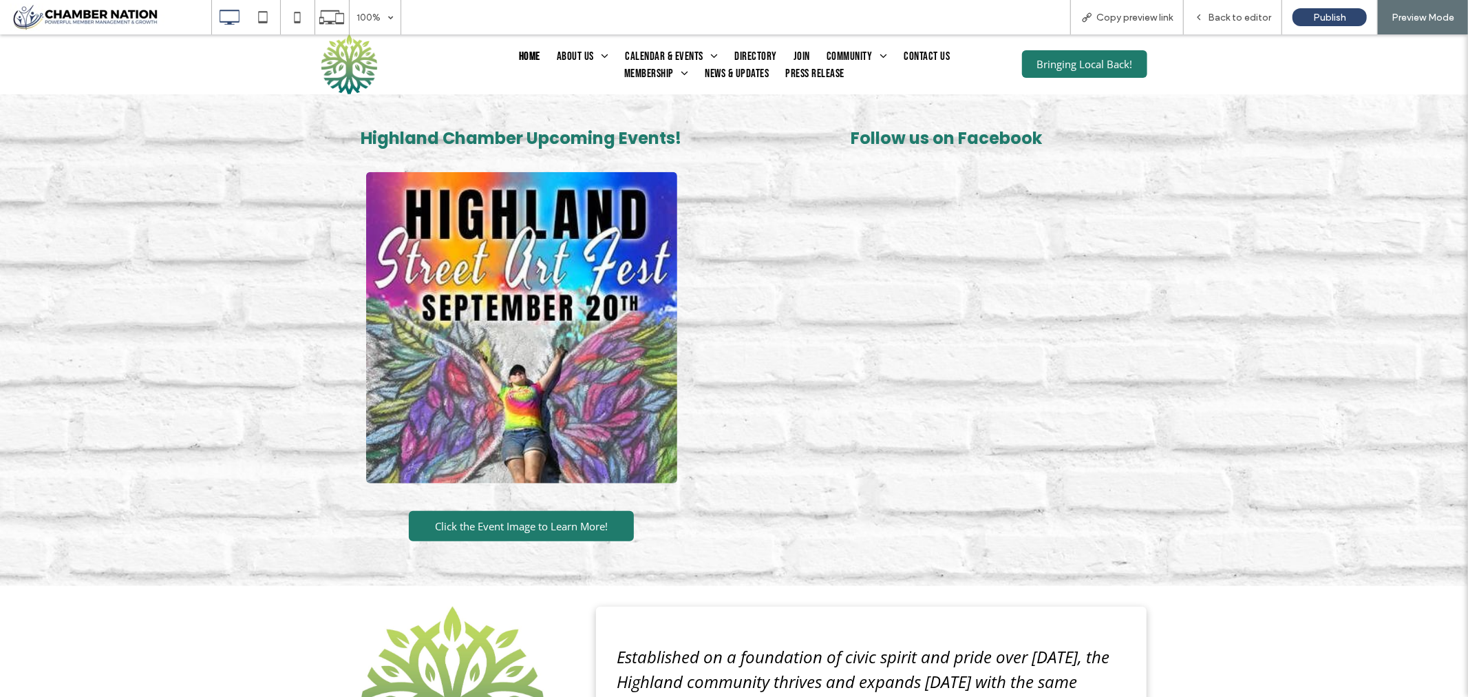
scroll to position [1070, 0]
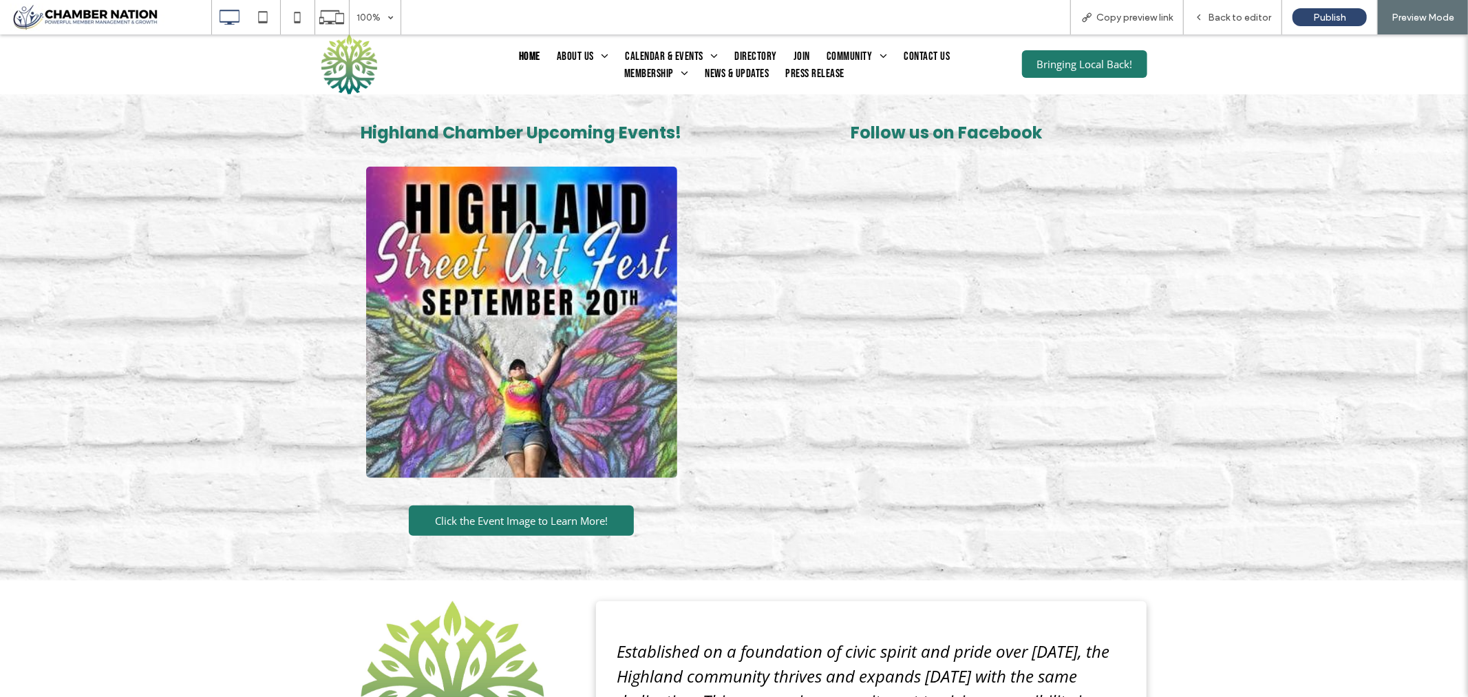
click at [568, 332] on img at bounding box center [521, 321] width 311 height 311
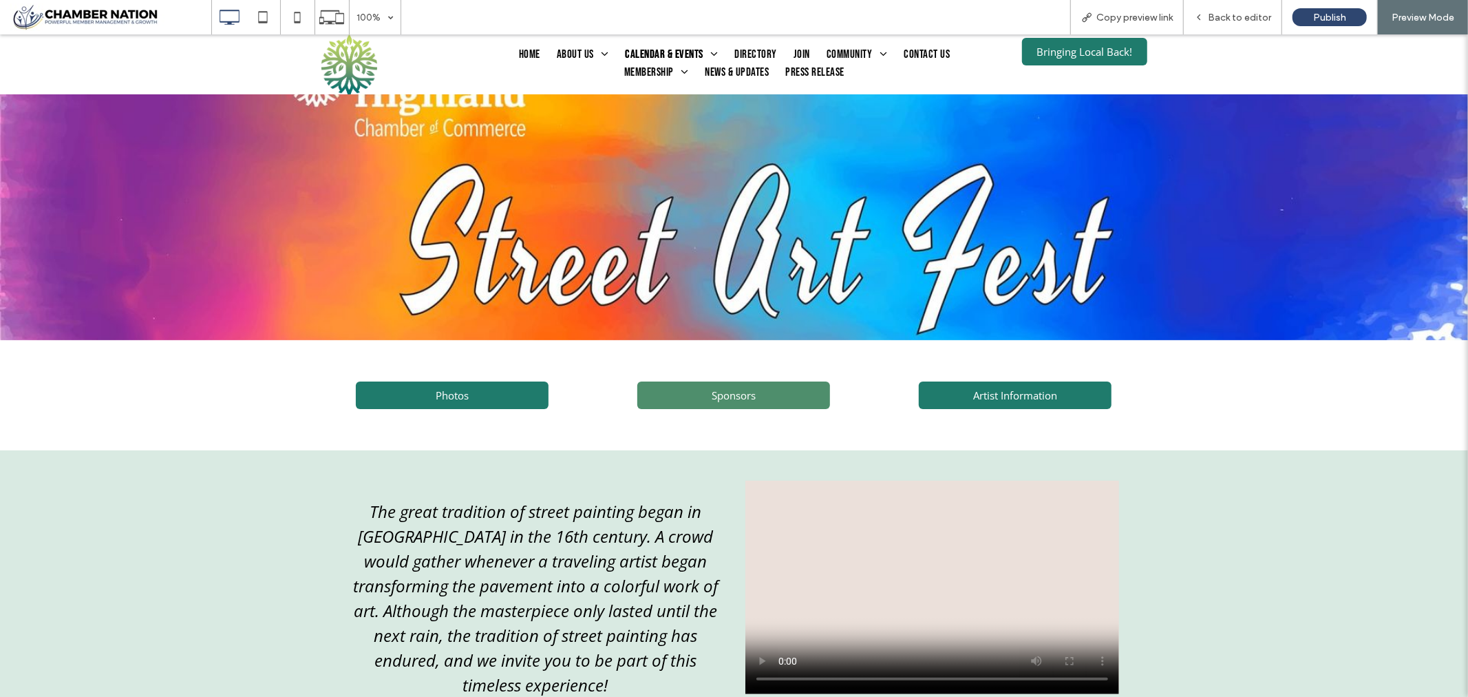
click at [761, 394] on link "Sponsors" at bounding box center [733, 395] width 193 height 28
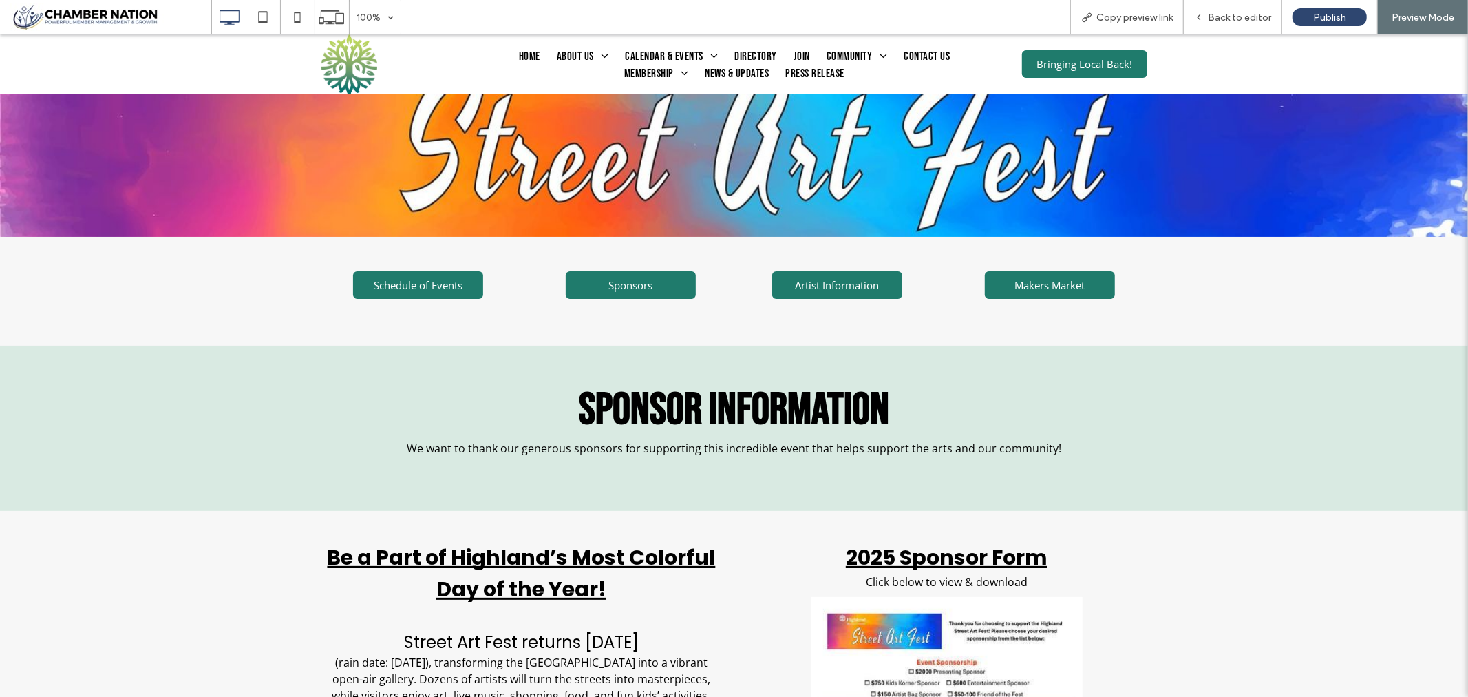
scroll to position [76, 0]
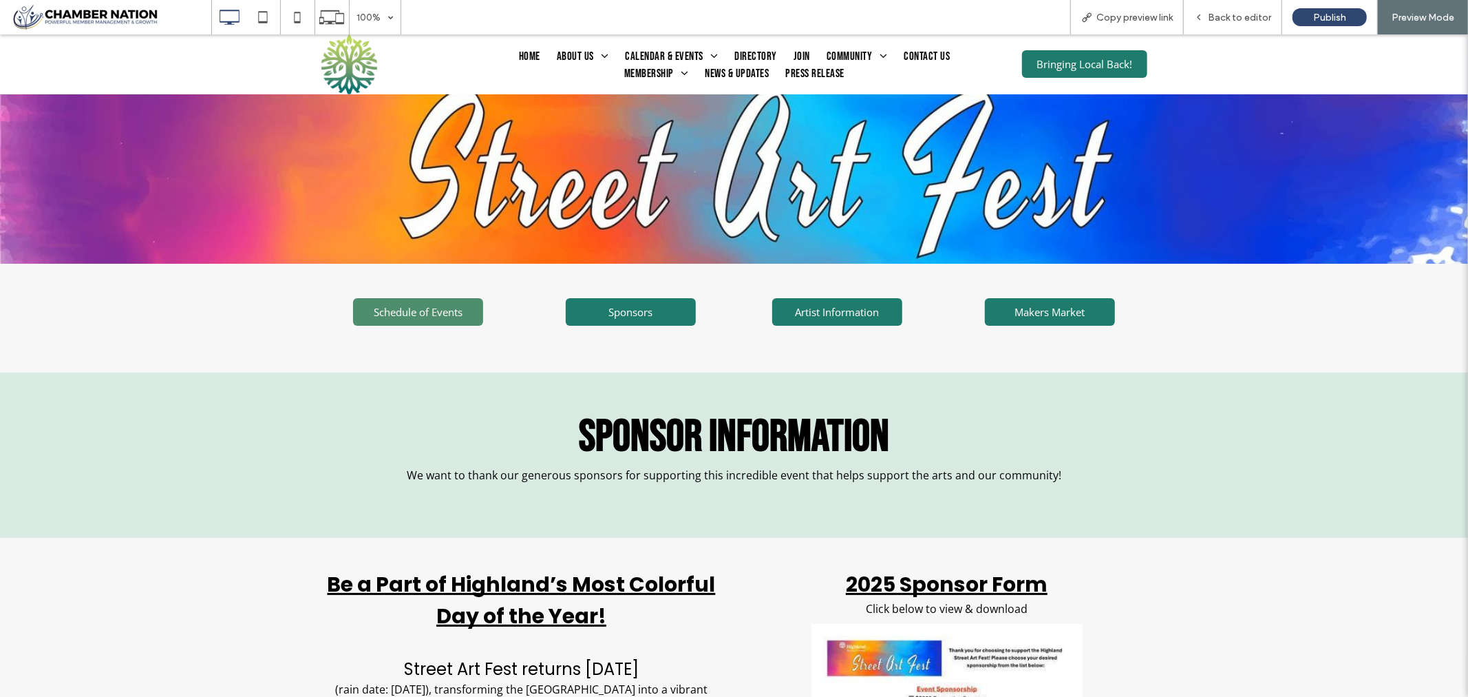
click at [390, 312] on span "Schedule of Events" at bounding box center [418, 311] width 89 height 14
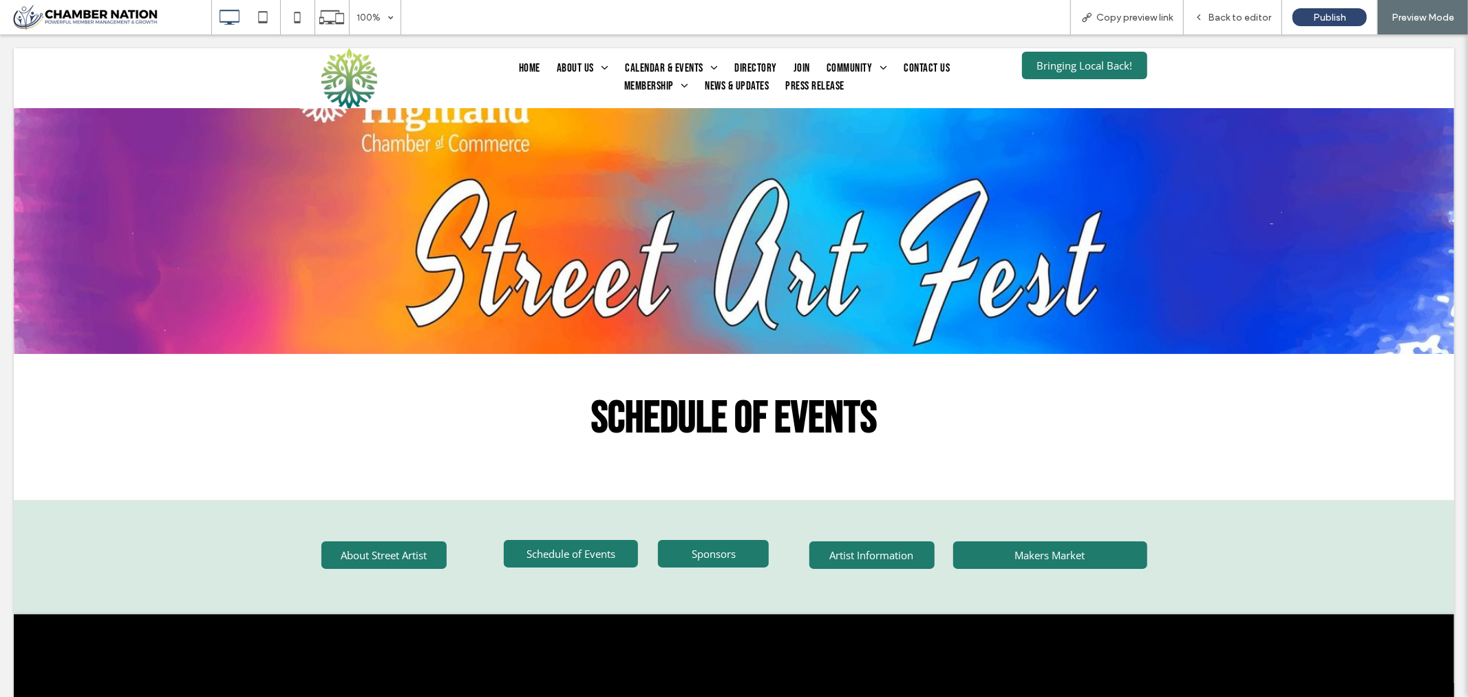
scroll to position [0, 0]
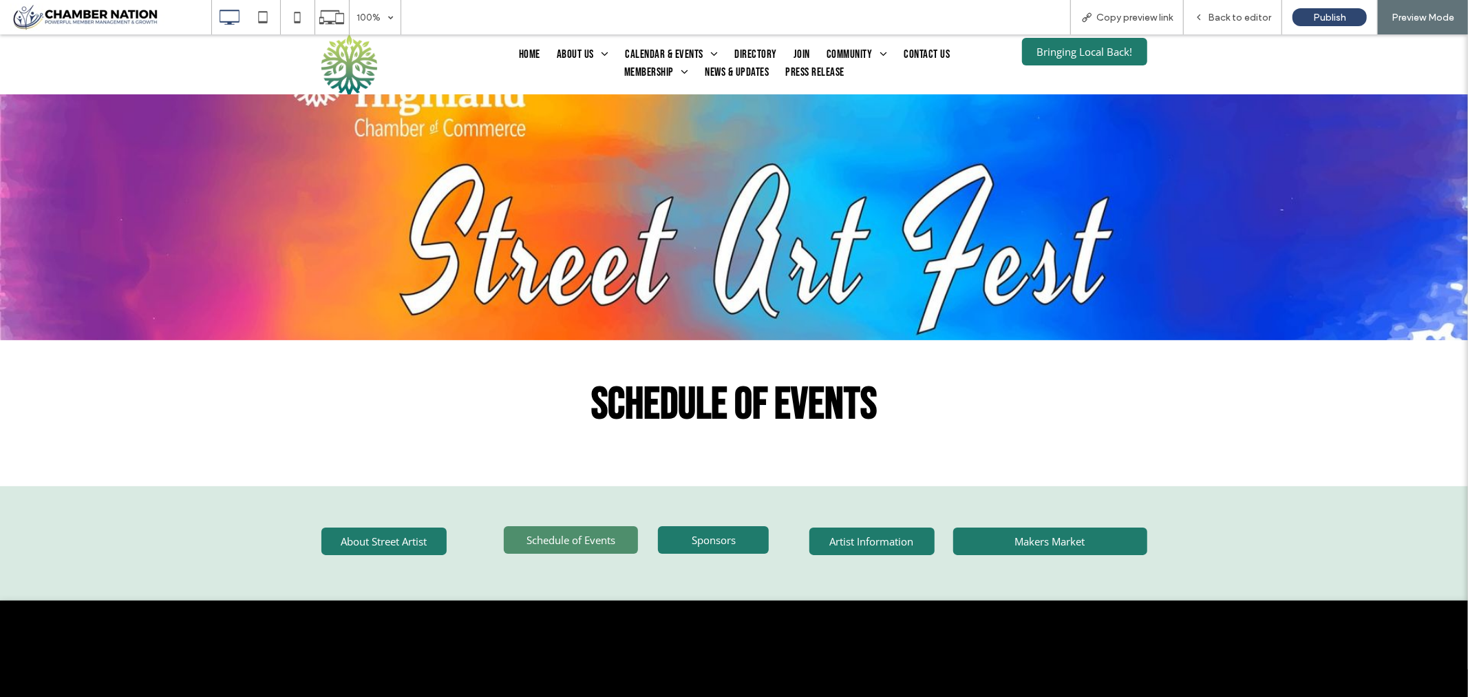
click at [541, 540] on span "Schedule of Events" at bounding box center [571, 539] width 89 height 14
click at [710, 546] on span "Sponsors" at bounding box center [714, 539] width 44 height 14
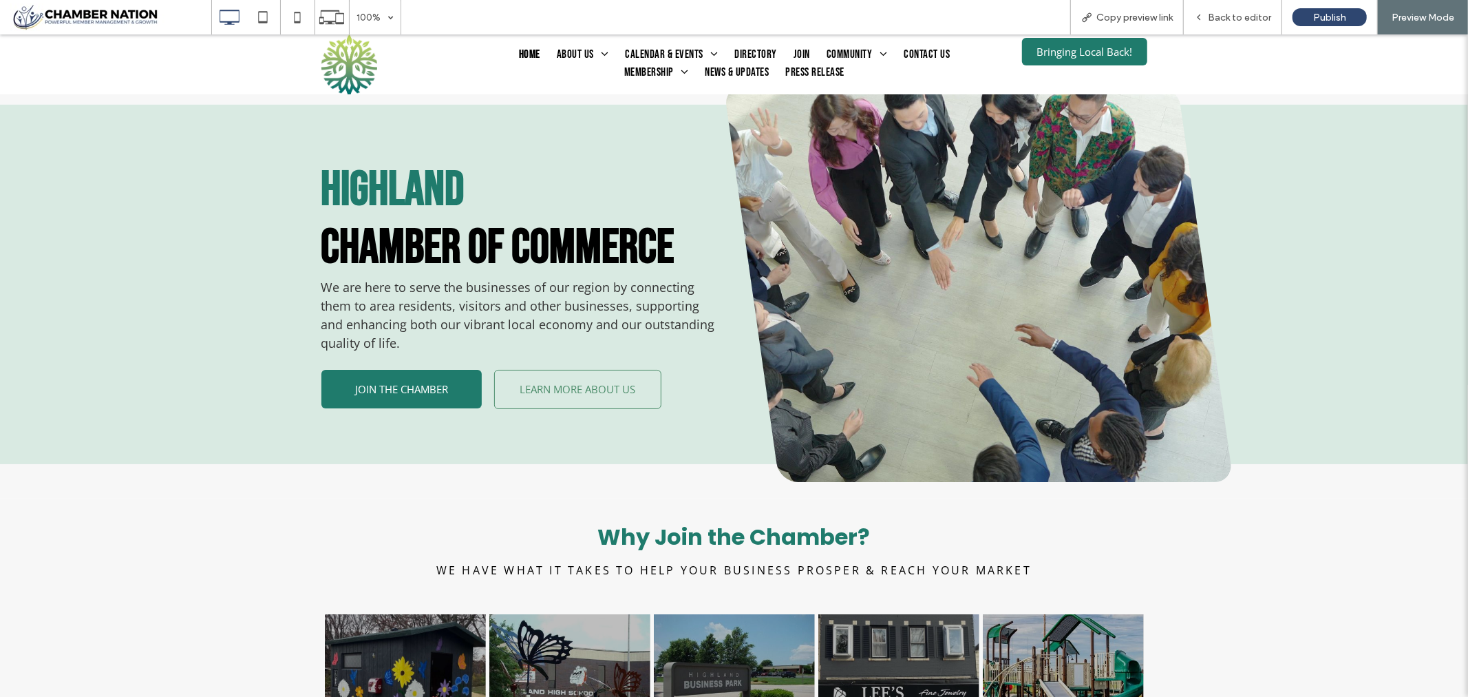
click at [525, 52] on span "Home" at bounding box center [529, 54] width 21 height 18
click at [569, 392] on span "LEARN MORE ABOUT US" at bounding box center [577, 388] width 125 height 28
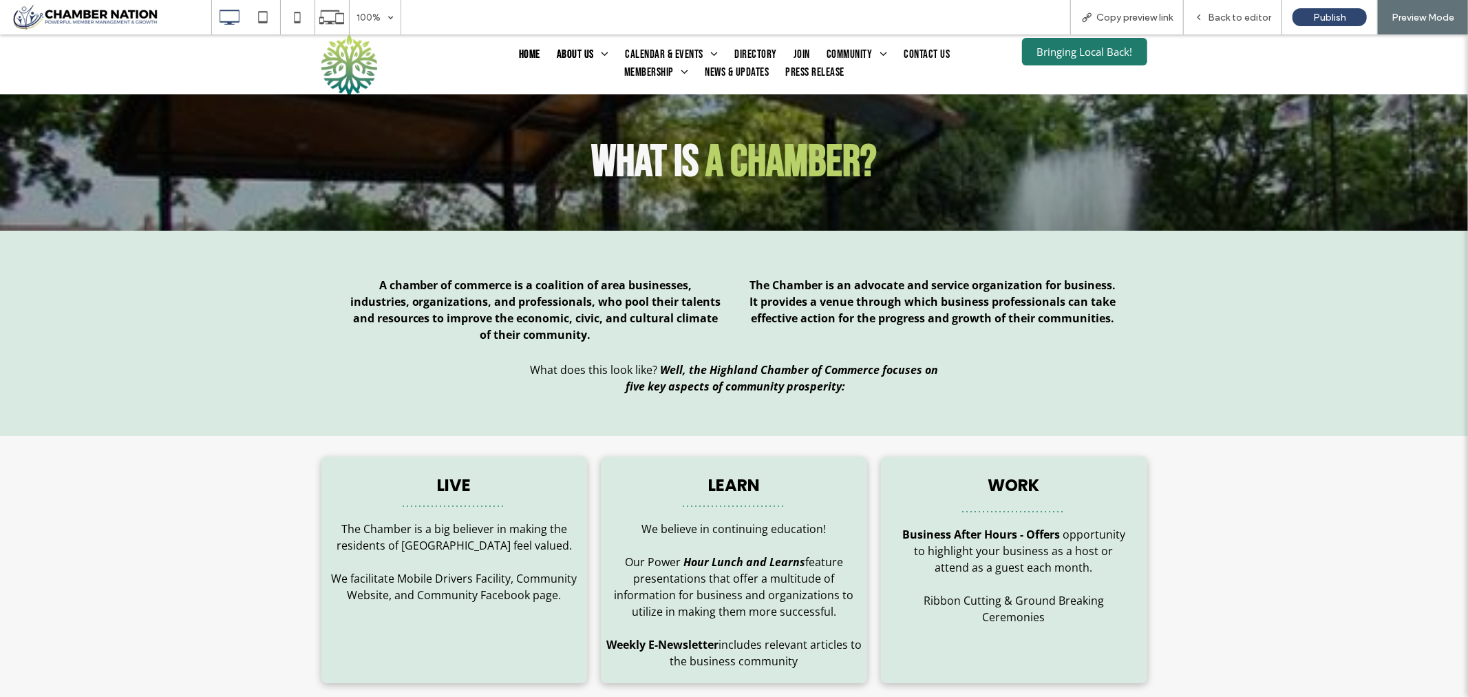
click at [527, 51] on span "Home" at bounding box center [529, 54] width 21 height 18
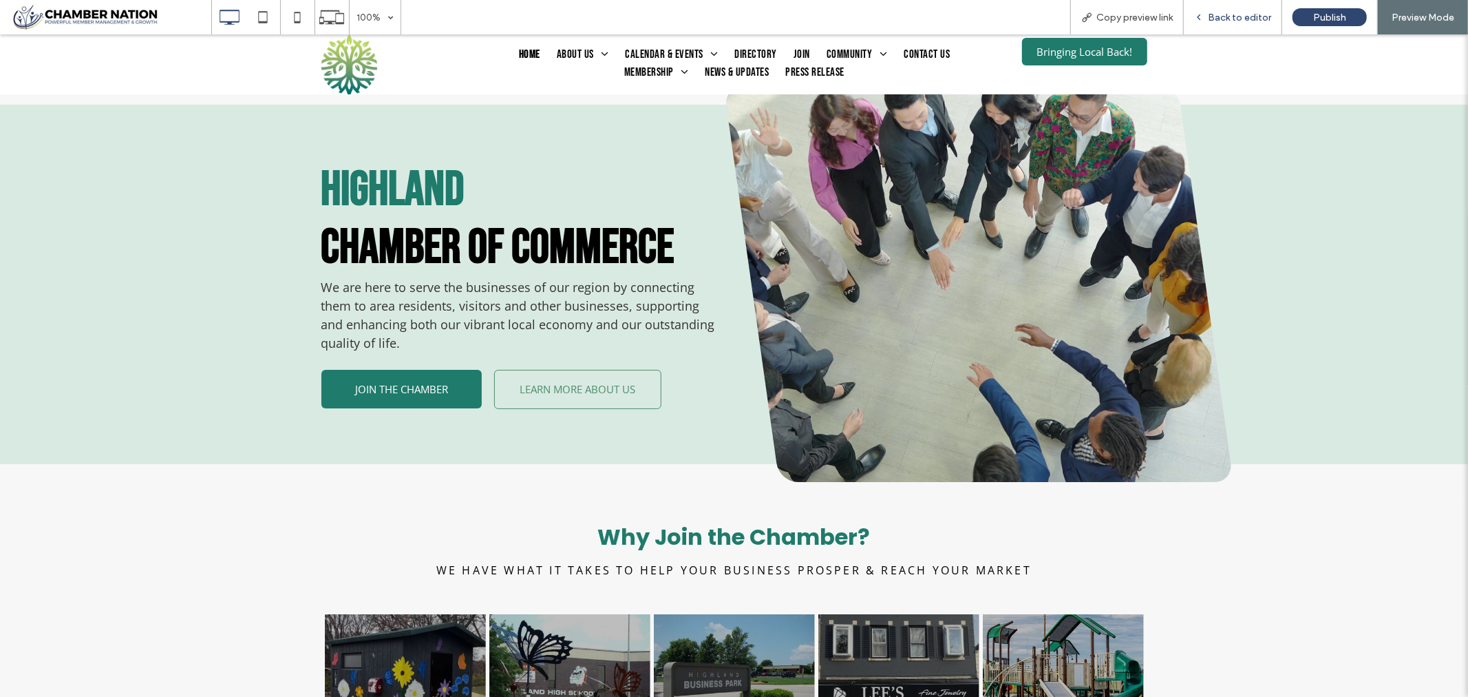
click at [1257, 18] on span "Back to editor" at bounding box center [1239, 18] width 63 height 12
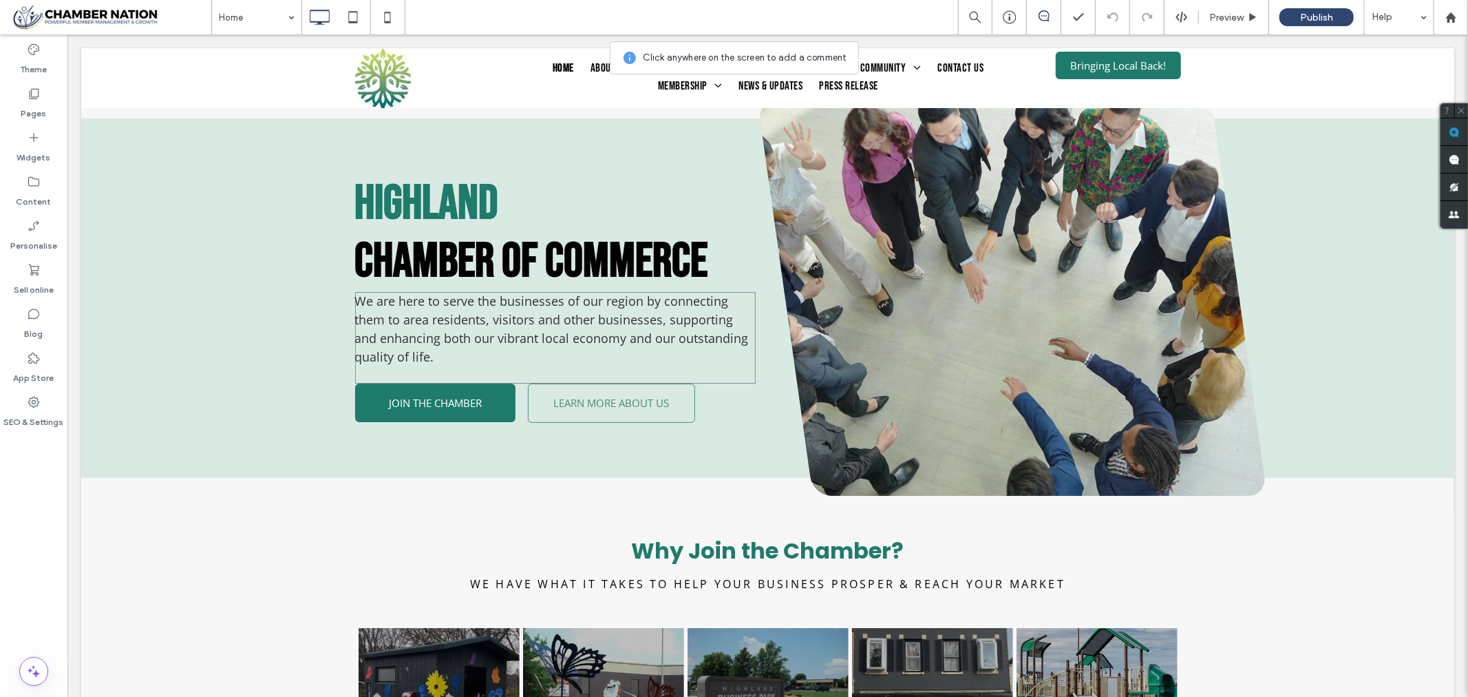
drag, startPoint x: 1525, startPoint y: 161, endPoint x: 707, endPoint y: 381, distance: 846.7
click at [713, 407] on div "LEARN MORE ABOUT US Click To Paste" at bounding box center [637, 402] width 233 height 39
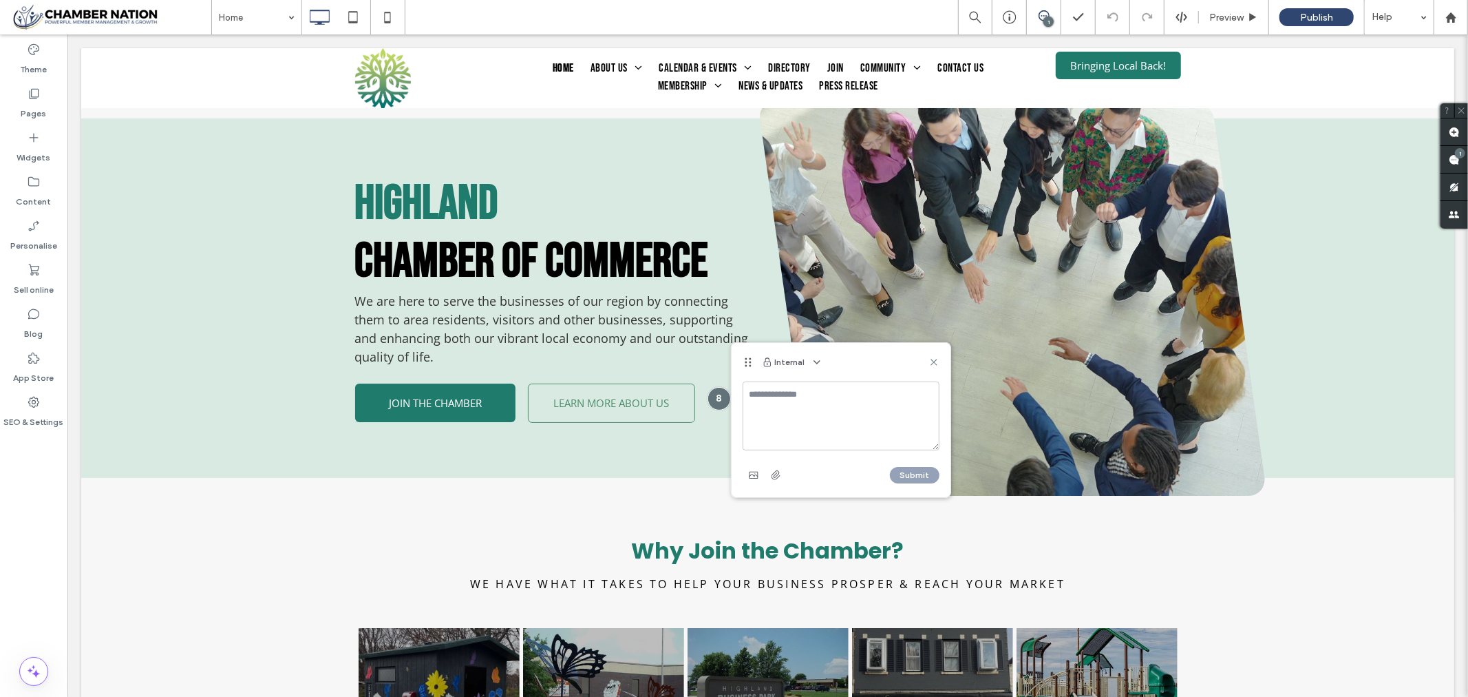
click at [774, 402] on textarea at bounding box center [841, 415] width 197 height 69
type textarea "**********"
click at [915, 472] on button "Submit" at bounding box center [915, 475] width 50 height 17
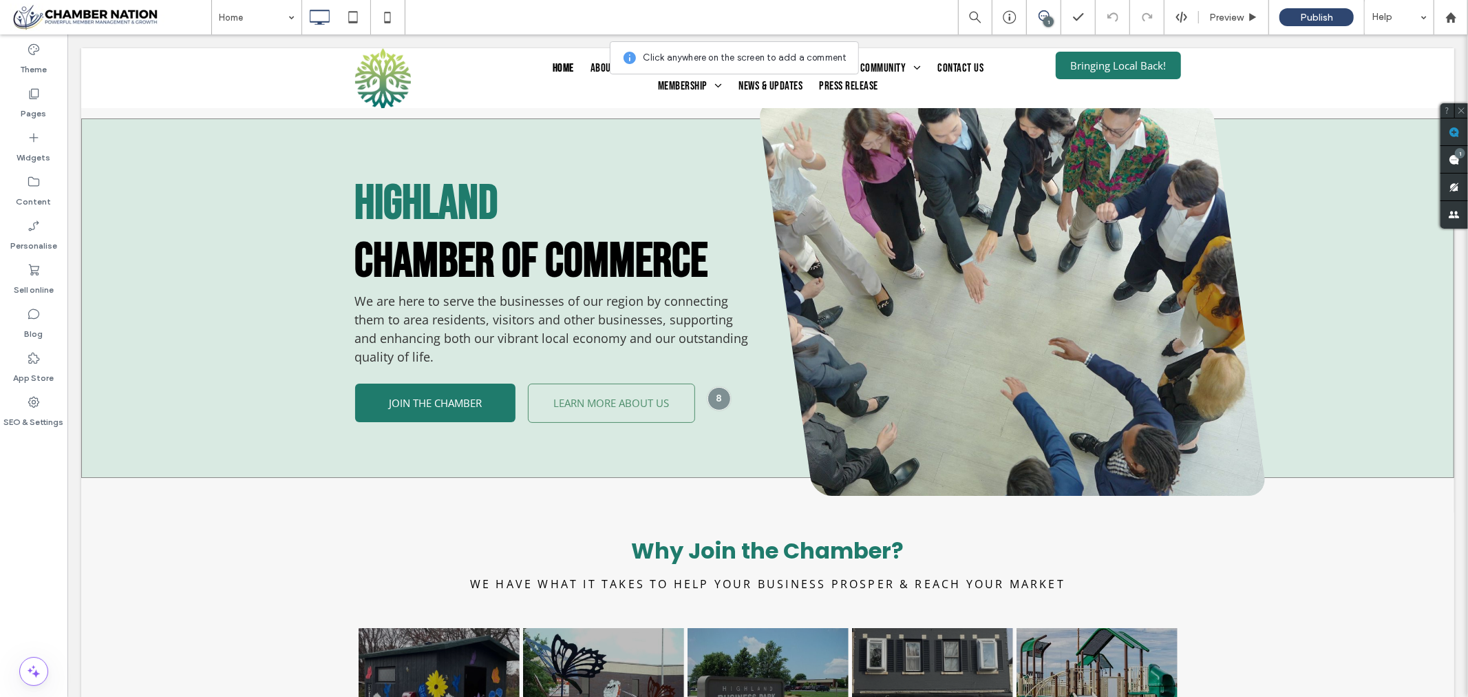
drag, startPoint x: 1519, startPoint y: 160, endPoint x: 321, endPoint y: 413, distance: 1224.7
click at [321, 413] on div "Highland Chamber of Commerce We are here to serve the businesses of our region …" at bounding box center [767, 297] width 1373 height 359
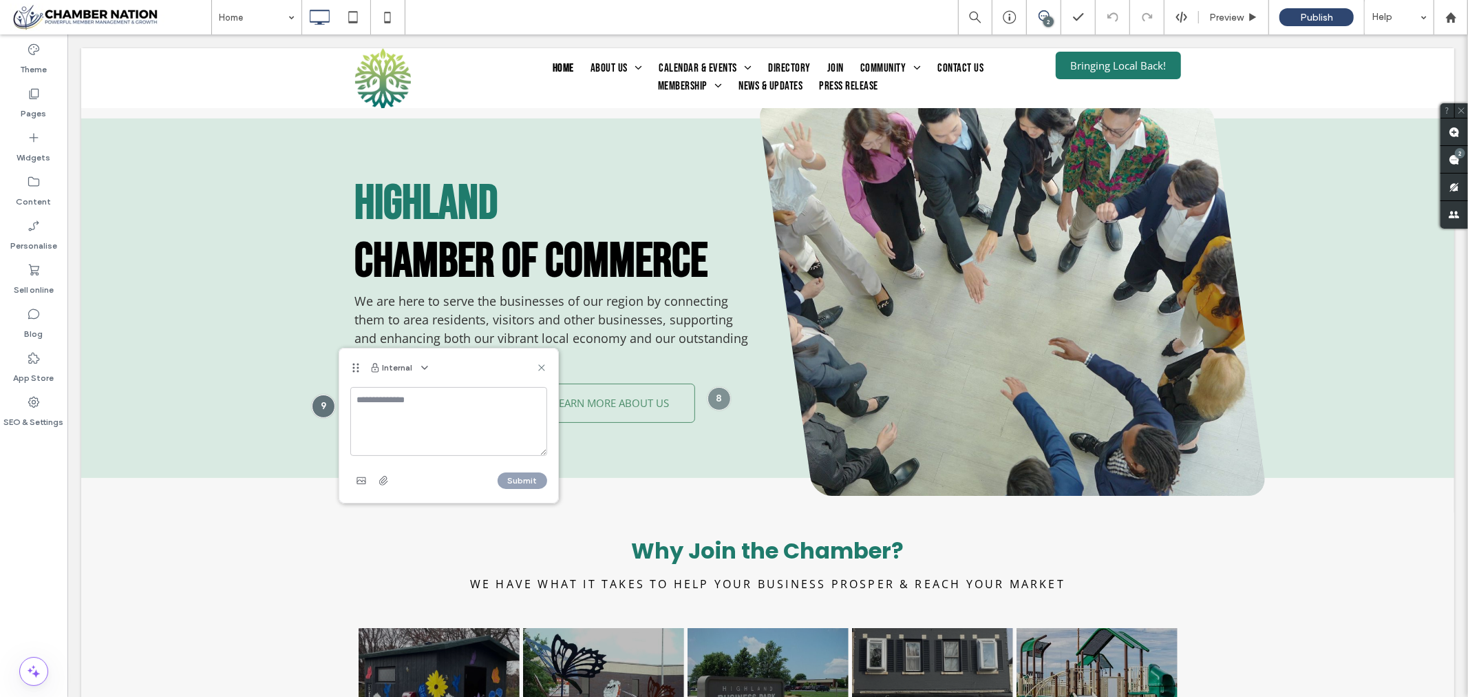
click at [392, 403] on textarea at bounding box center [448, 421] width 197 height 69
type textarea "**********"
click at [531, 472] on button "Submit" at bounding box center [523, 480] width 50 height 17
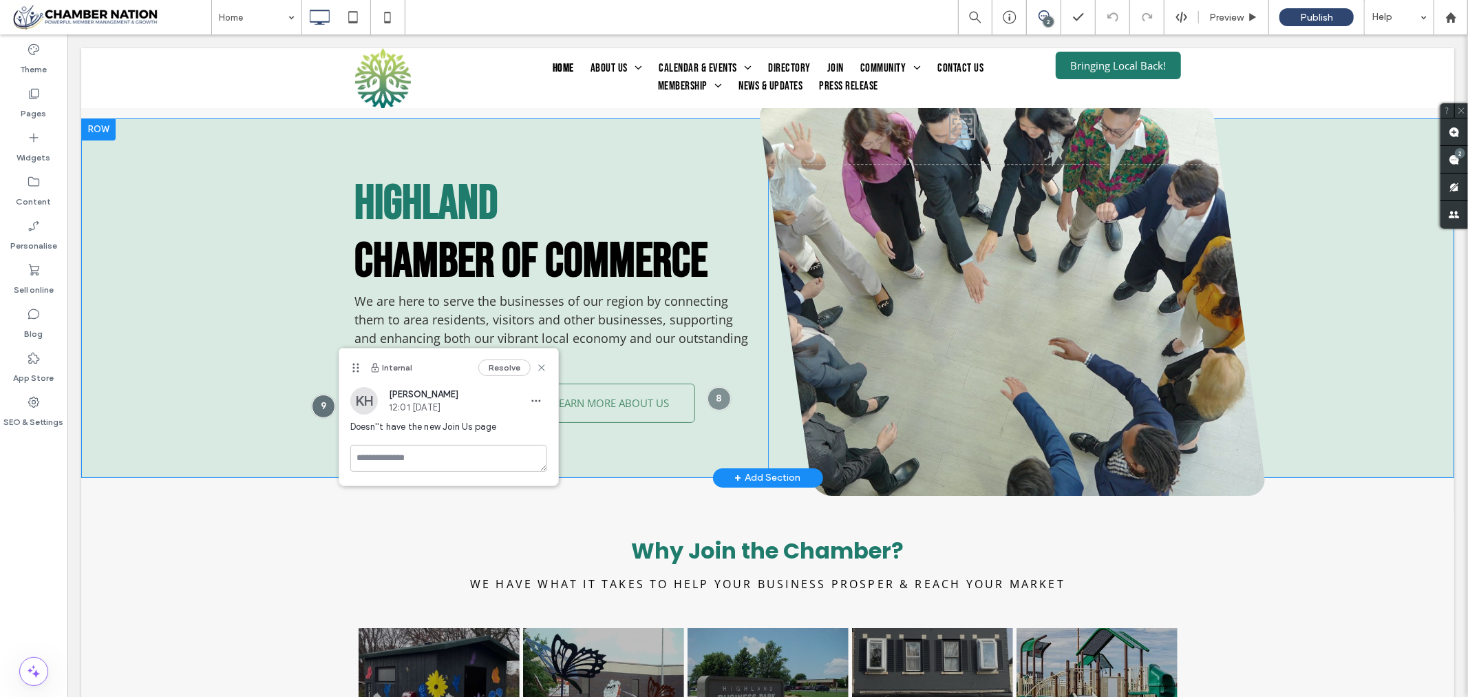
click at [264, 456] on div "Highland Chamber of Commerce We are here to serve the businesses of our region …" at bounding box center [767, 297] width 1373 height 359
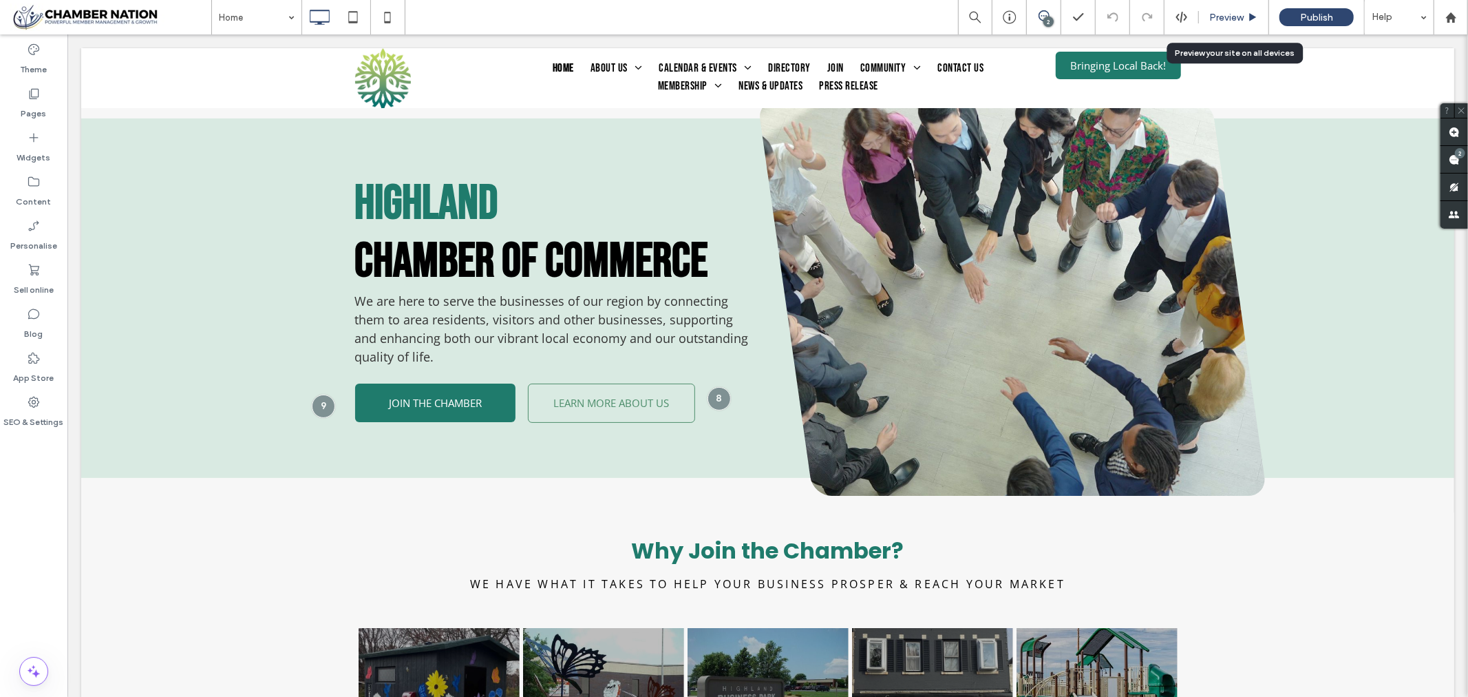
click at [1234, 15] on span "Preview" at bounding box center [1226, 18] width 34 height 12
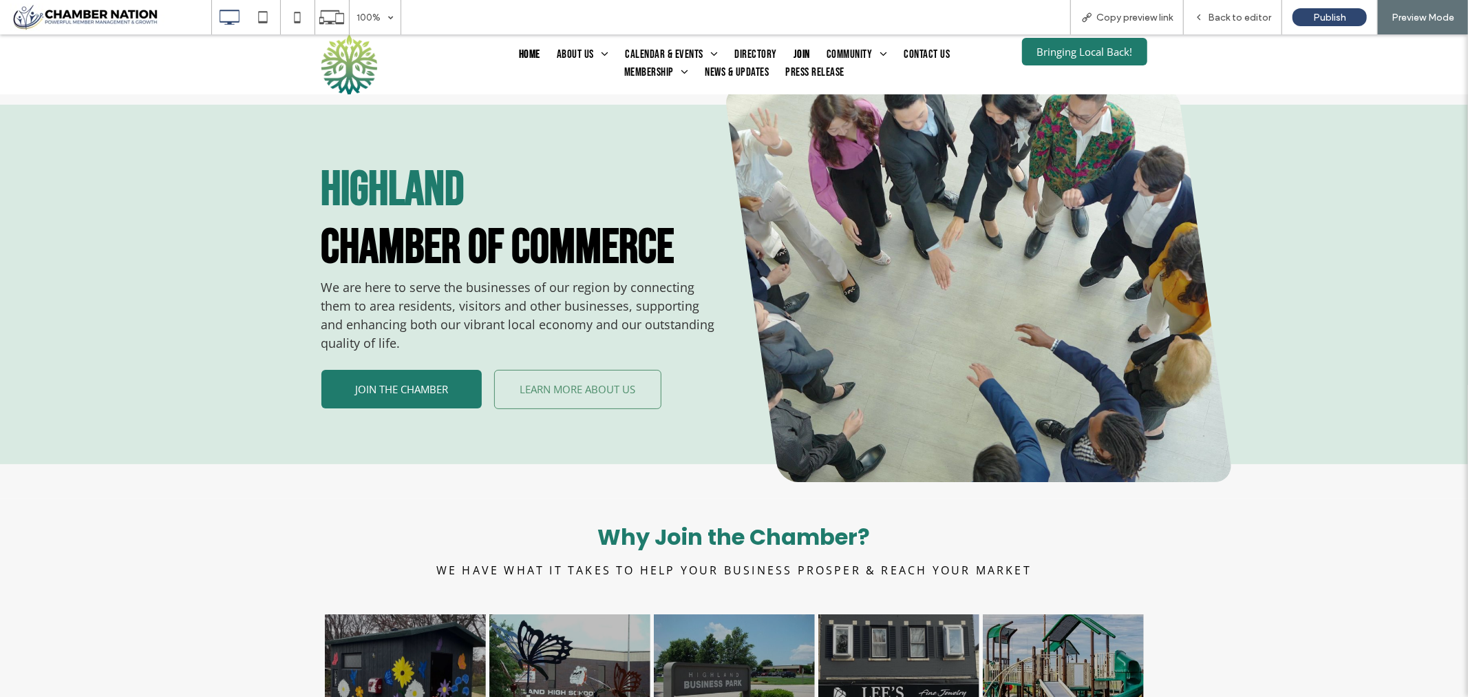
click at [796, 52] on span "Join" at bounding box center [802, 54] width 17 height 18
click at [1232, 17] on span "Back to editor" at bounding box center [1239, 18] width 63 height 12
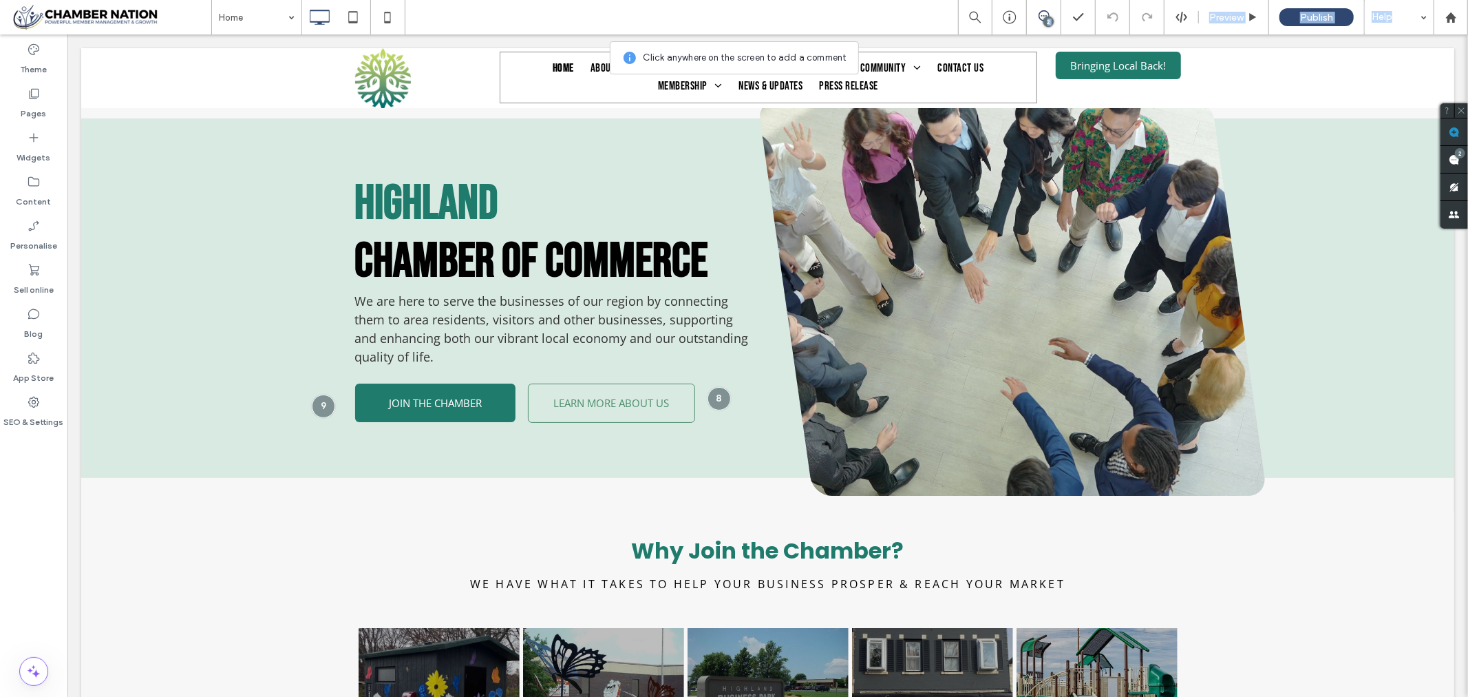
drag, startPoint x: 1521, startPoint y: 162, endPoint x: 813, endPoint y: 59, distance: 715.2
click at [1457, 127] on use at bounding box center [1454, 132] width 11 height 11
click at [1454, 129] on use at bounding box center [1454, 132] width 11 height 11
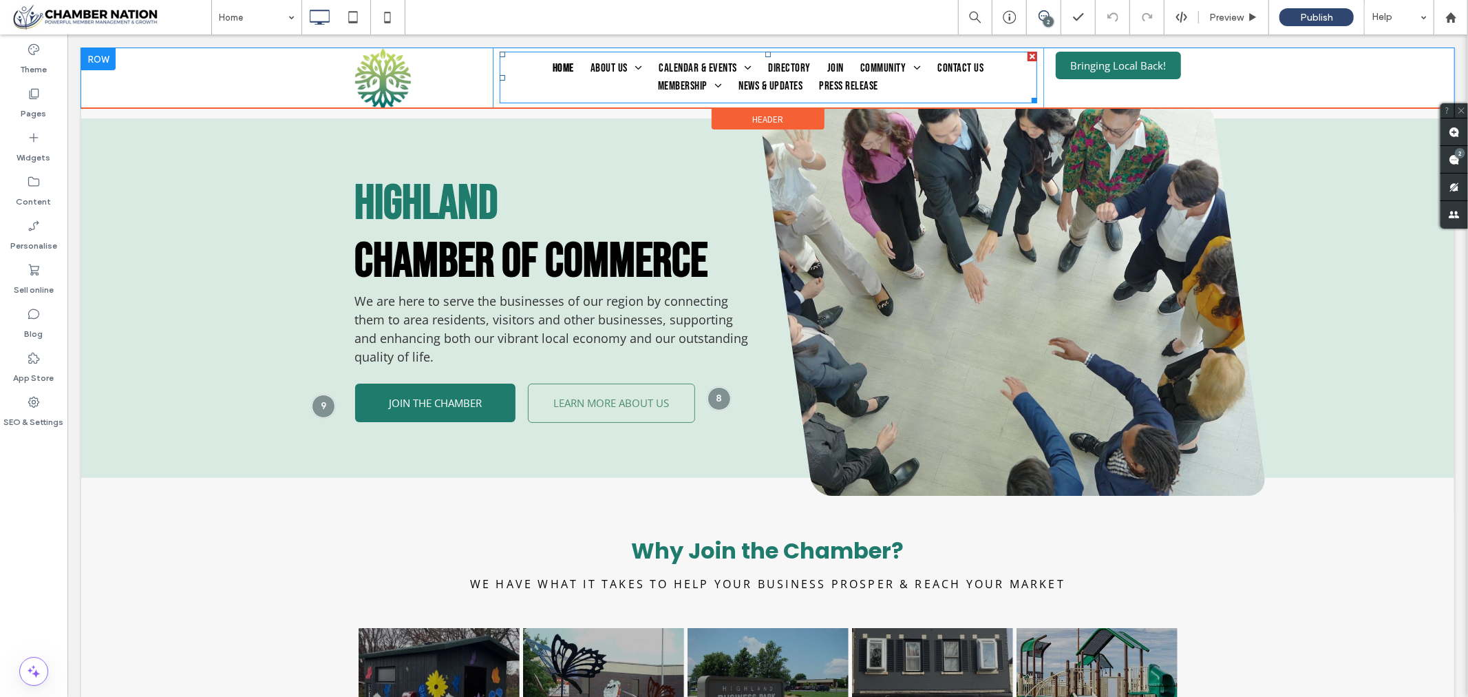
click at [830, 51] on nav "Home About Us Weekly Newsletter What is a Chamber? Board of Directors/Ambassado…" at bounding box center [768, 77] width 538 height 52
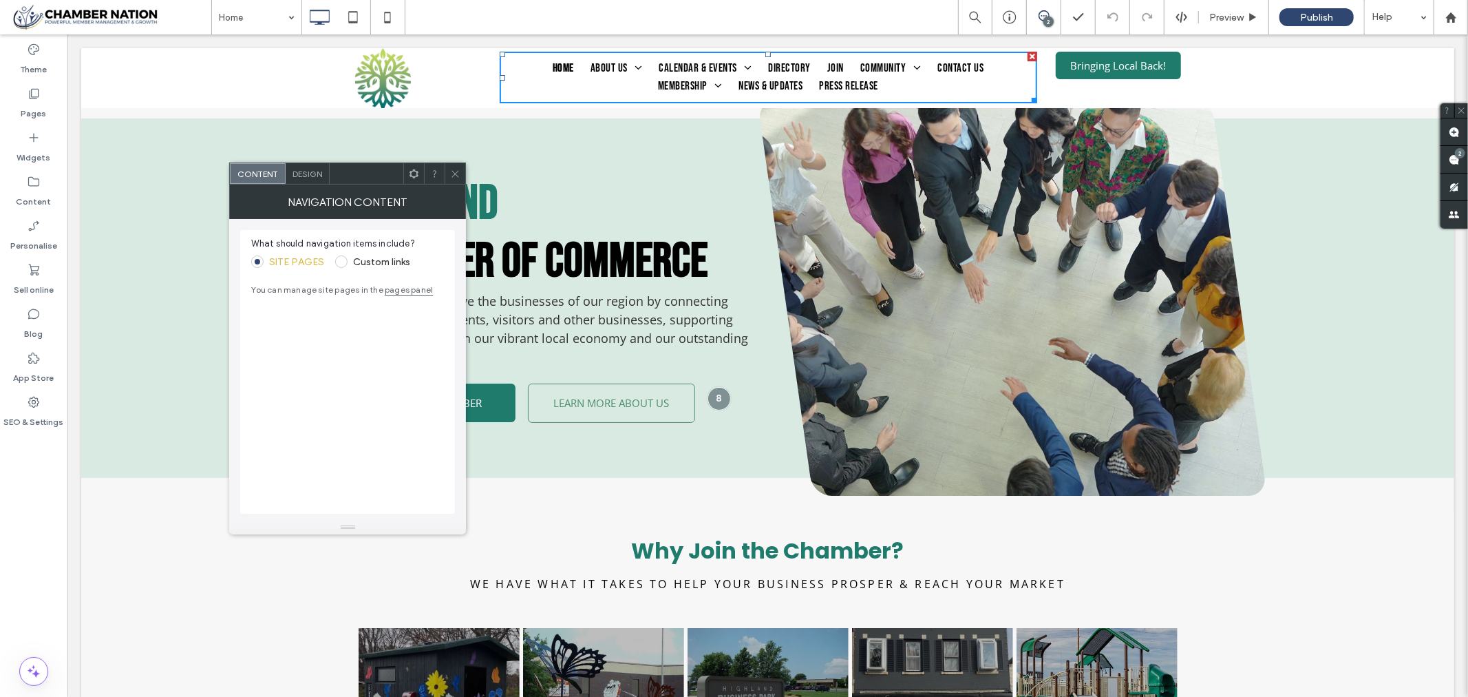
click at [456, 174] on icon at bounding box center [455, 174] width 10 height 10
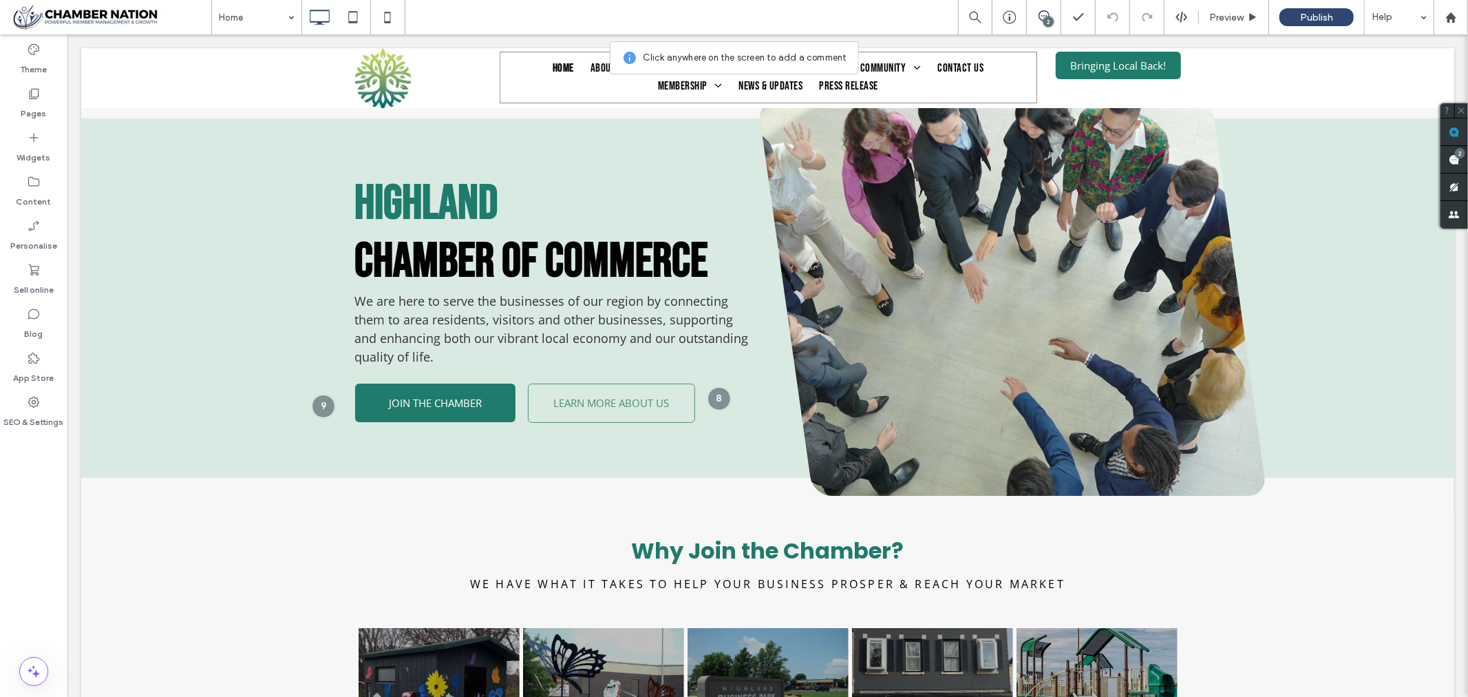
drag, startPoint x: 1523, startPoint y: 161, endPoint x: 833, endPoint y: 67, distance: 696.1
click at [836, 60] on span "Join" at bounding box center [835, 68] width 17 height 18
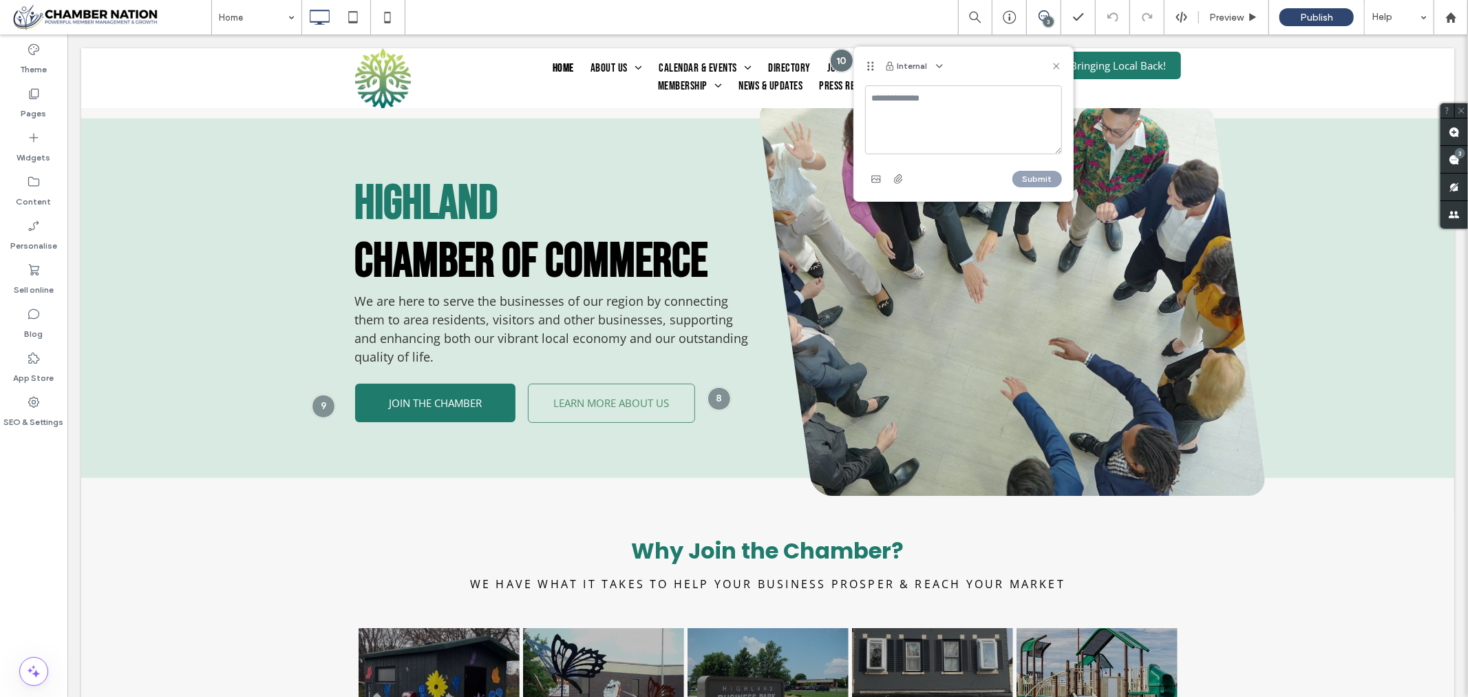
click at [910, 105] on textarea at bounding box center [963, 119] width 197 height 69
type textarea "**********"
click at [1040, 178] on button "Submit" at bounding box center [1038, 179] width 50 height 17
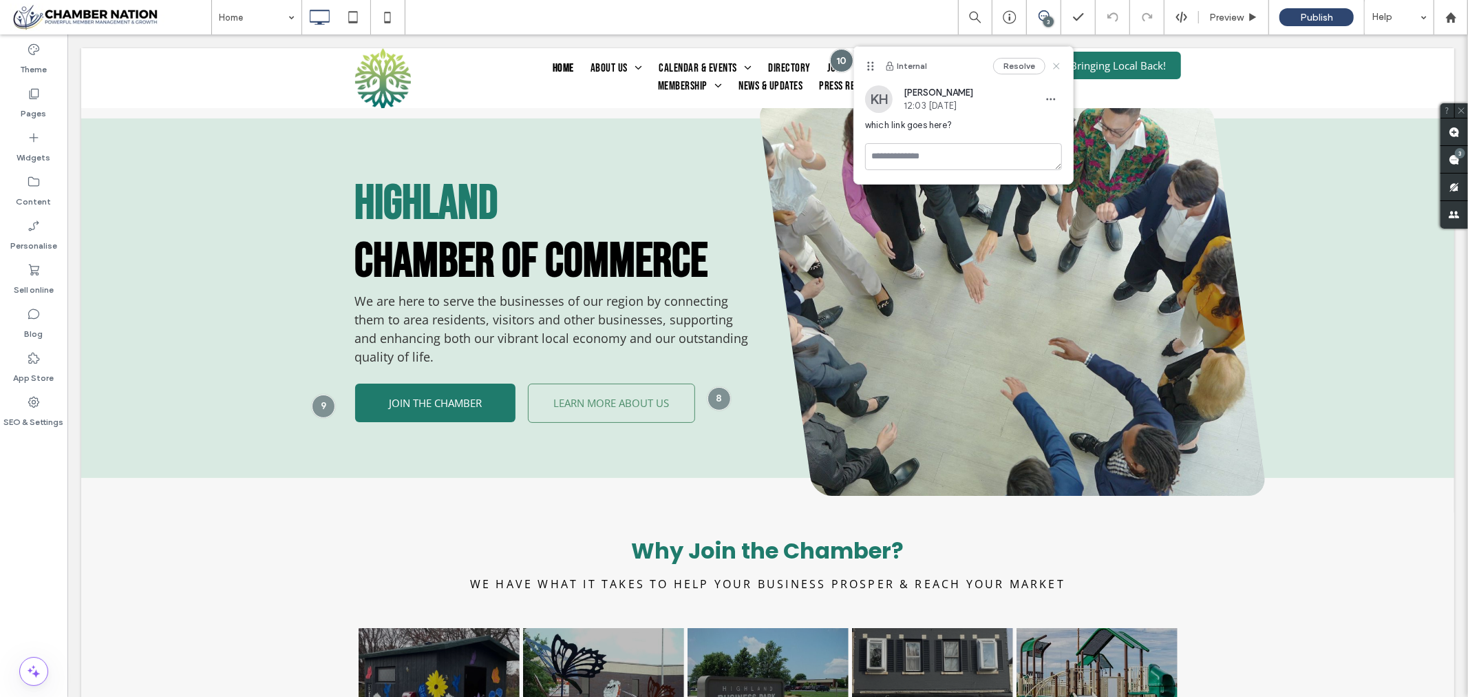
click at [1058, 61] on icon at bounding box center [1056, 66] width 11 height 11
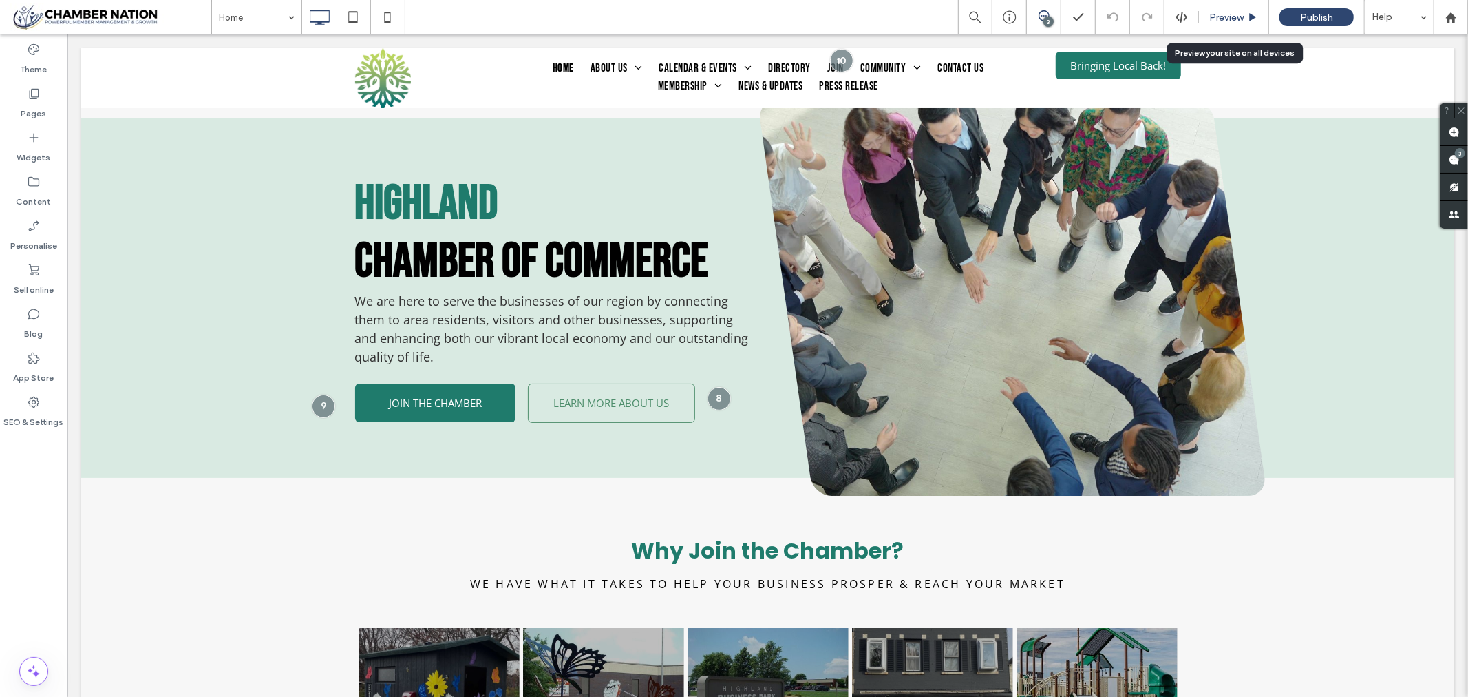
click at [1224, 16] on span "Preview" at bounding box center [1226, 18] width 34 height 12
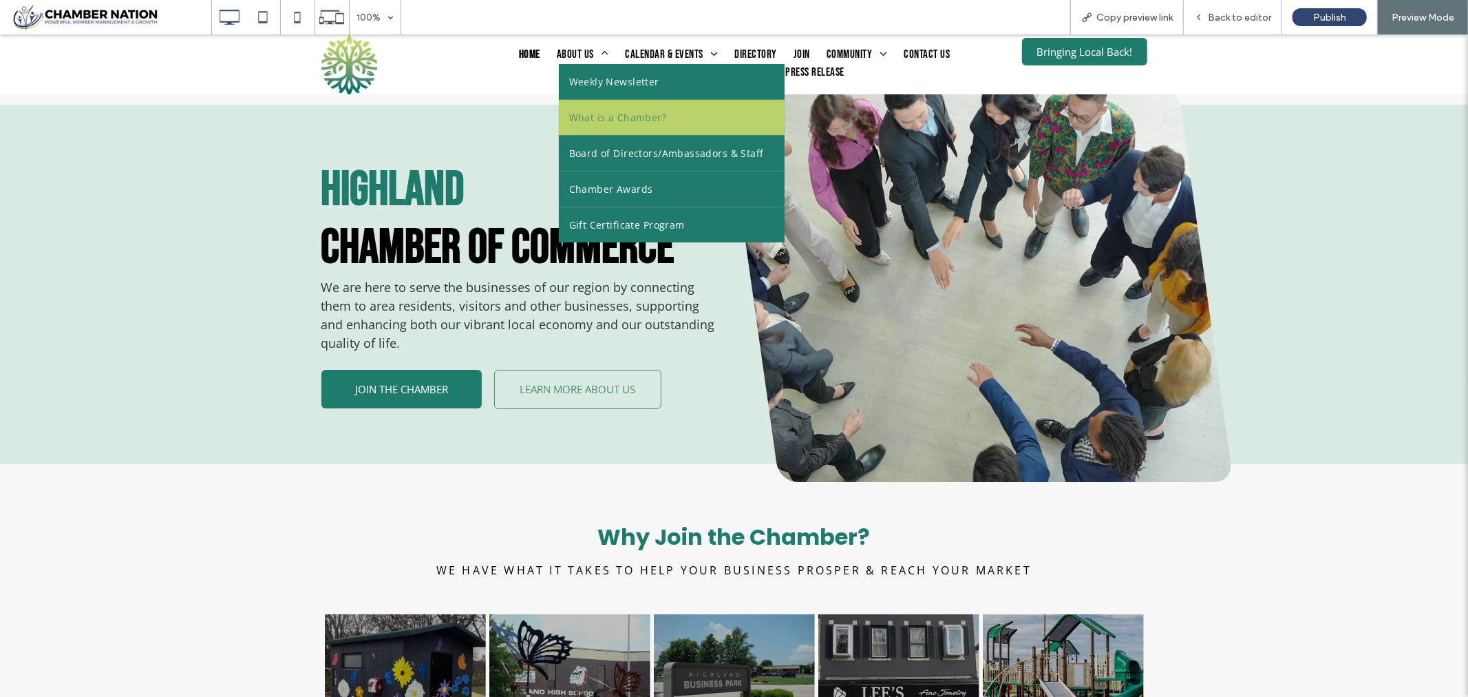
click at [589, 110] on span "What is a Chamber?" at bounding box center [618, 116] width 98 height 14
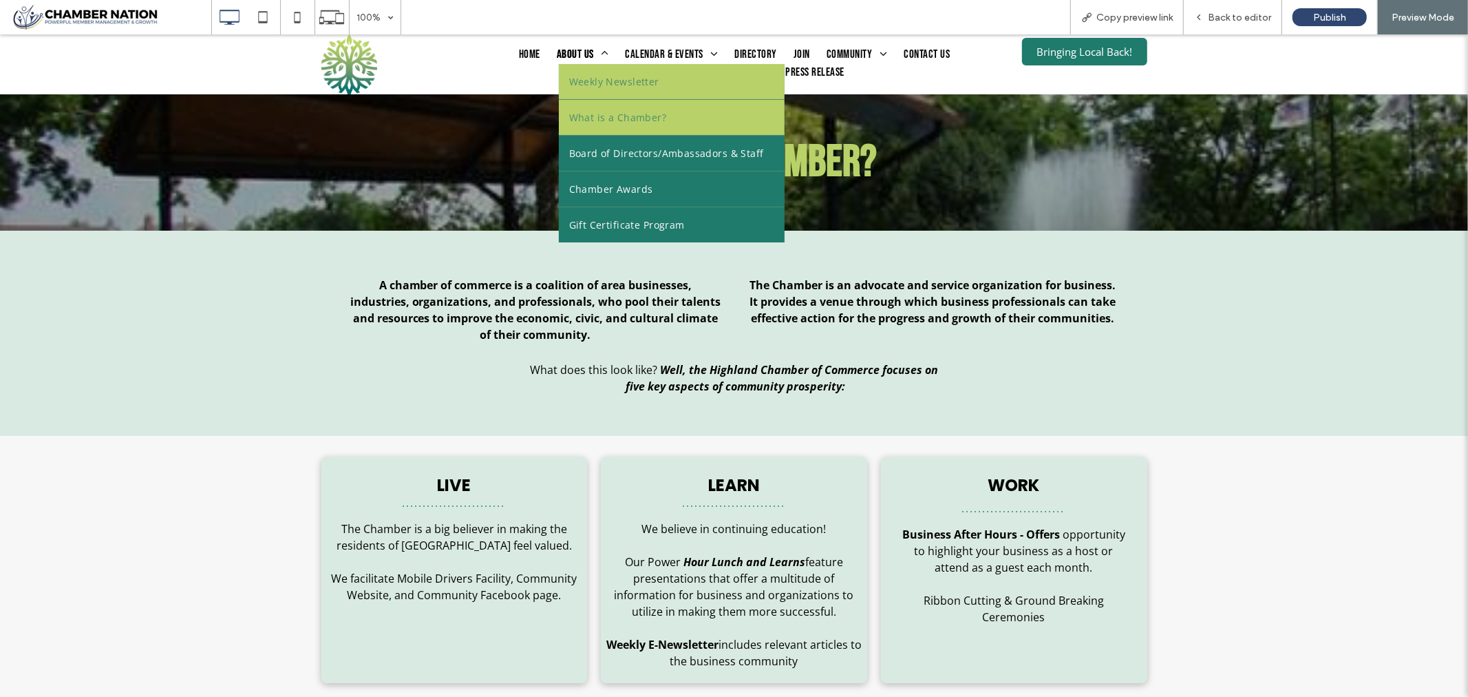
click at [578, 76] on span "Weekly Newsletter" at bounding box center [614, 81] width 90 height 14
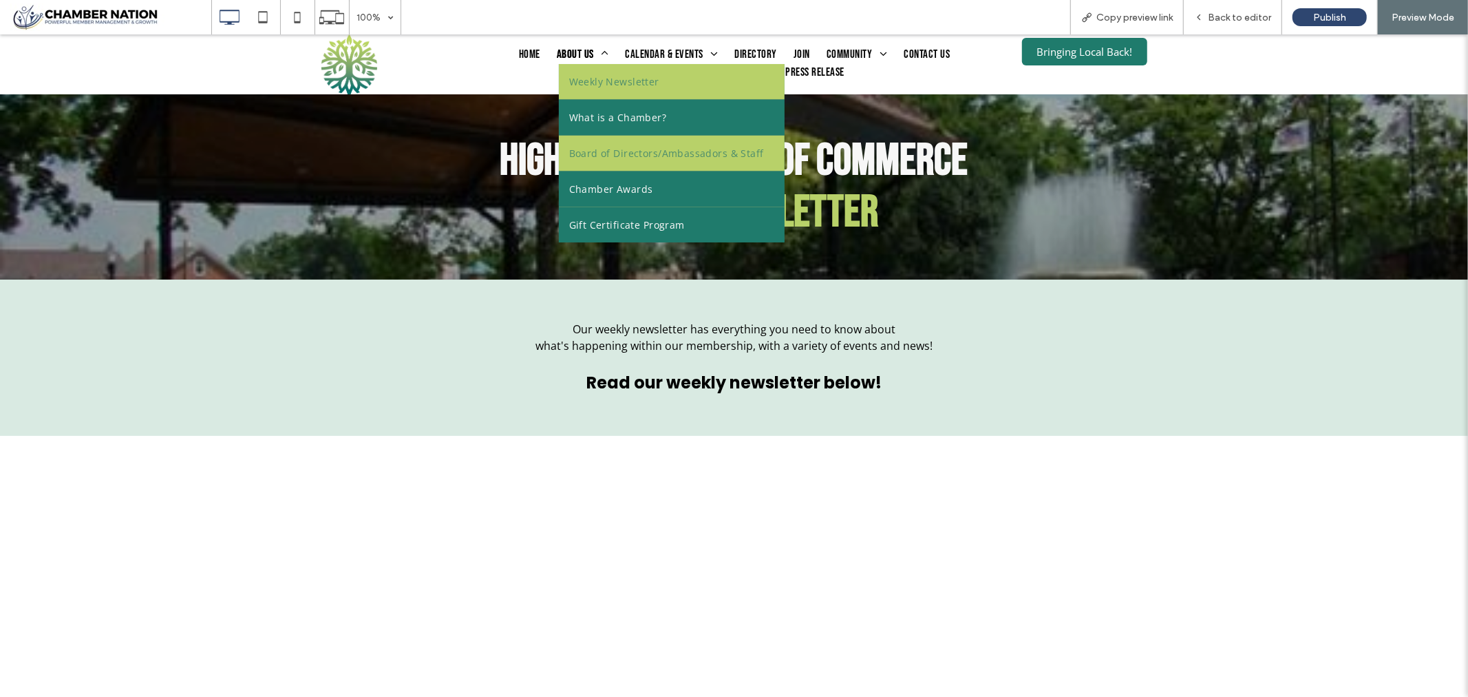
click at [603, 148] on span "Board of Directors/Ambassadors & Staff" at bounding box center [666, 152] width 195 height 14
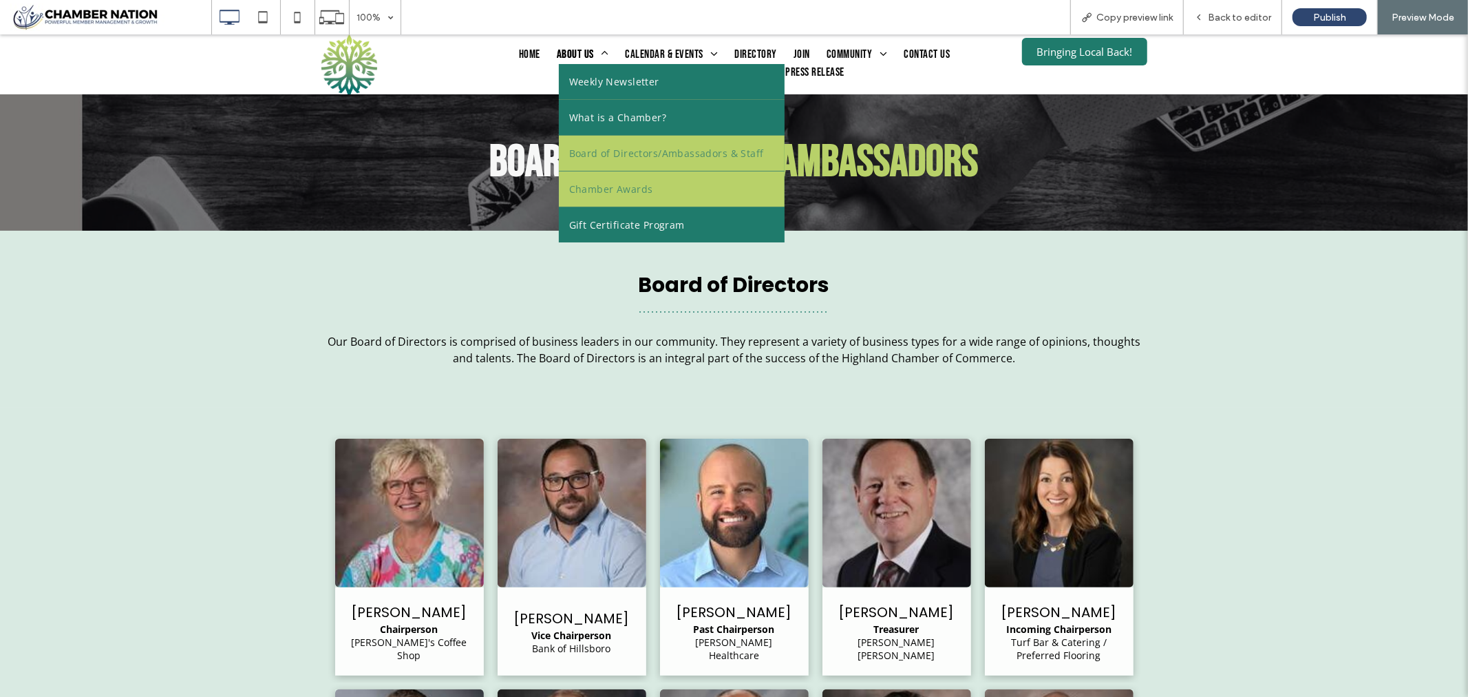
click at [611, 189] on span "Chamber Awards" at bounding box center [611, 188] width 84 height 14
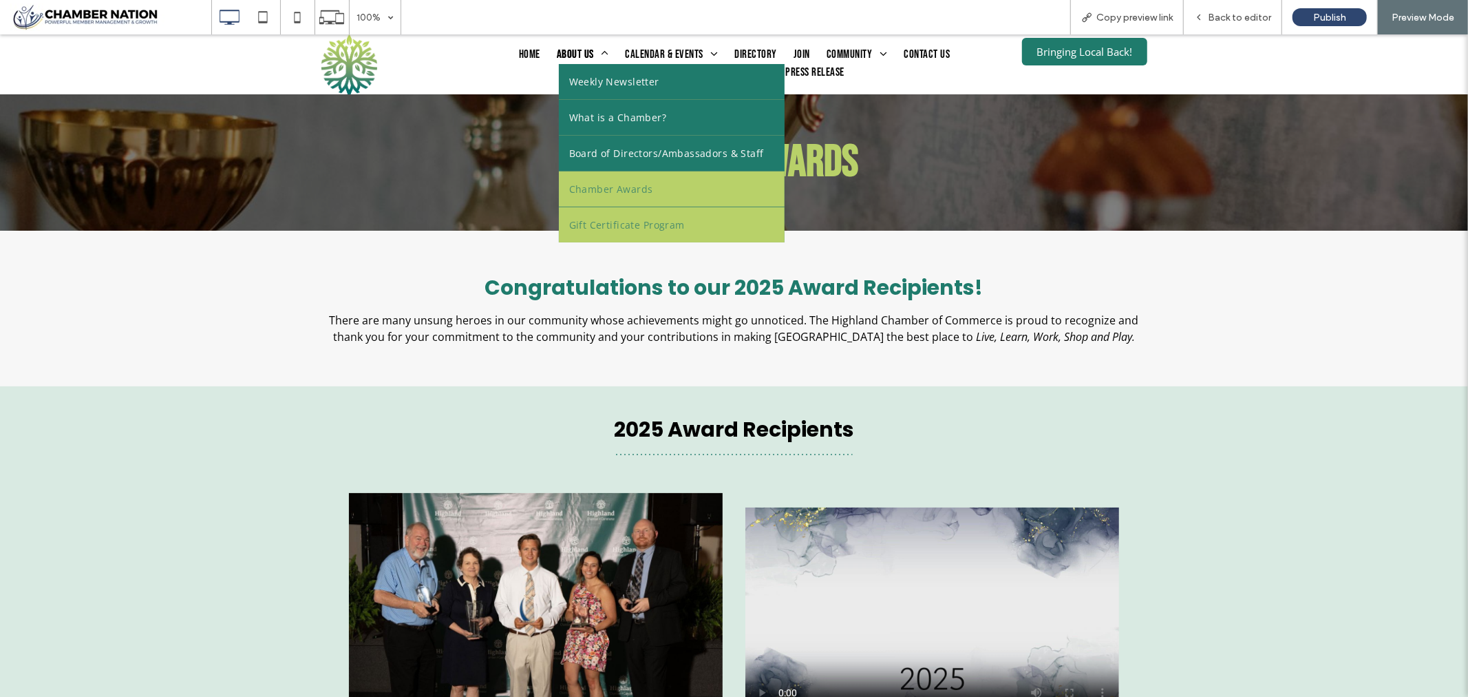
drag, startPoint x: 614, startPoint y: 222, endPoint x: 614, endPoint y: 255, distance: 33.7
click at [614, 221] on span "Gift Certificate Program" at bounding box center [627, 224] width 116 height 14
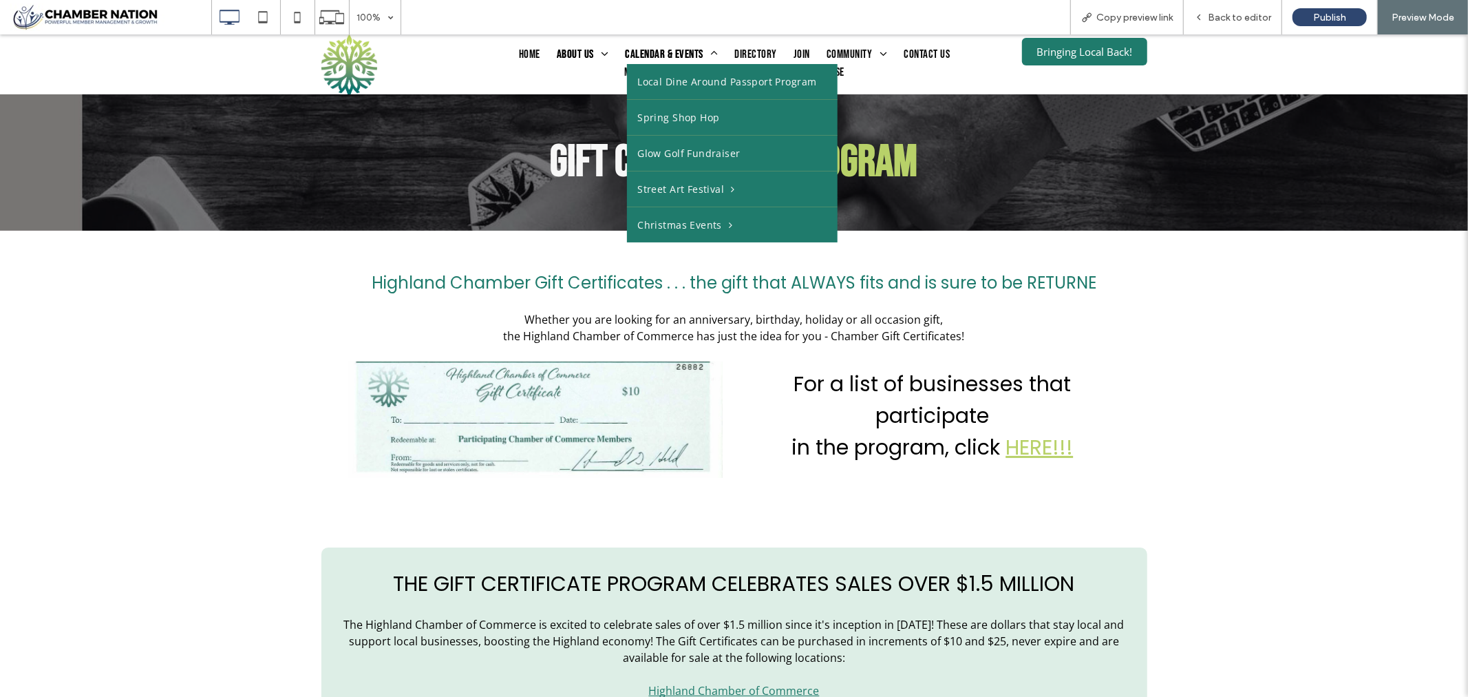
click at [668, 50] on span "Calendar & Events" at bounding box center [671, 54] width 93 height 18
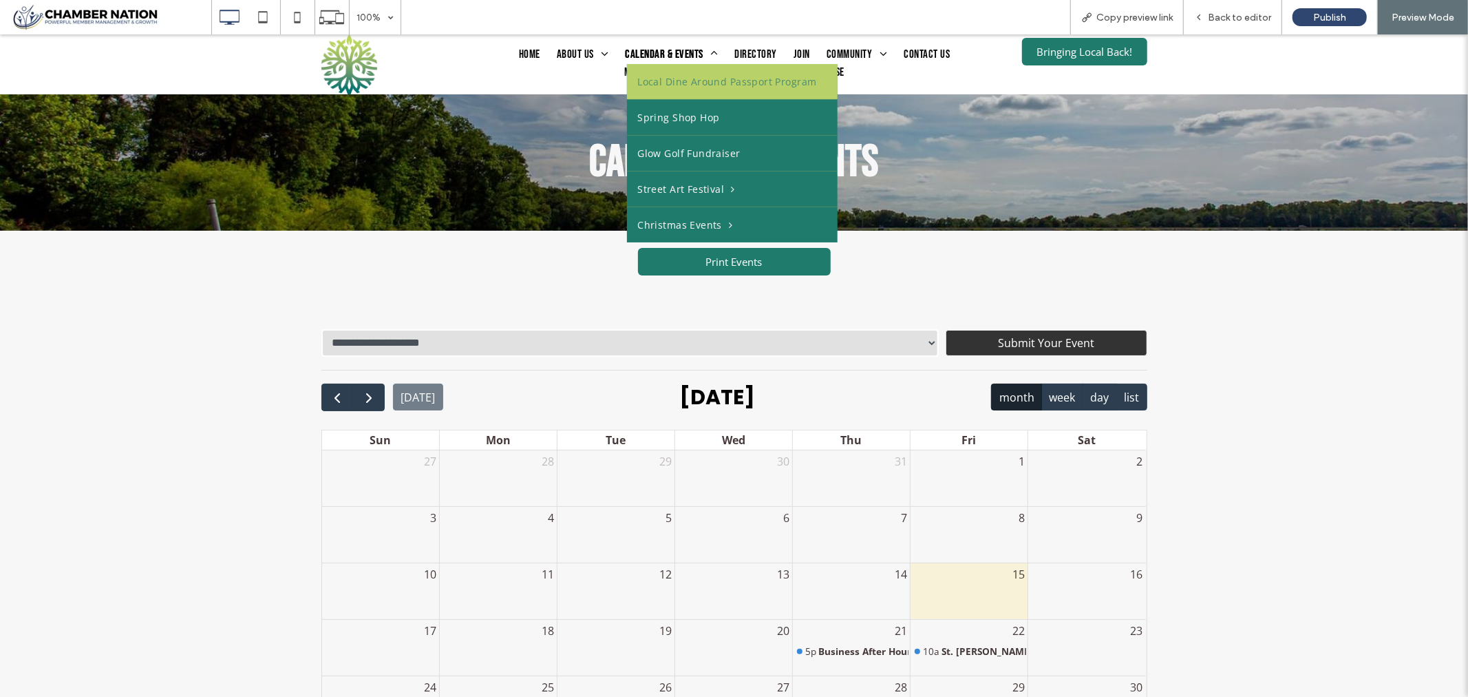
click at [677, 78] on span "Local Dine Around Passport Program" at bounding box center [726, 81] width 179 height 14
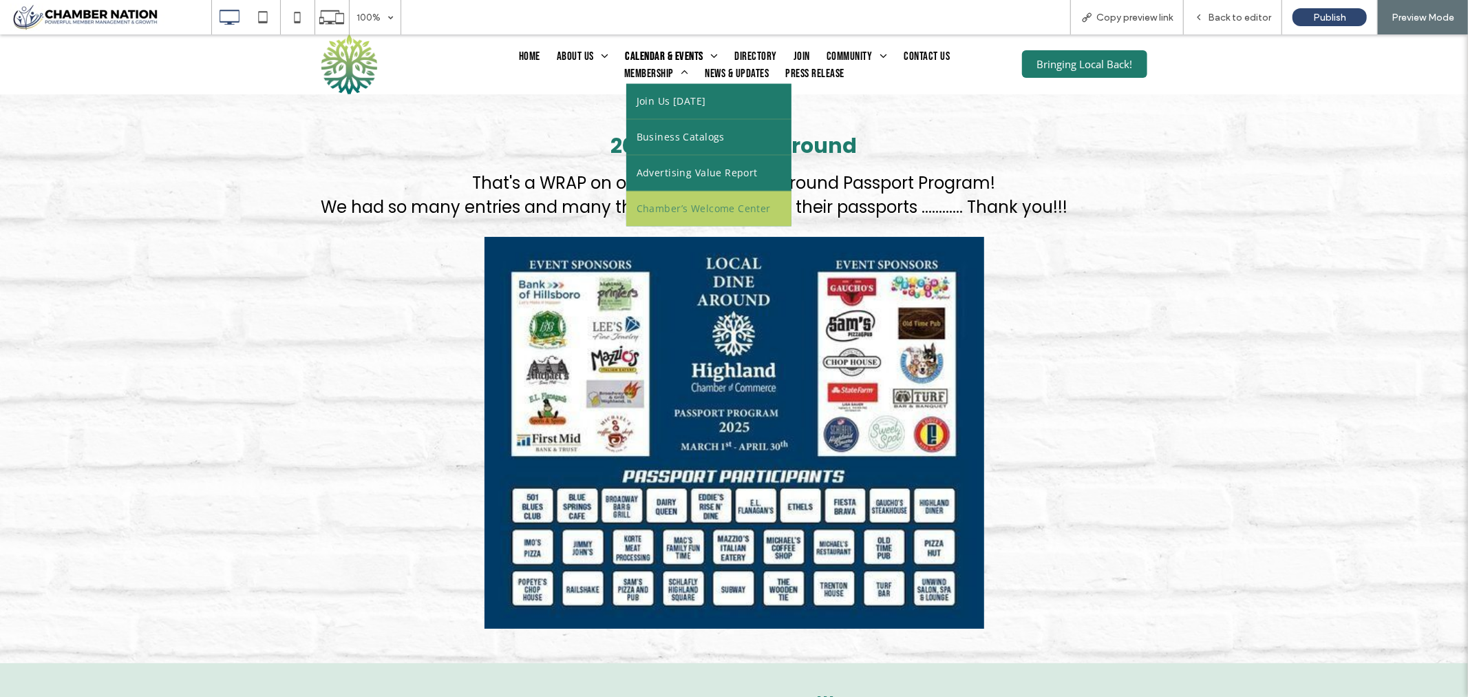
scroll to position [76, 0]
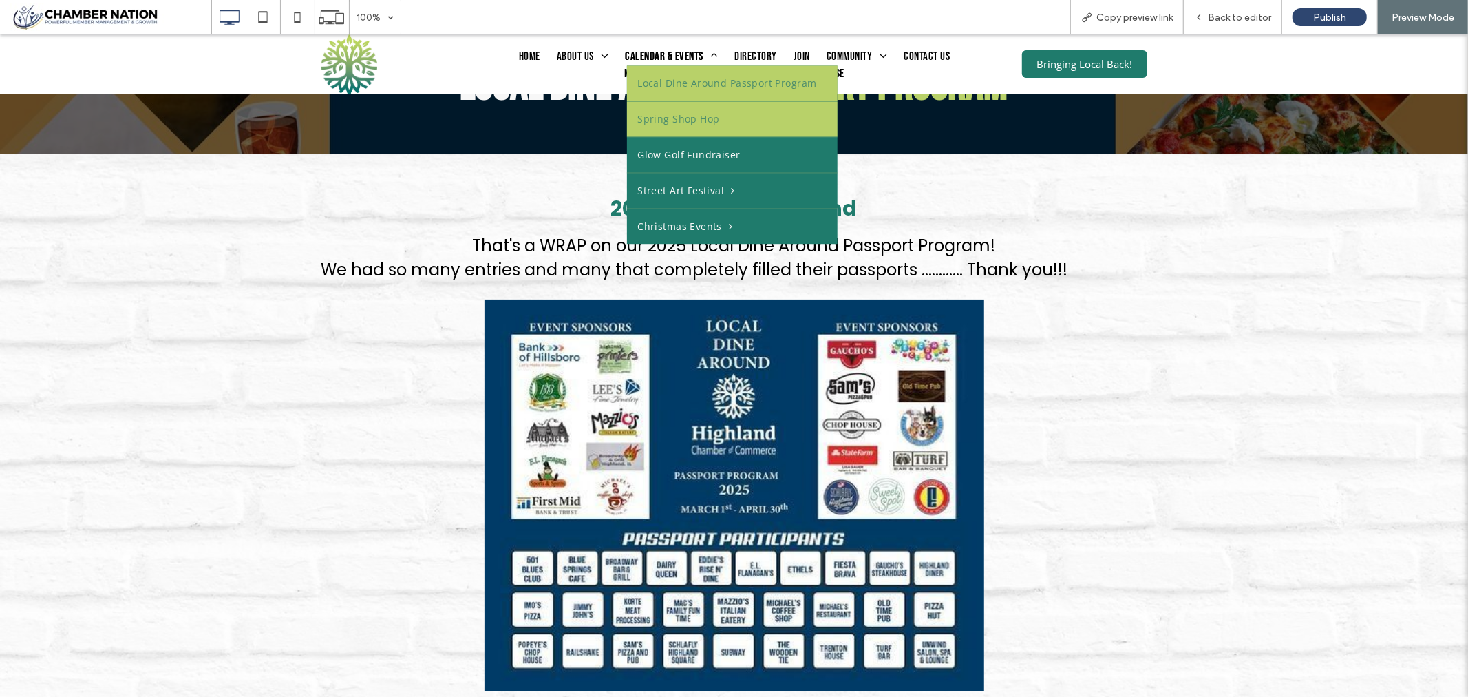
click at [690, 115] on span "Spring Shop Hop" at bounding box center [678, 119] width 82 height 14
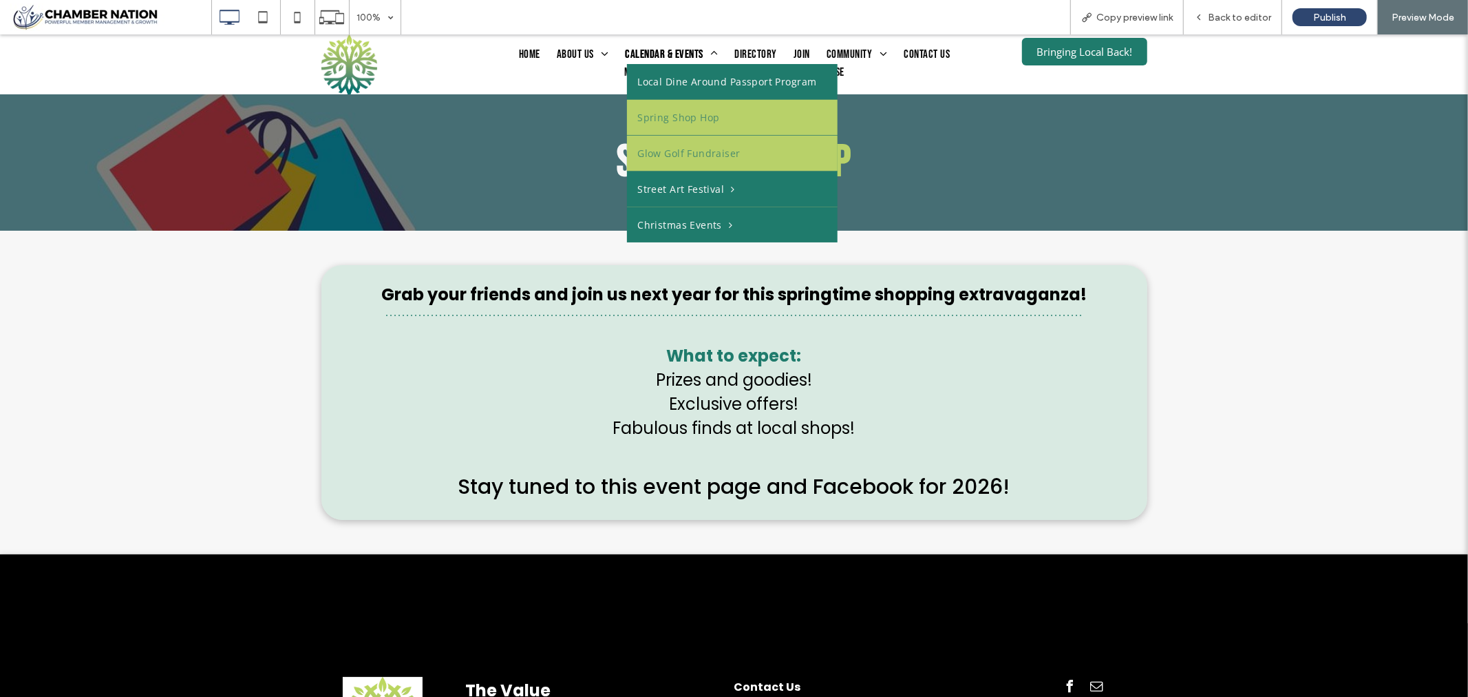
click at [712, 148] on span "Glow Golf Fundraiser" at bounding box center [688, 152] width 103 height 14
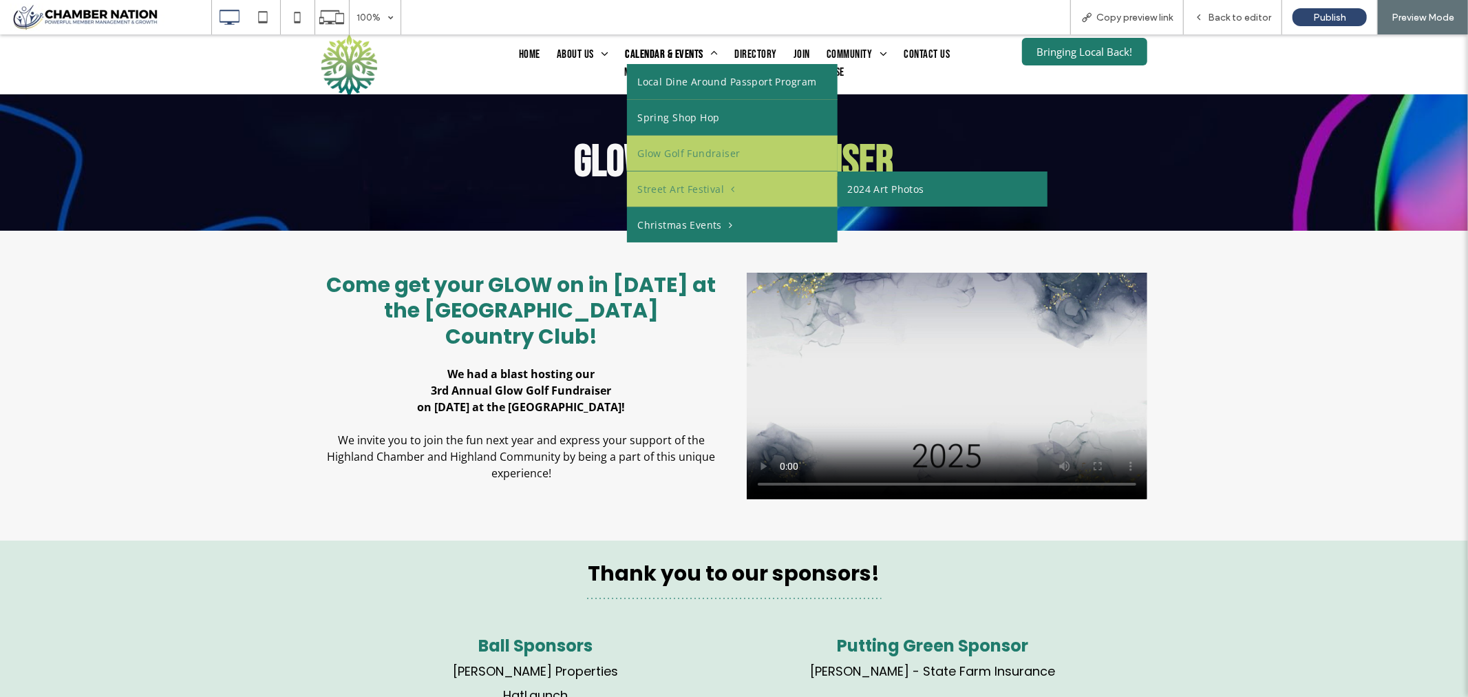
drag, startPoint x: 682, startPoint y: 185, endPoint x: 683, endPoint y: 220, distance: 34.4
click at [683, 185] on span "Street Art Festival" at bounding box center [685, 188] width 97 height 14
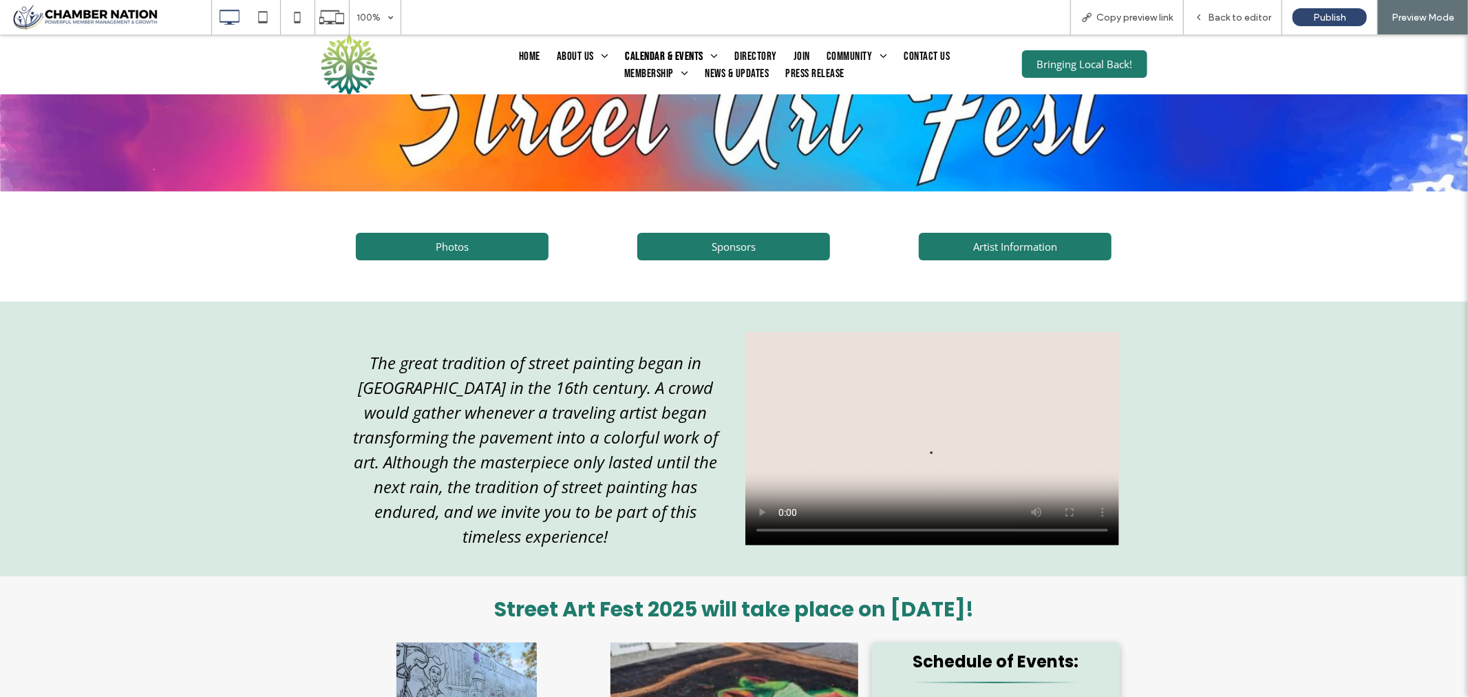
scroll to position [76, 0]
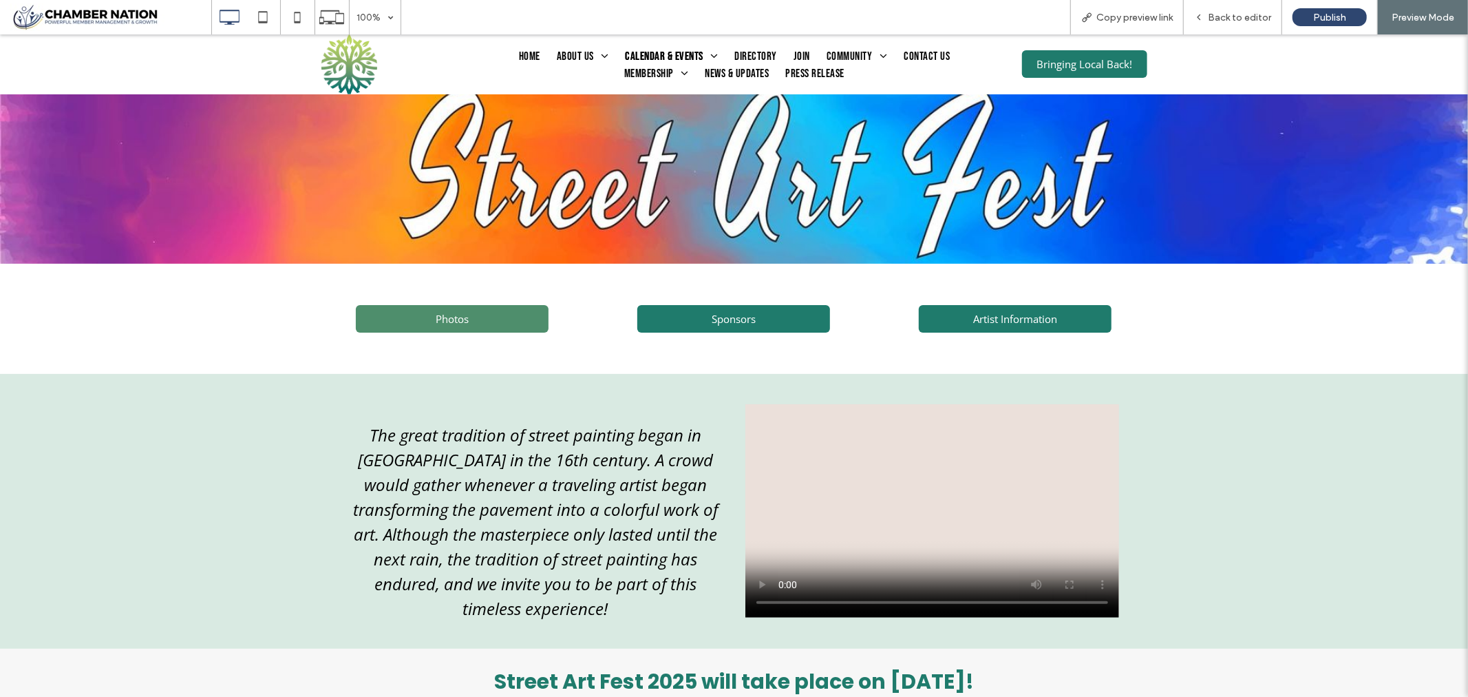
drag, startPoint x: 451, startPoint y: 318, endPoint x: 450, endPoint y: 352, distance: 34.4
click at [451, 318] on span "Photos" at bounding box center [452, 318] width 33 height 14
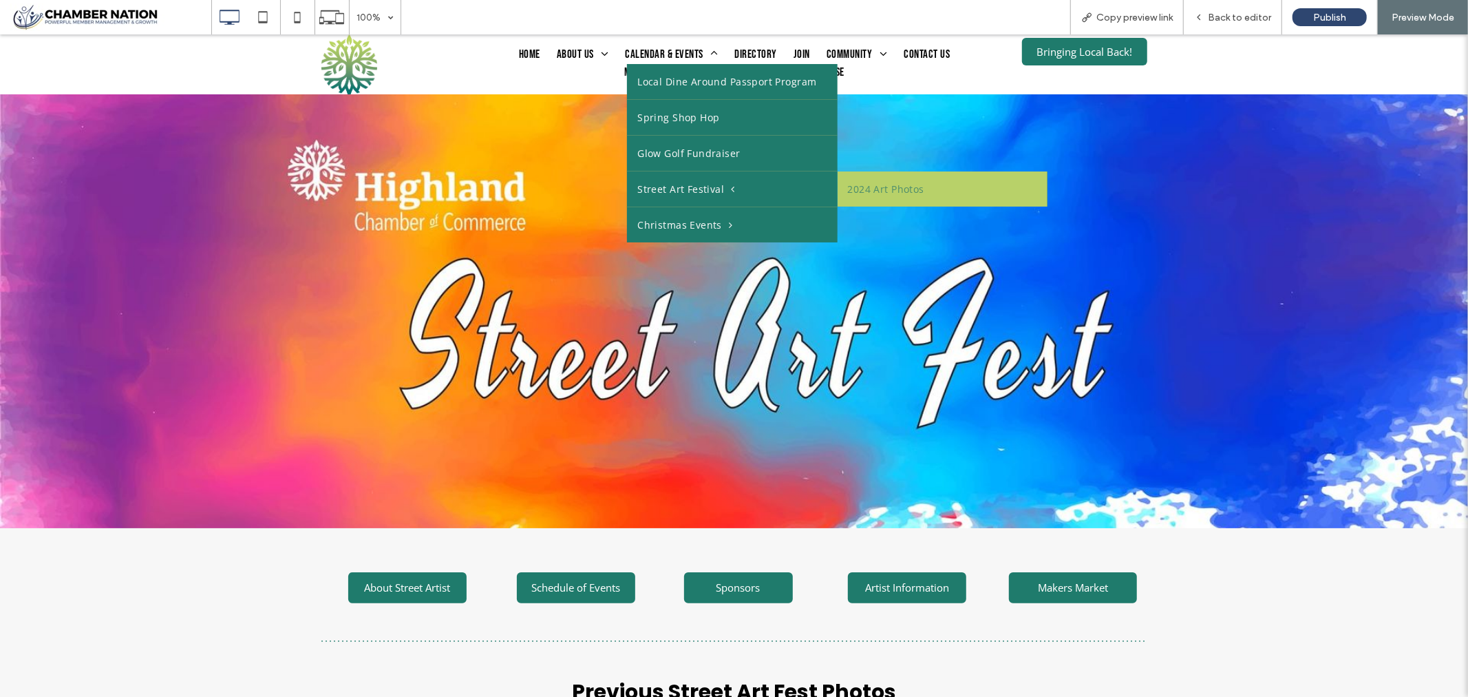
click at [896, 182] on link "2024 Art Photos" at bounding box center [943, 188] width 210 height 35
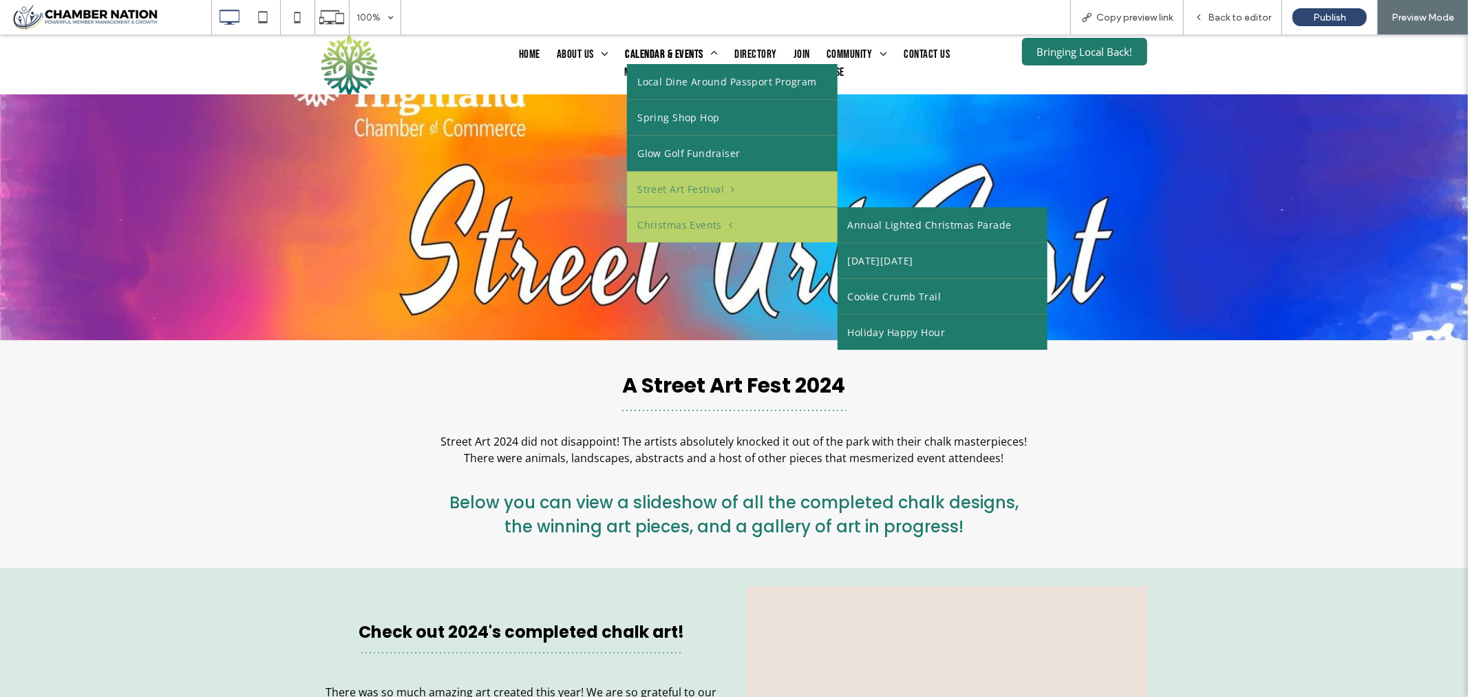
click at [696, 220] on span "Christmas Events" at bounding box center [684, 224] width 95 height 14
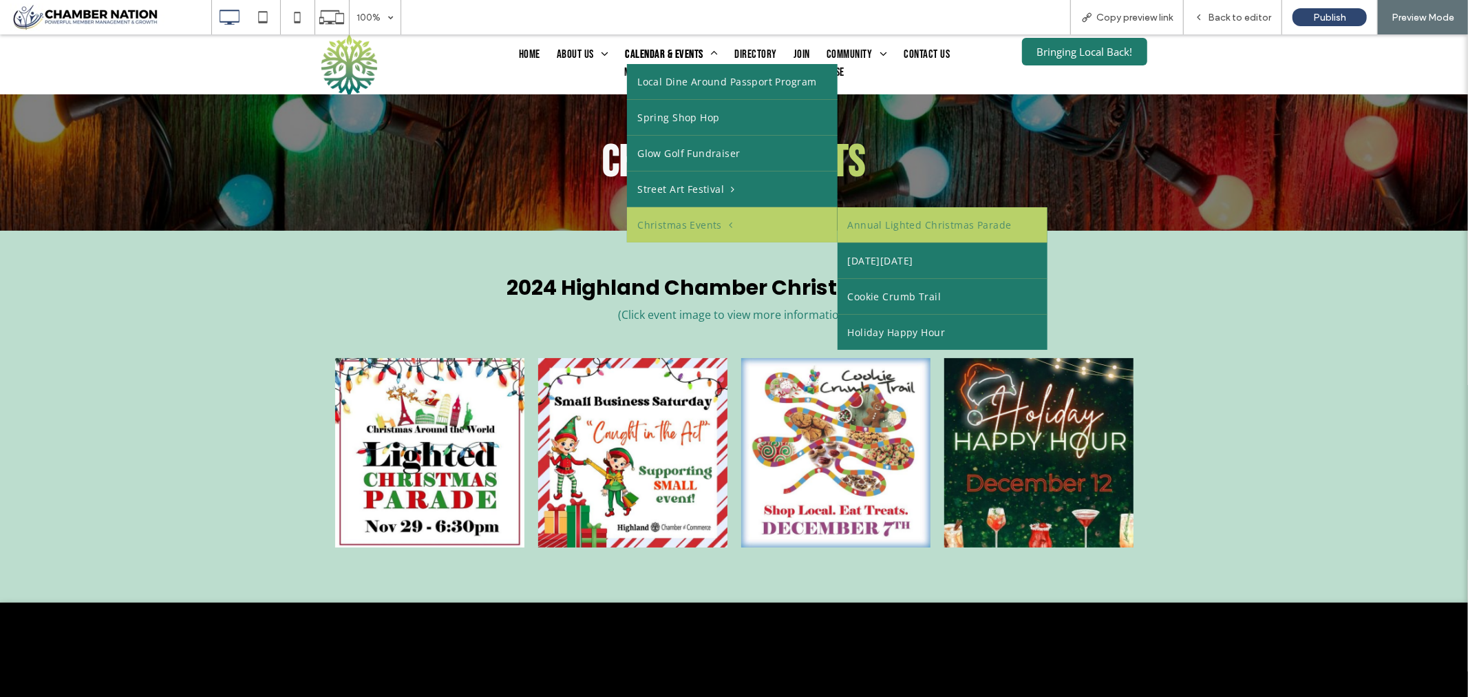
click at [910, 217] on link "Annual Lighted Christmas Parade" at bounding box center [943, 224] width 210 height 35
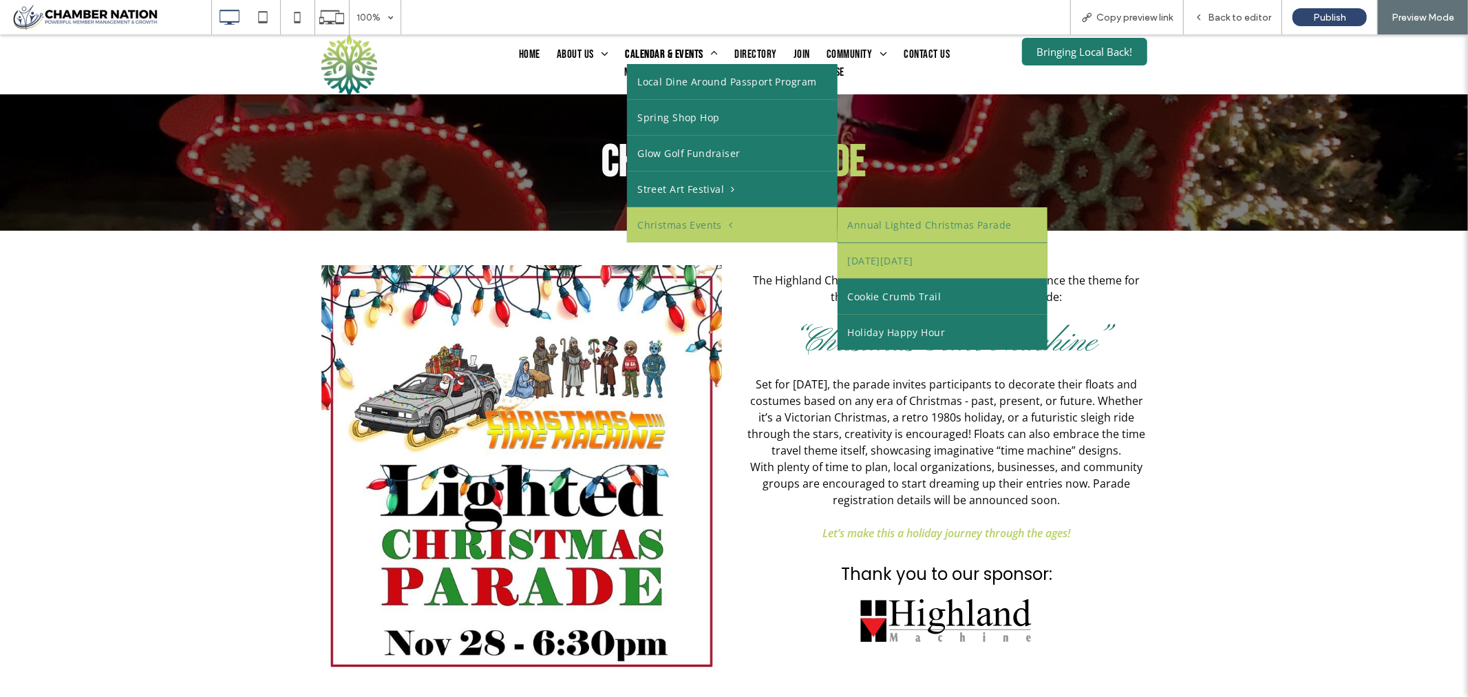
click at [916, 255] on link "Small Business Saturday" at bounding box center [943, 259] width 210 height 35
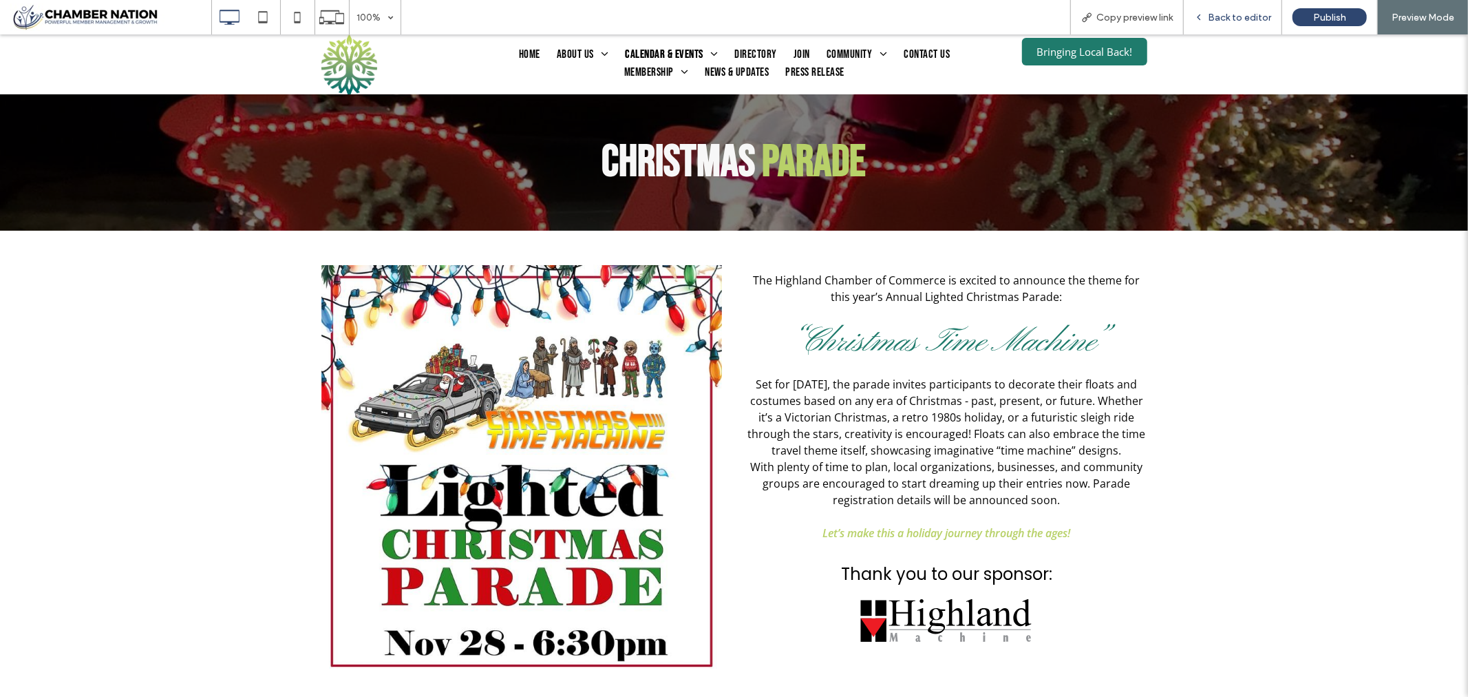
click at [1231, 14] on span "Back to editor" at bounding box center [1239, 18] width 63 height 12
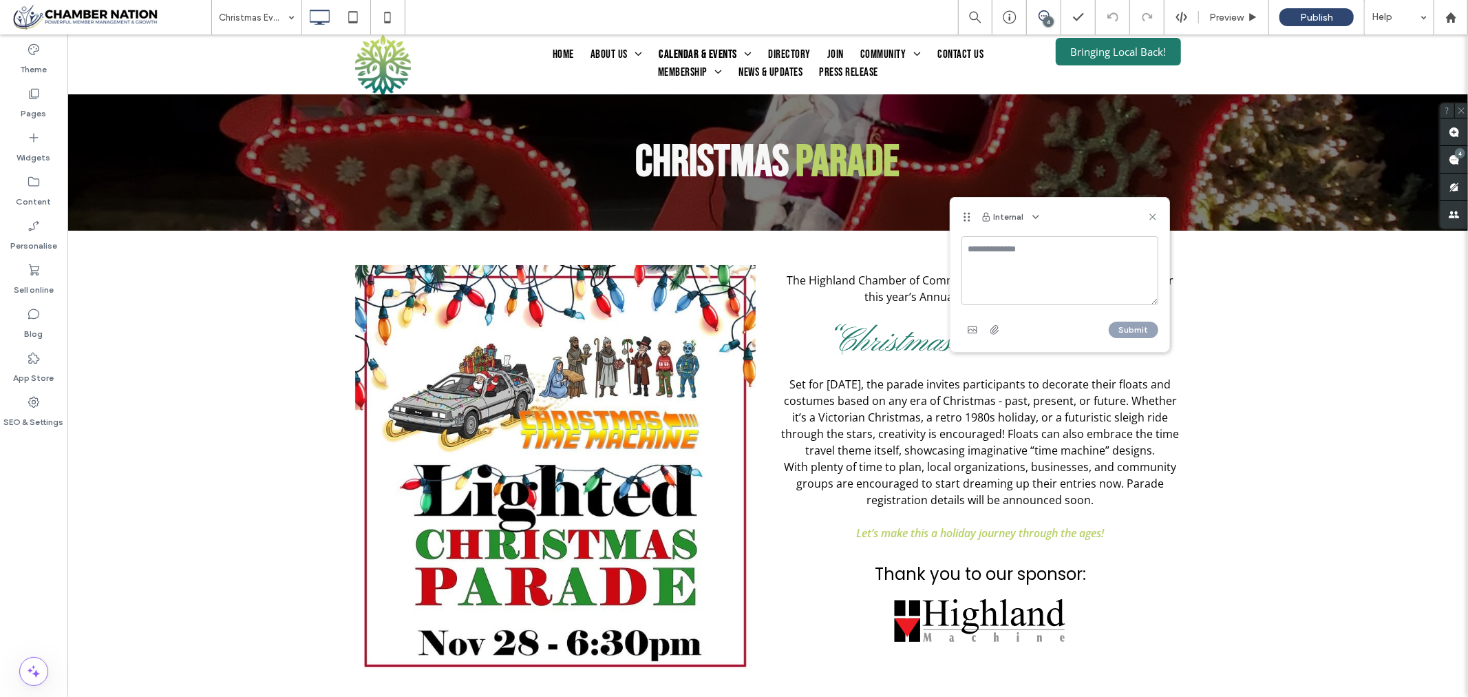
click at [1006, 256] on textarea at bounding box center [1060, 270] width 197 height 69
drag, startPoint x: 982, startPoint y: 249, endPoint x: 974, endPoint y: 271, distance: 22.9
click at [982, 253] on textarea "**********" at bounding box center [1060, 270] width 197 height 69
type textarea "**********"
click at [1120, 326] on button "Submit" at bounding box center [1134, 329] width 50 height 17
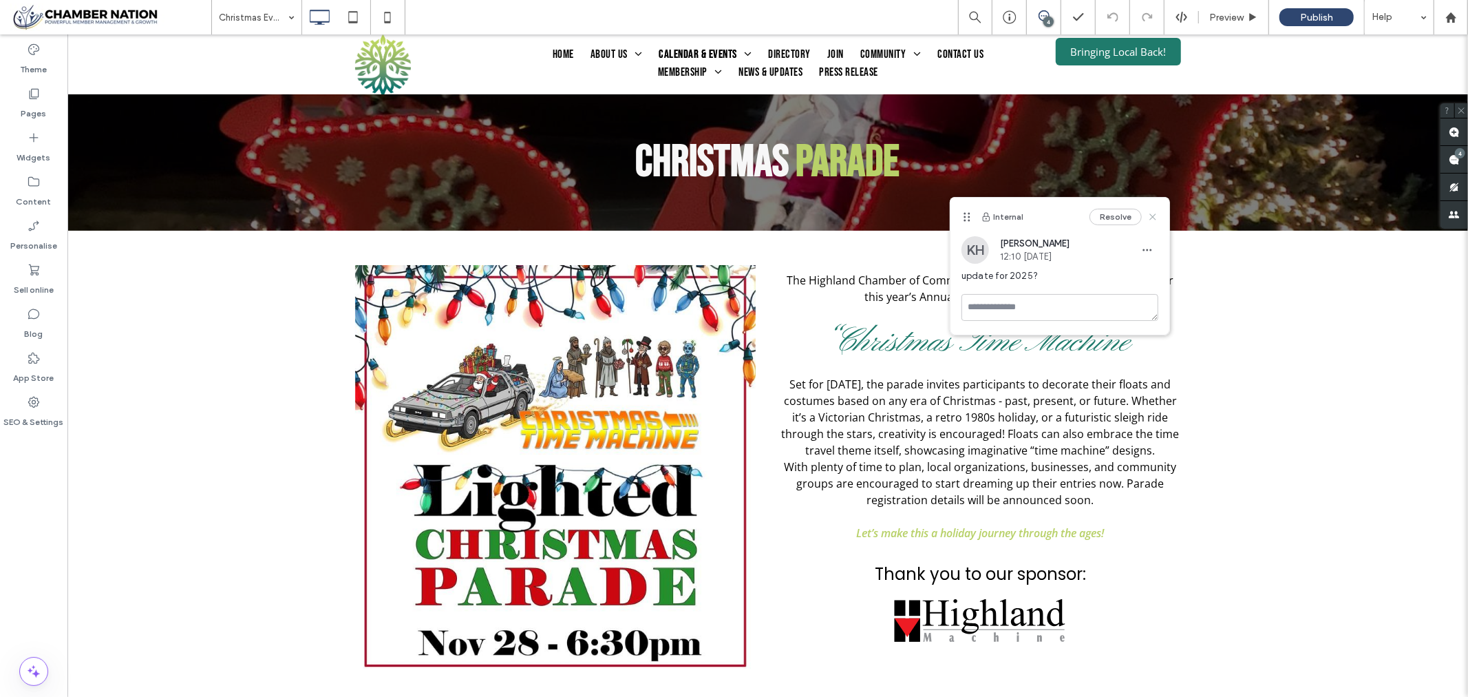
click at [1157, 217] on icon at bounding box center [1152, 216] width 11 height 11
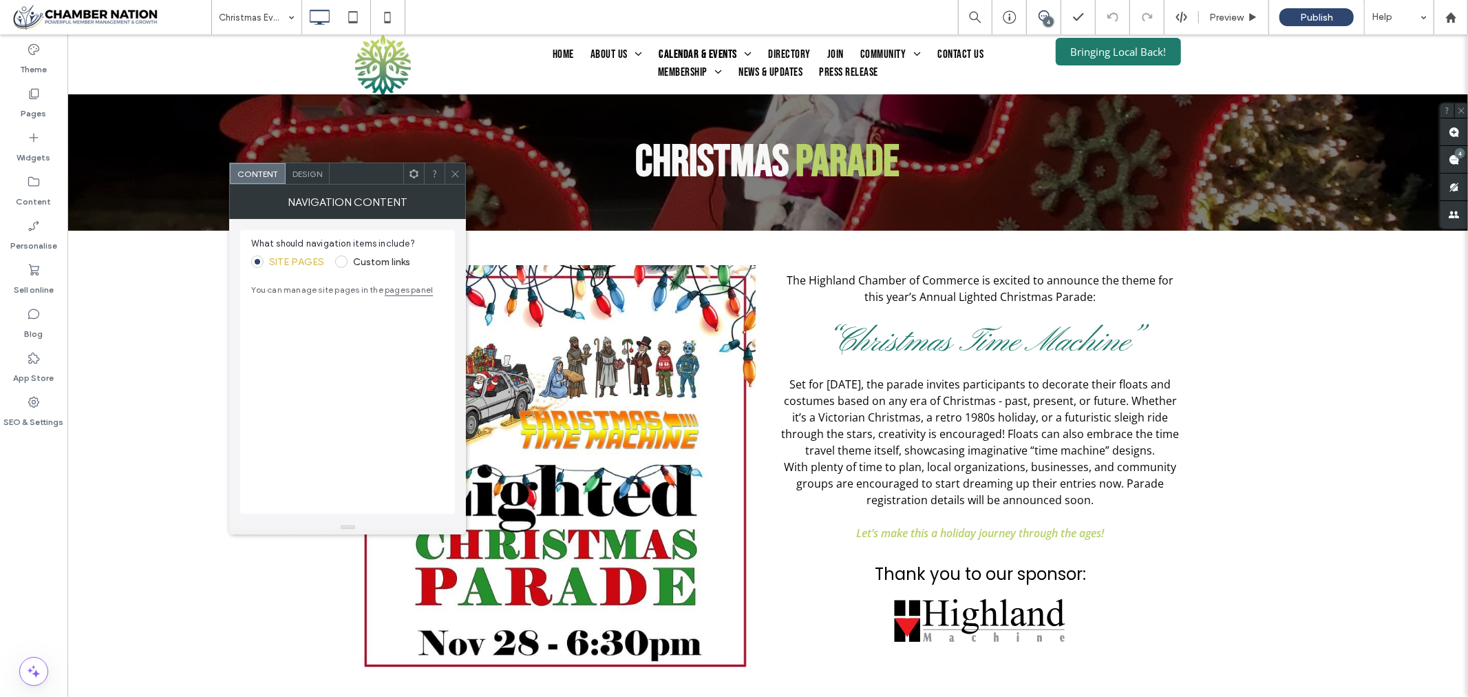
click at [464, 167] on div at bounding box center [455, 173] width 21 height 21
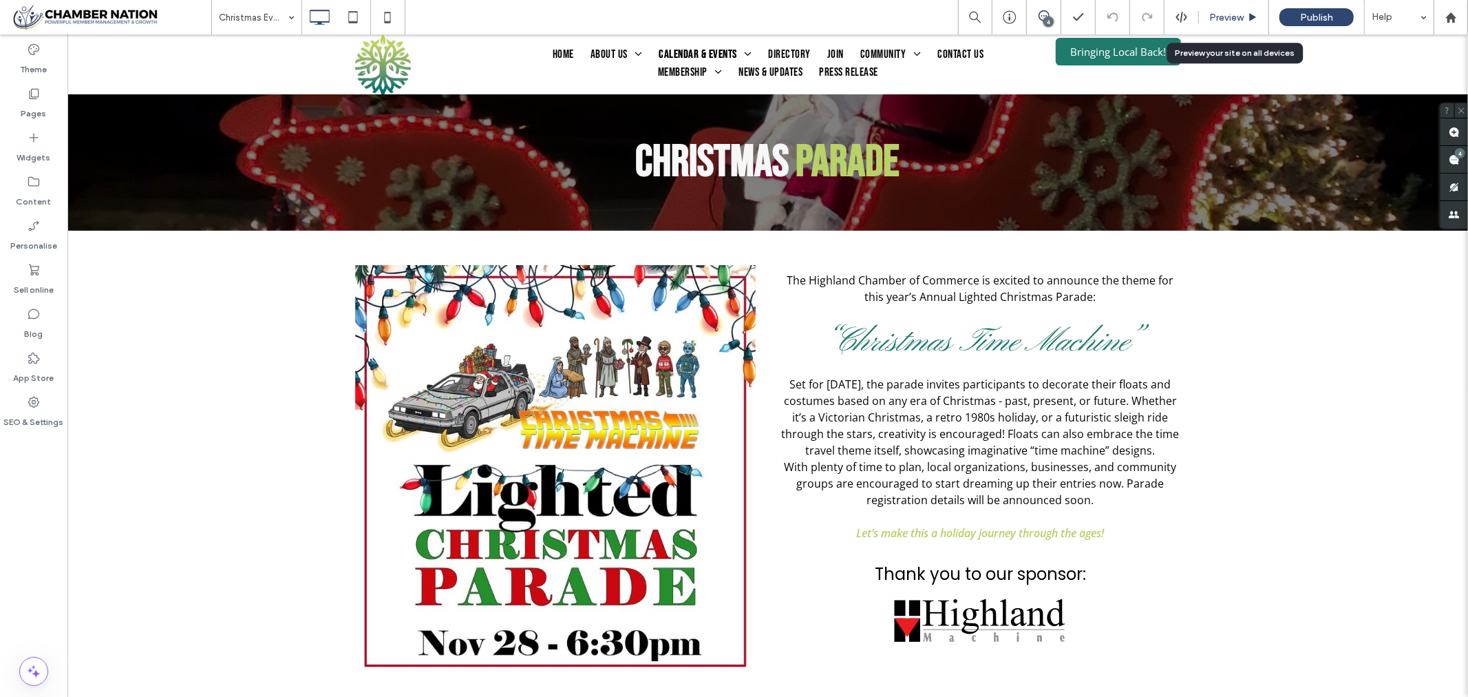
click at [1228, 14] on span "Preview" at bounding box center [1226, 18] width 34 height 12
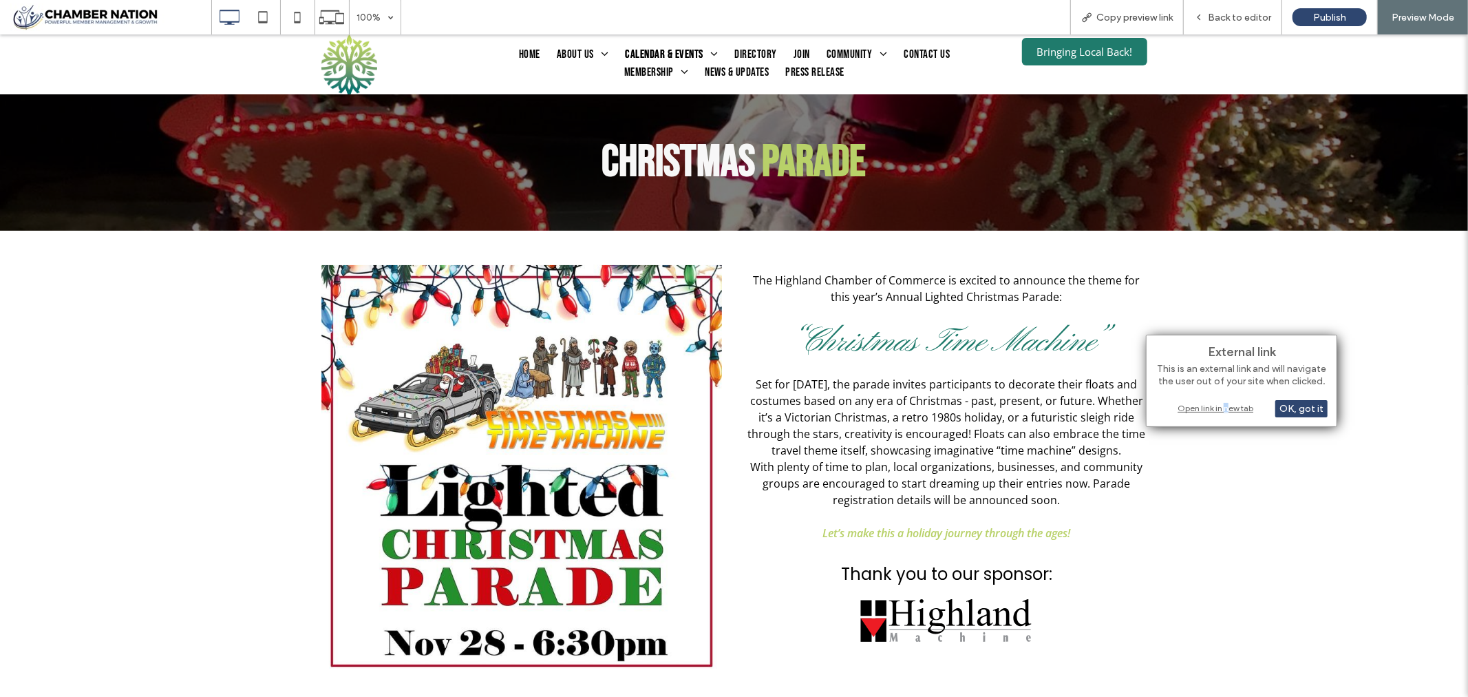
click at [1228, 409] on div "Open link in new tab" at bounding box center [1242, 408] width 172 height 14
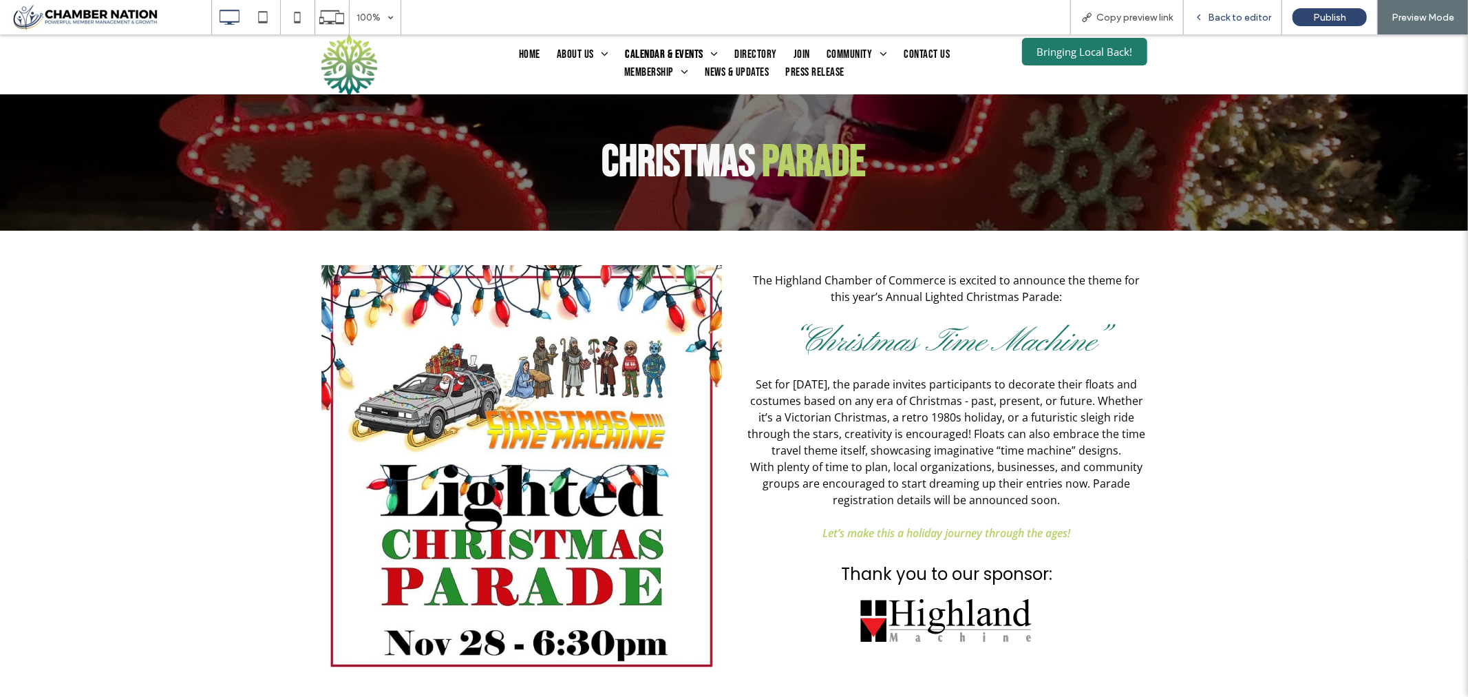
click at [1237, 17] on span "Back to editor" at bounding box center [1239, 18] width 63 height 12
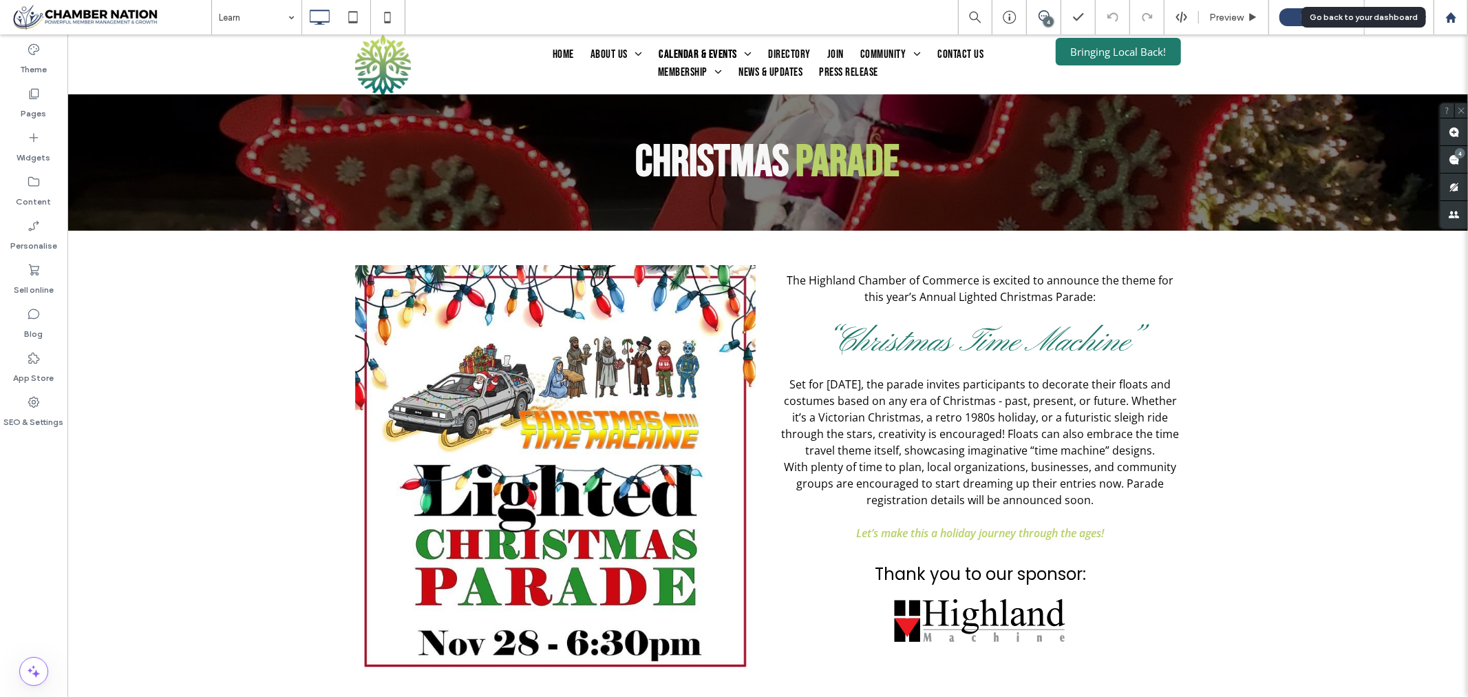
click at [1454, 14] on icon at bounding box center [1452, 18] width 12 height 12
